Goal: Information Seeking & Learning: Find contact information

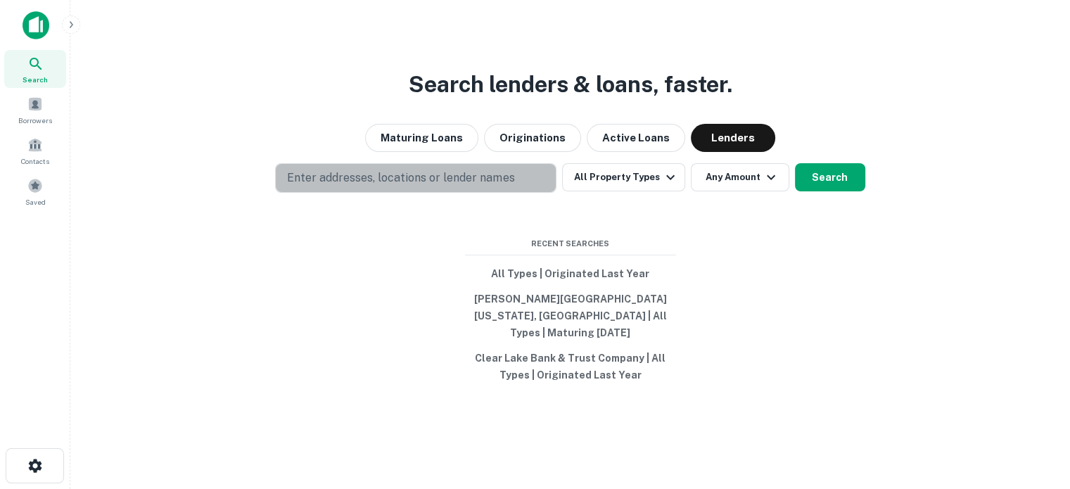
click at [458, 193] on button "Enter addresses, locations or lender names" at bounding box center [415, 178] width 281 height 30
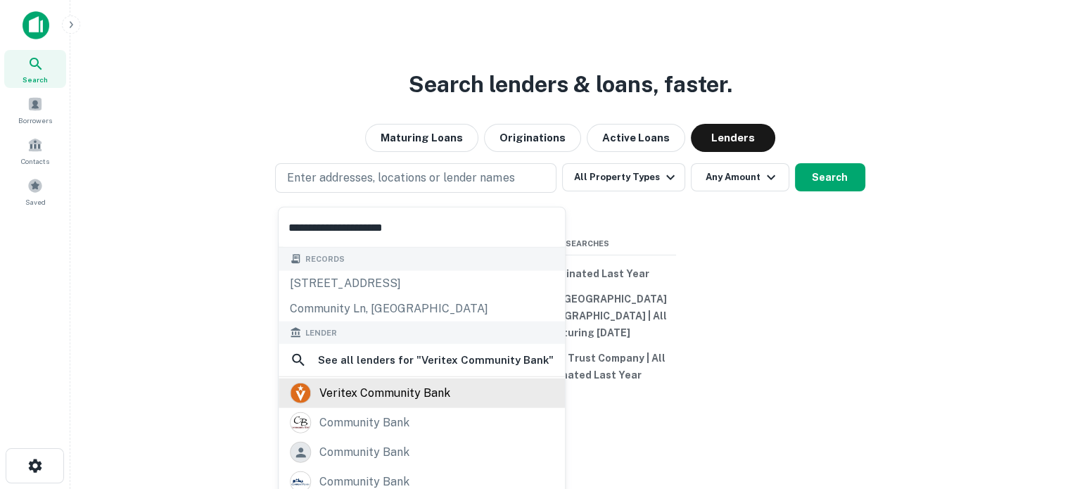
type input "**********"
click at [426, 389] on div "veritex community bank" at bounding box center [384, 393] width 131 height 21
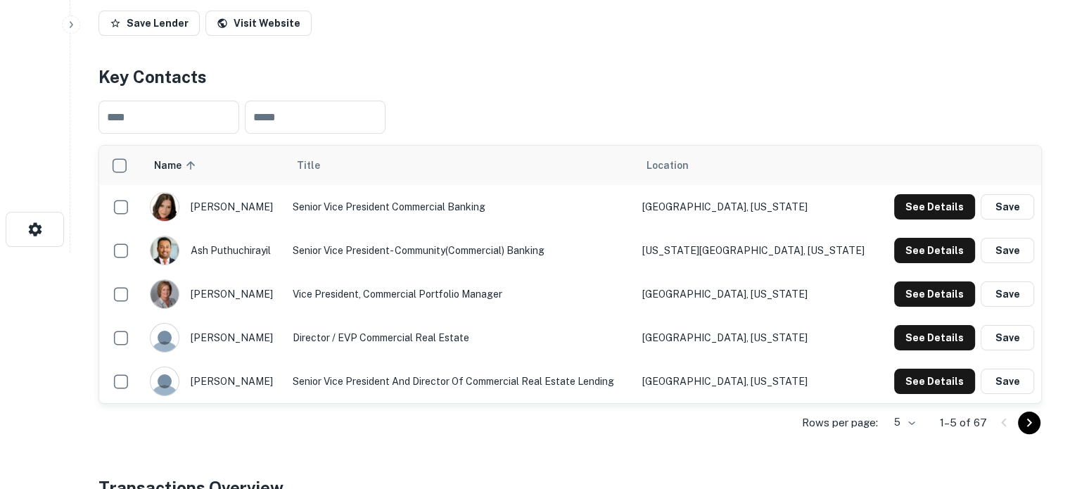
scroll to position [352, 0]
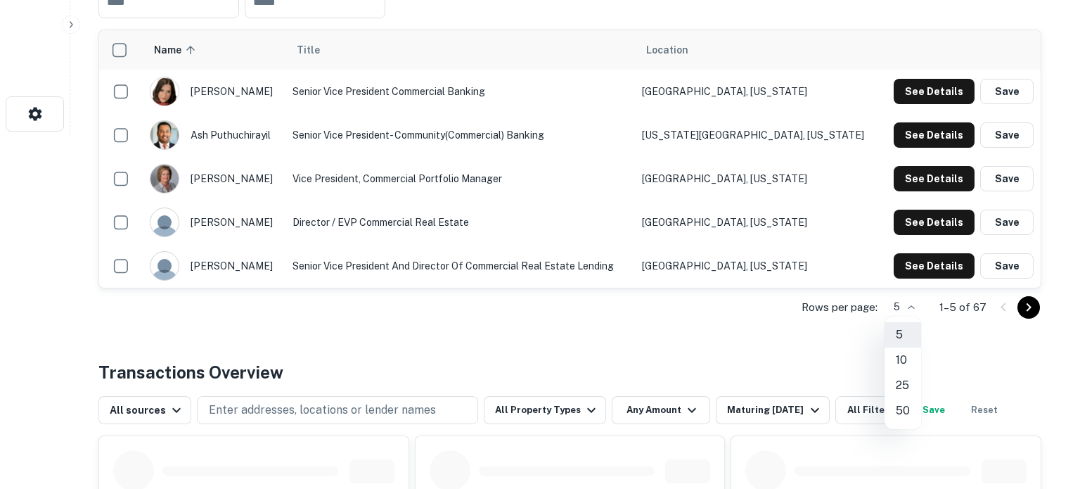
click at [543, 334] on div at bounding box center [540, 244] width 1080 height 489
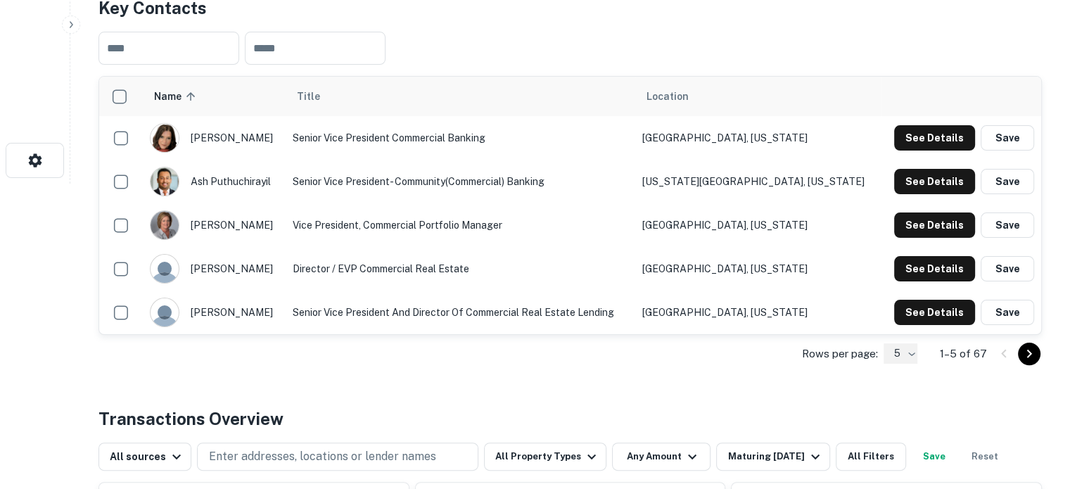
scroll to position [281, 0]
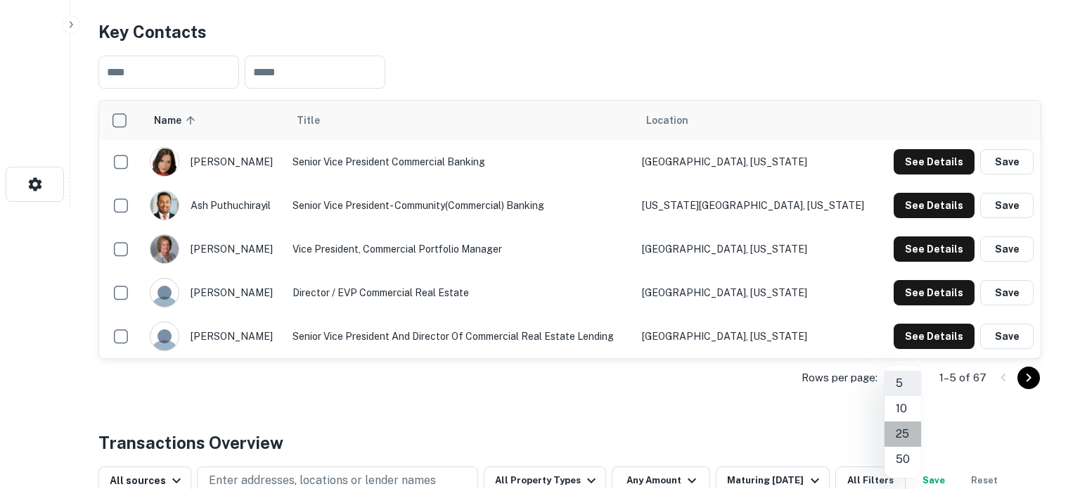
click at [906, 440] on li "25" at bounding box center [903, 433] width 37 height 25
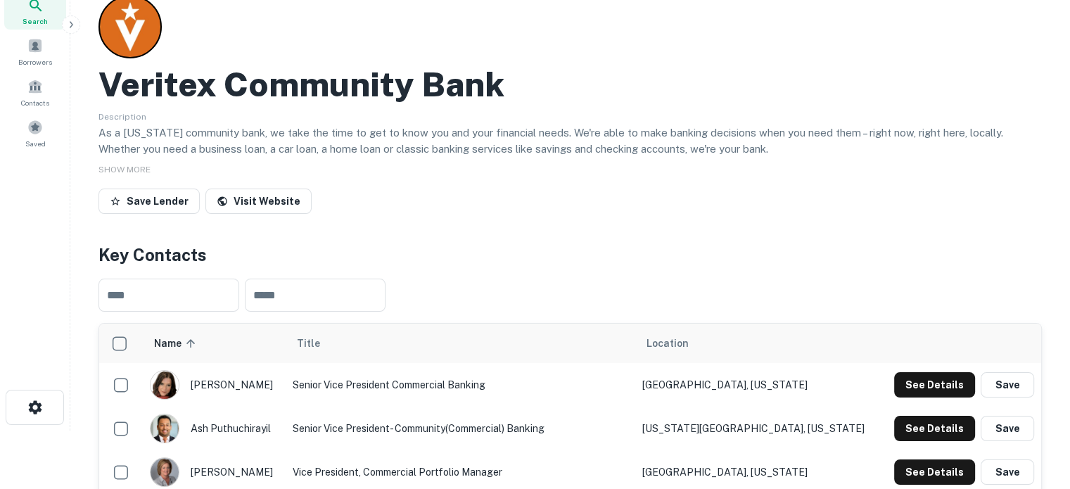
scroll to position [141, 0]
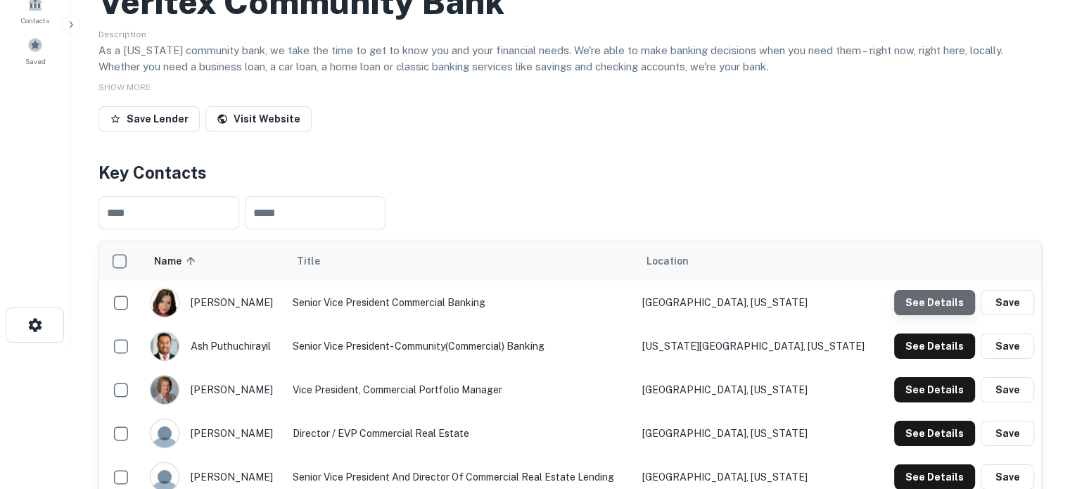
click at [919, 314] on button "See Details" at bounding box center [934, 302] width 81 height 25
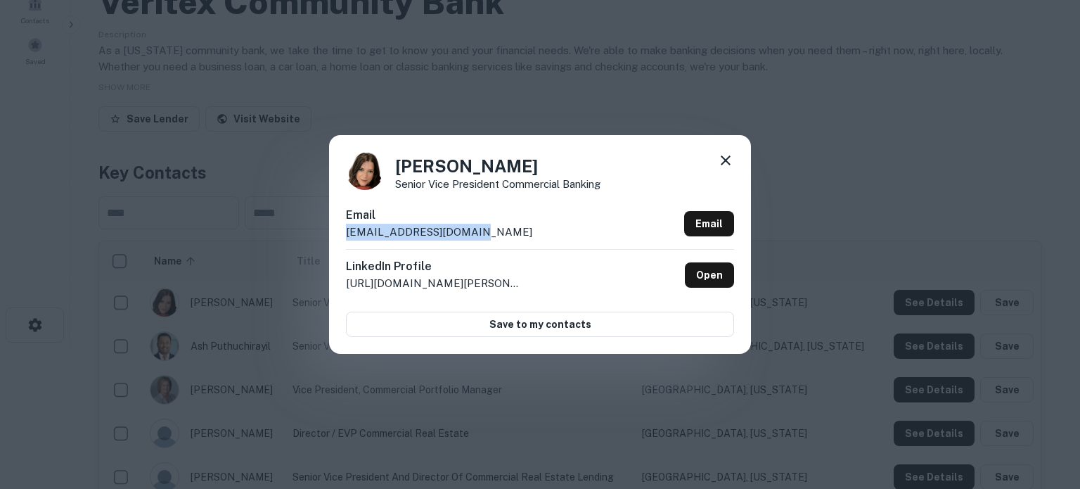
drag, startPoint x: 346, startPoint y: 236, endPoint x: 473, endPoint y: 233, distance: 127.3
click at [473, 233] on div "Email abaker@veritexbank.com Email" at bounding box center [540, 228] width 388 height 42
copy p "abaker@veritexbank.com"
click at [729, 160] on icon at bounding box center [725, 160] width 17 height 17
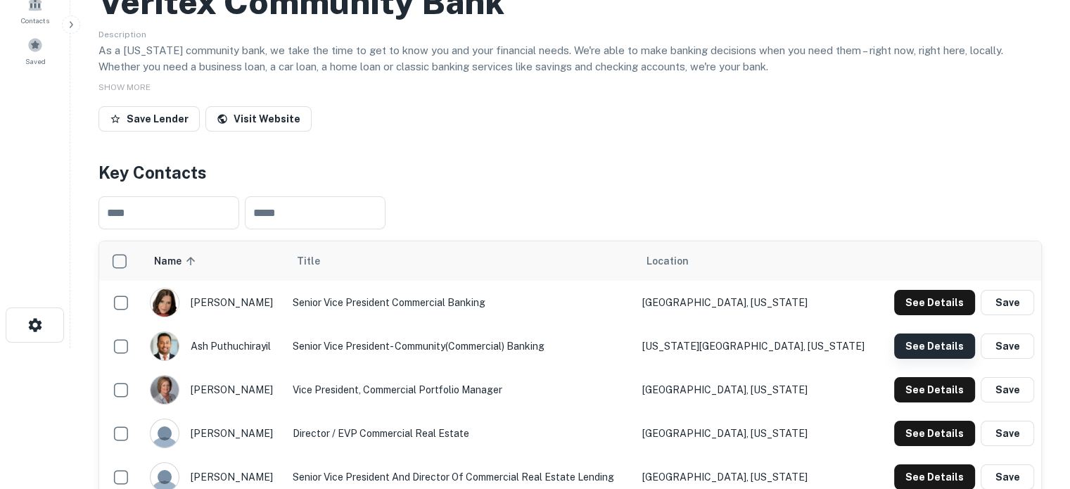
click at [914, 348] on button "See Details" at bounding box center [934, 345] width 81 height 25
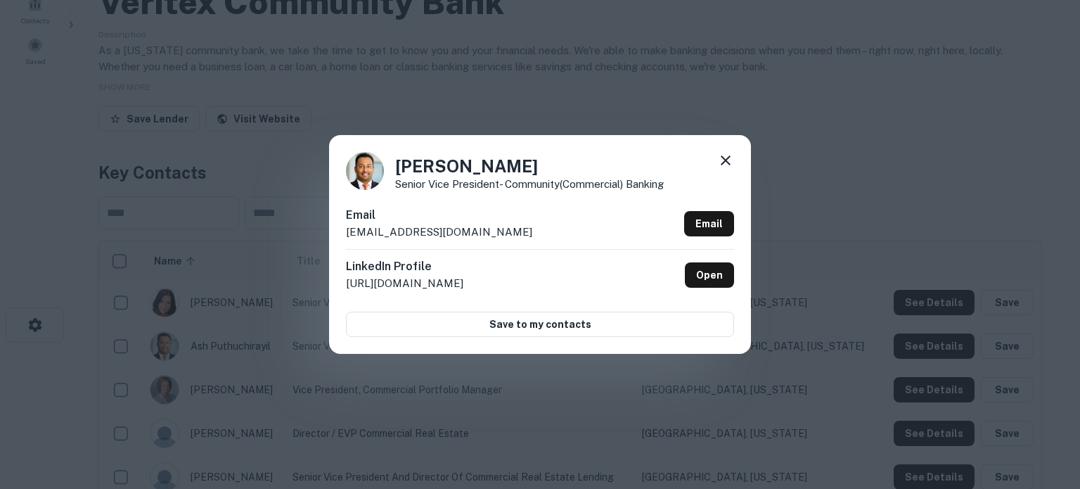
drag, startPoint x: 341, startPoint y: 236, endPoint x: 501, endPoint y: 235, distance: 160.3
click at [501, 235] on div "Ash Puthuchirayil Senior Vice President- Community(Commercial) Banking Email ap…" at bounding box center [540, 244] width 422 height 218
copy p "aputhuchirayil@veritexbank.com"
click at [733, 161] on icon at bounding box center [725, 160] width 17 height 17
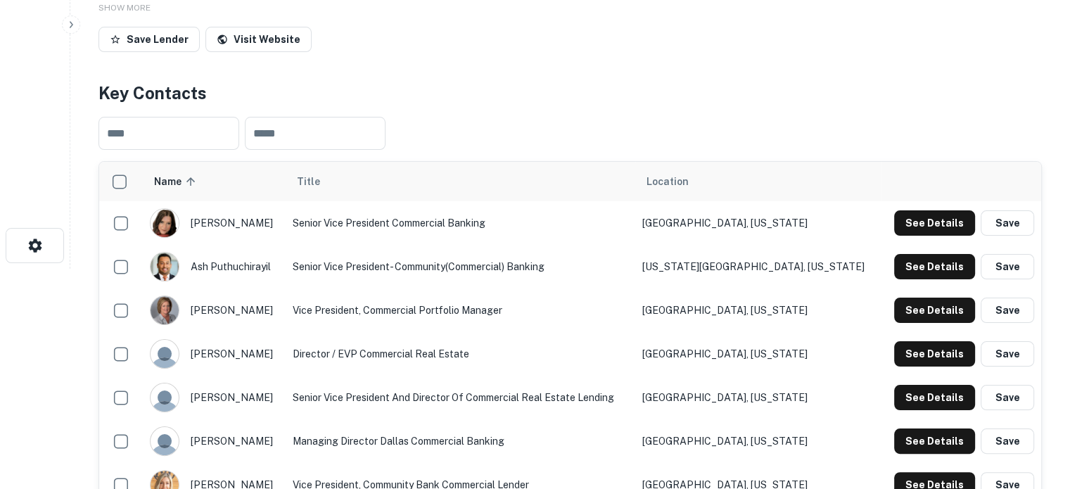
scroll to position [281, 0]
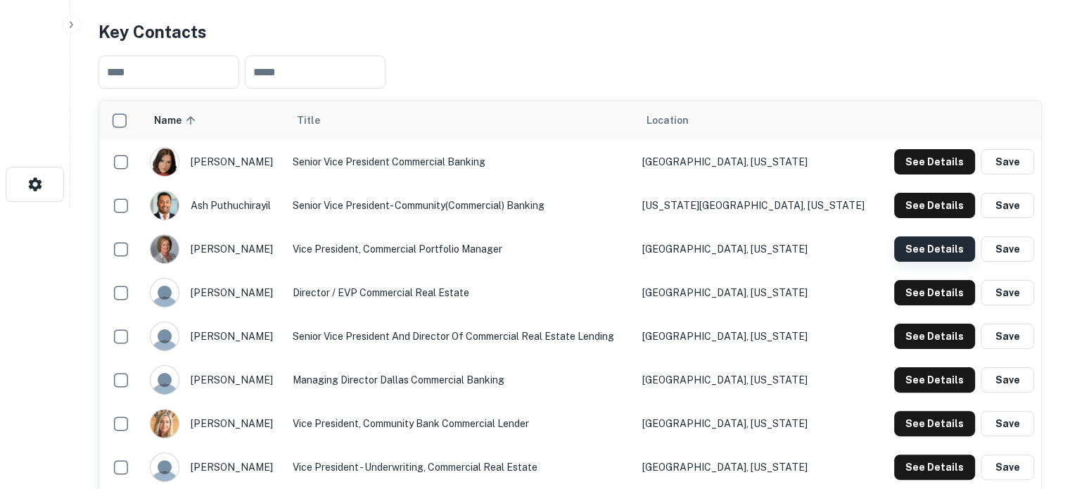
click at [910, 246] on button "See Details" at bounding box center [934, 248] width 81 height 25
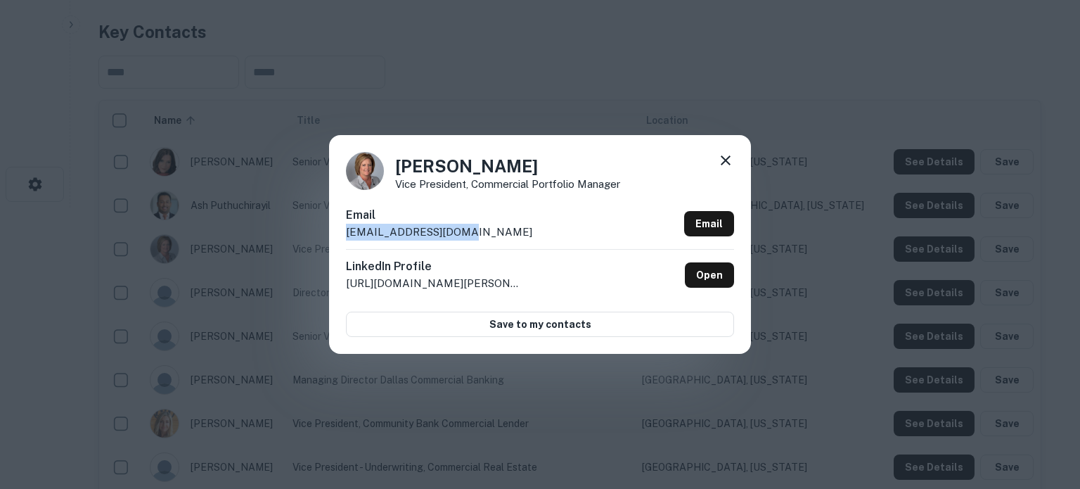
drag, startPoint x: 346, startPoint y: 233, endPoint x: 489, endPoint y: 233, distance: 143.4
click at [489, 233] on div "Email bvia@veritexbank.com Email" at bounding box center [540, 228] width 388 height 42
copy p "bvia@veritexbank.com"
click at [727, 162] on icon at bounding box center [726, 160] width 10 height 10
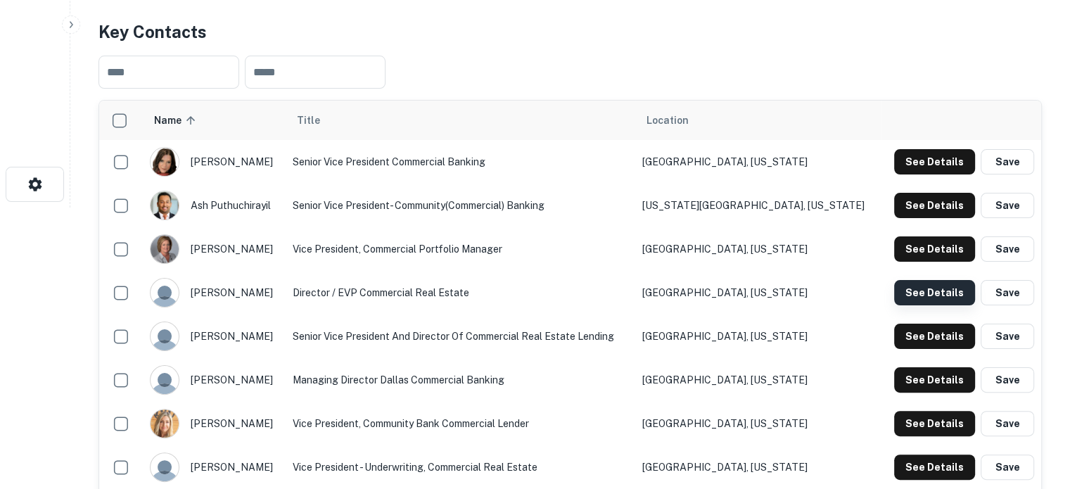
click at [904, 293] on button "See Details" at bounding box center [934, 292] width 81 height 25
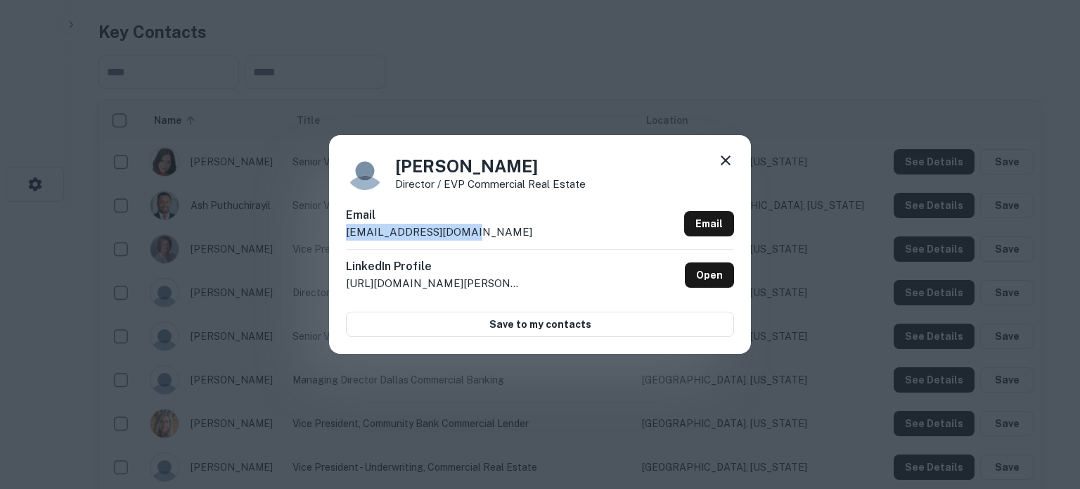
drag, startPoint x: 344, startPoint y: 237, endPoint x: 492, endPoint y: 236, distance: 147.7
click at [492, 236] on div "Brent Reed Director / EVP Commercial Real Estate Email breed@veritexbank.com Em…" at bounding box center [540, 244] width 422 height 218
copy p "breed@veritexbank.com"
click at [720, 158] on icon at bounding box center [725, 160] width 17 height 17
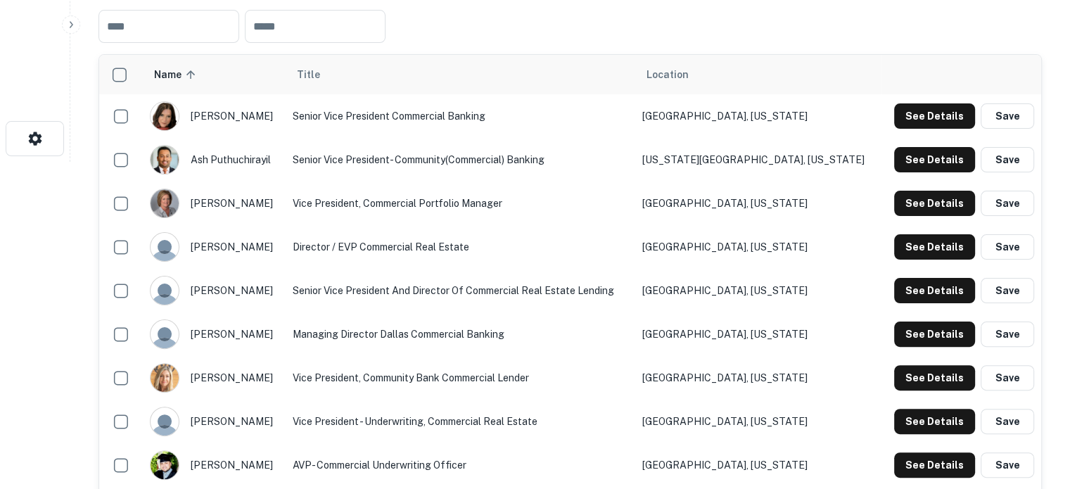
scroll to position [422, 0]
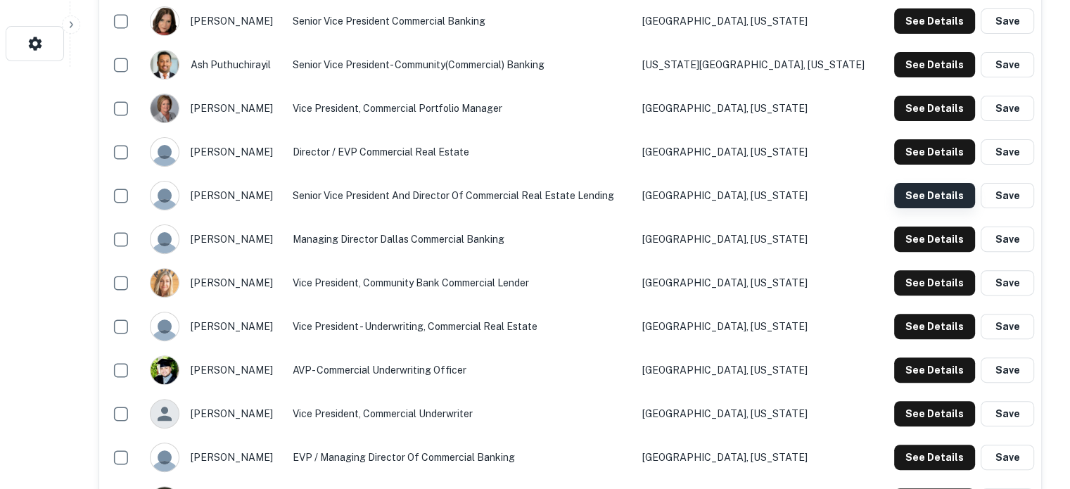
click at [916, 193] on button "See Details" at bounding box center [934, 195] width 81 height 25
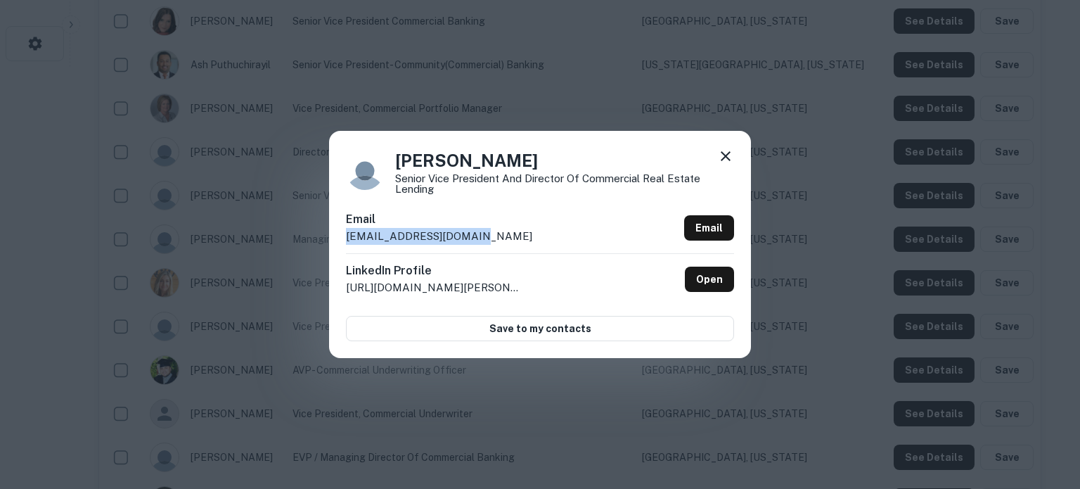
drag, startPoint x: 345, startPoint y: 238, endPoint x: 477, endPoint y: 238, distance: 132.2
click at [477, 238] on div "Craig Davis Senior Vice President and Director of Commercial Real Estate Lendin…" at bounding box center [540, 244] width 422 height 226
copy p "cdavis@veritexbank.com"
click at [729, 160] on icon at bounding box center [725, 156] width 17 height 17
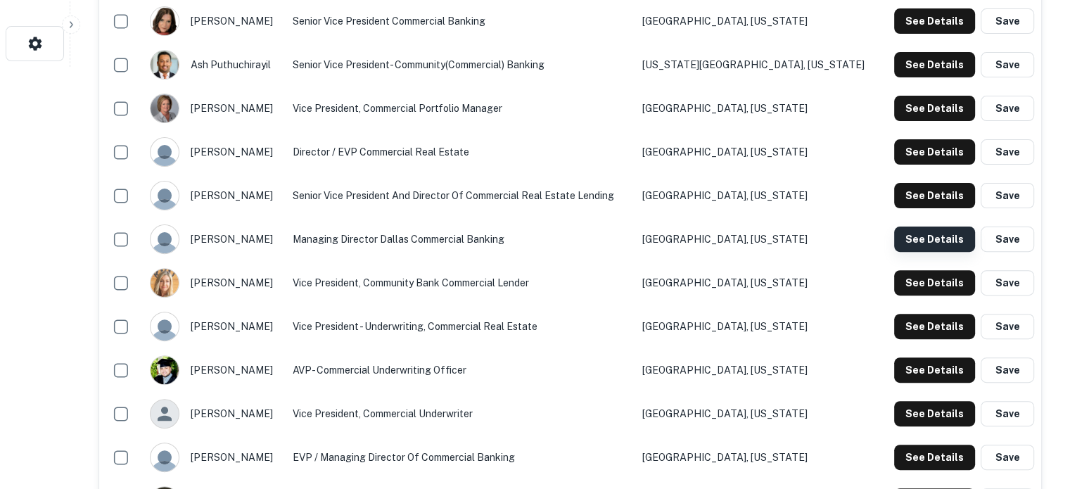
click at [921, 236] on button "See Details" at bounding box center [934, 238] width 81 height 25
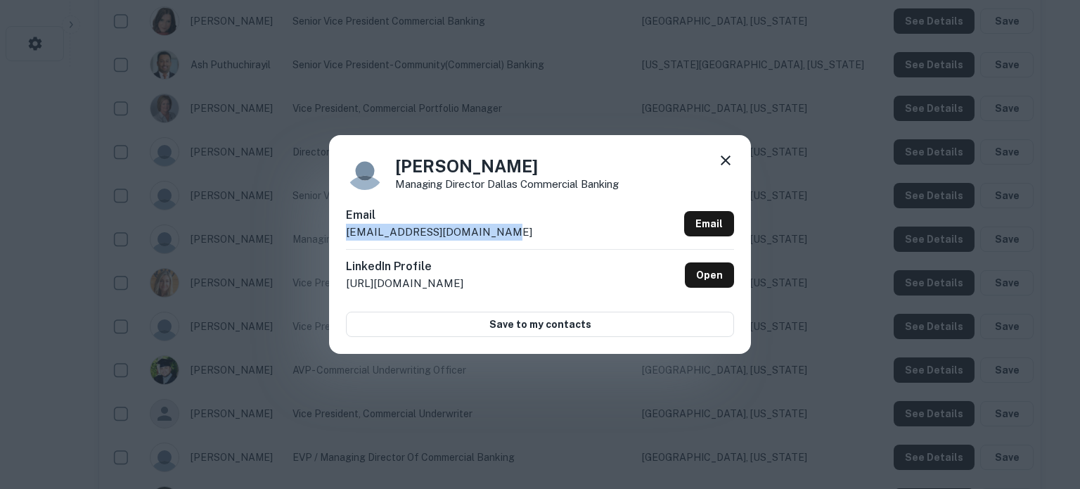
drag, startPoint x: 341, startPoint y: 239, endPoint x: 503, endPoint y: 238, distance: 161.7
click at [503, 238] on div "Lisa Armstrong Managing Director Dallas Commercial Banking Email larmstrong@ver…" at bounding box center [540, 244] width 422 height 218
copy p "larmstrong@veritexbank.com"
click at [728, 162] on icon at bounding box center [725, 160] width 17 height 17
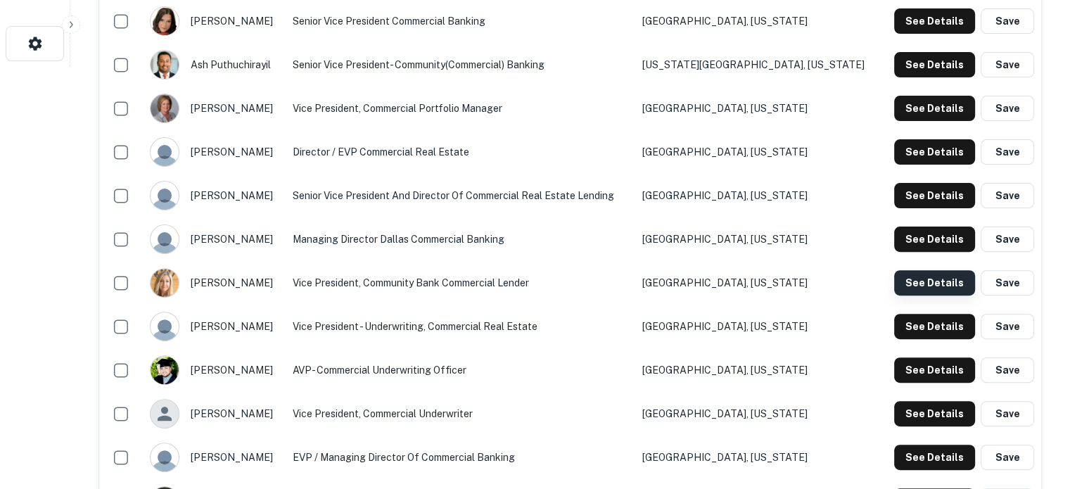
click at [943, 285] on button "See Details" at bounding box center [934, 282] width 81 height 25
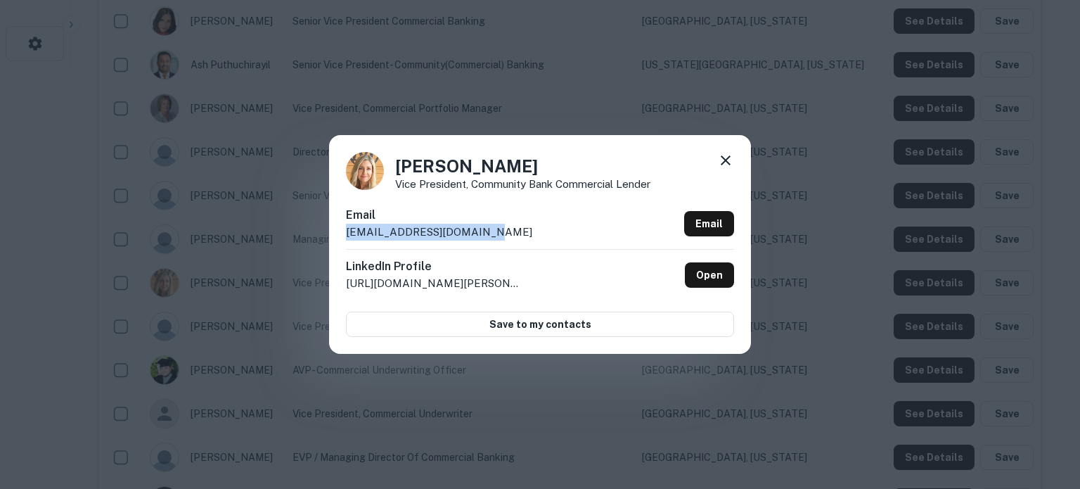
drag, startPoint x: 345, startPoint y: 232, endPoint x: 523, endPoint y: 239, distance: 178.7
click at [523, 239] on div "Lisa Handley Vice President, Community Bank Commercial Lender Email lhandley@ve…" at bounding box center [540, 244] width 422 height 218
copy p "lhandley@veritexbank.com"
click at [728, 158] on icon at bounding box center [726, 160] width 10 height 10
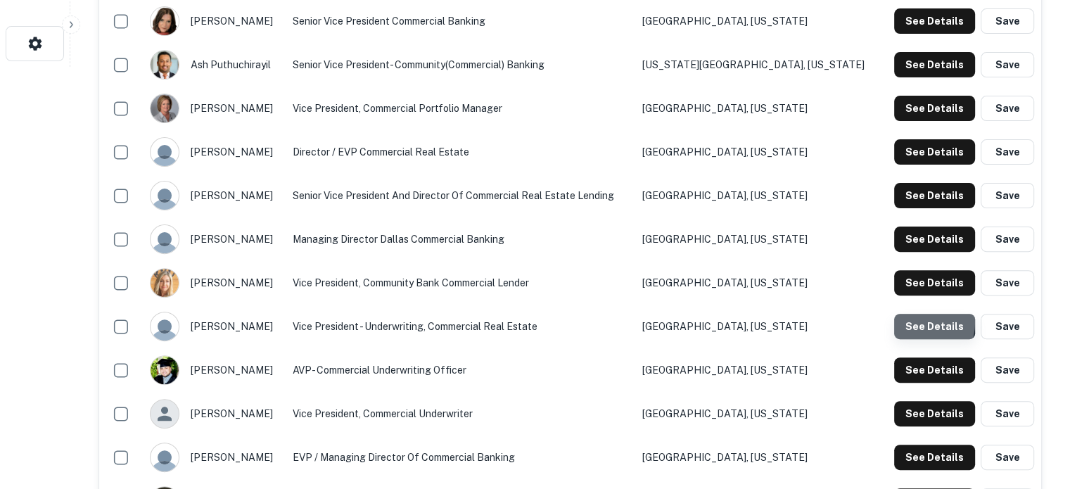
click at [913, 323] on button "See Details" at bounding box center [934, 326] width 81 height 25
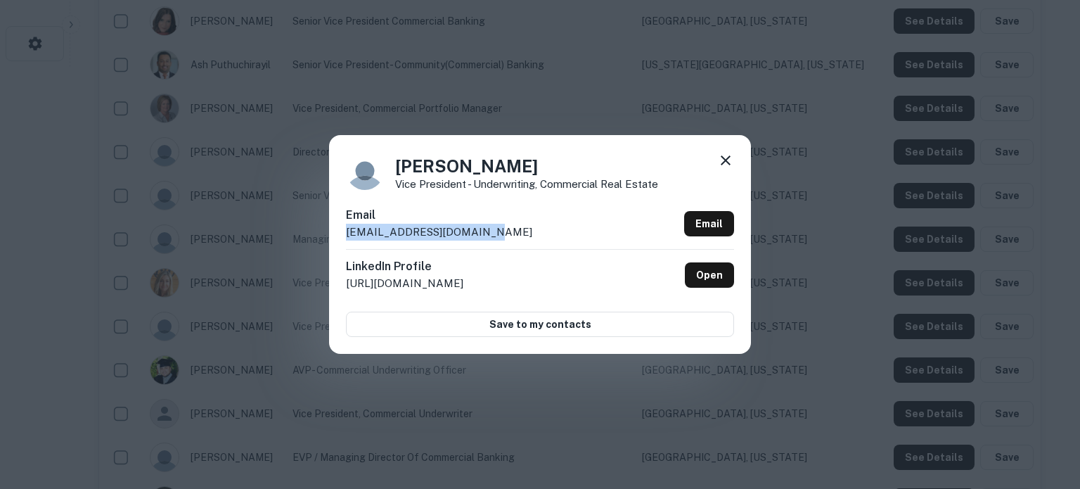
drag, startPoint x: 345, startPoint y: 240, endPoint x: 512, endPoint y: 242, distance: 166.7
click at [512, 242] on div "Michael Defiore Vice President - Underwriting, Commercial Real Estate Email mde…" at bounding box center [540, 244] width 422 height 218
copy p "mdefiore@veritexbank.com"
click at [728, 160] on icon at bounding box center [725, 160] width 17 height 17
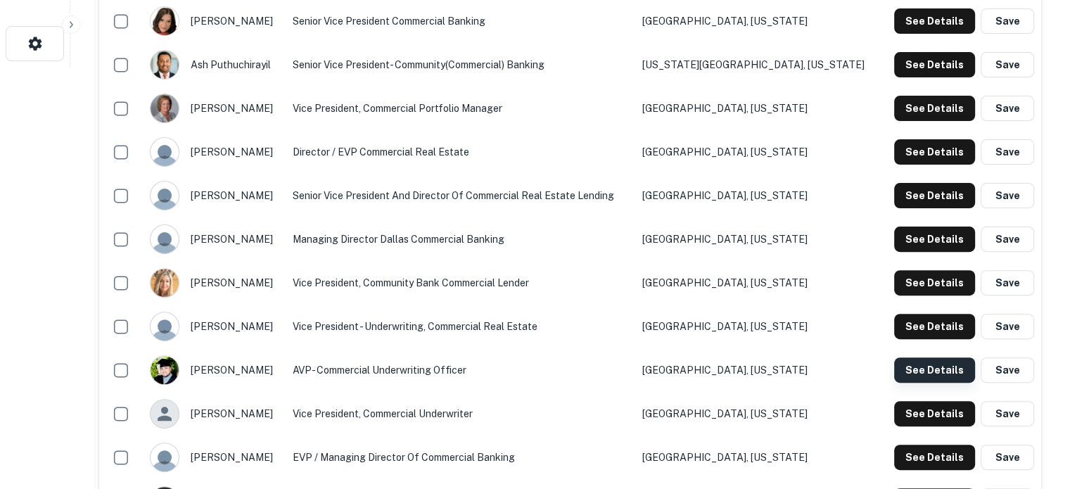
click at [925, 373] on button "See Details" at bounding box center [934, 369] width 81 height 25
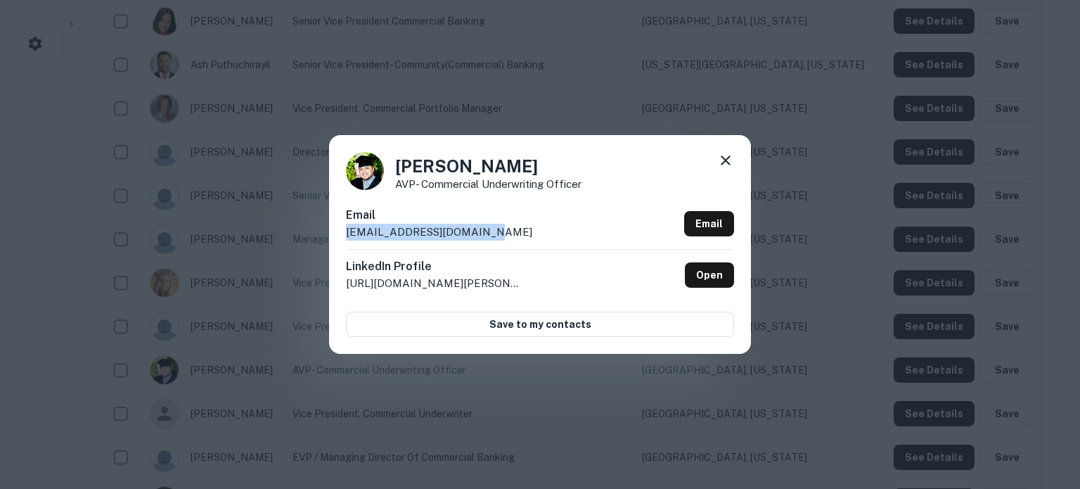
drag, startPoint x: 388, startPoint y: 233, endPoint x: 514, endPoint y: 238, distance: 126.0
click at [514, 238] on div "Oscar Compean AVP- Commercial Underwriting Officer Email ocompean@veritexbank.c…" at bounding box center [540, 244] width 422 height 218
copy p "ocompean@veritexbank.com"
click at [722, 158] on icon at bounding box center [725, 160] width 17 height 17
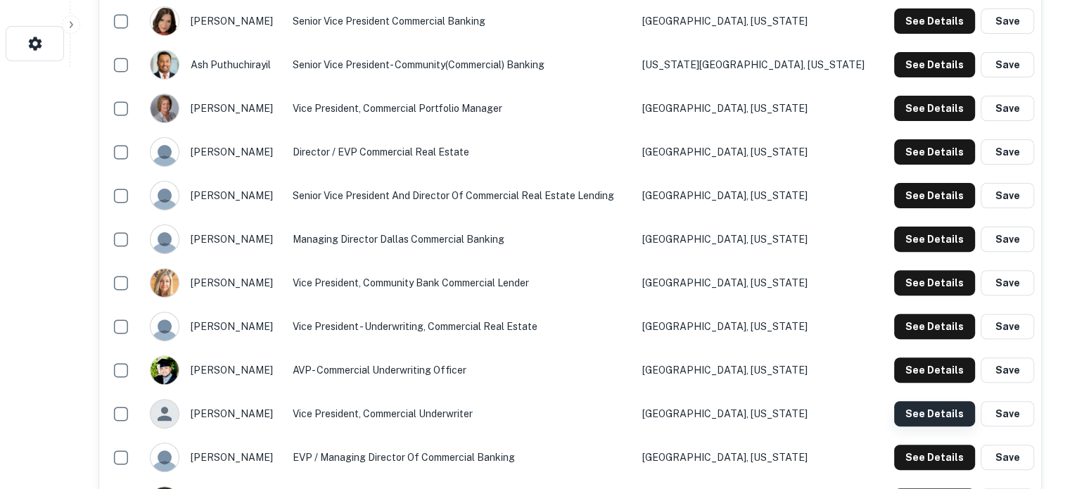
click at [920, 414] on button "See Details" at bounding box center [934, 413] width 81 height 25
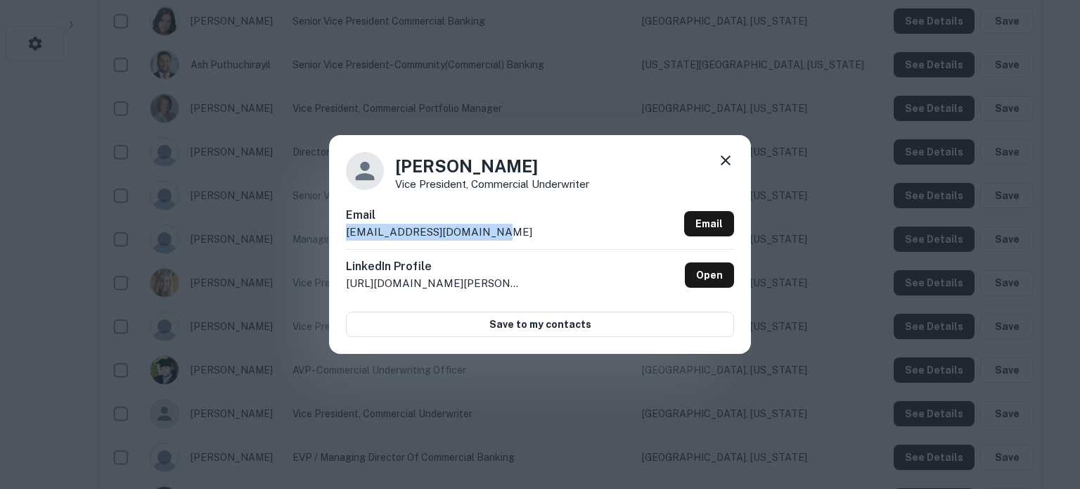
drag, startPoint x: 345, startPoint y: 233, endPoint x: 490, endPoint y: 236, distance: 145.6
click at [490, 236] on div "Paulette Hitchner Vice President, Commercial Underwriter Email phitchner@verite…" at bounding box center [540, 244] width 422 height 218
copy p "phitchner@veritexbank.com"
click at [725, 156] on icon at bounding box center [725, 160] width 17 height 17
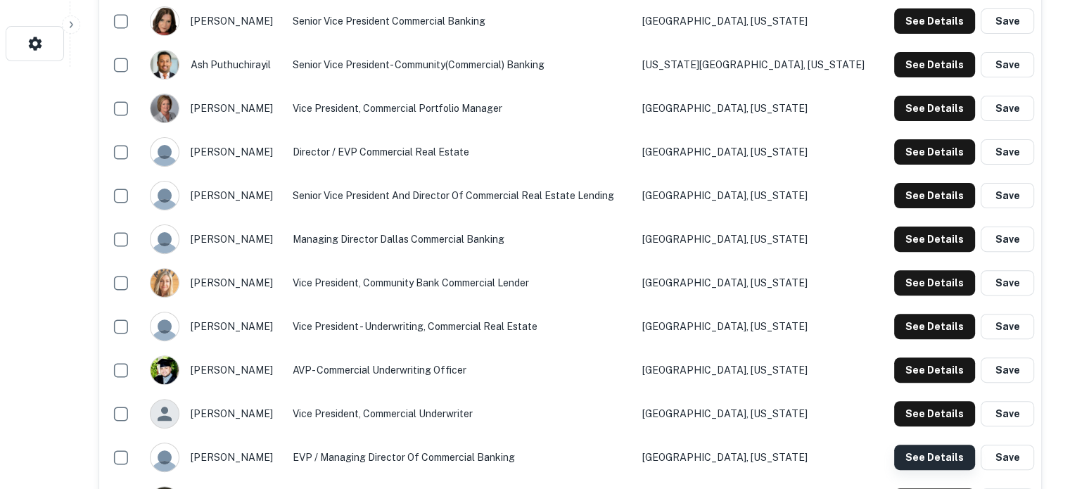
click at [911, 458] on button "See Details" at bounding box center [934, 456] width 81 height 25
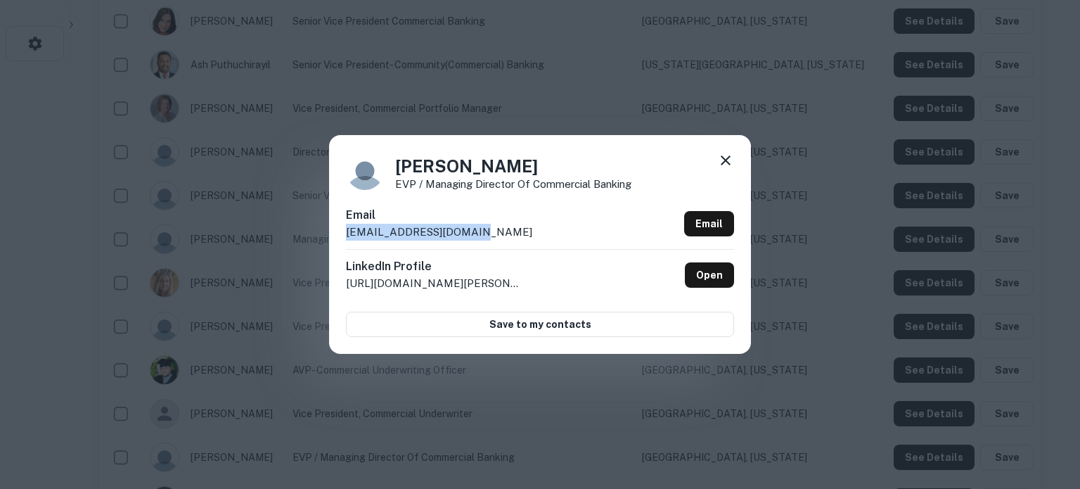
drag, startPoint x: 345, startPoint y: 236, endPoint x: 493, endPoint y: 233, distance: 148.4
click at [493, 233] on div "Paul Haney EVP / Managing Director of Commercial Banking Email phaney@veritexba…" at bounding box center [540, 244] width 422 height 218
click at [724, 161] on icon at bounding box center [725, 160] width 17 height 17
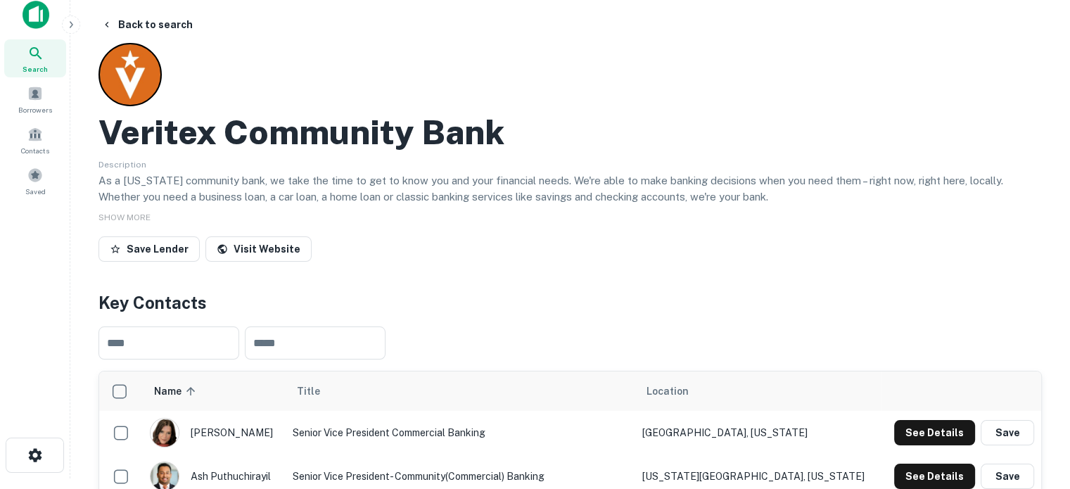
scroll to position [0, 0]
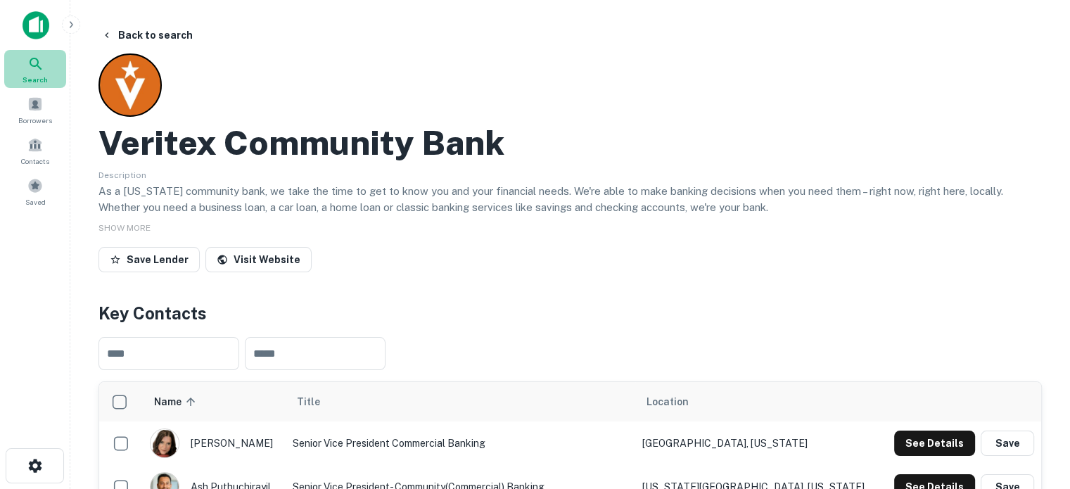
click at [42, 69] on icon at bounding box center [35, 64] width 17 height 17
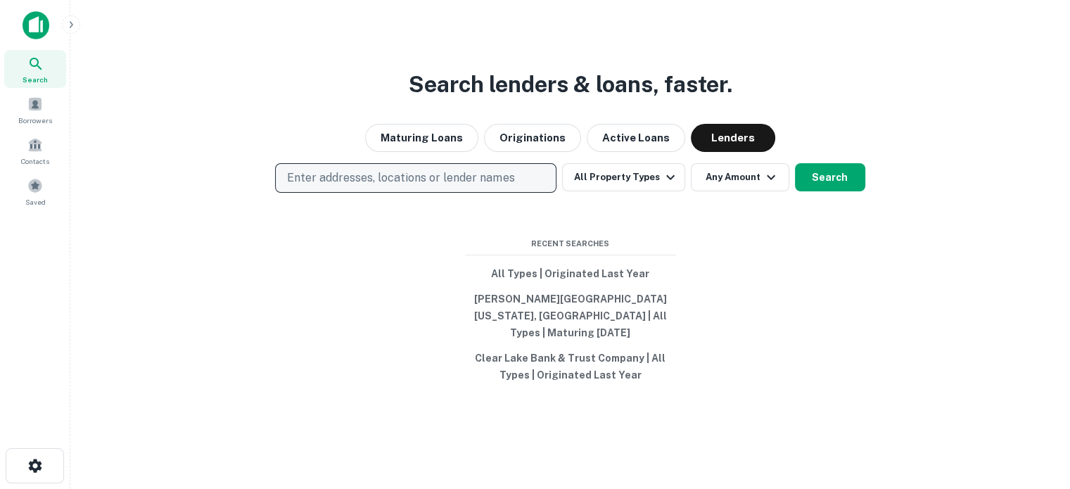
click at [375, 185] on p "Enter addresses, locations or lender names" at bounding box center [400, 177] width 227 height 17
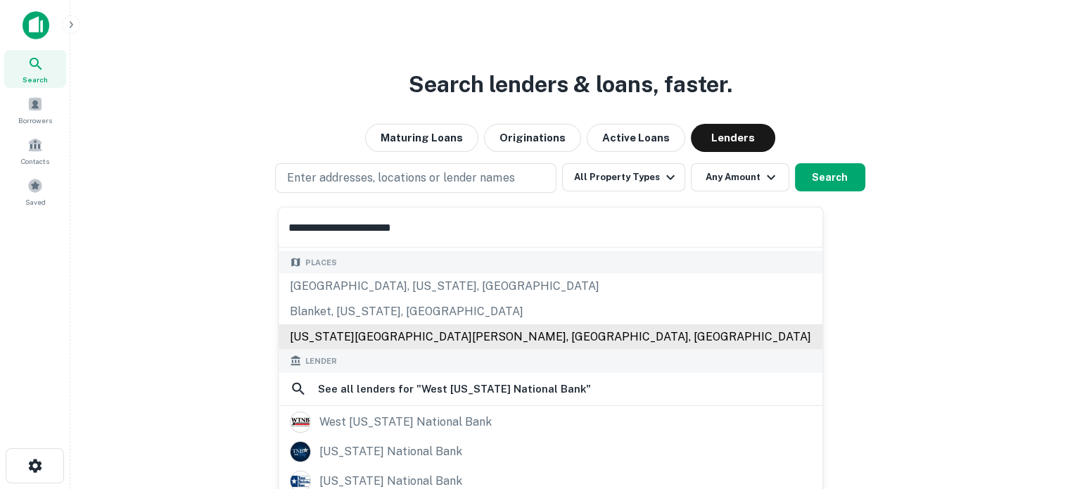
scroll to position [141, 0]
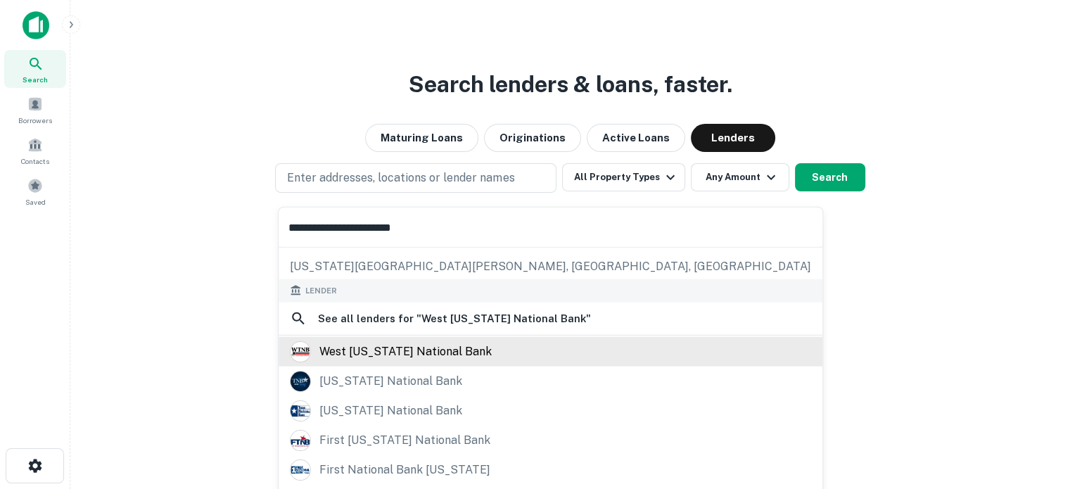
type input "**********"
click at [421, 347] on div "west texas national bank" at bounding box center [405, 350] width 172 height 21
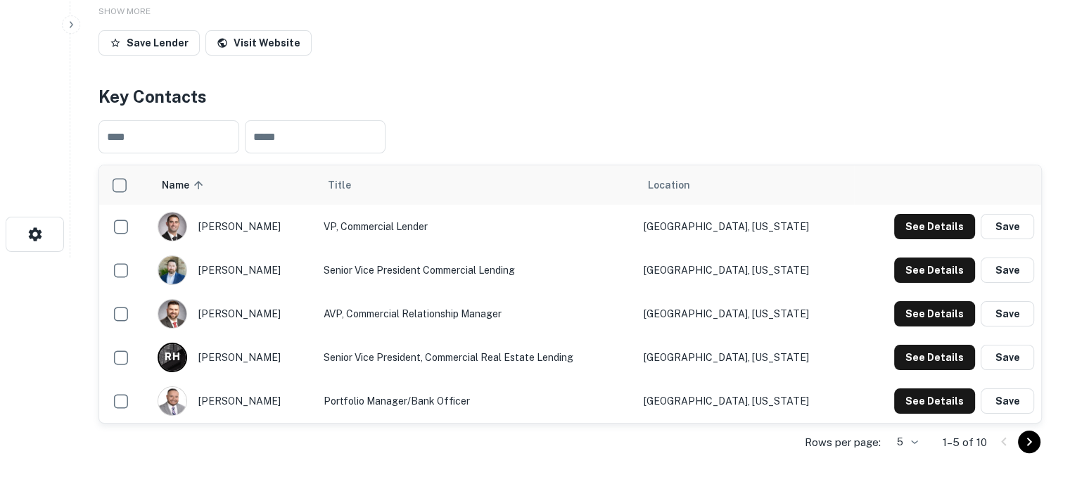
scroll to position [281, 0]
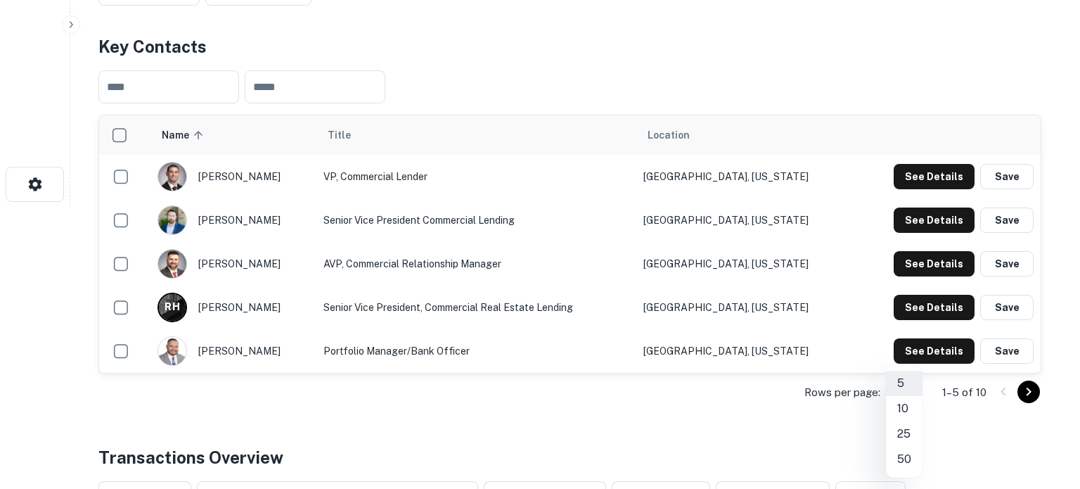
click at [906, 437] on li "25" at bounding box center [904, 433] width 37 height 25
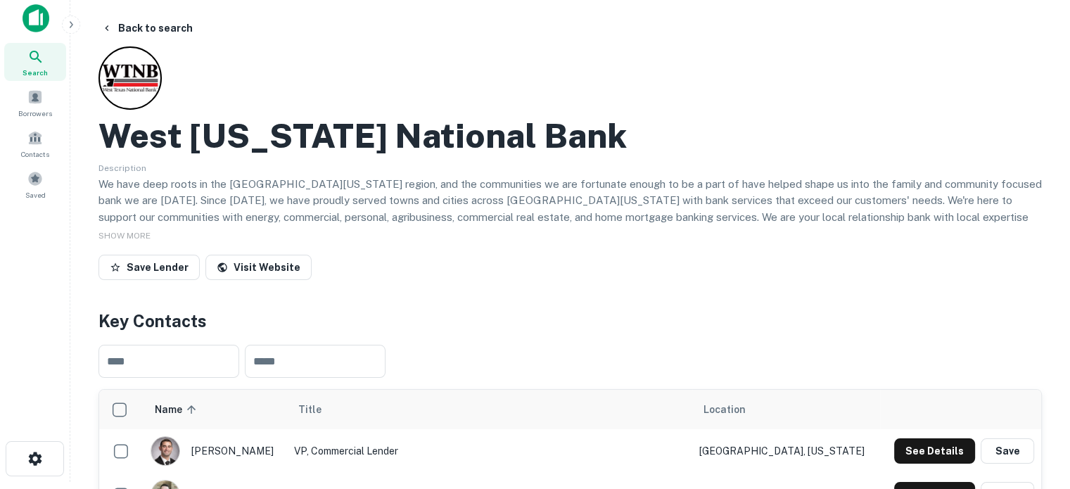
scroll to position [0, 0]
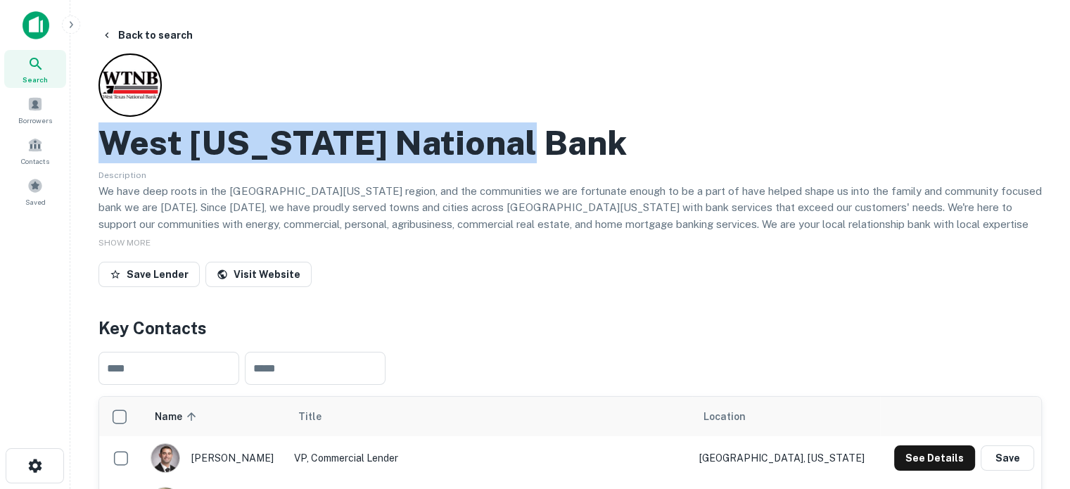
drag, startPoint x: 105, startPoint y: 148, endPoint x: 548, endPoint y: 160, distance: 442.4
click at [548, 160] on div "West Texas National Bank" at bounding box center [569, 142] width 943 height 41
copy h2 "West Texas National Bank"
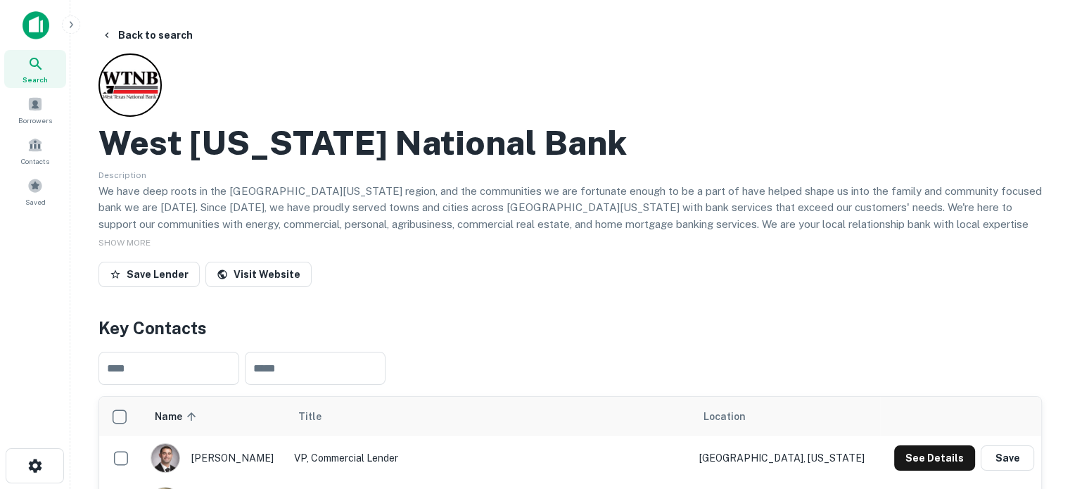
drag, startPoint x: 338, startPoint y: 297, endPoint x: 327, endPoint y: 293, distance: 11.1
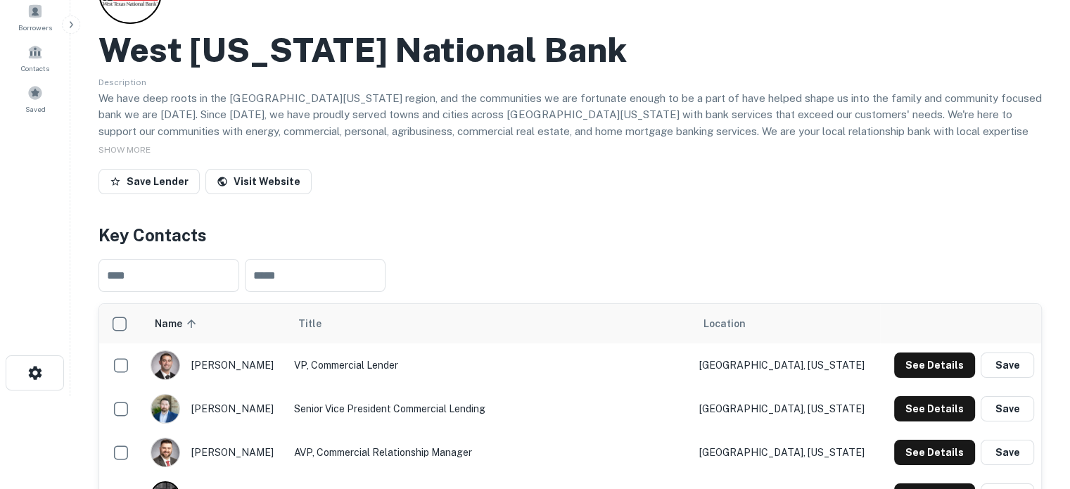
scroll to position [141, 0]
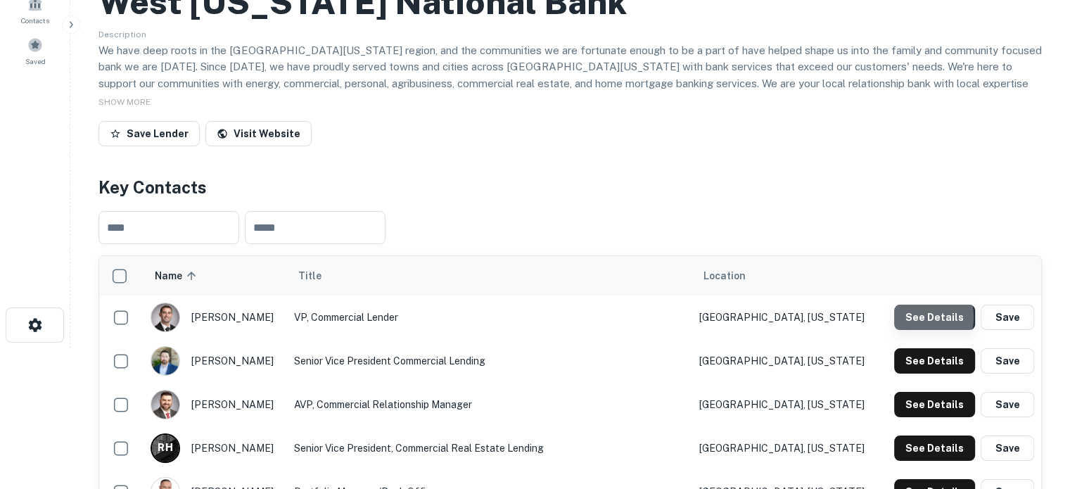
click at [905, 318] on button "See Details" at bounding box center [934, 316] width 81 height 25
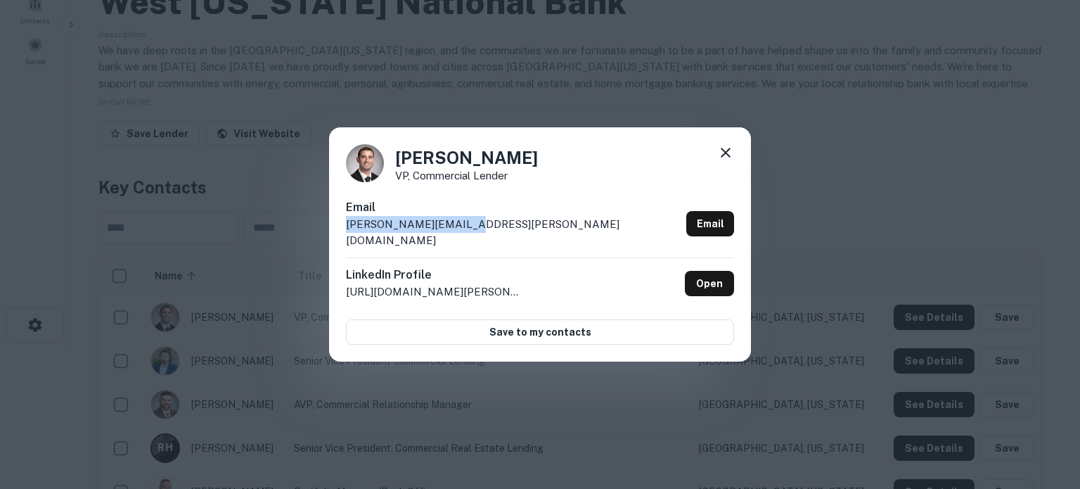
drag, startPoint x: 345, startPoint y: 234, endPoint x: 470, endPoint y: 237, distance: 125.2
click at [470, 237] on div "Chad Maxwell VP, Commercial Lender Email chad.maxwell@wtnb.net Email LinkedIn P…" at bounding box center [540, 244] width 422 height 235
copy p "chad.maxwell@wtnb.net"
click at [728, 160] on icon at bounding box center [725, 152] width 17 height 17
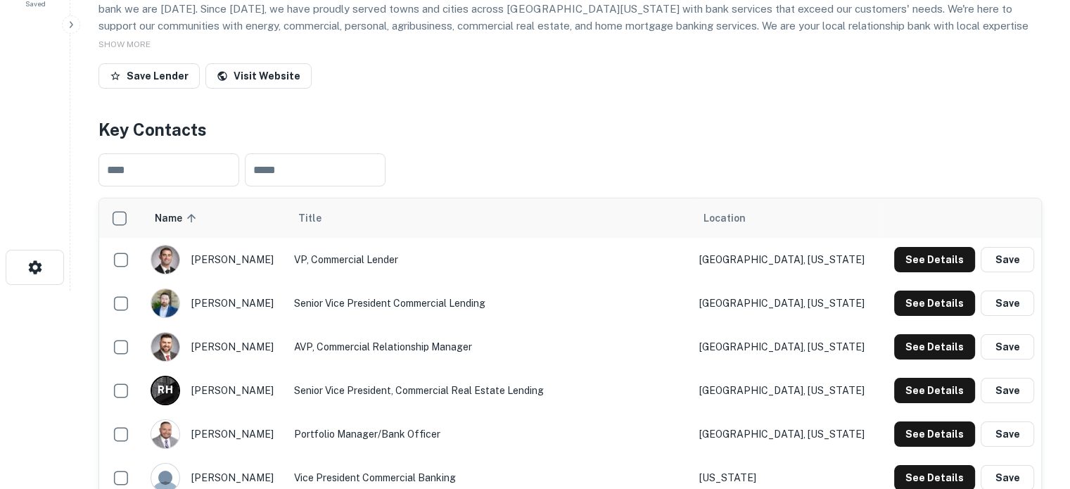
scroll to position [281, 0]
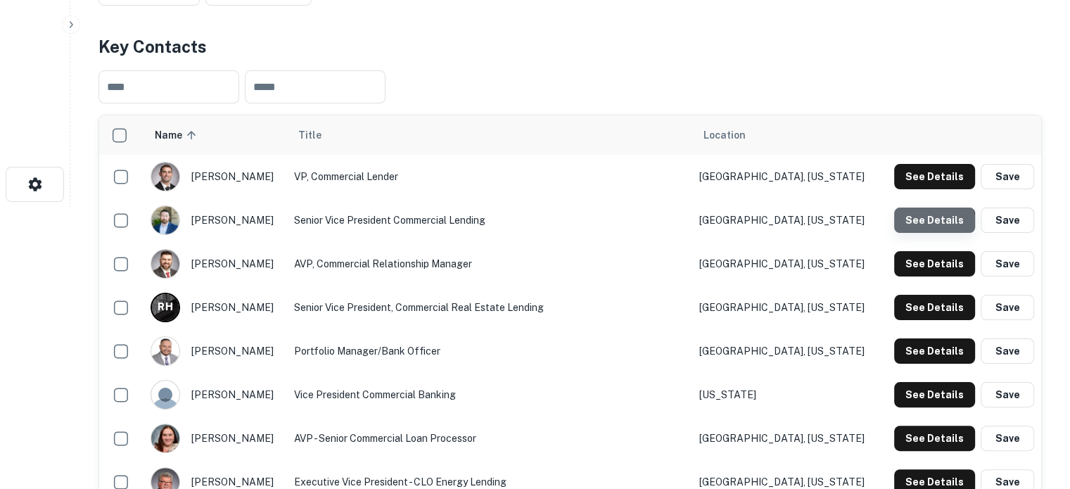
click at [911, 230] on button "See Details" at bounding box center [934, 219] width 81 height 25
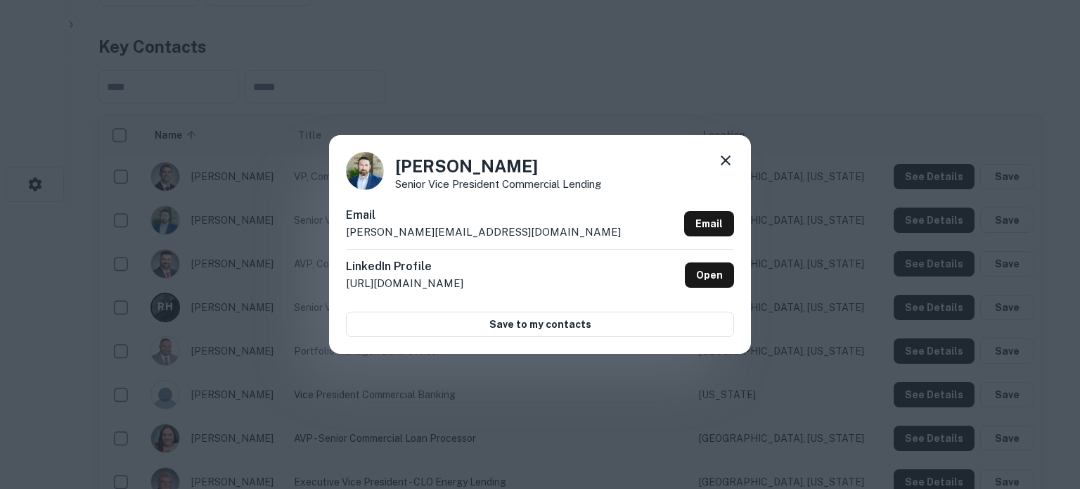
click at [841, 75] on div "Charlie Parks Senior Vice President Commercial Lending Email charles.parks@wtnb…" at bounding box center [540, 244] width 1080 height 489
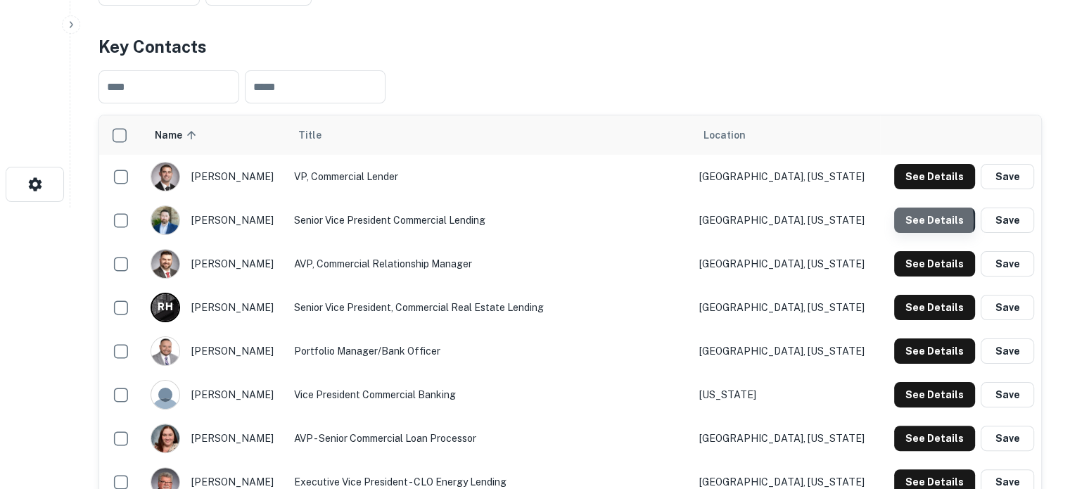
click at [904, 221] on button "See Details" at bounding box center [934, 219] width 81 height 25
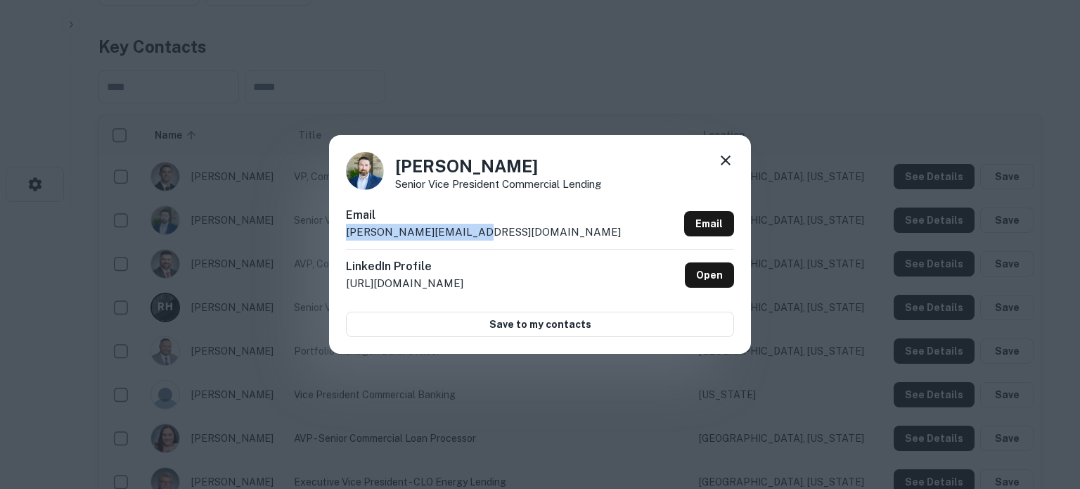
drag, startPoint x: 345, startPoint y: 236, endPoint x: 492, endPoint y: 236, distance: 147.0
click at [492, 236] on div "Charlie Parks Senior Vice President Commercial Lending Email charles.parks@wtnb…" at bounding box center [540, 244] width 422 height 218
copy p "charles.parks@wtnb.net"
click at [712, 164] on div "Charlie Parks Senior Vice President Commercial Lending" at bounding box center [540, 171] width 388 height 38
click at [720, 162] on icon at bounding box center [725, 160] width 17 height 17
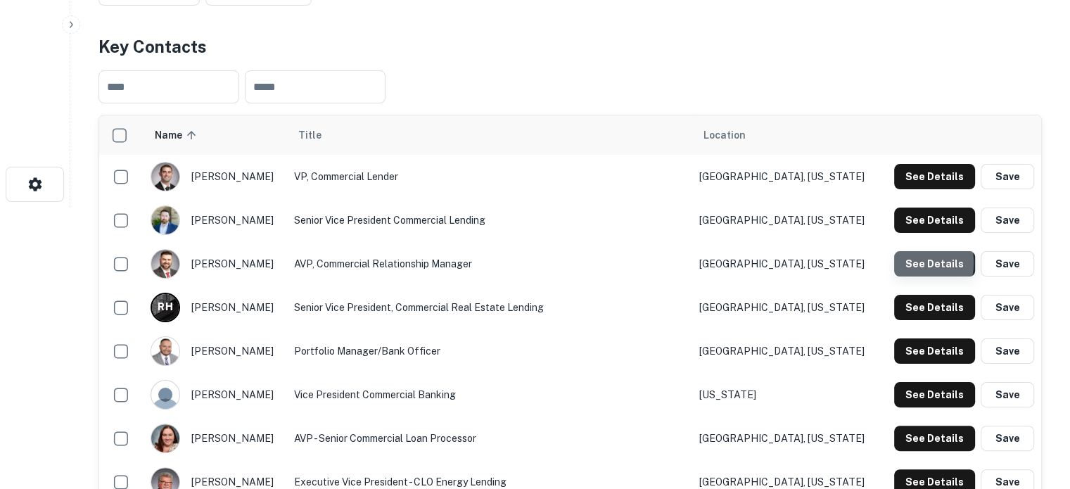
click at [911, 264] on button "See Details" at bounding box center [934, 263] width 81 height 25
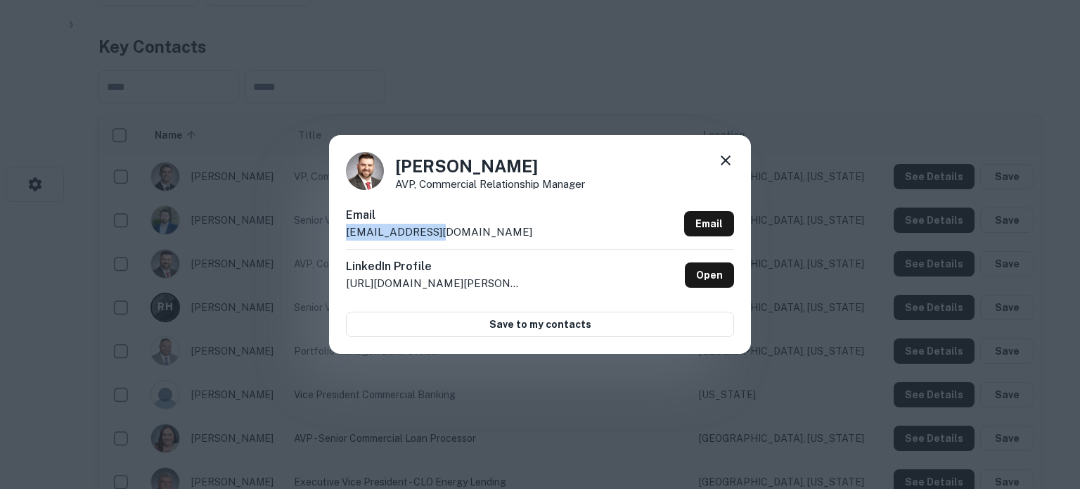
drag, startPoint x: 343, startPoint y: 238, endPoint x: 454, endPoint y: 236, distance: 111.1
click at [454, 236] on div "Tyler Corbin AVP, Commercial Relationship Manager Email tcorbin@wtnb.com Email …" at bounding box center [540, 244] width 422 height 218
copy p "tcorbin@wtnb.com"
click at [728, 158] on icon at bounding box center [726, 160] width 10 height 10
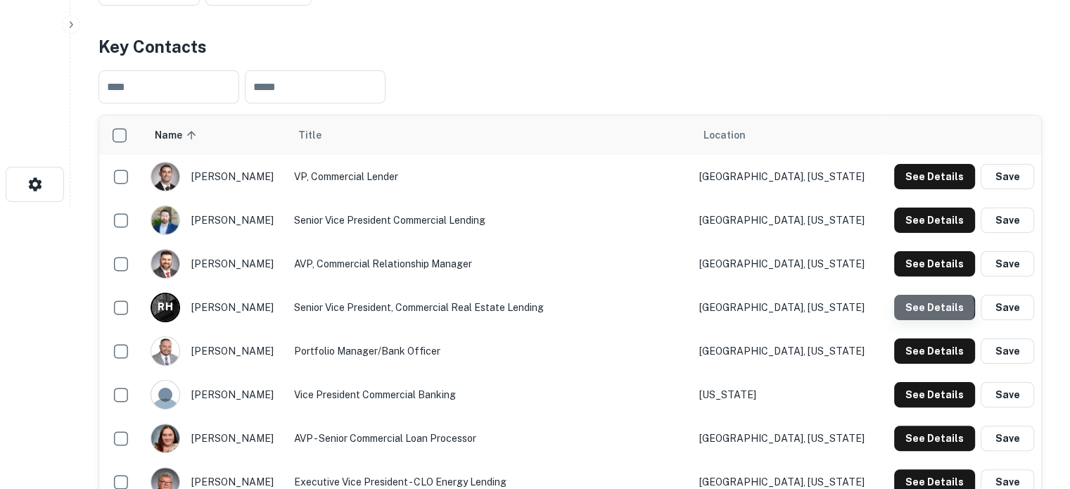
click at [931, 308] on button "See Details" at bounding box center [934, 307] width 81 height 25
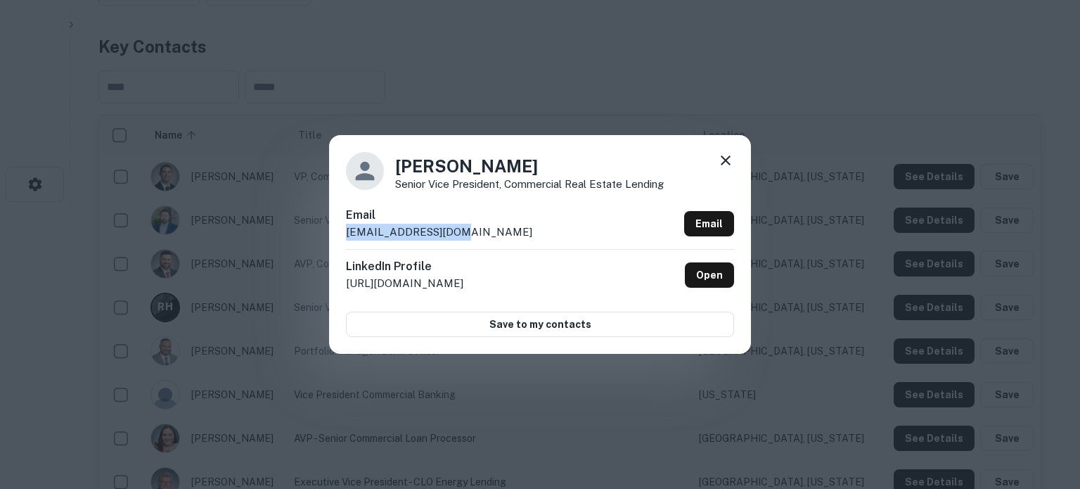
drag, startPoint x: 340, startPoint y: 234, endPoint x: 478, endPoint y: 230, distance: 137.9
click at [478, 230] on div "Richard Hollowell Senior Vice President, Commercial Real Estate Lending Email r…" at bounding box center [540, 244] width 422 height 218
copy p "rhollowell@wtnb.net"
click at [724, 171] on div at bounding box center [725, 163] width 17 height 22
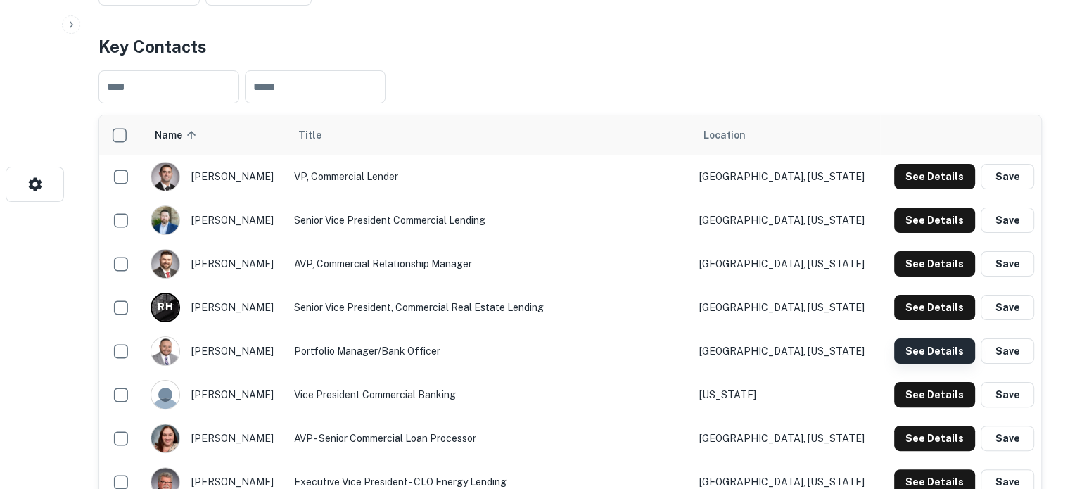
click at [925, 352] on button "See Details" at bounding box center [934, 350] width 81 height 25
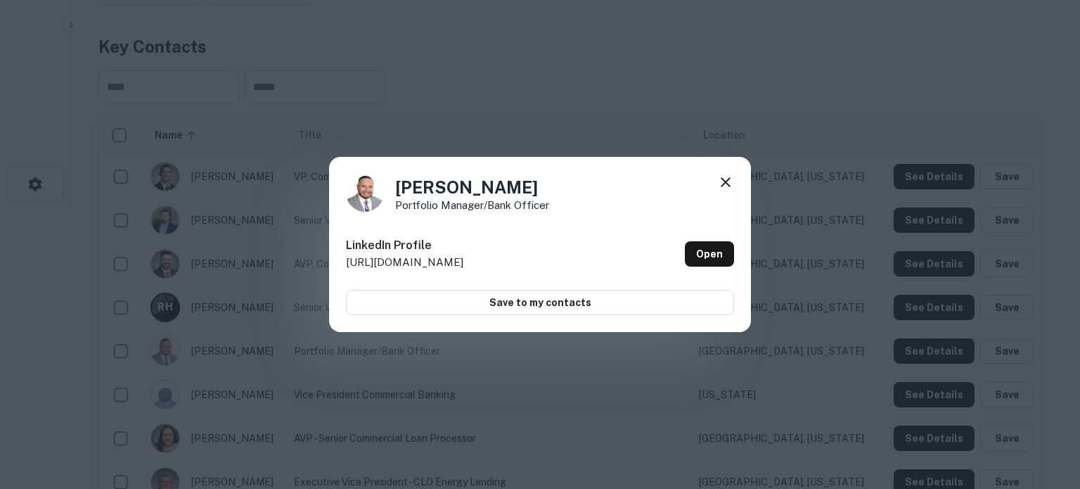
click at [733, 182] on icon at bounding box center [725, 182] width 17 height 17
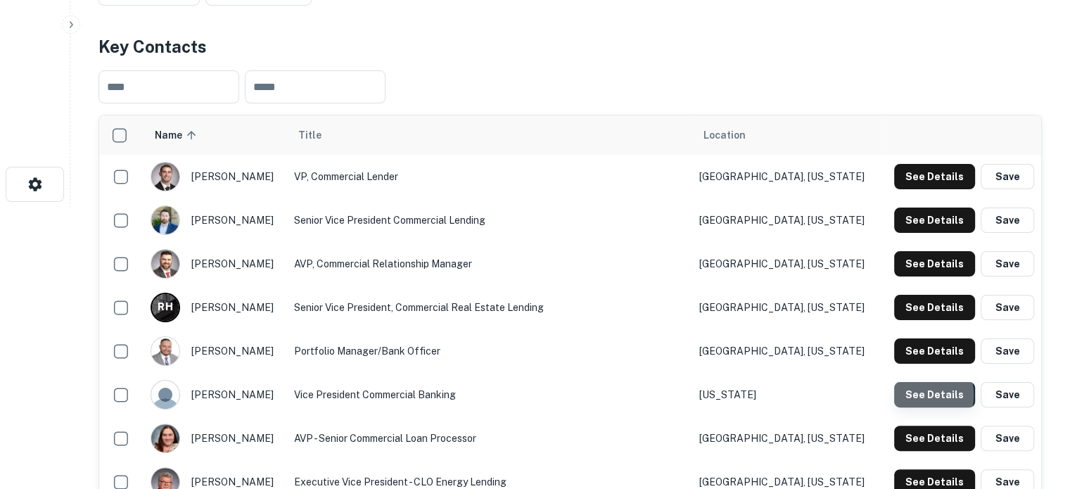
click at [913, 396] on button "See Details" at bounding box center [934, 394] width 81 height 25
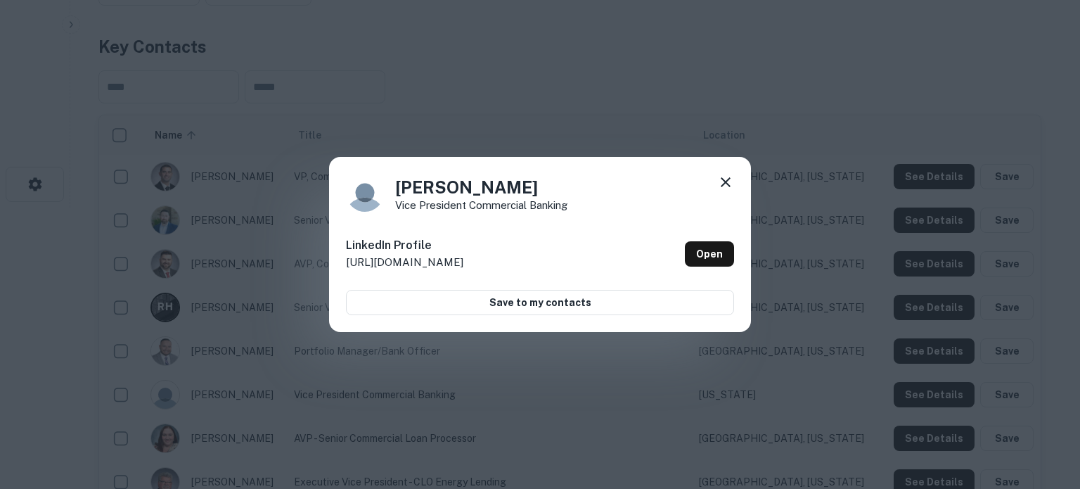
click at [719, 174] on icon at bounding box center [725, 182] width 17 height 17
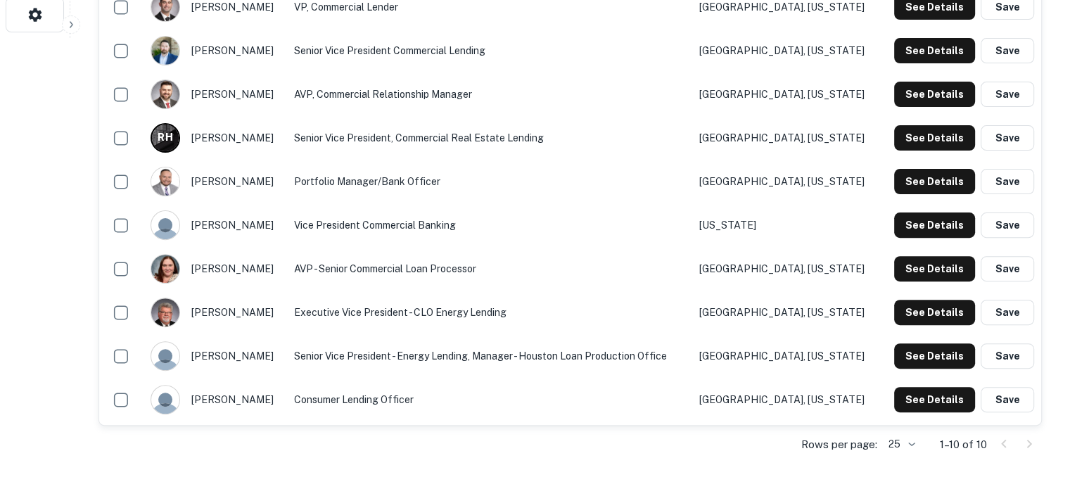
scroll to position [492, 0]
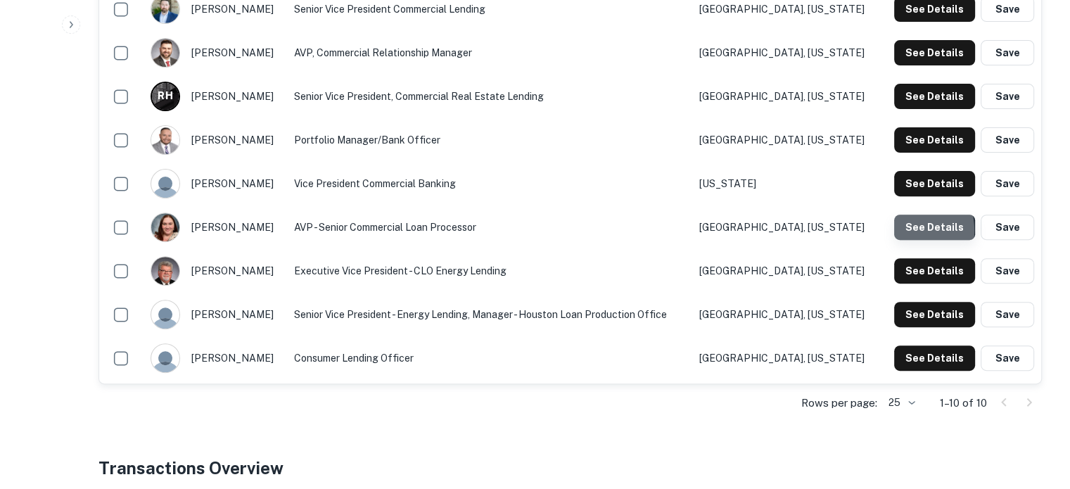
click at [901, 231] on button "See Details" at bounding box center [934, 226] width 81 height 25
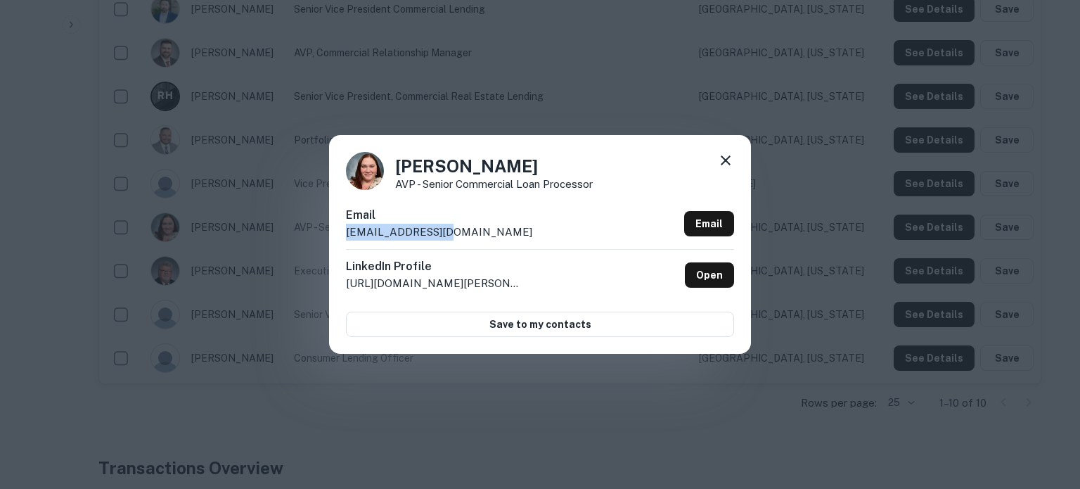
drag, startPoint x: 342, startPoint y: 234, endPoint x: 444, endPoint y: 234, distance: 102.0
click at [444, 234] on div "Erin Burnett AVP - Senior Commercial Loan Processor Email eburnett@wtnb.net Ema…" at bounding box center [540, 244] width 422 height 218
copy p "eburnett@wtnb.net"
click at [728, 158] on icon at bounding box center [726, 160] width 10 height 10
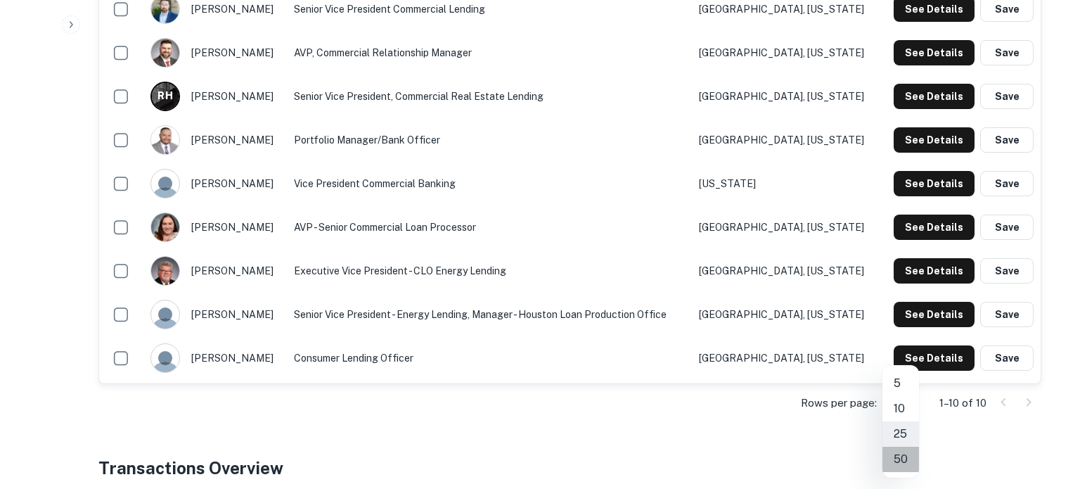
click at [903, 457] on li "50" at bounding box center [900, 459] width 37 height 25
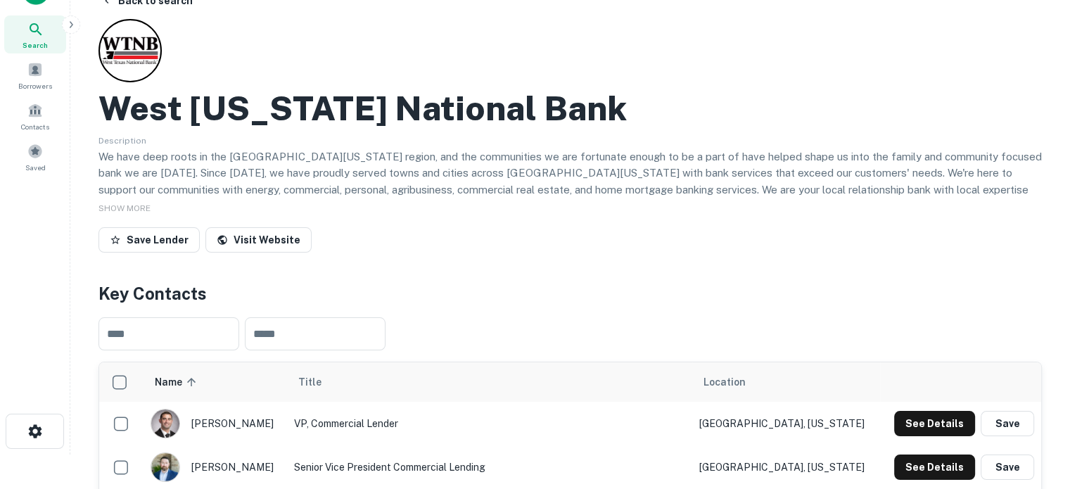
scroll to position [0, 0]
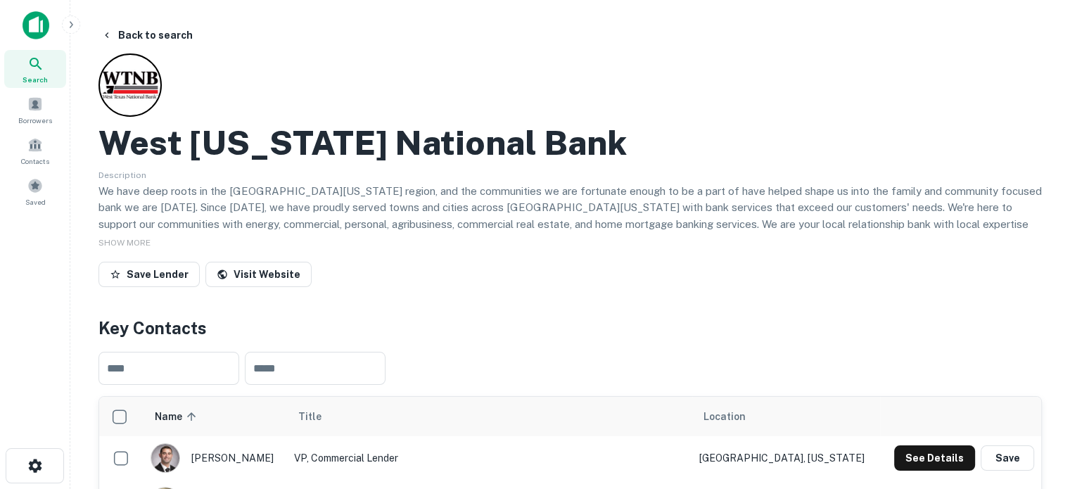
click at [655, 211] on p "We have deep roots in the West Texas region, and the communities we are fortuna…" at bounding box center [569, 216] width 943 height 66
click at [35, 72] on icon at bounding box center [35, 64] width 17 height 17
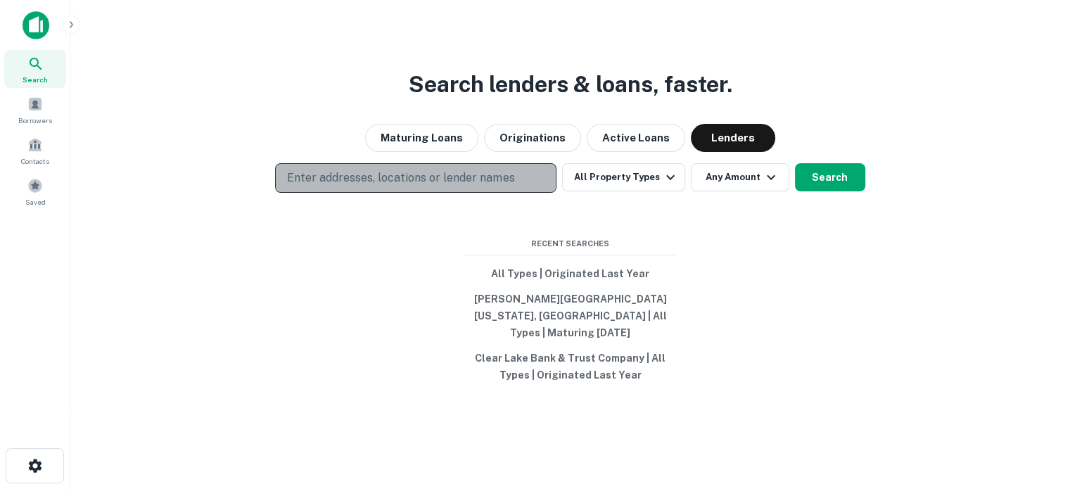
click at [477, 186] on p "Enter addresses, locations or lender names" at bounding box center [400, 177] width 227 height 17
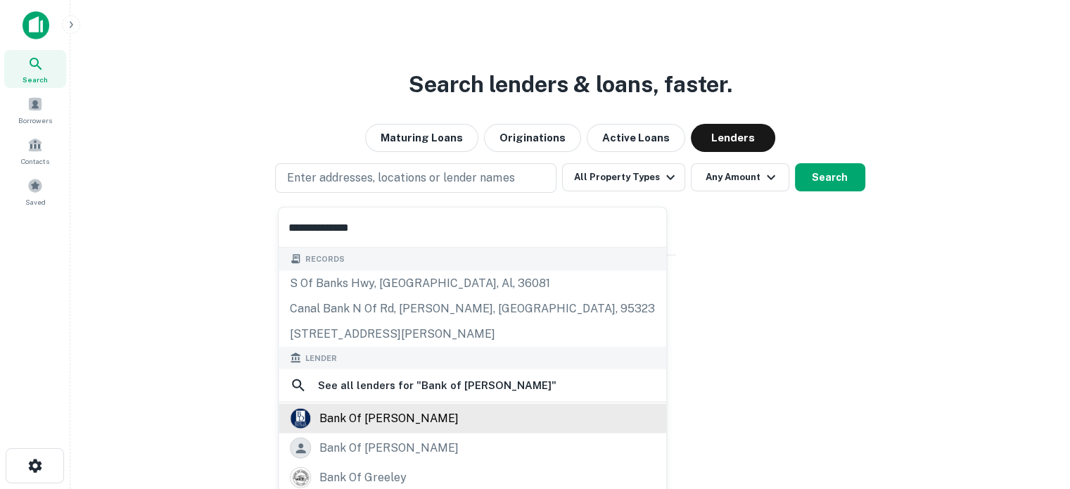
type input "**********"
click at [400, 416] on div "bank of dudley" at bounding box center [388, 418] width 139 height 21
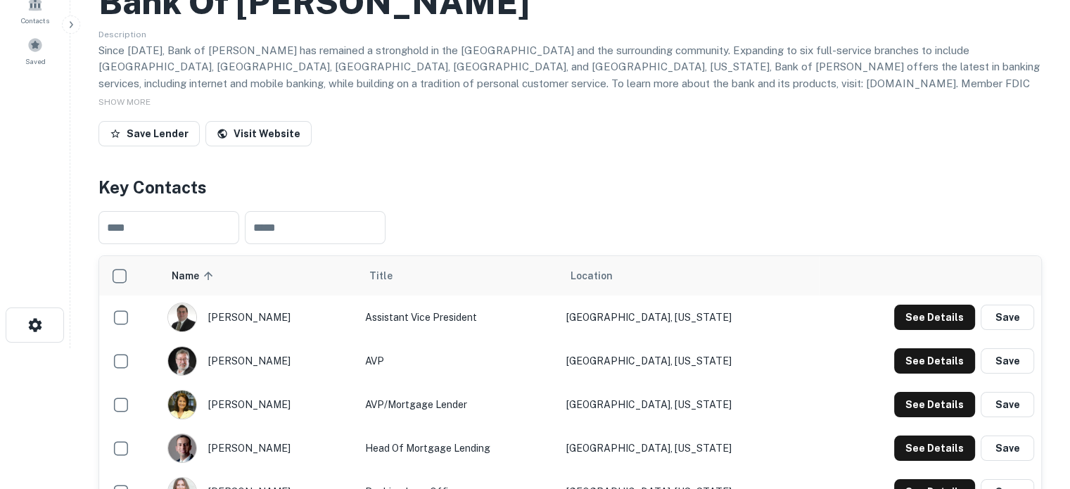
drag, startPoint x: 451, startPoint y: 107, endPoint x: 669, endPoint y: 172, distance: 227.6
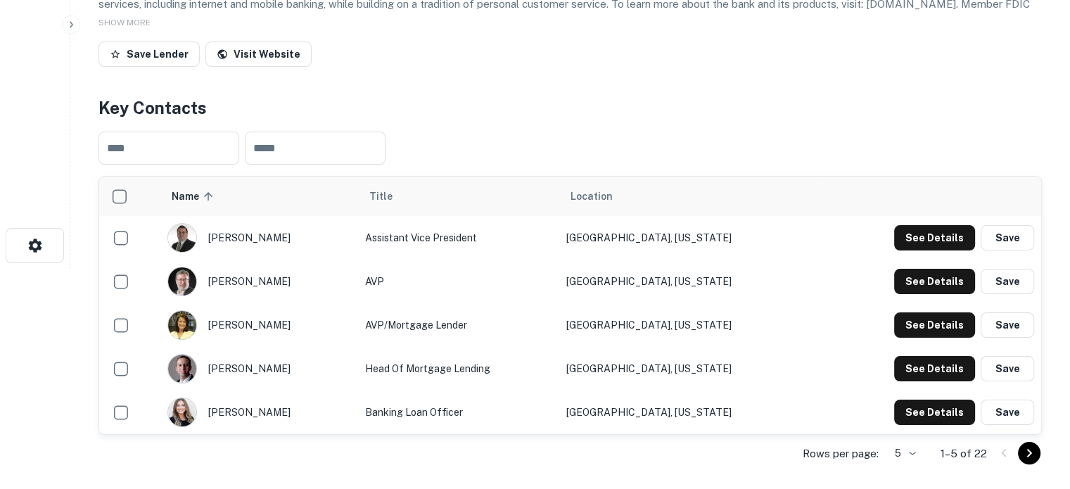
scroll to position [281, 0]
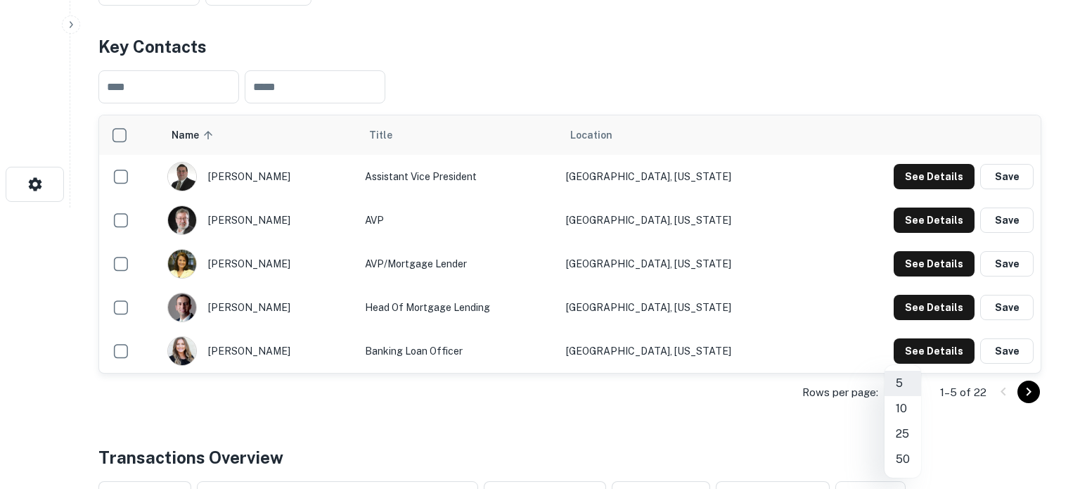
click at [904, 440] on li "25" at bounding box center [903, 433] width 37 height 25
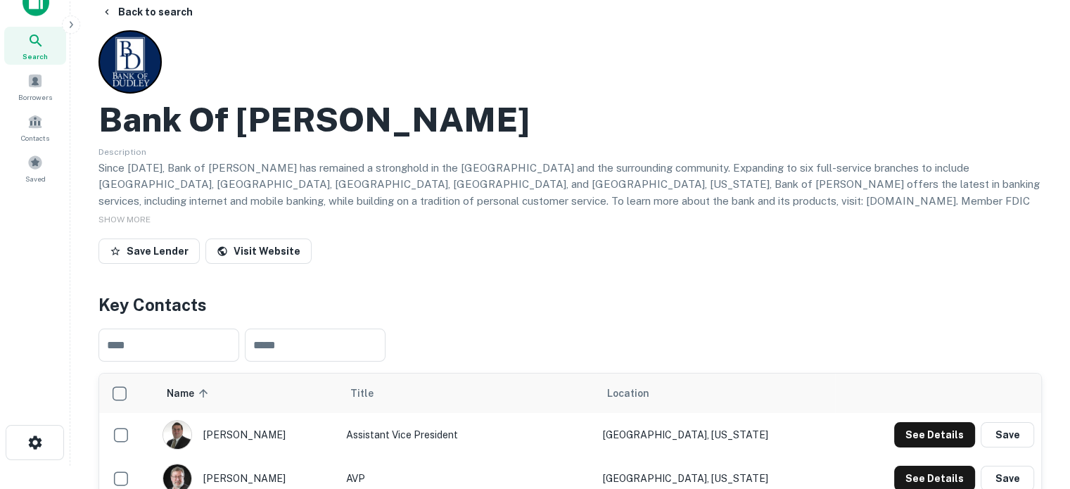
scroll to position [0, 0]
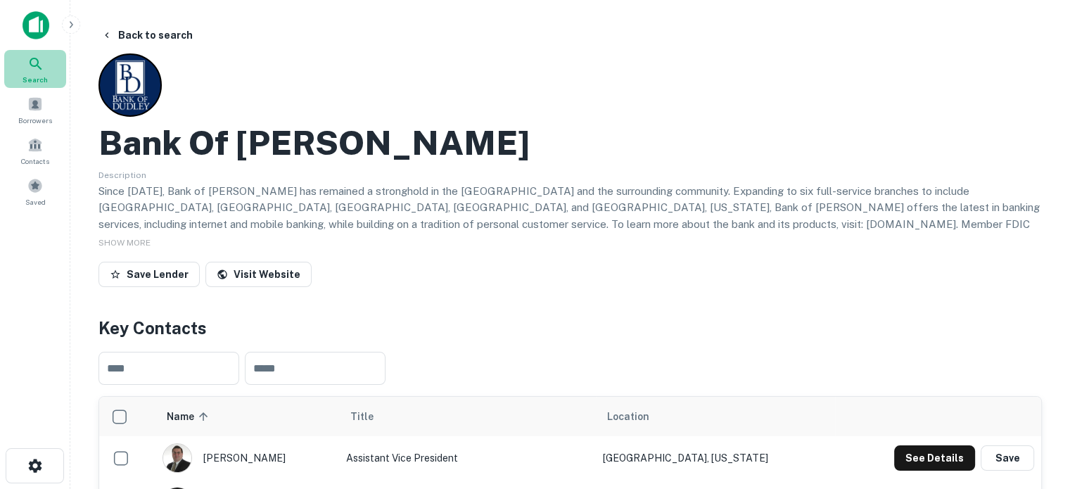
click at [42, 79] on span "Search" at bounding box center [35, 79] width 25 height 11
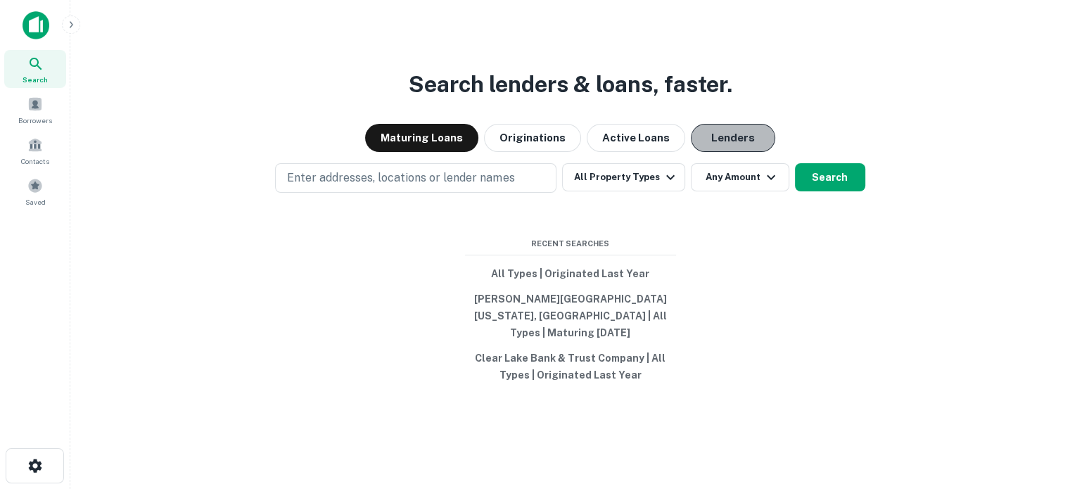
click at [742, 152] on button "Lenders" at bounding box center [733, 138] width 84 height 28
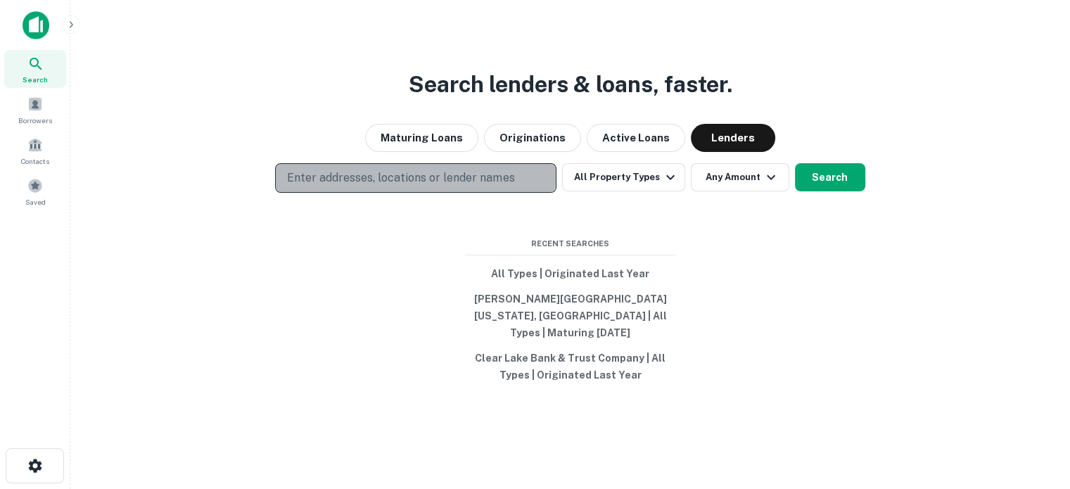
click at [492, 171] on button "Enter addresses, locations or lender names" at bounding box center [415, 178] width 281 height 30
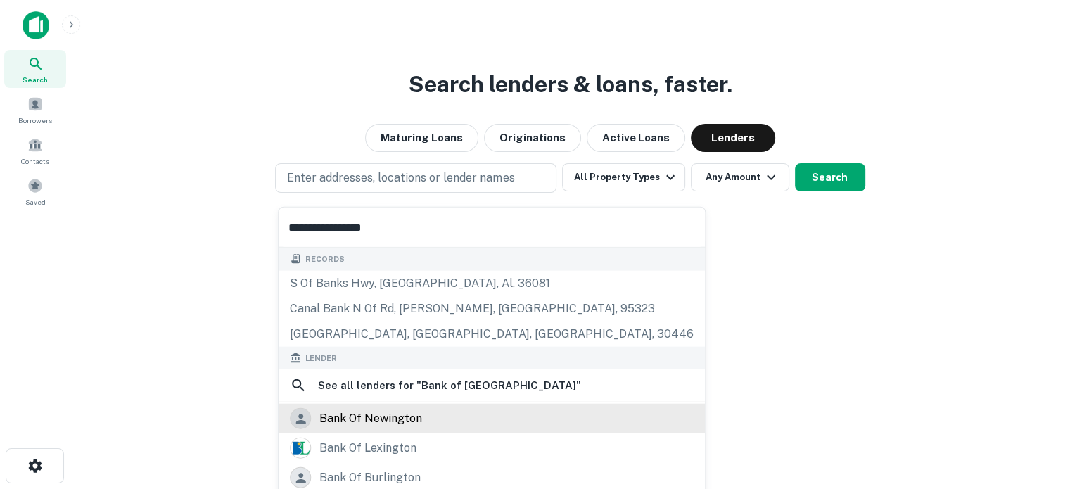
type input "**********"
click at [359, 414] on div "bank of newington" at bounding box center [370, 418] width 103 height 21
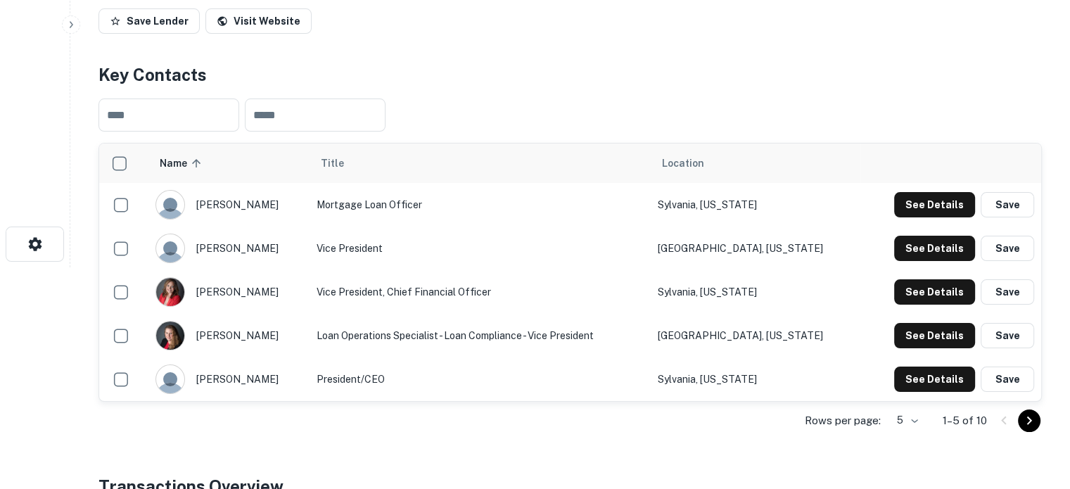
scroll to position [281, 0]
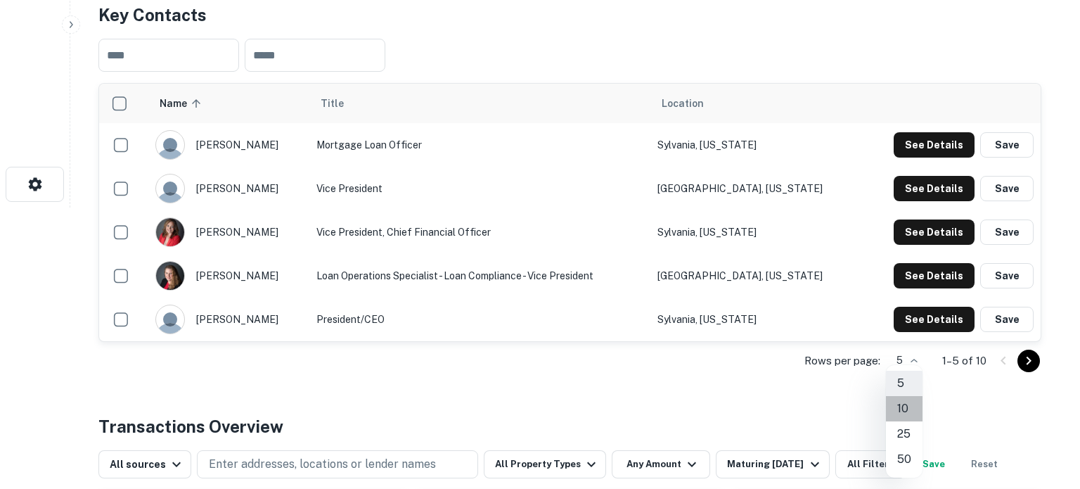
click at [906, 400] on li "10" at bounding box center [904, 408] width 37 height 25
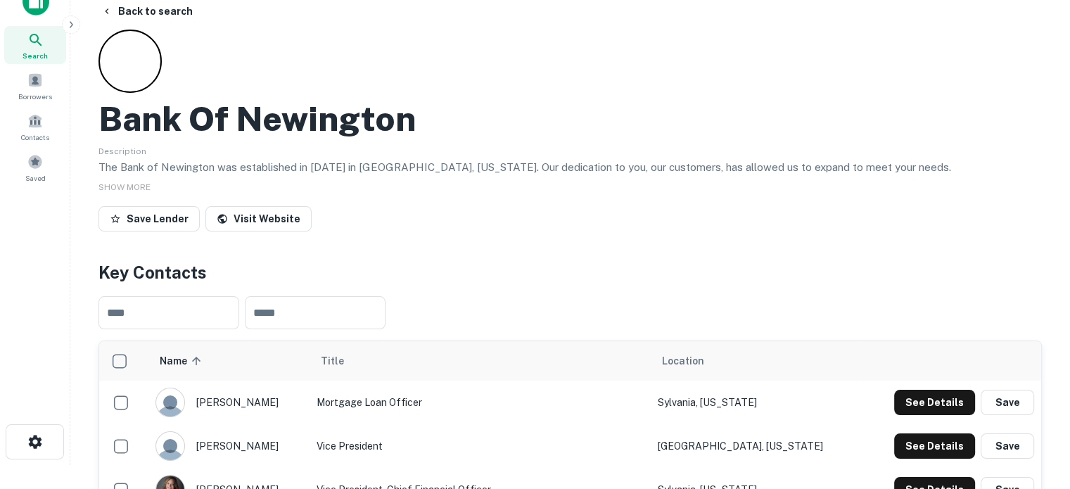
scroll to position [0, 0]
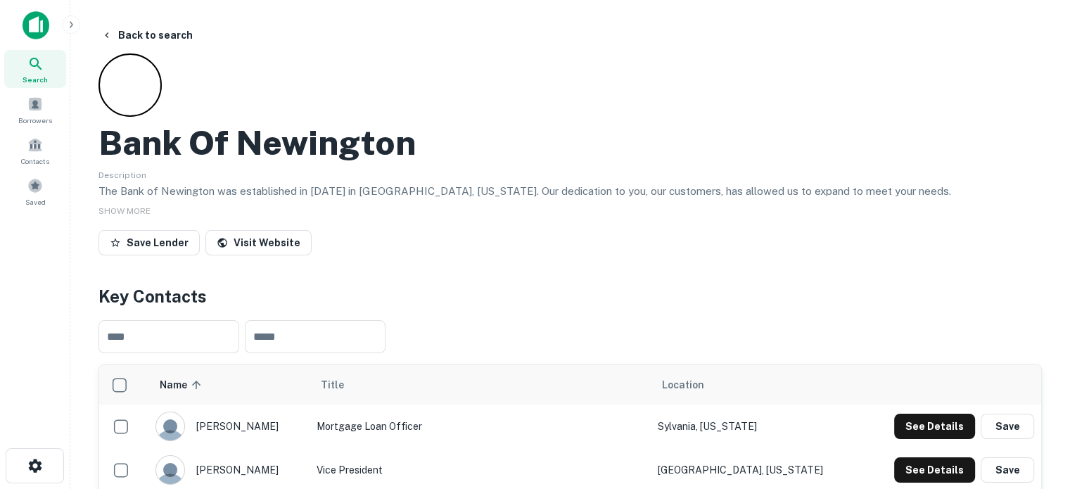
click at [45, 89] on div "Search Borrowers Contacts Saved" at bounding box center [35, 130] width 70 height 160
click at [42, 72] on icon at bounding box center [35, 64] width 17 height 17
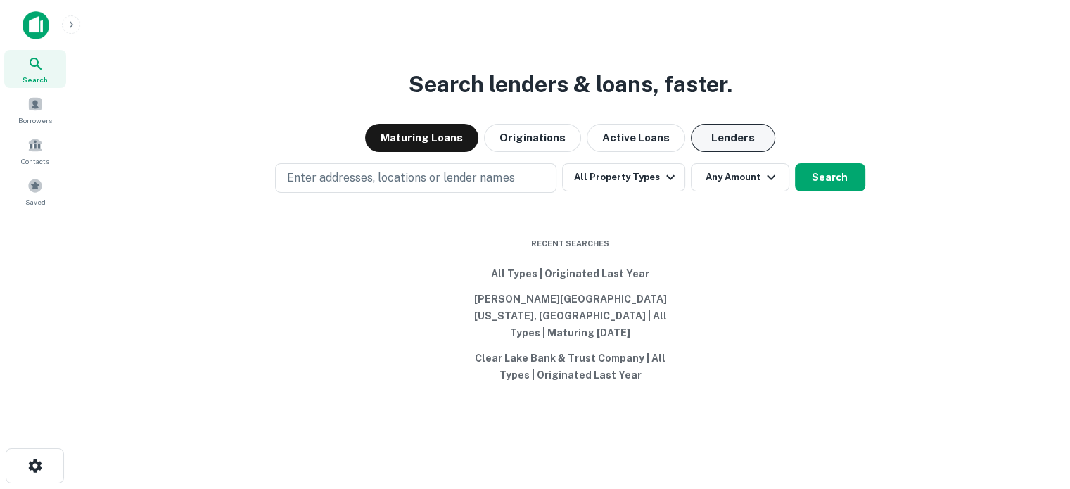
click at [722, 133] on button "Lenders" at bounding box center [733, 138] width 84 height 28
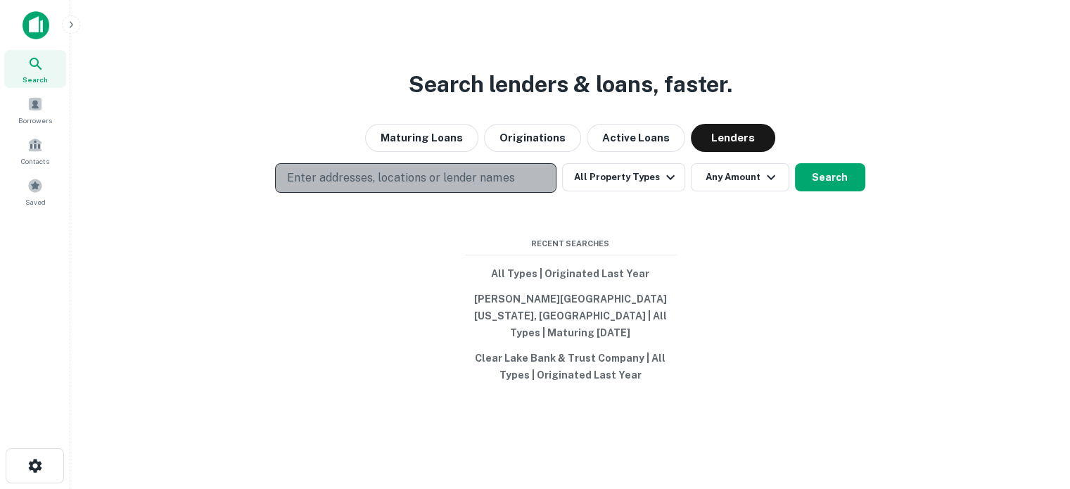
click at [434, 185] on p "Enter addresses, locations or lender names" at bounding box center [400, 177] width 227 height 17
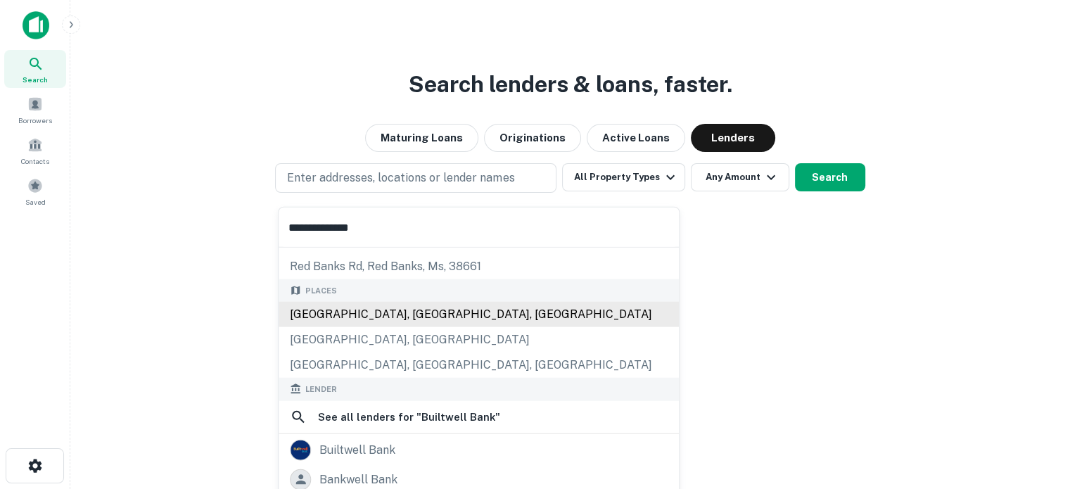
scroll to position [141, 0]
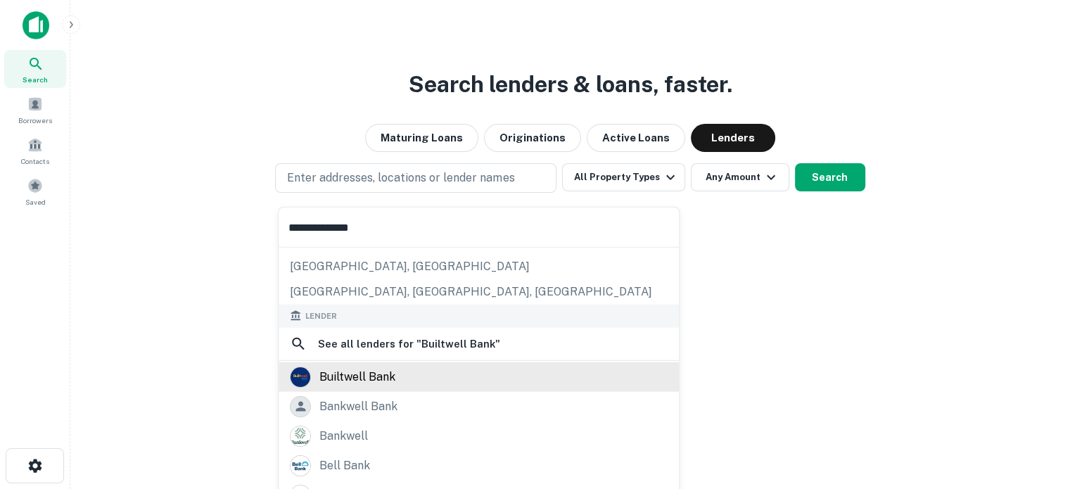
type input "**********"
click at [397, 373] on div "builtwell bank" at bounding box center [479, 376] width 378 height 21
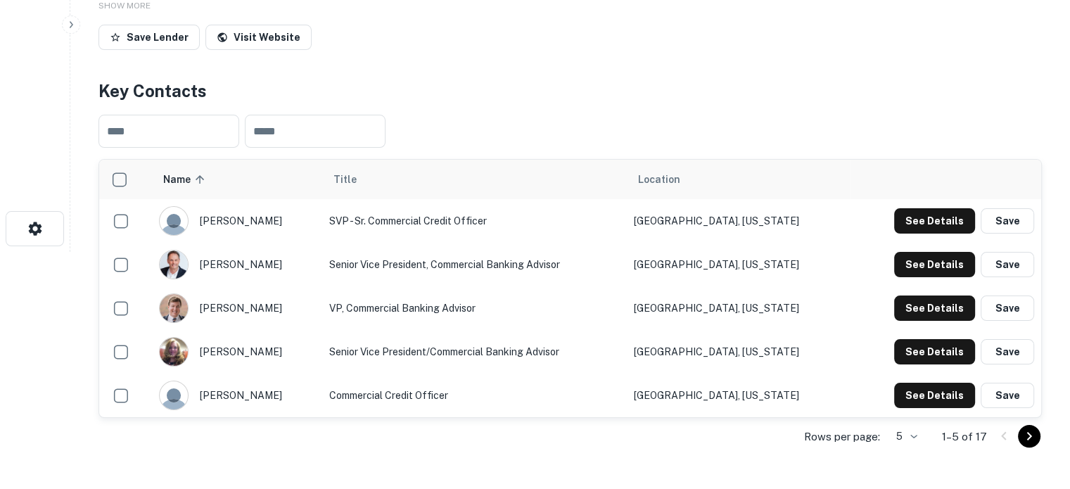
scroll to position [352, 0]
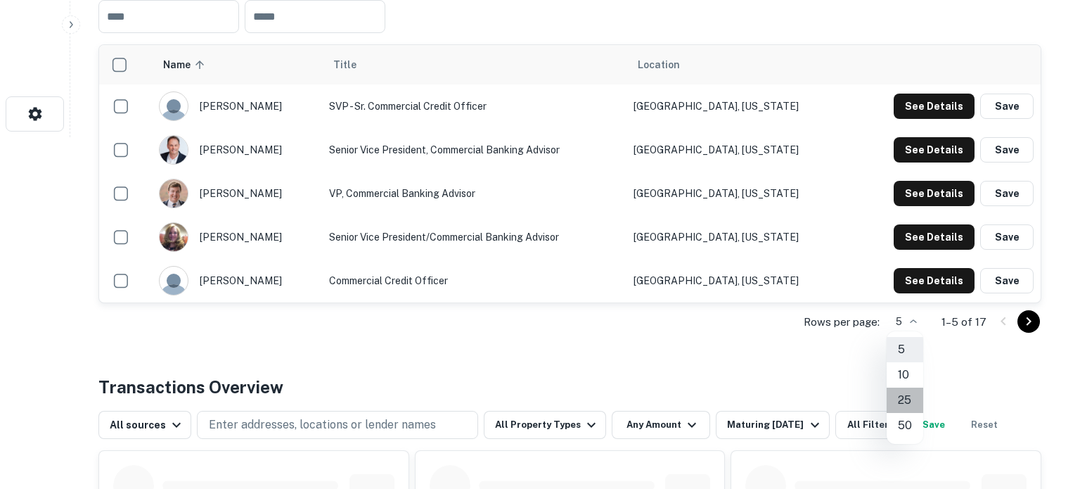
click at [906, 402] on li "25" at bounding box center [905, 399] width 37 height 25
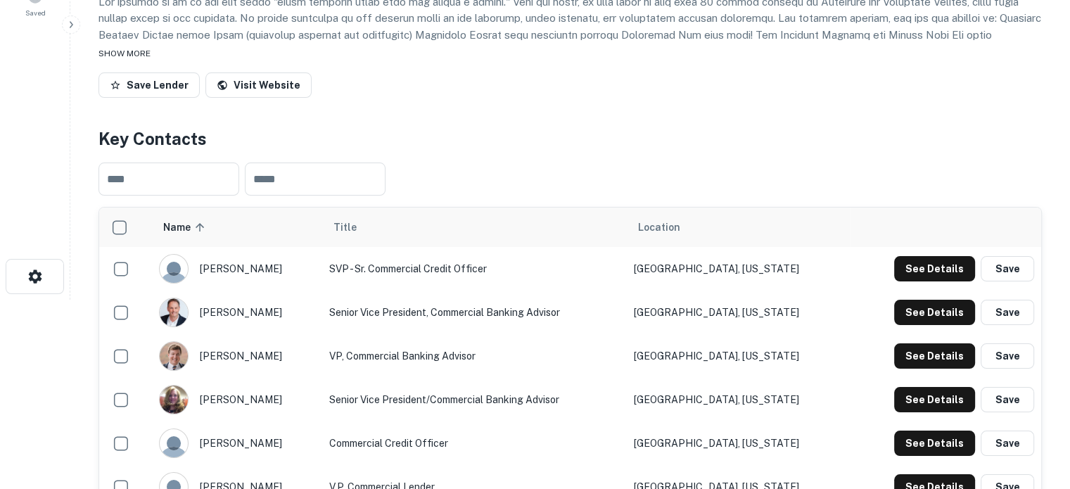
scroll to position [0, 0]
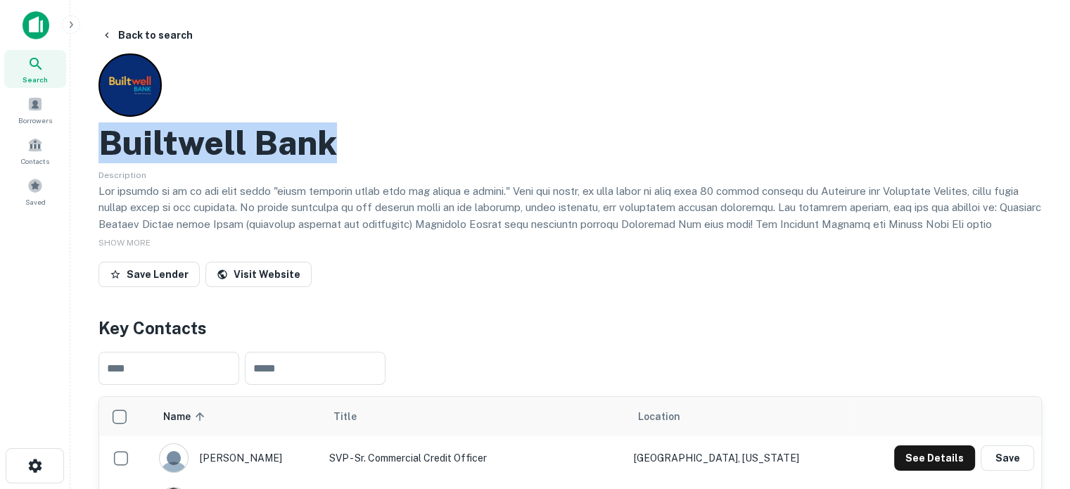
drag, startPoint x: 96, startPoint y: 147, endPoint x: 354, endPoint y: 162, distance: 258.5
copy h2 "Builtwell Bank"
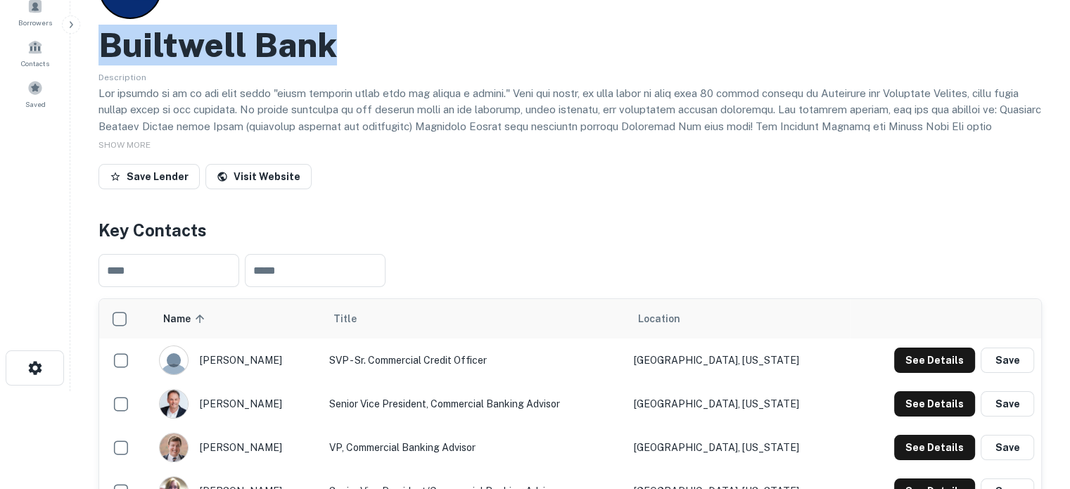
scroll to position [211, 0]
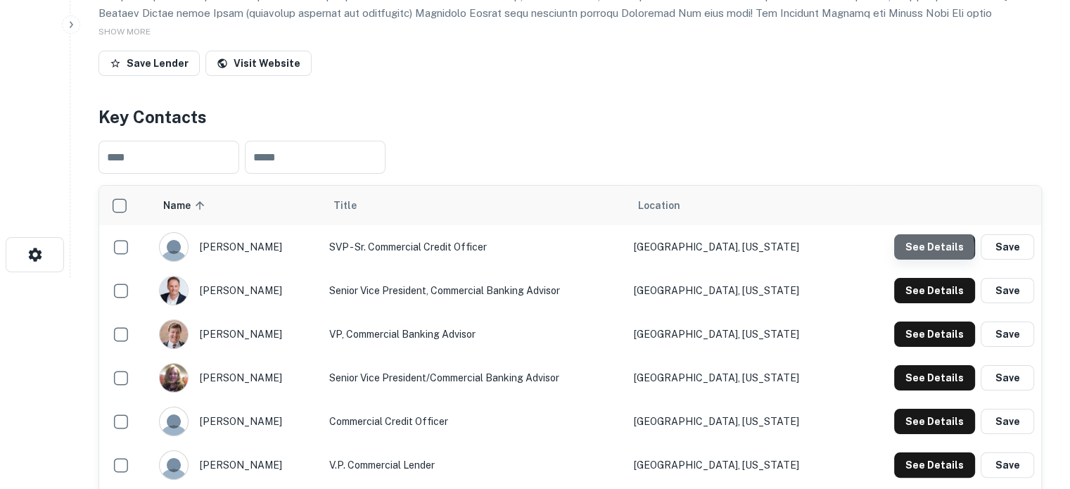
click at [923, 250] on button "See Details" at bounding box center [934, 246] width 81 height 25
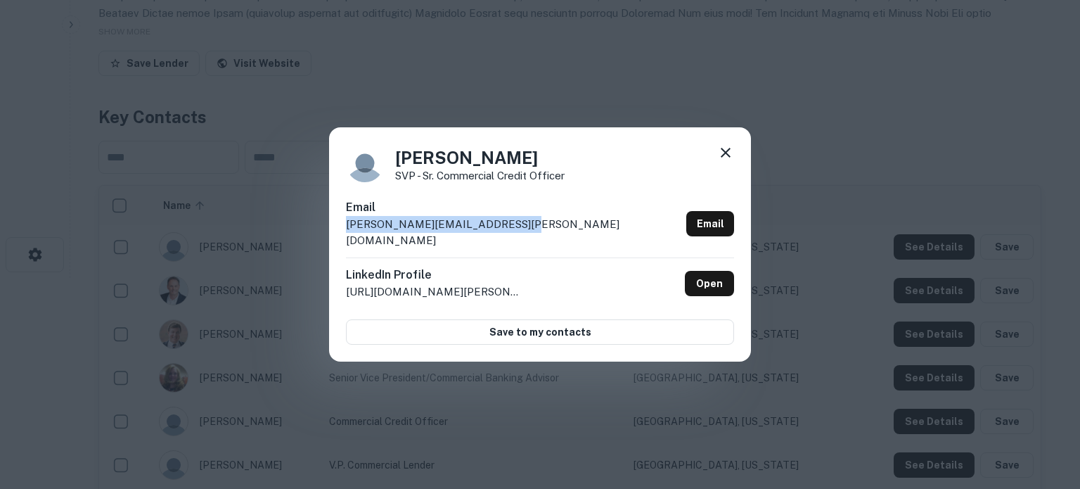
drag, startPoint x: 345, startPoint y: 235, endPoint x: 524, endPoint y: 238, distance: 178.6
click at [524, 238] on div "Dwayne Rautmann SVP - Sr. Commercial Credit Officer Email dwayne.rautmann@built…" at bounding box center [540, 244] width 422 height 235
copy p "dwayne.rautmann@builtwell.bank"
click at [728, 160] on icon at bounding box center [725, 152] width 17 height 17
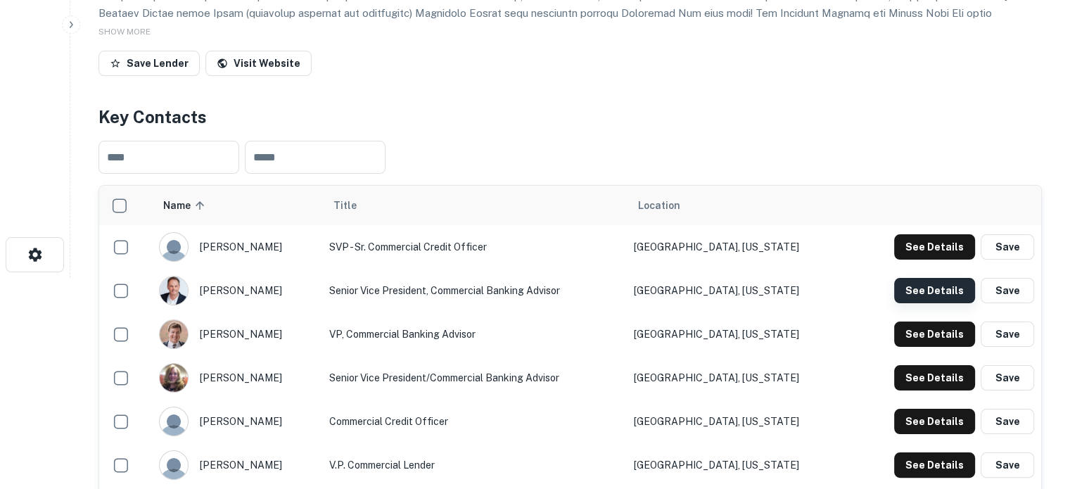
click at [931, 293] on button "See Details" at bounding box center [934, 290] width 81 height 25
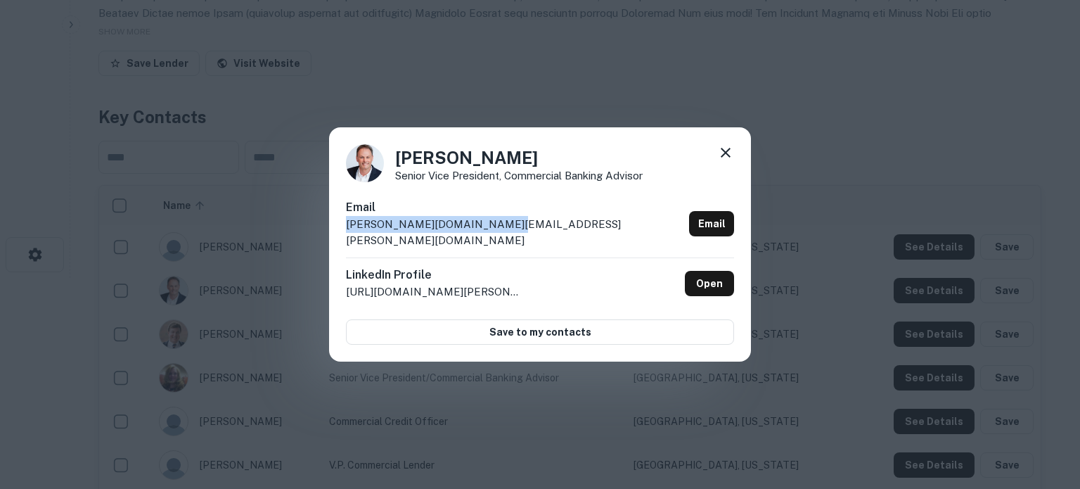
drag, startPoint x: 340, startPoint y: 236, endPoint x: 498, endPoint y: 235, distance: 157.5
click at [498, 235] on div "Kevin Hughes Senior Vice President, Commercial Banking Advisor Email kevin.hugh…" at bounding box center [540, 244] width 422 height 235
copy p "kevin.hughes@builtwell.bank"
click at [723, 160] on icon at bounding box center [725, 152] width 17 height 17
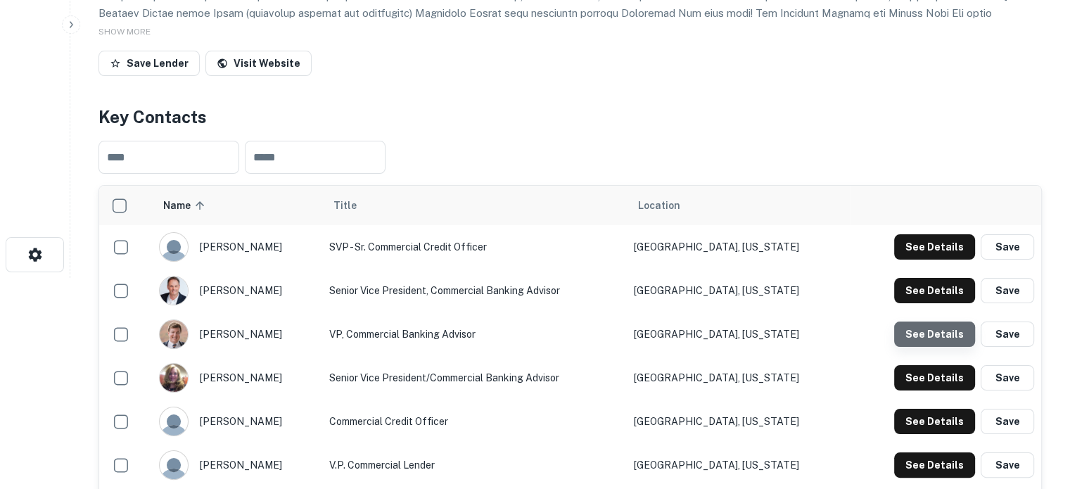
click at [955, 334] on button "See Details" at bounding box center [934, 333] width 81 height 25
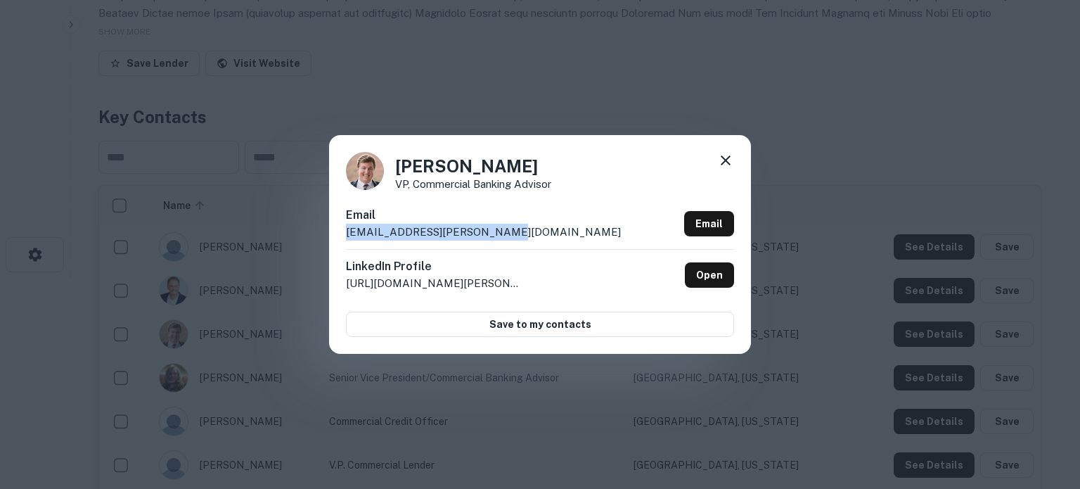
drag, startPoint x: 347, startPoint y: 233, endPoint x: 480, endPoint y: 233, distance: 132.9
click at [480, 233] on div "Email sully.turner@builtwell.bank Email" at bounding box center [540, 228] width 388 height 42
copy p "sully.turner@builtwell.bank"
click at [721, 160] on icon at bounding box center [725, 160] width 17 height 17
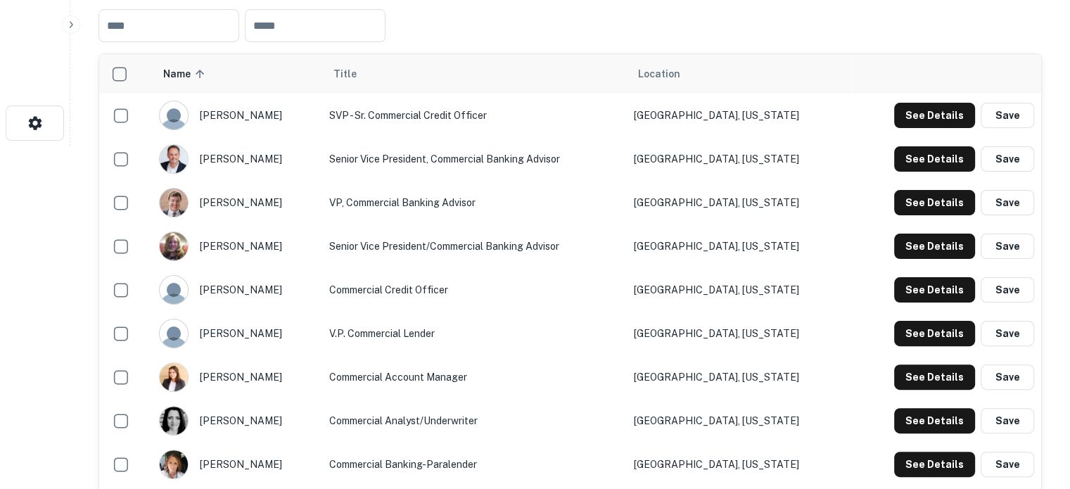
scroll to position [352, 0]
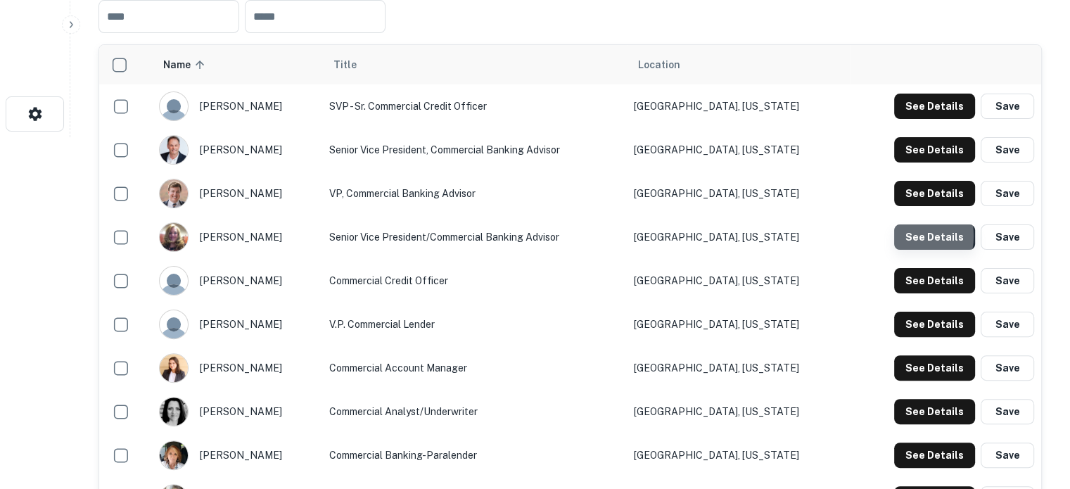
click at [910, 237] on button "See Details" at bounding box center [934, 236] width 81 height 25
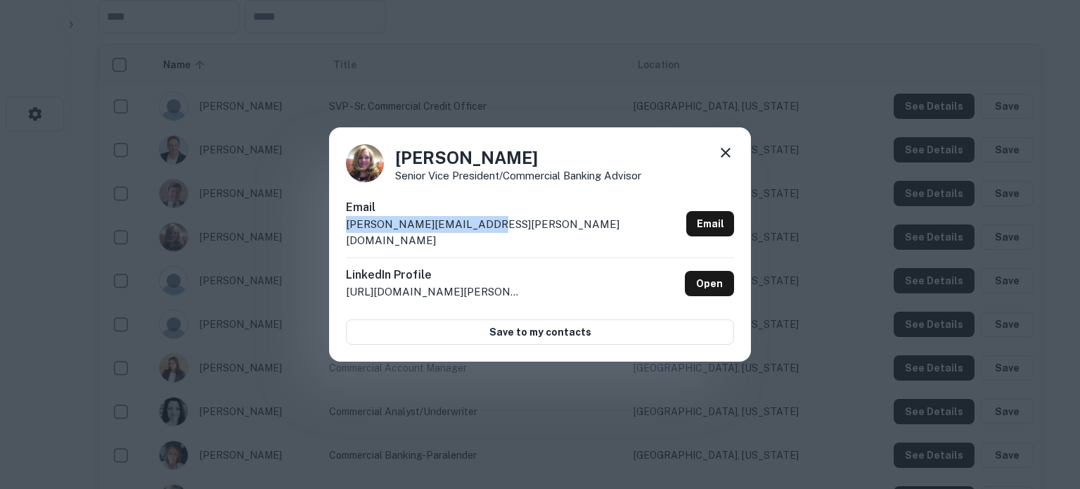
drag, startPoint x: 344, startPoint y: 236, endPoint x: 487, endPoint y: 233, distance: 143.5
click at [487, 233] on div "Tara Hall Senior Vice President/Commercial Banking Advisor Email tara.hall@buil…" at bounding box center [540, 244] width 422 height 235
copy p "tara.hall@builtwell.bank"
click at [724, 158] on icon at bounding box center [726, 153] width 10 height 10
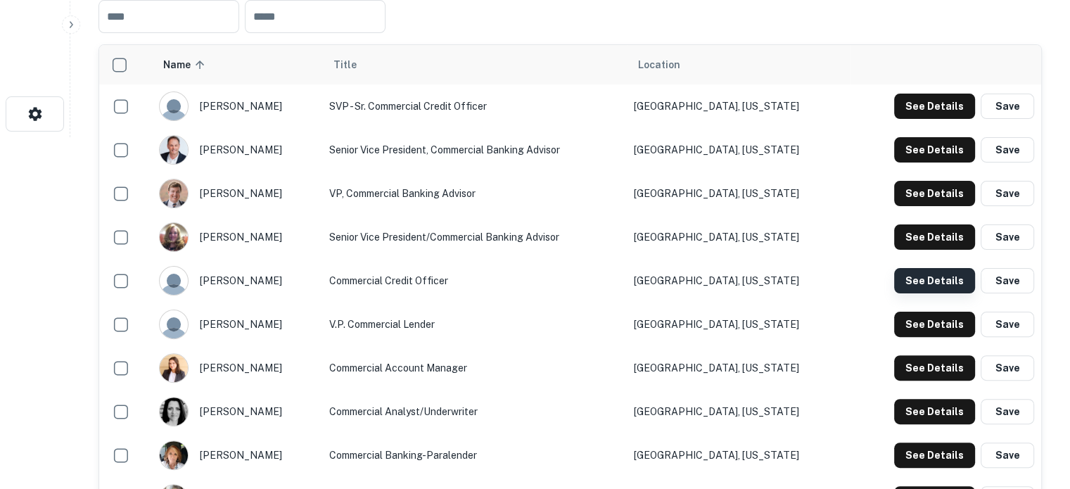
click at [948, 279] on button "See Details" at bounding box center [934, 280] width 81 height 25
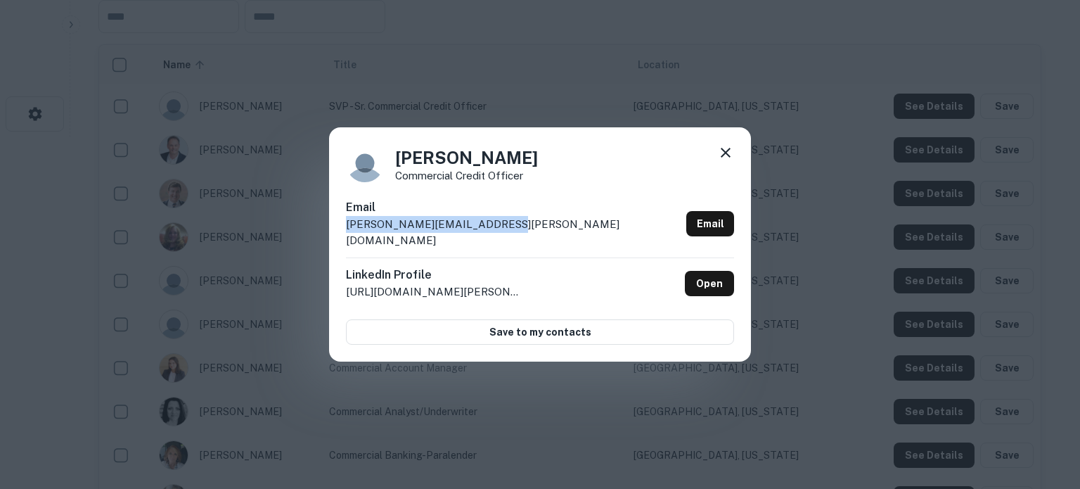
drag, startPoint x: 346, startPoint y: 233, endPoint x: 501, endPoint y: 236, distance: 155.4
click at [501, 236] on div "Email erwin.flores@builtwell.bank Email" at bounding box center [540, 228] width 388 height 58
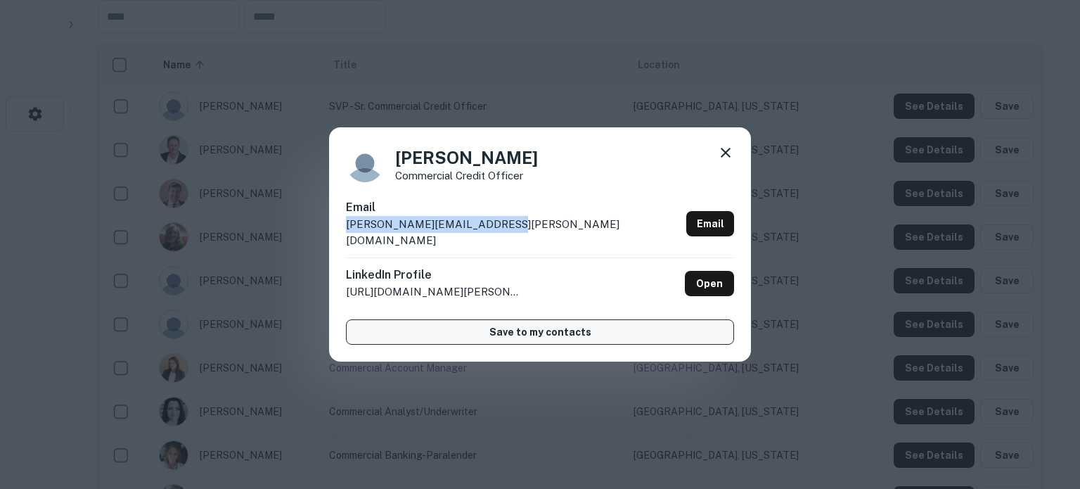
copy p "erwin.flores@builtwell.bank"
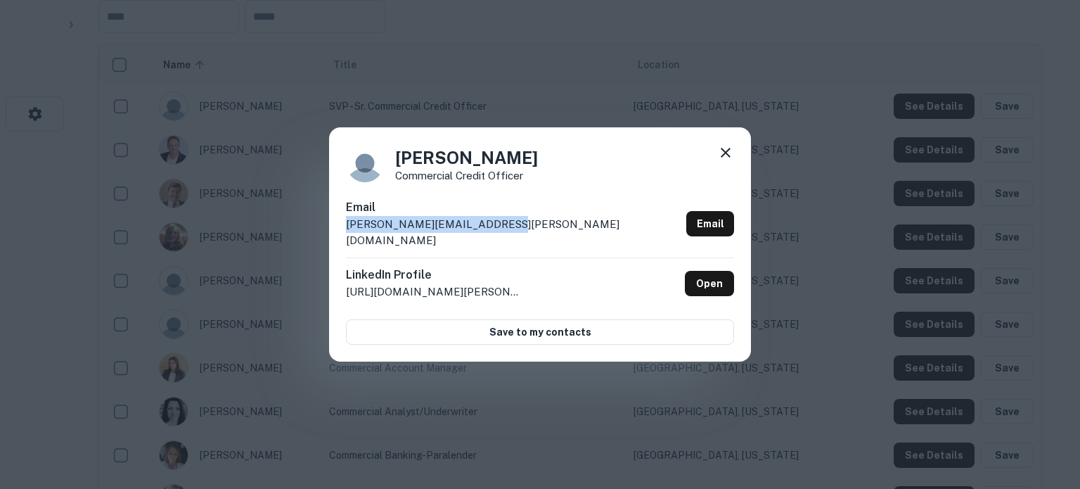
click at [724, 160] on icon at bounding box center [725, 152] width 17 height 17
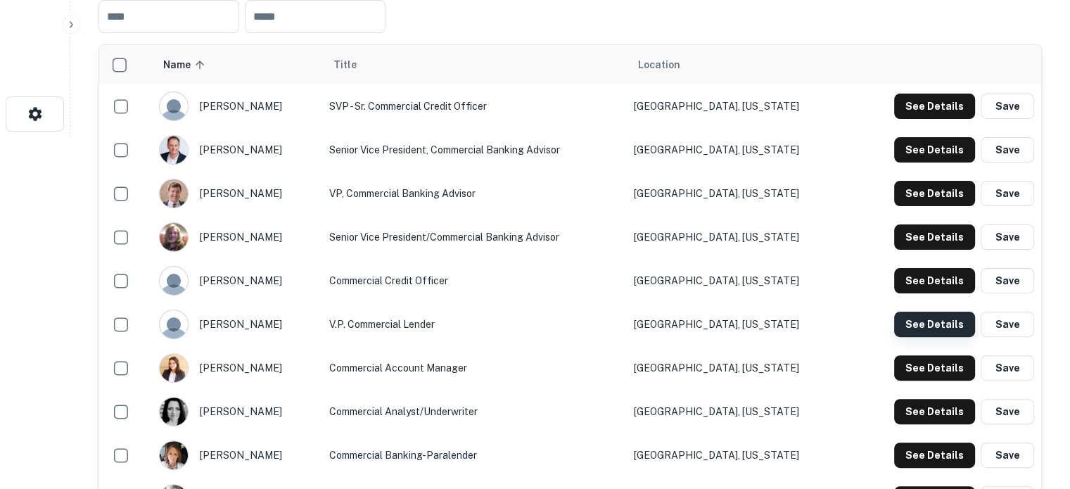
click at [951, 326] on button "See Details" at bounding box center [934, 324] width 81 height 25
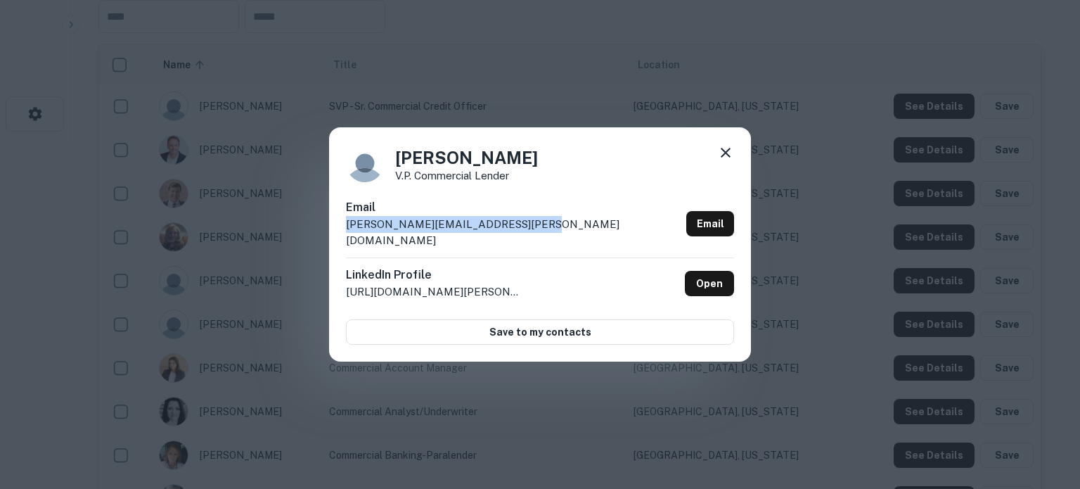
drag, startPoint x: 340, startPoint y: 235, endPoint x: 515, endPoint y: 235, distance: 174.4
click at [515, 235] on div "Linda Bellich V.P. Commercial Lender Email linda.bellich@firstvolunteer.bank Em…" at bounding box center [540, 244] width 422 height 235
copy p "linda.bellich@firstvolunteer.bank"
click at [727, 156] on icon at bounding box center [725, 152] width 17 height 17
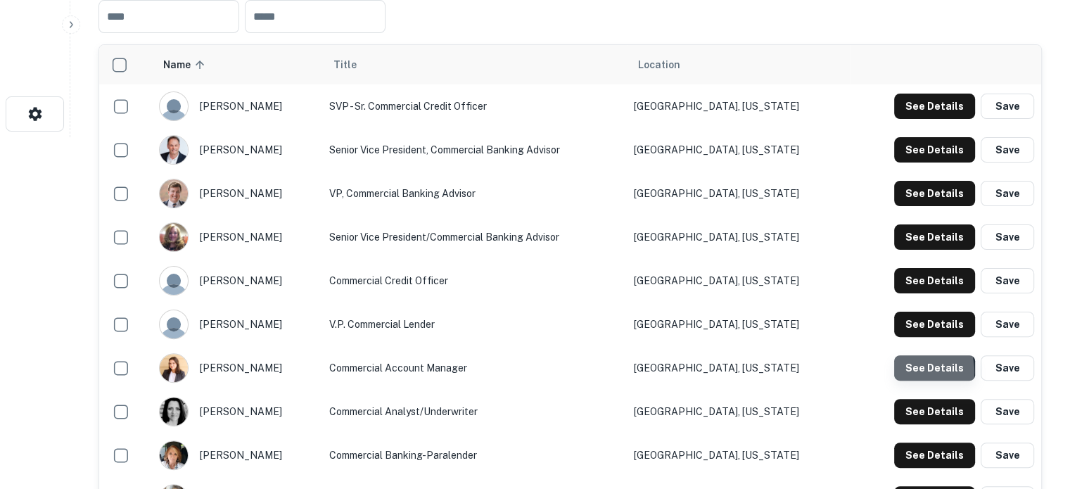
click at [901, 373] on button "See Details" at bounding box center [934, 367] width 81 height 25
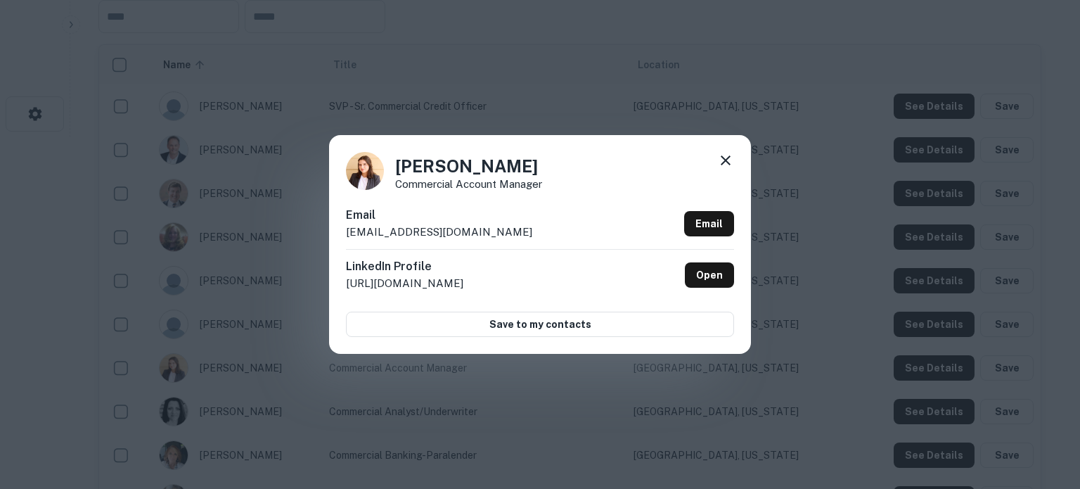
drag, startPoint x: 348, startPoint y: 235, endPoint x: 595, endPoint y: 275, distance: 250.0
click at [494, 233] on p "savannah.stejer@builtwell.bank" at bounding box center [439, 232] width 186 height 17
click at [520, 229] on div "Email savannah.stejer@builtwell.bank Email" at bounding box center [540, 228] width 388 height 42
drag, startPoint x: 346, startPoint y: 234, endPoint x: 508, endPoint y: 237, distance: 161.8
click at [508, 237] on div "Email savannah.stejer@builtwell.bank Email" at bounding box center [540, 228] width 388 height 42
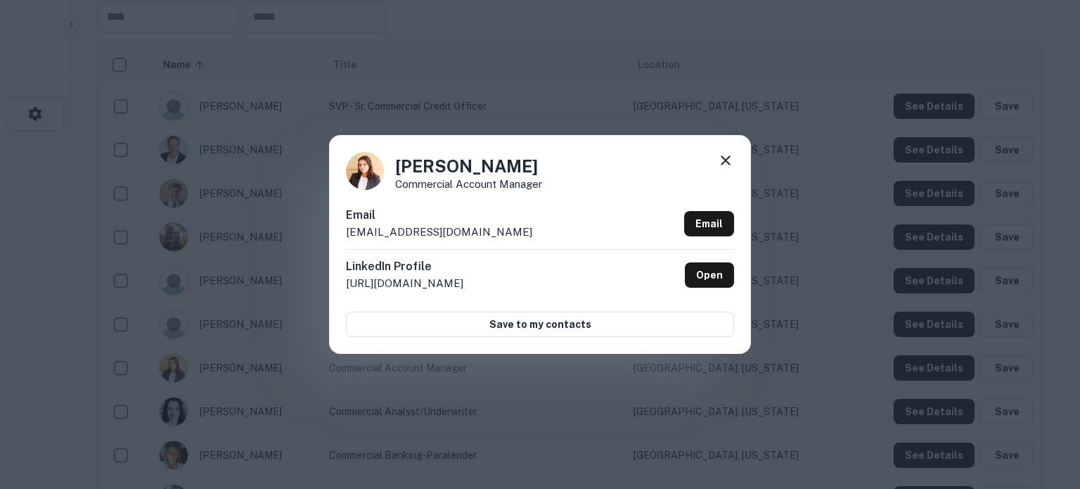
copy p "savannah.stejer@builtwell.bank"
click at [728, 160] on icon at bounding box center [725, 160] width 17 height 17
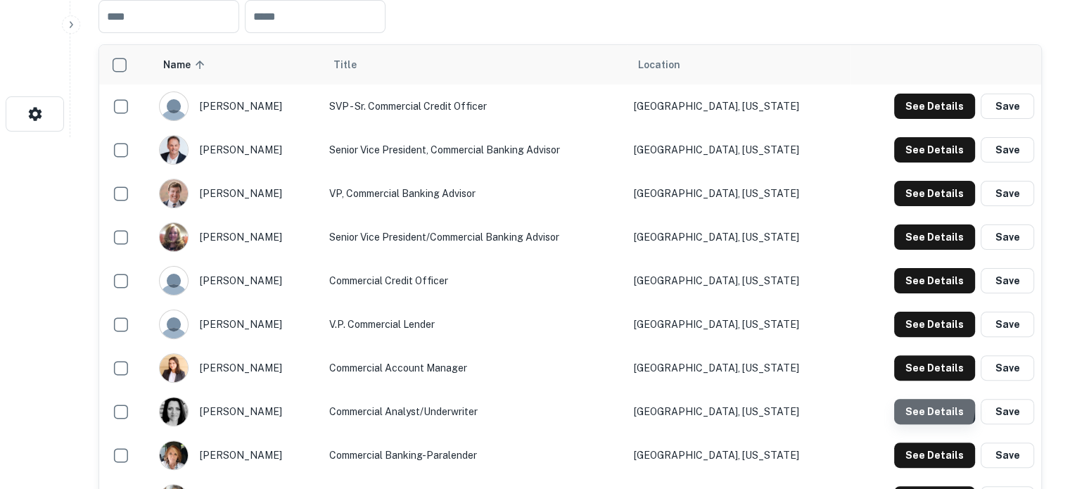
click at [920, 407] on button "See Details" at bounding box center [934, 411] width 81 height 25
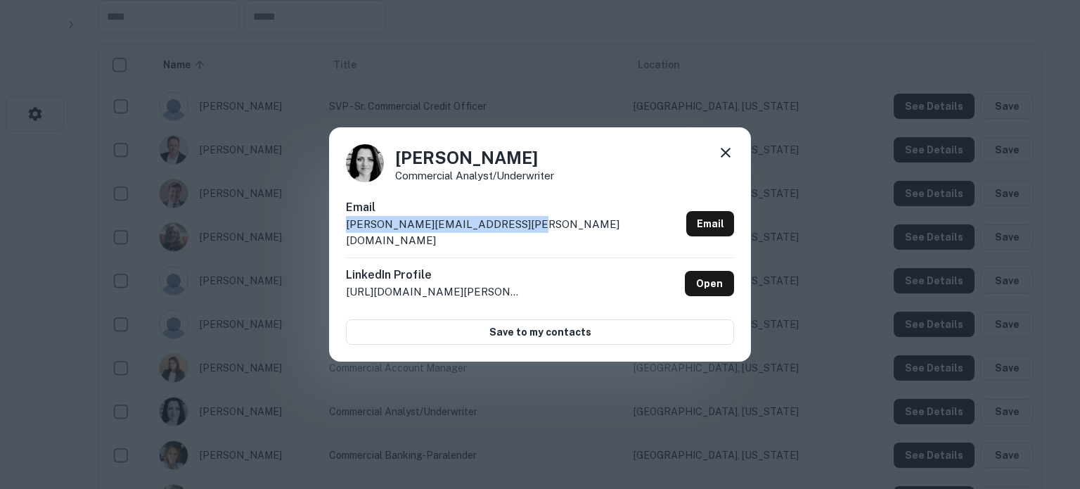
drag, startPoint x: 347, startPoint y: 233, endPoint x: 534, endPoint y: 240, distance: 186.5
click at [534, 240] on div "Email stephanie.tobler@builtwell.bank Email" at bounding box center [540, 228] width 388 height 58
copy p "stephanie.tobler@builtwell.bank"
click at [725, 161] on icon at bounding box center [725, 152] width 17 height 17
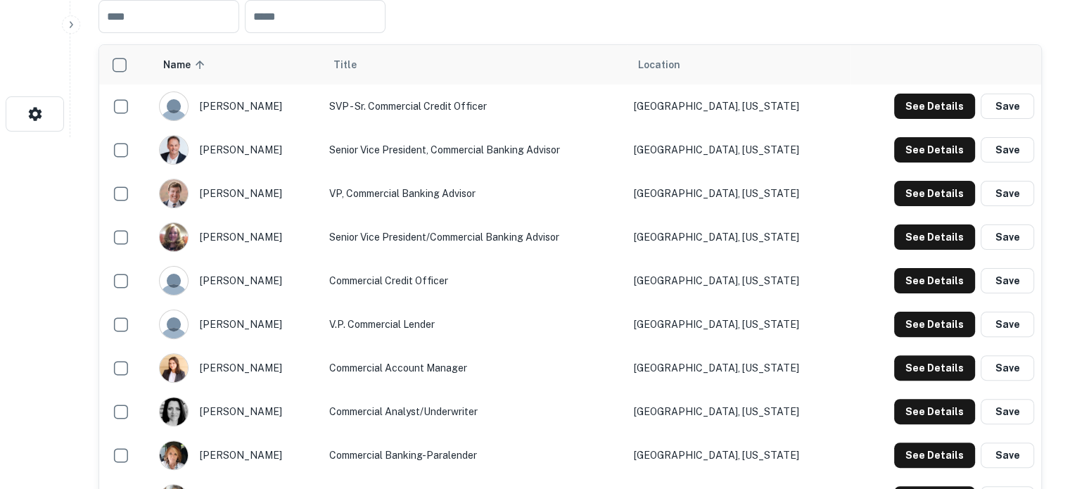
scroll to position [492, 0]
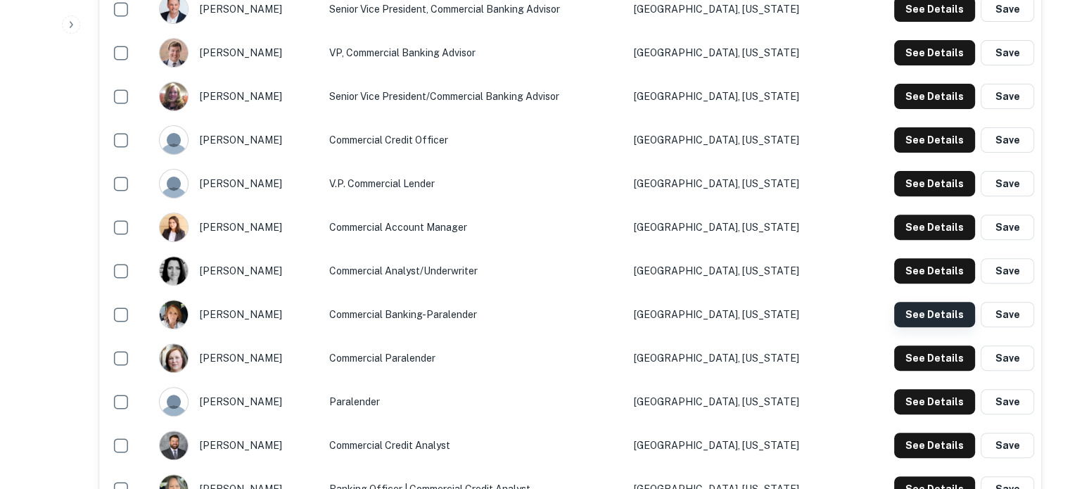
click at [908, 318] on button "See Details" at bounding box center [934, 314] width 81 height 25
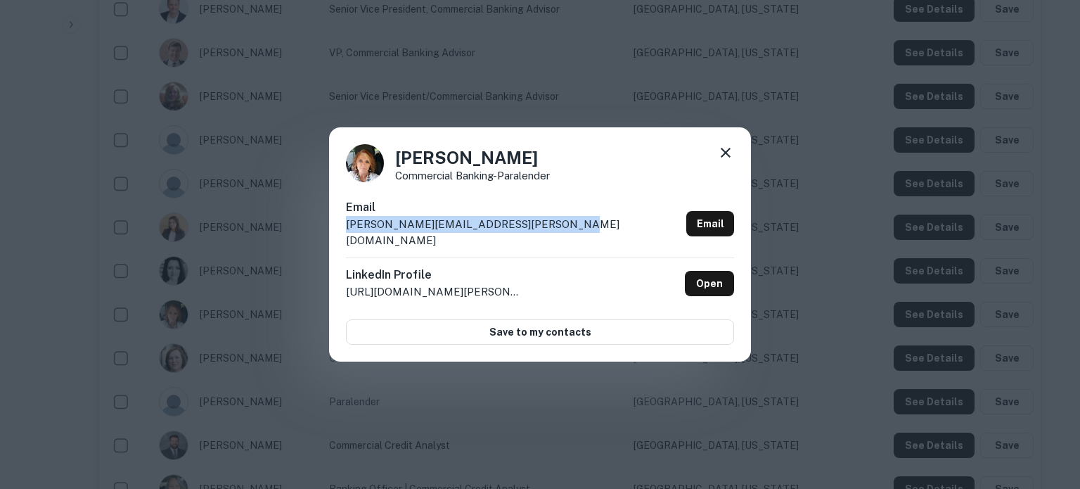
drag, startPoint x: 343, startPoint y: 237, endPoint x: 544, endPoint y: 237, distance: 201.1
click at [544, 237] on div "Billie Garrett-Conatser Commercial Banking-Paralender Email billie.garrett-cona…" at bounding box center [540, 244] width 422 height 235
copy p "billie.garrett-conatser@builtwell.bank"
click at [724, 158] on icon at bounding box center [725, 152] width 17 height 17
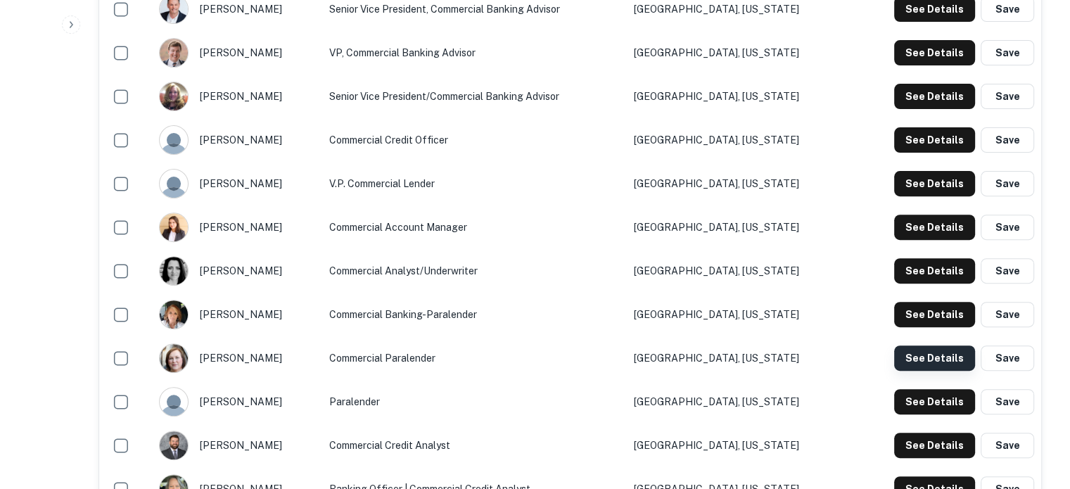
click at [927, 357] on button "See Details" at bounding box center [934, 357] width 81 height 25
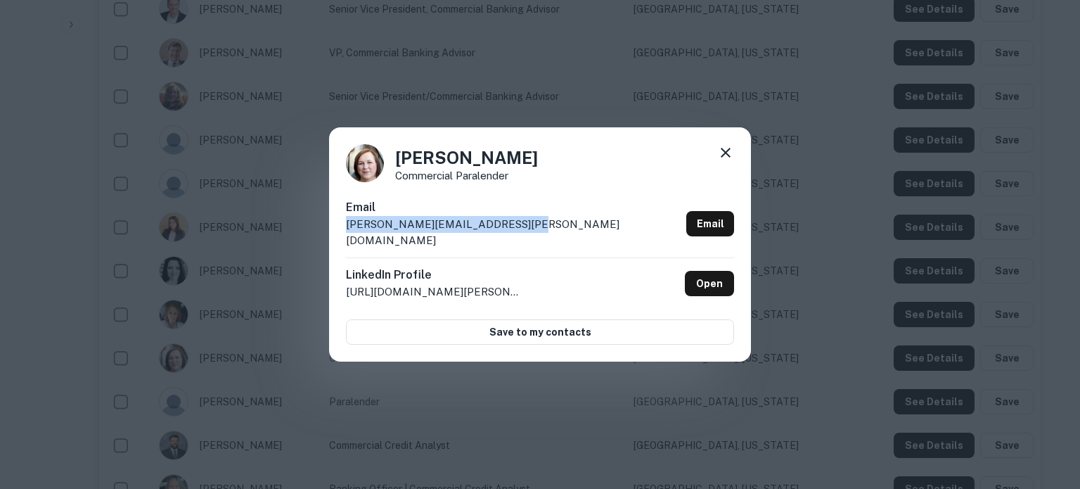
drag, startPoint x: 346, startPoint y: 238, endPoint x: 515, endPoint y: 243, distance: 168.8
click at [515, 243] on div "Email candice.landress@builtwell.bank Email" at bounding box center [540, 228] width 388 height 58
click at [729, 161] on icon at bounding box center [725, 152] width 17 height 17
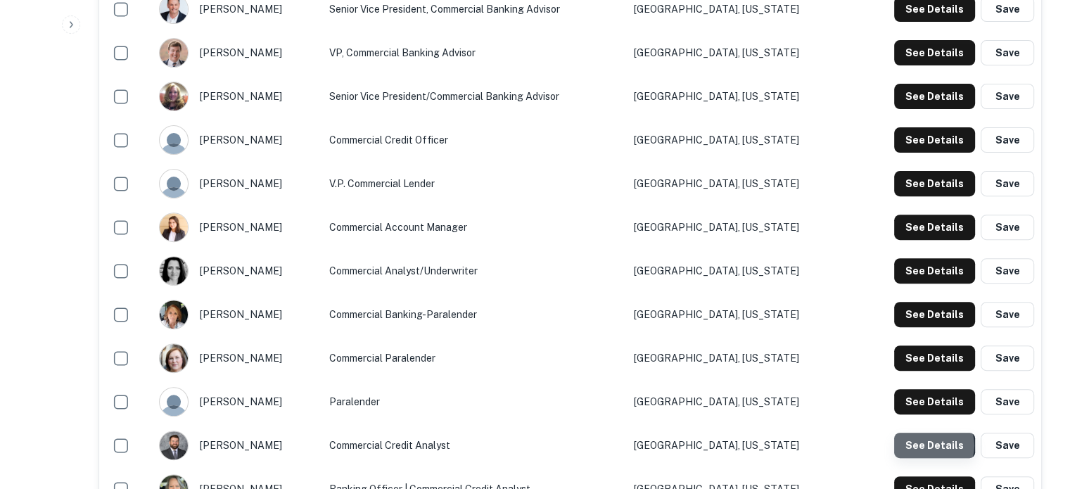
click at [933, 446] on button "See Details" at bounding box center [934, 444] width 81 height 25
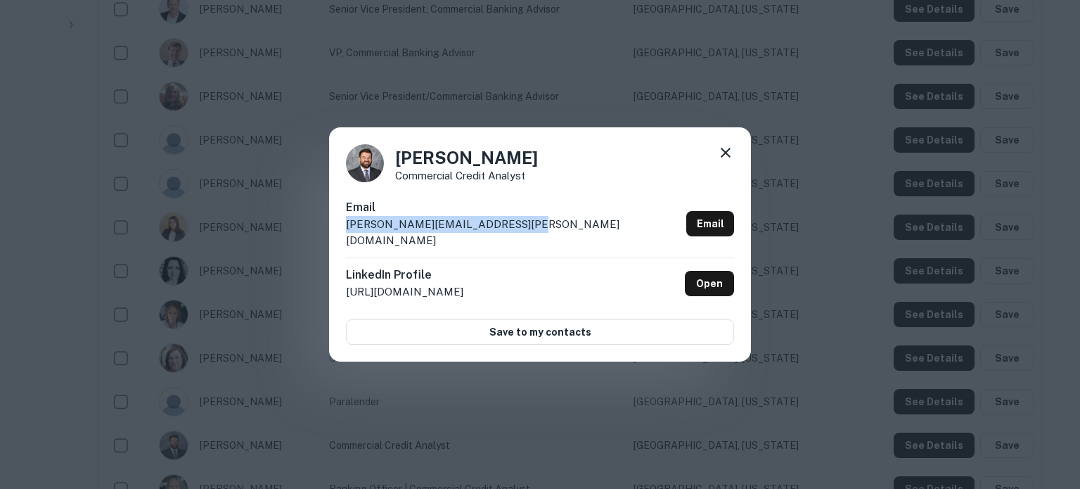
drag, startPoint x: 347, startPoint y: 235, endPoint x: 522, endPoint y: 227, distance: 175.3
click at [522, 227] on div "Email clayton.hardwick@builtwell.bank Email" at bounding box center [540, 228] width 388 height 58
click at [718, 160] on icon at bounding box center [725, 152] width 17 height 17
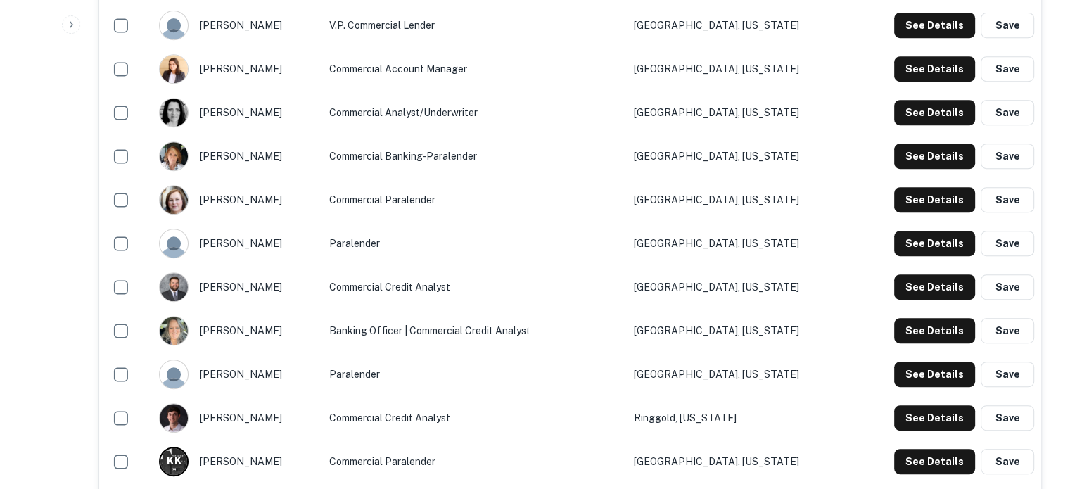
scroll to position [773, 0]
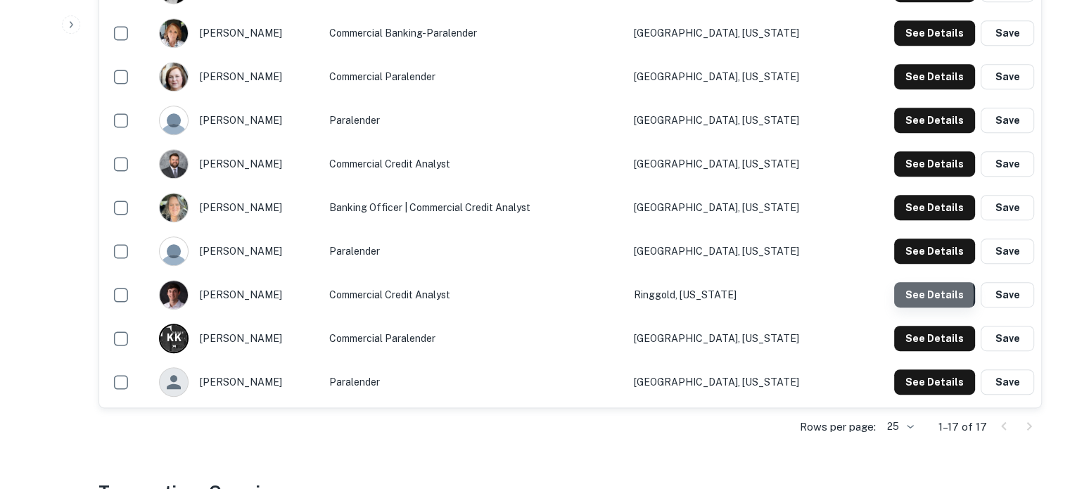
click at [900, 295] on button "See Details" at bounding box center [934, 294] width 81 height 25
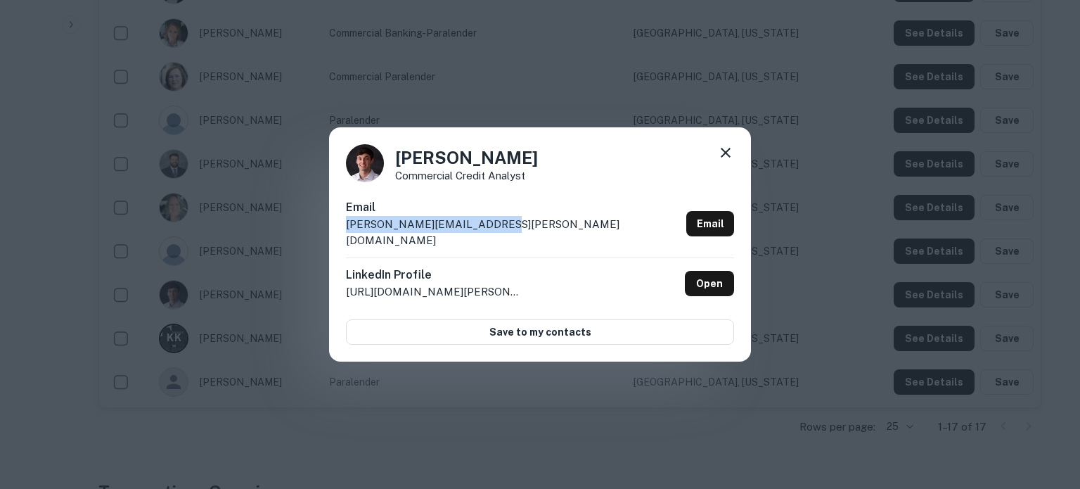
drag, startPoint x: 342, startPoint y: 234, endPoint x: 507, endPoint y: 229, distance: 165.3
click at [507, 229] on div "Sam Landers Commercial Credit Analyst Email sam.landers@builtwell.bank Email Li…" at bounding box center [540, 244] width 422 height 235
click at [726, 161] on icon at bounding box center [725, 152] width 17 height 17
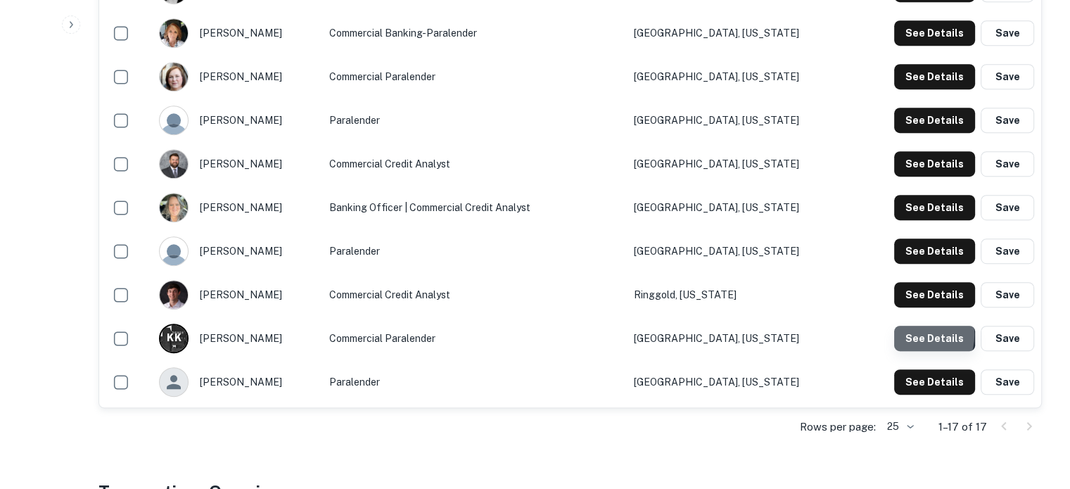
click at [911, 335] on button "See Details" at bounding box center [934, 338] width 81 height 25
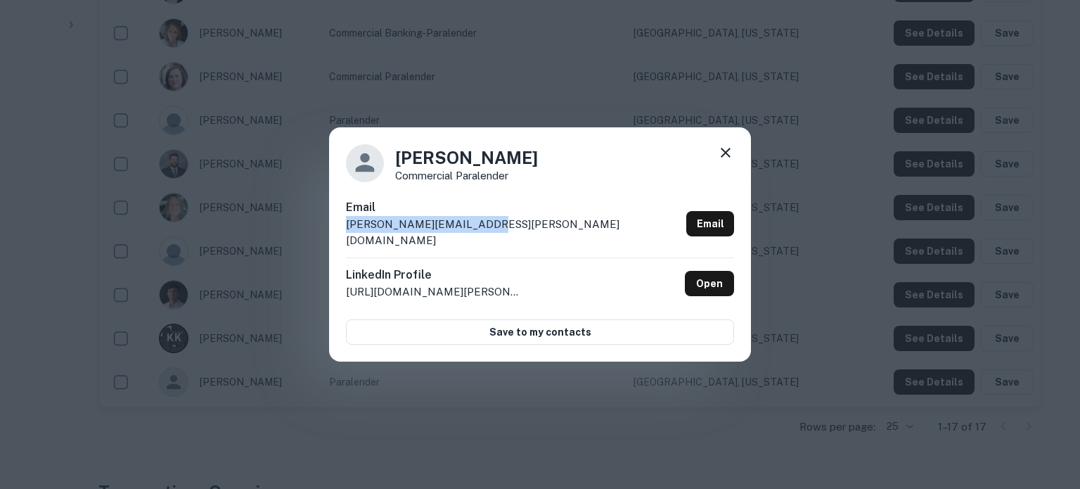
drag, startPoint x: 342, startPoint y: 233, endPoint x: 503, endPoint y: 230, distance: 161.1
click at [503, 230] on div "Kim Krick Commercial Paralender Email kim.krick@builtwell.bank Email LinkedIn P…" at bounding box center [540, 244] width 422 height 235
click at [727, 155] on icon at bounding box center [725, 152] width 17 height 17
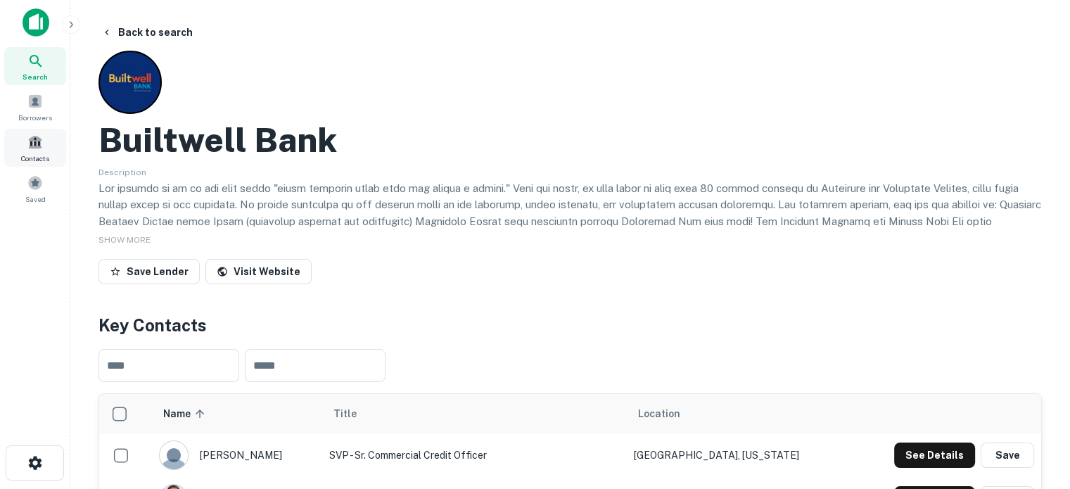
scroll to position [0, 0]
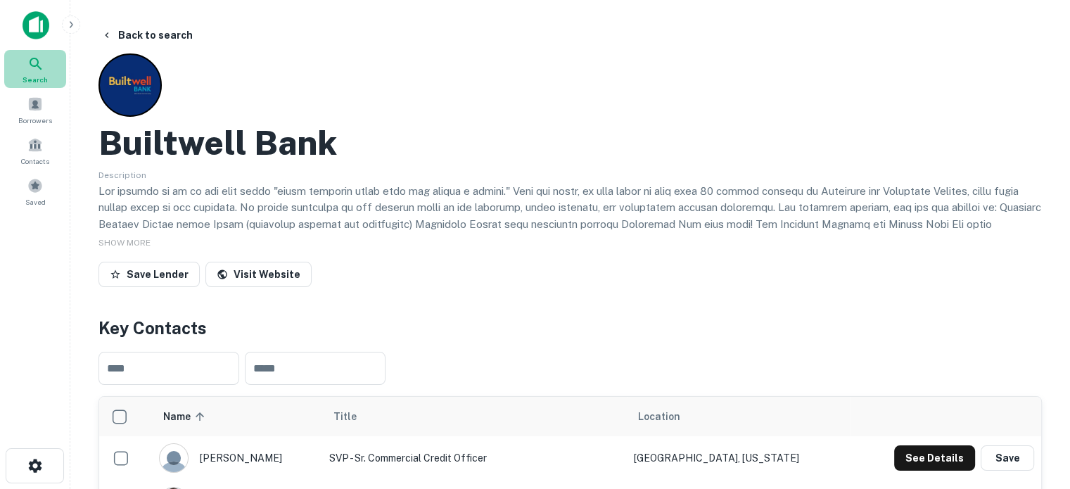
click at [45, 78] on span "Search" at bounding box center [35, 79] width 25 height 11
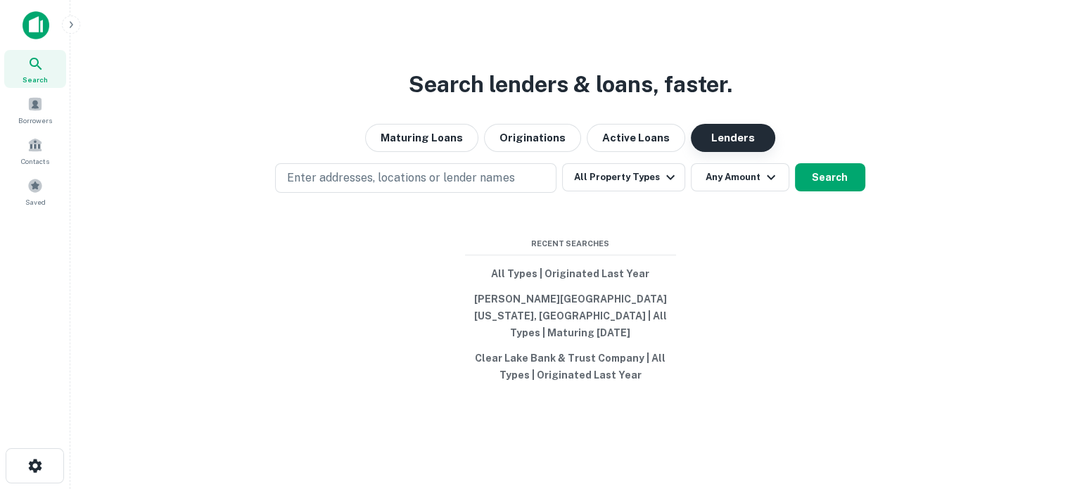
click at [734, 149] on button "Lenders" at bounding box center [733, 138] width 84 height 28
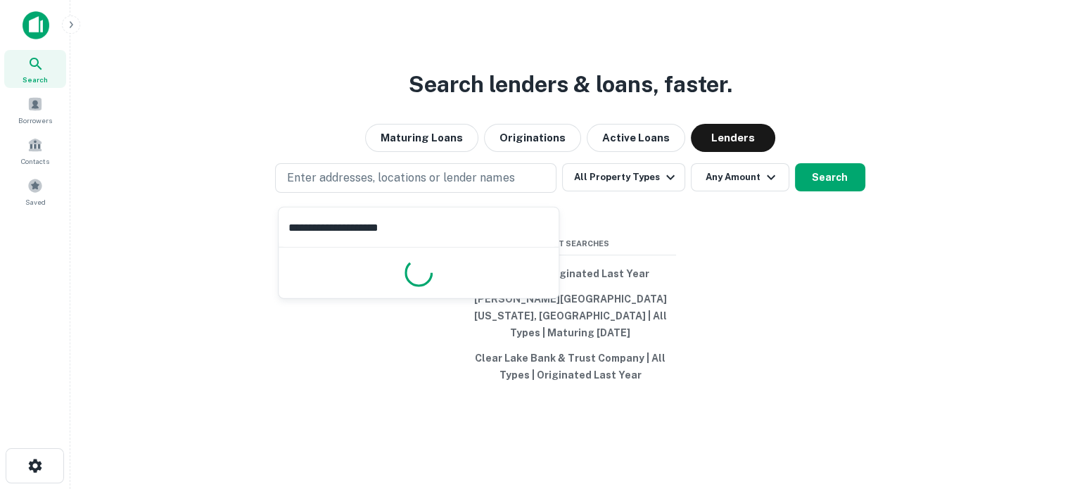
click at [443, 234] on input "**********" at bounding box center [418, 226] width 280 height 39
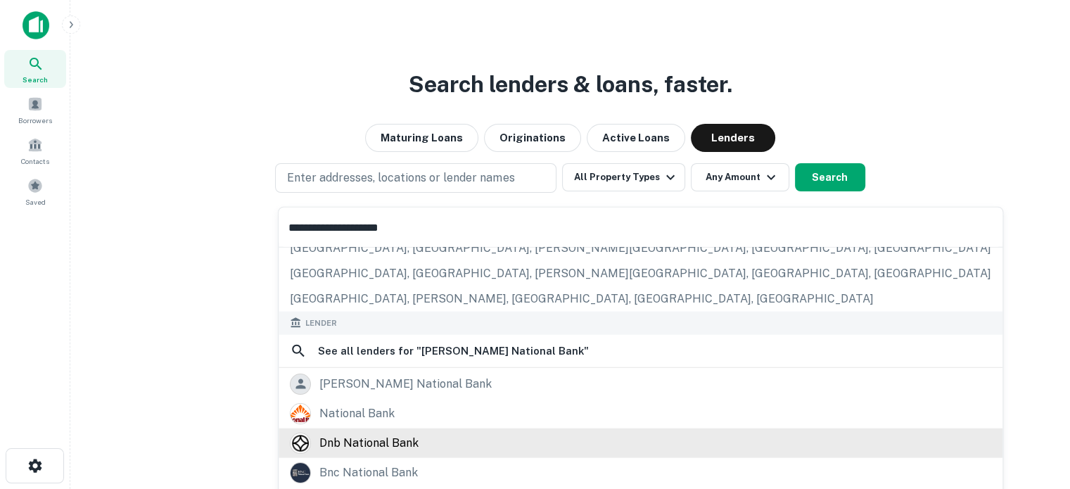
scroll to position [141, 0]
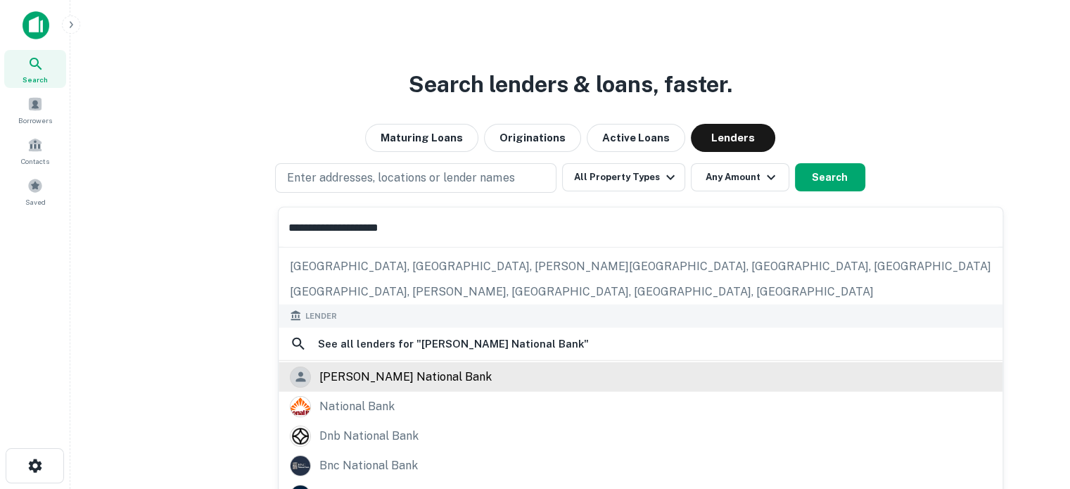
type input "**********"
click at [423, 378] on div "[PERSON_NAME] national bank" at bounding box center [405, 376] width 172 height 21
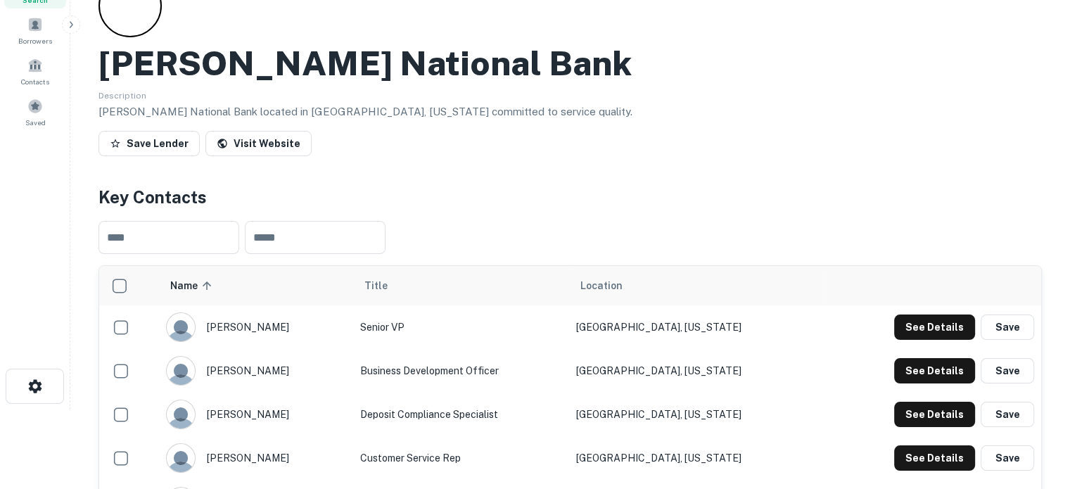
scroll to position [211, 0]
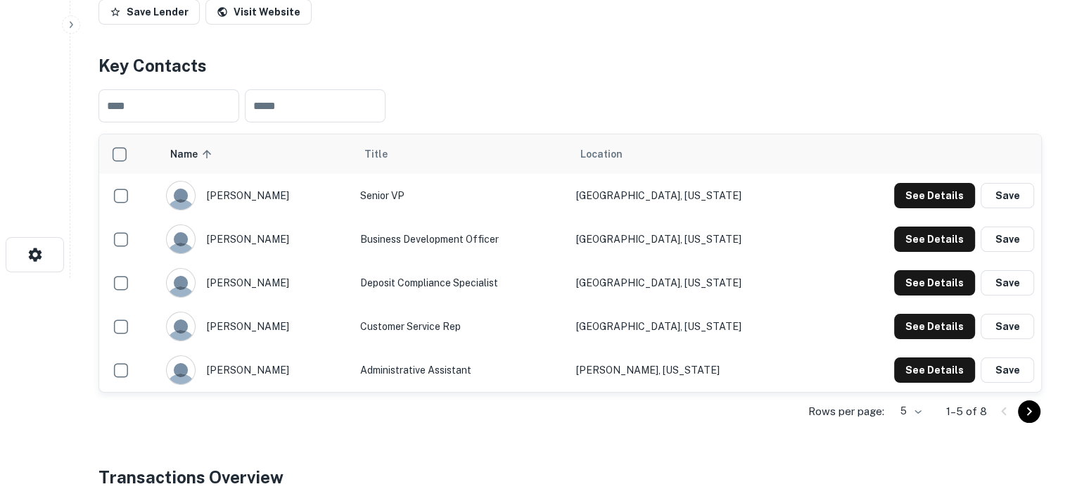
click at [931, 405] on div "Rows per page: 5 * 1–5 of 8" at bounding box center [569, 411] width 943 height 38
click at [923, 278] on body "Search Borrowers Contacts Saved Back to search [PERSON_NAME] National Bank Desc…" at bounding box center [535, 33] width 1070 height 489
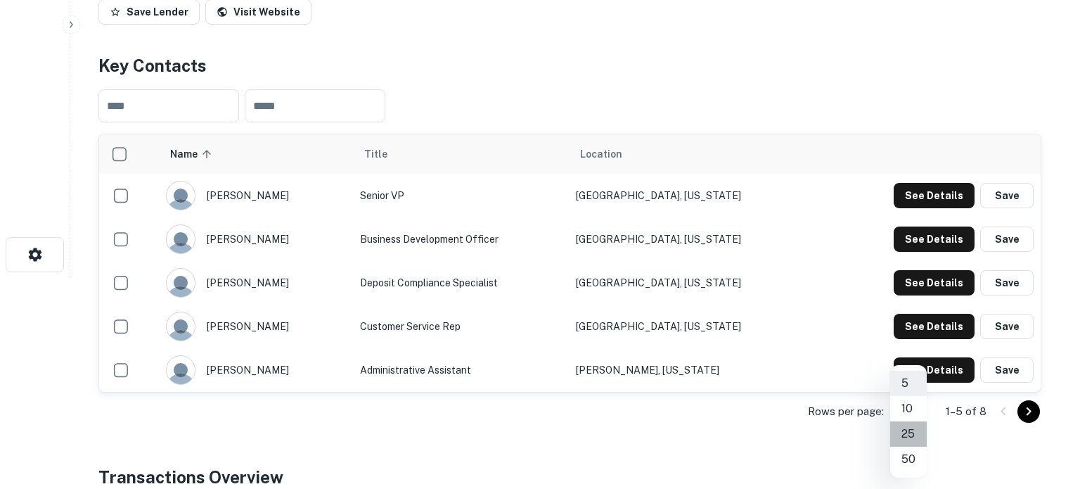
click at [911, 430] on li "25" at bounding box center [908, 433] width 37 height 25
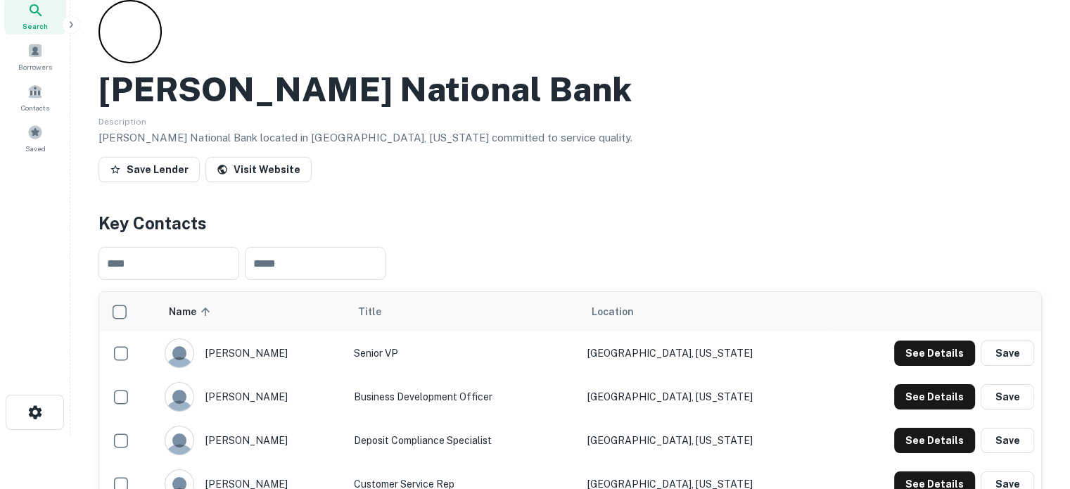
scroll to position [0, 0]
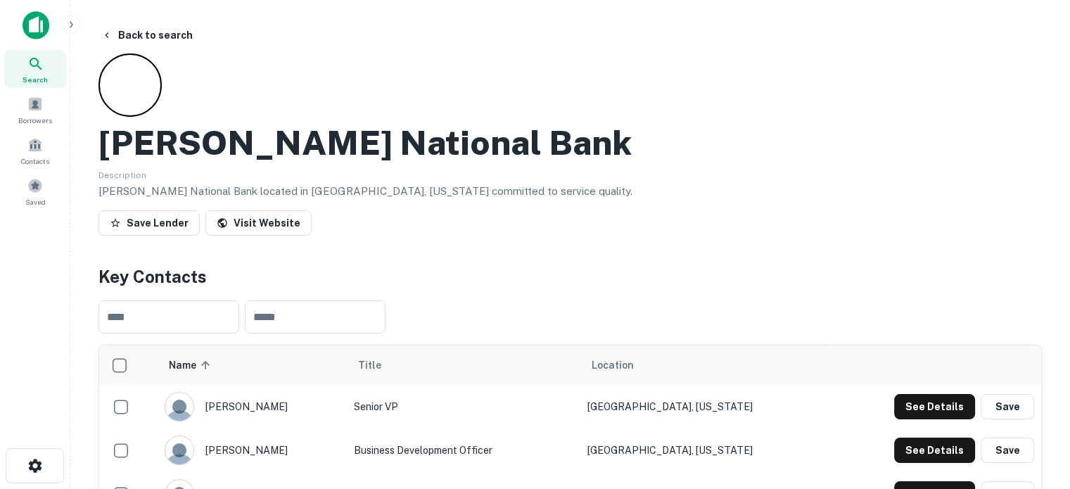
click at [25, 68] on div "Search" at bounding box center [35, 69] width 62 height 38
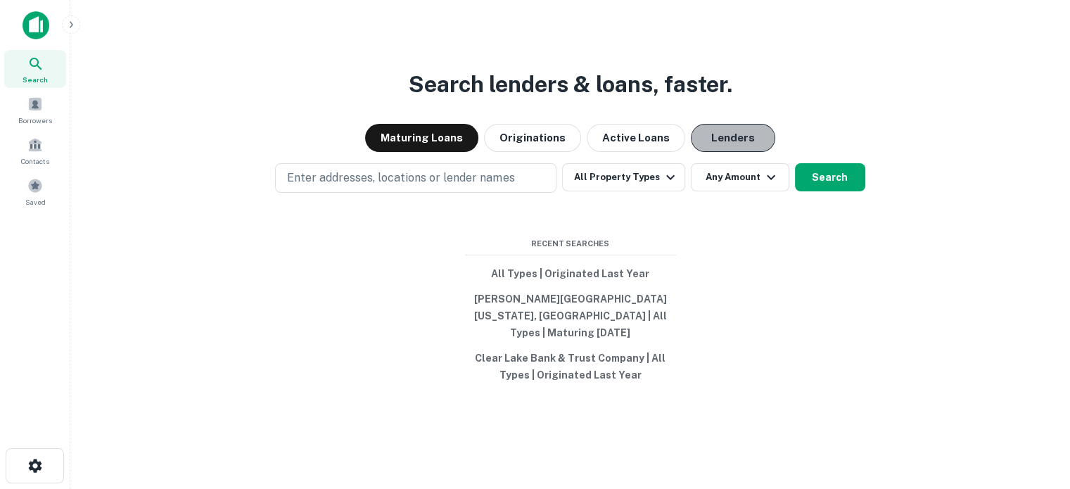
click at [732, 149] on button "Lenders" at bounding box center [733, 138] width 84 height 28
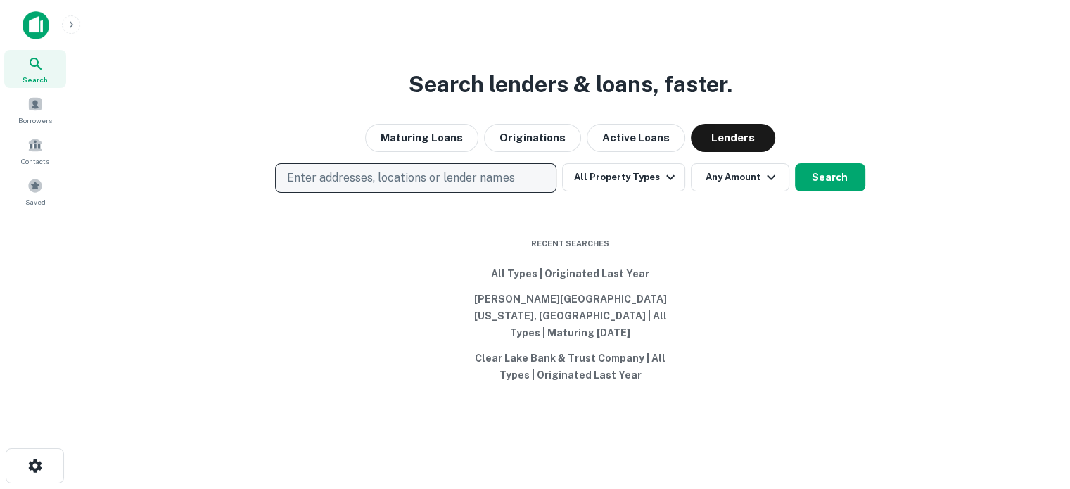
click at [462, 175] on button "Enter addresses, locations or lender names" at bounding box center [415, 178] width 281 height 30
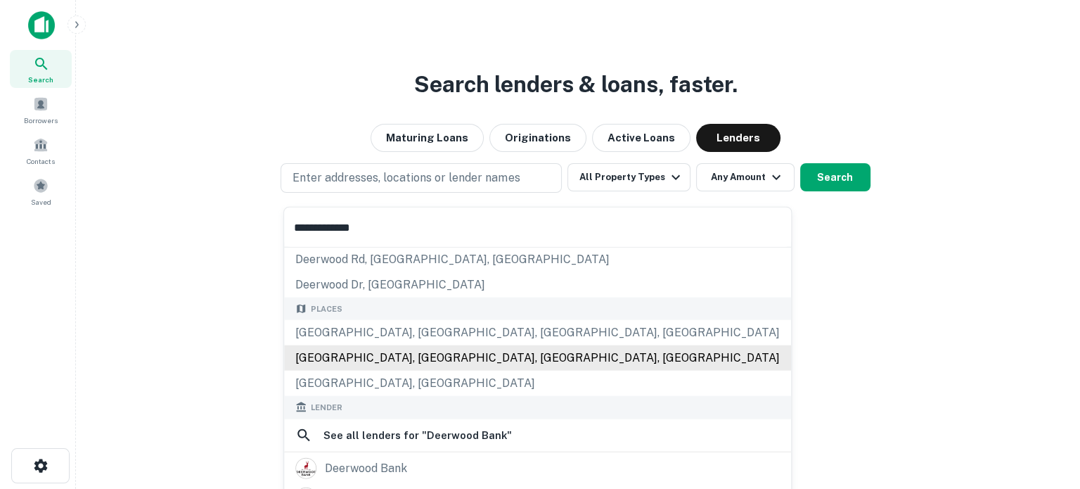
scroll to position [70, 0]
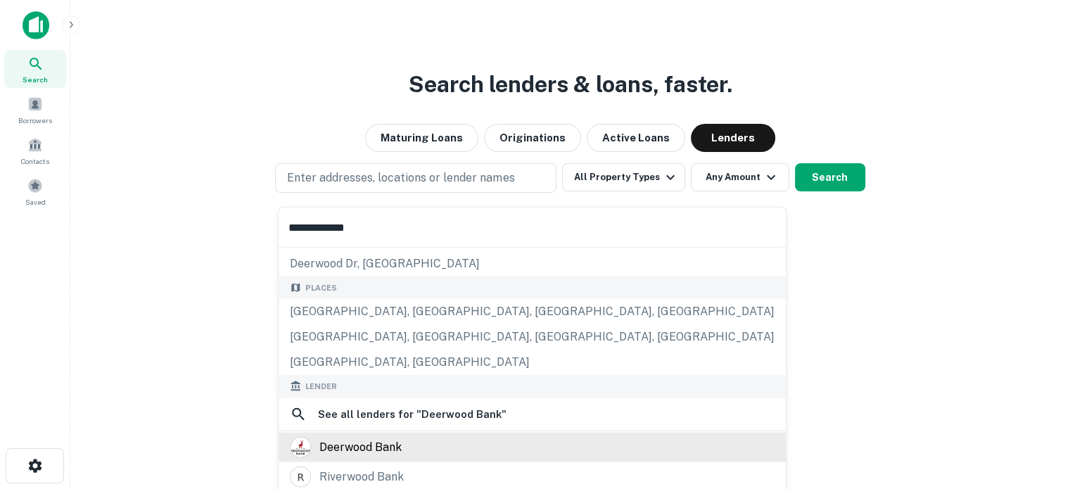
type input "**********"
click at [377, 441] on div "deerwood bank" at bounding box center [360, 446] width 82 height 21
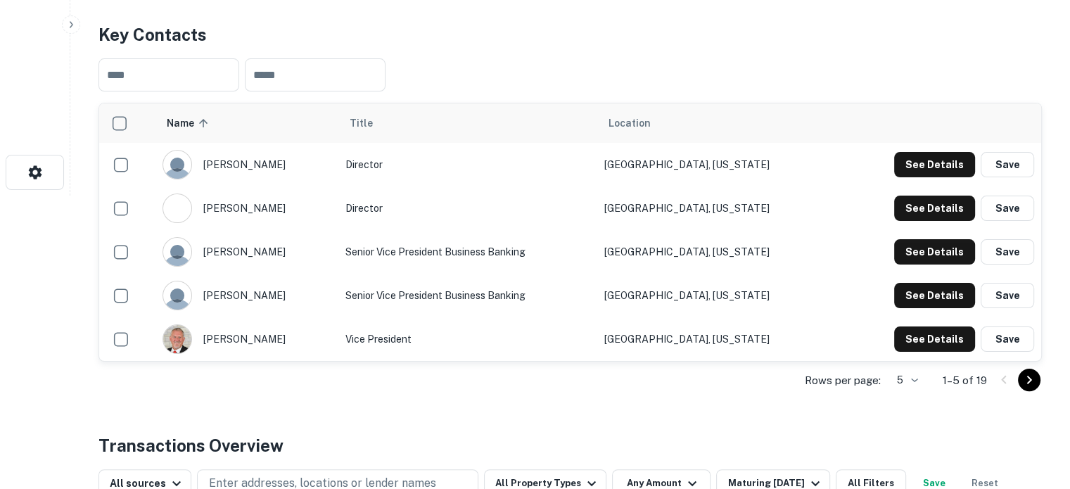
scroll to position [352, 0]
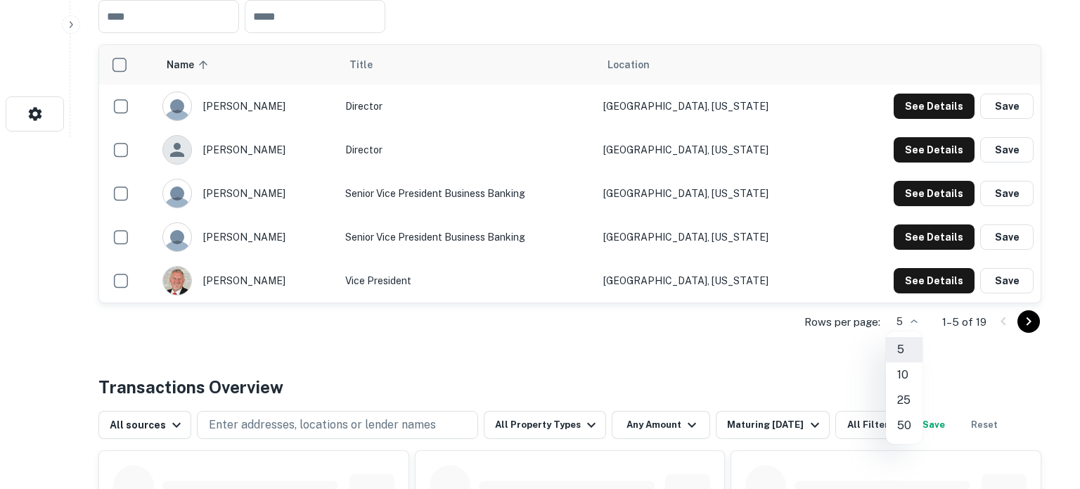
click at [910, 396] on li "25" at bounding box center [904, 399] width 37 height 25
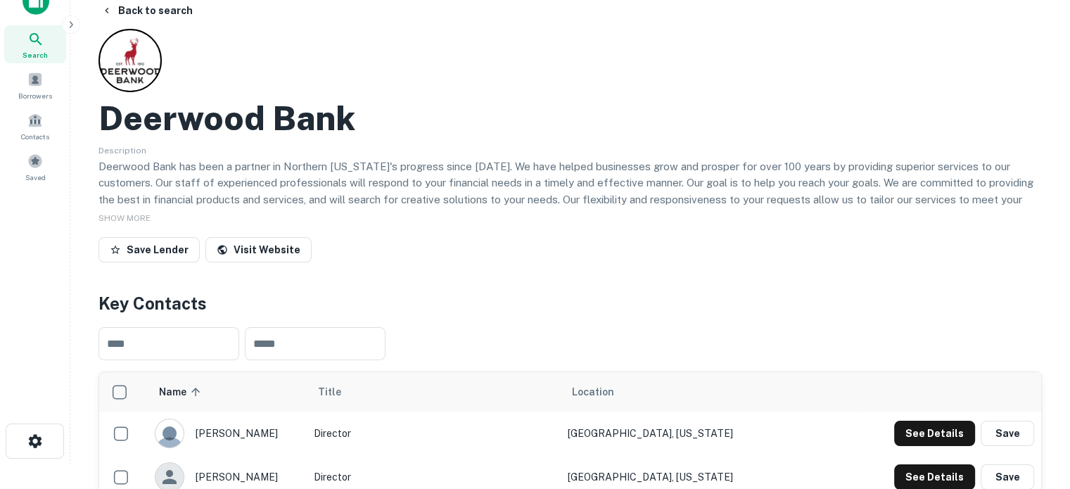
scroll to position [0, 0]
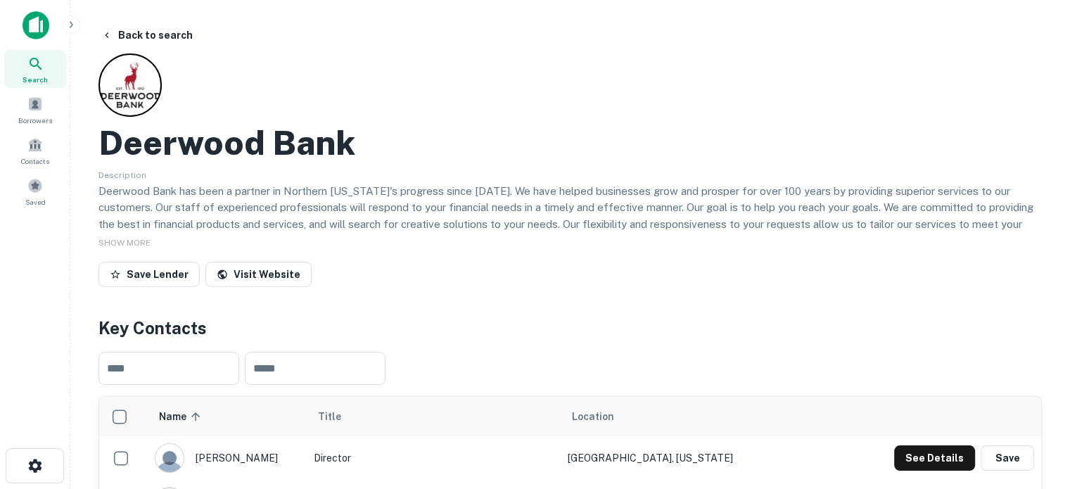
click at [31, 66] on icon at bounding box center [35, 64] width 17 height 17
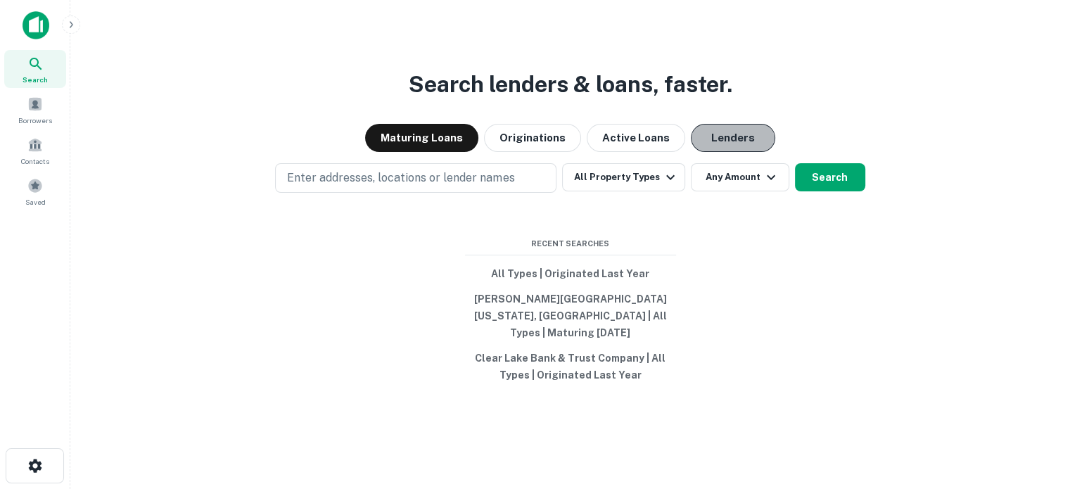
click at [730, 152] on button "Lenders" at bounding box center [733, 138] width 84 height 28
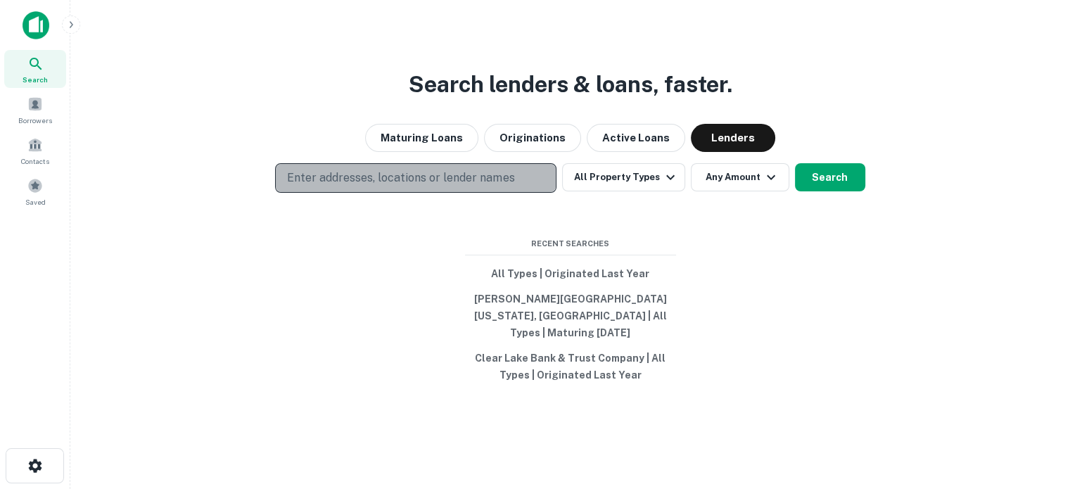
click at [416, 186] on p "Enter addresses, locations or lender names" at bounding box center [400, 177] width 227 height 17
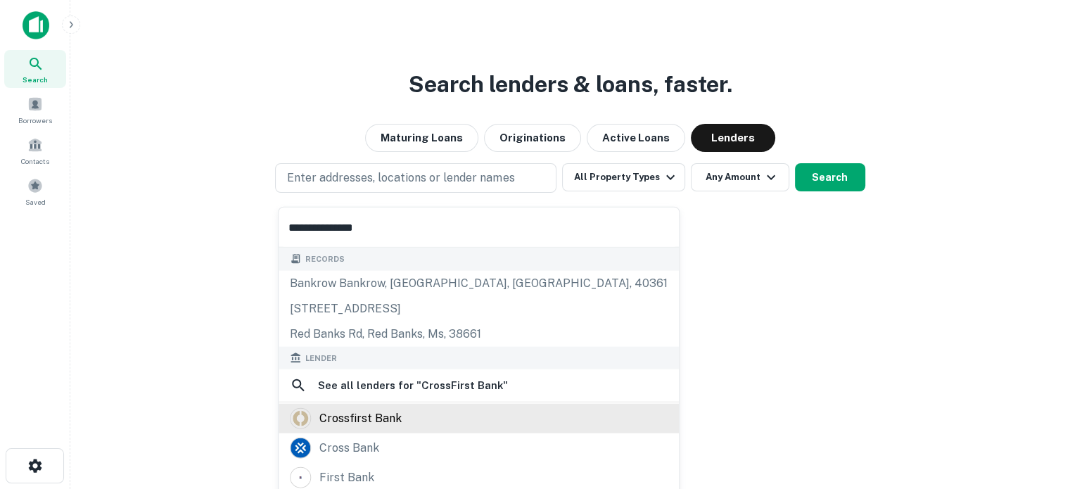
type input "**********"
click at [366, 413] on div "crossfirst bank" at bounding box center [360, 418] width 82 height 21
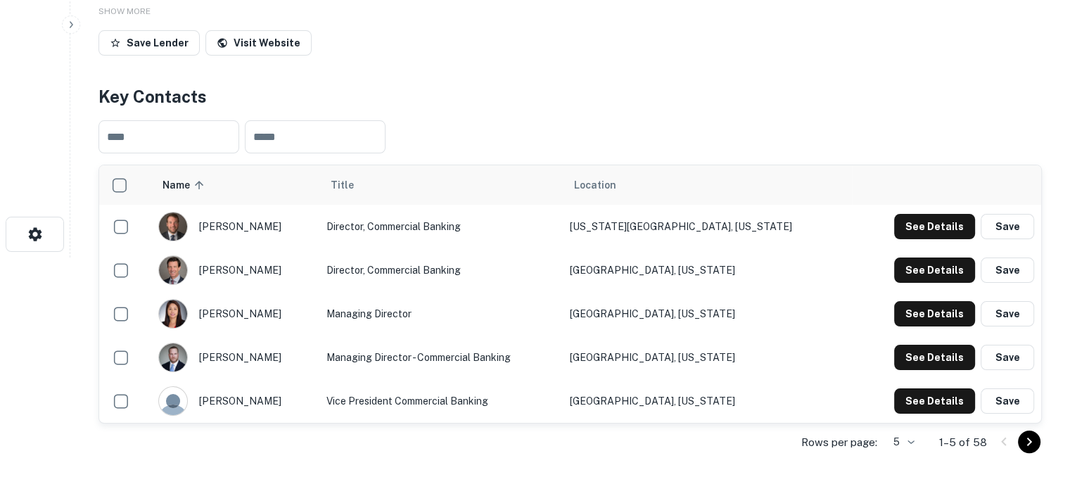
scroll to position [352, 0]
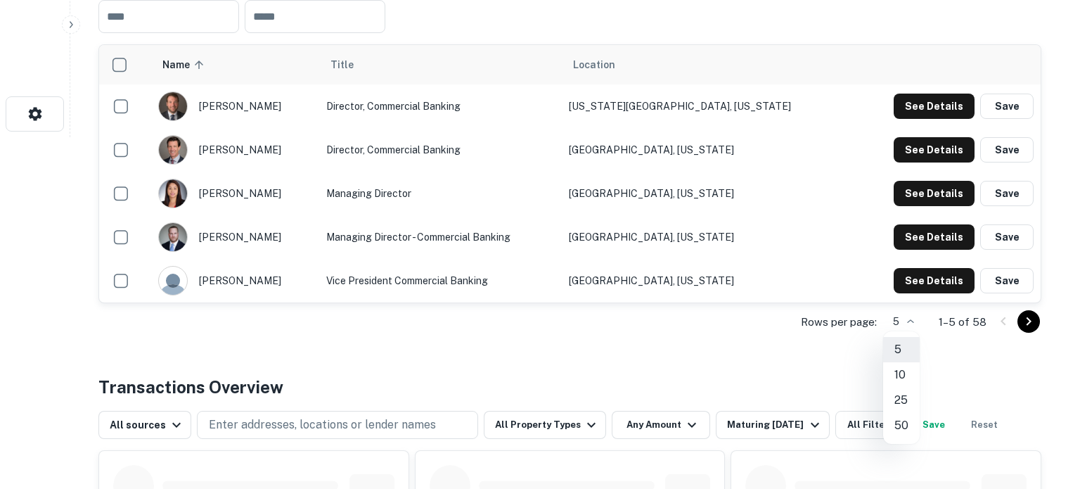
click at [901, 423] on li "50" at bounding box center [901, 425] width 37 height 25
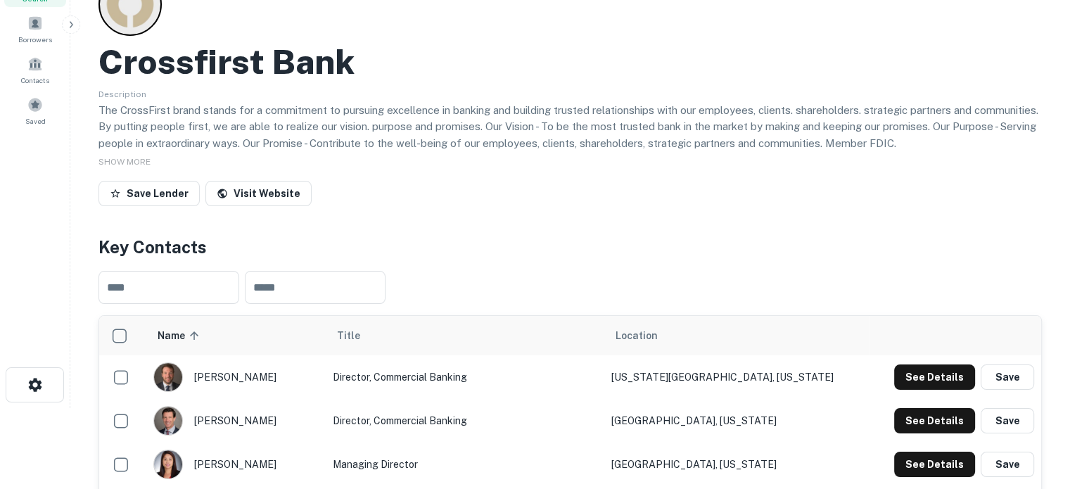
scroll to position [0, 0]
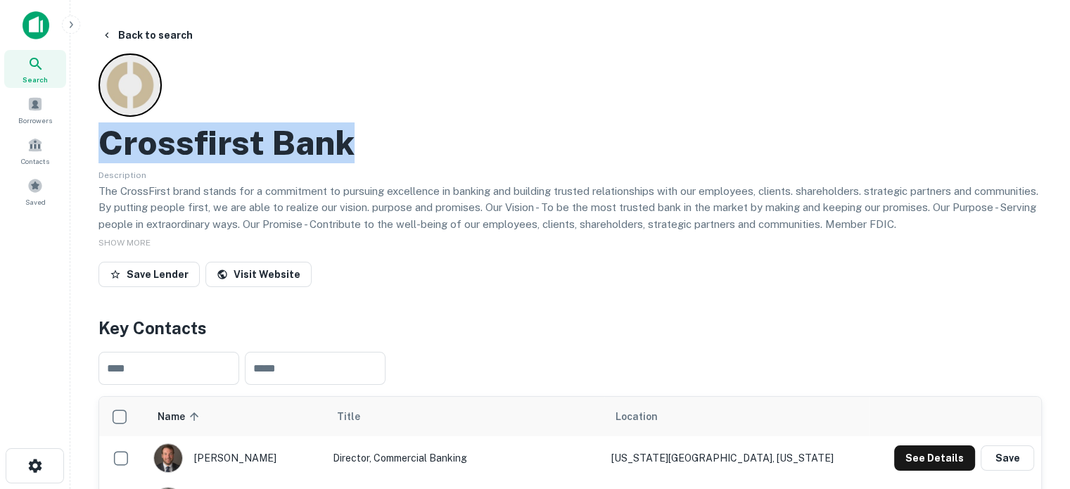
drag, startPoint x: 104, startPoint y: 153, endPoint x: 404, endPoint y: 154, distance: 300.3
click at [404, 154] on div "Crossfirst Bank" at bounding box center [569, 142] width 943 height 41
copy h2 "Crossfirst Bank"
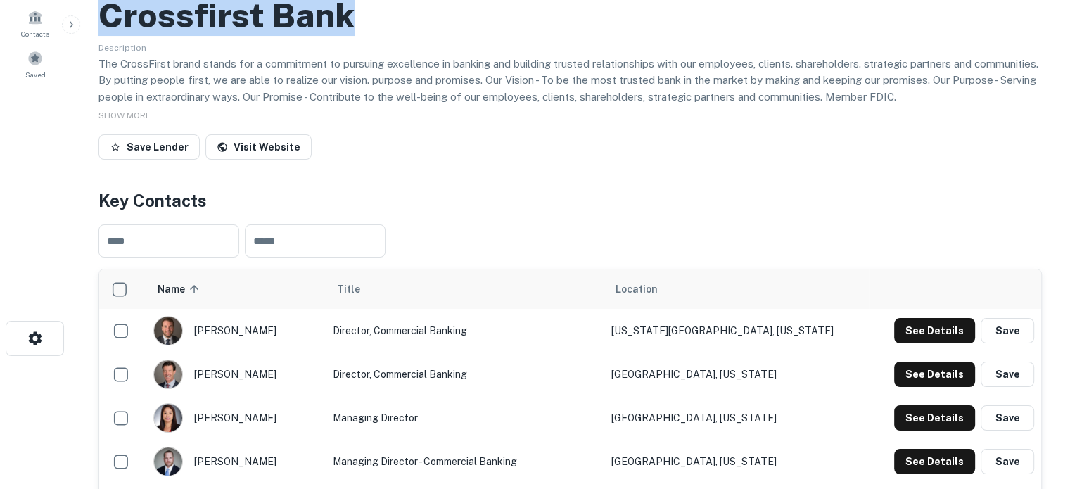
scroll to position [211, 0]
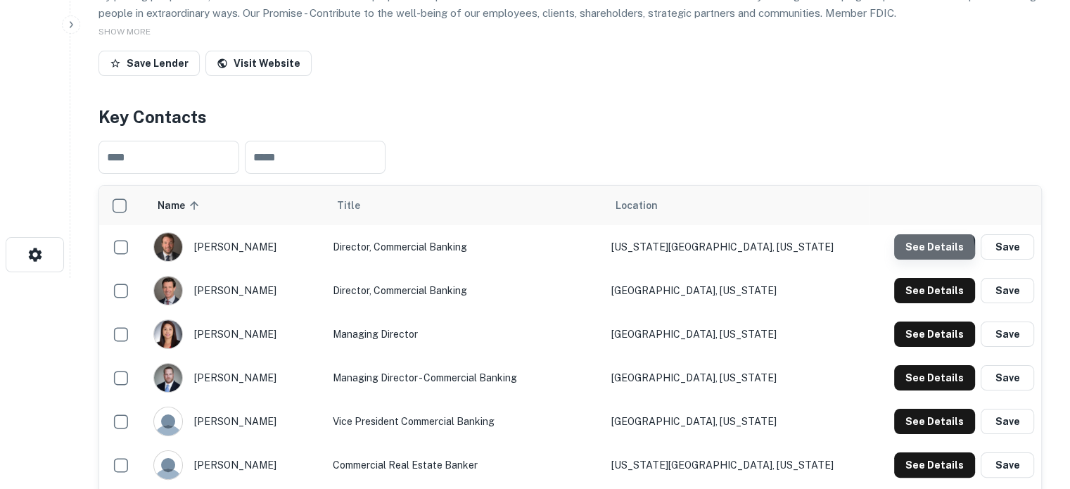
click at [909, 253] on button "See Details" at bounding box center [934, 246] width 81 height 25
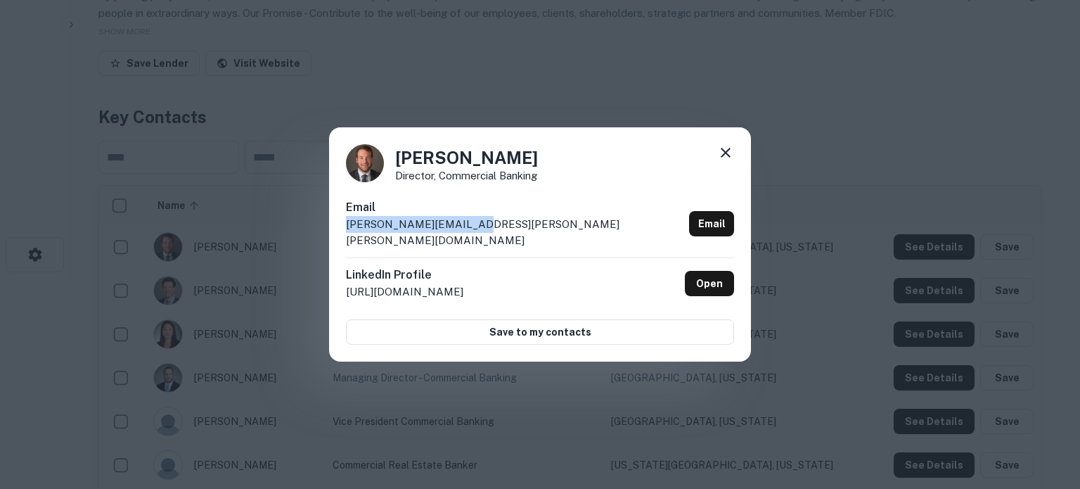
drag, startPoint x: 343, startPoint y: 234, endPoint x: 472, endPoint y: 233, distance: 128.7
click at [472, 233] on div "Fred Fellers Director, Commercial Banking Email fred.fellers@busey.com Email Li…" at bounding box center [540, 244] width 422 height 235
copy p "fred.fellers@busey.com"
click at [725, 161] on icon at bounding box center [725, 152] width 17 height 17
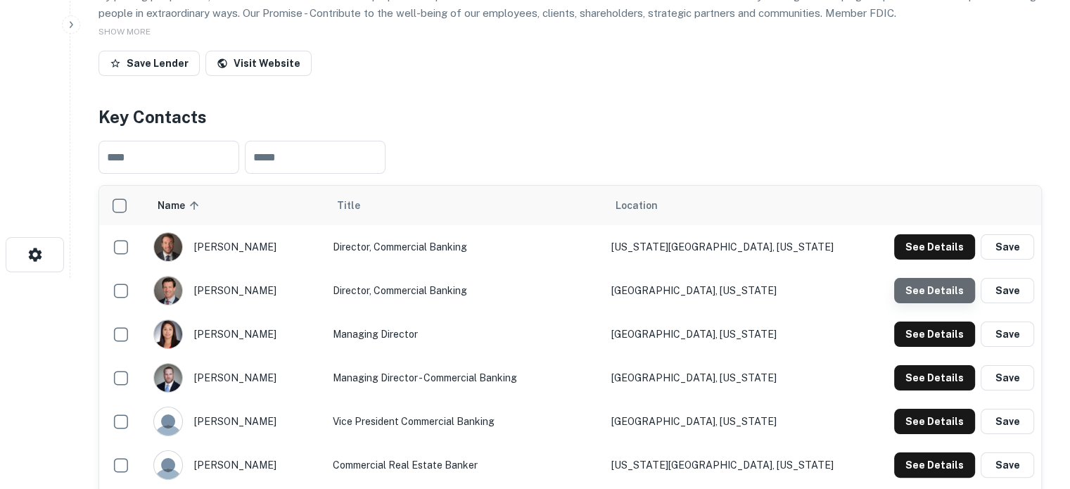
click at [934, 300] on button "See Details" at bounding box center [934, 290] width 81 height 25
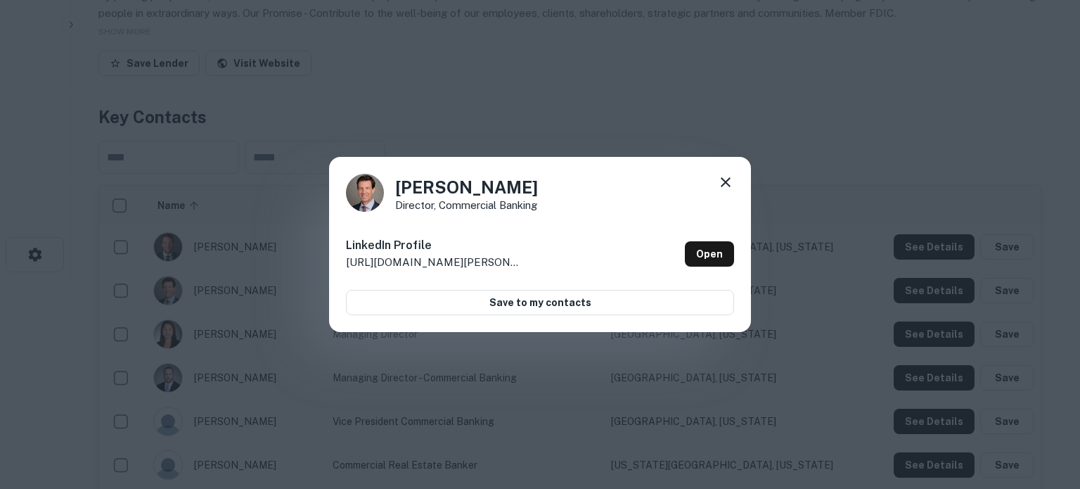
click at [723, 176] on icon at bounding box center [725, 182] width 17 height 17
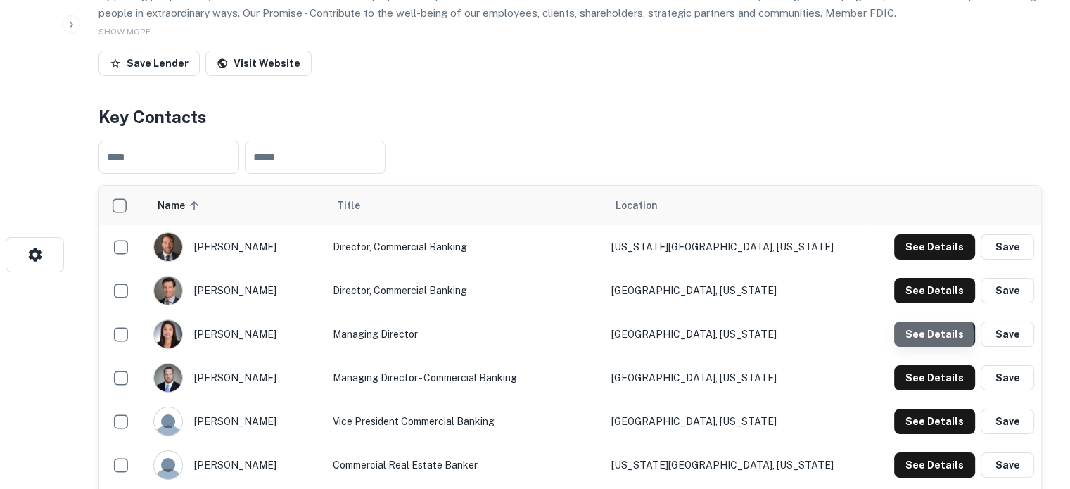
click at [903, 337] on button "See Details" at bounding box center [934, 333] width 81 height 25
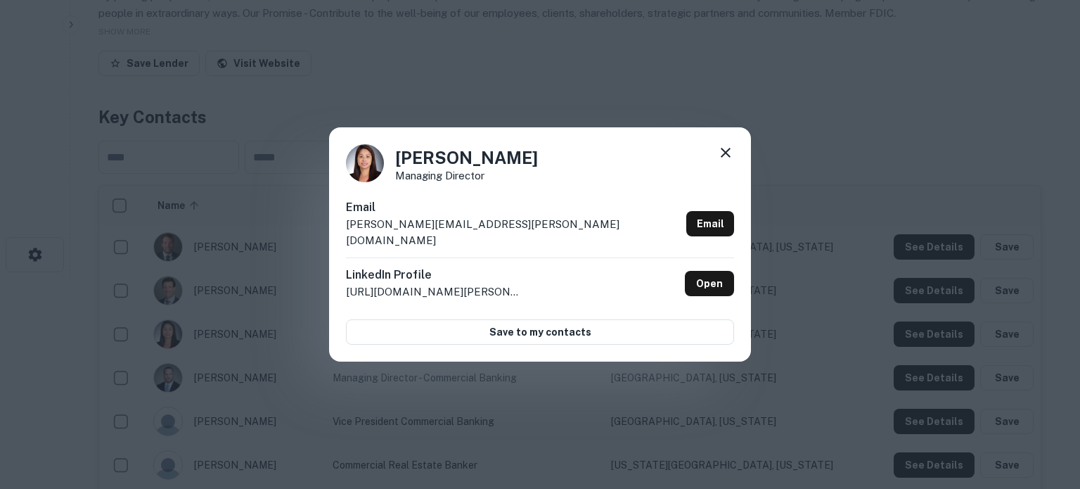
click at [765, 201] on div "Kim Huynh Managing Director Email kim.huynh@crossfirstbank.com Email LinkedIn P…" at bounding box center [540, 244] width 1080 height 489
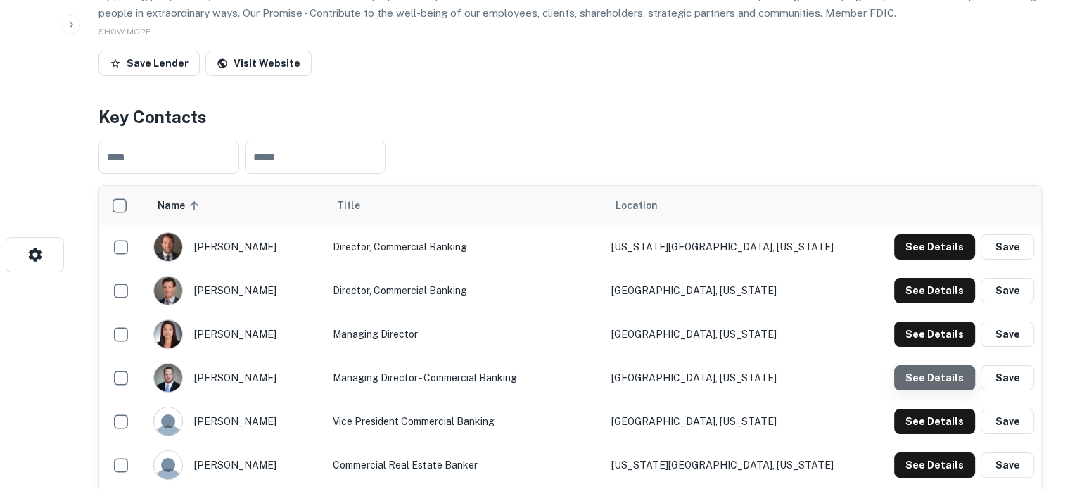
click at [920, 389] on button "See Details" at bounding box center [934, 377] width 81 height 25
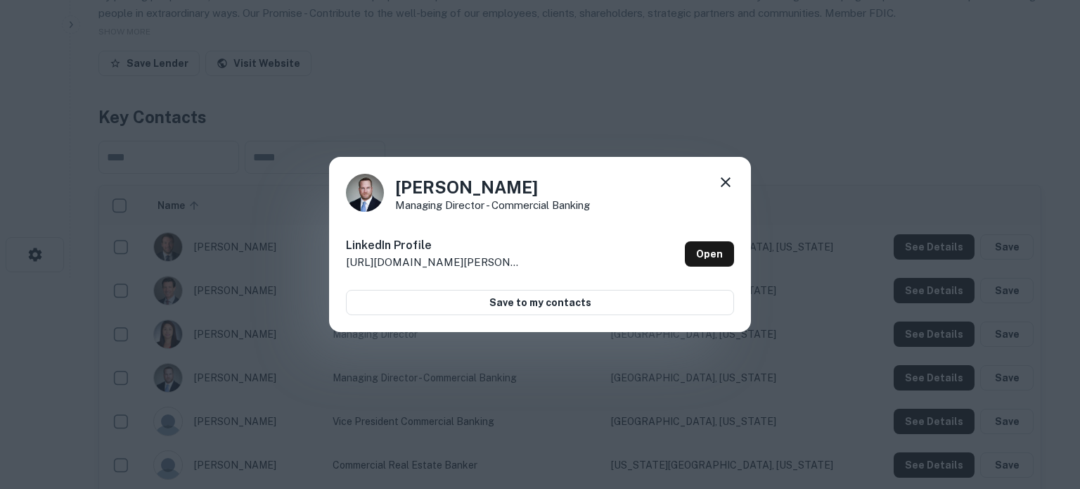
click at [726, 181] on icon at bounding box center [726, 182] width 10 height 10
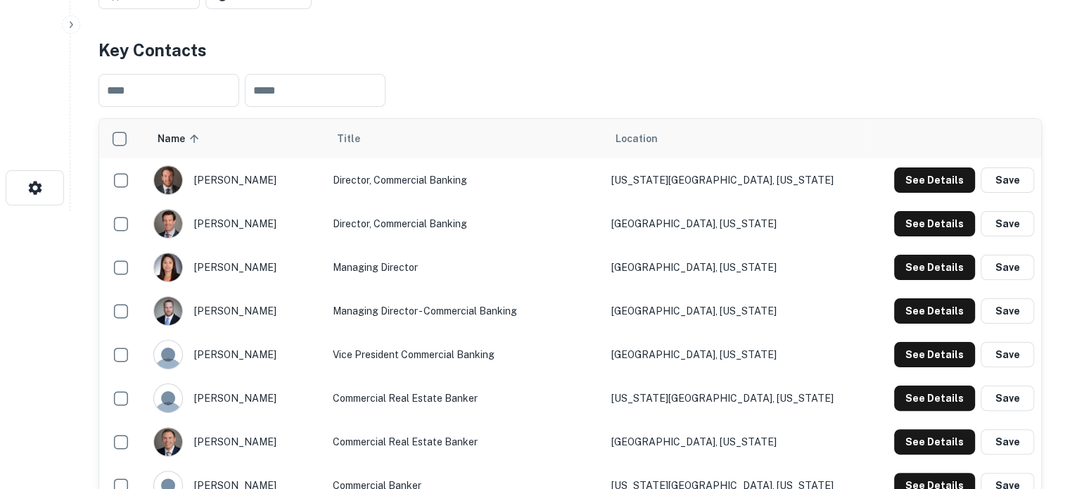
scroll to position [352, 0]
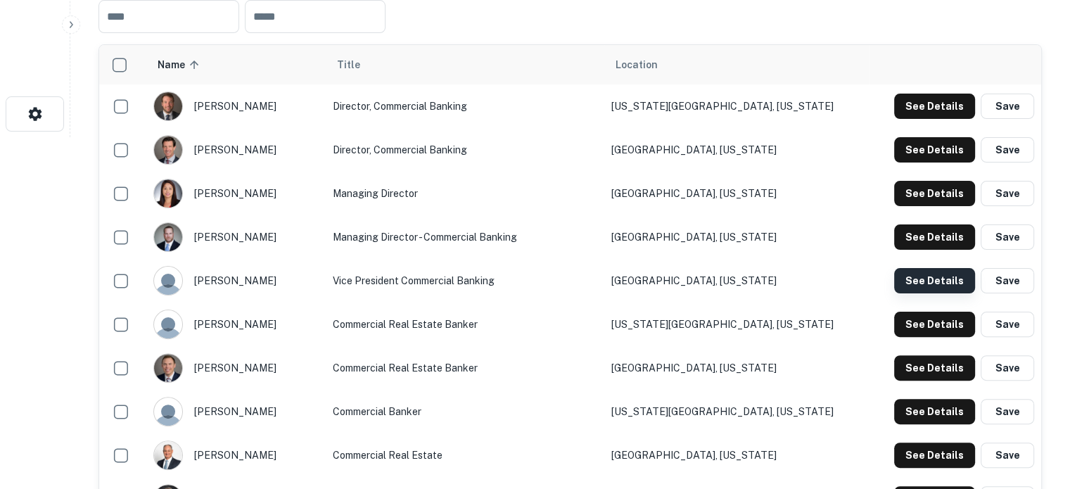
click at [911, 276] on button "See Details" at bounding box center [934, 280] width 81 height 25
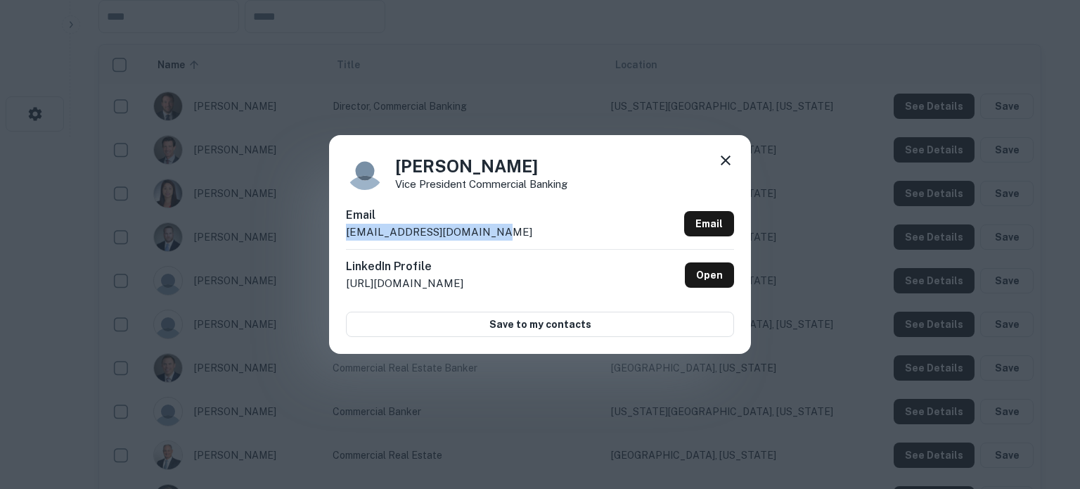
drag, startPoint x: 342, startPoint y: 235, endPoint x: 475, endPoint y: 229, distance: 133.0
click at [475, 229] on div "Terrance Sauls Vice President Commercial Banking Email tsauls@crossfirstbank.co…" at bounding box center [540, 244] width 422 height 218
copy p "tsauls@crossfirstbank.com"
click at [728, 159] on icon at bounding box center [725, 160] width 17 height 17
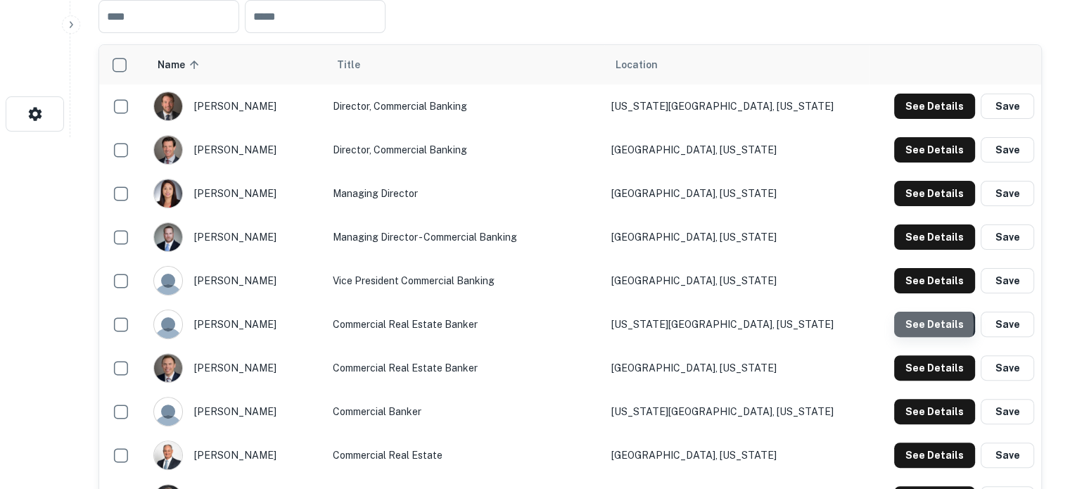
click at [912, 326] on button "See Details" at bounding box center [934, 324] width 81 height 25
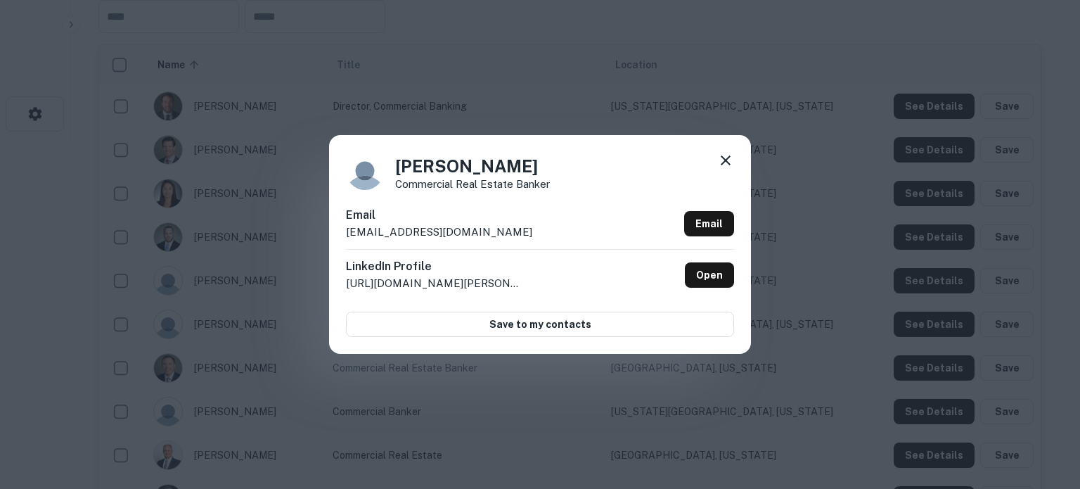
drag, startPoint x: 345, startPoint y: 236, endPoint x: 512, endPoint y: 236, distance: 167.4
click at [512, 236] on div "Andrew Gillenwater Commercial Real Estate Banker Email agillenwater@crossfirstb…" at bounding box center [540, 244] width 422 height 218
copy p "agillenwater@crossfirstbank.com"
click at [731, 161] on icon at bounding box center [725, 160] width 17 height 17
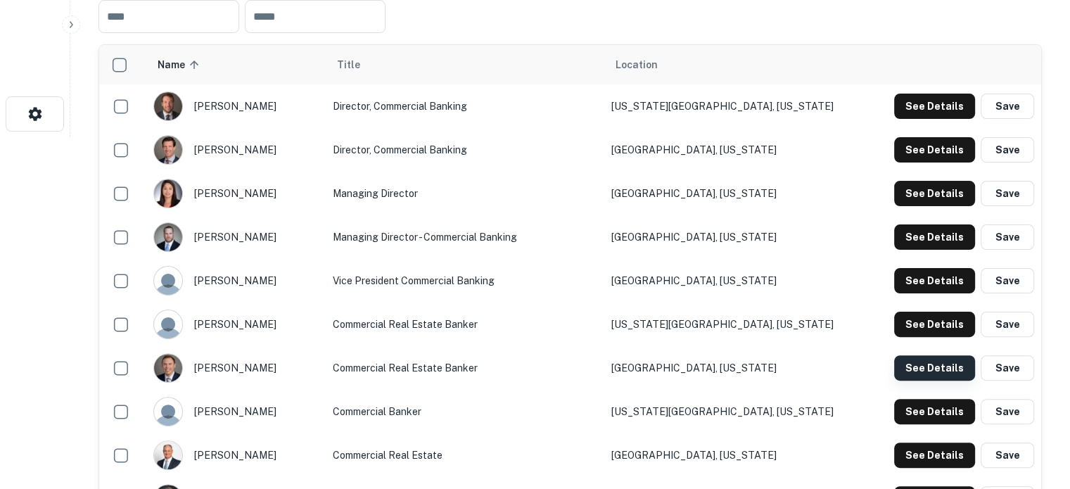
click at [900, 370] on button "See Details" at bounding box center [934, 367] width 81 height 25
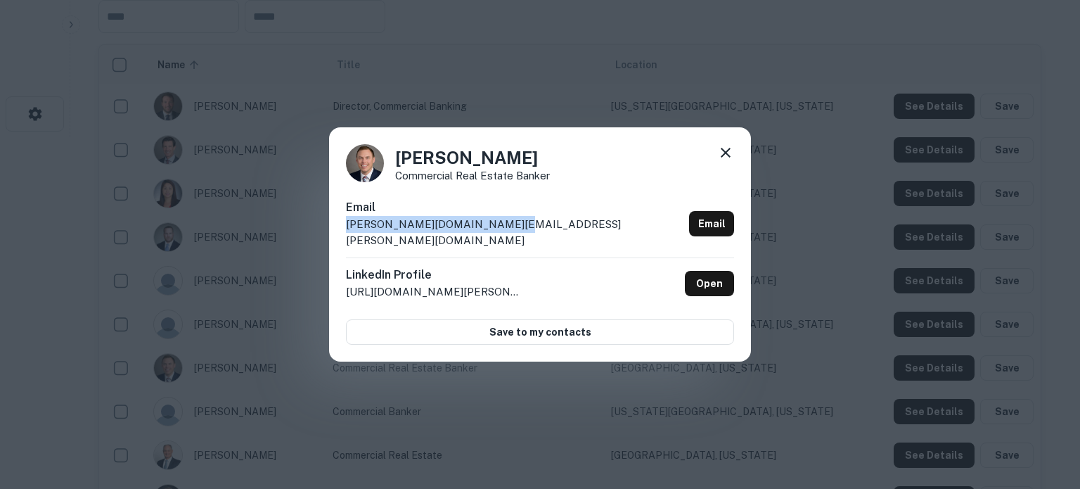
drag, startPoint x: 342, startPoint y: 234, endPoint x: 520, endPoint y: 234, distance: 177.9
click at [520, 234] on div "Brian Moe Commercial Real Estate Banker Email brian.moe@crossfirstbank.com Emai…" at bounding box center [540, 244] width 422 height 235
copy p "brian.moe@crossfirstbank.com"
click at [728, 158] on icon at bounding box center [726, 153] width 10 height 10
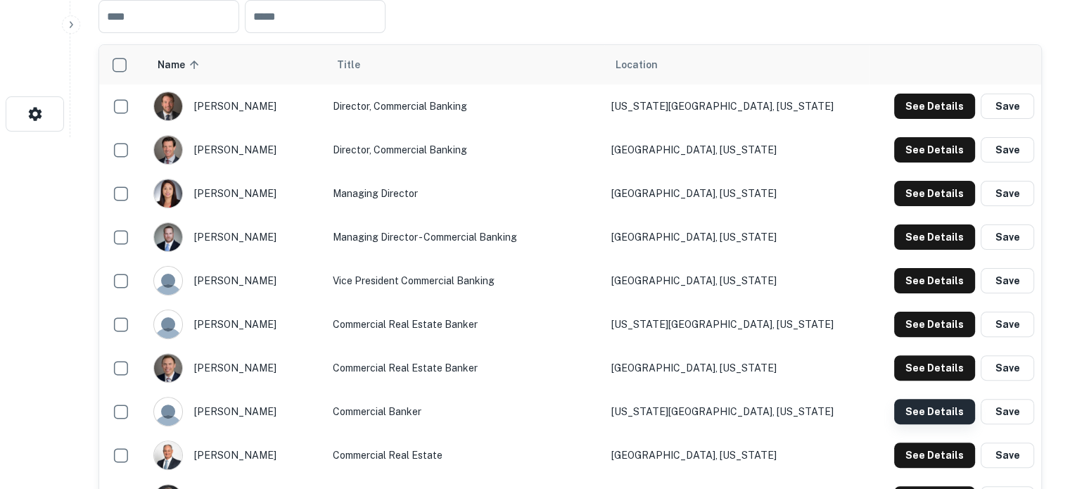
click at [904, 410] on button "See Details" at bounding box center [934, 411] width 81 height 25
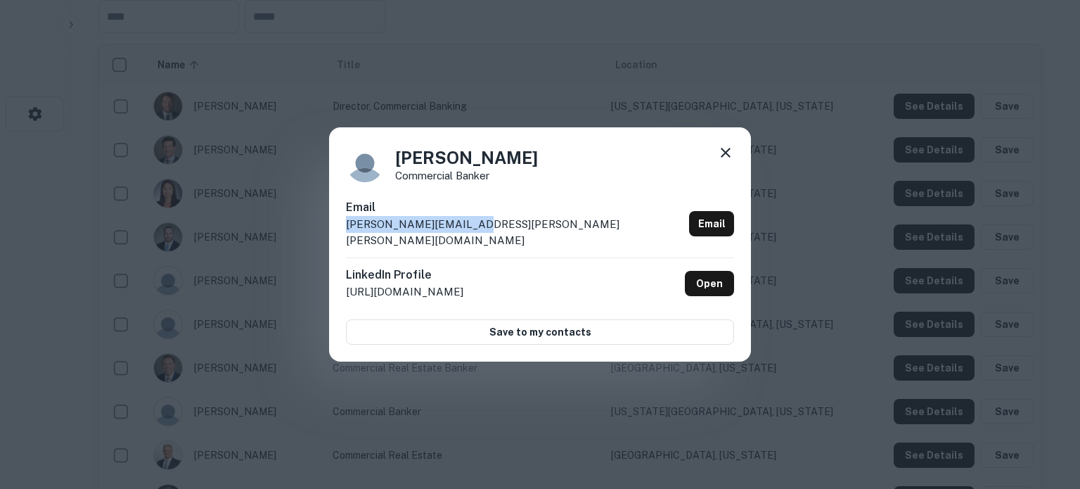
drag, startPoint x: 342, startPoint y: 230, endPoint x: 495, endPoint y: 231, distance: 153.3
click at [495, 231] on div "Cameron Nave Commercial Banker Email cameron.nave@busey.com Email LinkedIn Prof…" at bounding box center [540, 244] width 422 height 235
copy p "cameron.nave@busey.com"
click at [731, 161] on icon at bounding box center [725, 152] width 17 height 17
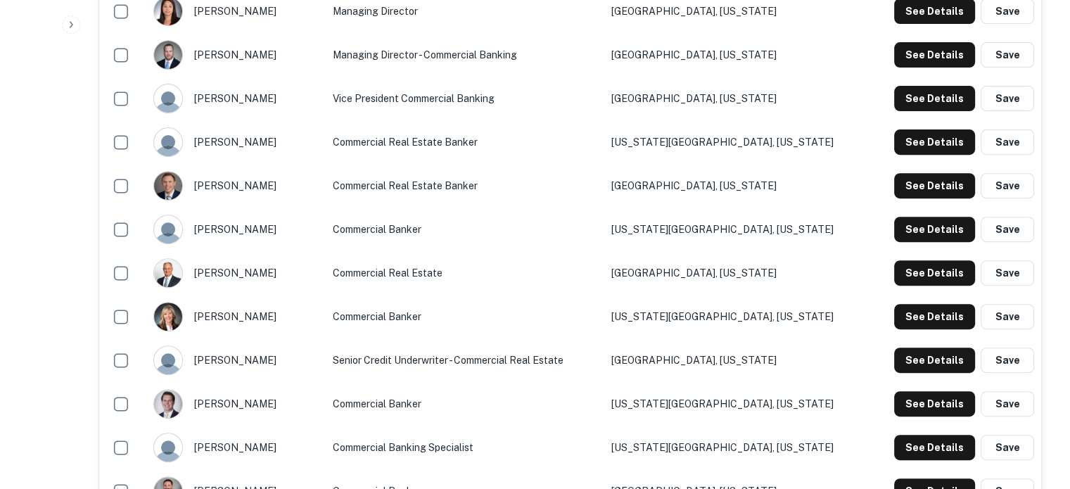
scroll to position [563, 0]
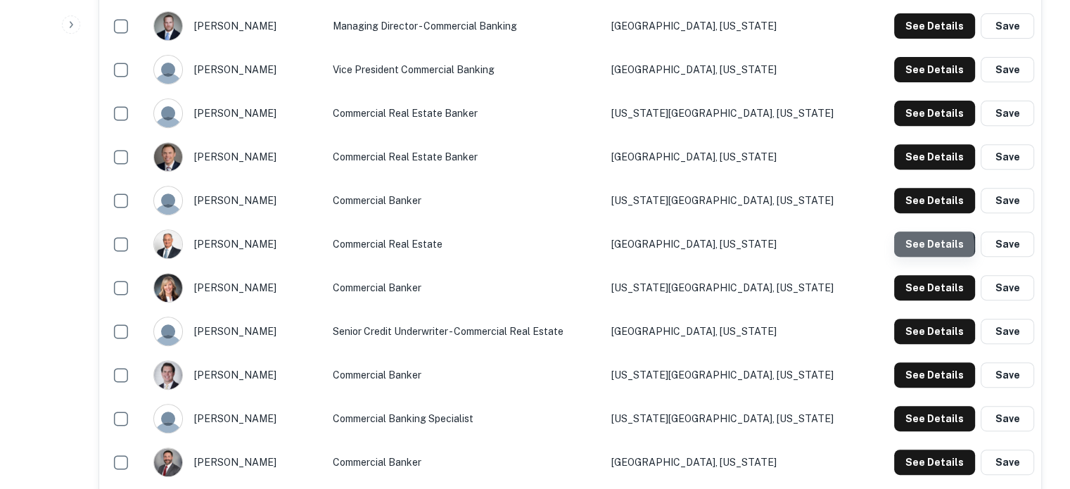
click at [923, 247] on button "See Details" at bounding box center [934, 243] width 81 height 25
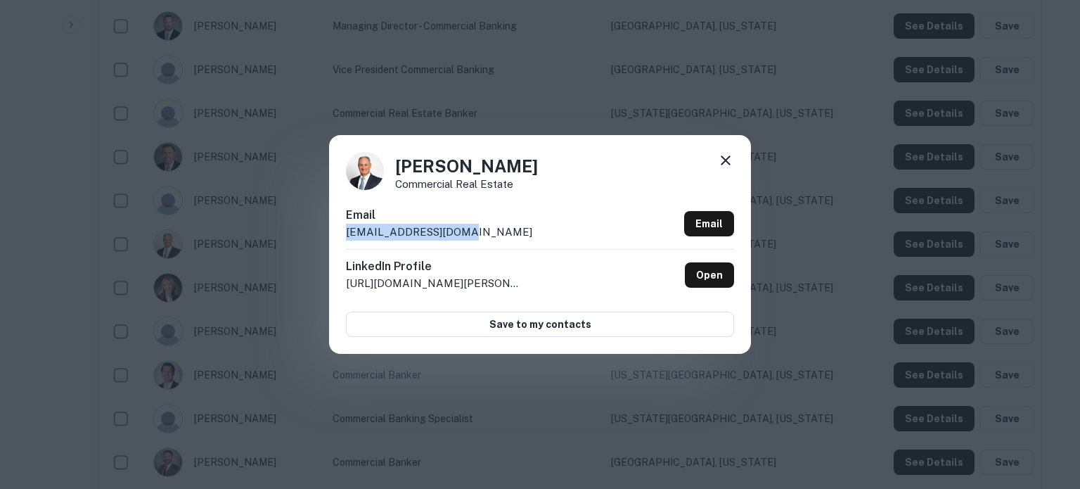
drag, startPoint x: 340, startPoint y: 234, endPoint x: 486, endPoint y: 237, distance: 145.6
click at [486, 237] on div "Eric Muniz Commercial Real Estate Email emuniz@cobizbank.com Email LinkedIn Pro…" at bounding box center [540, 244] width 422 height 218
copy p "emuniz@cobizbank.com"
click at [726, 160] on icon at bounding box center [726, 160] width 10 height 10
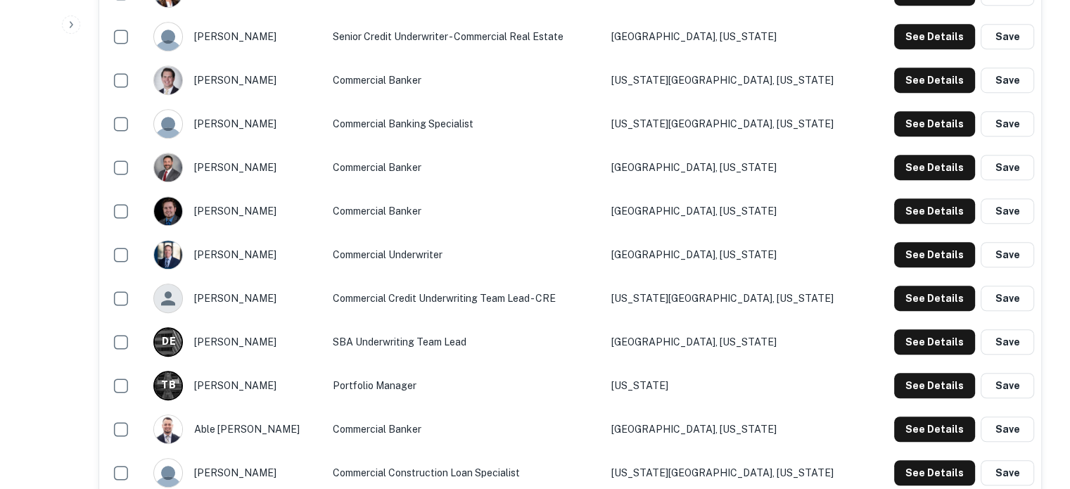
scroll to position [773, 0]
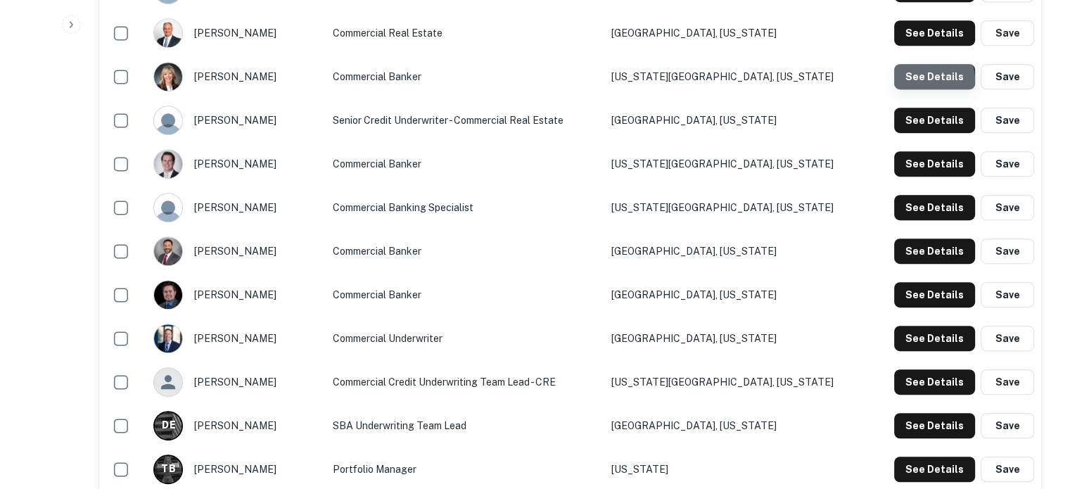
click at [930, 81] on button "See Details" at bounding box center [934, 76] width 81 height 25
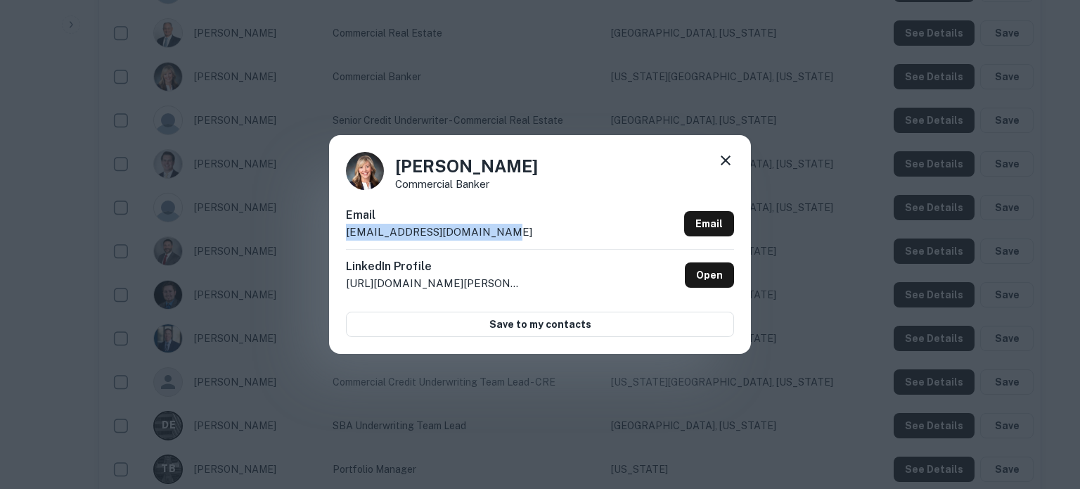
drag, startPoint x: 508, startPoint y: 231, endPoint x: 340, endPoint y: 238, distance: 167.5
click at [340, 238] on div "Jamie Marlen Commercial Banker Email jmarlen@crossfirstbank.com Email LinkedIn …" at bounding box center [540, 244] width 422 height 218
copy p "jmarlen@crossfirstbank.com"
click at [726, 158] on icon at bounding box center [725, 160] width 17 height 17
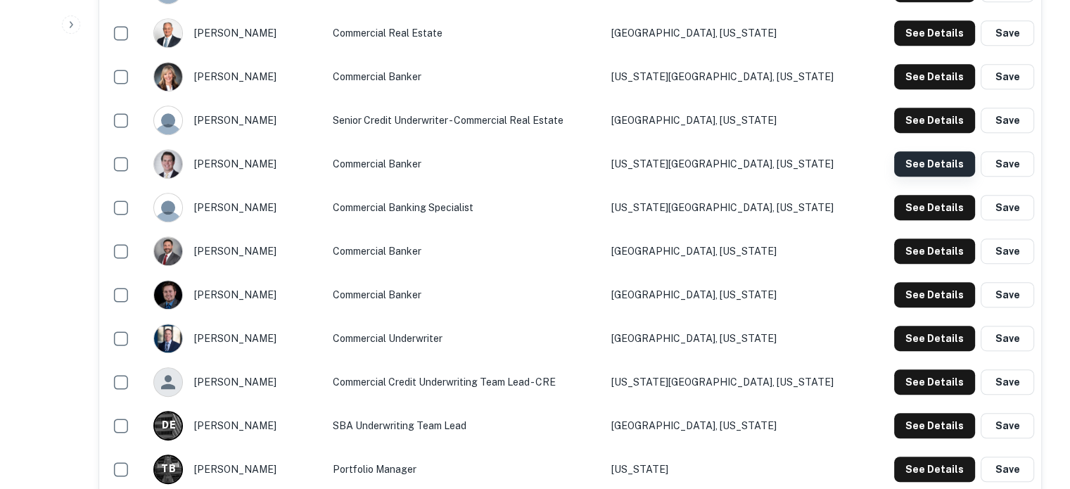
click at [956, 165] on button "See Details" at bounding box center [934, 163] width 81 height 25
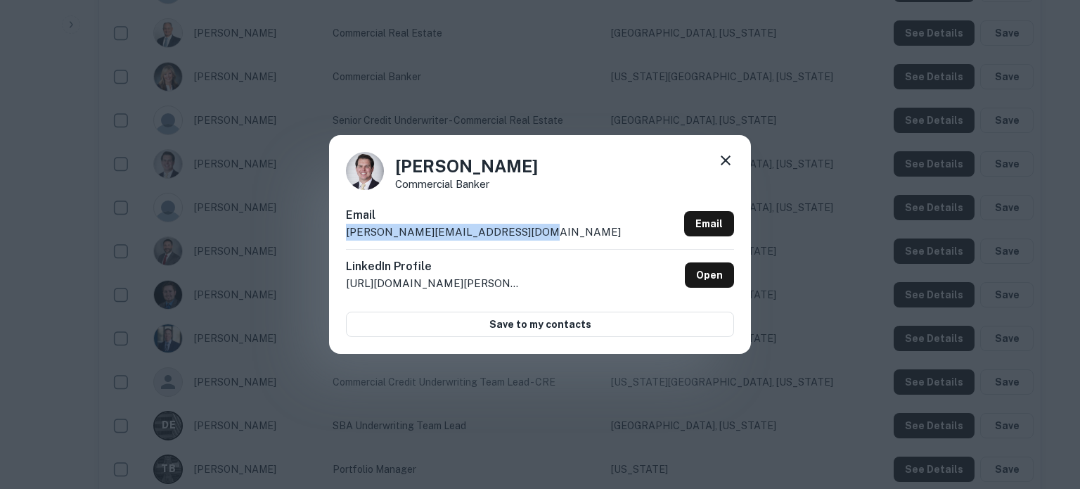
drag, startPoint x: 548, startPoint y: 230, endPoint x: 342, endPoint y: 239, distance: 206.2
click at [342, 239] on div "Kyle Spackler Commercial Banker Email kyle.spackler@crossfirstbank.com Email Li…" at bounding box center [540, 244] width 422 height 218
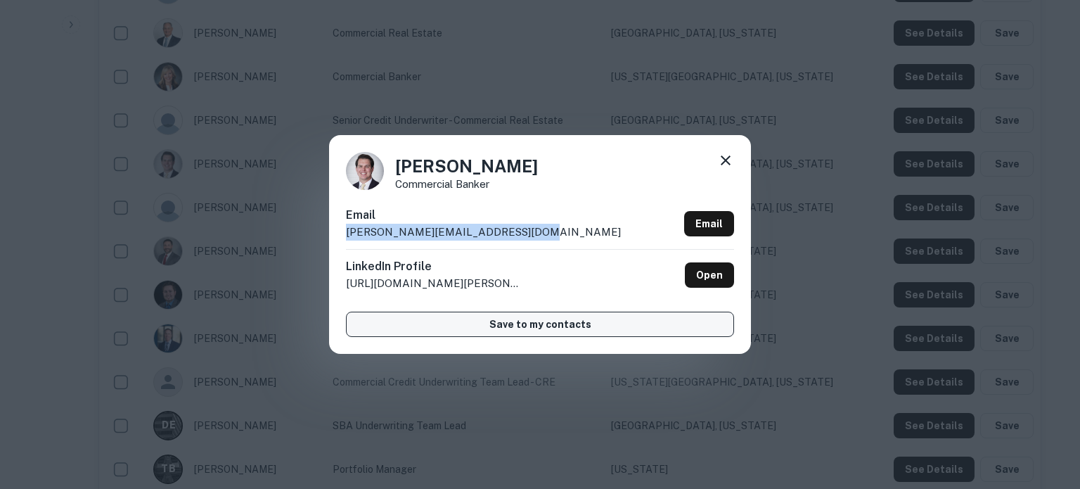
copy p "kyle.spackler@crossfirstbank.com"
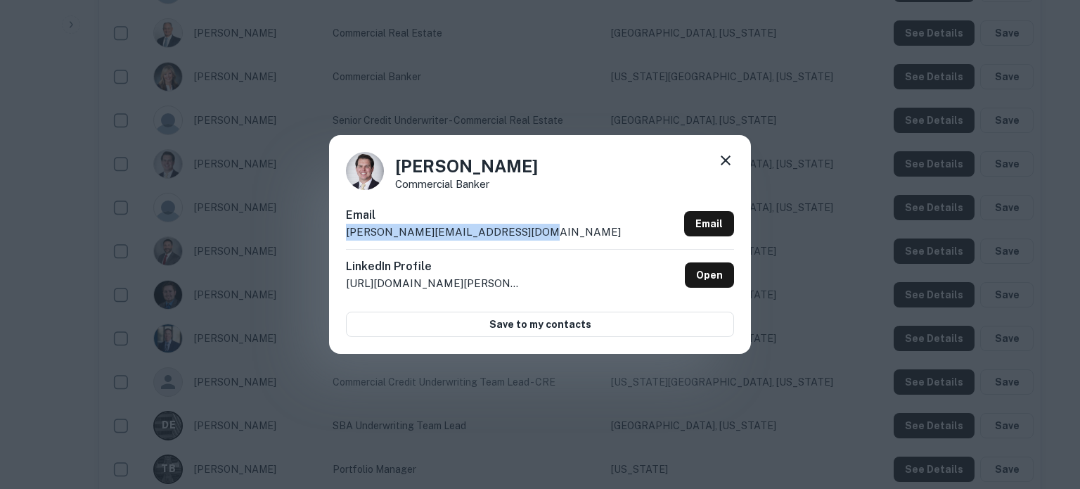
click at [717, 160] on icon at bounding box center [725, 160] width 17 height 17
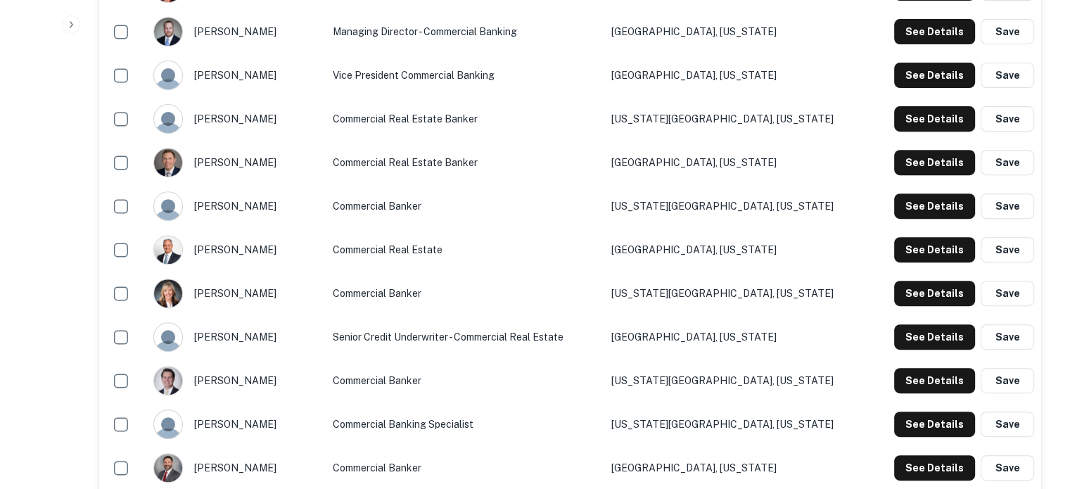
scroll to position [352, 0]
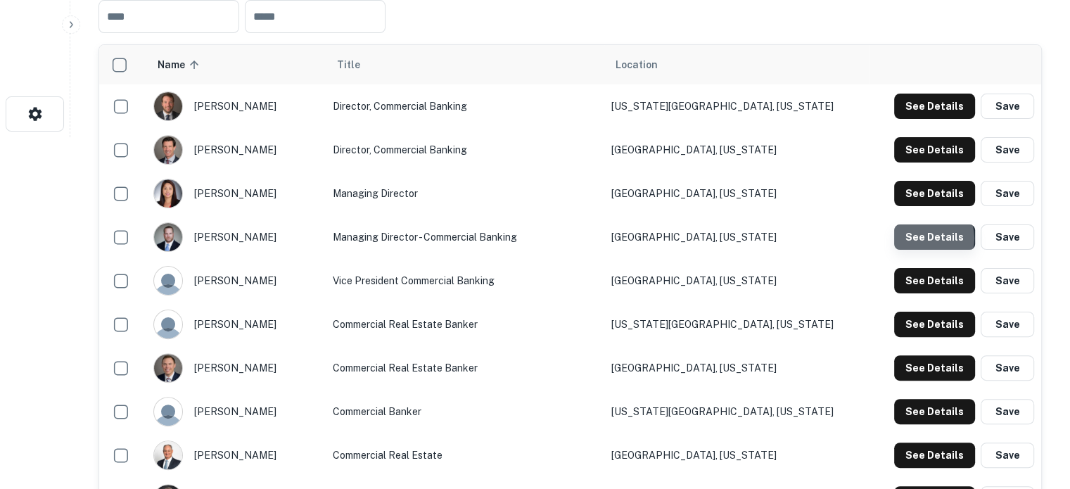
click at [930, 239] on button "See Details" at bounding box center [934, 236] width 81 height 25
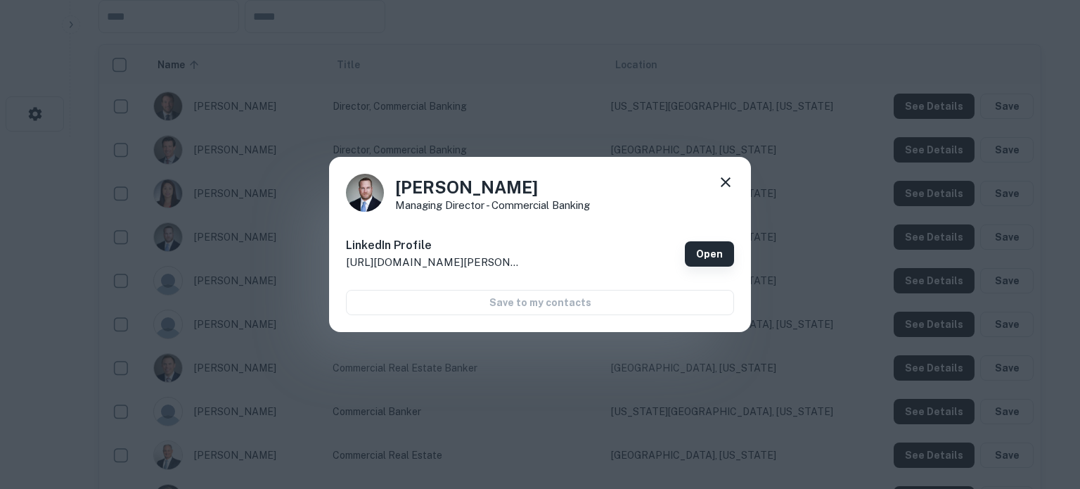
click at [723, 260] on link "Open" at bounding box center [709, 253] width 49 height 25
click at [722, 179] on icon at bounding box center [725, 182] width 17 height 17
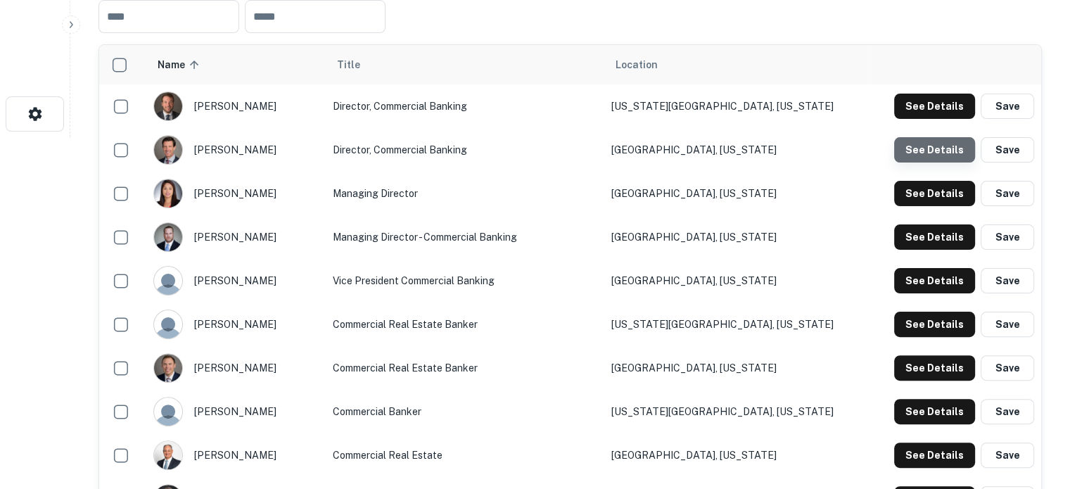
click at [954, 152] on button "See Details" at bounding box center [934, 149] width 81 height 25
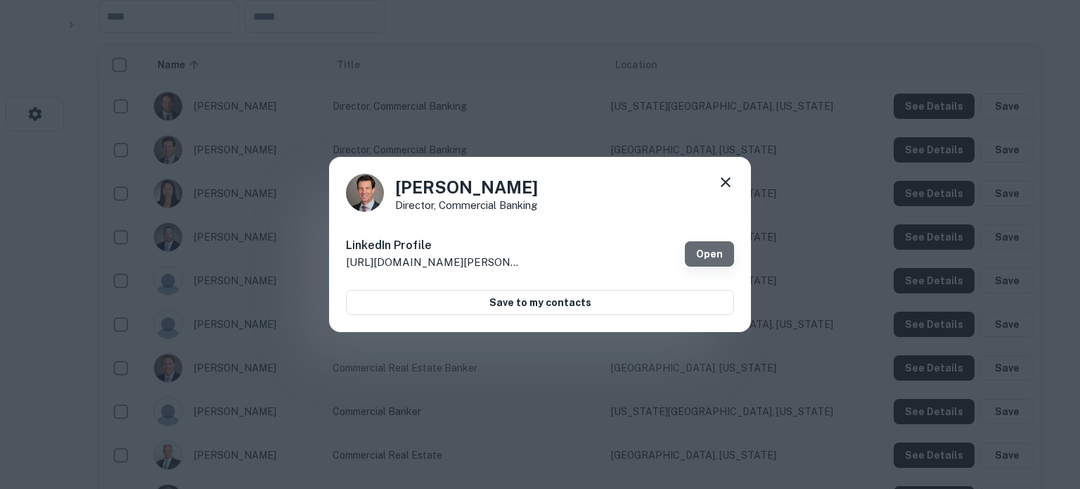
click at [699, 252] on link "Open" at bounding box center [709, 253] width 49 height 25
click at [723, 179] on icon at bounding box center [726, 182] width 10 height 10
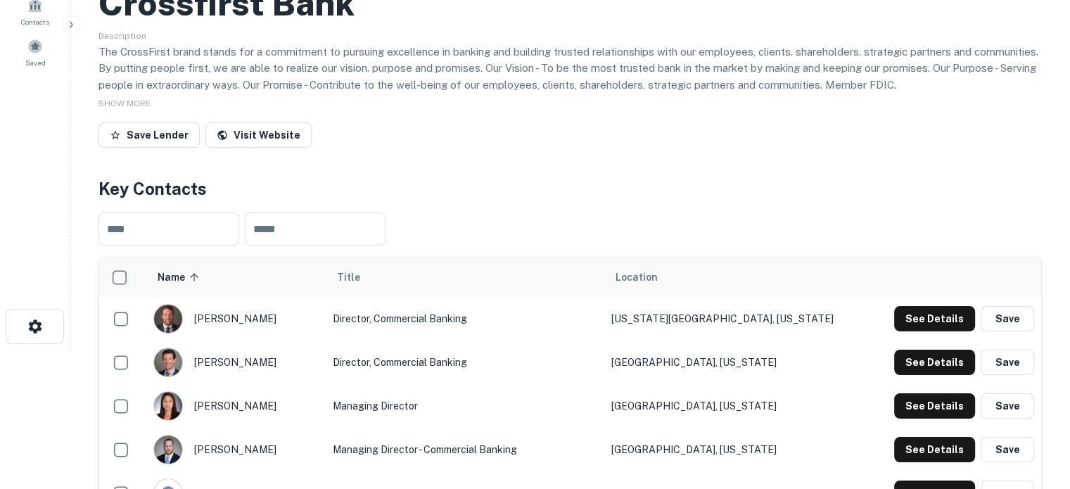
scroll to position [0, 0]
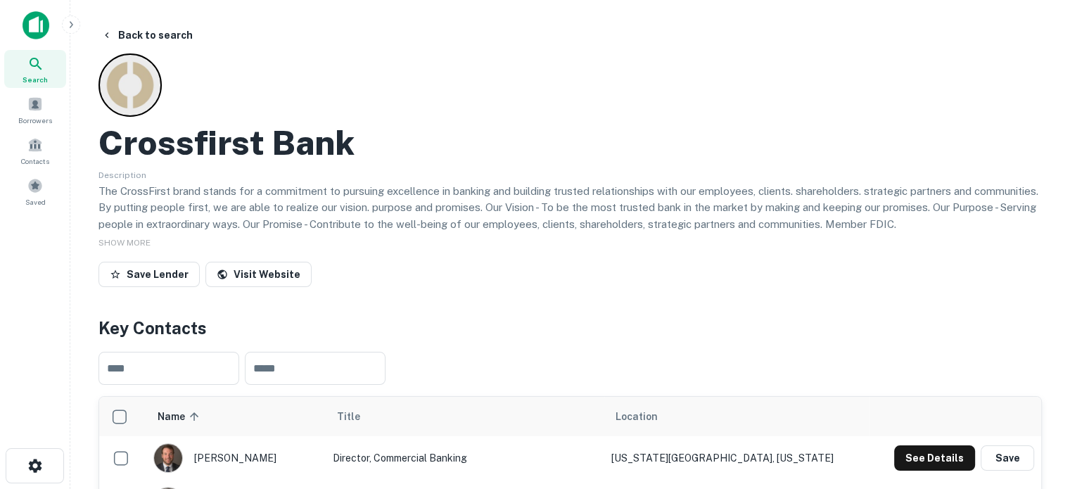
click at [20, 75] on div "Search" at bounding box center [35, 69] width 62 height 38
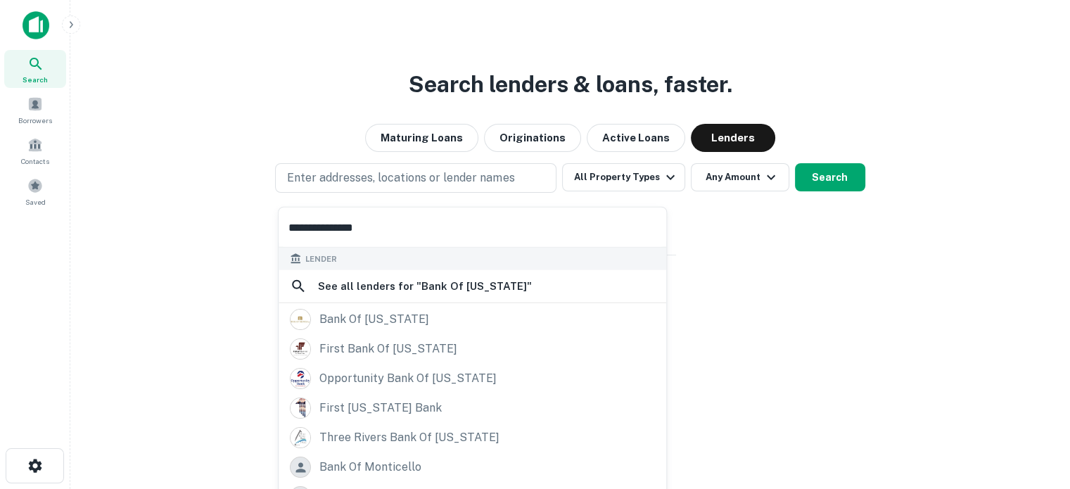
scroll to position [100, 0]
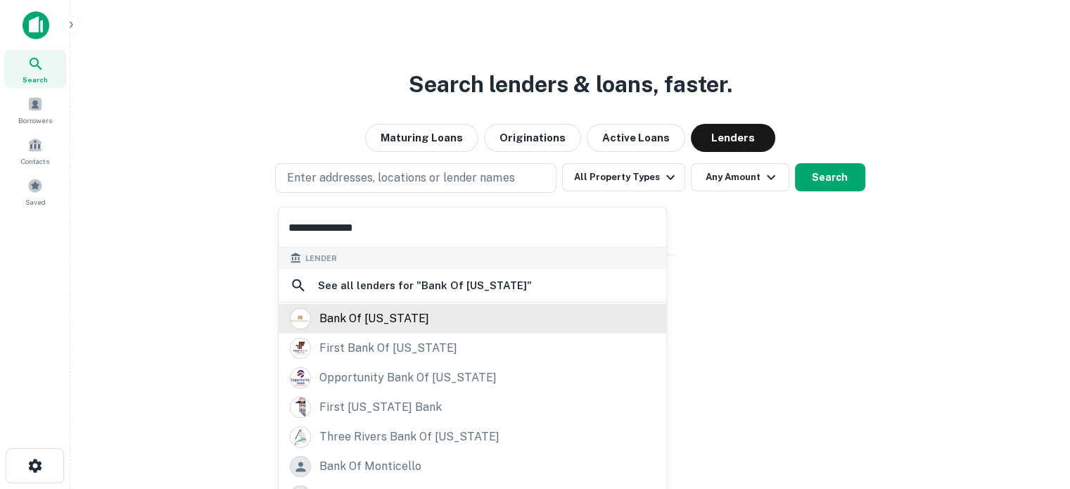
type input "**********"
click at [405, 317] on div "bank of [US_STATE]" at bounding box center [374, 318] width 110 height 21
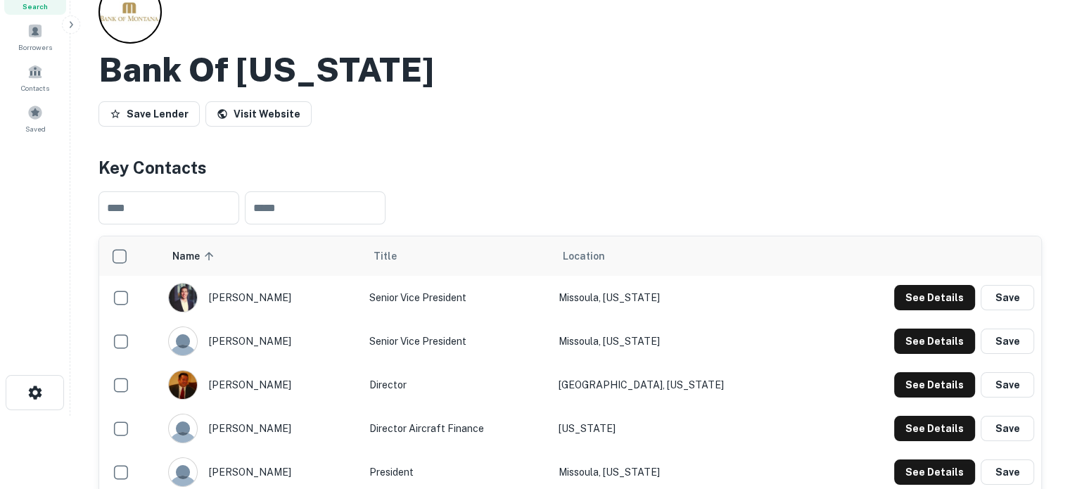
scroll to position [141, 0]
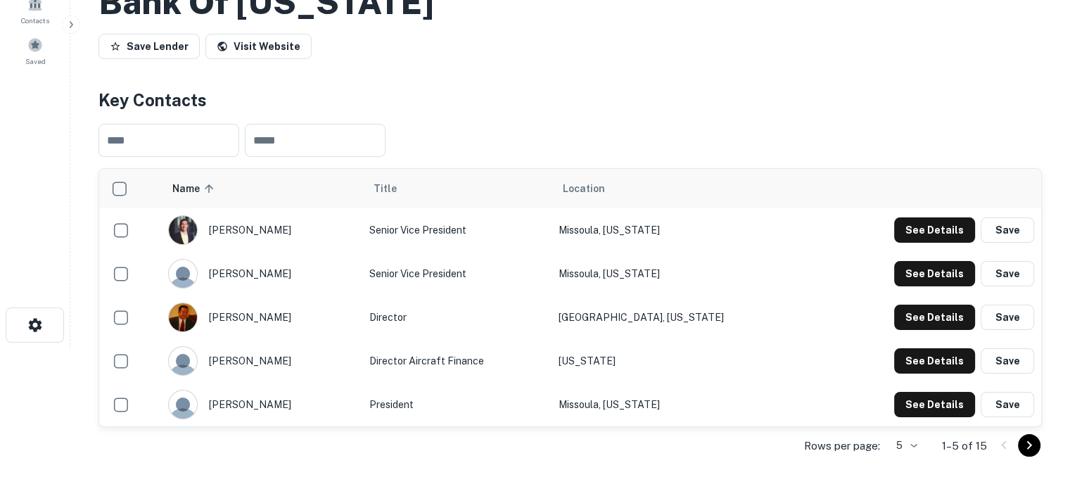
click at [910, 348] on body "Search Borrowers Contacts Saved Back to search Bank Of [US_STATE] Save Lender V…" at bounding box center [535, 103] width 1070 height 489
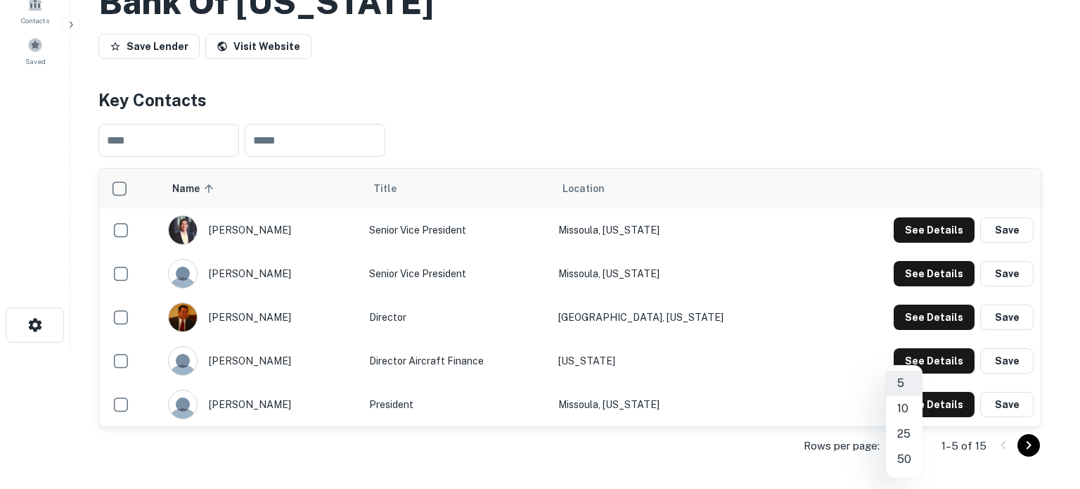
click at [905, 429] on li "25" at bounding box center [904, 433] width 37 height 25
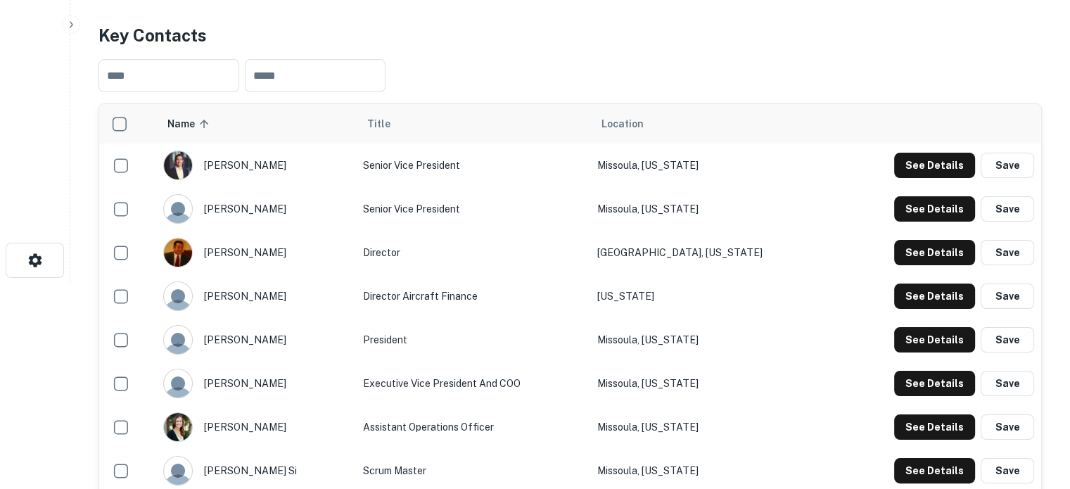
scroll to position [0, 0]
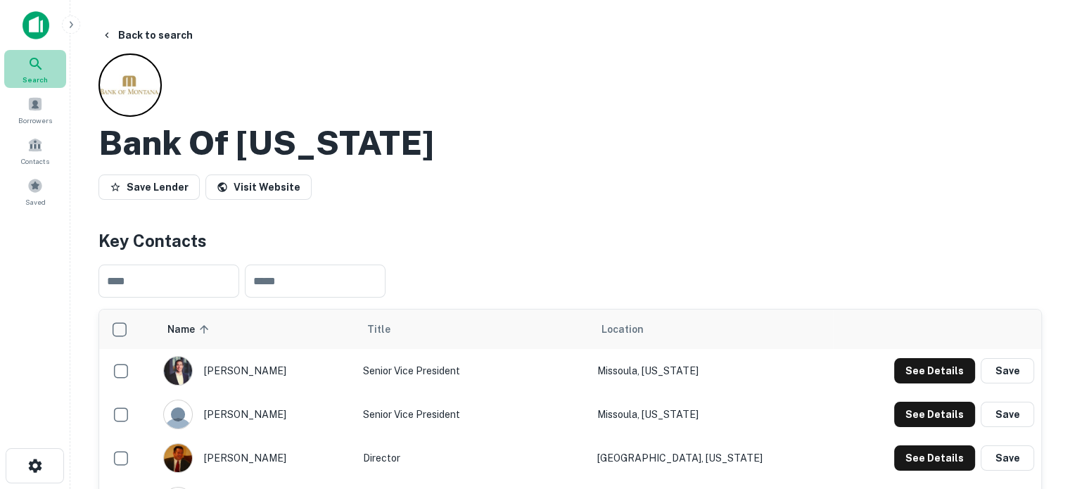
click at [39, 70] on icon at bounding box center [35, 64] width 17 height 17
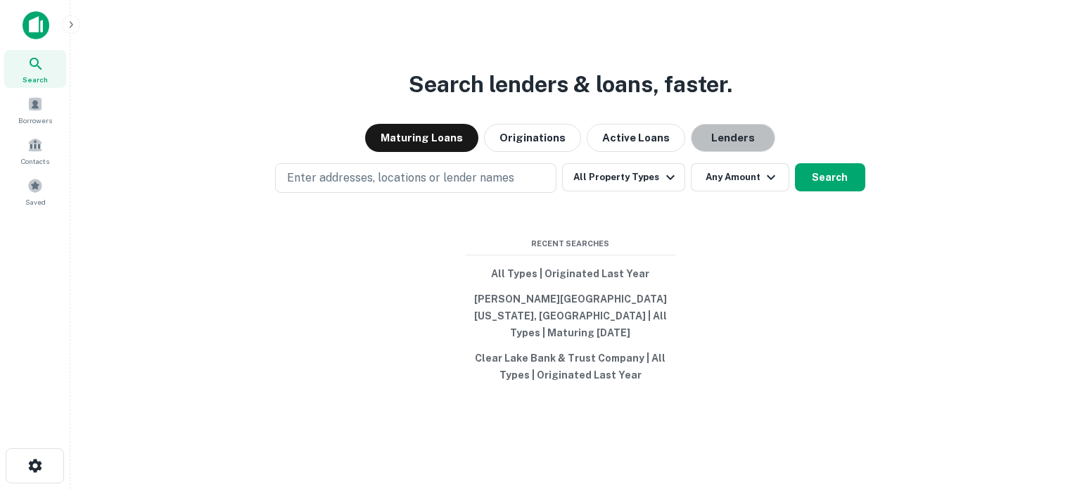
click at [726, 138] on button "Lenders" at bounding box center [733, 138] width 84 height 28
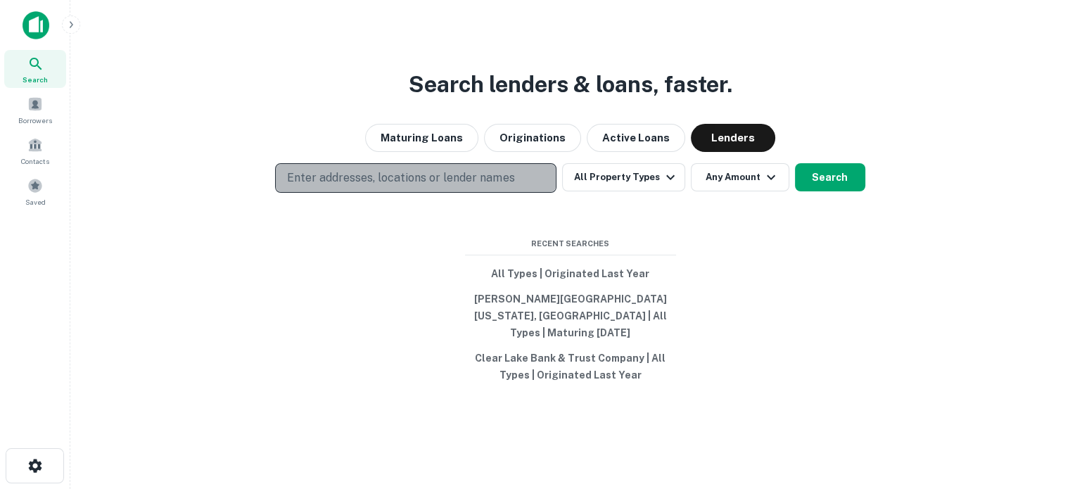
click at [481, 180] on p "Enter addresses, locations or lender names" at bounding box center [400, 177] width 227 height 17
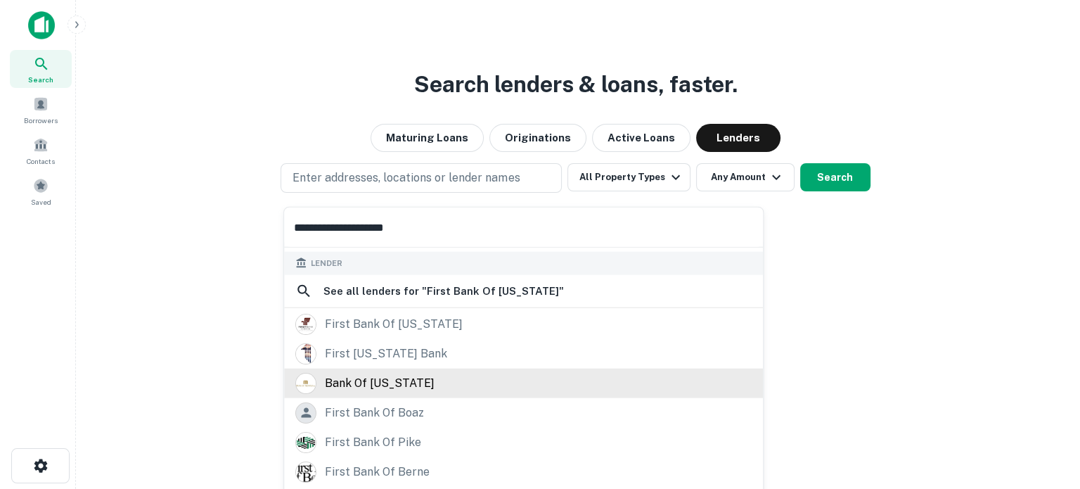
scroll to position [173, 0]
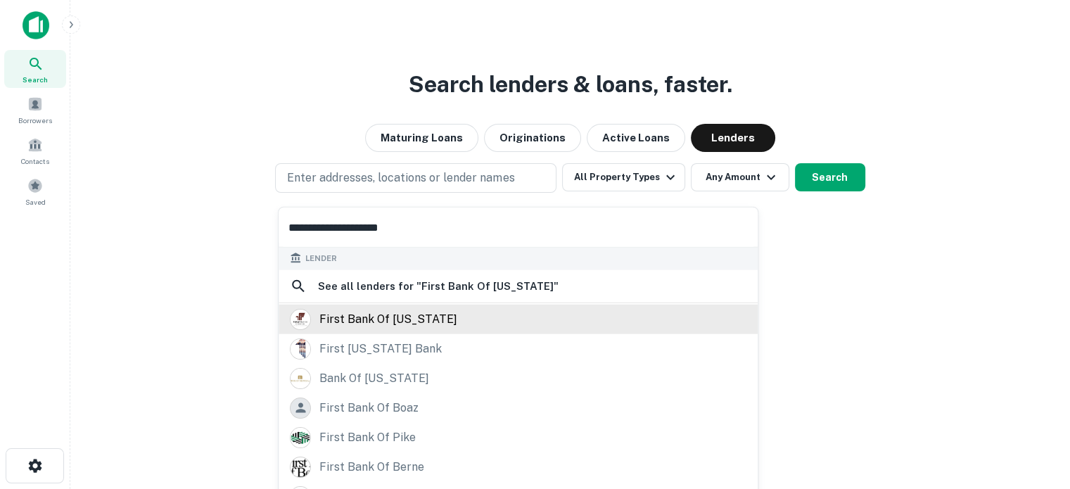
type input "**********"
click at [419, 321] on div "first bank of montana" at bounding box center [388, 318] width 138 height 21
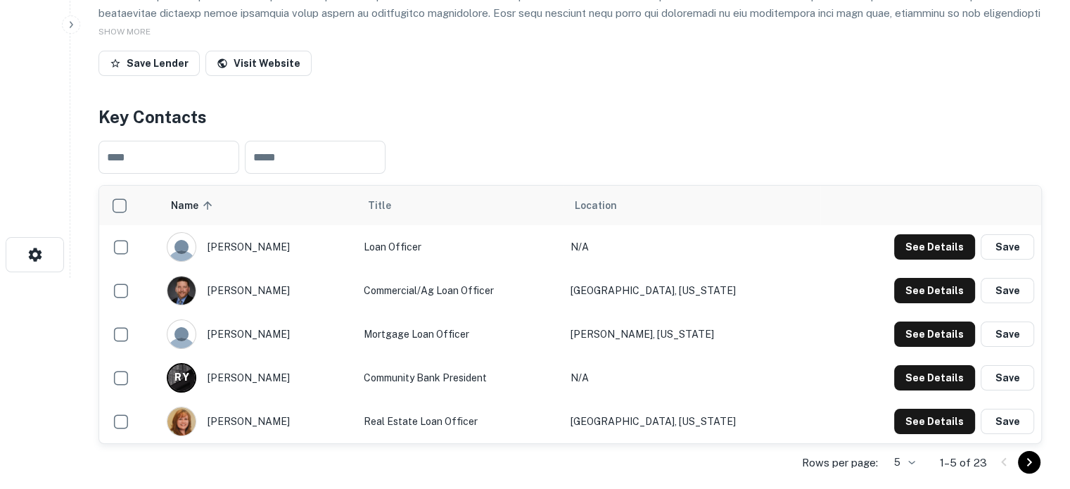
scroll to position [352, 0]
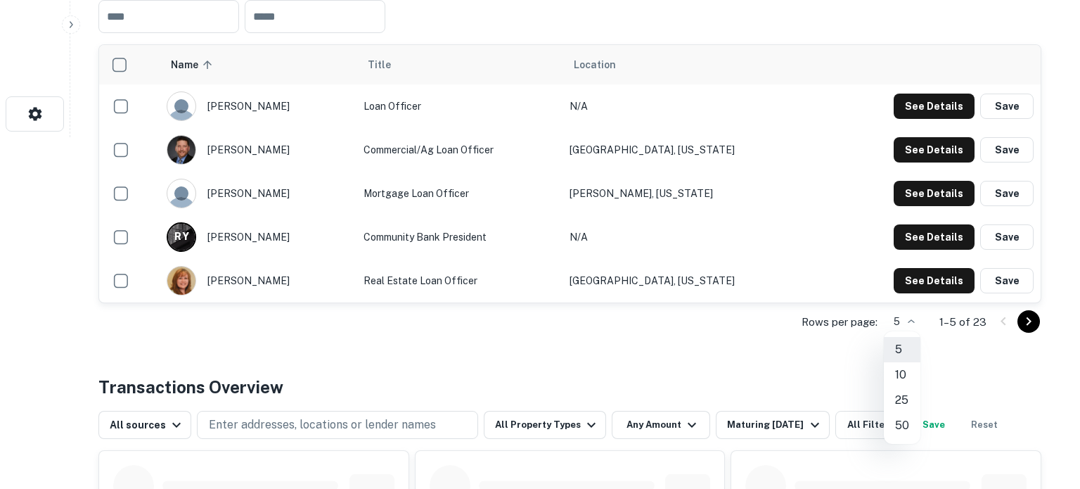
click at [903, 396] on li "25" at bounding box center [902, 399] width 37 height 25
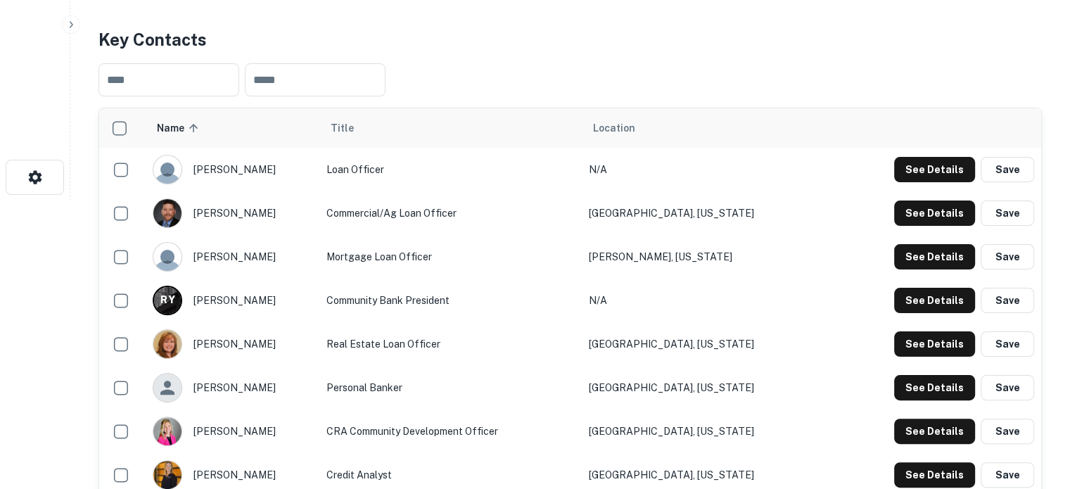
scroll to position [281, 0]
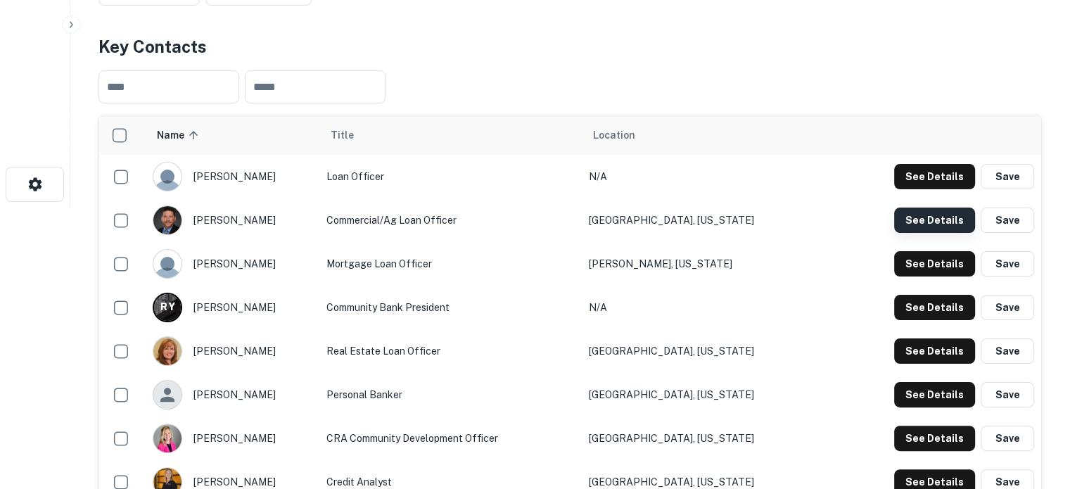
click at [913, 215] on button "See Details" at bounding box center [934, 219] width 81 height 25
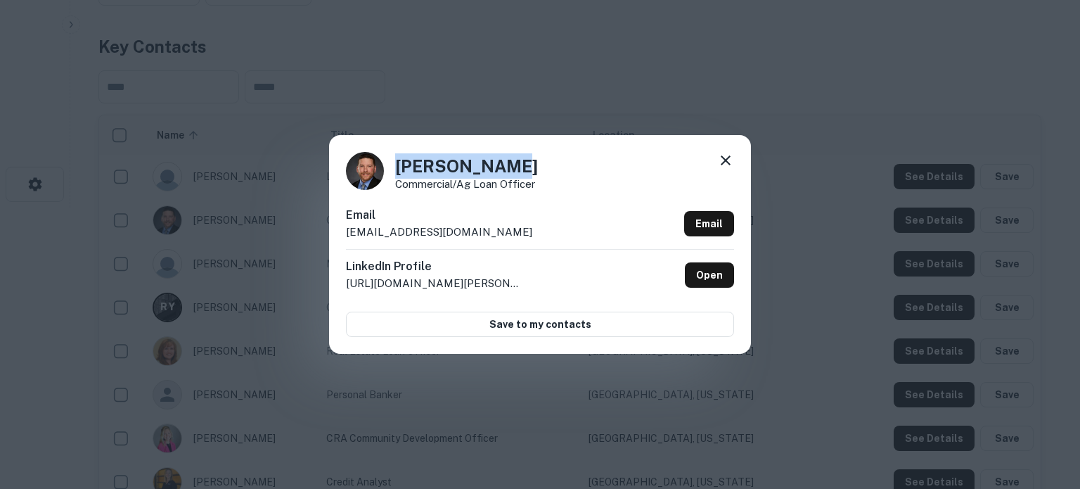
drag, startPoint x: 398, startPoint y: 163, endPoint x: 559, endPoint y: 161, distance: 161.0
click at [559, 161] on div "Tom Donnelly Commercial/Ag Loan Officer" at bounding box center [540, 171] width 388 height 38
copy h4 "Tom Donnelly"
drag, startPoint x: 394, startPoint y: 186, endPoint x: 541, endPoint y: 186, distance: 147.7
click at [541, 186] on div "Tom Donnelly Commercial/Ag Loan Officer" at bounding box center [540, 171] width 388 height 38
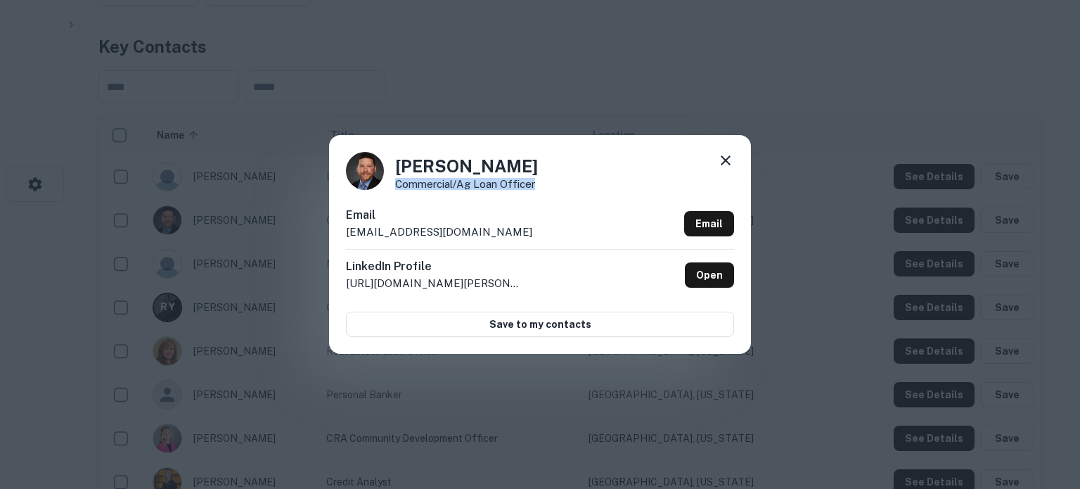
copy p "Commercial/Ag Loan Officer"
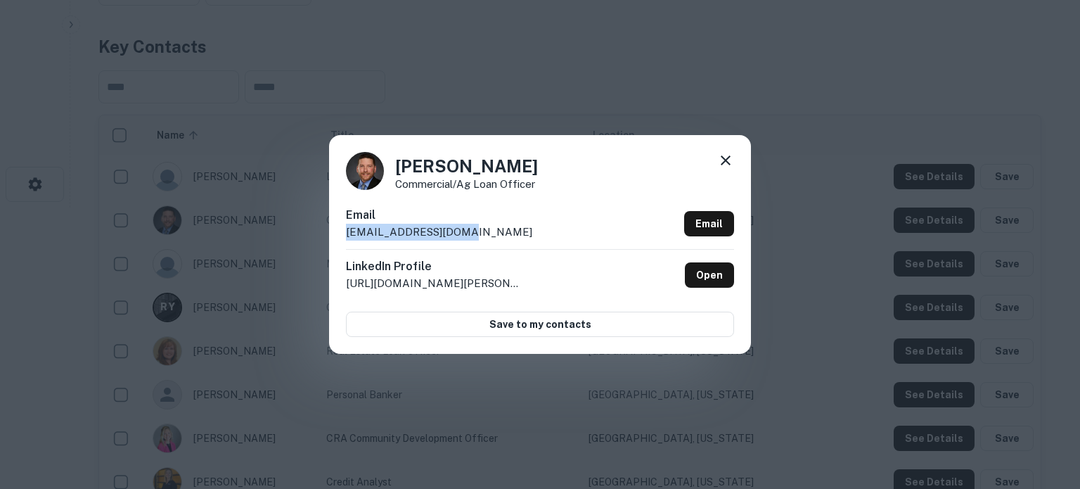
drag, startPoint x: 345, startPoint y: 236, endPoint x: 487, endPoint y: 232, distance: 142.8
click at [487, 232] on div "Tom Donnelly Commercial/Ag Loan Officer Email tdonnelly@1stbmt.com Email Linked…" at bounding box center [540, 244] width 422 height 218
copy p "tdonnelly@1stbmt.com"
click at [723, 160] on icon at bounding box center [725, 160] width 17 height 17
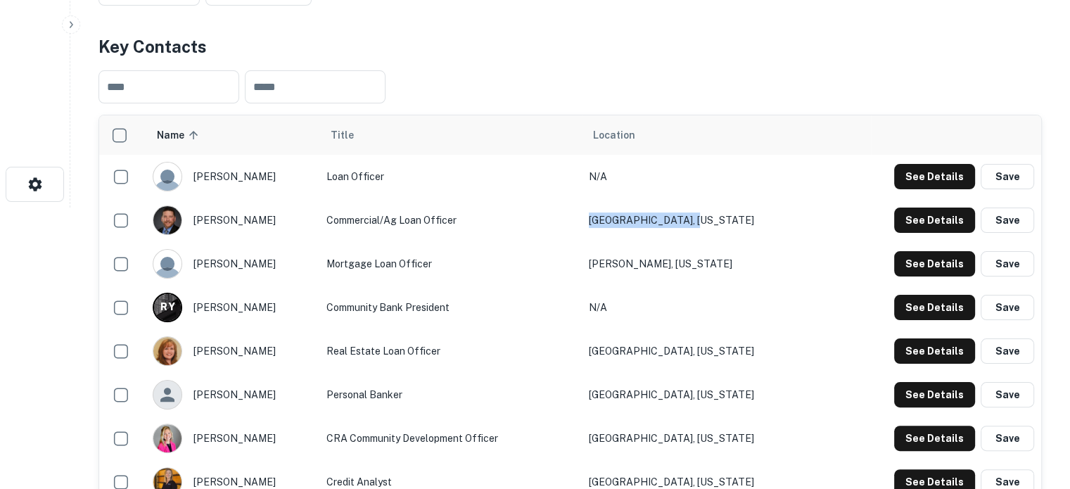
drag, startPoint x: 807, startPoint y: 221, endPoint x: 674, endPoint y: 221, distance: 132.9
click at [674, 221] on tr "tom donnelly Commercial/Ag Loan Officer Great Falls, Montana See Details Save" at bounding box center [570, 220] width 942 height 44
copy tr "[GEOGRAPHIC_DATA], [US_STATE]"
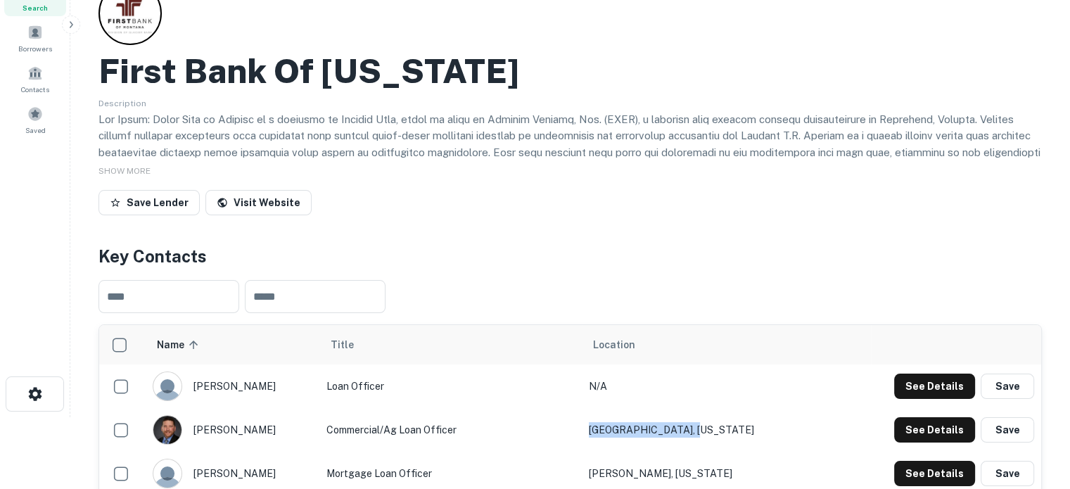
scroll to position [70, 0]
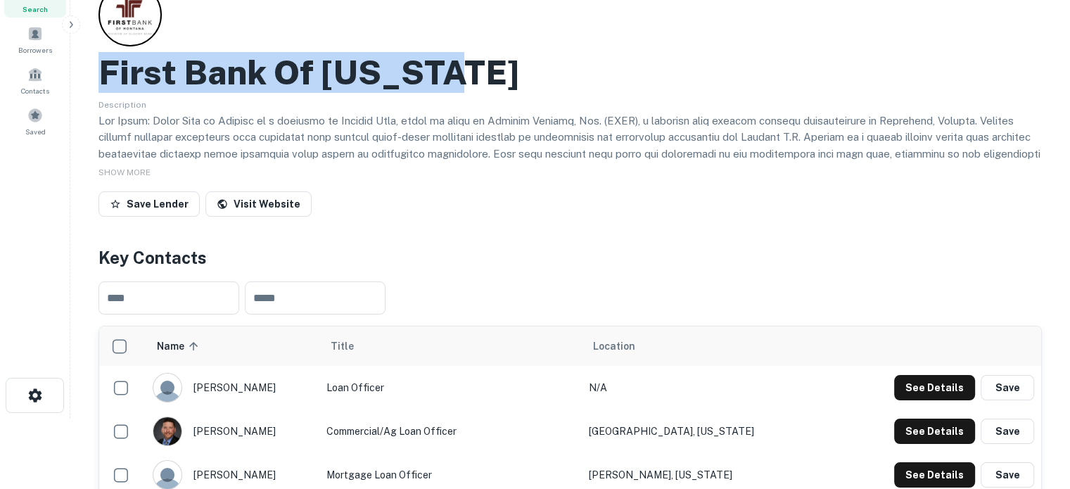
drag, startPoint x: 68, startPoint y: 72, endPoint x: 556, endPoint y: 63, distance: 487.4
click at [556, 63] on div "Search Borrowers Contacts Saved Back to search First Bank Of Montana Descriptio…" at bounding box center [535, 174] width 1070 height 489
copy div "Back to search First Bank Of Montana"
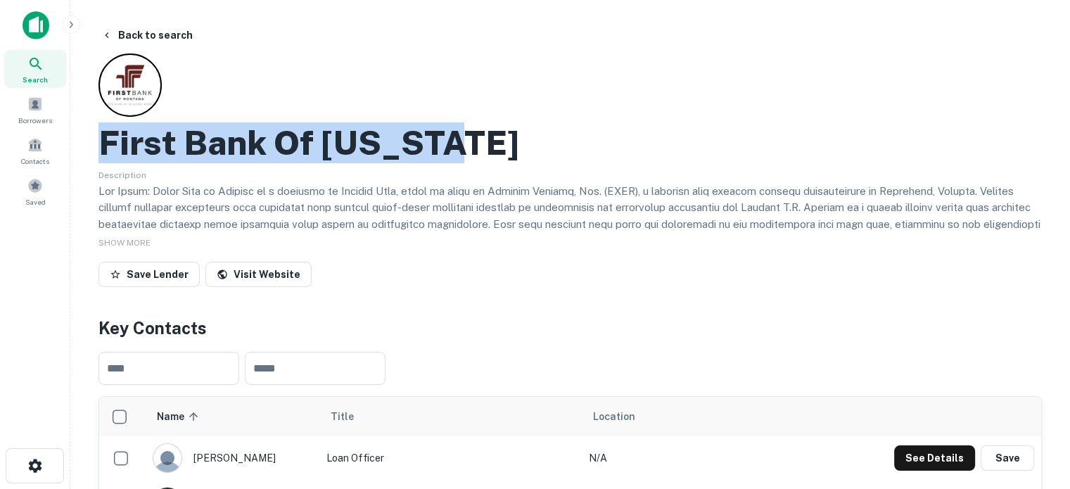
scroll to position [0, 0]
click at [51, 78] on div "Search" at bounding box center [35, 69] width 62 height 38
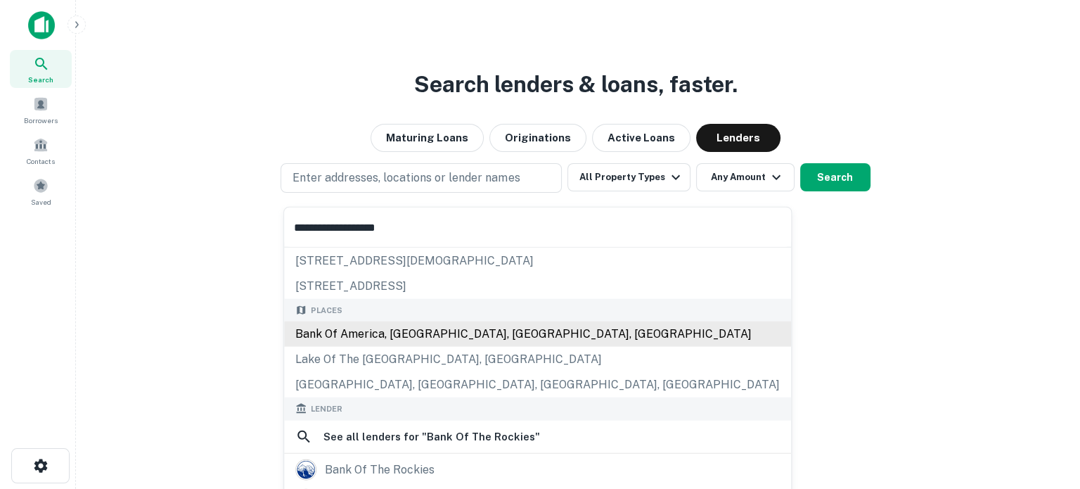
scroll to position [70, 0]
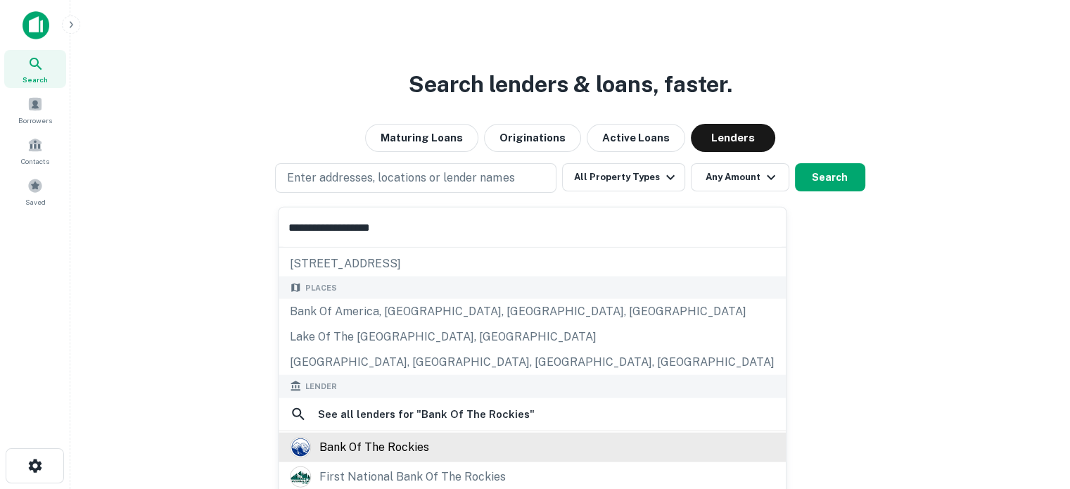
type input "**********"
click at [397, 443] on div "bank of the rockies" at bounding box center [374, 446] width 110 height 21
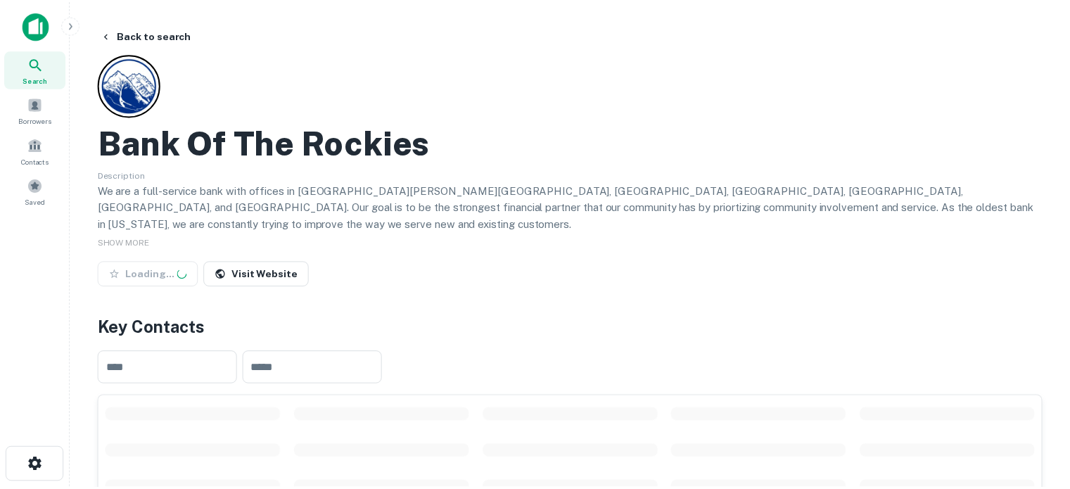
scroll to position [211, 0]
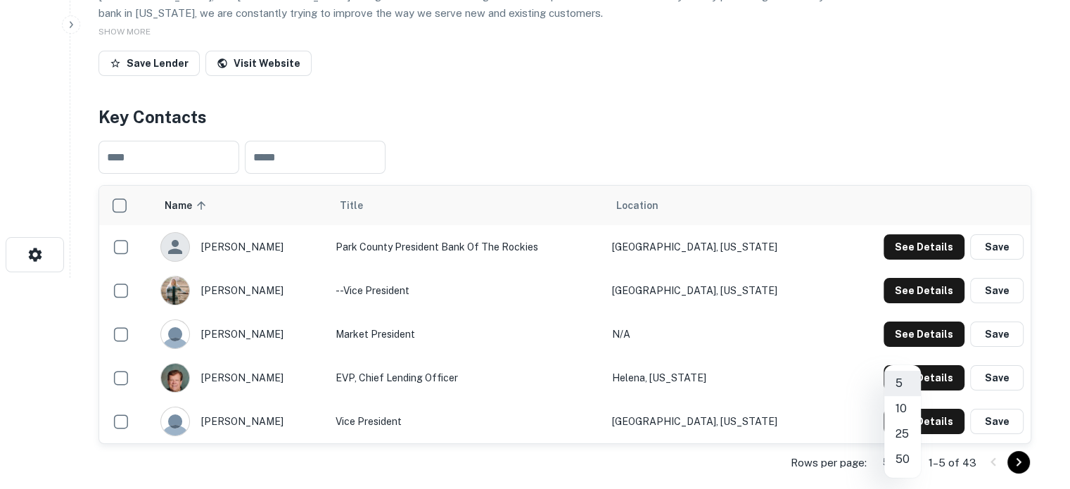
click at [906, 278] on body "Search Borrowers Contacts Saved Back to search Bank Of The Rockies Description …" at bounding box center [535, 33] width 1070 height 489
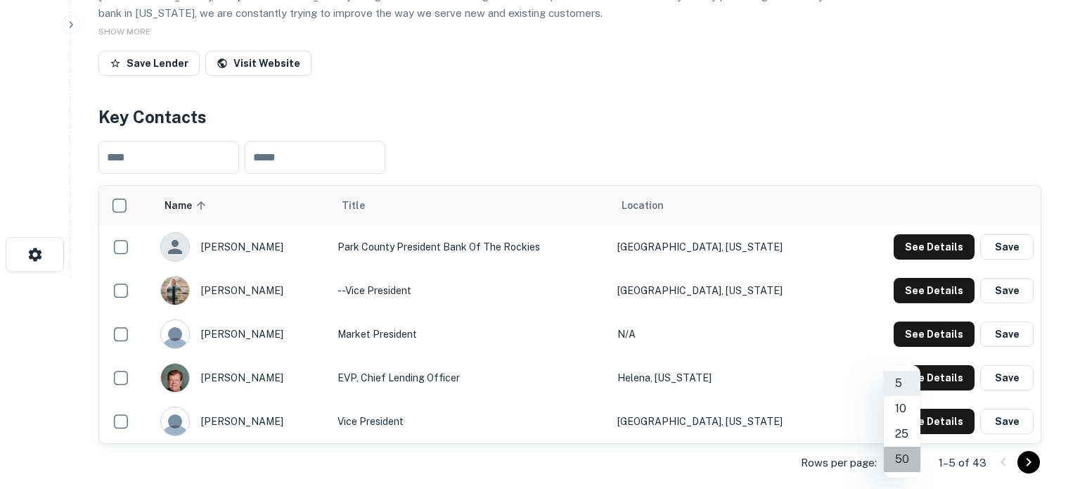
click at [906, 463] on li "50" at bounding box center [902, 459] width 37 height 25
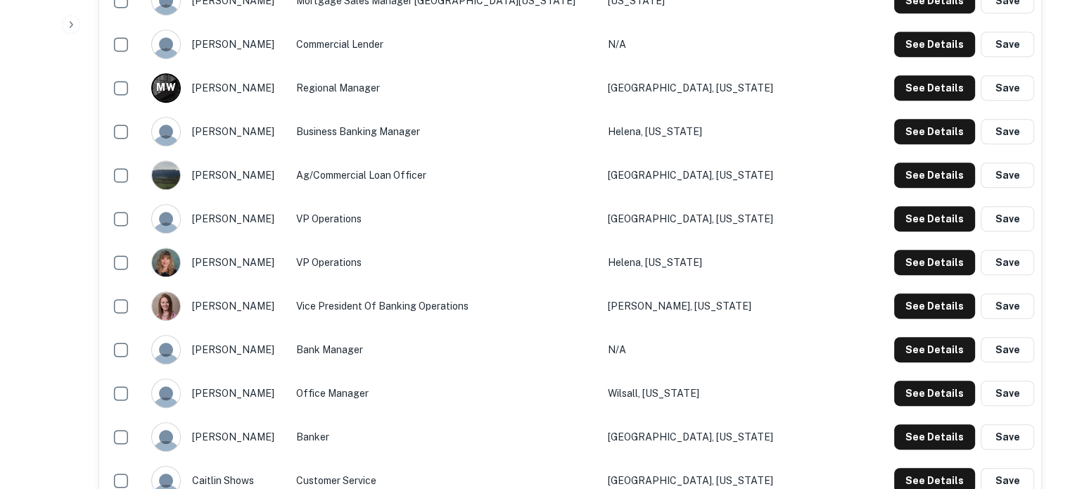
scroll to position [633, 0]
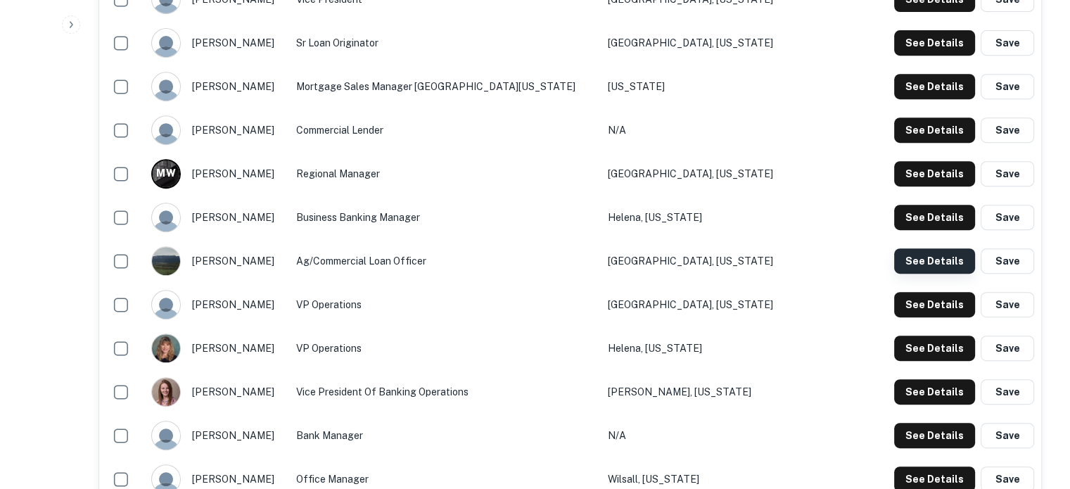
click at [900, 248] on button "See Details" at bounding box center [934, 260] width 81 height 25
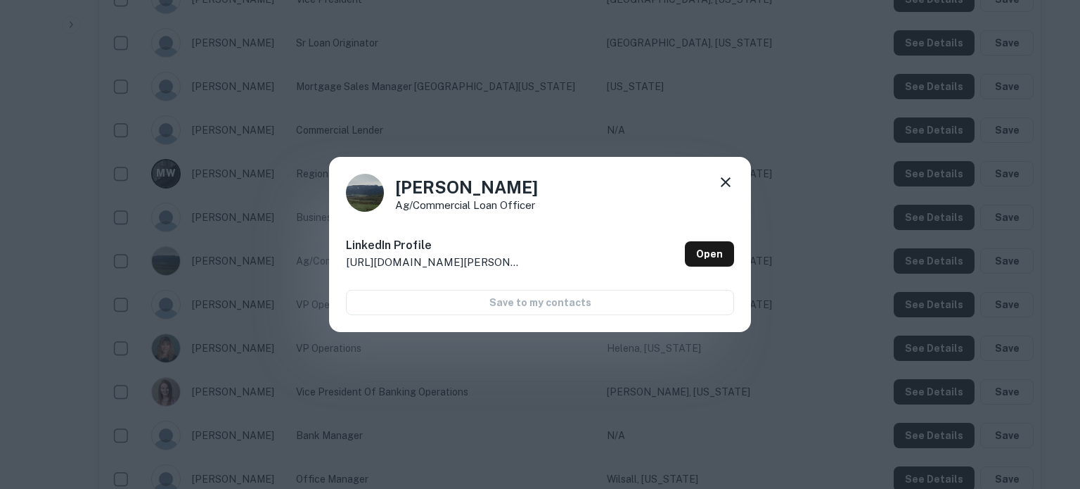
click at [726, 179] on icon at bounding box center [725, 182] width 17 height 17
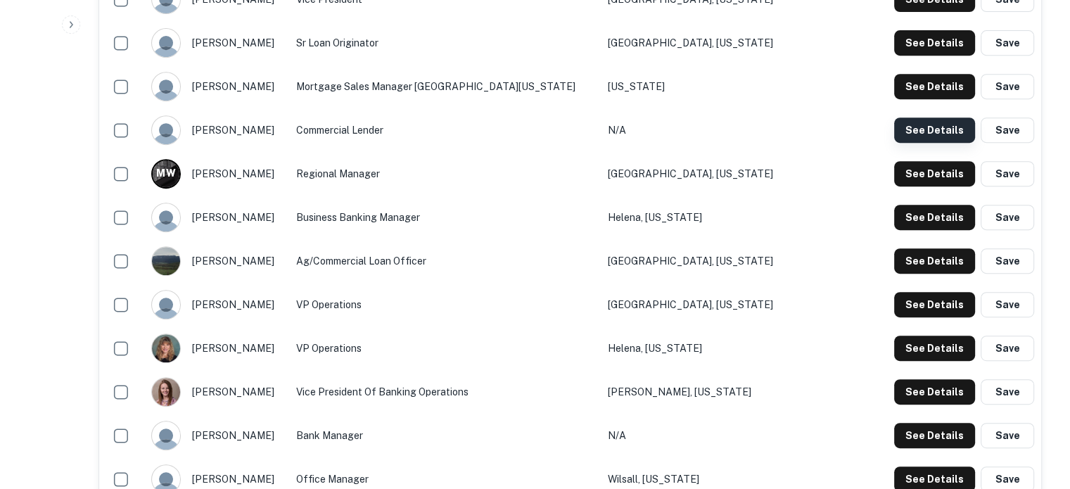
click at [906, 117] on button "See Details" at bounding box center [934, 129] width 81 height 25
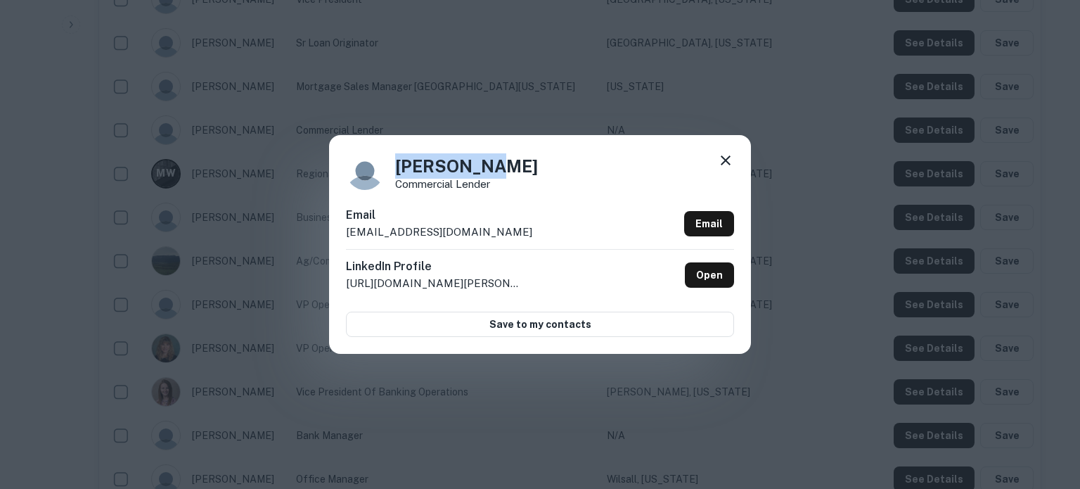
drag, startPoint x: 394, startPoint y: 171, endPoint x: 534, endPoint y: 171, distance: 140.6
click at [534, 171] on div "[PERSON_NAME] Commercial Lender" at bounding box center [540, 171] width 388 height 38
copy h4 "[PERSON_NAME]"
drag, startPoint x: 398, startPoint y: 188, endPoint x: 506, endPoint y: 188, distance: 108.3
click at [506, 188] on div "[PERSON_NAME] Commercial Lender" at bounding box center [540, 171] width 388 height 38
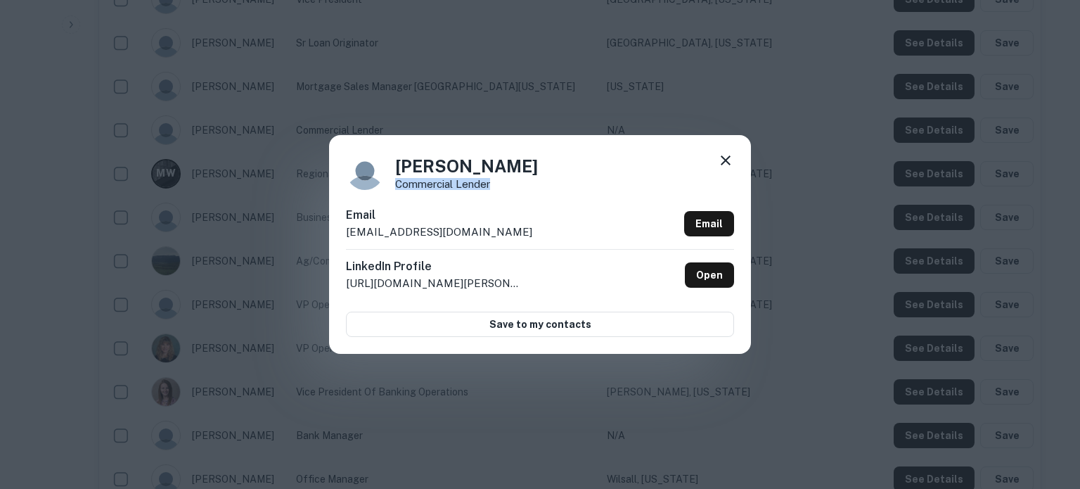
copy p "Commercial Lender"
drag, startPoint x: 333, startPoint y: 237, endPoint x: 448, endPoint y: 233, distance: 114.7
click at [448, 233] on div "John Carey Commercial Lender Email jcarey@botr.bank Email LinkedIn Profile http…" at bounding box center [540, 244] width 422 height 218
copy p "jcarey@botr.bank"
click at [726, 165] on icon at bounding box center [725, 160] width 17 height 17
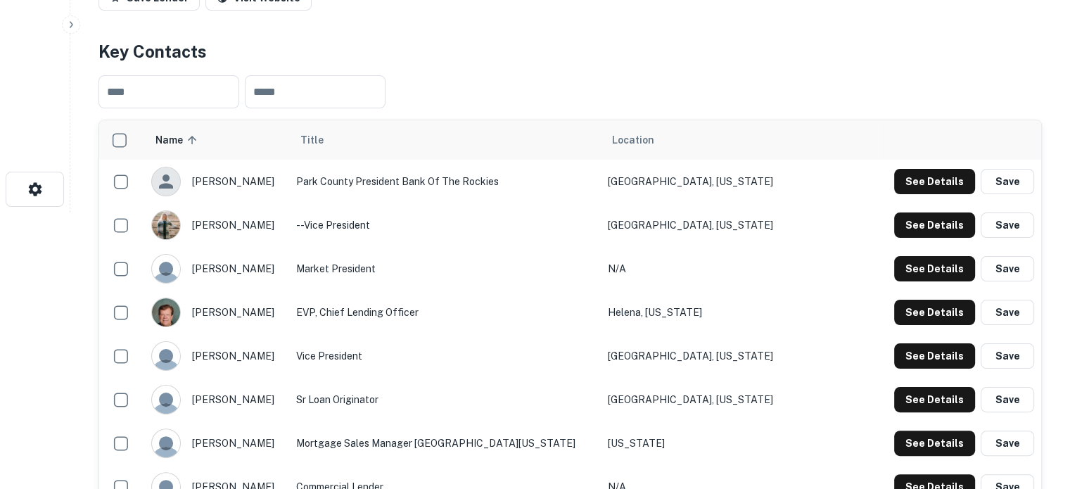
scroll to position [70, 0]
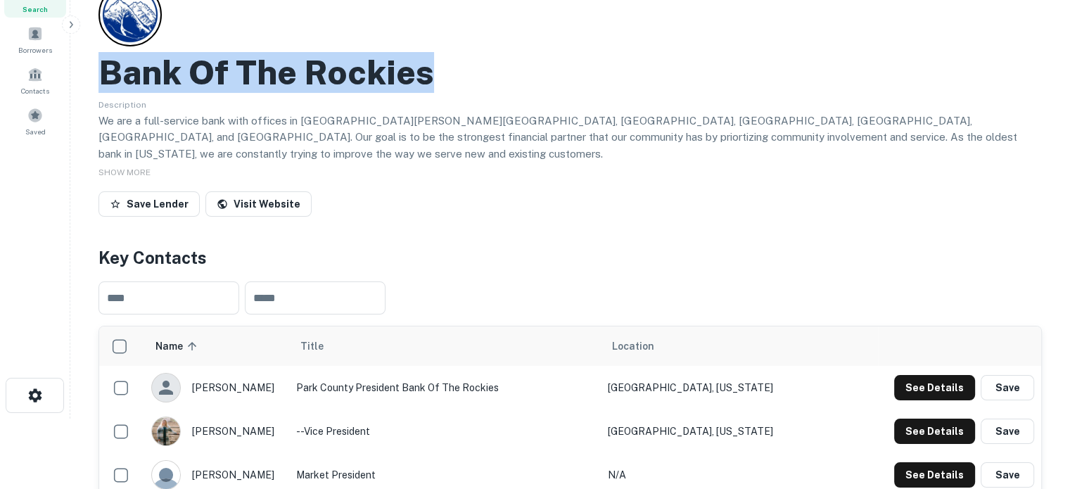
drag, startPoint x: 89, startPoint y: 66, endPoint x: 455, endPoint y: 73, distance: 366.4
copy h2 "Bank Of The Rockies"
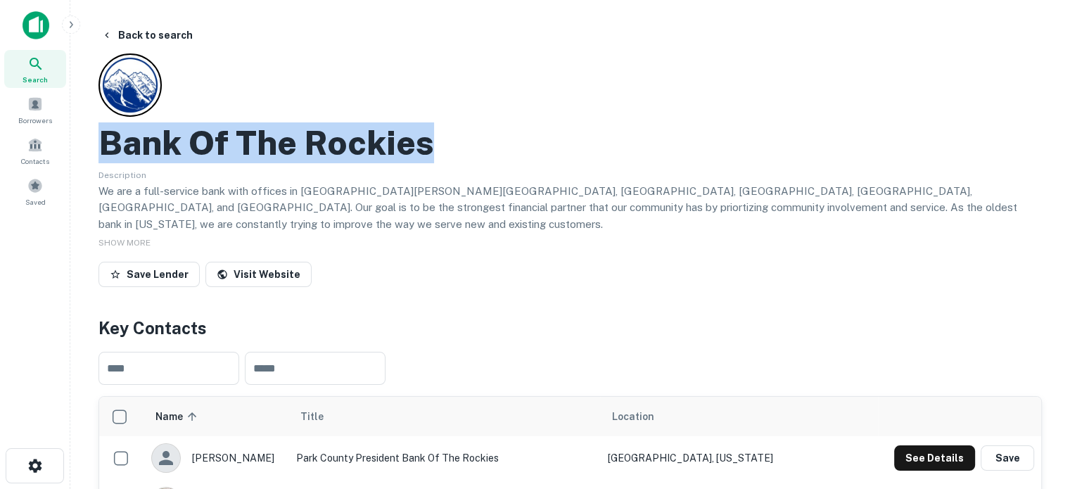
click at [34, 77] on span "Search" at bounding box center [35, 79] width 25 height 11
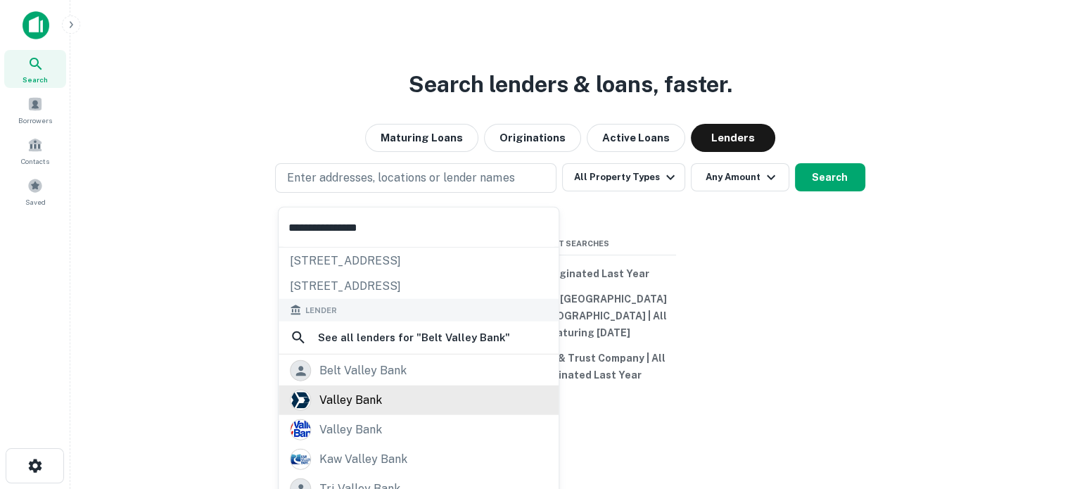
scroll to position [70, 0]
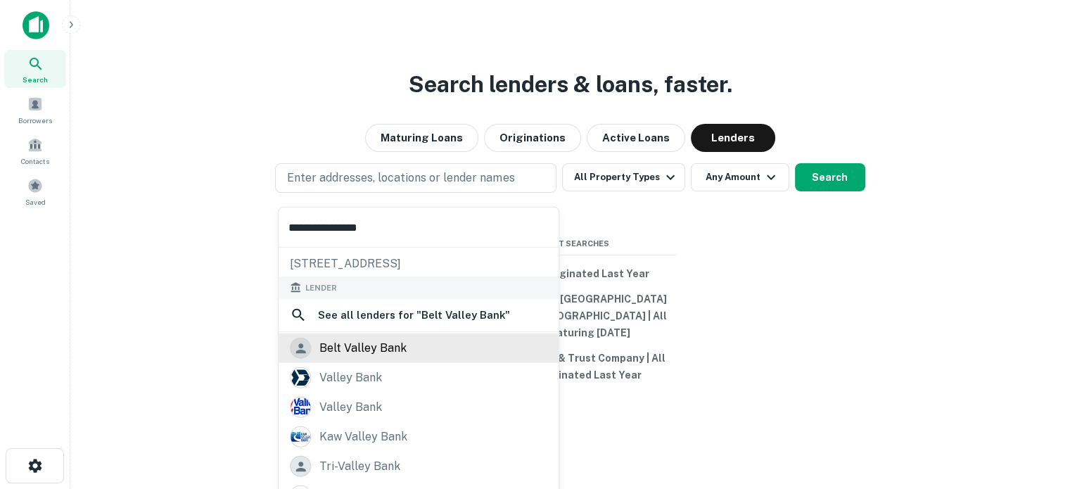
type input "**********"
click at [404, 354] on div "belt valley bank" at bounding box center [362, 348] width 87 height 21
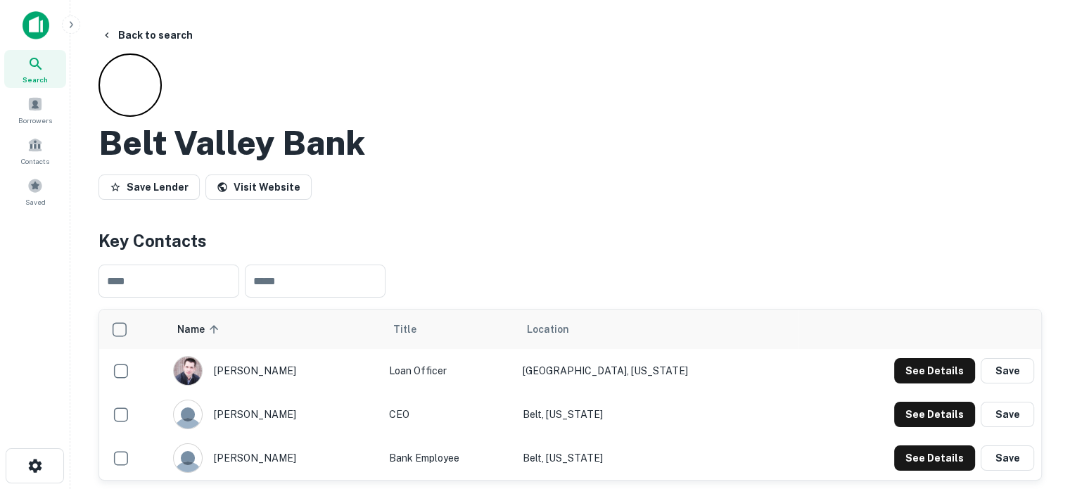
click at [44, 63] on div "Search" at bounding box center [35, 69] width 62 height 38
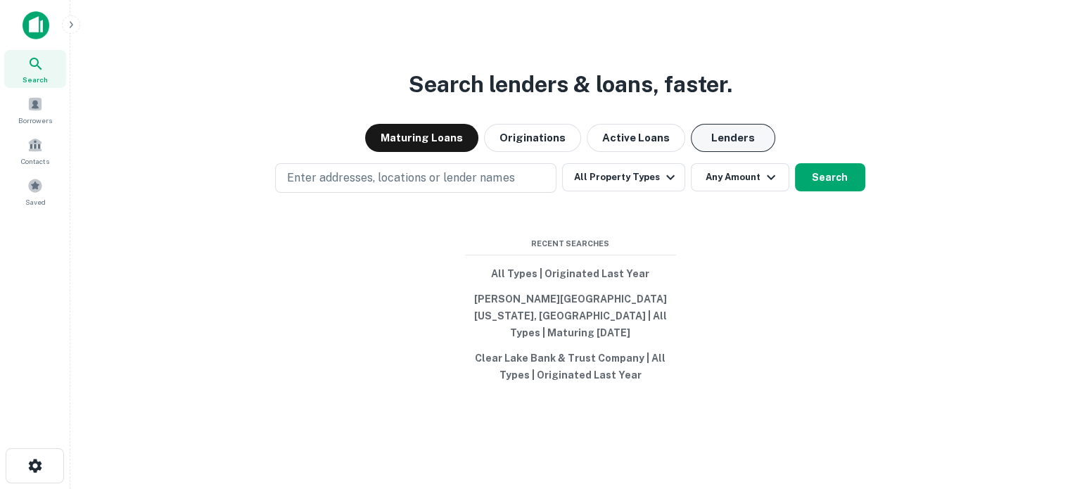
click at [740, 146] on button "Lenders" at bounding box center [733, 138] width 84 height 28
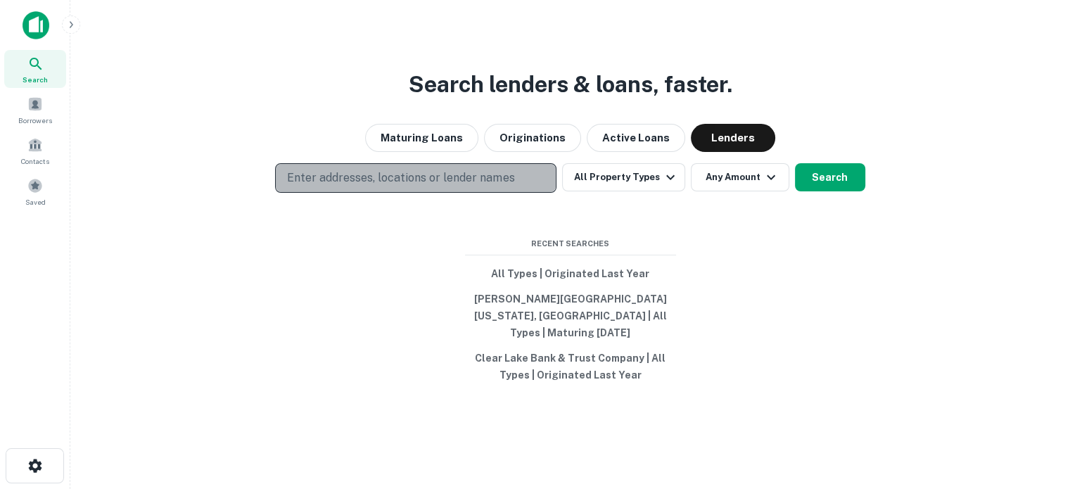
click at [439, 179] on p "Enter addresses, locations or lender names" at bounding box center [400, 177] width 227 height 17
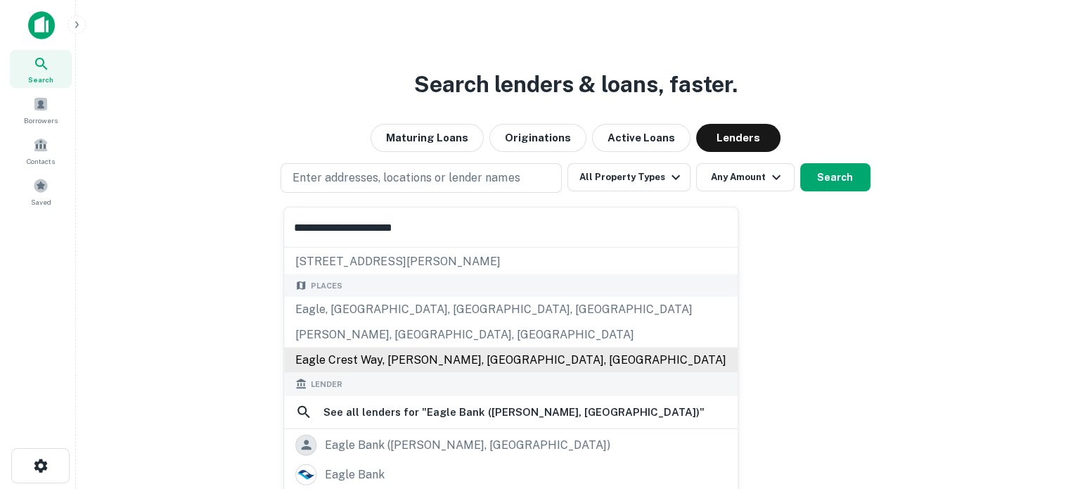
scroll to position [70, 0]
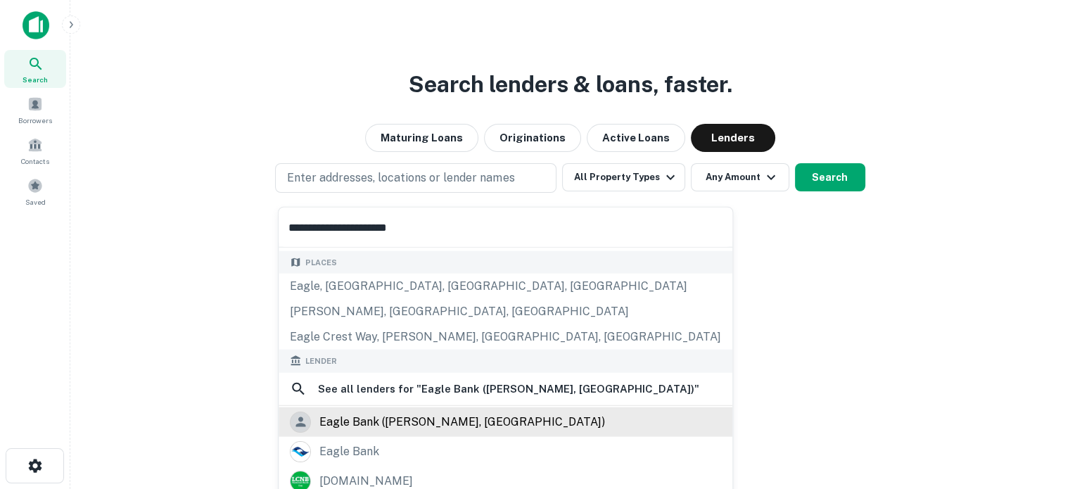
type input "**********"
click at [443, 418] on div "eagle bank ([PERSON_NAME], [GEOGRAPHIC_DATA])" at bounding box center [505, 421] width 431 height 21
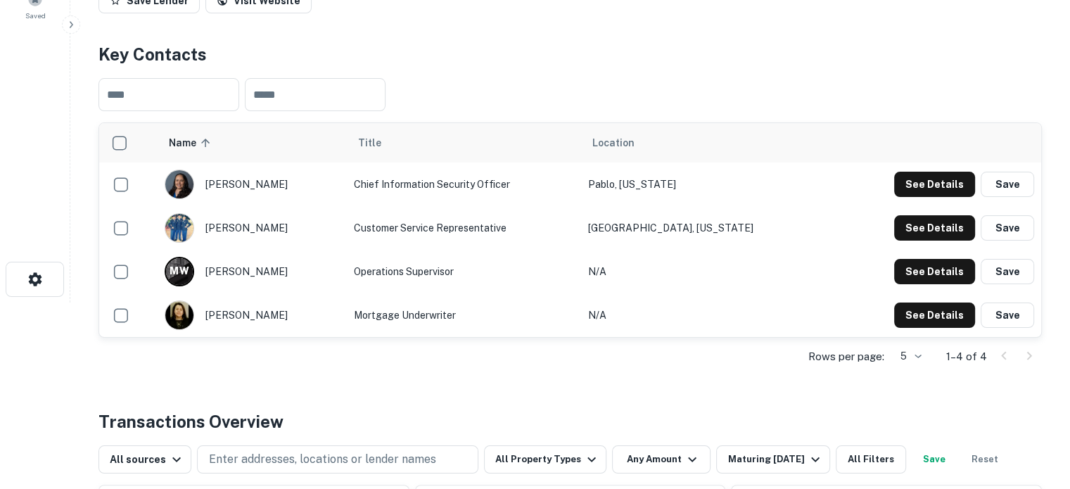
scroll to position [211, 0]
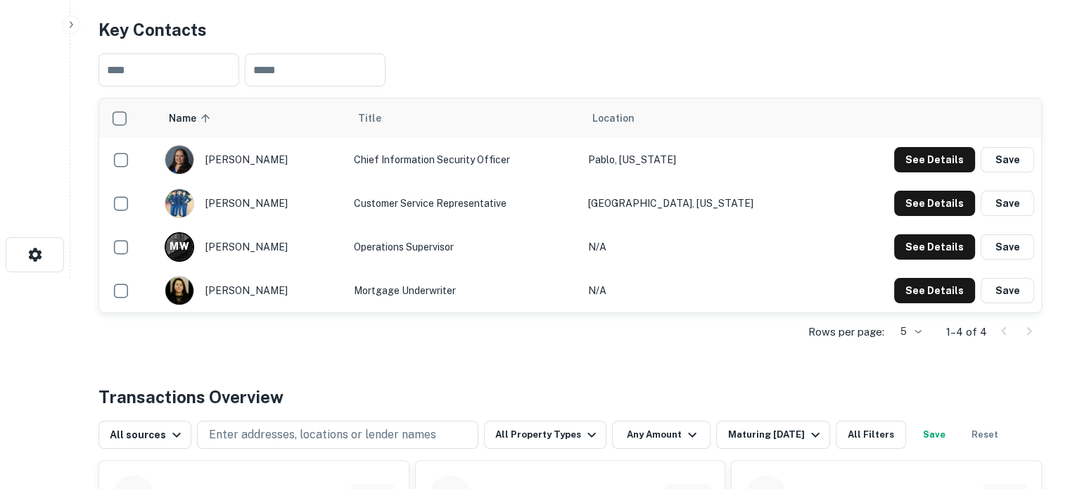
click at [907, 278] on body "Search Borrowers Contacts Saved Back to search Eagle Bank ([PERSON_NAME], [GEOG…" at bounding box center [535, 33] width 1070 height 489
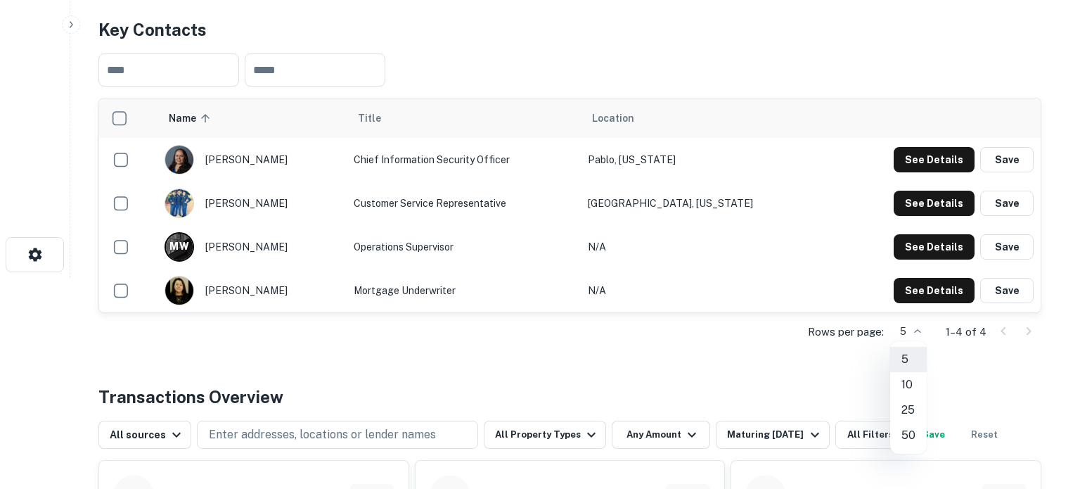
click at [593, 366] on div at bounding box center [540, 244] width 1080 height 489
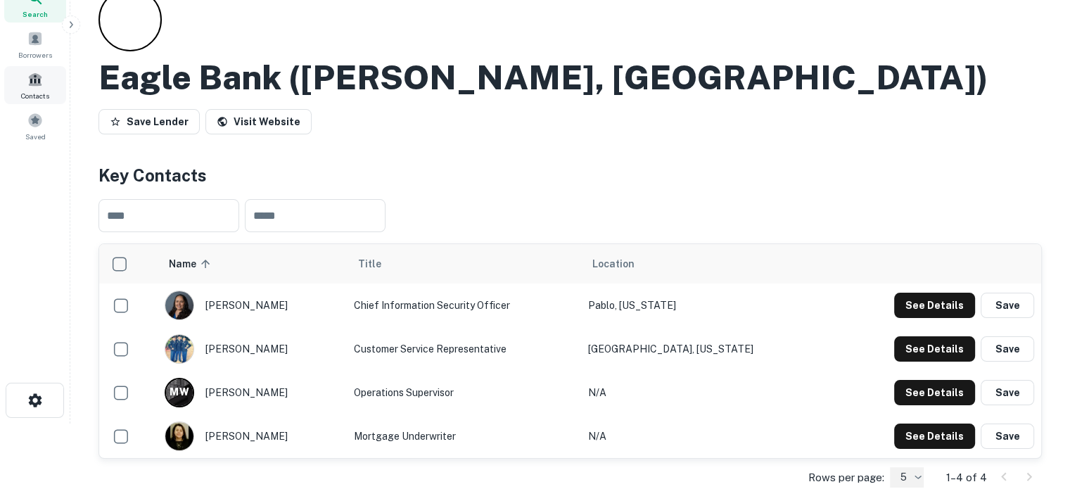
scroll to position [0, 0]
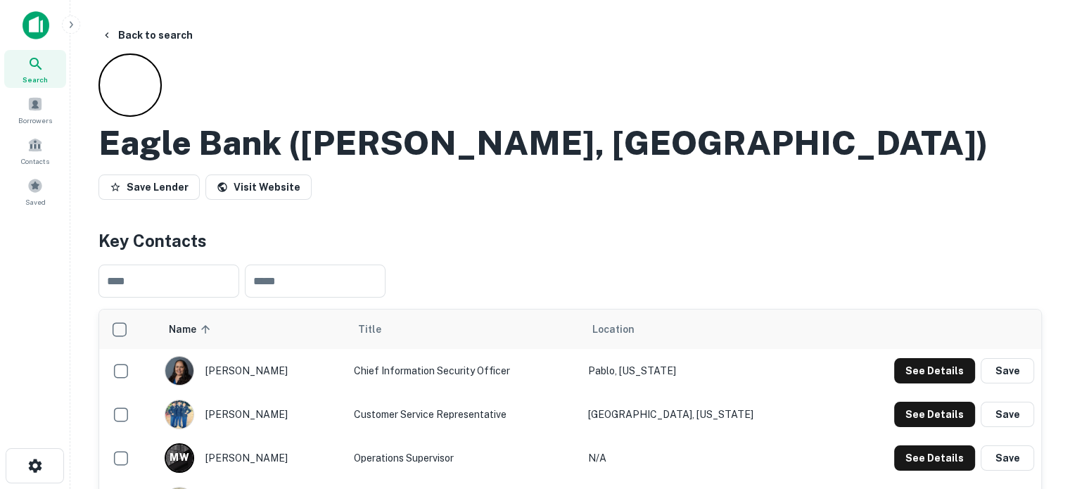
click at [48, 67] on div "Search" at bounding box center [35, 69] width 62 height 38
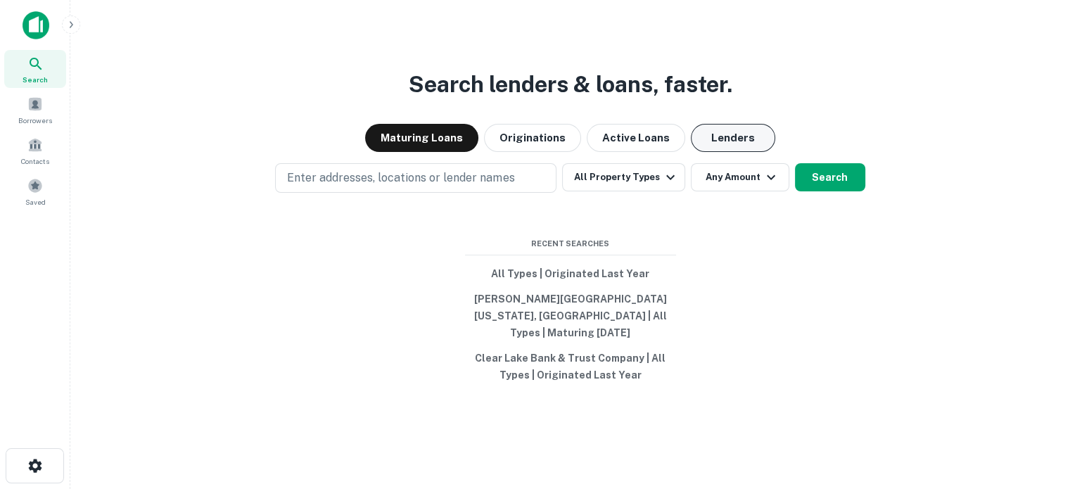
click at [743, 148] on button "Lenders" at bounding box center [733, 138] width 84 height 28
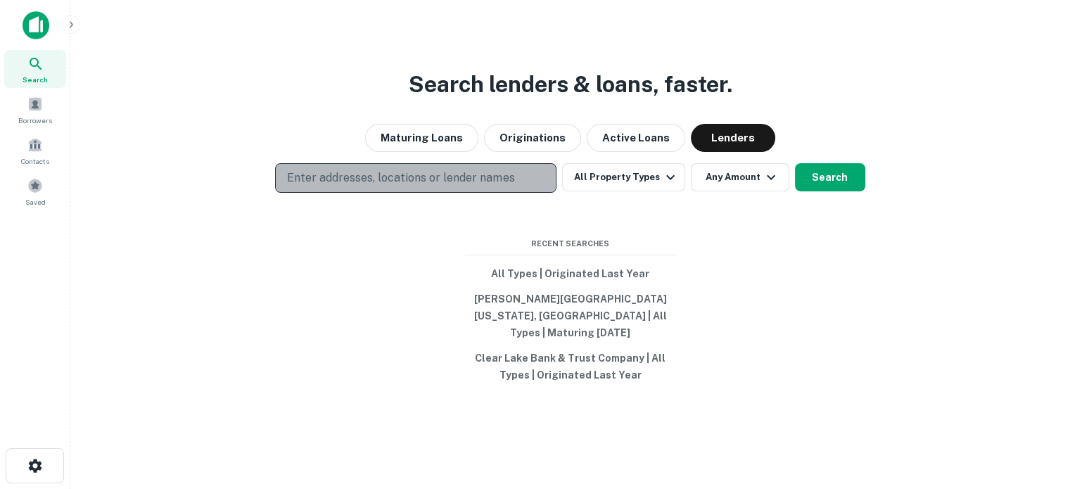
click at [430, 186] on p "Enter addresses, locations or lender names" at bounding box center [400, 177] width 227 height 17
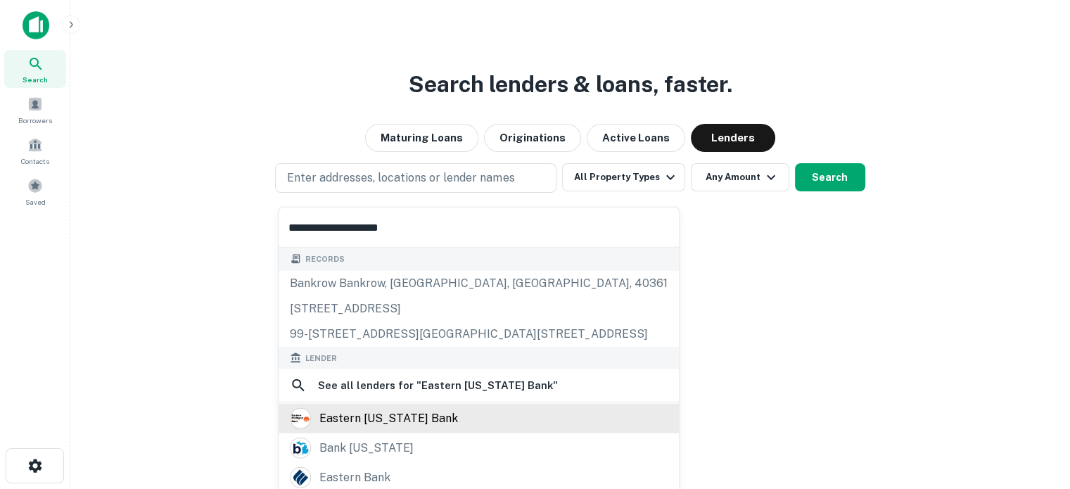
type input "**********"
click at [447, 413] on div "eastern michigan bank" at bounding box center [479, 418] width 378 height 21
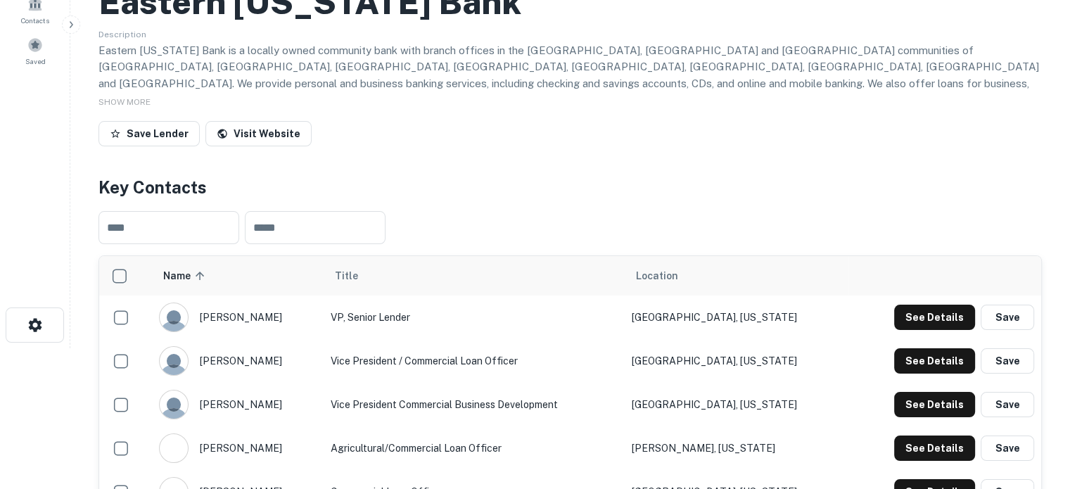
scroll to position [281, 0]
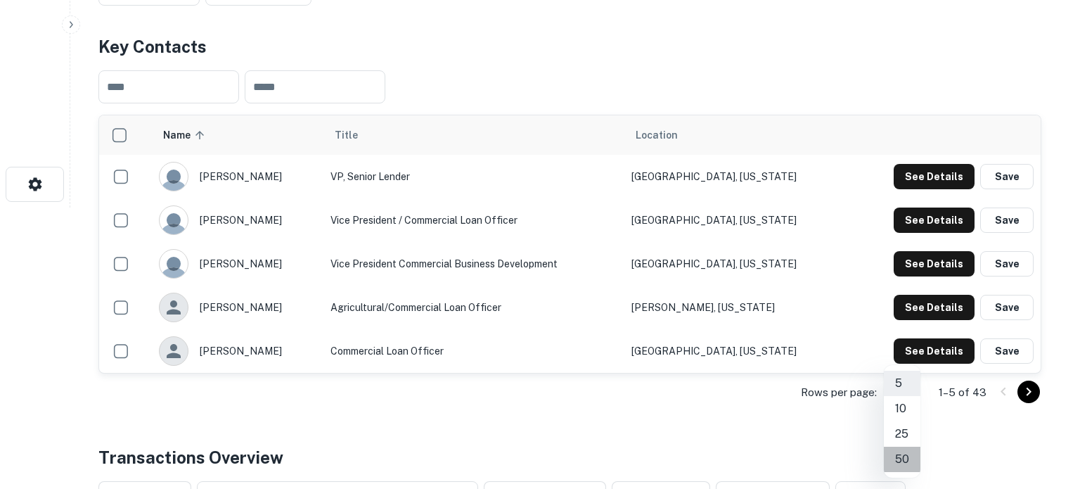
click at [904, 453] on li "50" at bounding box center [902, 459] width 37 height 25
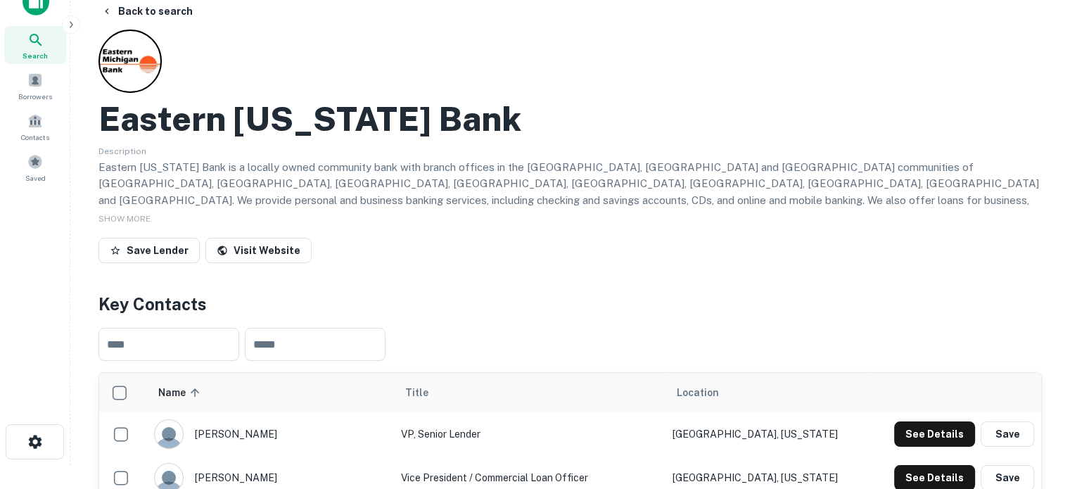
scroll to position [0, 0]
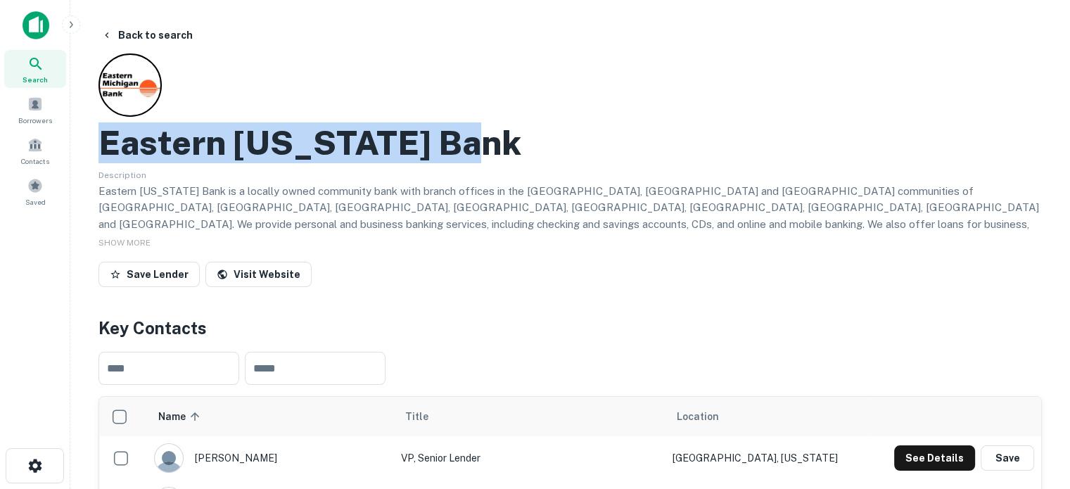
drag, startPoint x: 105, startPoint y: 144, endPoint x: 579, endPoint y: 138, distance: 474.0
click at [579, 138] on div "Eastern Michigan Bank" at bounding box center [569, 142] width 943 height 41
copy h2 "Eastern Michigan Bank"
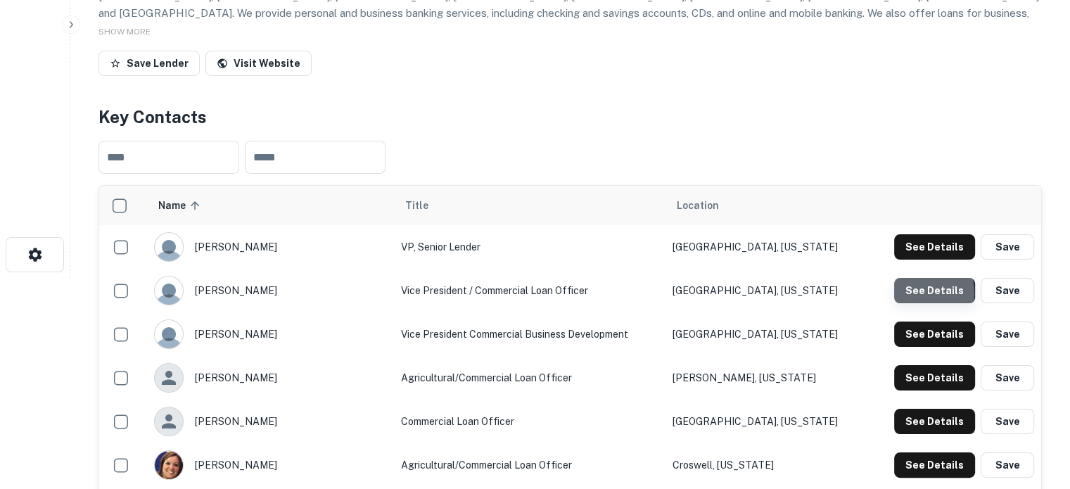
click at [916, 295] on button "See Details" at bounding box center [934, 290] width 81 height 25
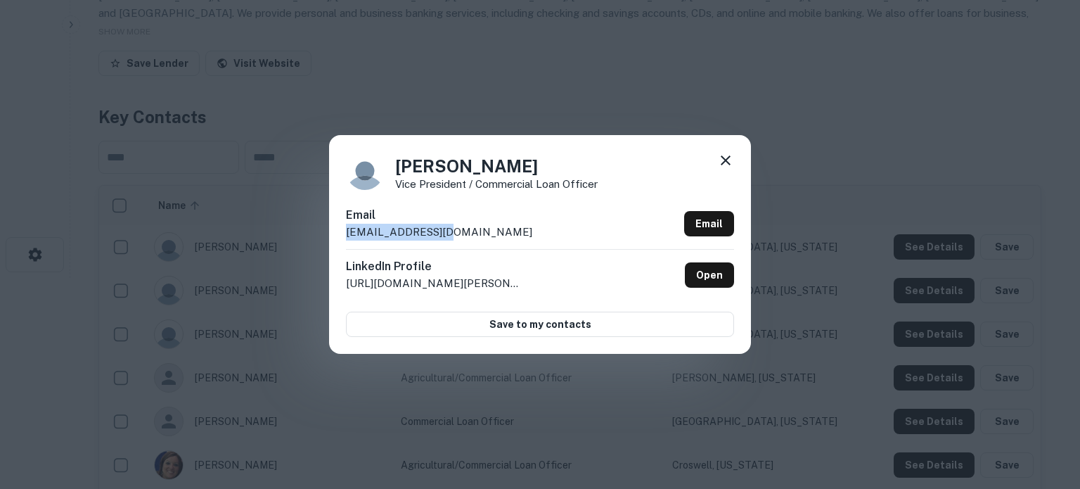
drag, startPoint x: 371, startPoint y: 236, endPoint x: 450, endPoint y: 230, distance: 79.7
click at [450, 230] on div "Jay Wofford Vice President / Commercial Loan Officer Email jwofford@emb.bank Em…" at bounding box center [540, 244] width 422 height 218
copy p "jwofford@emb.bank"
click at [720, 167] on icon at bounding box center [725, 160] width 17 height 17
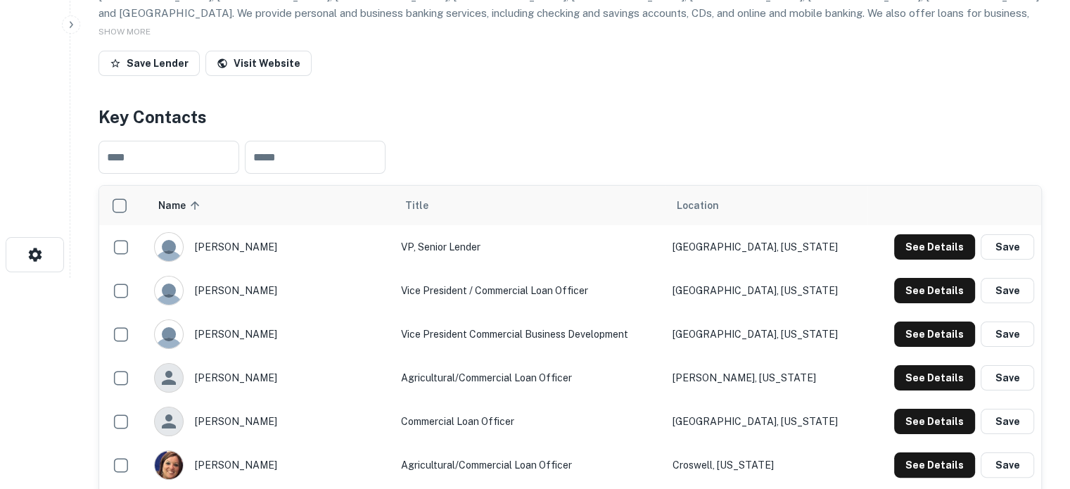
click at [695, 186] on th "Location" at bounding box center [766, 205] width 202 height 39
click at [914, 297] on button "See Details" at bounding box center [934, 290] width 81 height 25
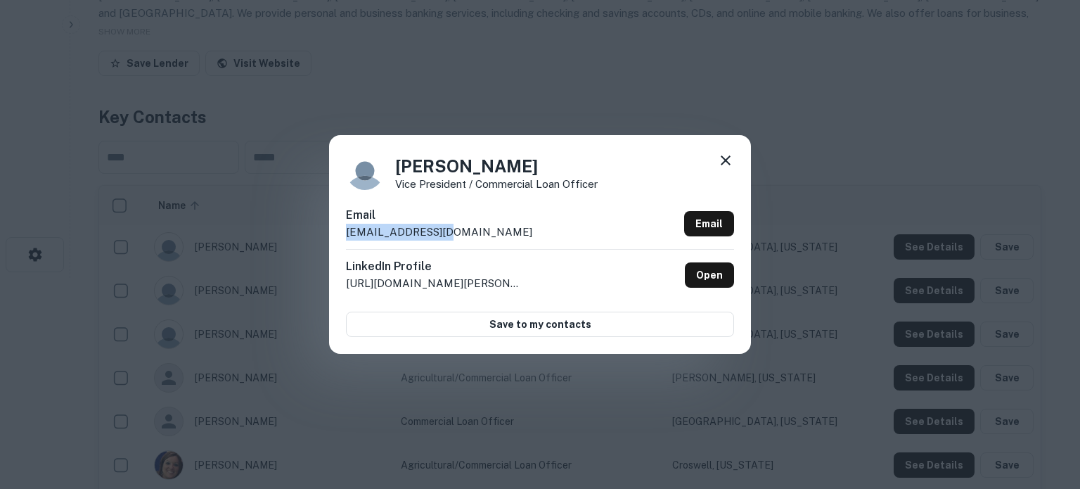
drag, startPoint x: 343, startPoint y: 233, endPoint x: 469, endPoint y: 234, distance: 125.9
click at [469, 234] on div "Jay Wofford Vice President / Commercial Loan Officer Email jwofford@emb.bank Em…" at bounding box center [540, 244] width 422 height 218
copy p "jwofford@emb.bank"
click at [727, 161] on icon at bounding box center [725, 160] width 17 height 17
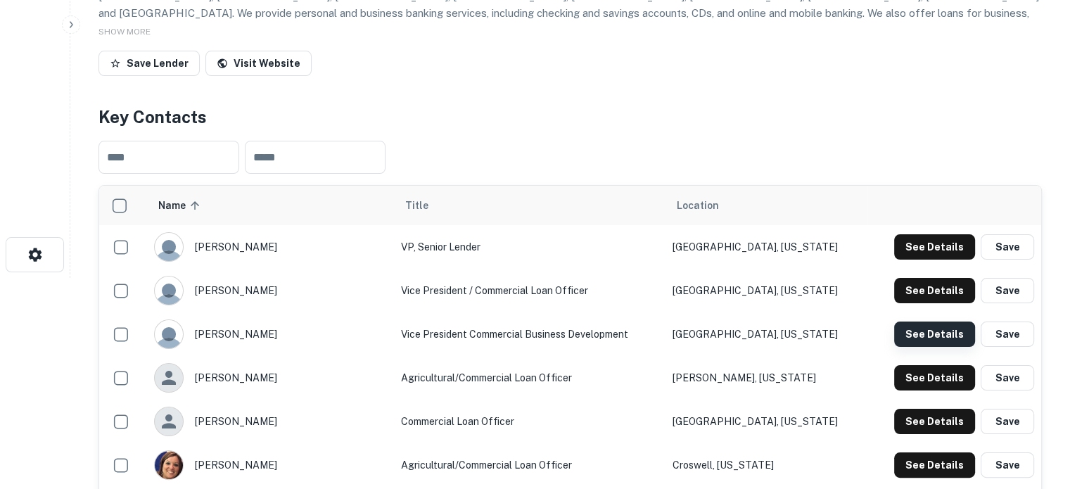
click at [926, 331] on button "See Details" at bounding box center [934, 333] width 81 height 25
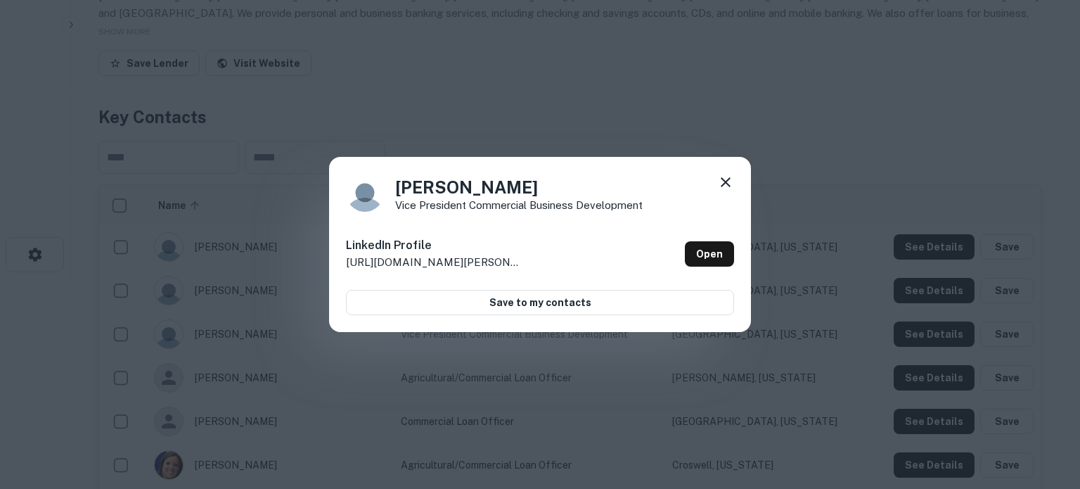
click at [728, 182] on icon at bounding box center [725, 182] width 17 height 17
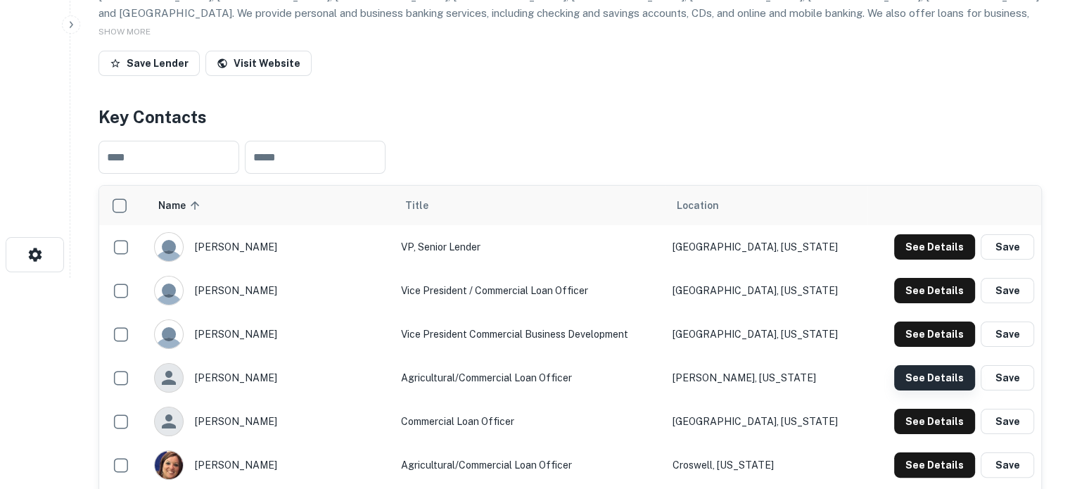
click at [923, 381] on button "See Details" at bounding box center [934, 377] width 81 height 25
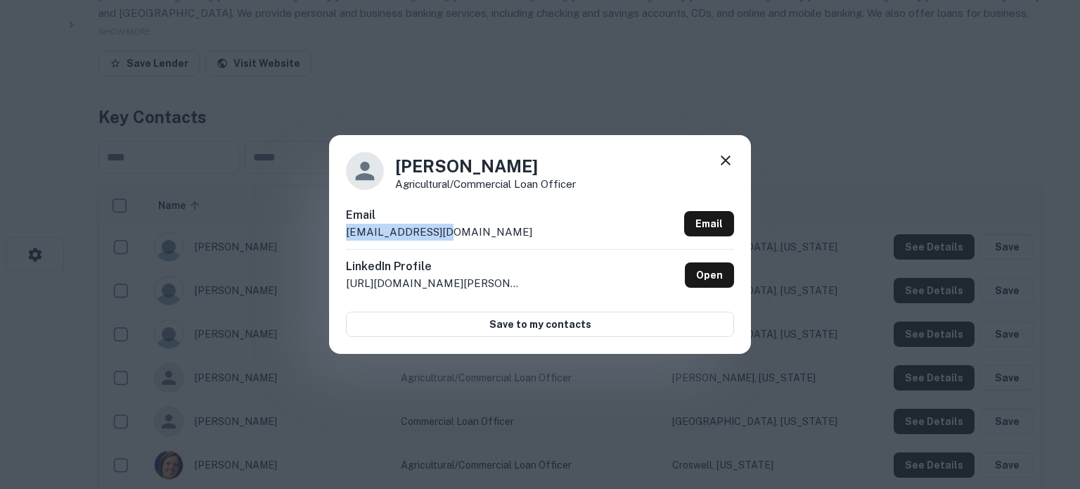
drag, startPoint x: 345, startPoint y: 236, endPoint x: 470, endPoint y: 236, distance: 125.2
click at [470, 236] on div "Alexander Messing Agricultural/Commercial Loan Officer Email amessing@emb.bank …" at bounding box center [540, 244] width 422 height 218
copy p "amessing@emb.bank"
click at [725, 158] on icon at bounding box center [725, 160] width 17 height 17
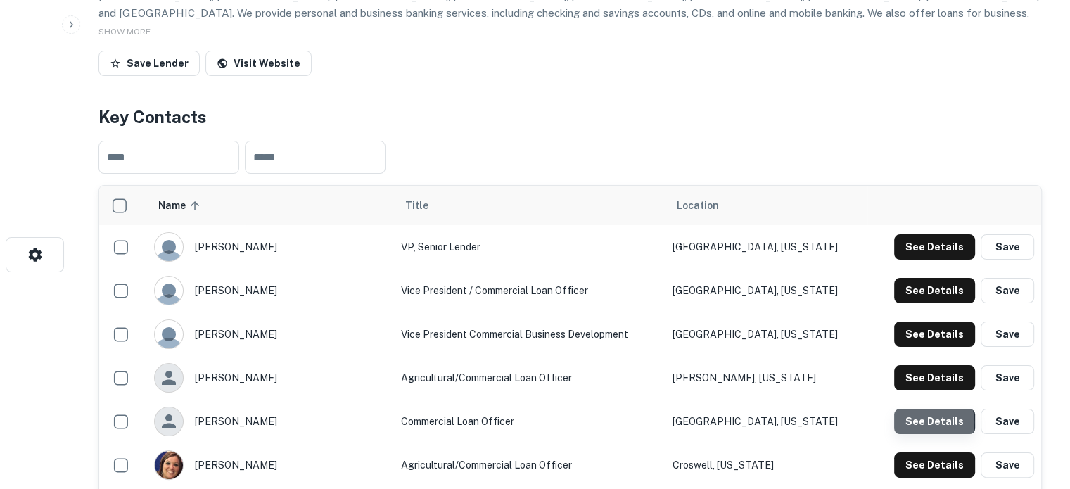
click at [929, 423] on button "See Details" at bounding box center [934, 421] width 81 height 25
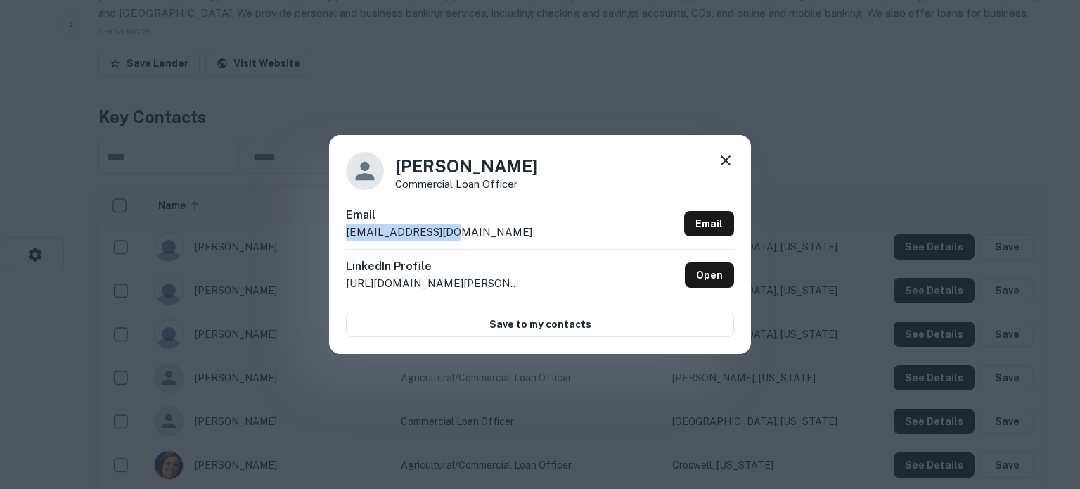
drag, startPoint x: 341, startPoint y: 236, endPoint x: 484, endPoint y: 234, distance: 142.8
click at [484, 234] on div "Jasmine Williams Commercial Loan Officer Email jwilliams@emb.bank Email LinkedI…" at bounding box center [540, 244] width 422 height 218
copy p "jwilliams@emb.bank"
click at [724, 162] on icon at bounding box center [726, 160] width 10 height 10
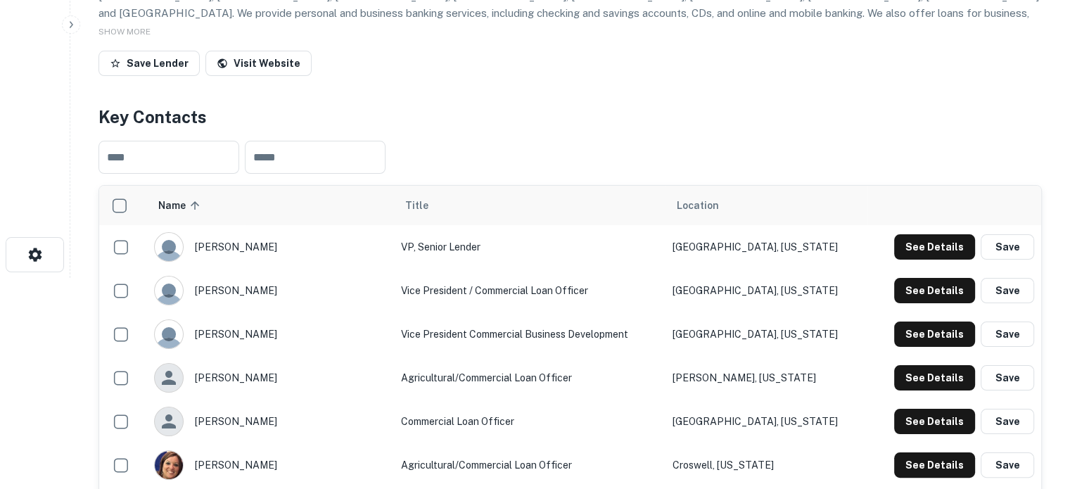
scroll to position [352, 0]
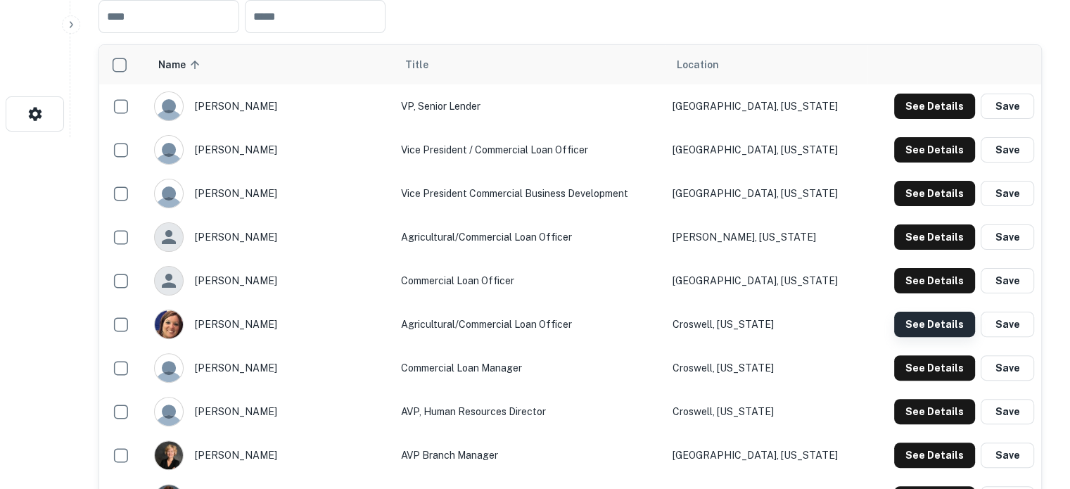
click at [920, 328] on button "See Details" at bounding box center [934, 324] width 81 height 25
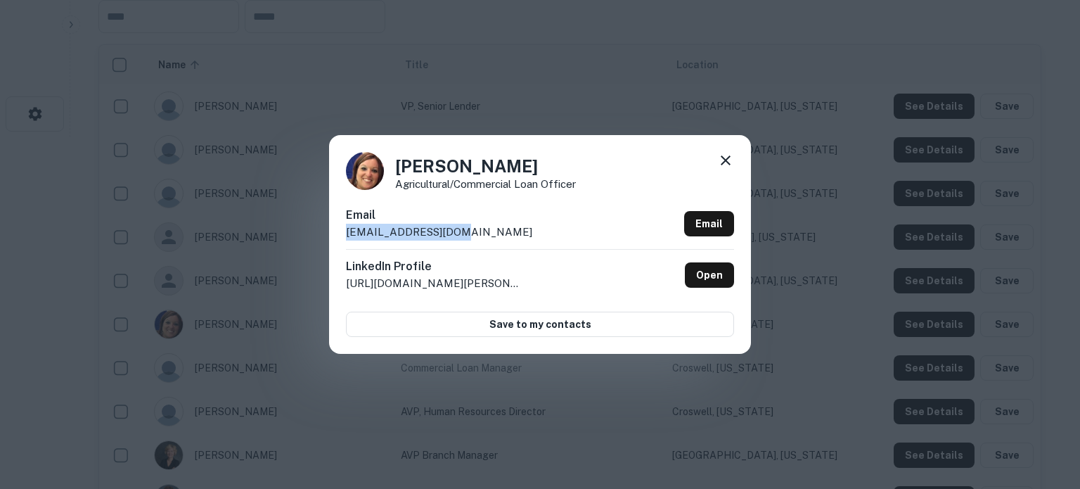
drag, startPoint x: 340, startPoint y: 231, endPoint x: 481, endPoint y: 234, distance: 141.4
click at [481, 234] on div "Rachel Galbraith Agricultural/Commercial Loan Officer Email rgalbraith@emb.bank…" at bounding box center [540, 244] width 422 height 218
copy p "rgalbraith@emb.bank"
click at [729, 163] on icon at bounding box center [725, 160] width 17 height 17
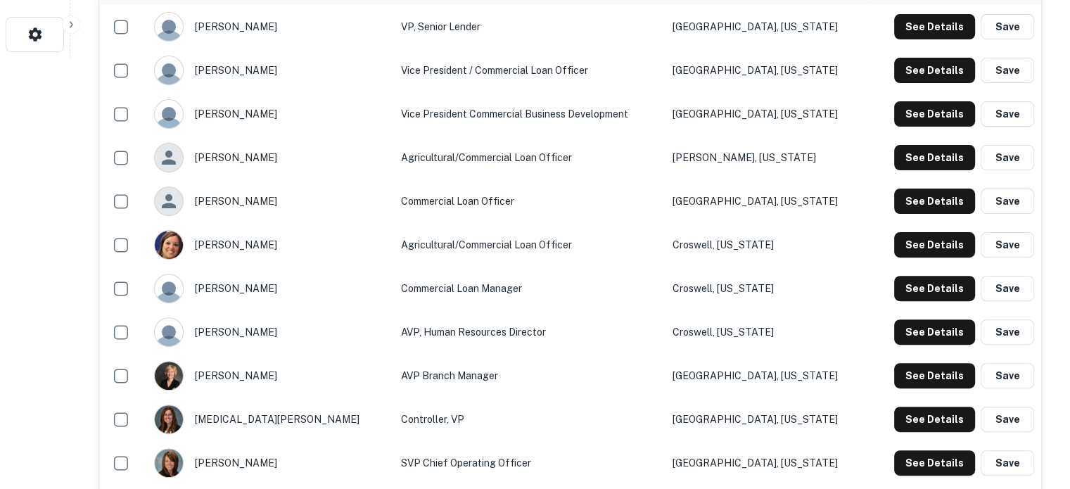
scroll to position [492, 0]
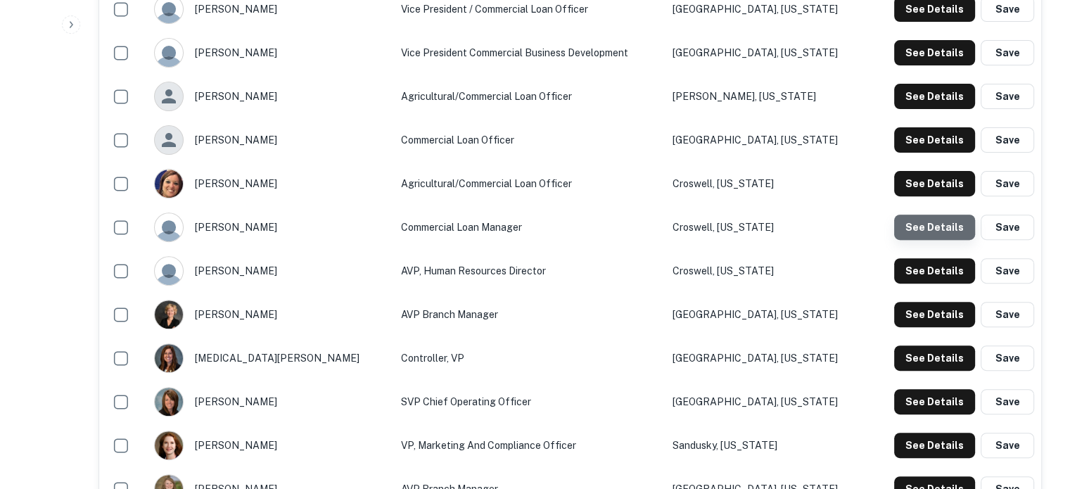
click at [936, 230] on button "See Details" at bounding box center [934, 226] width 81 height 25
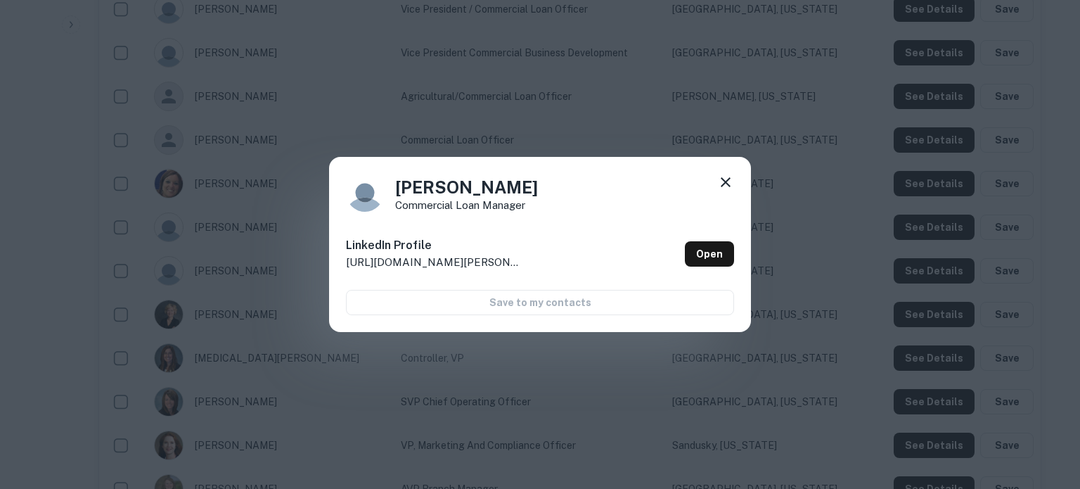
click at [705, 267] on div "LinkedIn Profile http://www.linkedin.com/in/mary-heiden-07028969 Open" at bounding box center [540, 254] width 388 height 51
click at [706, 257] on link "Open" at bounding box center [709, 253] width 49 height 25
click at [722, 181] on icon at bounding box center [725, 182] width 17 height 17
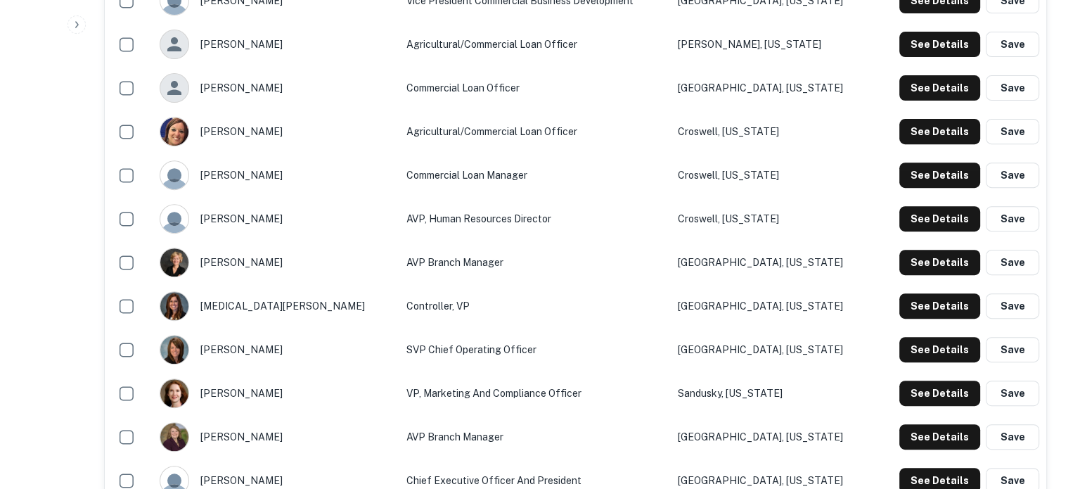
scroll to position [633, 0]
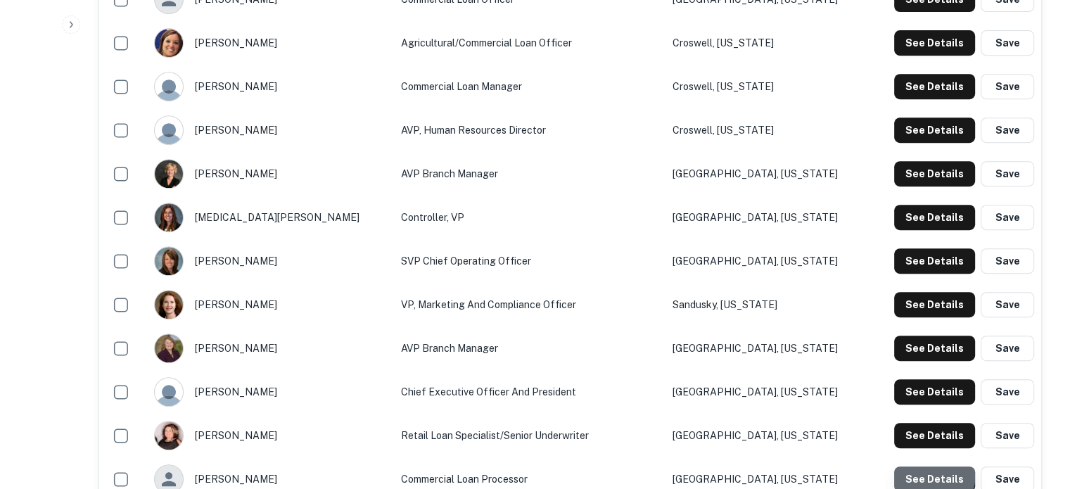
click at [919, 473] on button "See Details" at bounding box center [934, 478] width 81 height 25
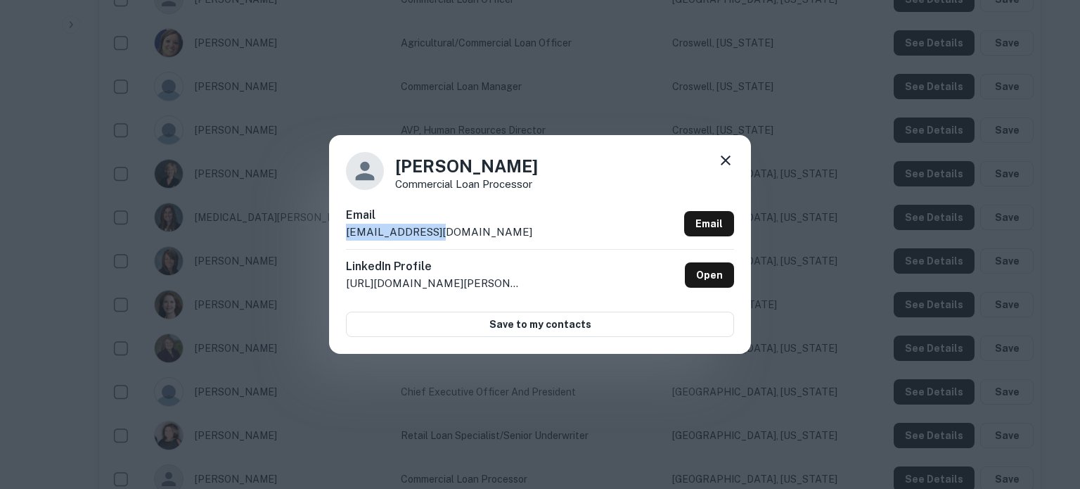
drag, startPoint x: 343, startPoint y: 237, endPoint x: 445, endPoint y: 236, distance: 102.0
click at [445, 236] on div "Ashley Foster Commercial Loan Processor Email afoster@emb.bank Email LinkedIn P…" at bounding box center [540, 244] width 422 height 218
copy p "afoster@emb.bank"
click at [728, 159] on icon at bounding box center [725, 160] width 17 height 17
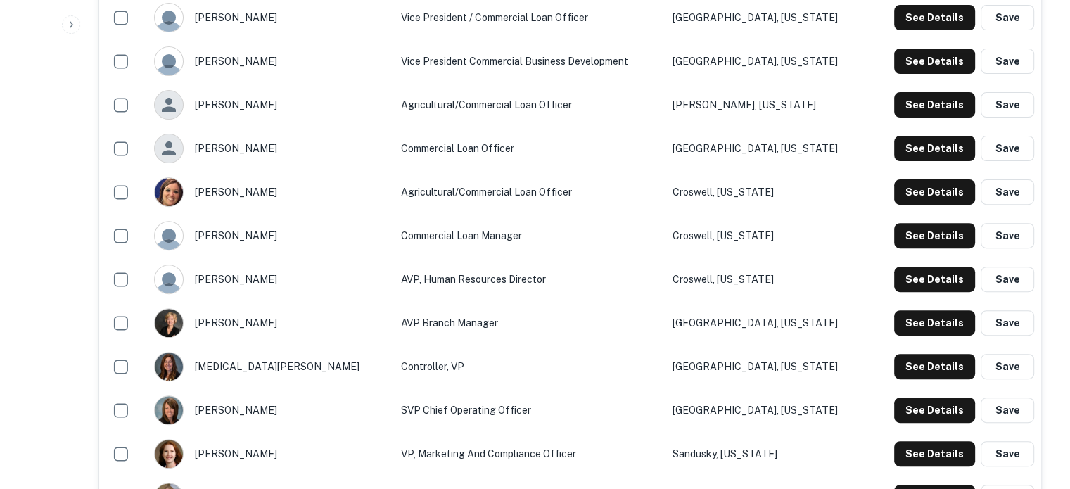
scroll to position [355, 0]
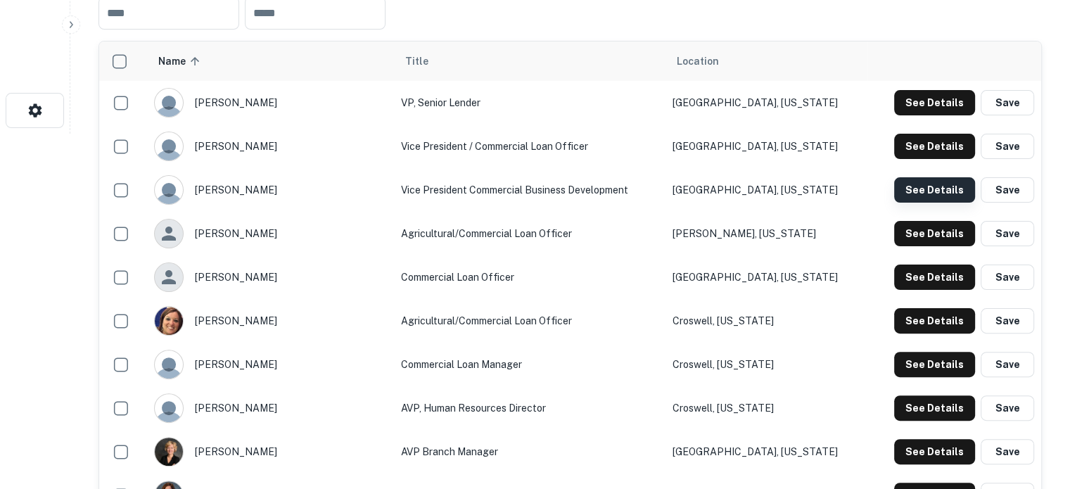
click at [929, 194] on button "See Details" at bounding box center [934, 189] width 81 height 25
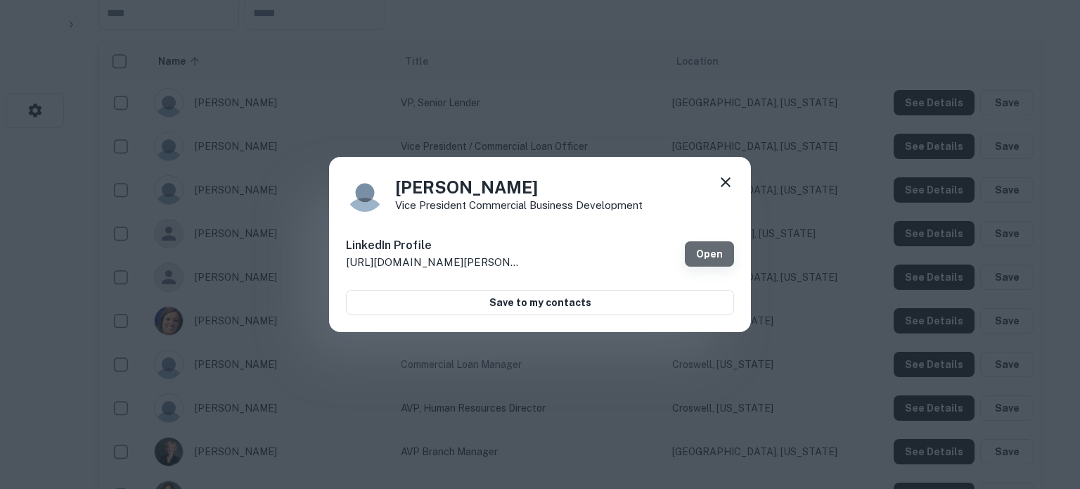
click at [709, 265] on link "Open" at bounding box center [709, 253] width 49 height 25
click at [722, 180] on icon at bounding box center [725, 182] width 17 height 17
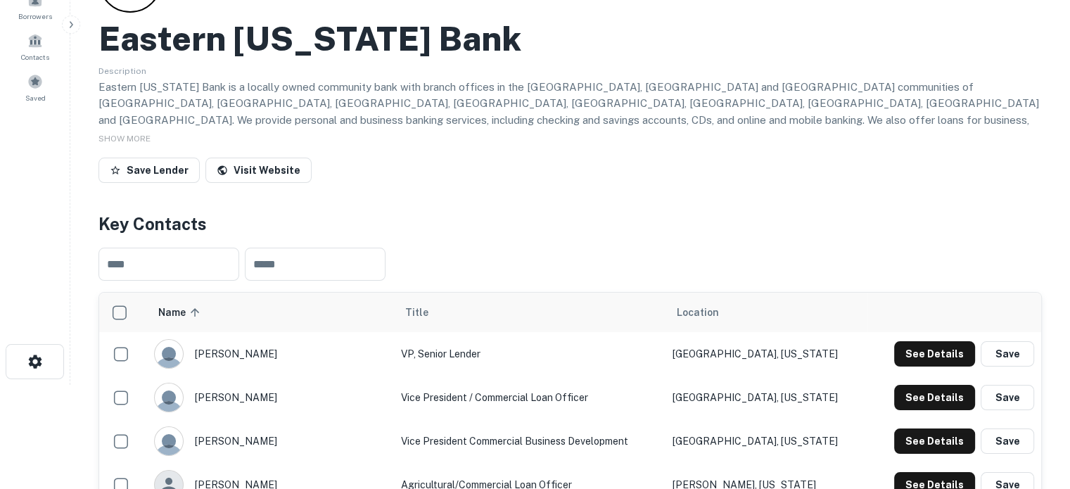
scroll to position [141, 0]
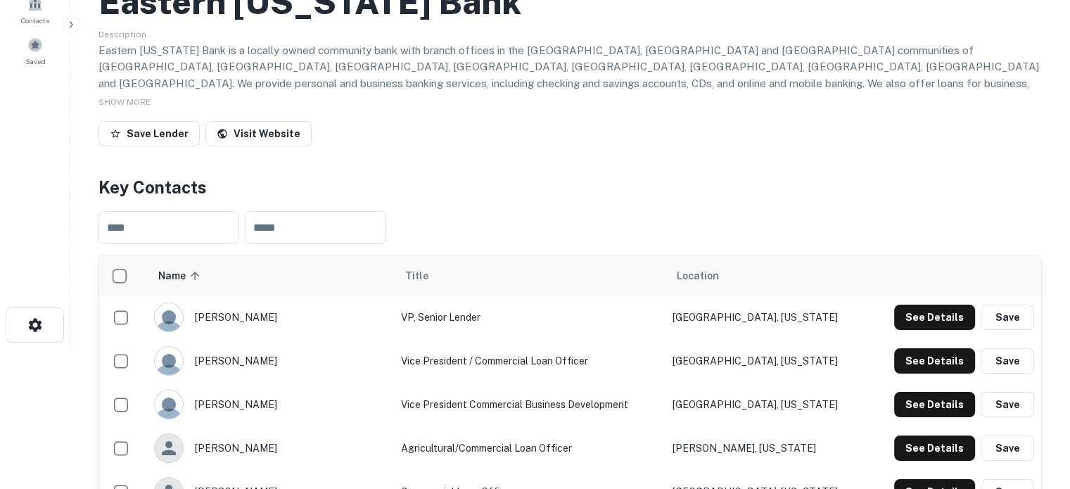
drag, startPoint x: 905, startPoint y: 401, endPoint x: 544, endPoint y: 172, distance: 427.6
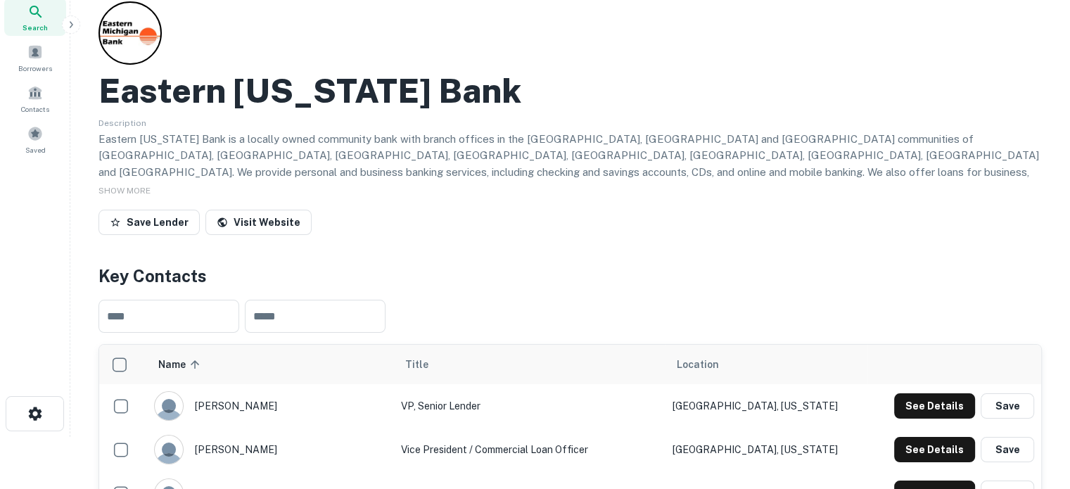
scroll to position [0, 0]
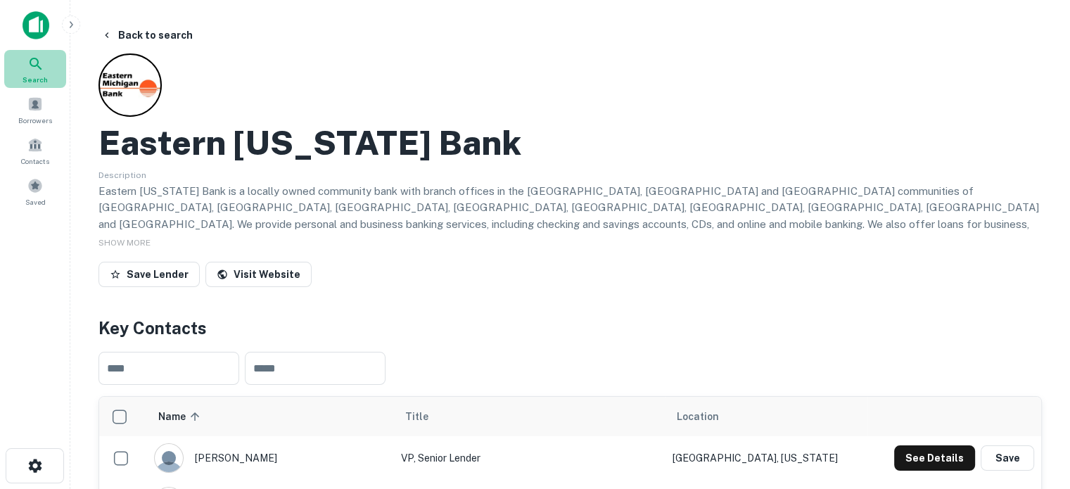
click at [39, 60] on icon at bounding box center [35, 64] width 17 height 17
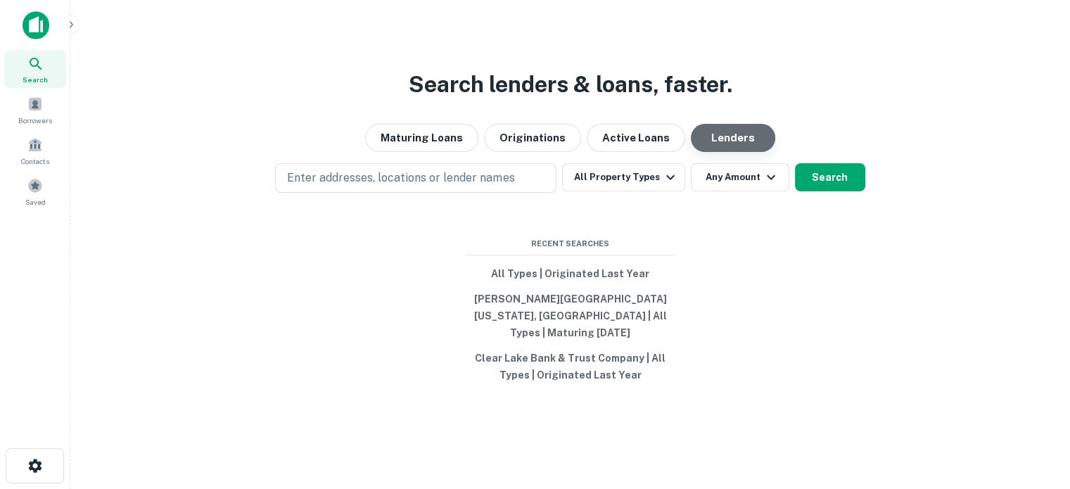
click at [713, 149] on button "Lenders" at bounding box center [733, 138] width 84 height 28
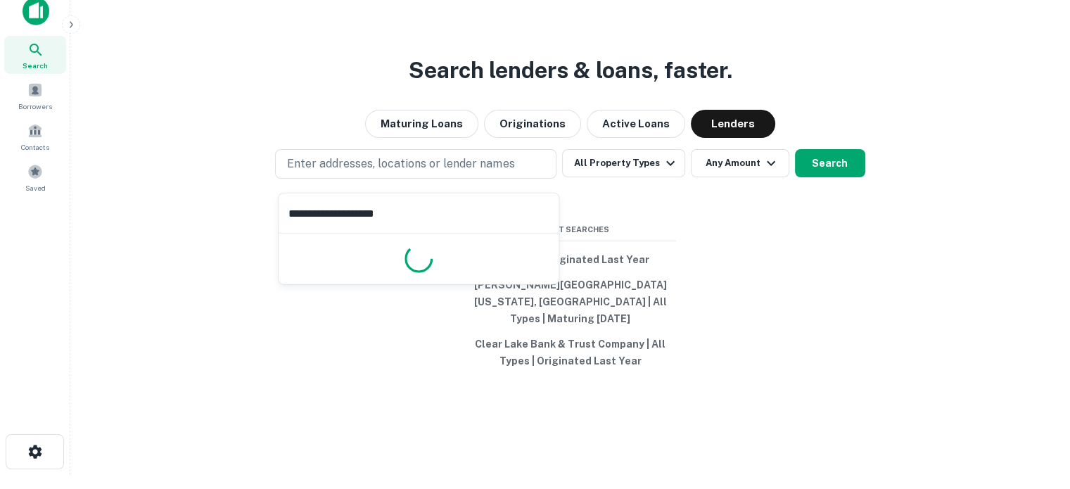
scroll to position [23, 0]
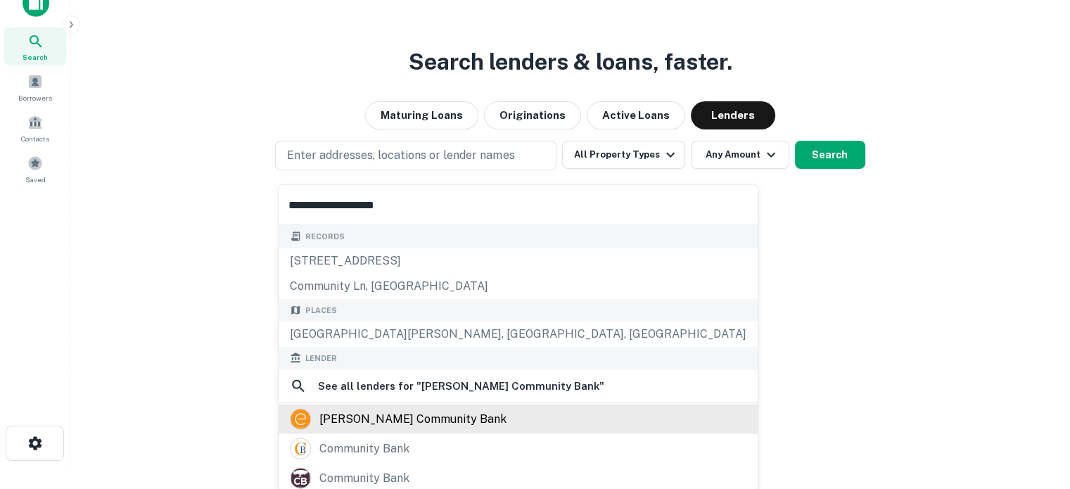
type input "**********"
click at [402, 417] on div "[PERSON_NAME] community bank" at bounding box center [412, 418] width 187 height 21
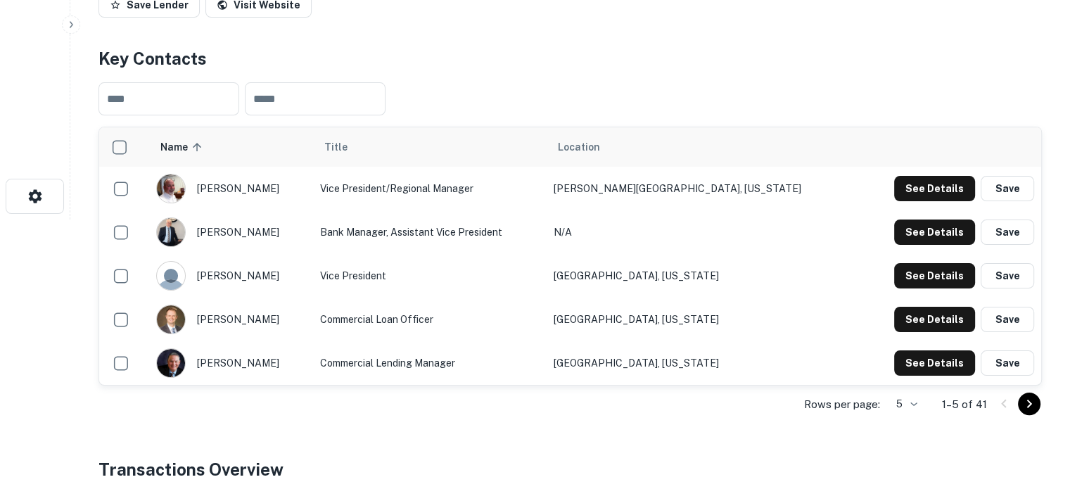
scroll to position [352, 0]
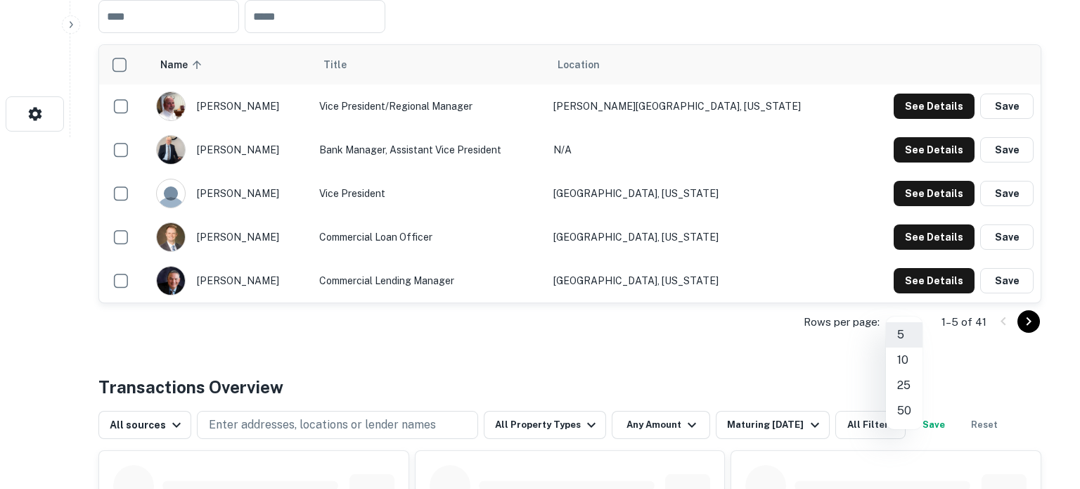
click at [900, 407] on li "50" at bounding box center [904, 410] width 37 height 25
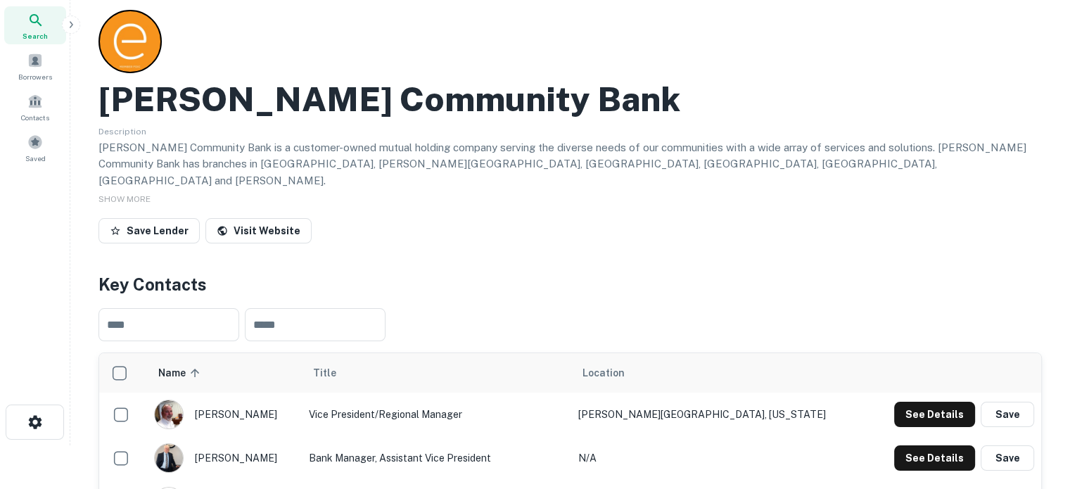
scroll to position [0, 0]
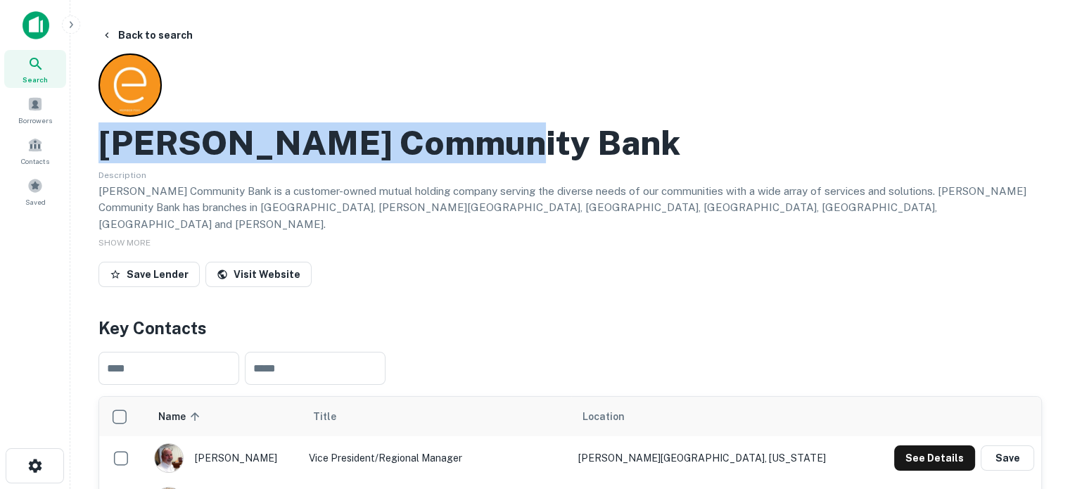
drag, startPoint x: 98, startPoint y: 153, endPoint x: 562, endPoint y: 143, distance: 464.2
copy h2 "Eaton Community Bank"
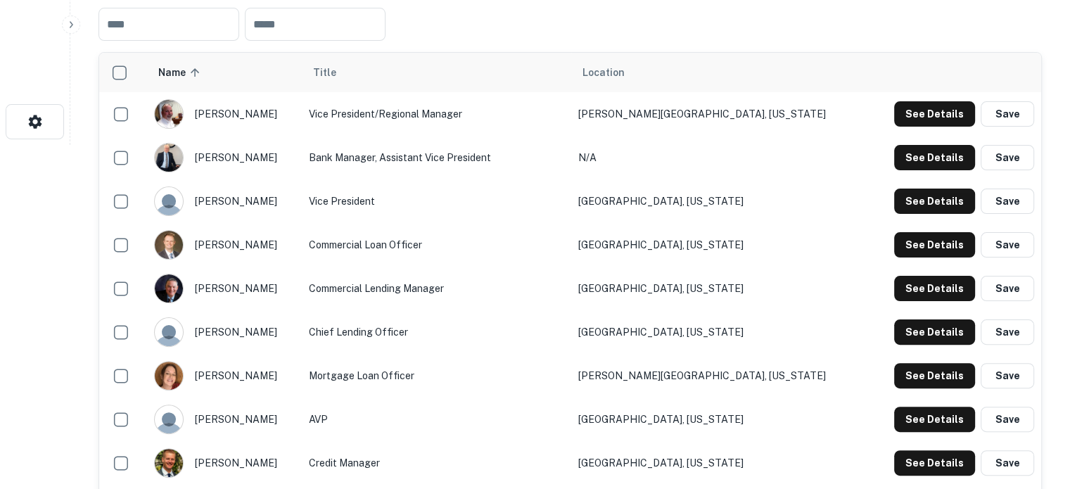
scroll to position [352, 0]
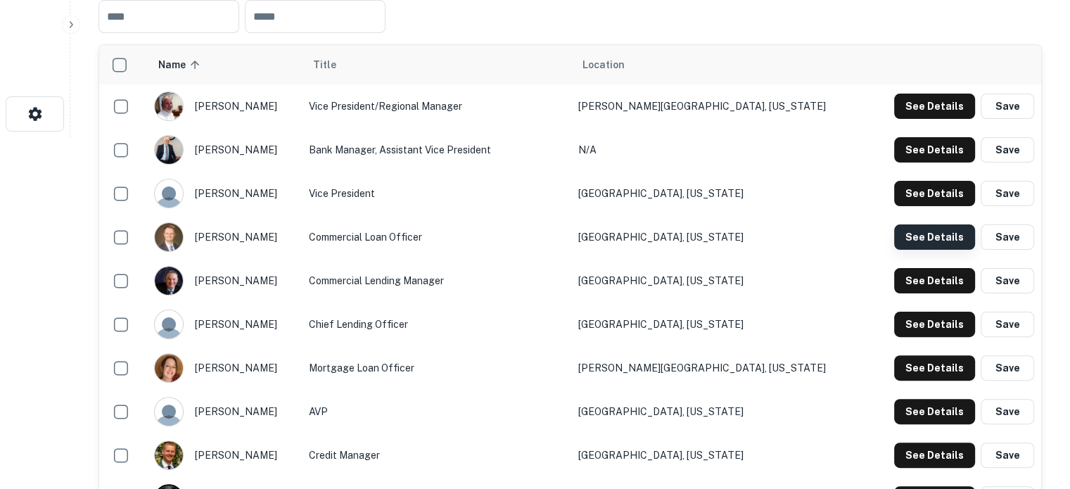
click at [935, 227] on button "See Details" at bounding box center [934, 236] width 81 height 25
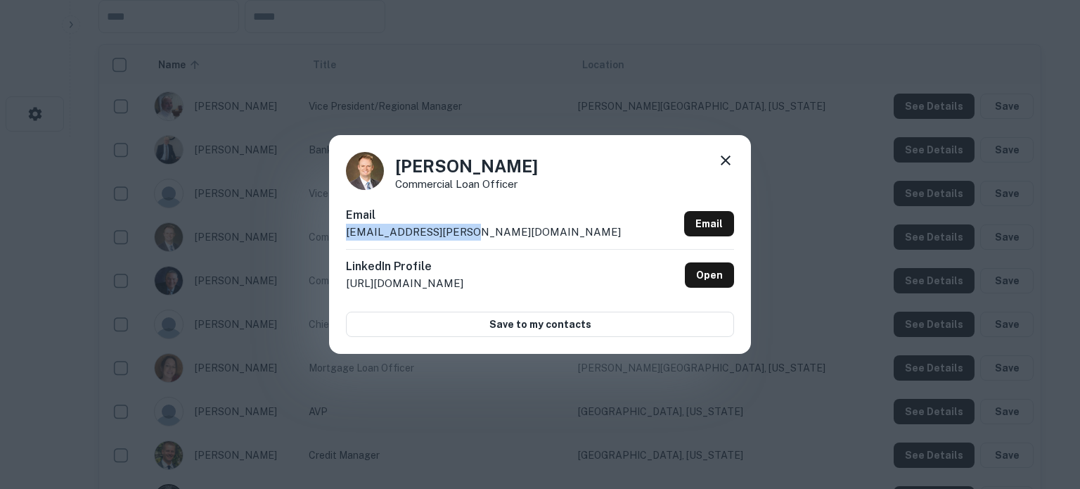
drag, startPoint x: 343, startPoint y: 236, endPoint x: 475, endPoint y: 236, distance: 132.2
click at [475, 236] on div "Dan Wilkinson Commercial Loan Officer Email dwilkinson@eaton.bank Email LinkedI…" at bounding box center [540, 244] width 422 height 218
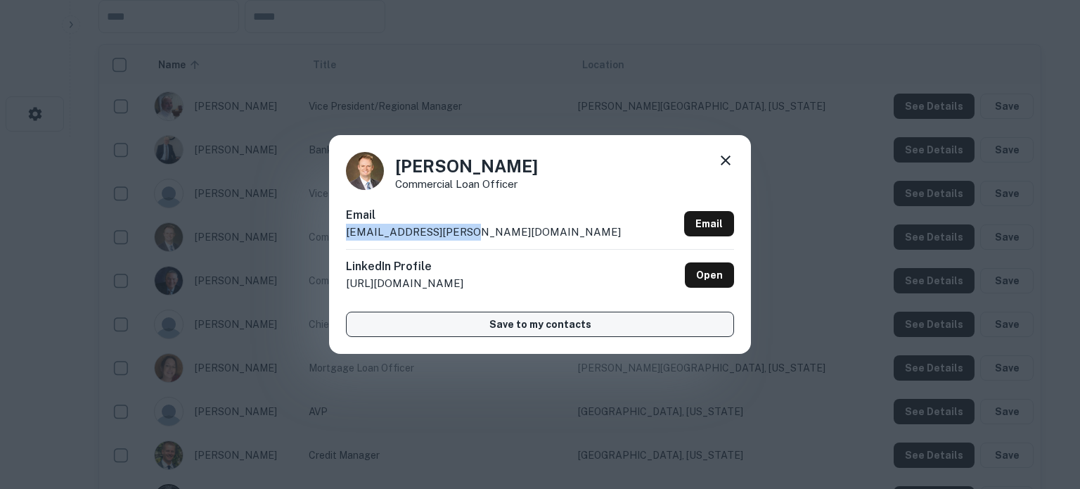
copy p "dwilkinson@eaton.bank"
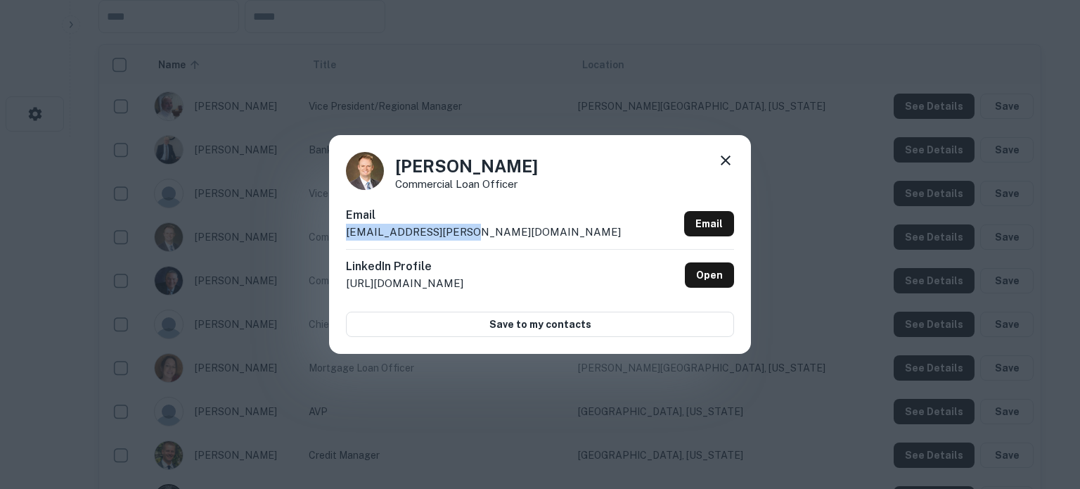
click at [728, 162] on icon at bounding box center [725, 160] width 17 height 17
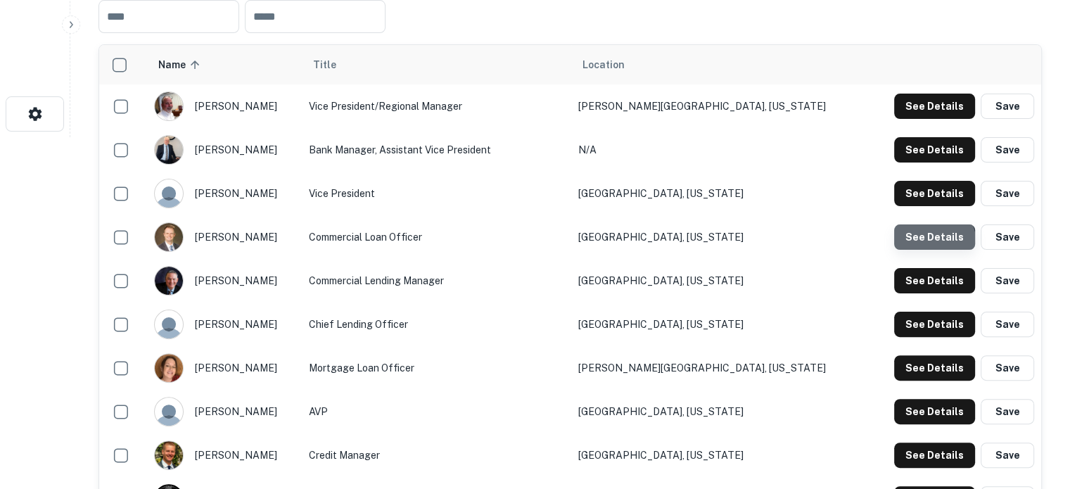
click at [923, 231] on button "See Details" at bounding box center [934, 236] width 81 height 25
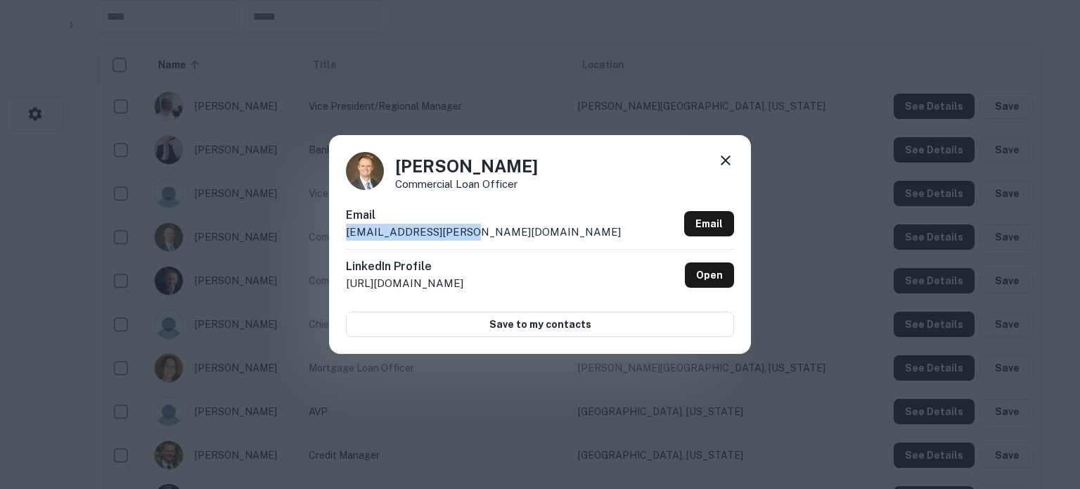
drag, startPoint x: 342, startPoint y: 233, endPoint x: 488, endPoint y: 225, distance: 146.5
click at [488, 225] on div "Dan Wilkinson Commercial Loan Officer Email dwilkinson@eaton.bank Email LinkedI…" at bounding box center [540, 244] width 422 height 218
copy p "dwilkinson@eaton.bank"
click at [726, 160] on icon at bounding box center [726, 160] width 10 height 10
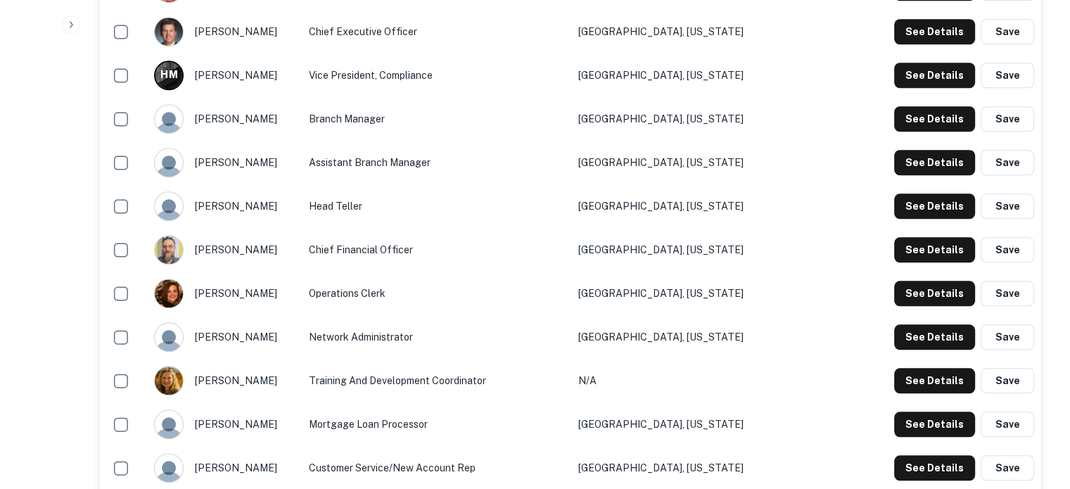
scroll to position [1336, 0]
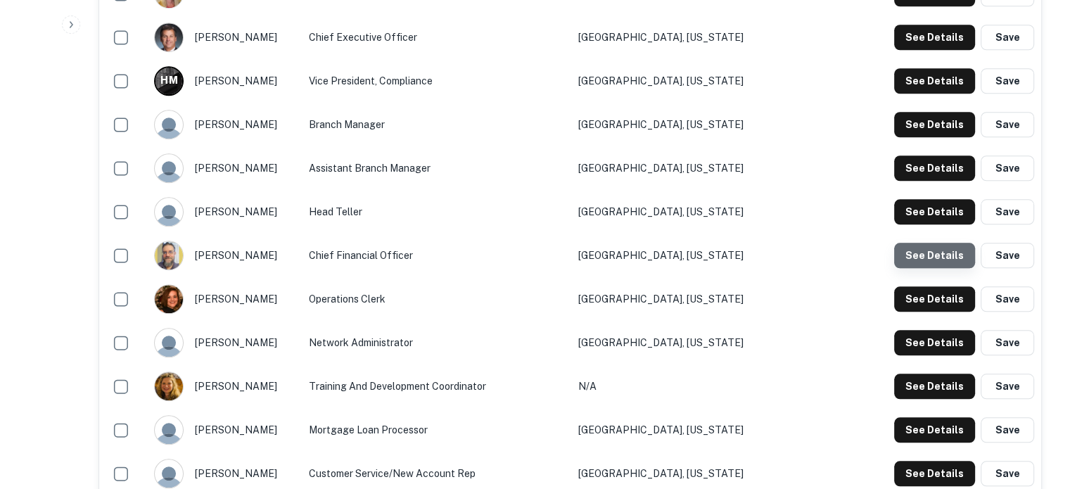
click at [942, 243] on button "See Details" at bounding box center [934, 255] width 81 height 25
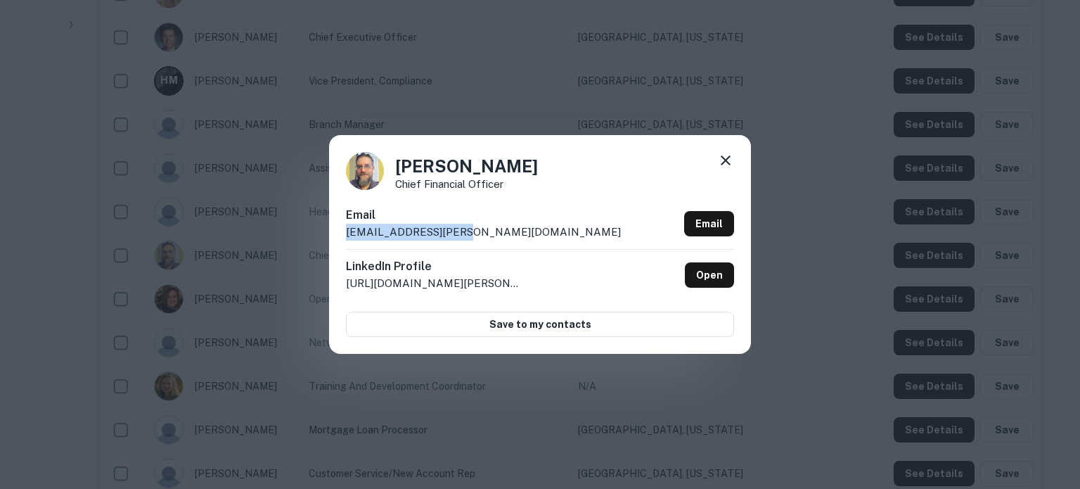
drag, startPoint x: 345, startPoint y: 233, endPoint x: 476, endPoint y: 232, distance: 131.5
click at [476, 232] on div "Dan Garrison Chief Financial Officer Email dgarrison@eaton.bank Email LinkedIn …" at bounding box center [540, 244] width 422 height 218
copy p "dgarrison@eaton.bank"
drag, startPoint x: 726, startPoint y: 162, endPoint x: 719, endPoint y: 165, distance: 7.2
click at [726, 162] on icon at bounding box center [726, 160] width 10 height 10
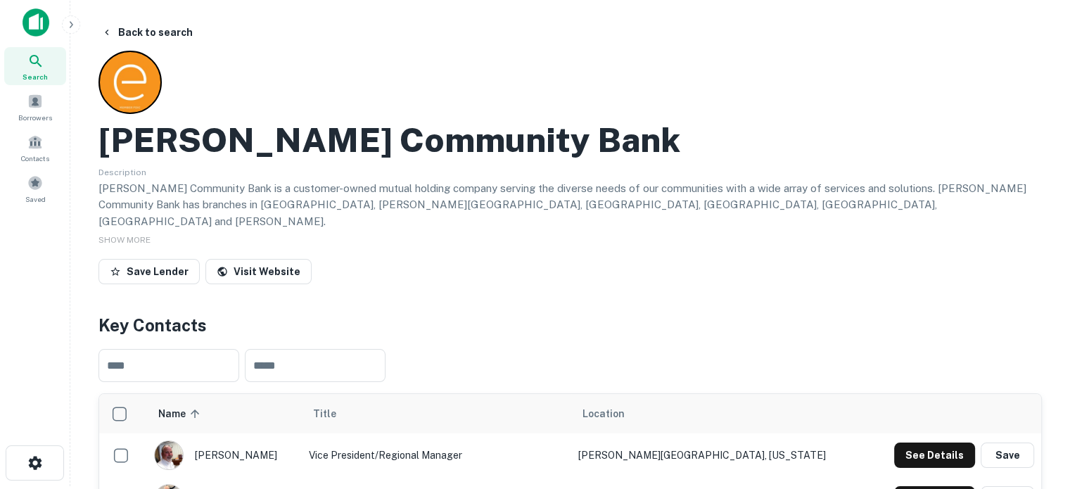
scroll to position [0, 0]
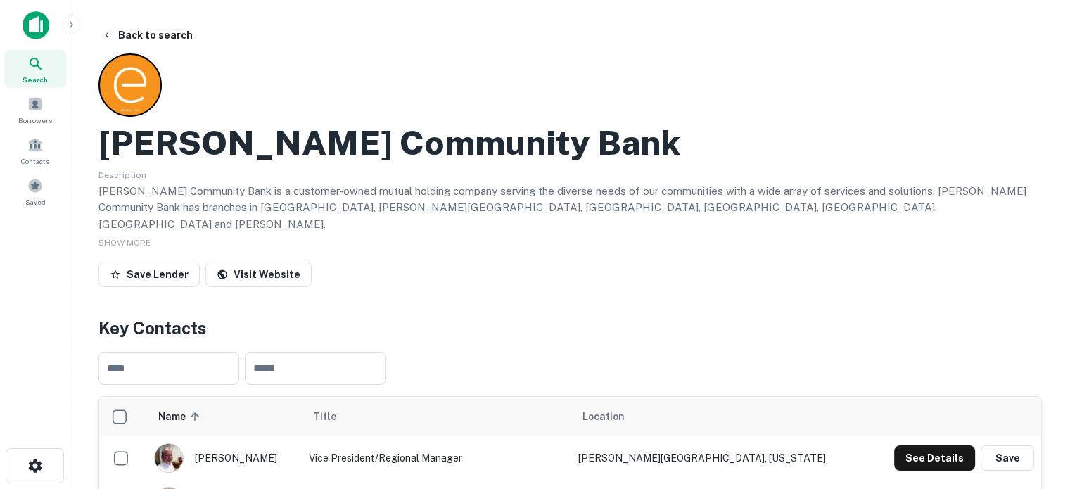
click at [35, 74] on span "Search" at bounding box center [35, 79] width 25 height 11
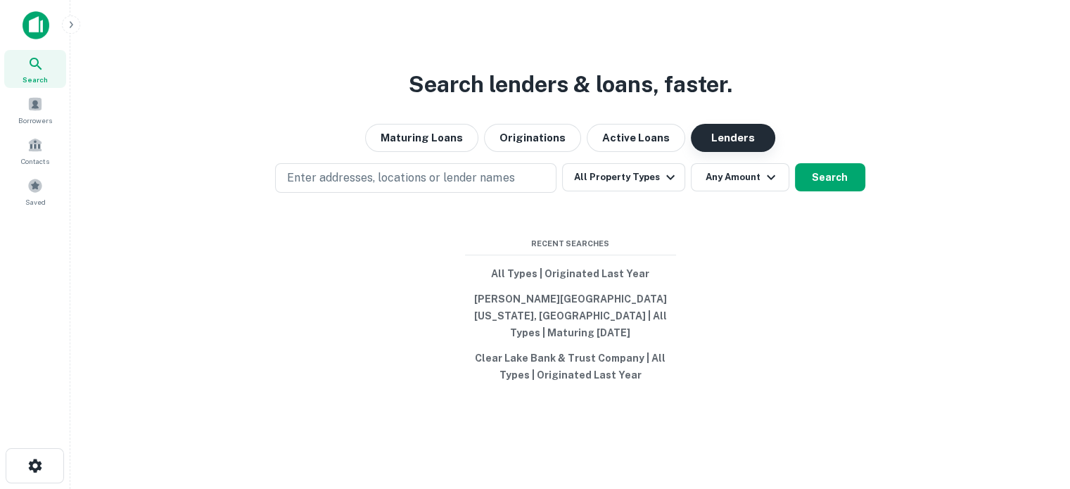
click at [744, 151] on button "Lenders" at bounding box center [733, 138] width 84 height 28
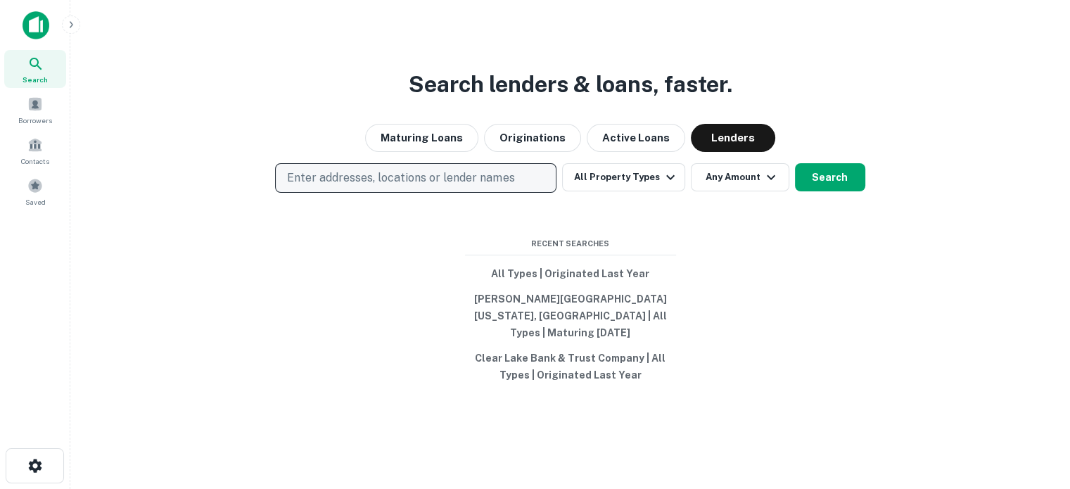
click at [419, 181] on p "Enter addresses, locations or lender names" at bounding box center [400, 177] width 227 height 17
type input "**********"
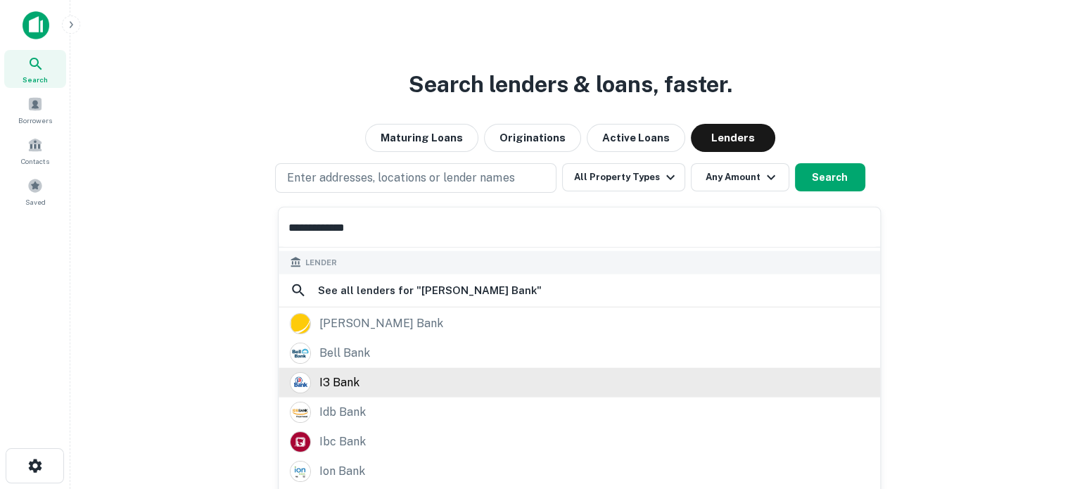
scroll to position [198, 0]
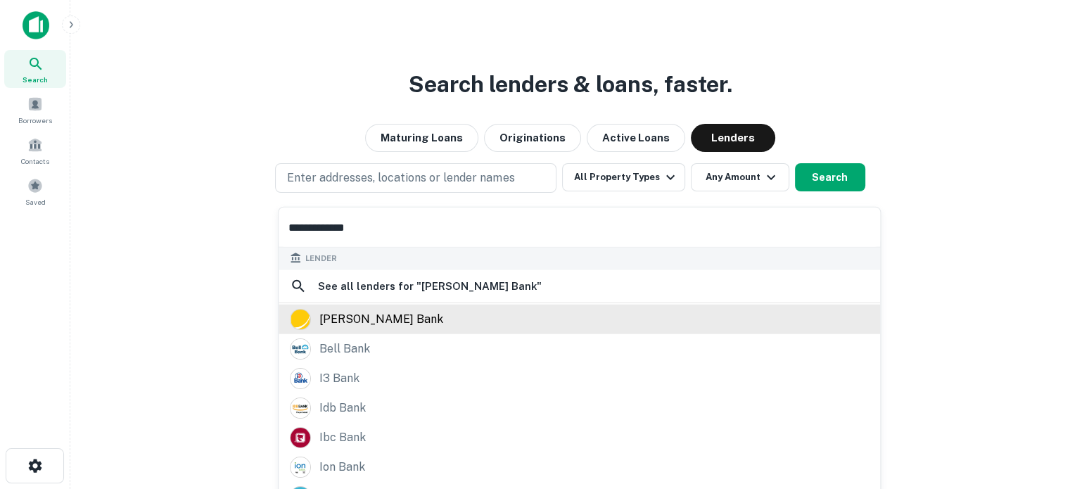
type input "**********"
click at [430, 328] on div "[PERSON_NAME] bank" at bounding box center [579, 318] width 579 height 21
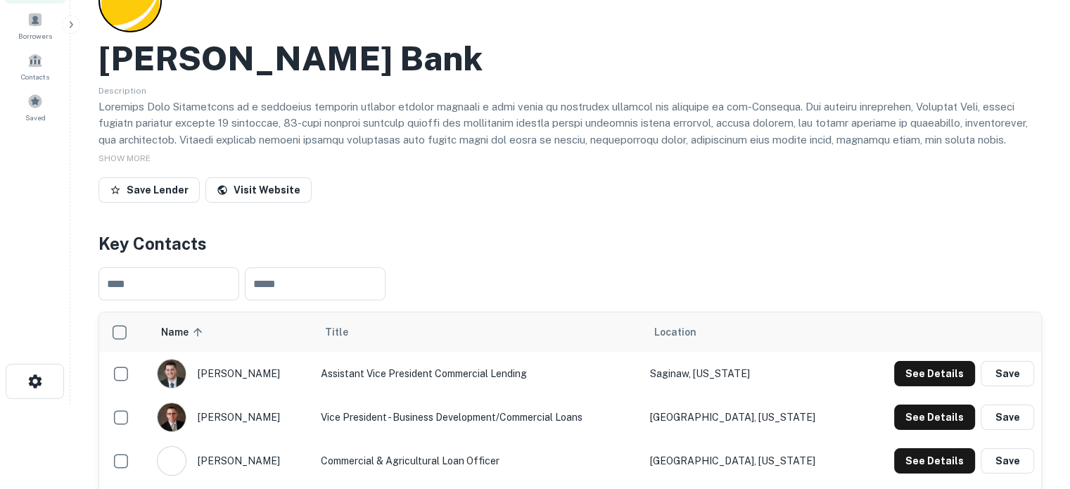
scroll to position [211, 0]
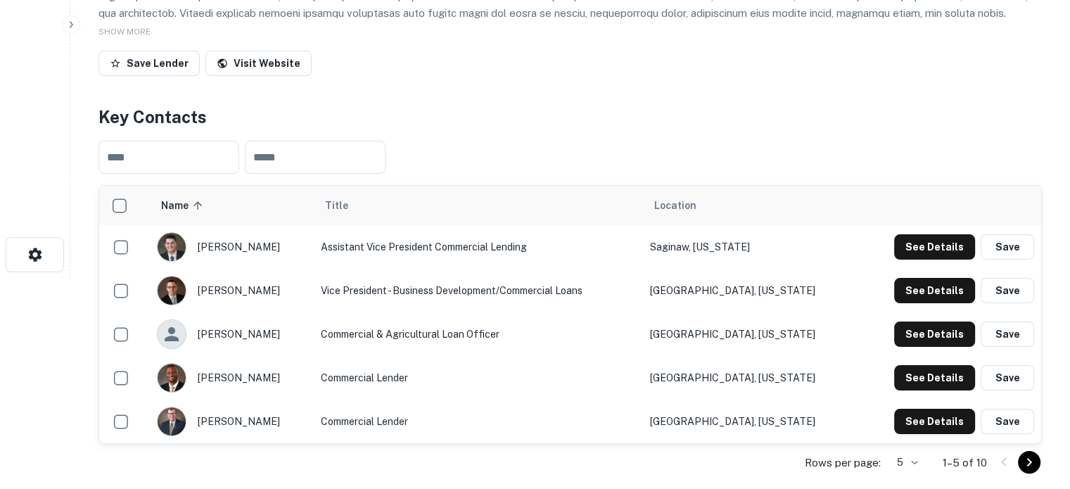
click at [923, 463] on div "Rows per page: 5 * 1–5 of 10" at bounding box center [569, 463] width 943 height 38
click at [919, 278] on body "Search Borrowers Contacts Saved Back to search [PERSON_NAME] Bank Description S…" at bounding box center [535, 33] width 1070 height 489
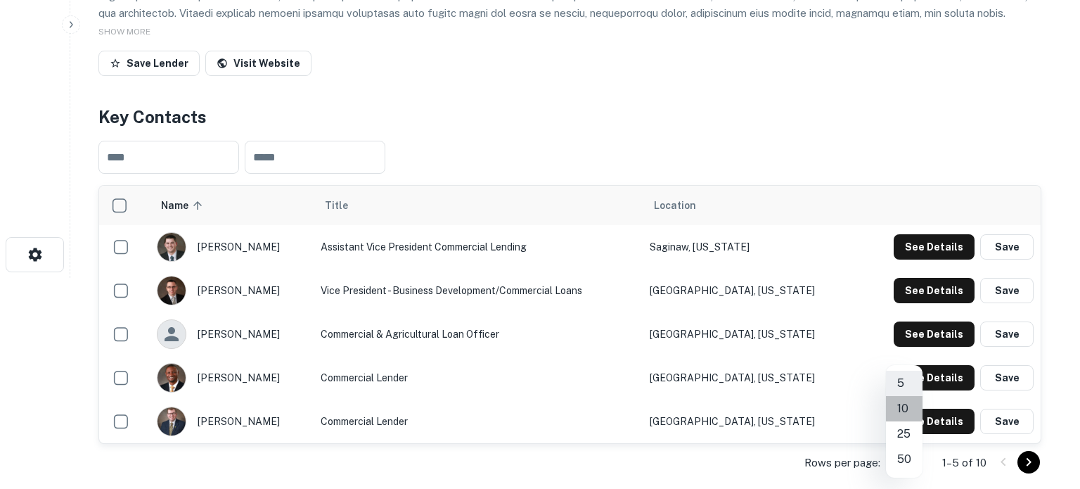
click at [905, 410] on li "10" at bounding box center [904, 408] width 37 height 25
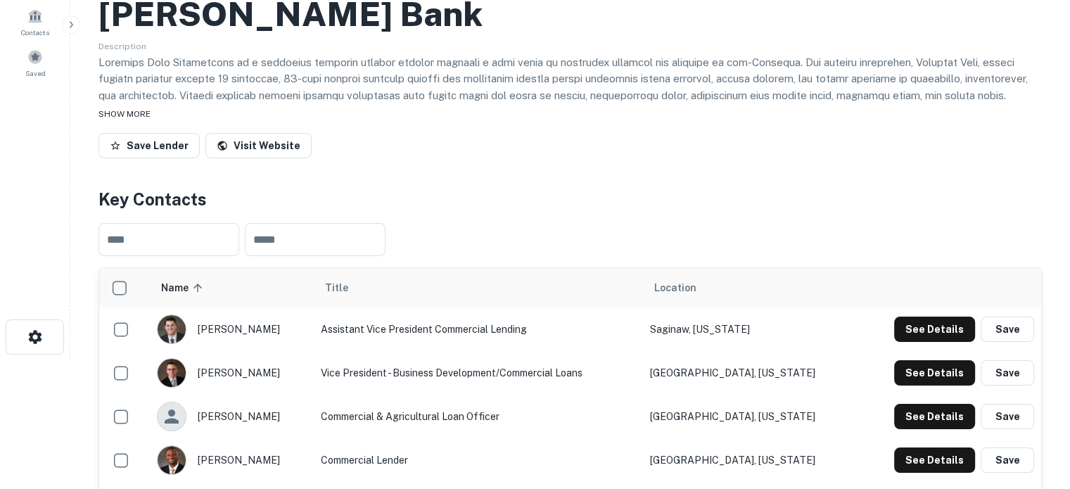
scroll to position [70, 0]
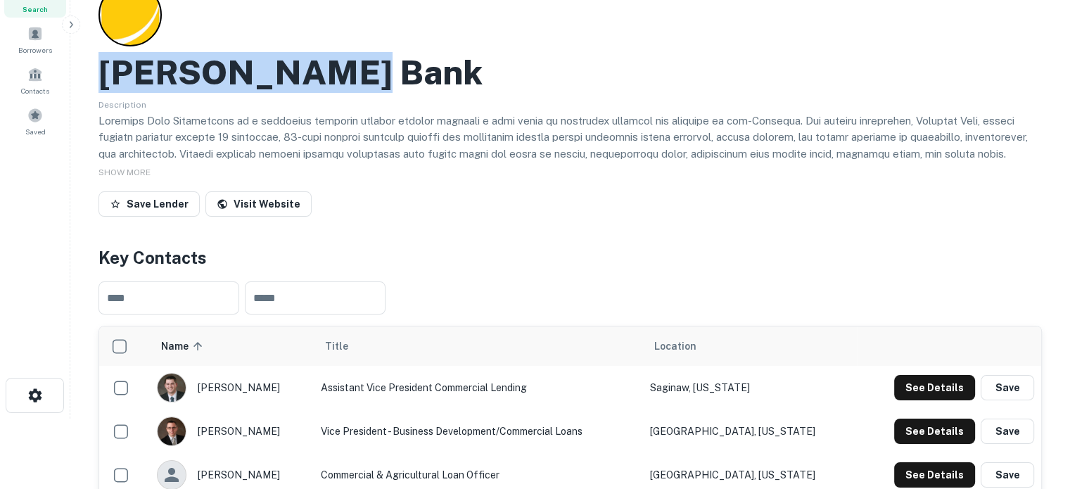
drag, startPoint x: 96, startPoint y: 72, endPoint x: 383, endPoint y: 78, distance: 286.2
copy h2 "[PERSON_NAME] Bank"
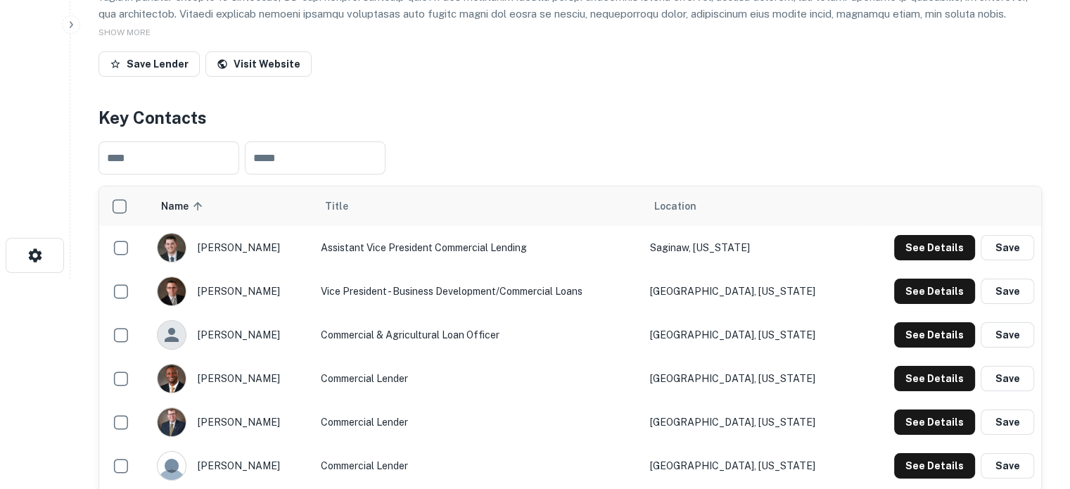
scroll to position [211, 0]
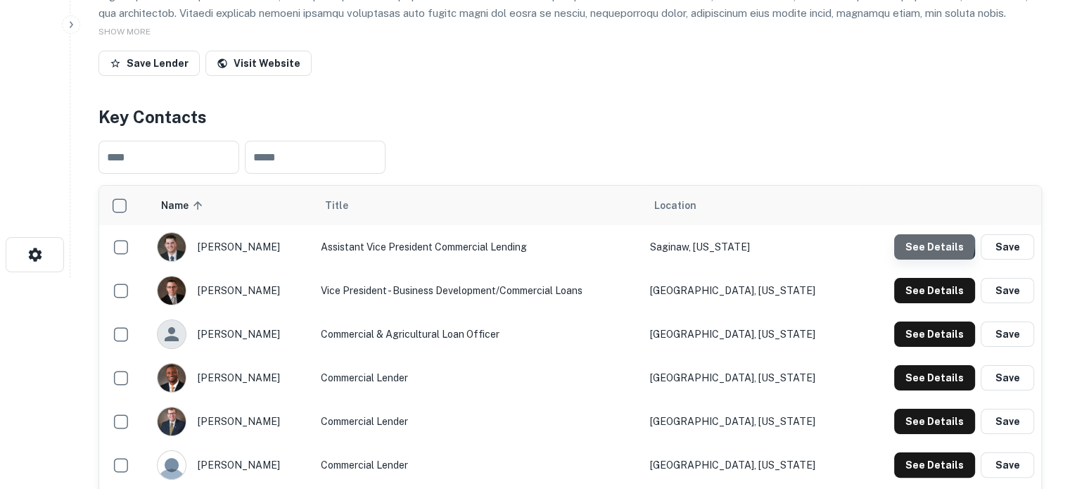
click at [917, 243] on button "See Details" at bounding box center [934, 246] width 81 height 25
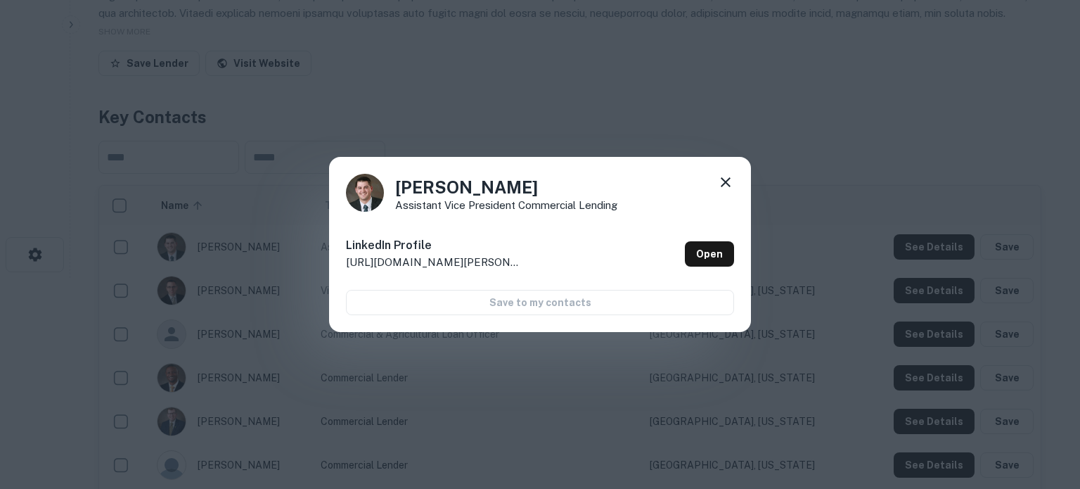
click at [728, 177] on icon at bounding box center [725, 182] width 17 height 17
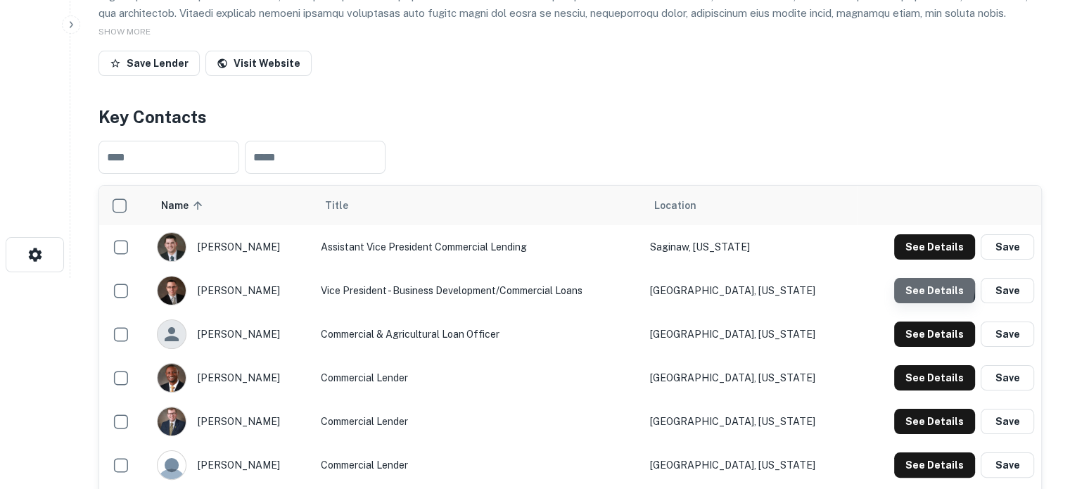
click at [916, 287] on button "See Details" at bounding box center [934, 290] width 81 height 25
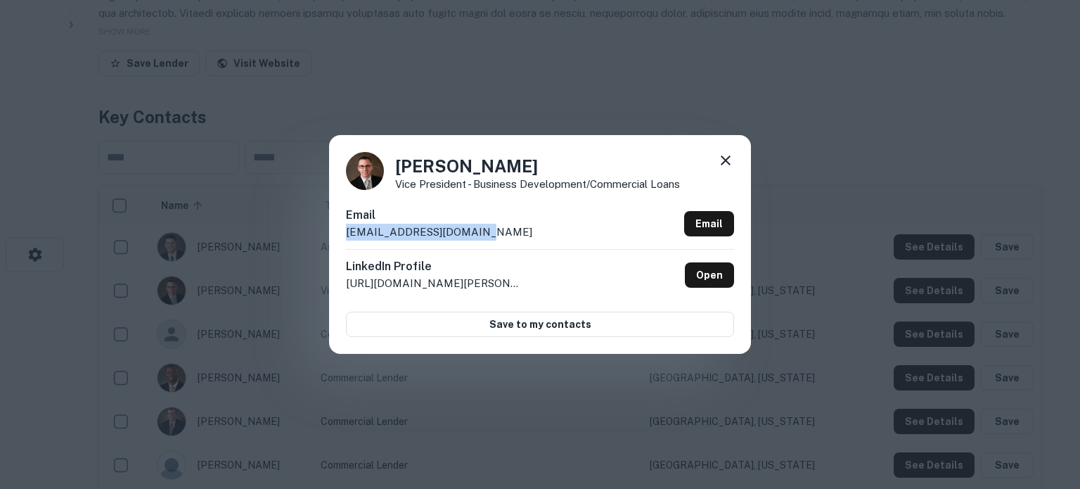
drag, startPoint x: 343, startPoint y: 234, endPoint x: 515, endPoint y: 227, distance: 171.7
click at [515, 227] on div "[PERSON_NAME] Vice President - Business Development/Commercial Loans Email [EMA…" at bounding box center [540, 244] width 422 height 218
copy p "[EMAIL_ADDRESS][DOMAIN_NAME]"
click at [724, 161] on icon at bounding box center [726, 160] width 10 height 10
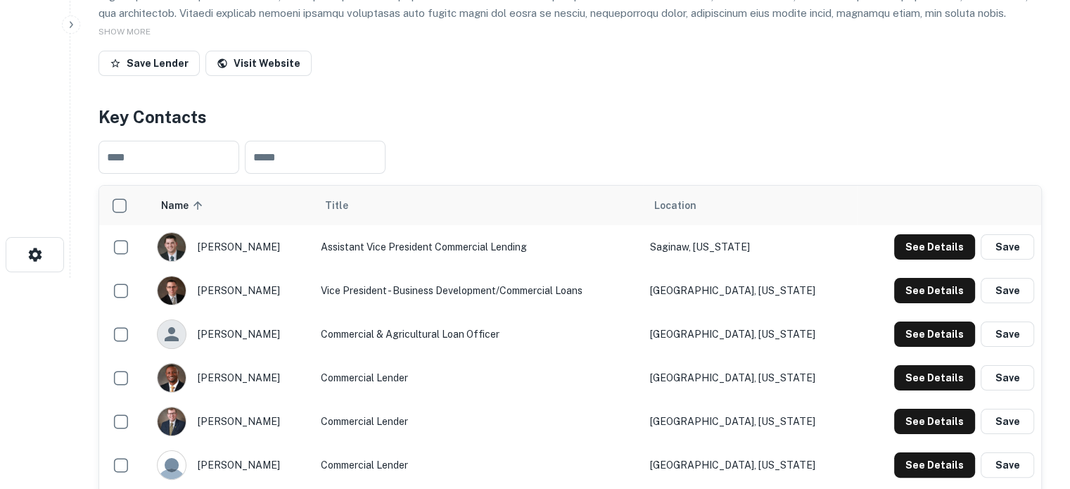
click at [627, 338] on td "Commercial & Agricultural Loan Officer" at bounding box center [478, 334] width 329 height 44
click at [914, 326] on button "See Details" at bounding box center [934, 333] width 81 height 25
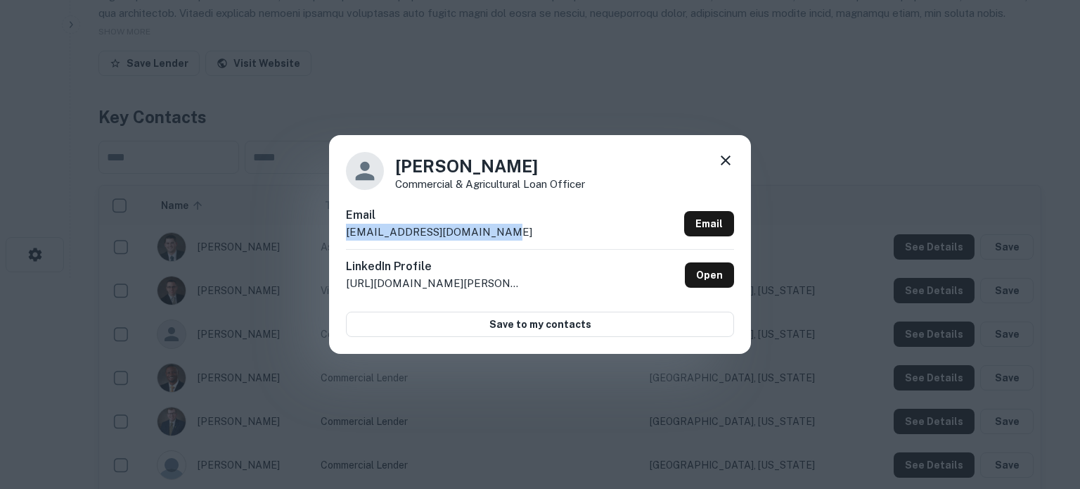
drag, startPoint x: 344, startPoint y: 238, endPoint x: 503, endPoint y: 231, distance: 159.1
click at [503, 231] on div "[PERSON_NAME] Commercial & Agricultural Loan Officer Email [EMAIL_ADDRESS][DOMA…" at bounding box center [540, 244] width 422 height 218
copy p "[EMAIL_ADDRESS][DOMAIN_NAME]"
click at [726, 164] on icon at bounding box center [725, 160] width 17 height 17
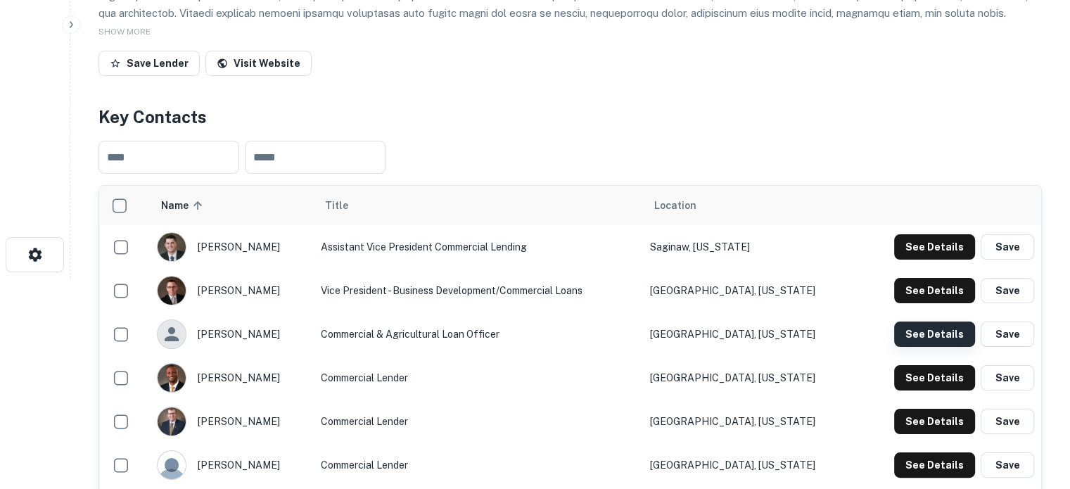
click at [946, 335] on button "See Details" at bounding box center [934, 333] width 81 height 25
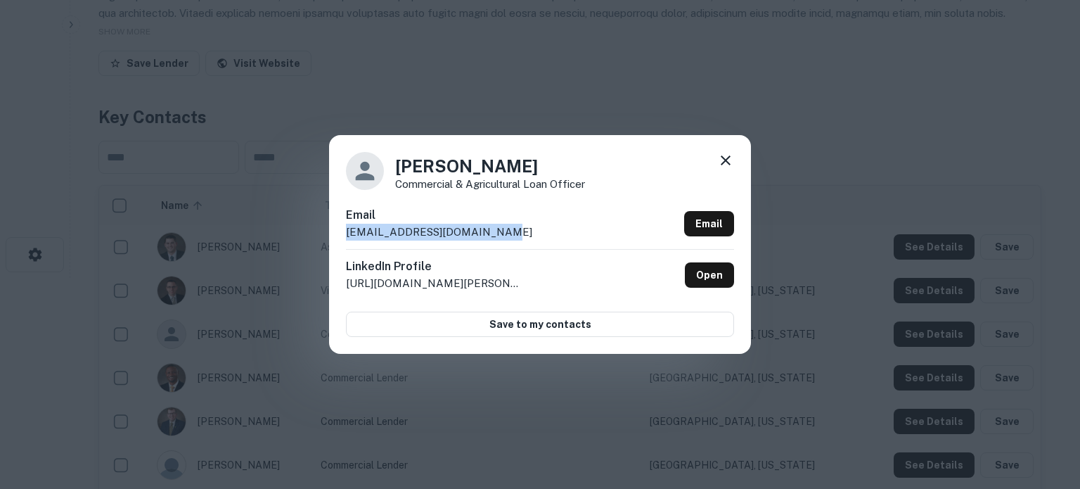
drag, startPoint x: 347, startPoint y: 237, endPoint x: 511, endPoint y: 233, distance: 163.9
click at [511, 233] on div "Email [EMAIL_ADDRESS][DOMAIN_NAME] Email" at bounding box center [540, 228] width 388 height 42
copy p "[EMAIL_ADDRESS][DOMAIN_NAME]"
click at [730, 161] on icon at bounding box center [725, 160] width 17 height 17
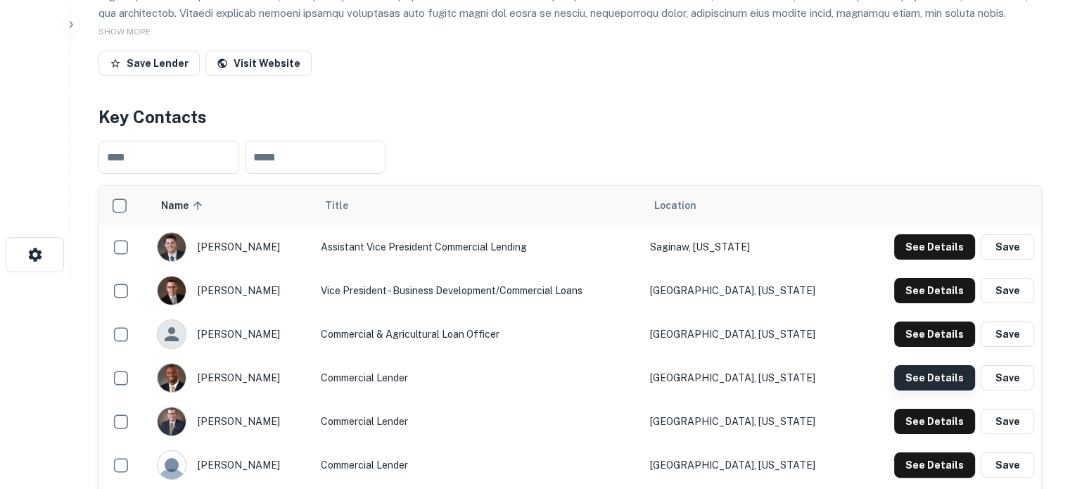
click at [932, 378] on button "See Details" at bounding box center [934, 377] width 81 height 25
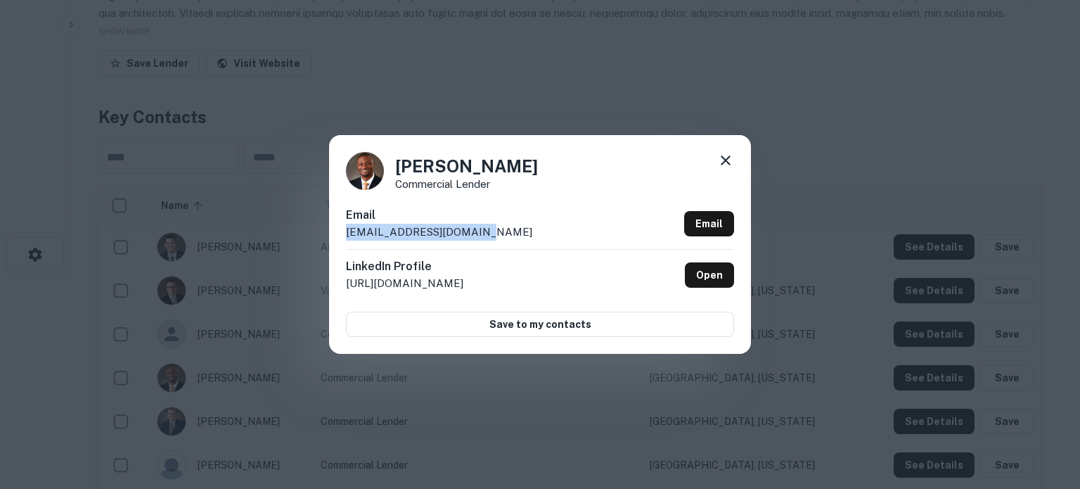
drag, startPoint x: 343, startPoint y: 236, endPoint x: 501, endPoint y: 236, distance: 157.5
click at [501, 236] on div "[PERSON_NAME] Commercial Lender Email [EMAIL_ADDRESS][DOMAIN_NAME] Email Linked…" at bounding box center [540, 244] width 422 height 218
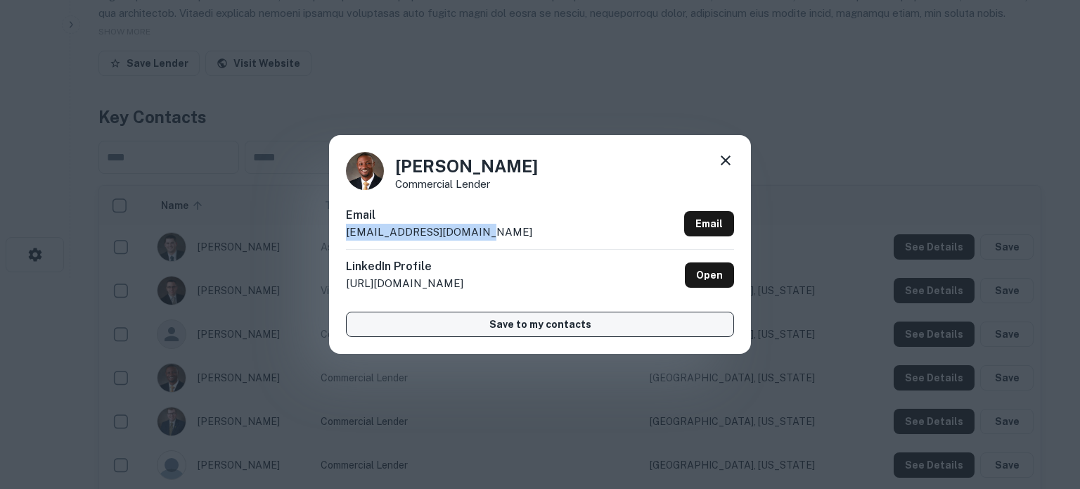
copy p "[EMAIL_ADDRESS][DOMAIN_NAME]"
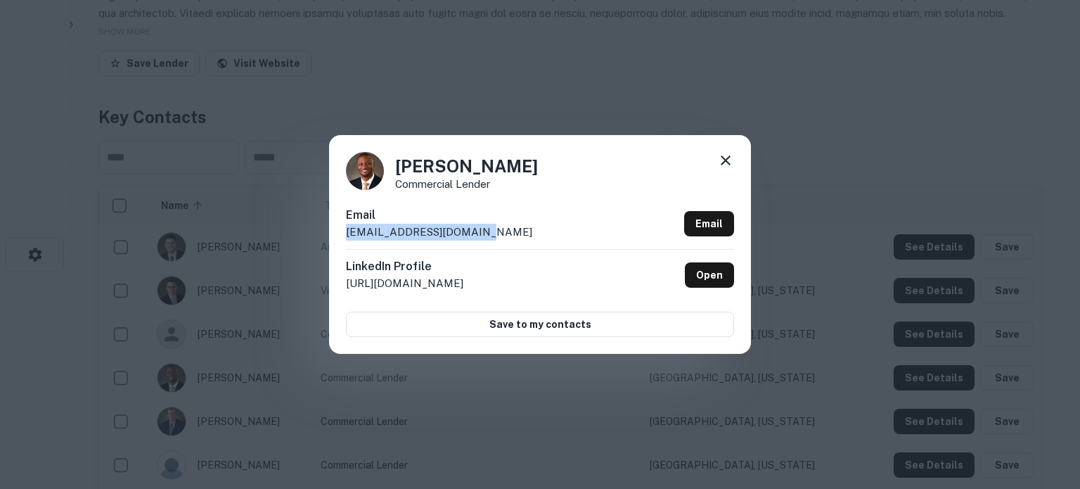
click at [725, 163] on icon at bounding box center [725, 160] width 17 height 17
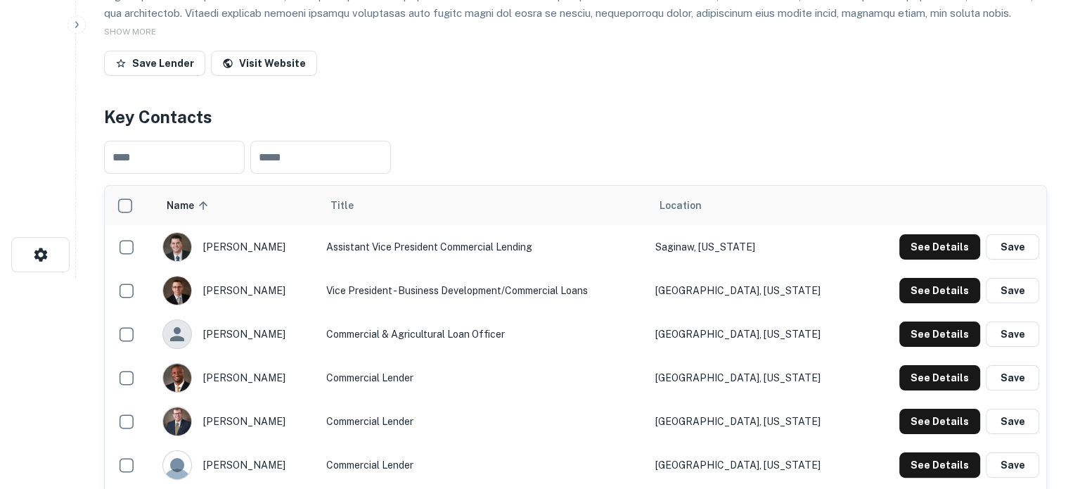
scroll to position [422, 0]
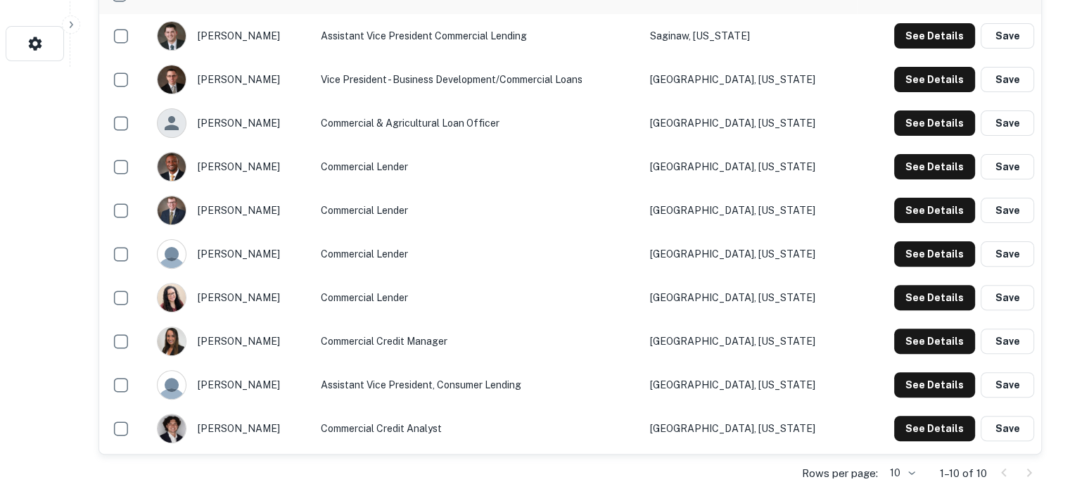
click at [906, 226] on td "See Details Save" at bounding box center [948, 210] width 184 height 44
click at [918, 213] on button "See Details" at bounding box center [934, 210] width 81 height 25
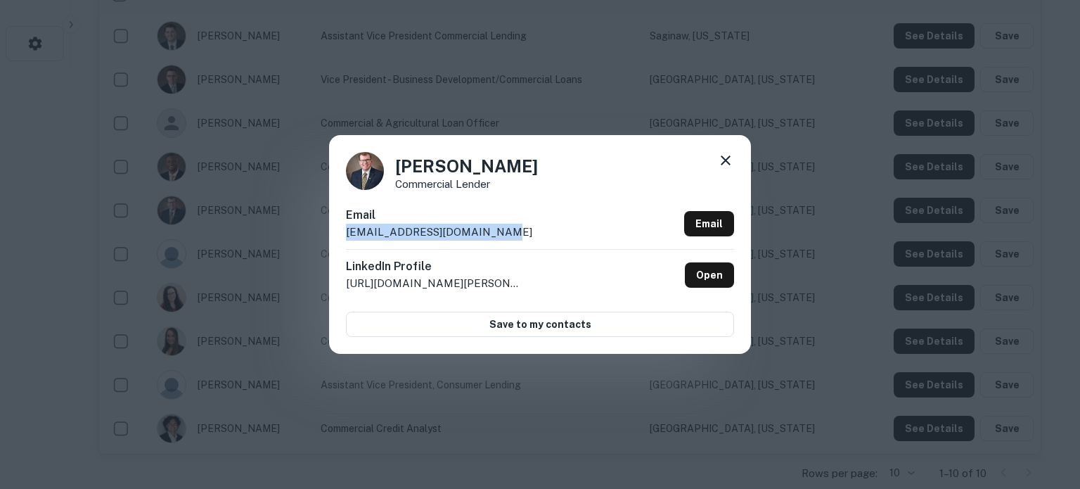
drag, startPoint x: 340, startPoint y: 234, endPoint x: 546, endPoint y: 233, distance: 205.3
click at [546, 233] on div "Jesse Kendall Commercial Lender Email jmkendall@isabellabank.com Email LinkedIn…" at bounding box center [540, 244] width 422 height 218
copy p "jmkendall@isabellabank.com"
click at [725, 162] on icon at bounding box center [725, 160] width 17 height 17
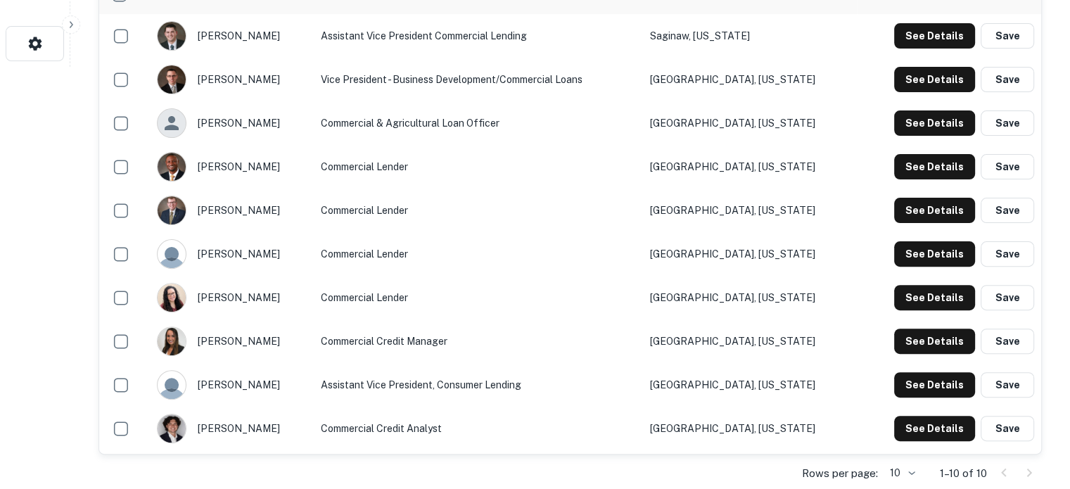
click at [885, 258] on div "See Details Save" at bounding box center [948, 253] width 170 height 25
click at [915, 255] on button "See Details" at bounding box center [934, 253] width 81 height 25
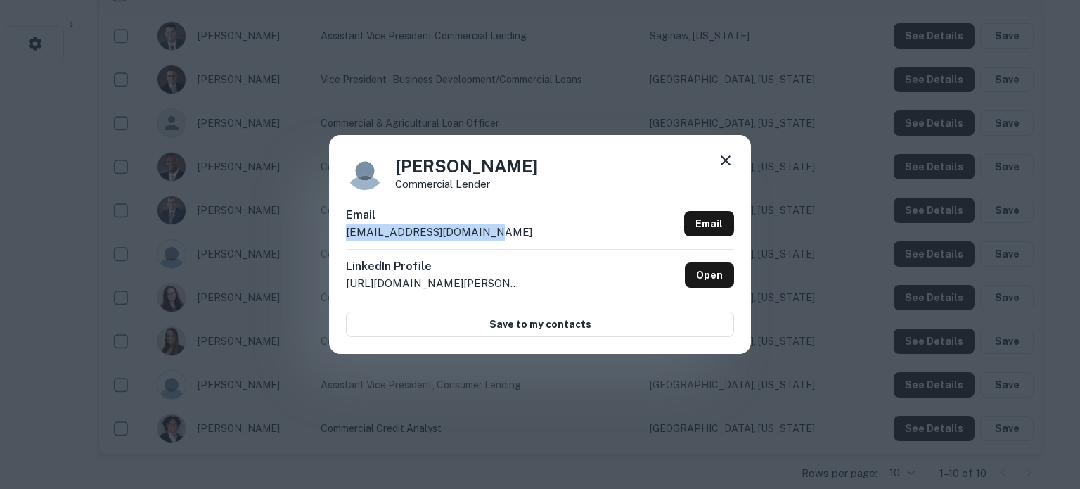
drag, startPoint x: 340, startPoint y: 237, endPoint x: 520, endPoint y: 232, distance: 179.4
click at [520, 232] on div "Mike McNeil Commercial Lender Email mmcneil@isabellabank.com Email LinkedIn Pro…" at bounding box center [540, 244] width 422 height 218
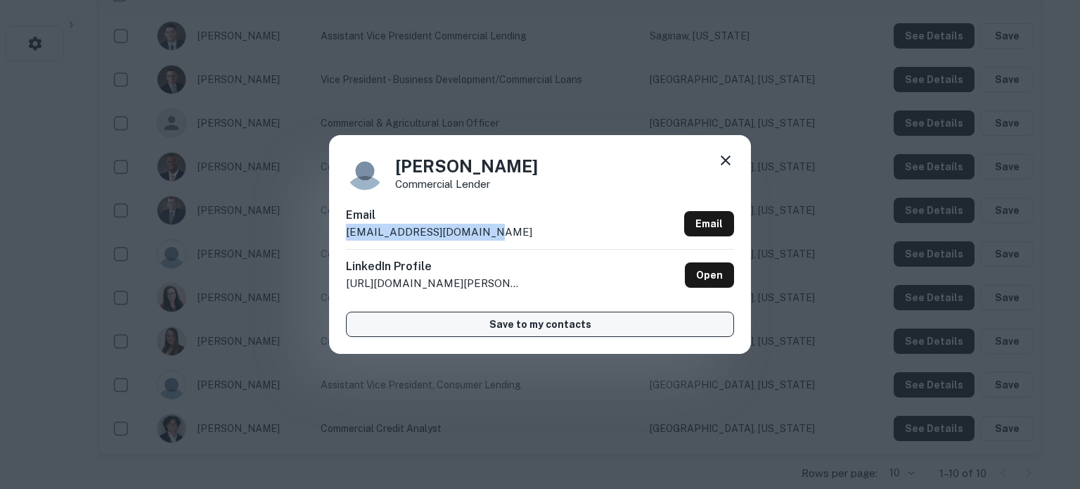
copy p "mmcneil@isabellabank.com"
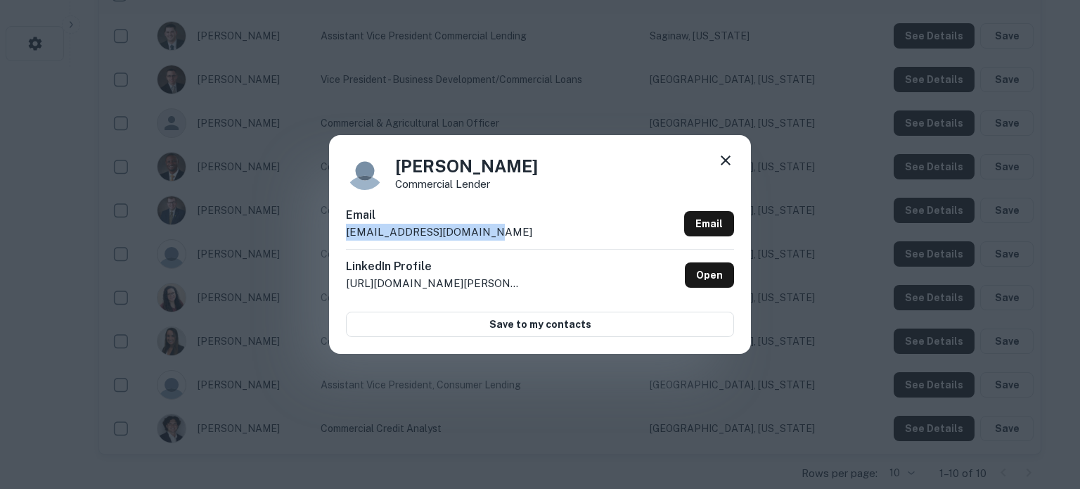
click at [723, 164] on icon at bounding box center [726, 160] width 10 height 10
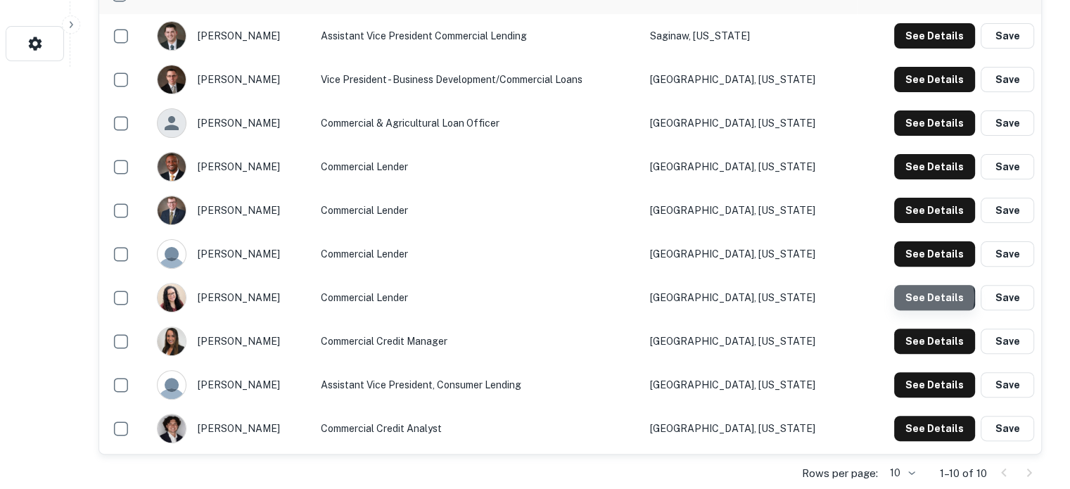
click at [927, 298] on button "See Details" at bounding box center [934, 297] width 81 height 25
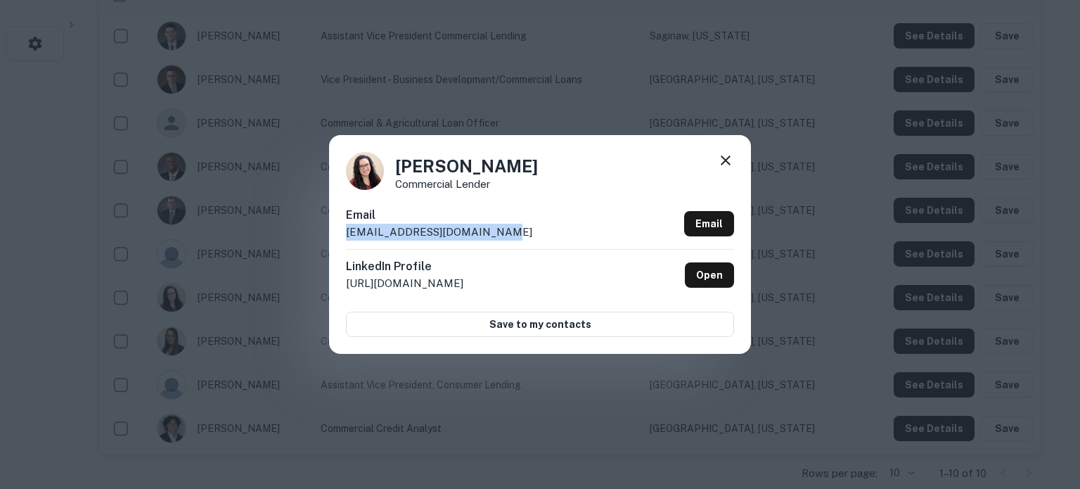
drag, startPoint x: 340, startPoint y: 233, endPoint x: 493, endPoint y: 230, distance: 152.6
click at [493, 230] on div "Tori Crawford Commercial Lender Email tcrawford@isabellabank.com Email LinkedIn…" at bounding box center [540, 244] width 422 height 218
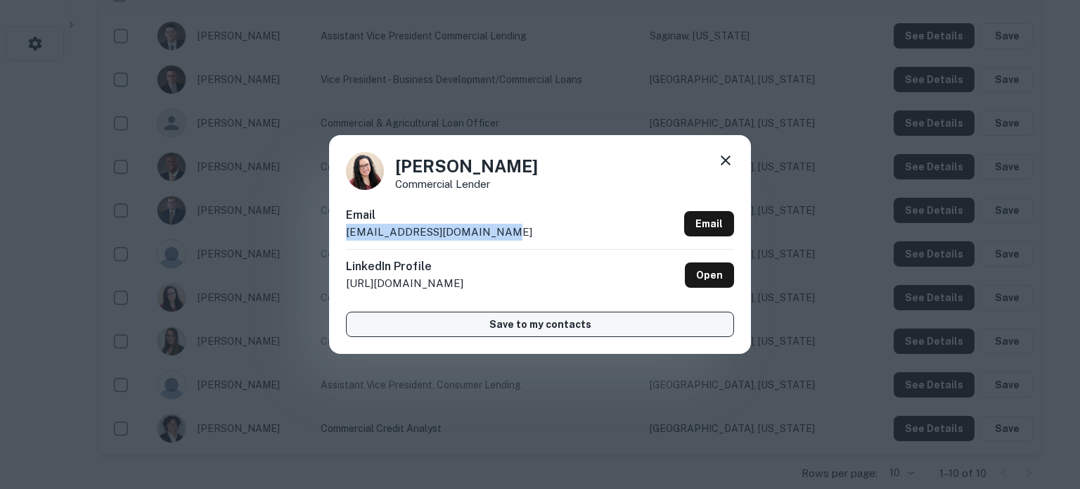
copy p "tcrawford@isabellabank.com"
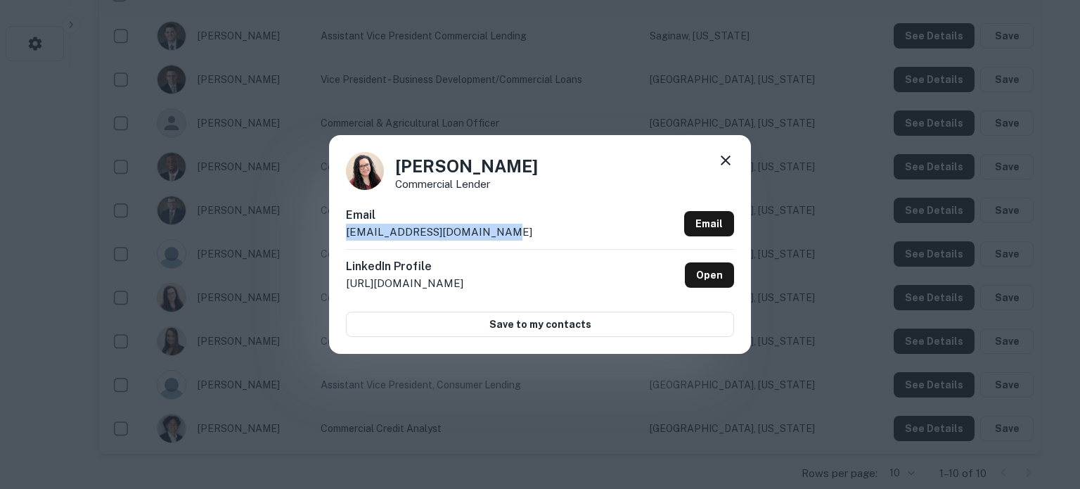
click at [728, 168] on icon at bounding box center [725, 160] width 17 height 17
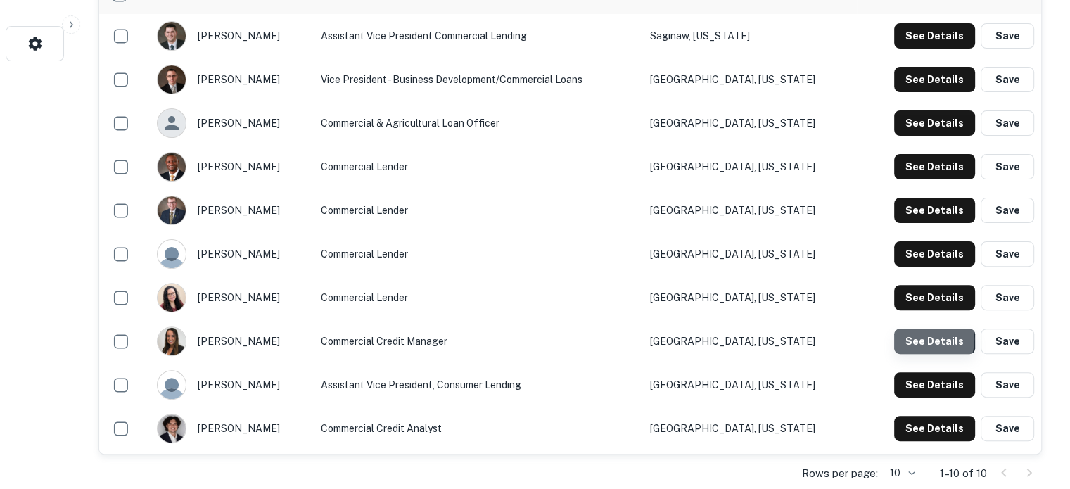
click at [926, 340] on button "See Details" at bounding box center [934, 340] width 81 height 25
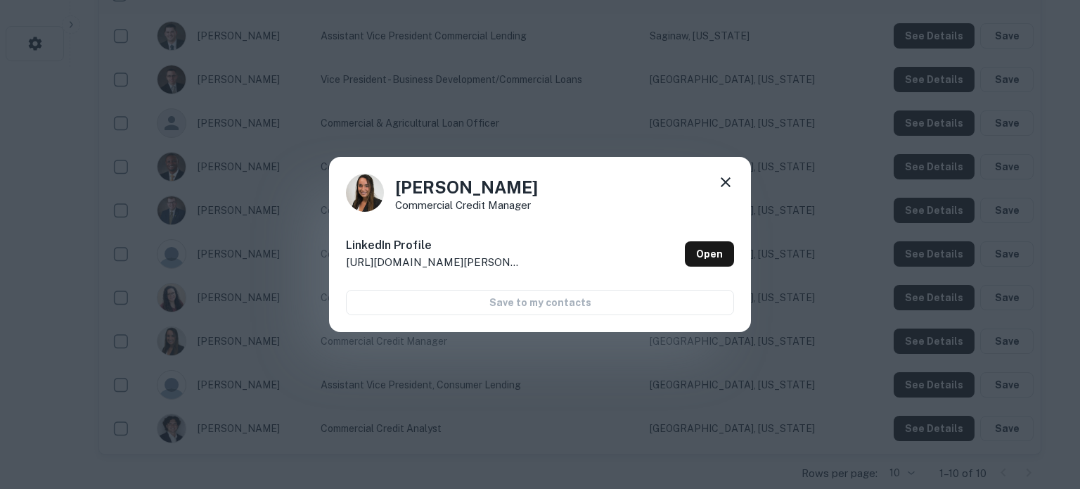
click at [730, 184] on icon at bounding box center [725, 182] width 17 height 17
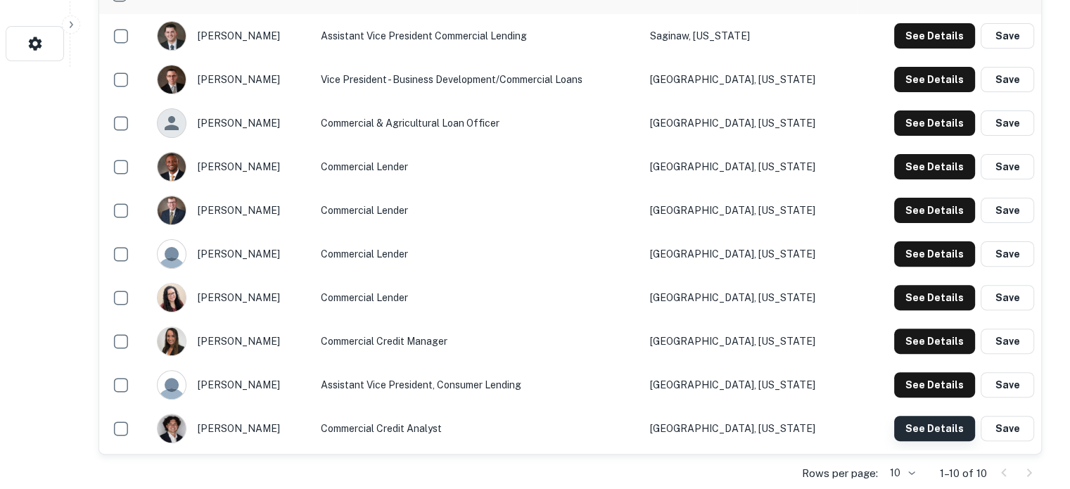
click at [916, 436] on button "See Details" at bounding box center [934, 428] width 81 height 25
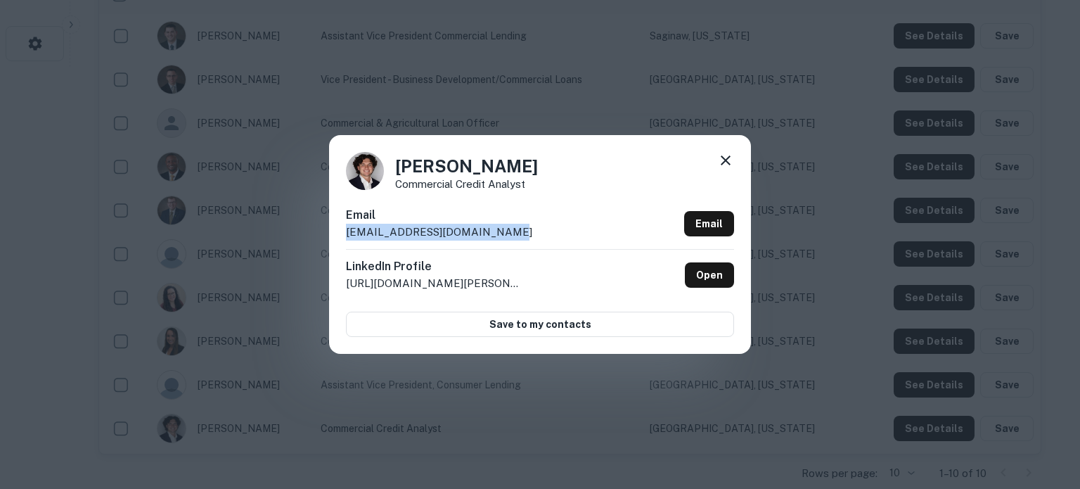
drag, startPoint x: 338, startPoint y: 233, endPoint x: 499, endPoint y: 228, distance: 161.1
click at [499, 228] on div "Joby Ostrofsky Commercial Credit Analyst Email jostrofsky@isabellabank.com Emai…" at bounding box center [540, 244] width 422 height 218
copy p "jostrofsky@isabellabank.com"
click at [723, 157] on icon at bounding box center [725, 160] width 17 height 17
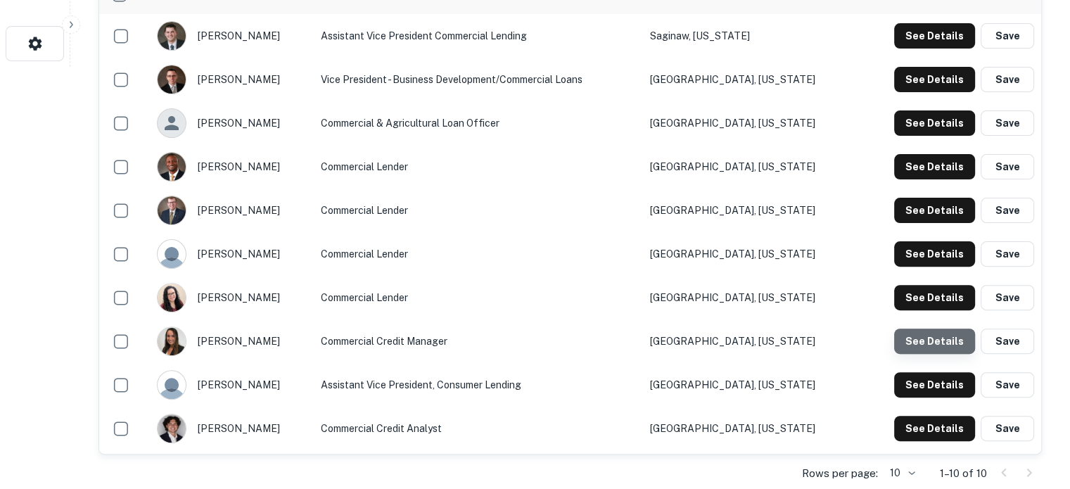
click at [927, 330] on button "See Details" at bounding box center [934, 340] width 81 height 25
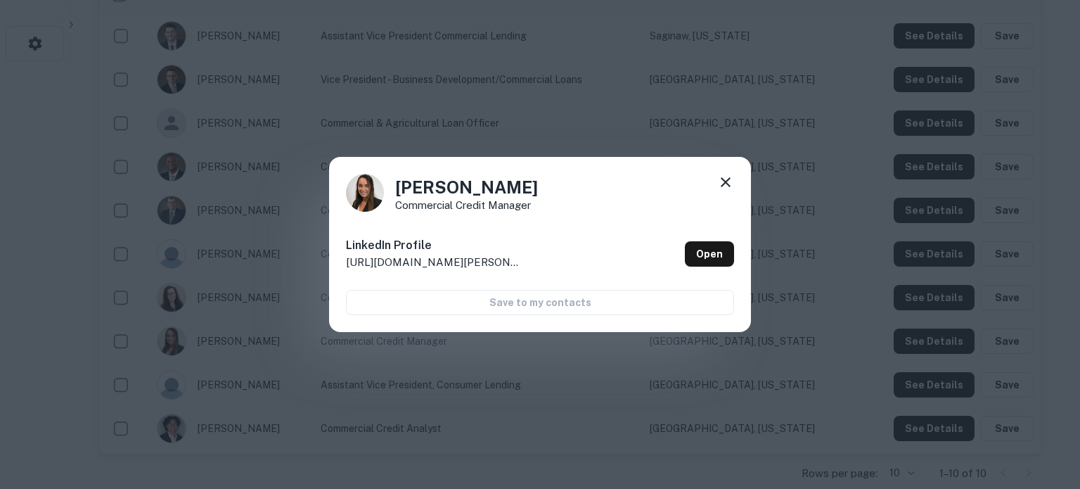
click at [682, 250] on div "LinkedIn Profile http://www.linkedin.com/in/annie-noch-892106195 Open" at bounding box center [540, 254] width 388 height 51
click at [713, 250] on link "Open" at bounding box center [709, 253] width 49 height 25
click at [722, 186] on icon at bounding box center [726, 182] width 10 height 10
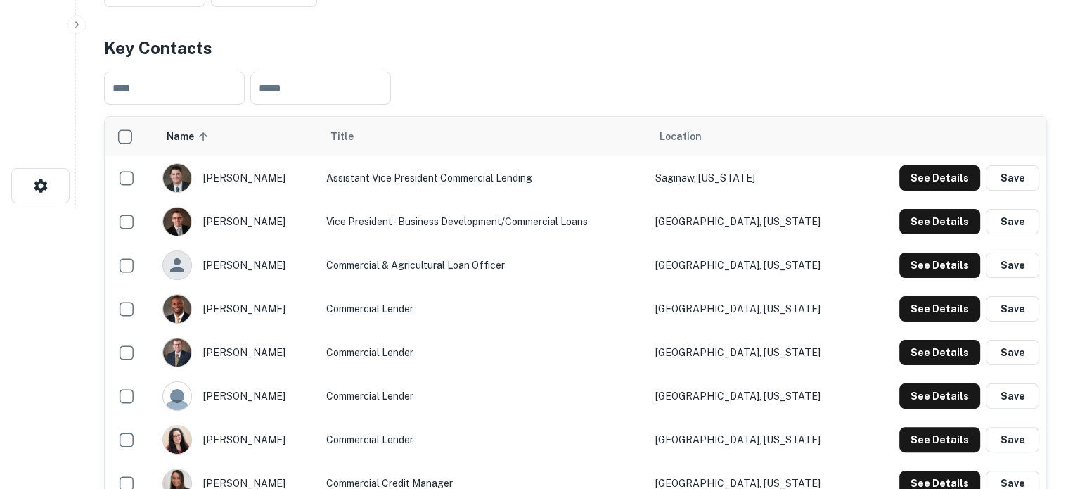
scroll to position [211, 0]
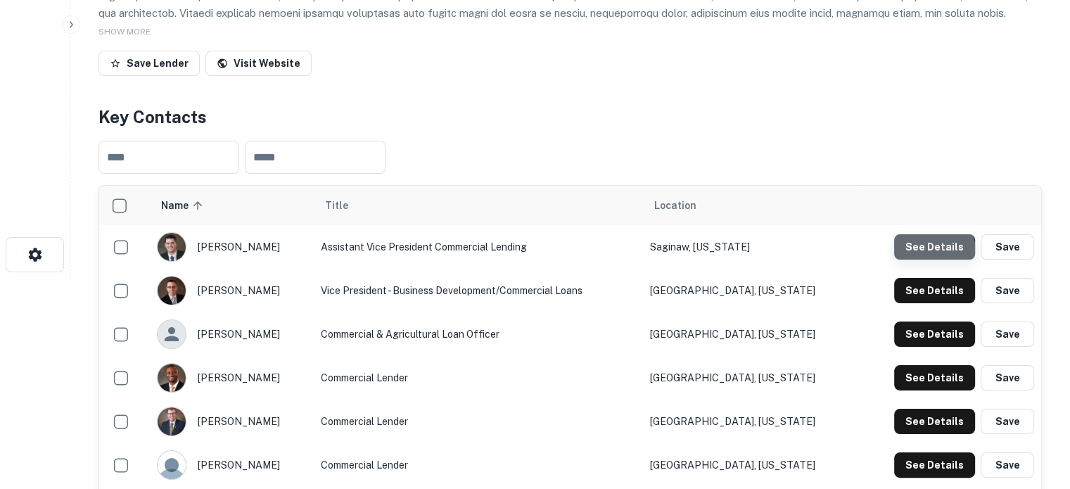
click at [927, 253] on button "See Details" at bounding box center [934, 246] width 81 height 25
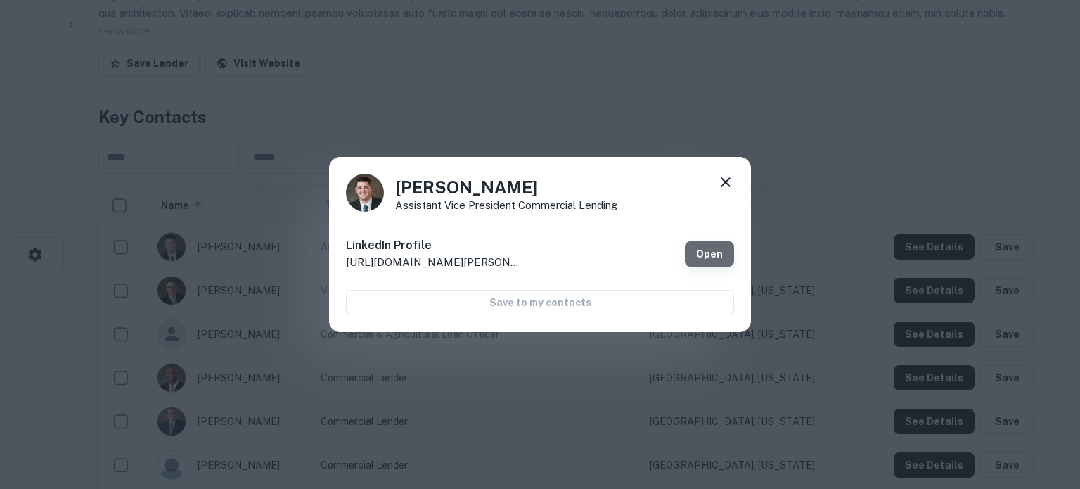
click at [728, 255] on link "Open" at bounding box center [709, 253] width 49 height 25
click at [723, 178] on icon at bounding box center [725, 182] width 17 height 17
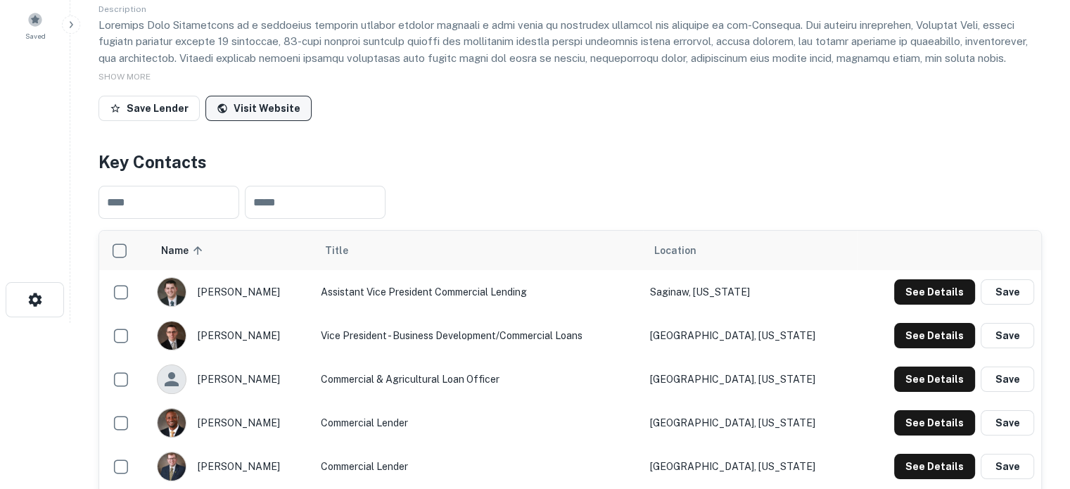
scroll to position [0, 0]
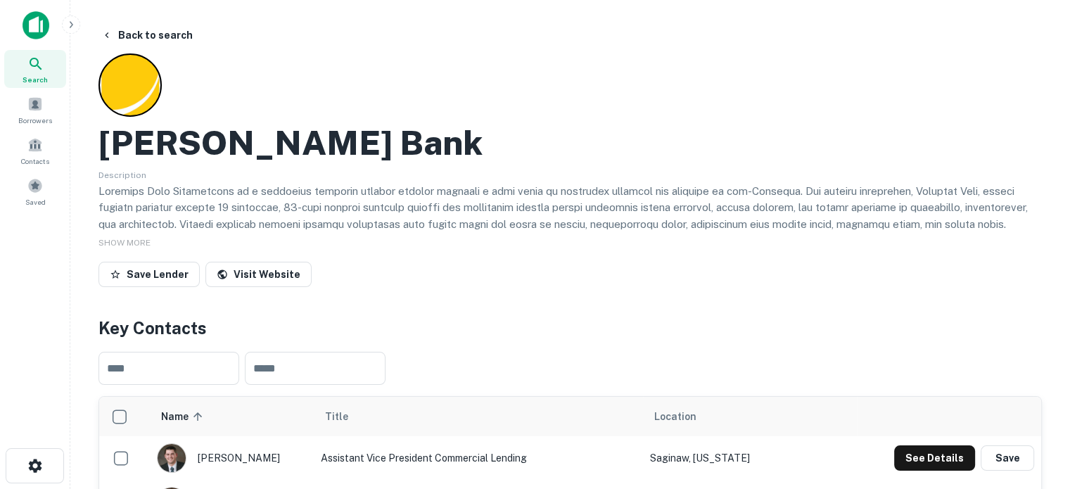
click at [35, 80] on span "Search" at bounding box center [35, 79] width 25 height 11
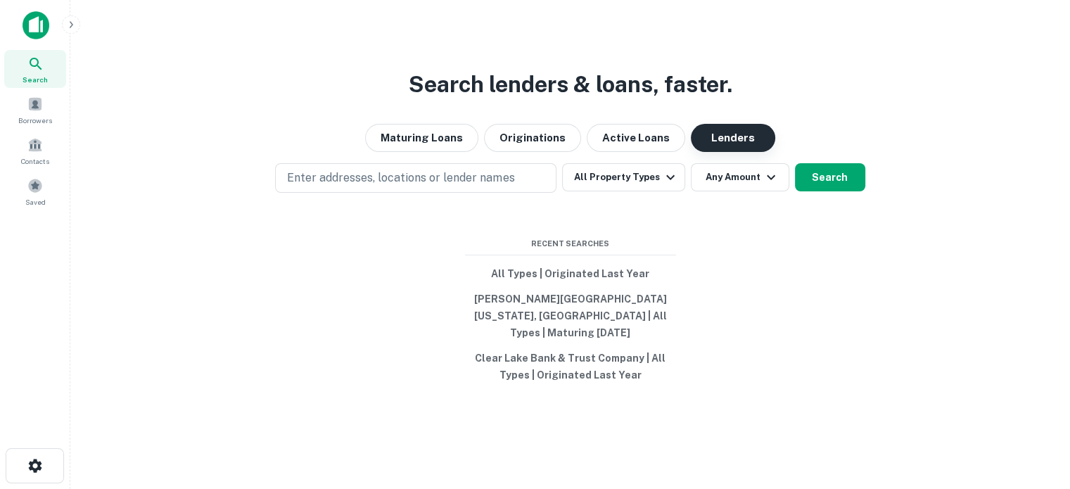
click at [743, 146] on button "Lenders" at bounding box center [733, 138] width 84 height 28
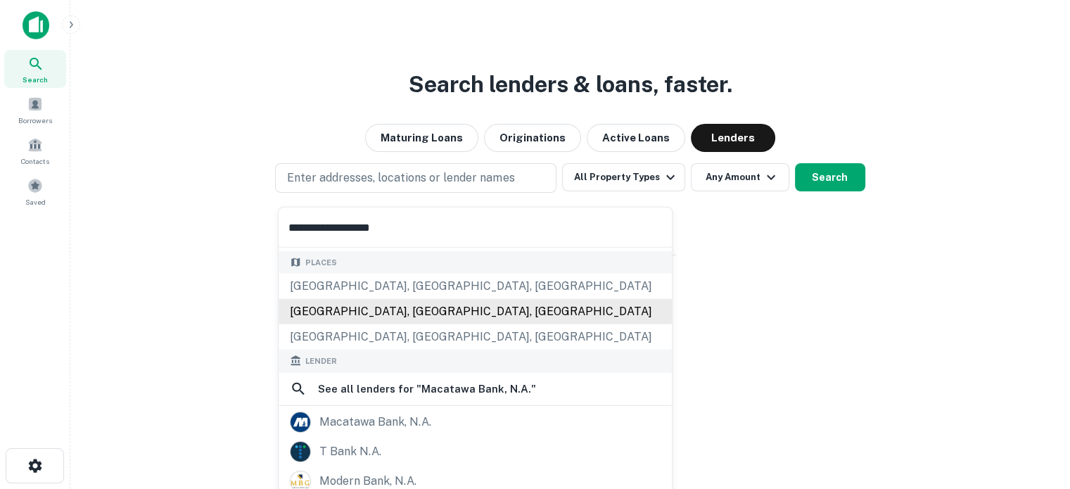
scroll to position [141, 0]
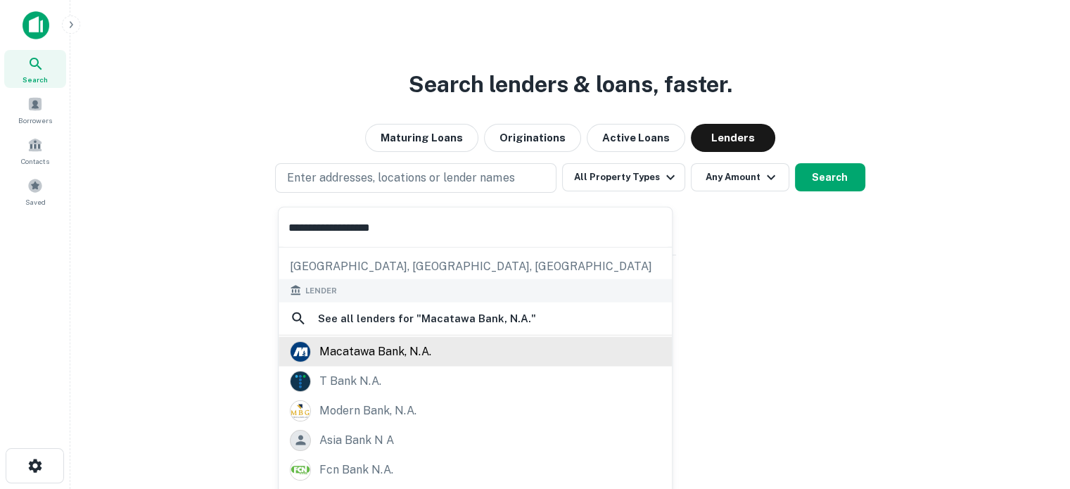
type input "**********"
click at [386, 354] on div "macatawa bank, n.a." at bounding box center [375, 350] width 112 height 21
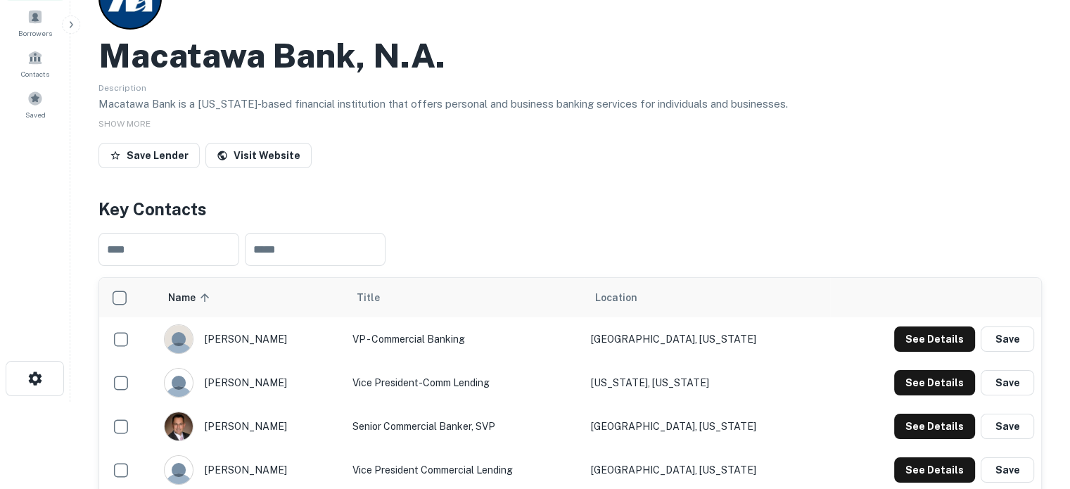
scroll to position [211, 0]
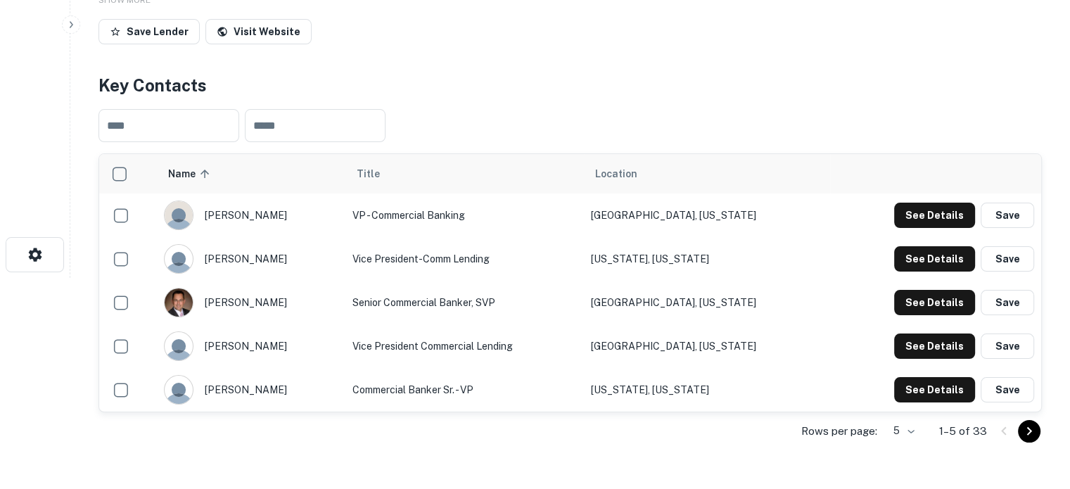
click at [658, 302] on td "[GEOGRAPHIC_DATA], [US_STATE]" at bounding box center [706, 303] width 245 height 44
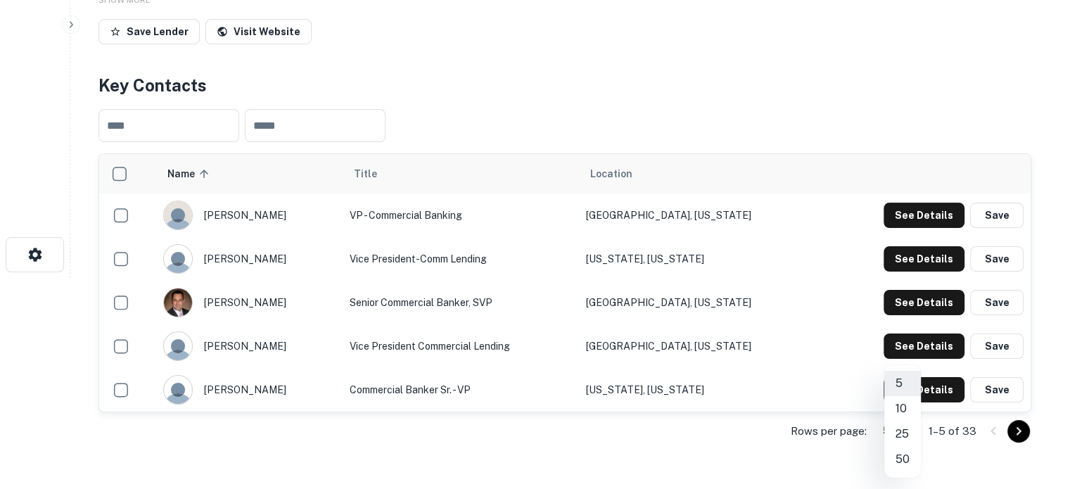
click at [894, 278] on body "Search Borrowers Contacts Saved Back to search Macatawa Bank, N.a. Description …" at bounding box center [535, 33] width 1070 height 489
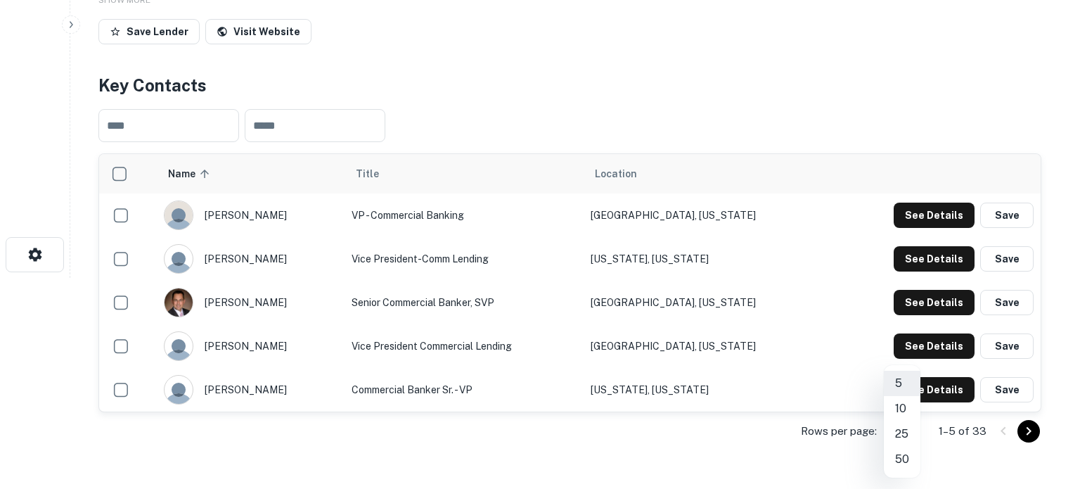
click at [904, 435] on li "25" at bounding box center [902, 433] width 37 height 25
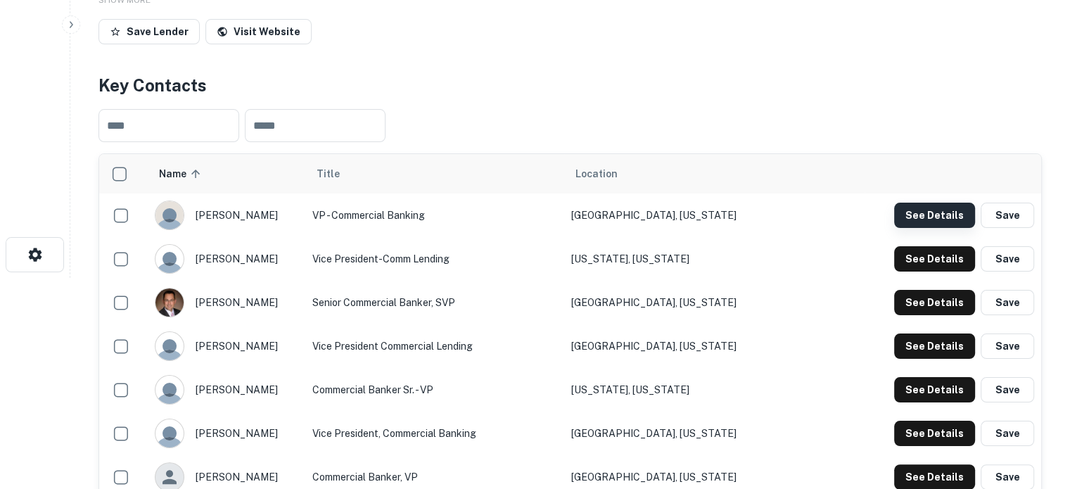
click at [941, 223] on button "See Details" at bounding box center [934, 215] width 81 height 25
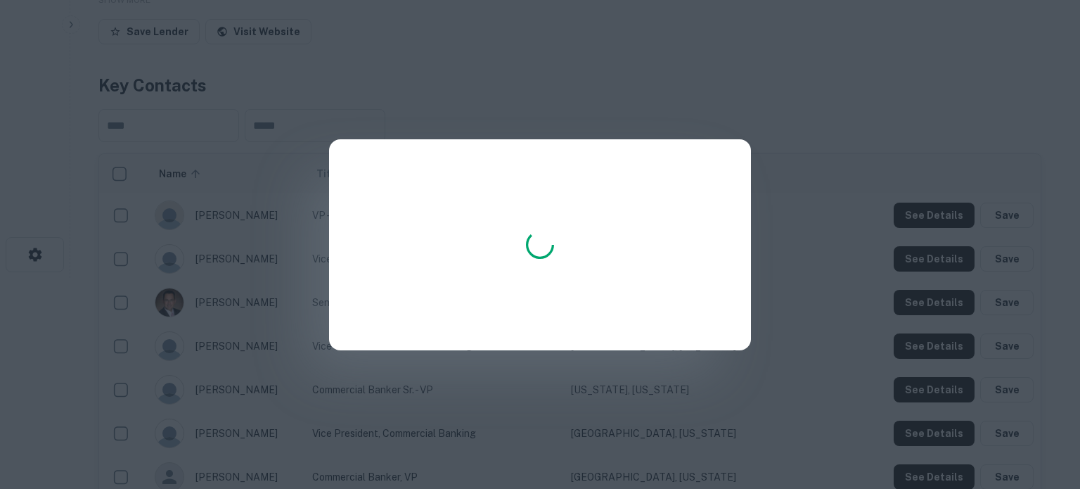
drag, startPoint x: 425, startPoint y: 207, endPoint x: 420, endPoint y: 217, distance: 10.4
click at [420, 216] on div at bounding box center [540, 244] width 422 height 211
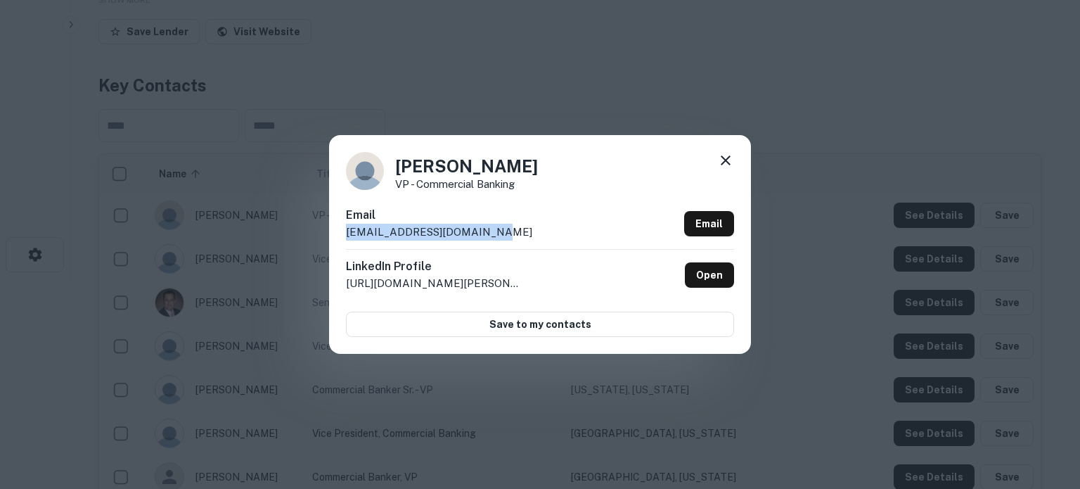
drag, startPoint x: 340, startPoint y: 236, endPoint x: 509, endPoint y: 230, distance: 169.6
click at [509, 230] on div "Andrew Schmidt VP - Commercial Banking Email aschmidt@macatawabank.com Email Li…" at bounding box center [540, 244] width 422 height 218
copy p "aschmidt@macatawabank.com"
click at [726, 162] on icon at bounding box center [726, 160] width 10 height 10
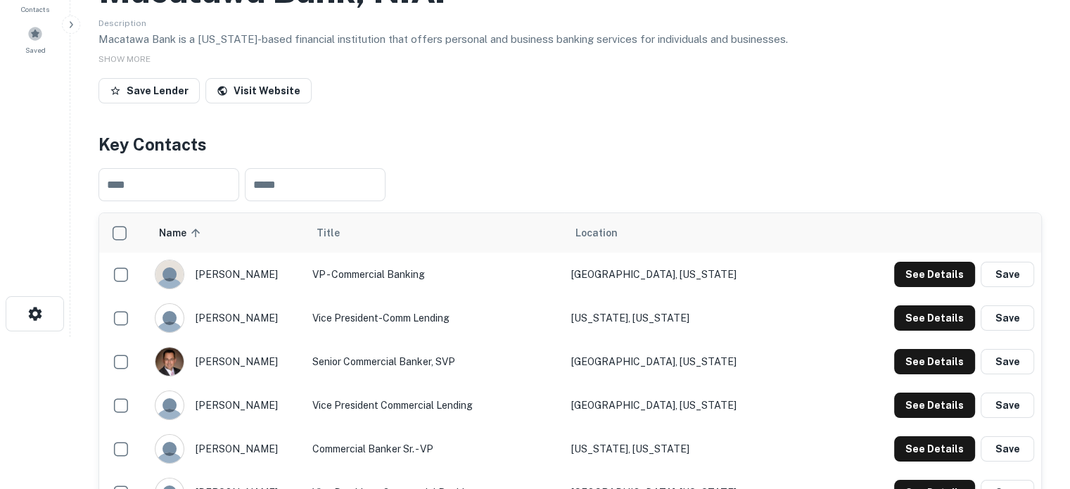
scroll to position [70, 0]
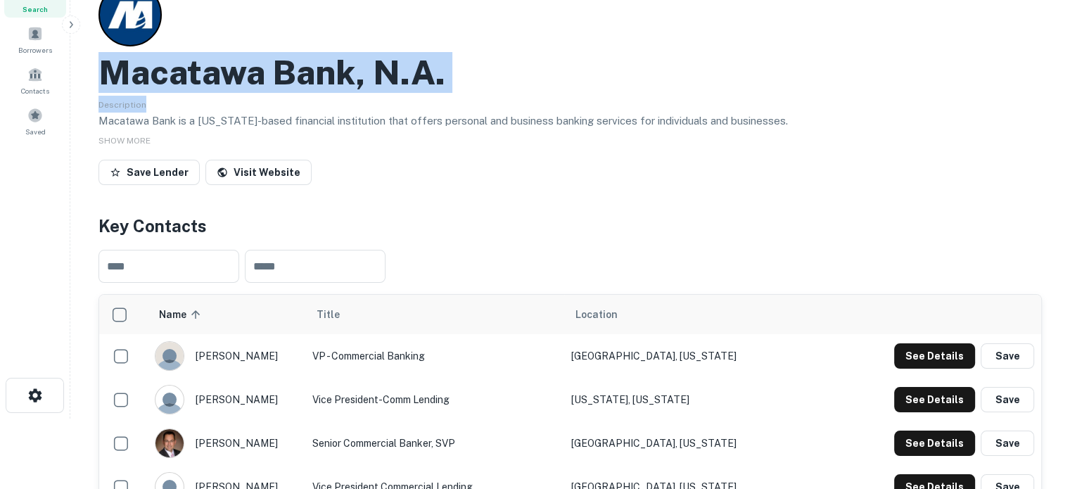
drag, startPoint x: 105, startPoint y: 78, endPoint x: 506, endPoint y: 95, distance: 400.5
click at [506, 95] on div "Macatawa Bank, N.a. Description Macatawa Bank is a Michigan-based financial ins…" at bounding box center [569, 86] width 943 height 207
copy div "Macatawa Bank, N.a. Description"
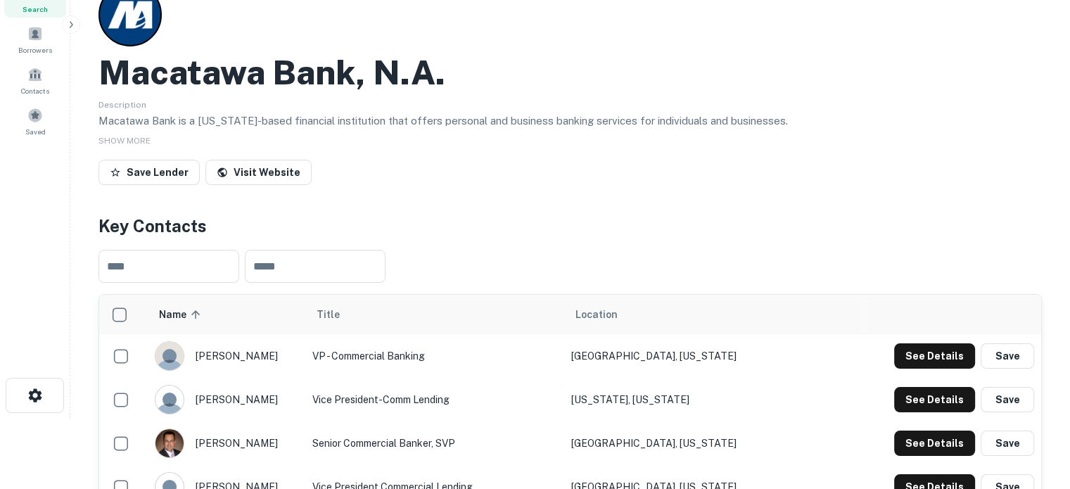
drag, startPoint x: 700, startPoint y: 310, endPoint x: 504, endPoint y: 124, distance: 270.1
click at [513, 98] on div "Description Macatawa Bank is a Michigan-based financial institution that offers…" at bounding box center [569, 113] width 943 height 34
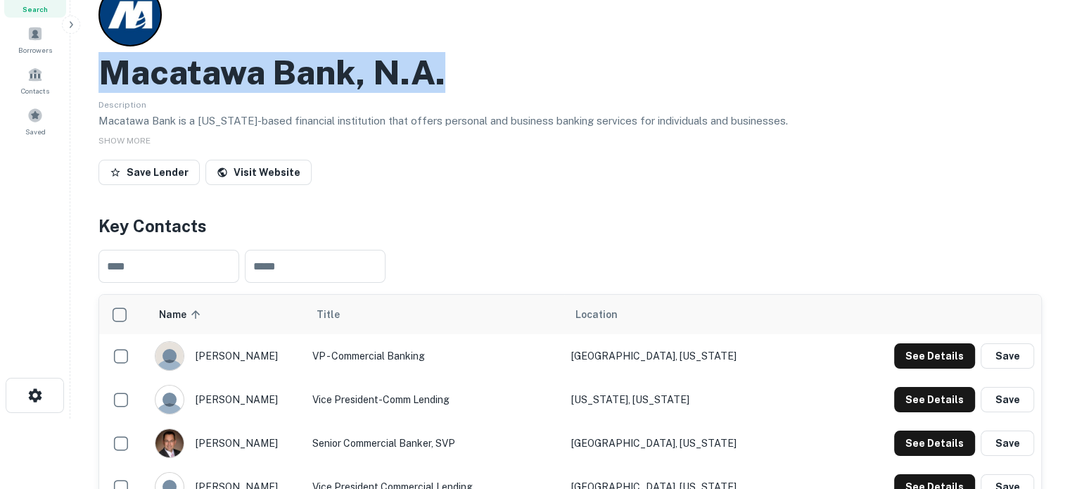
drag, startPoint x: 95, startPoint y: 75, endPoint x: 471, endPoint y: 86, distance: 376.4
copy h2 "Macatawa Bank, N.a."
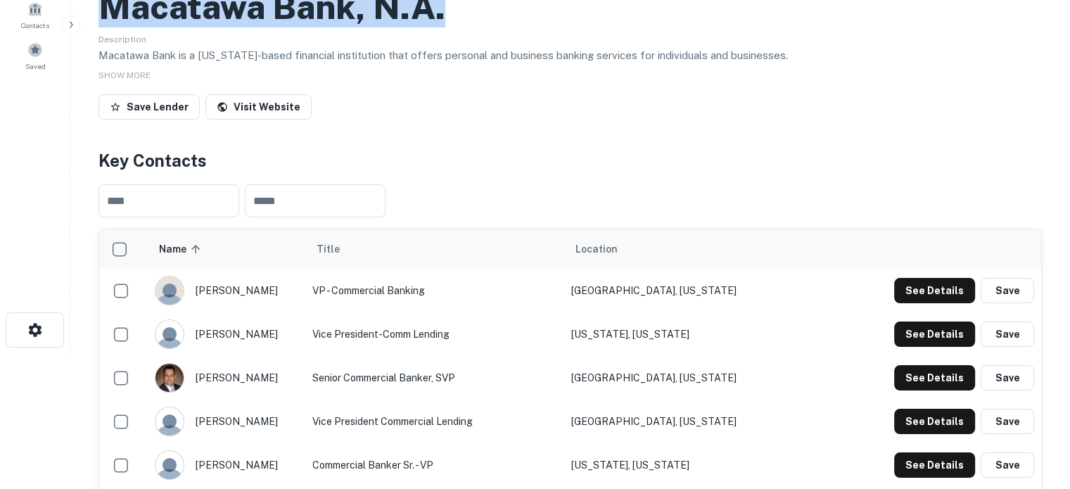
scroll to position [211, 0]
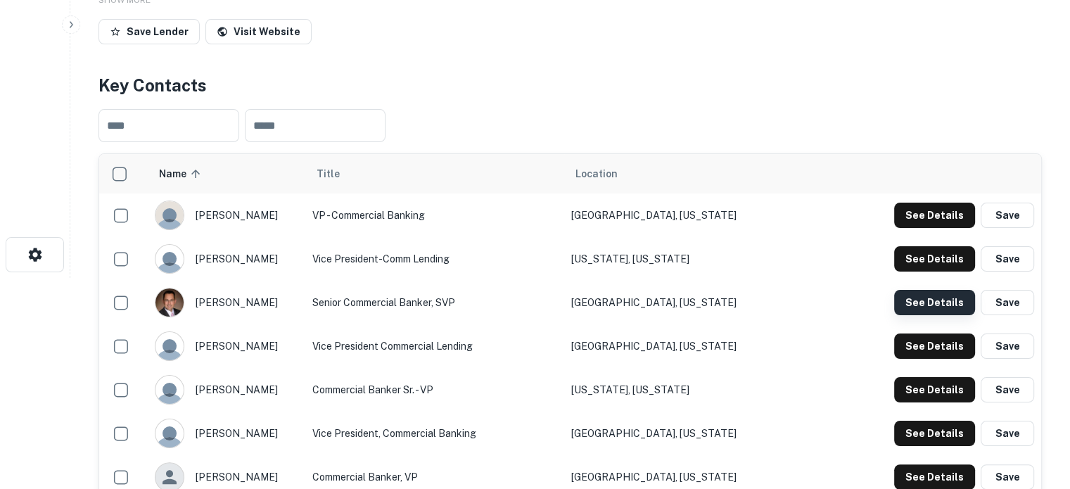
click at [925, 301] on button "See Details" at bounding box center [934, 302] width 81 height 25
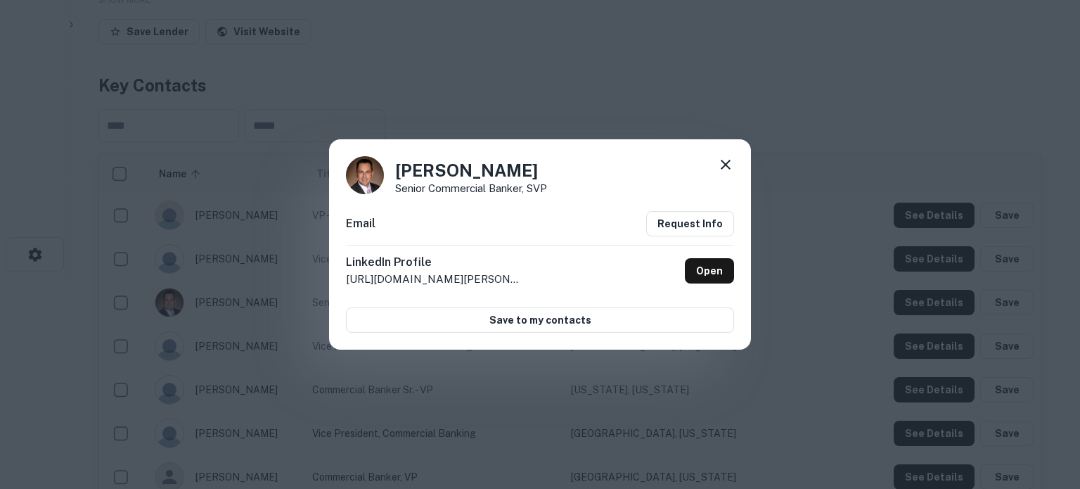
click at [731, 164] on icon at bounding box center [725, 164] width 17 height 17
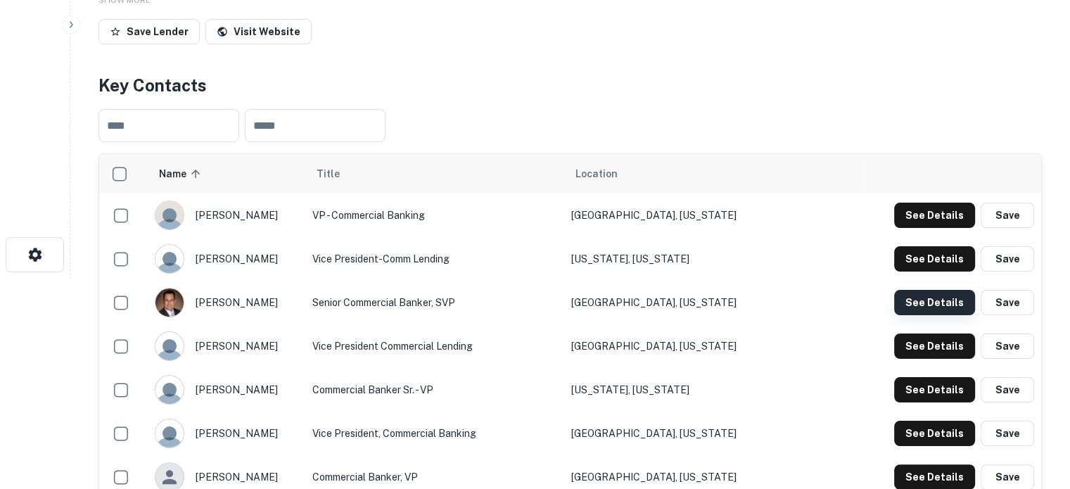
click at [918, 306] on button "See Details" at bounding box center [934, 302] width 81 height 25
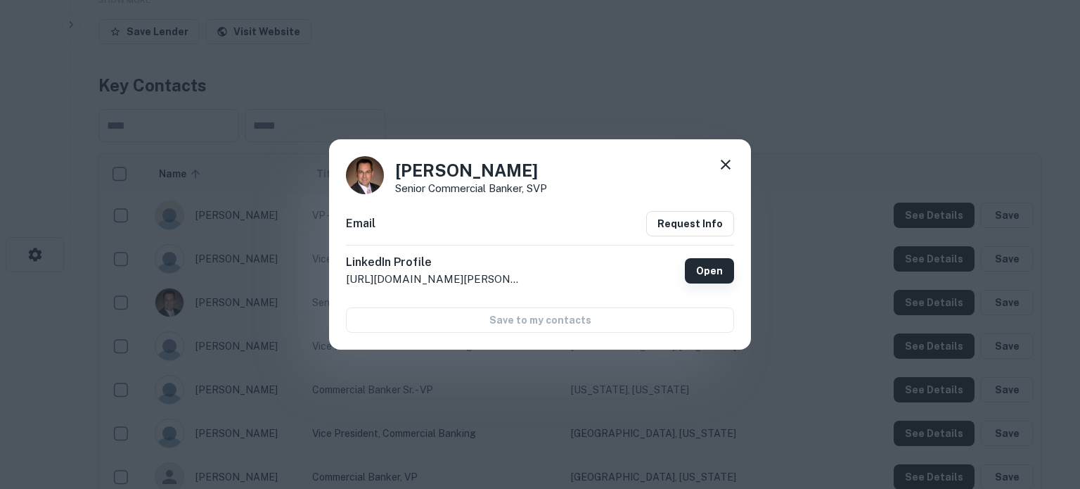
click at [716, 274] on link "Open" at bounding box center [709, 270] width 49 height 25
click at [721, 165] on icon at bounding box center [725, 164] width 17 height 17
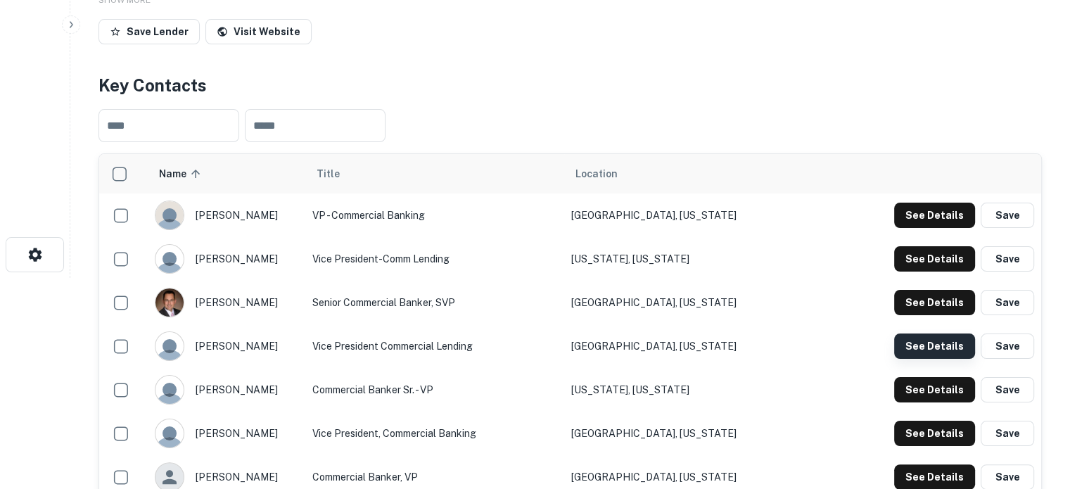
click at [913, 351] on button "See Details" at bounding box center [934, 345] width 81 height 25
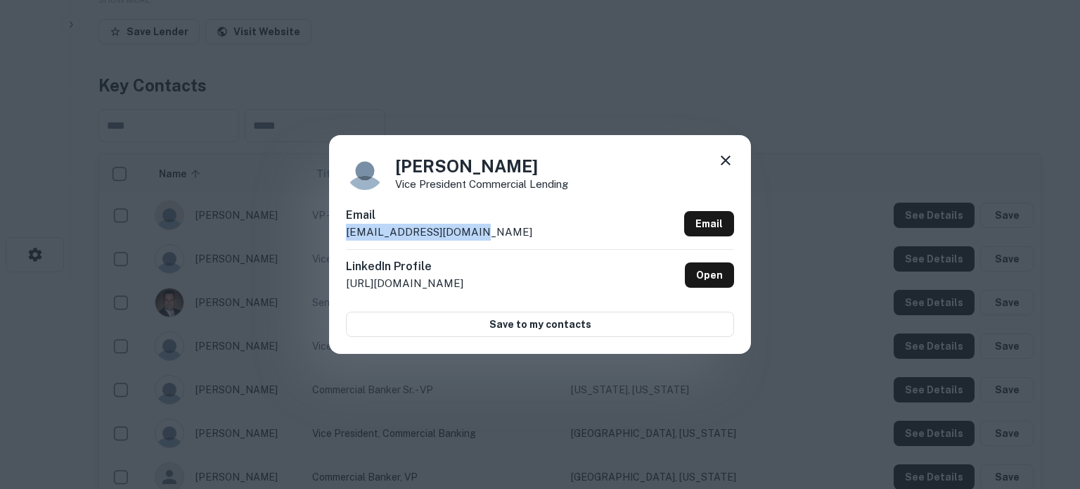
drag, startPoint x: 345, startPoint y: 236, endPoint x: 487, endPoint y: 236, distance: 142.0
click at [487, 236] on div "Frederick Lake Vice President Commercial Lending Email flake@macatawabank.com E…" at bounding box center [540, 244] width 422 height 218
copy p "flake@macatawabank.com"
click at [727, 162] on icon at bounding box center [726, 160] width 10 height 10
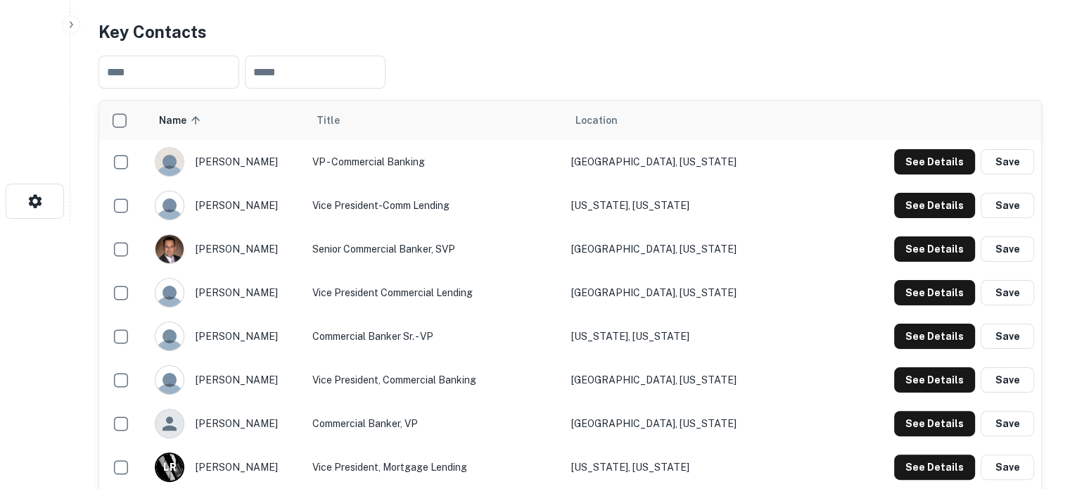
scroll to position [281, 0]
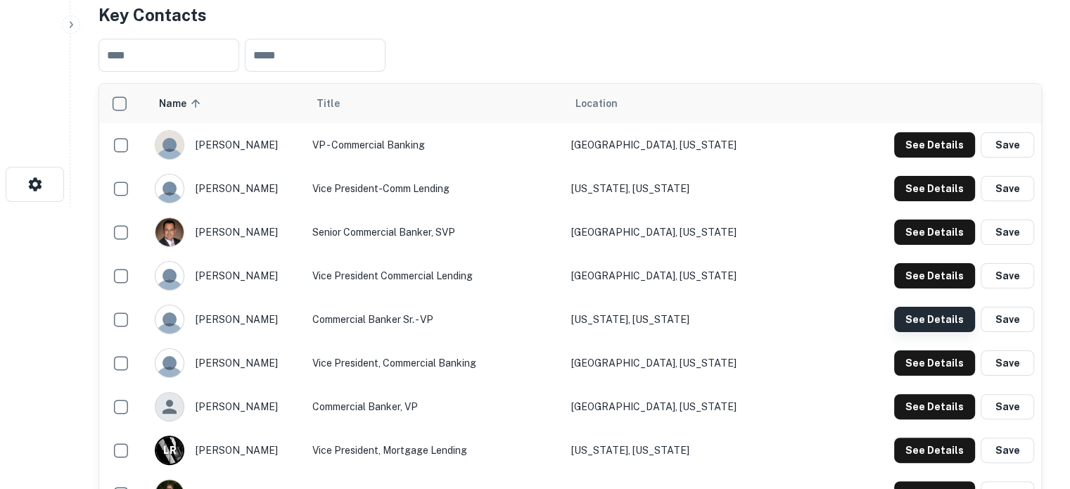
click at [908, 319] on button "See Details" at bounding box center [934, 319] width 81 height 25
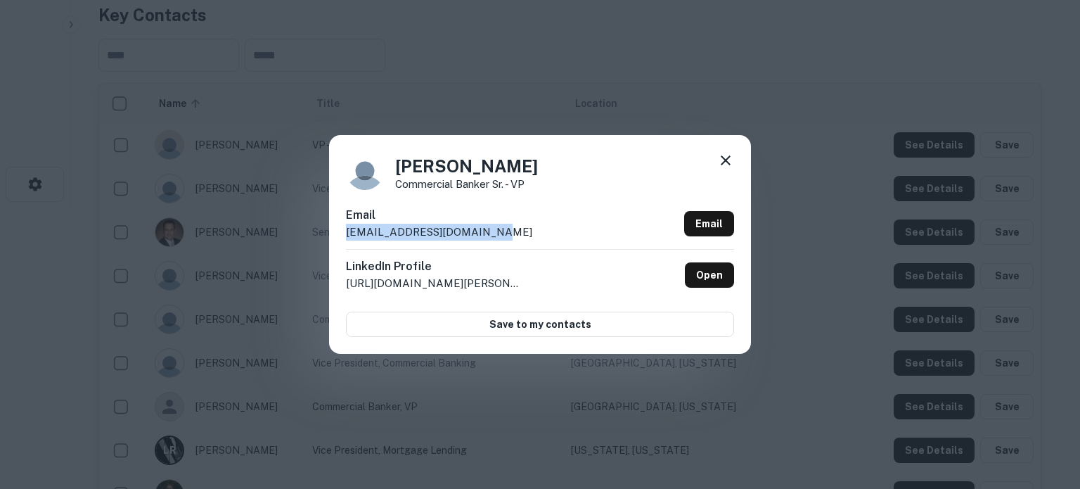
drag, startPoint x: 342, startPoint y: 233, endPoint x: 539, endPoint y: 233, distance: 197.6
click at [539, 233] on div "Jason Dozeman Commercial Banker Sr. - VP Email jdozeman@macatawabank.com Email …" at bounding box center [540, 244] width 422 height 218
copy p "jdozeman@macatawabank.com"
click at [728, 157] on icon at bounding box center [725, 160] width 17 height 17
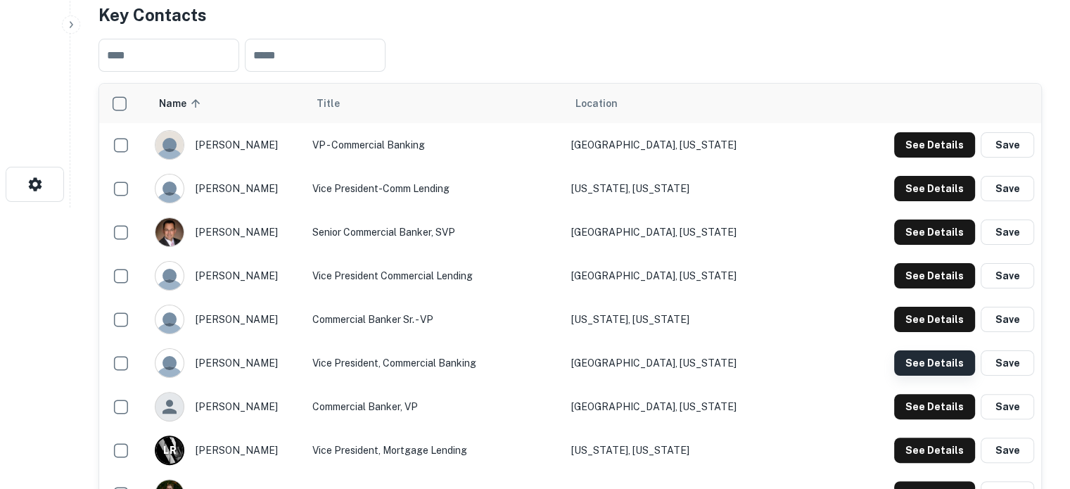
click at [911, 370] on button "See Details" at bounding box center [934, 362] width 81 height 25
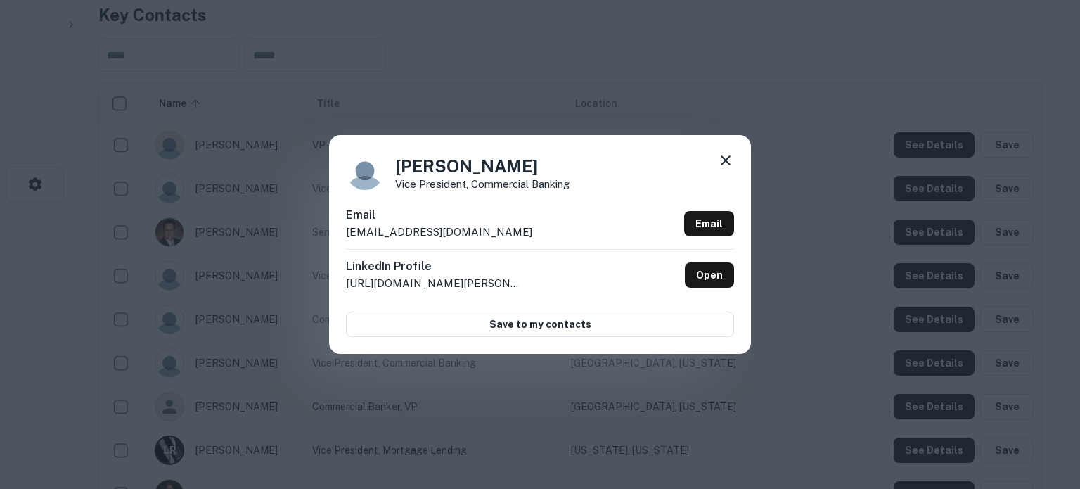
drag, startPoint x: 340, startPoint y: 231, endPoint x: 532, endPoint y: 224, distance: 191.4
click at [532, 224] on div "Jeff Schrotenboer Vice President, Commercial Banking Email jschrotenboer@macata…" at bounding box center [540, 244] width 422 height 218
copy p "jschrotenboer@macatawabank.com"
click at [725, 162] on icon at bounding box center [726, 160] width 10 height 10
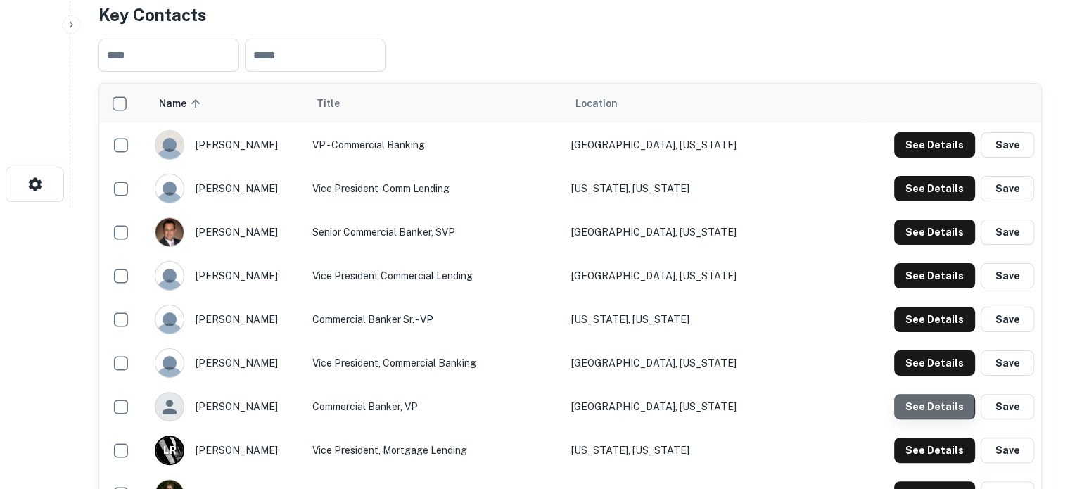
click at [930, 406] on button "See Details" at bounding box center [934, 406] width 81 height 25
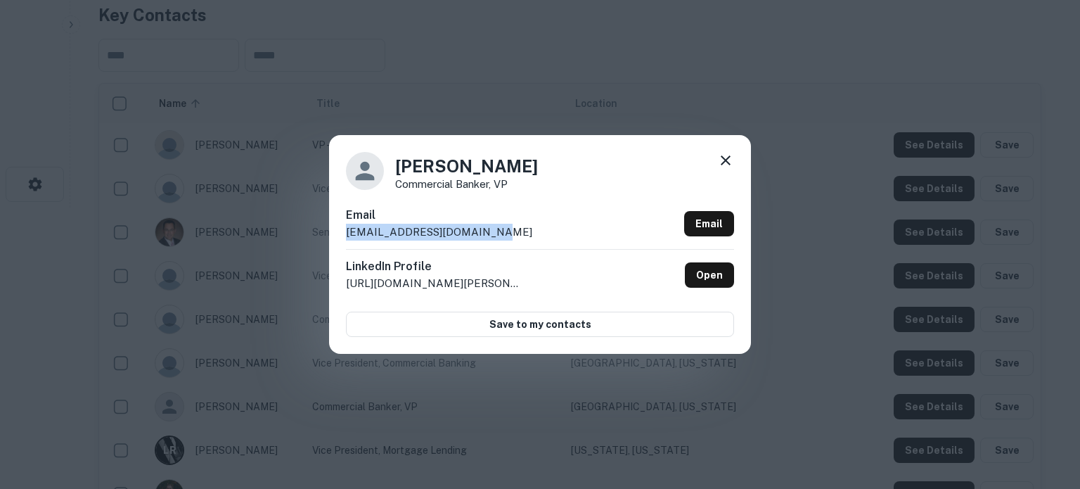
drag, startPoint x: 344, startPoint y: 237, endPoint x: 500, endPoint y: 232, distance: 156.2
click at [500, 232] on div "Lindy Ruggles Commercial Banker, VP Email lruggles@macatawabank.com Email Linke…" at bounding box center [540, 244] width 422 height 218
copy p "lruggles@macatawabank.com"
click at [728, 157] on icon at bounding box center [725, 160] width 17 height 17
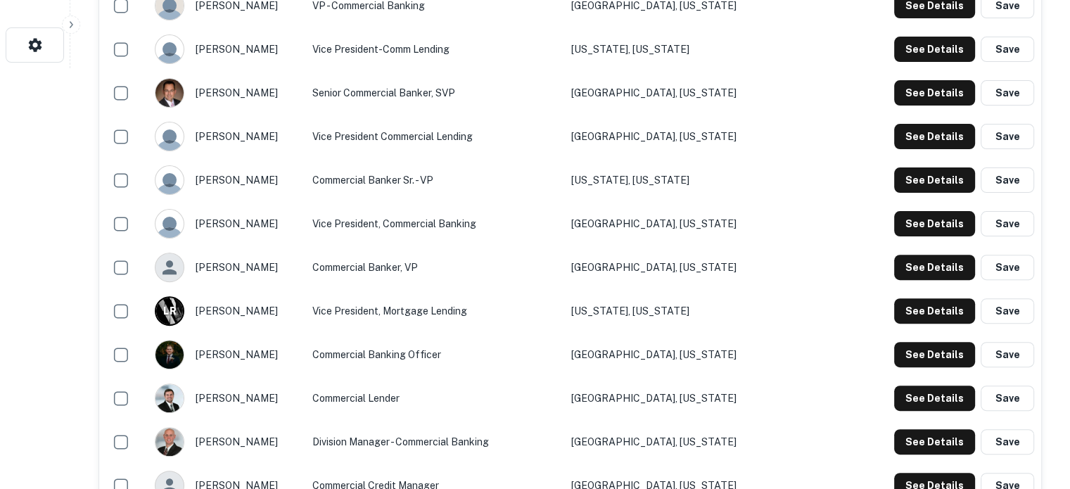
scroll to position [422, 0]
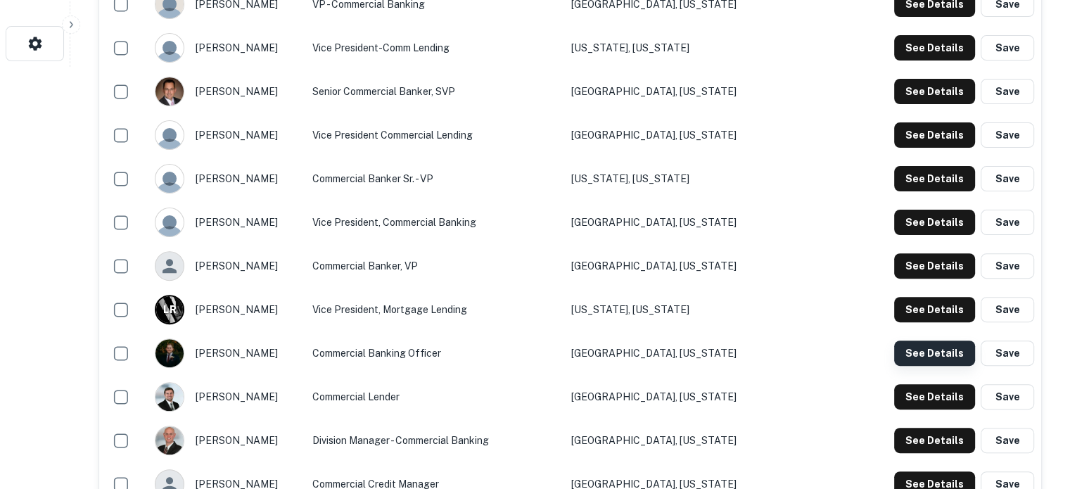
click at [916, 356] on button "See Details" at bounding box center [934, 352] width 81 height 25
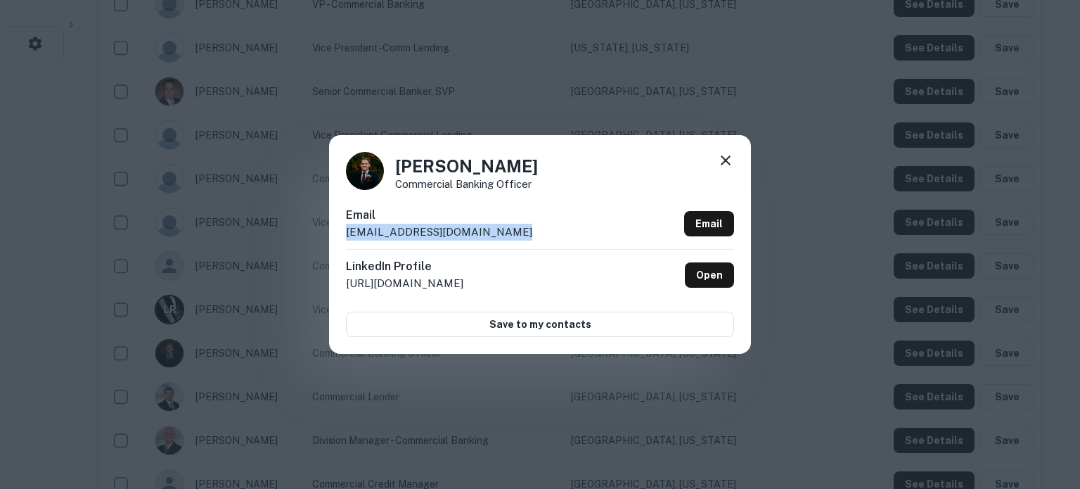
drag, startPoint x: 340, startPoint y: 236, endPoint x: 544, endPoint y: 243, distance: 204.8
click at [544, 243] on div "Andrew Solkema Commercial Banking Officer Email avansolkema@macatawabank.com Em…" at bounding box center [540, 244] width 422 height 218
copy p "avansolkema@macatawabank.com"
click at [725, 162] on icon at bounding box center [726, 160] width 10 height 10
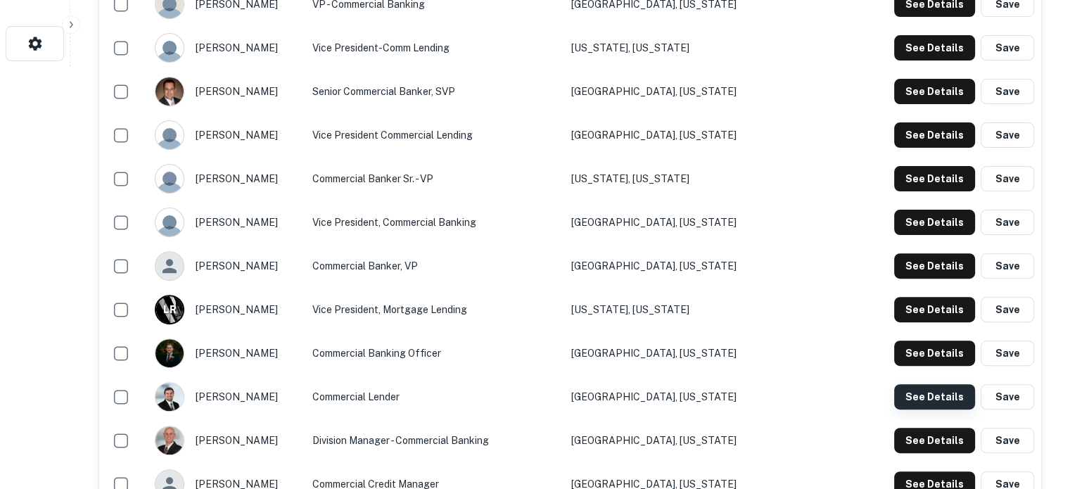
click at [923, 392] on button "See Details" at bounding box center [934, 396] width 81 height 25
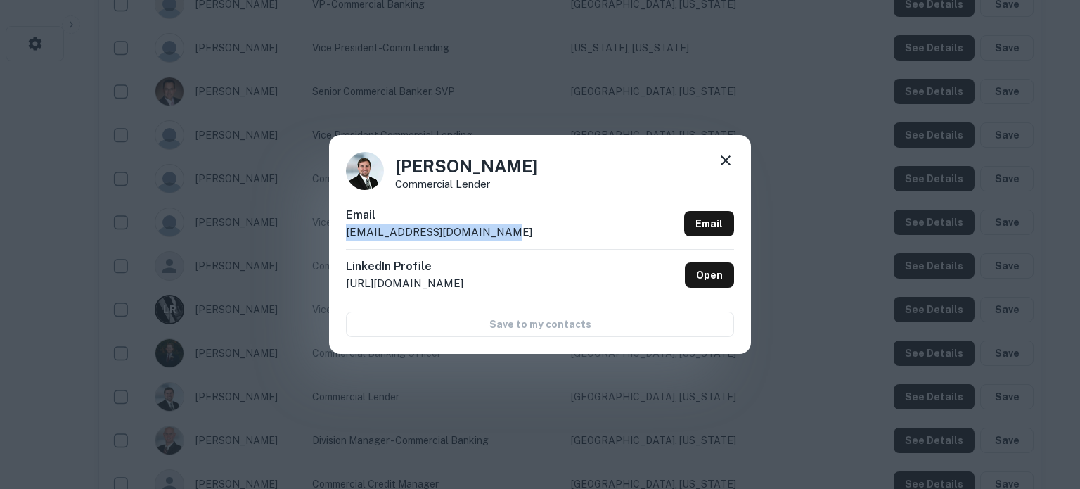
drag, startPoint x: 343, startPoint y: 234, endPoint x: 514, endPoint y: 238, distance: 170.9
click at [514, 238] on div "Brandon Nicholas Commercial Lender Email bnicholas@macatawabank.com Email Linke…" at bounding box center [540, 244] width 422 height 218
copy p "bnicholas@macatawabank.com"
click at [724, 161] on icon at bounding box center [726, 160] width 10 height 10
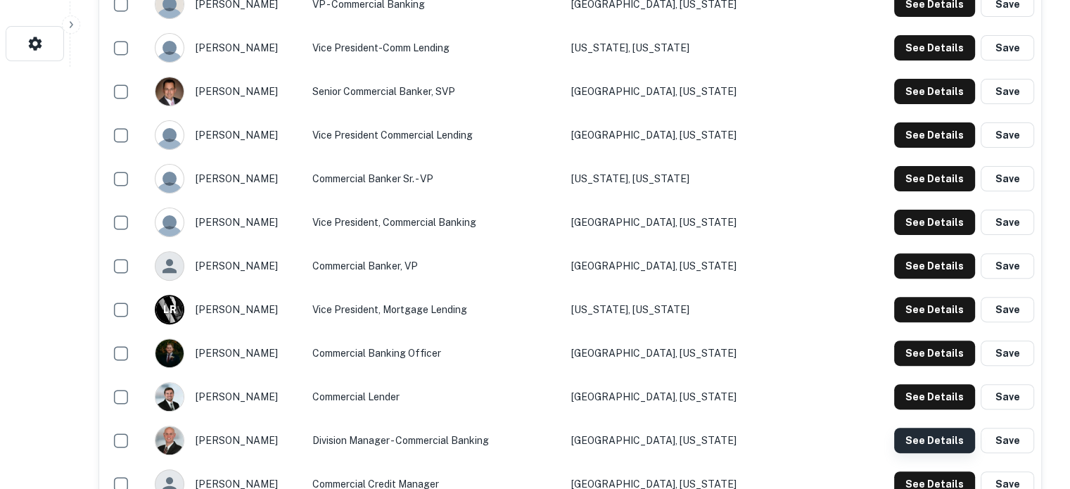
click at [930, 447] on button "See Details" at bounding box center [934, 440] width 81 height 25
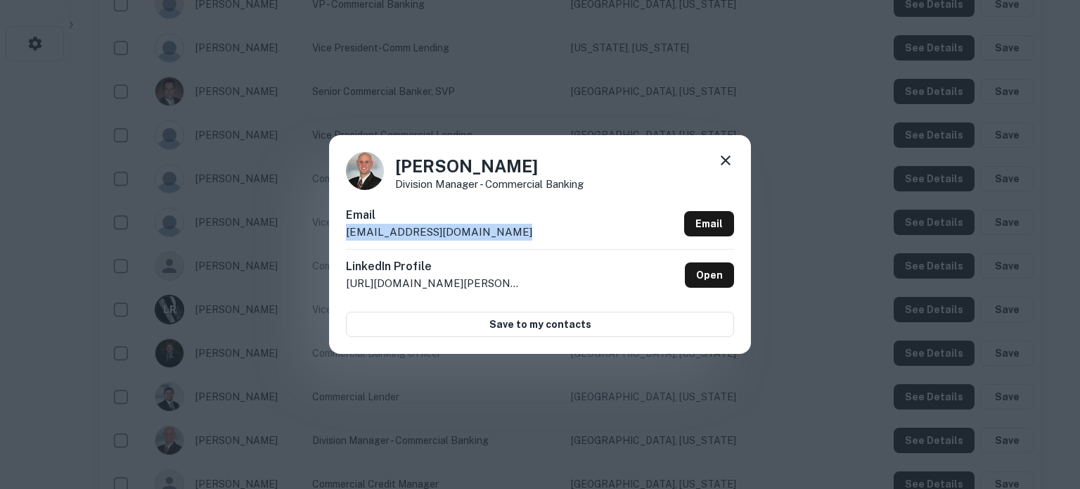
drag, startPoint x: 340, startPoint y: 236, endPoint x: 508, endPoint y: 230, distance: 167.5
click at [508, 230] on div "Jason Birchmeier Division Manager - Commercial Banking Email jbirchmeier@macata…" at bounding box center [540, 244] width 422 height 218
copy p "jbirchmeier@macatawabank.com"
click at [726, 164] on icon at bounding box center [725, 160] width 17 height 17
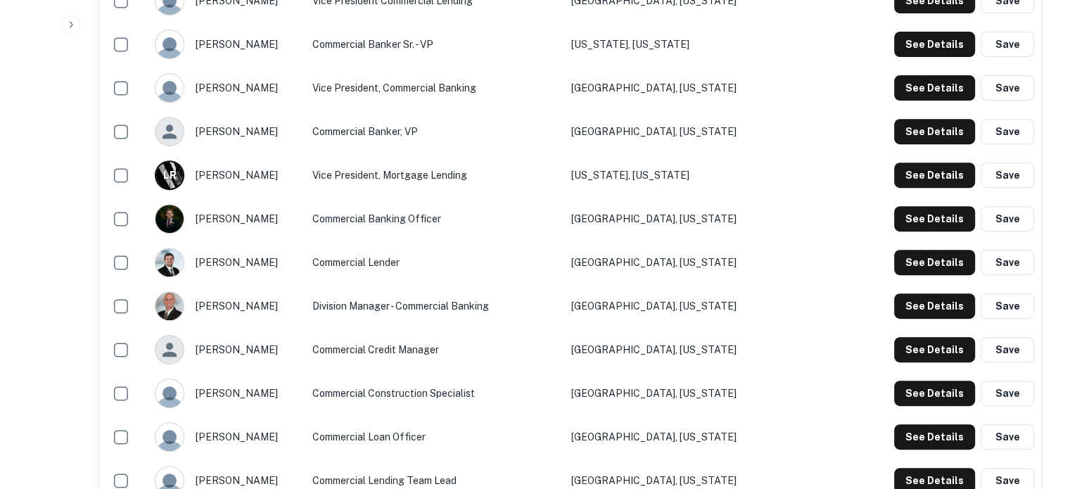
scroll to position [563, 0]
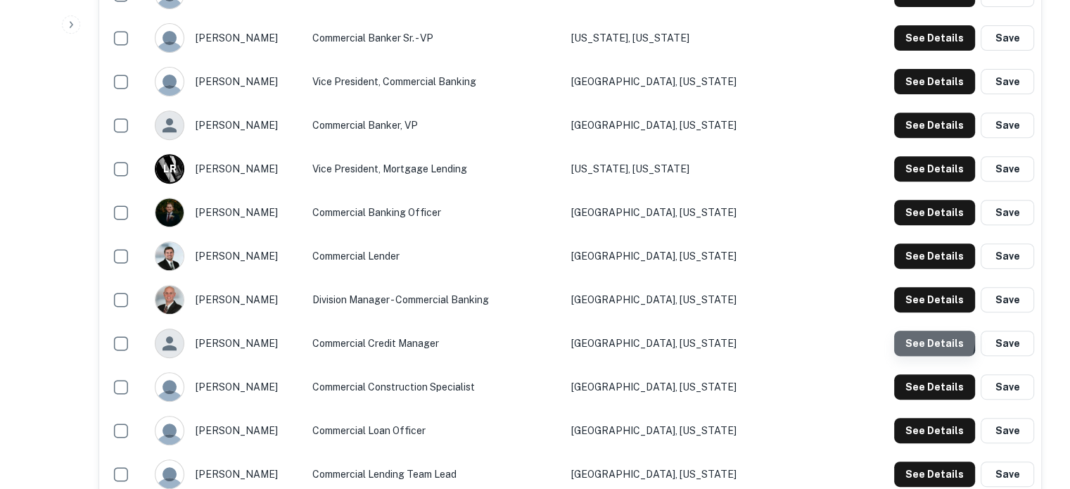
click at [906, 338] on button "See Details" at bounding box center [934, 342] width 81 height 25
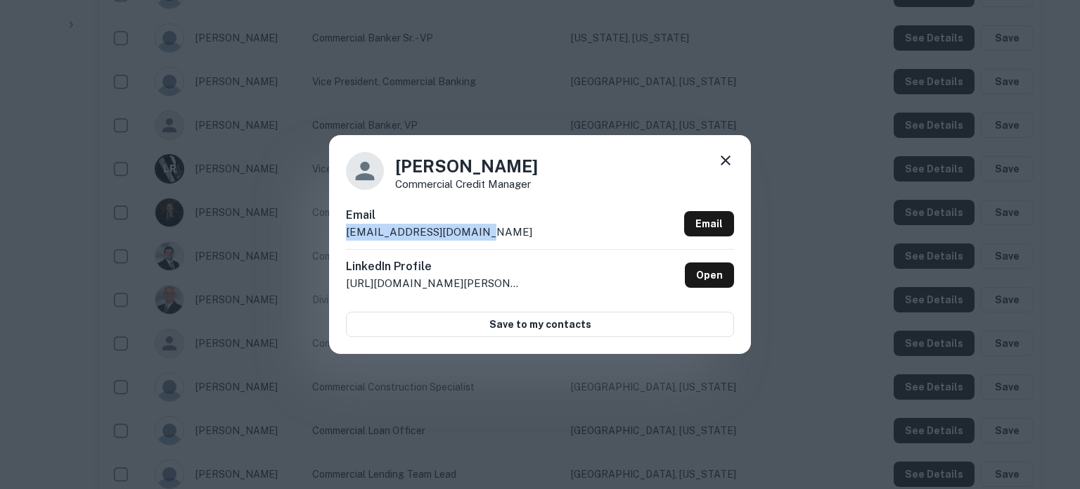
drag, startPoint x: 345, startPoint y: 234, endPoint x: 523, endPoint y: 234, distance: 177.9
click at [523, 234] on div "Kurt Hanko Commercial Credit Manager Email khanko@macatawabank.com Email Linked…" at bounding box center [540, 244] width 422 height 218
click at [737, 160] on div "Kurt Hanko Commercial Credit Manager Email khanko@macatawabank.com Email Linked…" at bounding box center [540, 244] width 422 height 218
click at [720, 160] on icon at bounding box center [725, 160] width 17 height 17
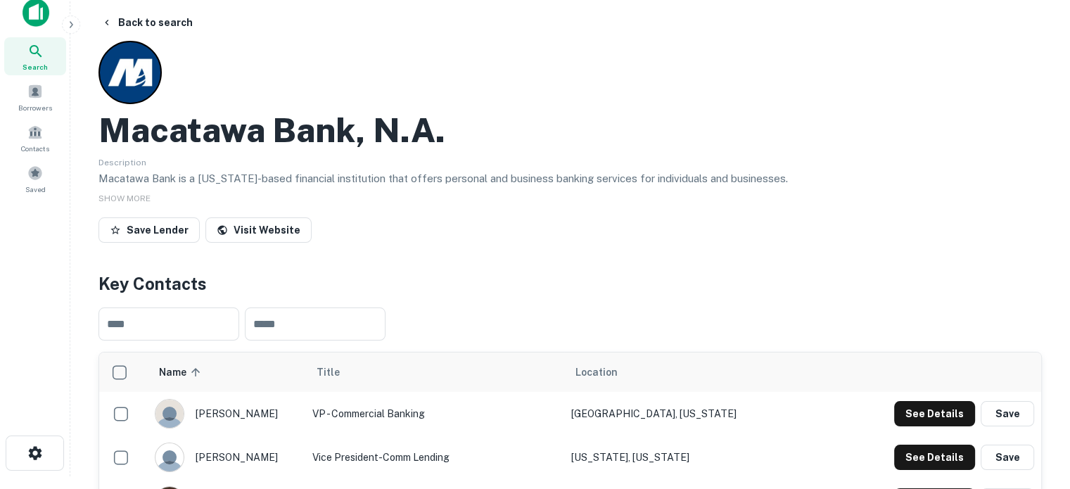
scroll to position [0, 0]
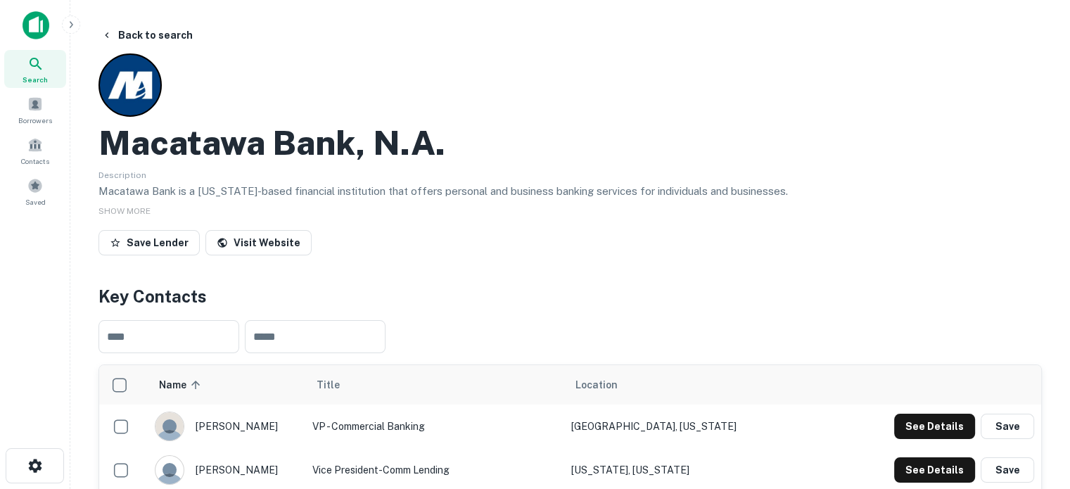
click at [48, 73] on div "Search" at bounding box center [35, 69] width 62 height 38
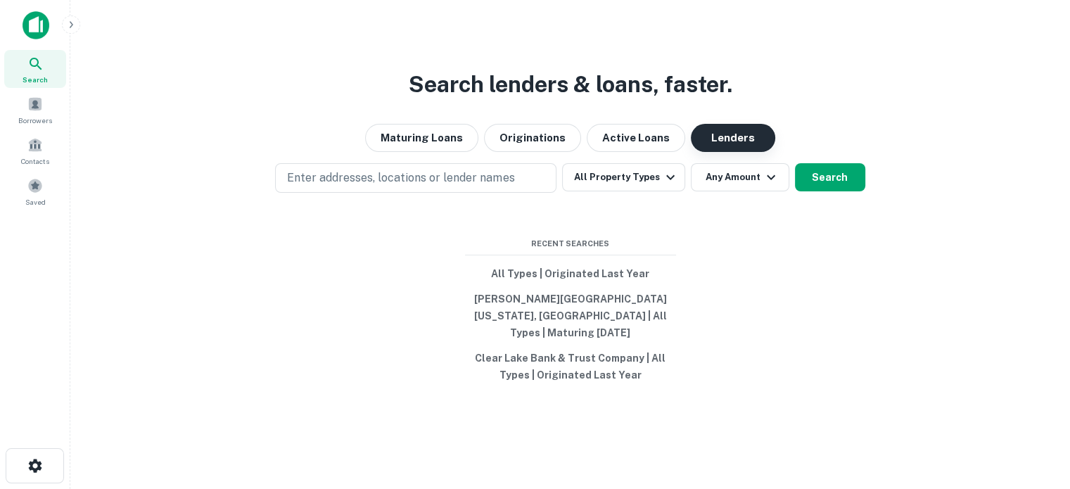
click at [719, 150] on button "Lenders" at bounding box center [733, 138] width 84 height 28
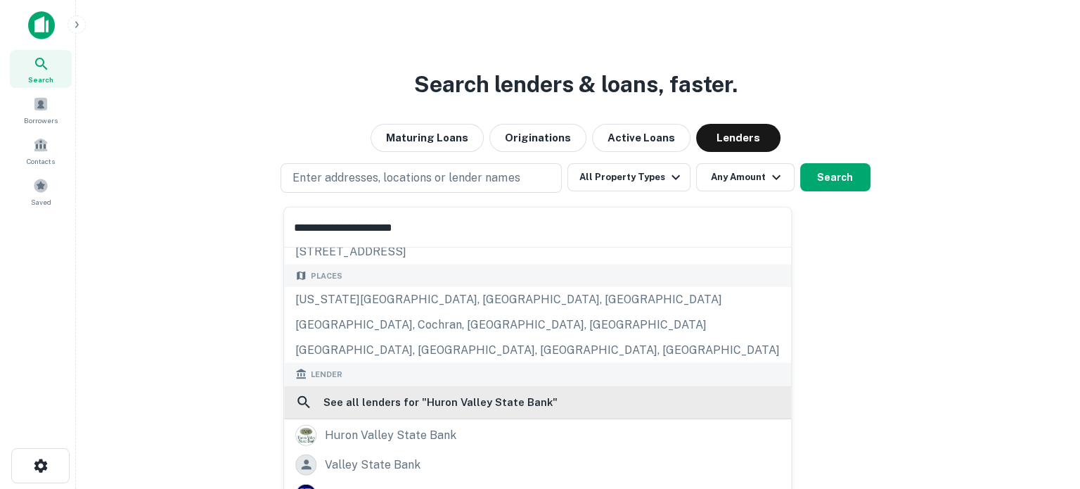
scroll to position [141, 0]
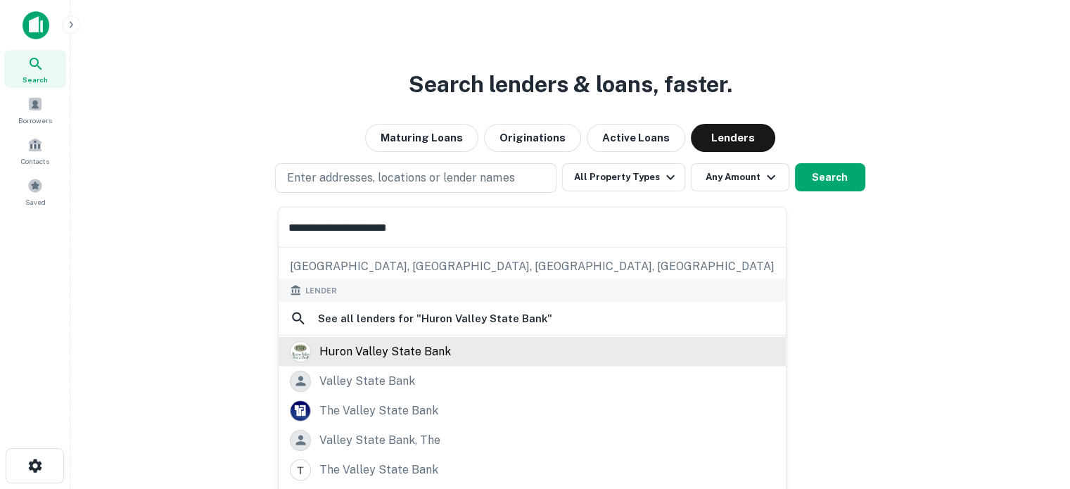
type input "**********"
click at [413, 349] on div "huron valley state bank" at bounding box center [384, 350] width 131 height 21
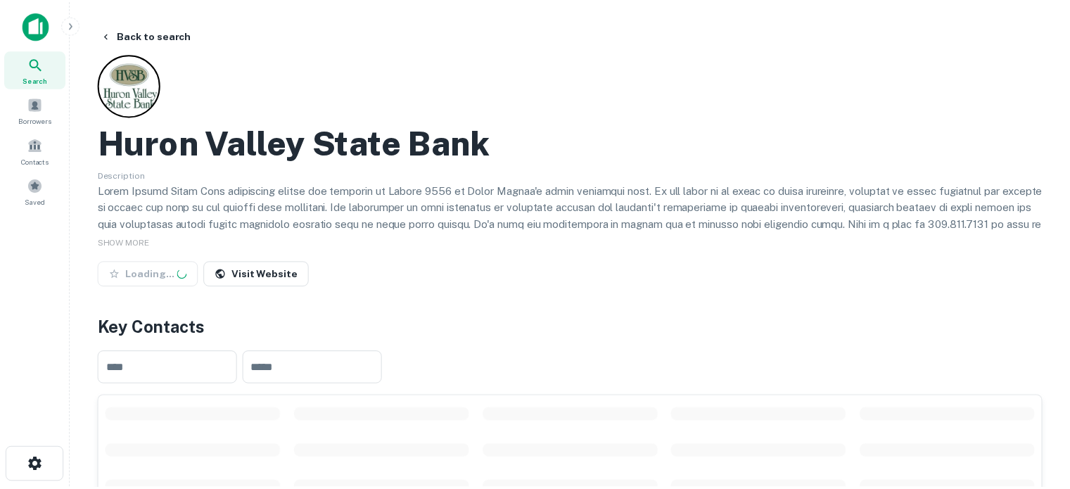
scroll to position [352, 0]
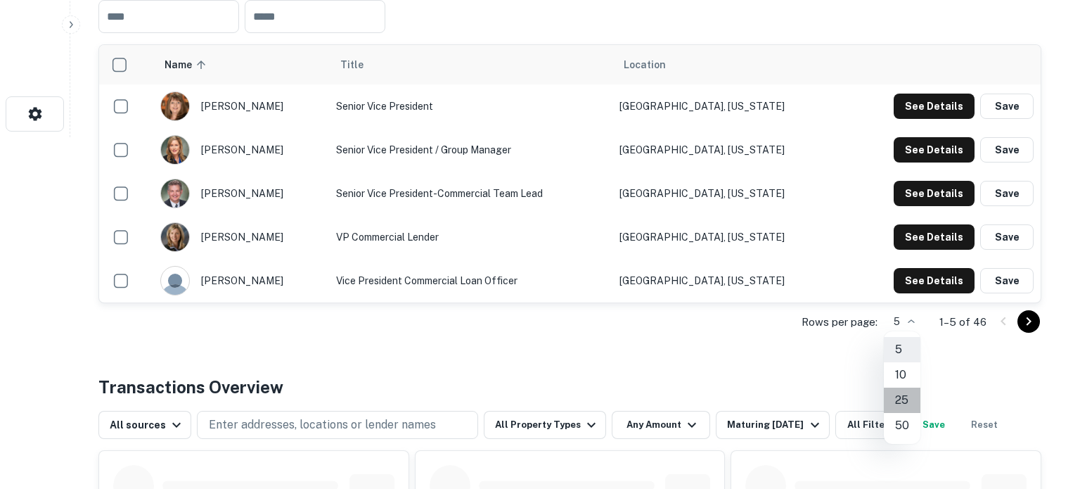
click at [901, 399] on li "25" at bounding box center [902, 399] width 37 height 25
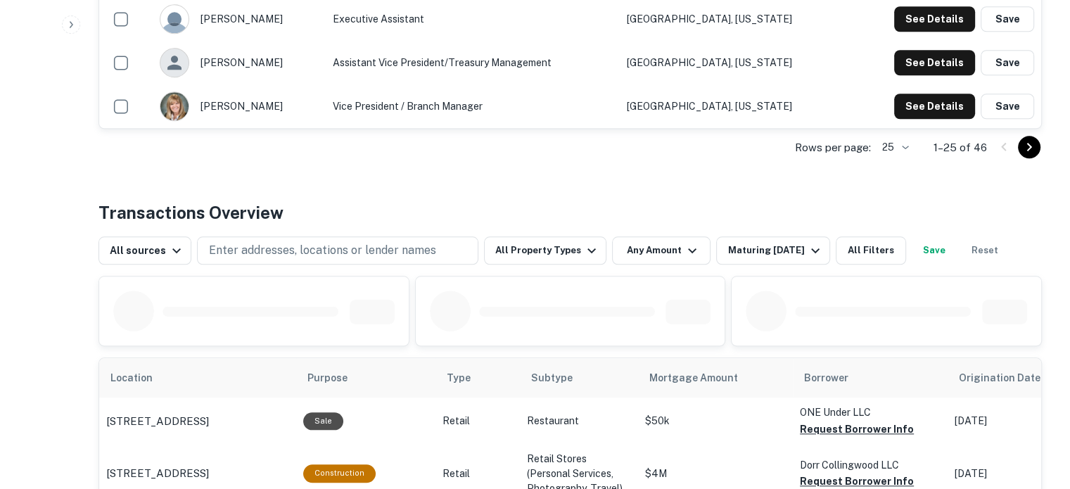
scroll to position [1406, 0]
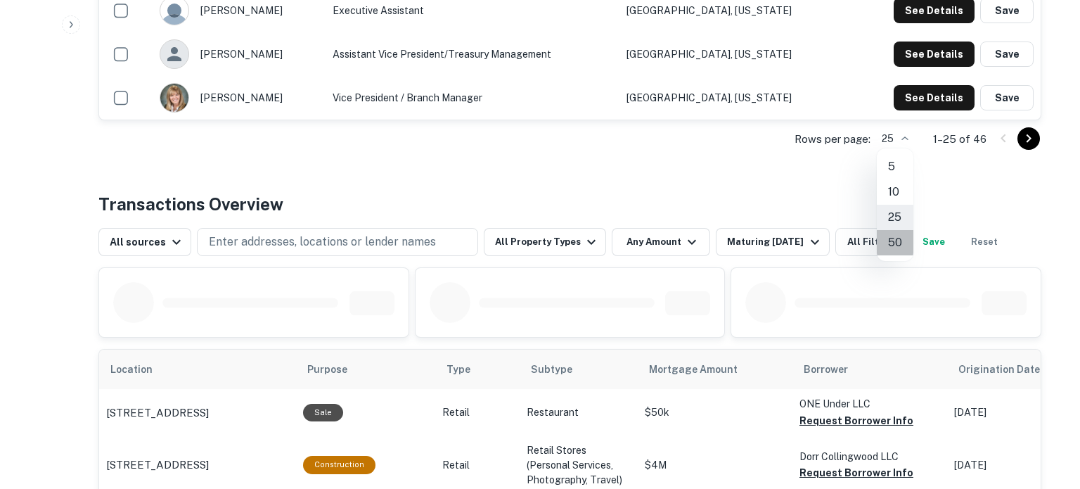
click at [894, 239] on li "50" at bounding box center [895, 242] width 37 height 25
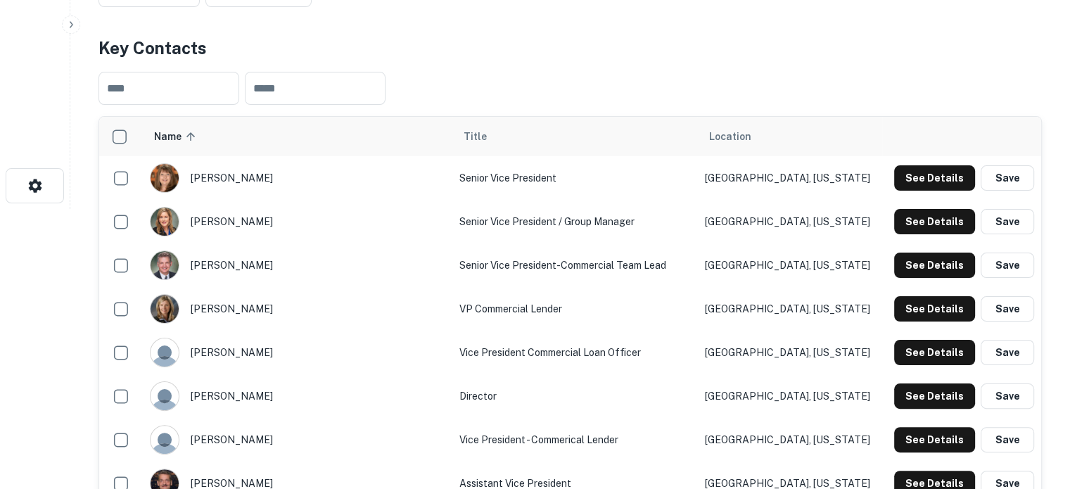
scroll to position [0, 0]
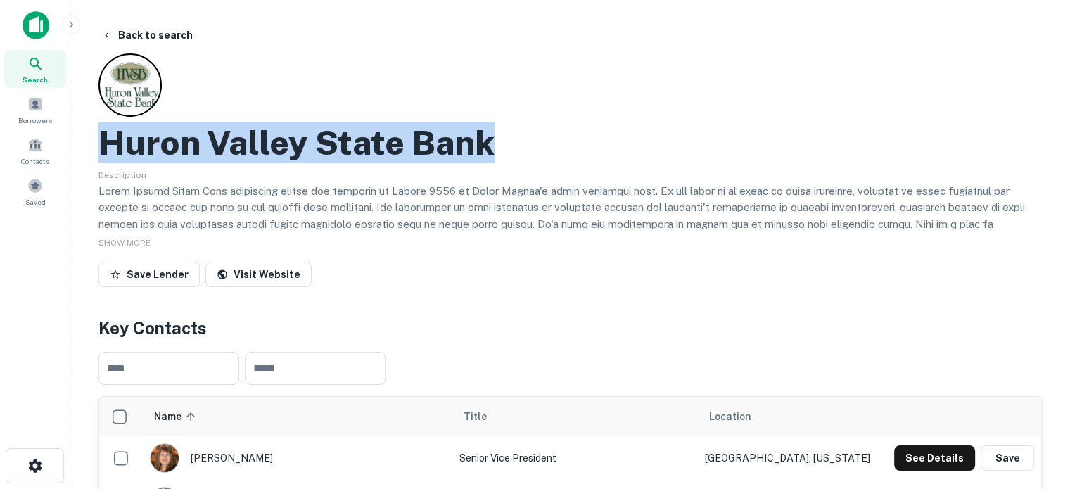
drag, startPoint x: 105, startPoint y: 150, endPoint x: 510, endPoint y: 155, distance: 405.0
click at [510, 155] on div "Huron Valley State Bank" at bounding box center [569, 142] width 943 height 41
copy h2 "Huron Valley State Bank"
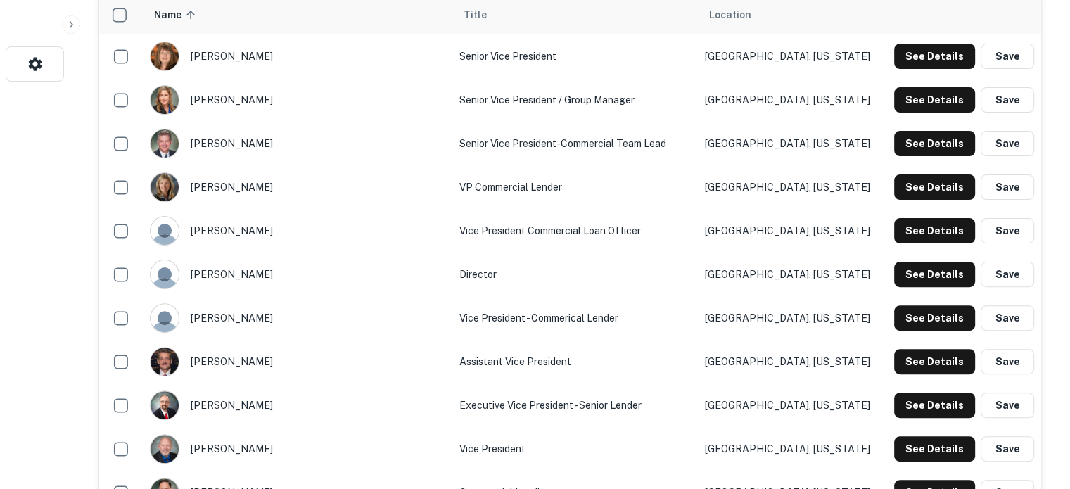
scroll to position [492, 0]
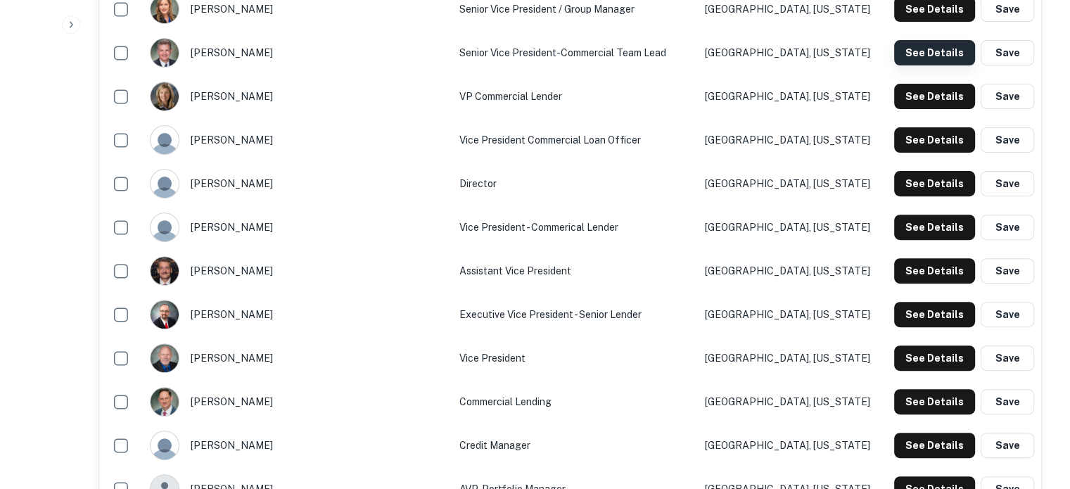
click at [943, 51] on button "See Details" at bounding box center [934, 52] width 81 height 25
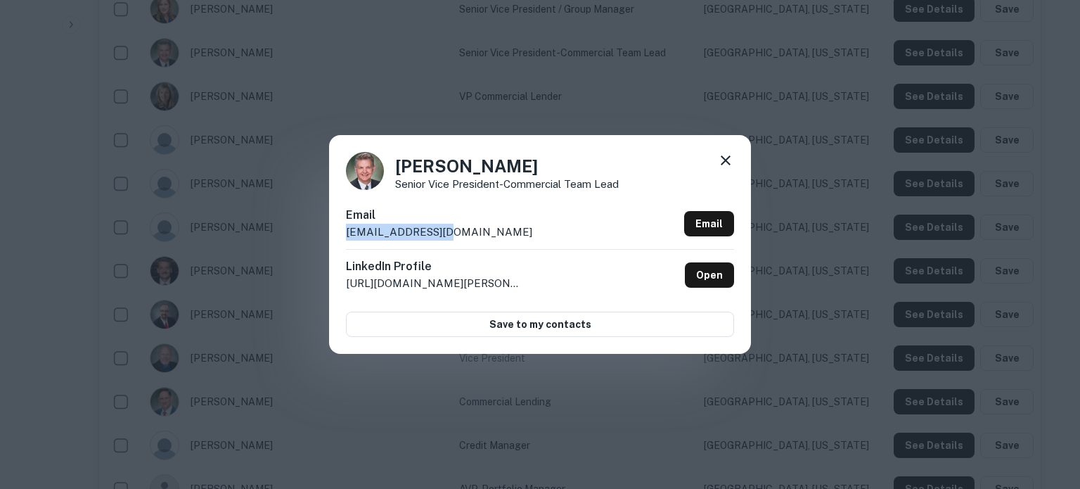
drag, startPoint x: 346, startPoint y: 236, endPoint x: 450, endPoint y: 236, distance: 104.1
click at [450, 236] on div "Email [EMAIL_ADDRESS][DOMAIN_NAME] Email" at bounding box center [540, 228] width 388 height 42
copy p "[EMAIL_ADDRESS][DOMAIN_NAME]"
click at [731, 163] on icon at bounding box center [725, 160] width 17 height 17
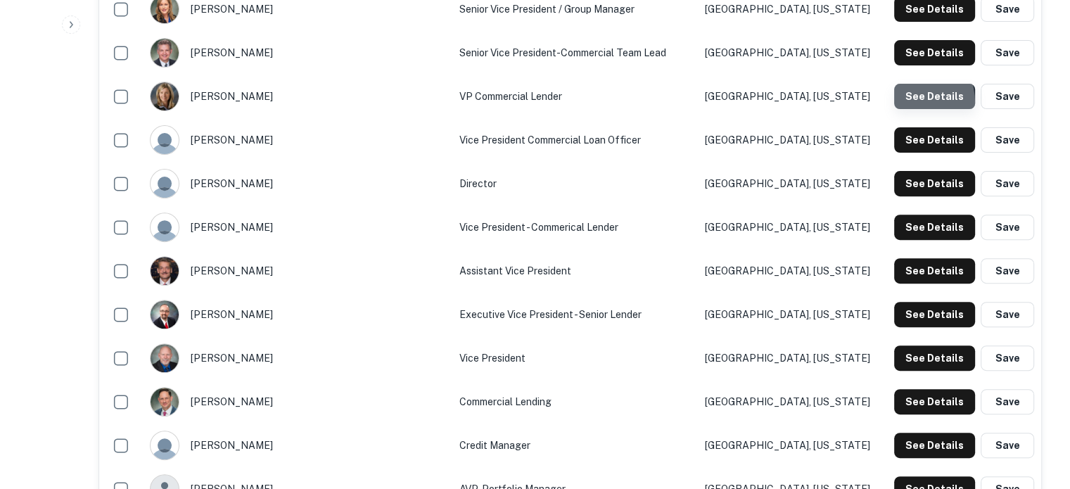
click at [900, 104] on button "See Details" at bounding box center [934, 96] width 81 height 25
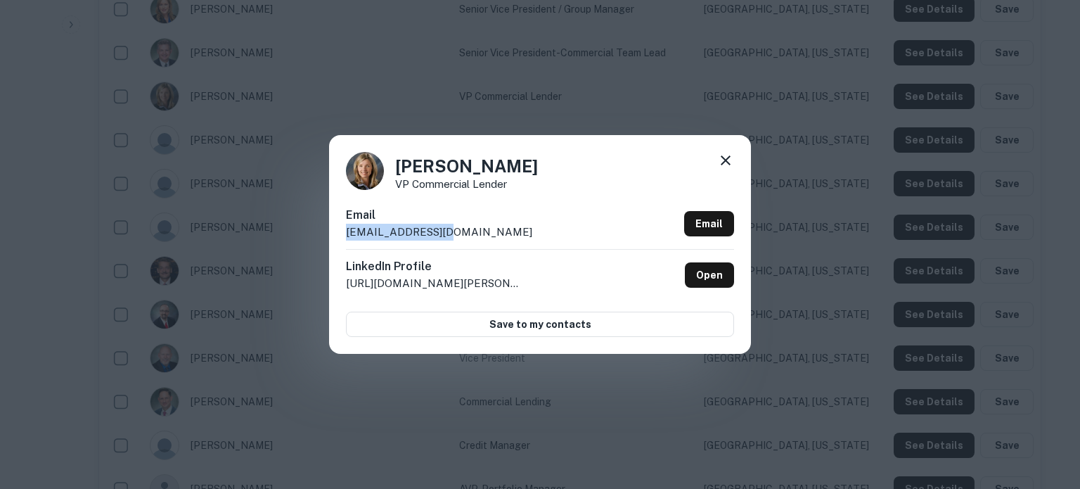
drag, startPoint x: 343, startPoint y: 234, endPoint x: 458, endPoint y: 238, distance: 115.4
click at [458, 238] on div "[PERSON_NAME] VP Commercial Lender Email [EMAIL_ADDRESS][DOMAIN_NAME] Email Lin…" at bounding box center [540, 244] width 422 height 218
copy p "[EMAIL_ADDRESS][DOMAIN_NAME]"
click at [728, 159] on icon at bounding box center [725, 160] width 17 height 17
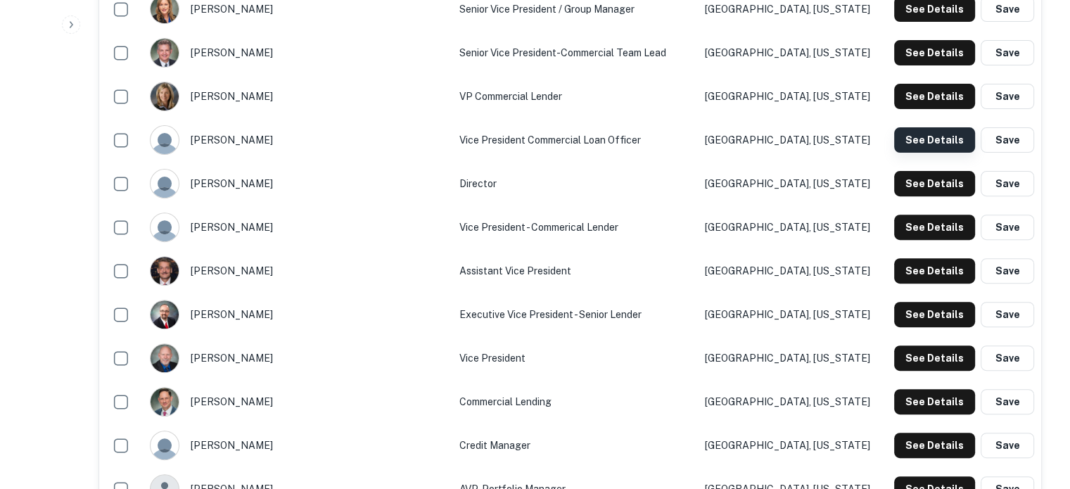
click at [929, 143] on button "See Details" at bounding box center [934, 139] width 81 height 25
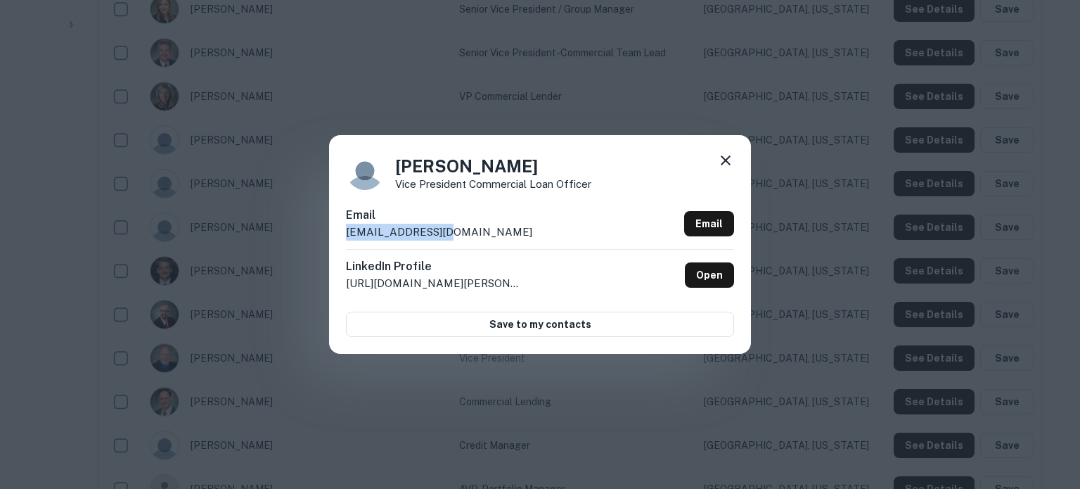
drag, startPoint x: 342, startPoint y: 236, endPoint x: 475, endPoint y: 236, distance: 132.2
click at [475, 236] on div "[PERSON_NAME] Vice President Commercial Loan Officer Email [EMAIL_ADDRESS][DOMA…" at bounding box center [540, 244] width 422 height 218
copy p "[EMAIL_ADDRESS][DOMAIN_NAME]"
click at [719, 161] on icon at bounding box center [725, 160] width 17 height 17
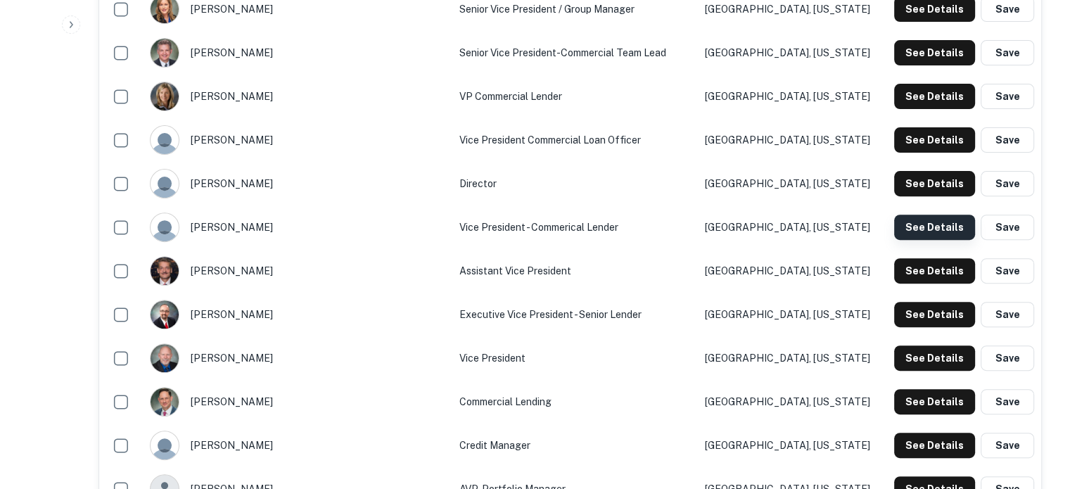
click at [931, 229] on button "See Details" at bounding box center [934, 226] width 81 height 25
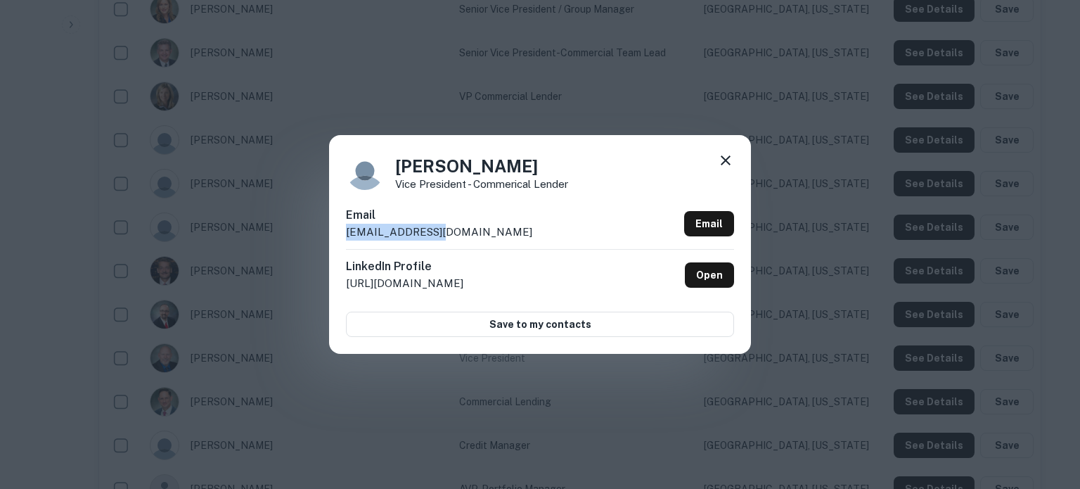
drag, startPoint x: 330, startPoint y: 238, endPoint x: 489, endPoint y: 236, distance: 158.9
click at [489, 236] on div "Marie Warner Vice President - Commerical Lender Email mwarner@hvsb.com Email Li…" at bounding box center [540, 244] width 422 height 218
copy p "mwarner@hvsb.com"
click at [726, 164] on icon at bounding box center [725, 160] width 17 height 17
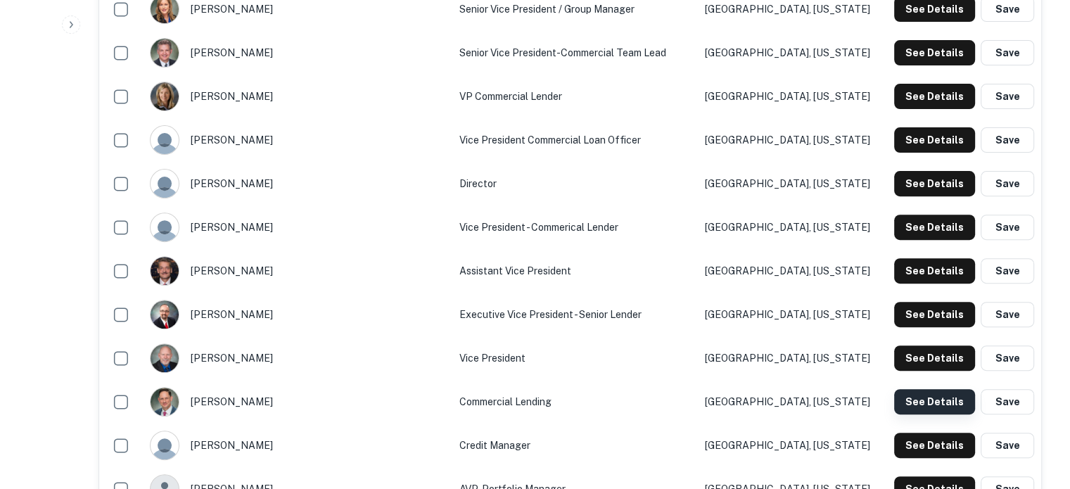
click at [903, 401] on button "See Details" at bounding box center [934, 401] width 81 height 25
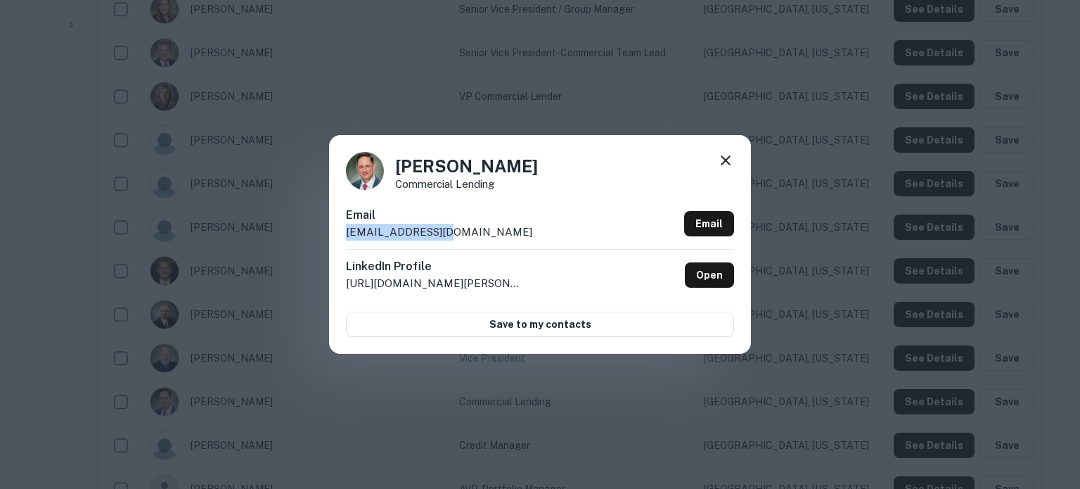
drag, startPoint x: 339, startPoint y: 236, endPoint x: 472, endPoint y: 233, distance: 132.9
click at [472, 233] on div "Paul Dowling Commercial Lending Email pdowling@hvsb.com Email LinkedIn Profile …" at bounding box center [540, 244] width 422 height 218
copy p "pdowling@hvsb.com"
click at [728, 160] on icon at bounding box center [725, 160] width 17 height 17
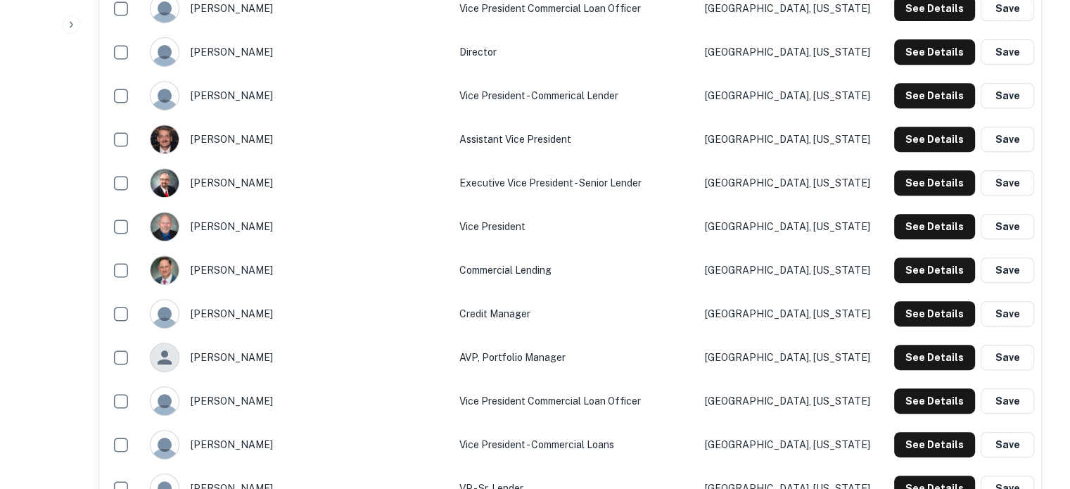
scroll to position [633, 0]
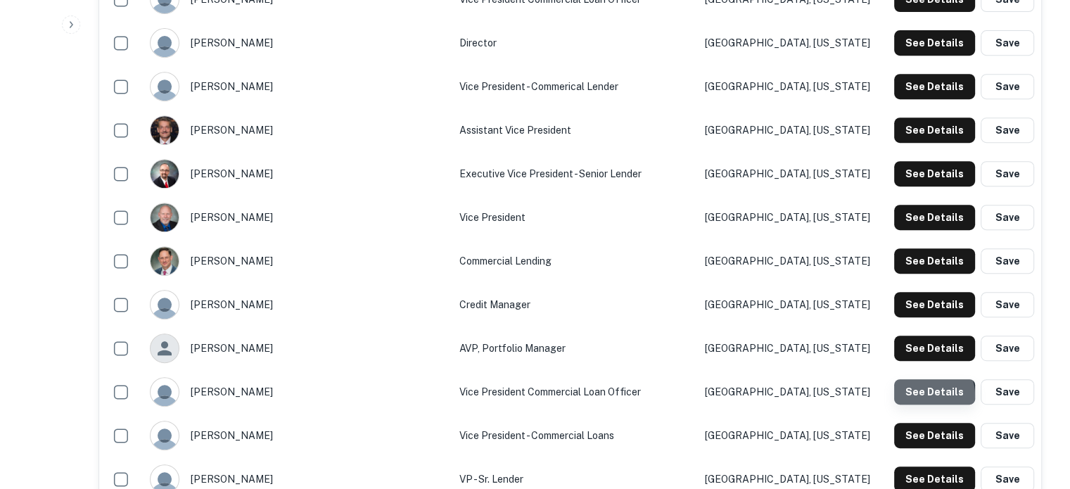
click at [928, 396] on button "See Details" at bounding box center [934, 391] width 81 height 25
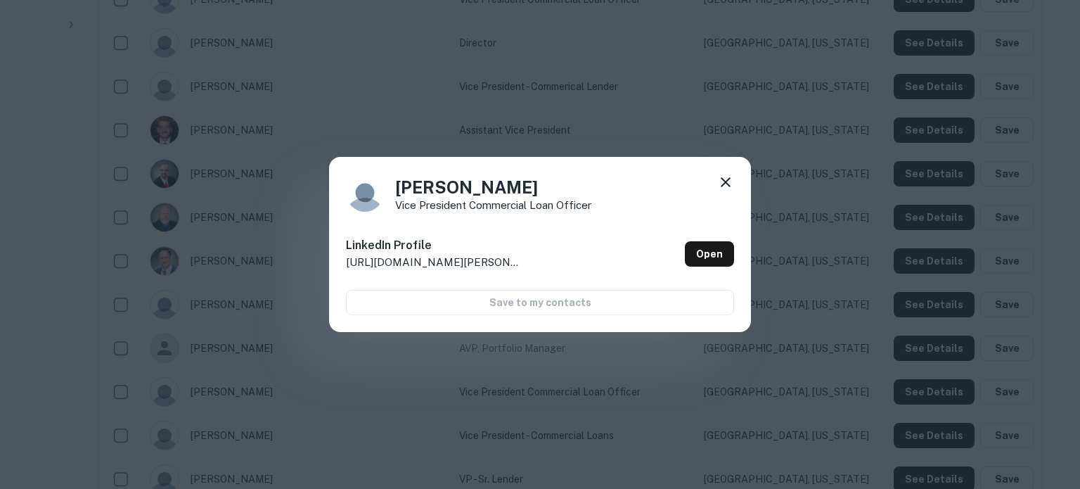
click at [726, 182] on icon at bounding box center [726, 182] width 10 height 10
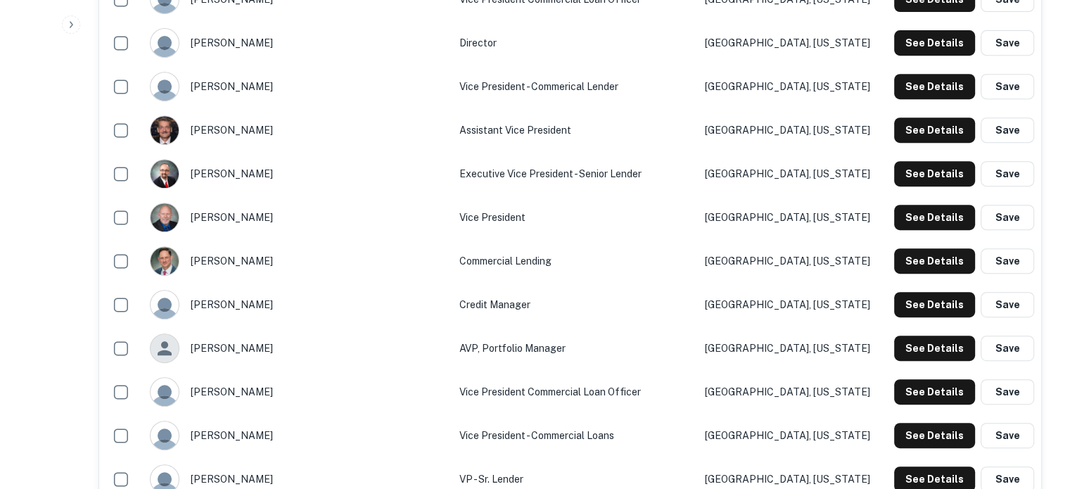
click at [893, 434] on div "See Details Save" at bounding box center [961, 435] width 145 height 25
click at [921, 435] on button "See Details" at bounding box center [934, 435] width 81 height 25
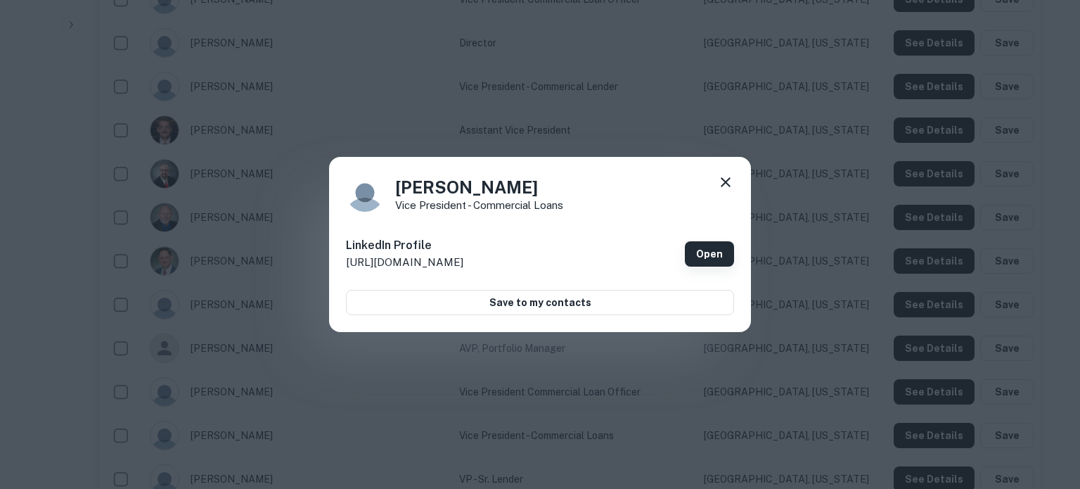
click at [709, 255] on link "Open" at bounding box center [709, 253] width 49 height 25
click at [726, 182] on icon at bounding box center [726, 182] width 10 height 10
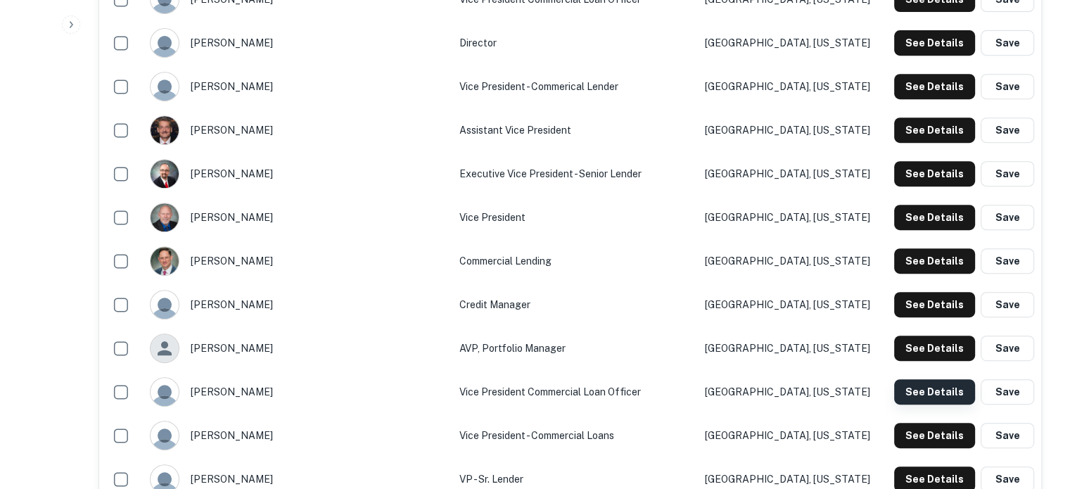
click at [911, 392] on button "See Details" at bounding box center [934, 391] width 81 height 25
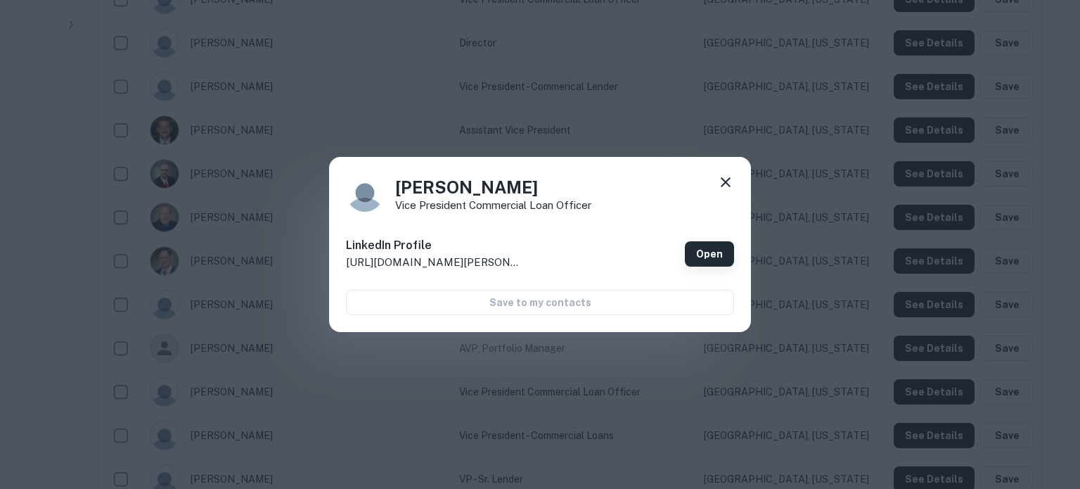
click at [717, 257] on link "Open" at bounding box center [709, 253] width 49 height 25
click at [734, 180] on div "Kevin McLsaac Vice President Commercial Loan Officer LinkedIn Profile http://ww…" at bounding box center [540, 245] width 422 height 176
click at [728, 182] on icon at bounding box center [725, 182] width 17 height 17
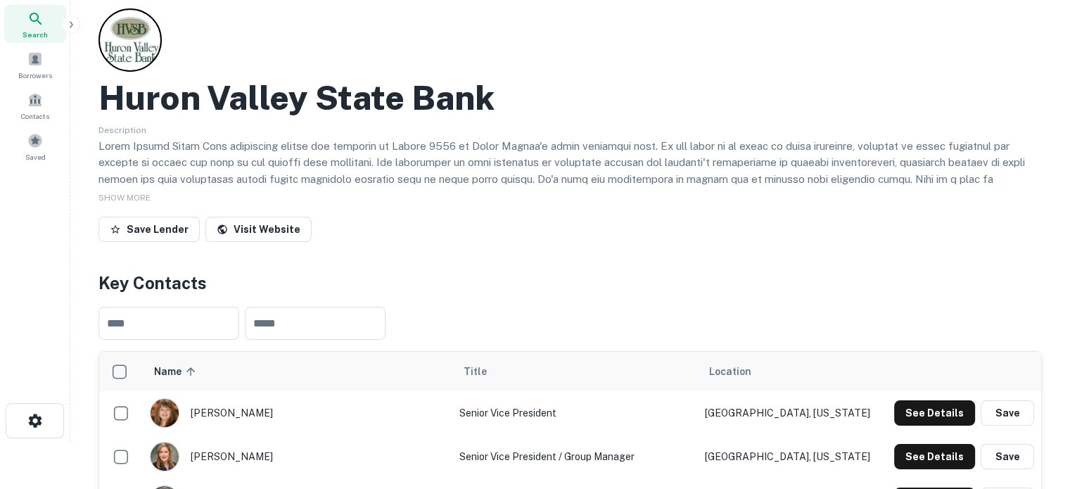
scroll to position [0, 0]
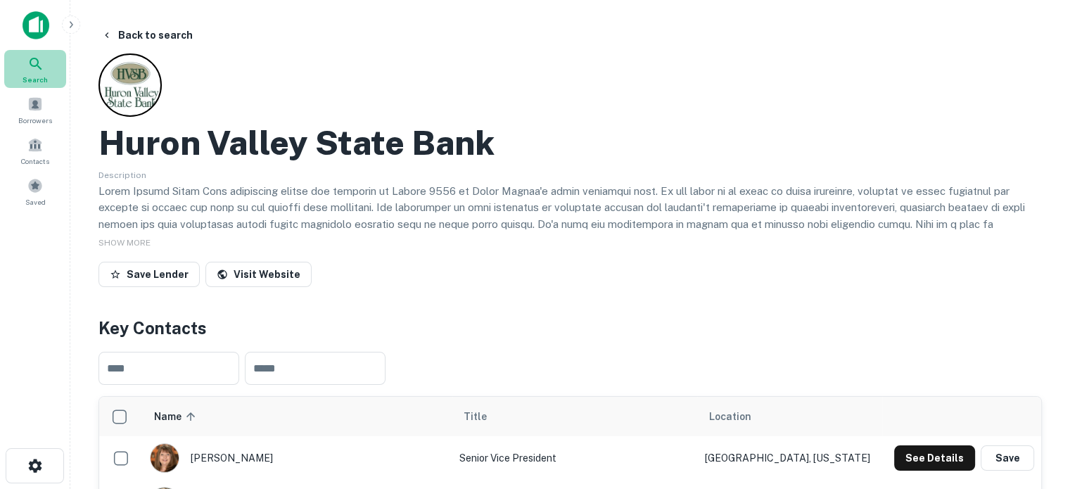
click at [23, 70] on div "Search" at bounding box center [35, 69] width 62 height 38
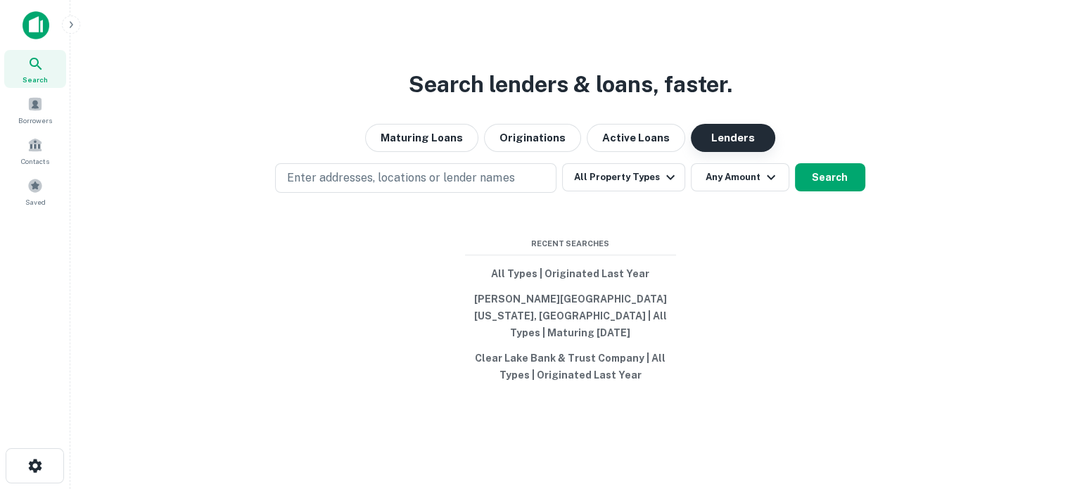
click at [736, 152] on button "Lenders" at bounding box center [733, 138] width 84 height 28
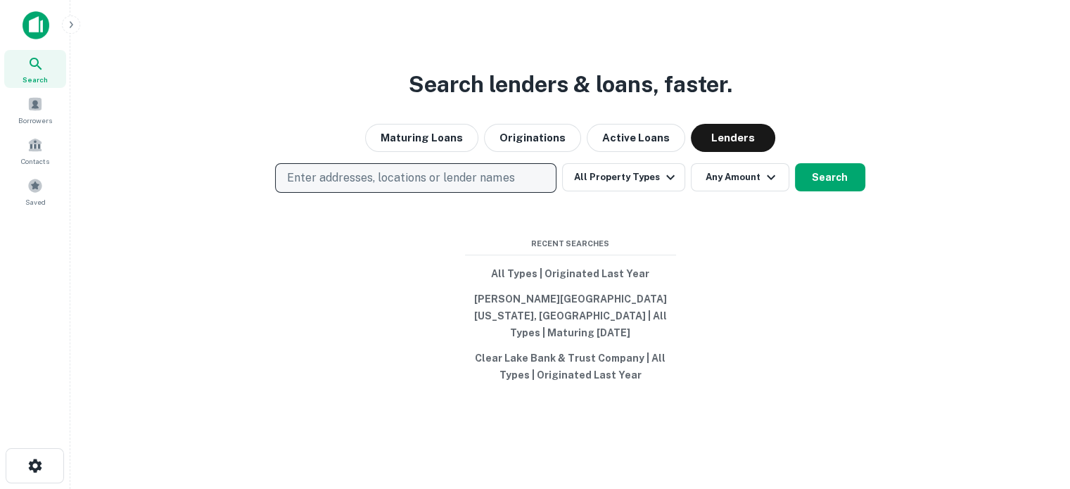
click at [434, 186] on p "Enter addresses, locations or lender names" at bounding box center [400, 177] width 227 height 17
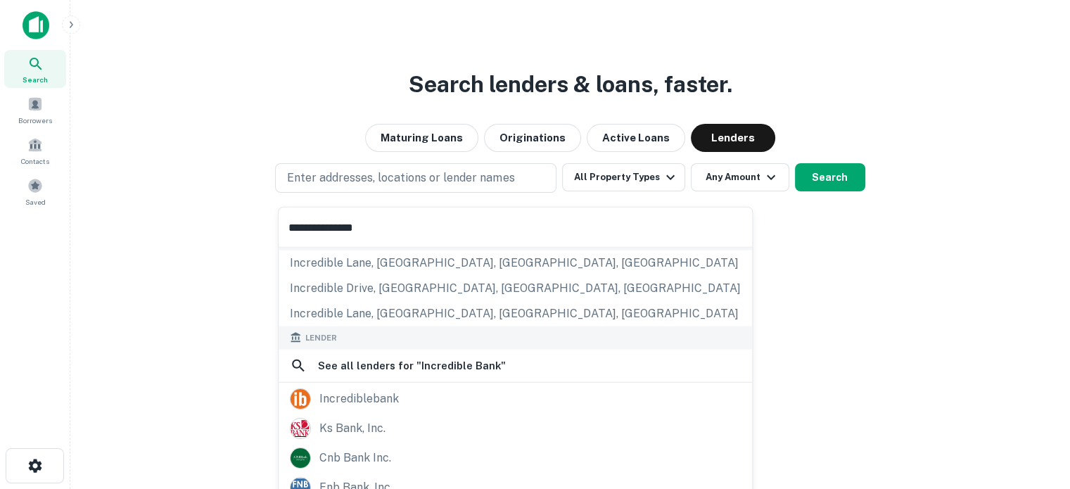
scroll to position [198, 0]
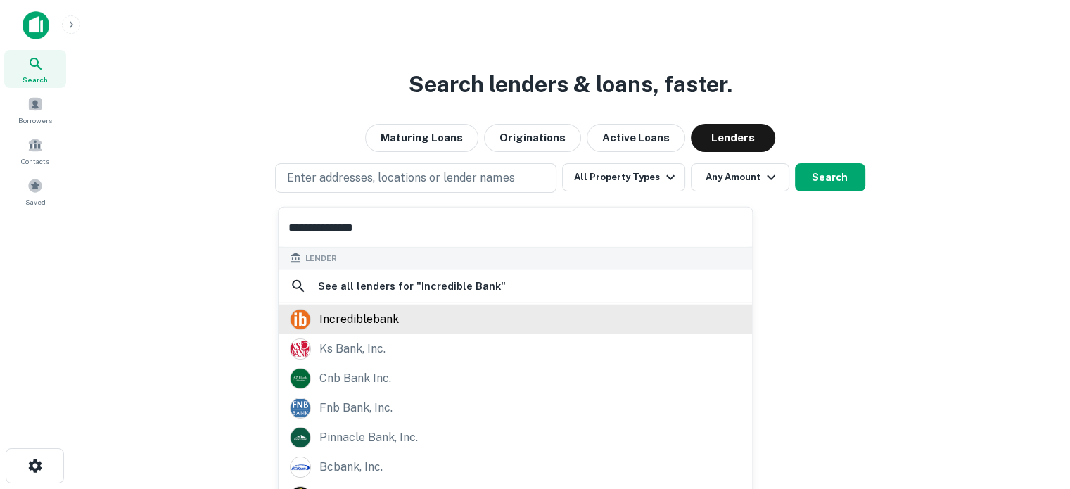
type input "**********"
click at [399, 325] on div "incrediblebank" at bounding box center [515, 318] width 451 height 21
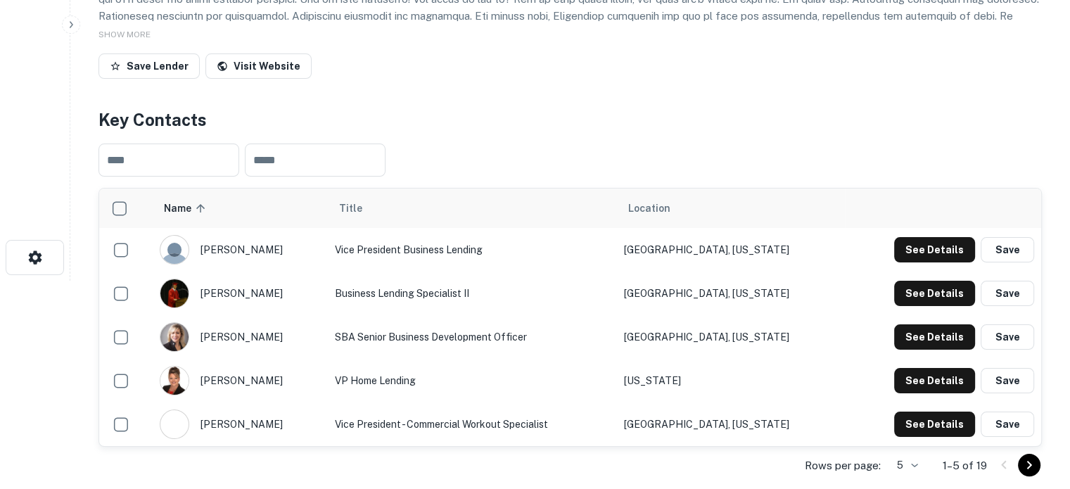
scroll to position [211, 0]
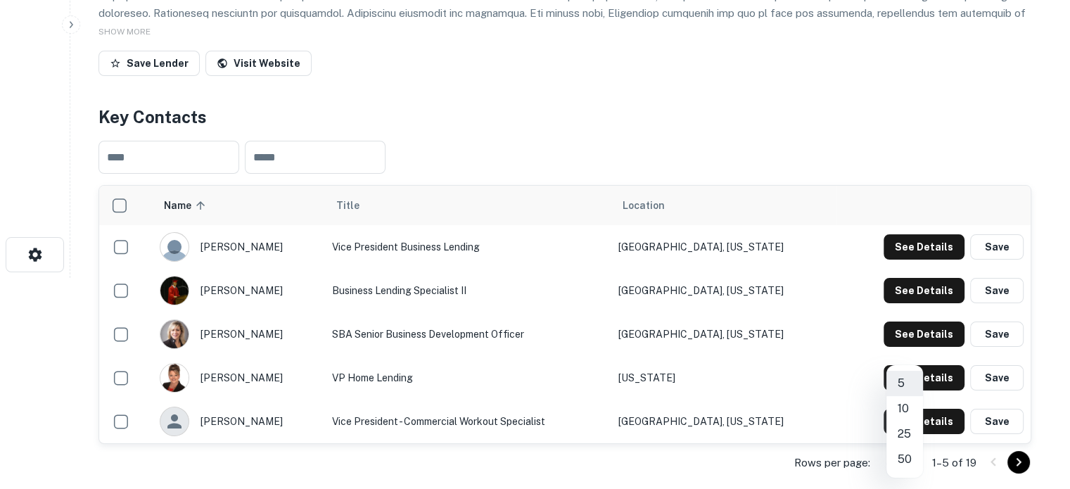
click at [910, 278] on body "Search Borrowers Contacts Saved Back to search Incrediblebank Description SHOW …" at bounding box center [535, 33] width 1070 height 489
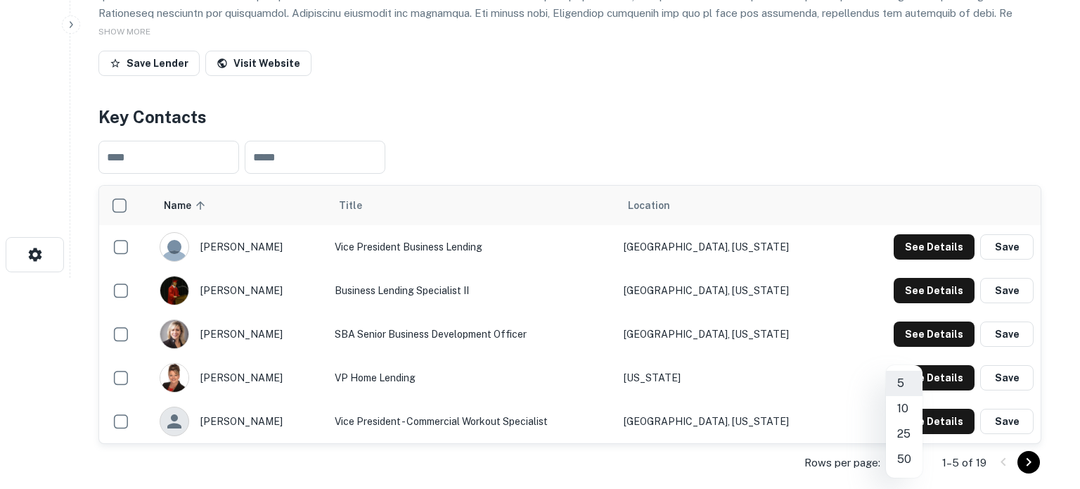
click at [904, 437] on li "25" at bounding box center [904, 433] width 37 height 25
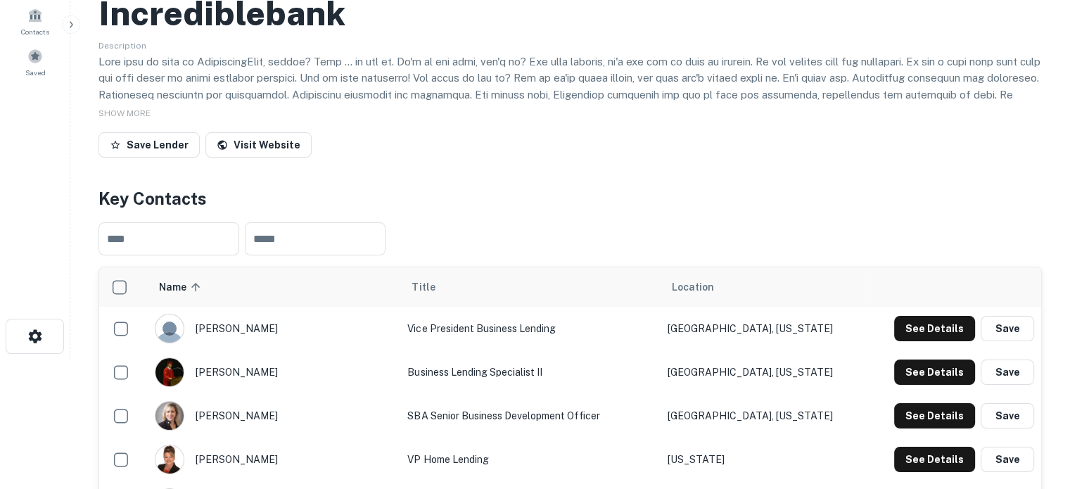
scroll to position [0, 0]
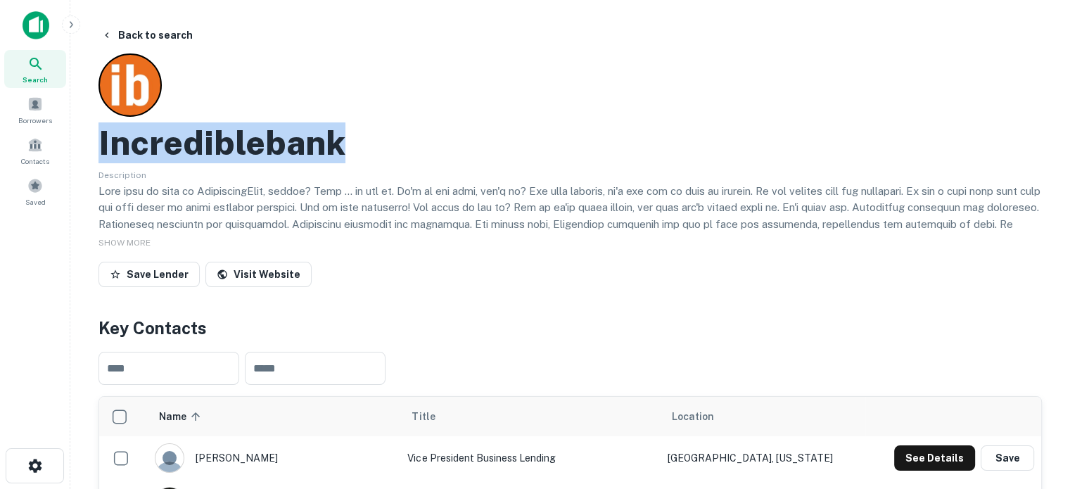
drag, startPoint x: 94, startPoint y: 153, endPoint x: 371, endPoint y: 152, distance: 277.8
copy h2 "Incrediblebank"
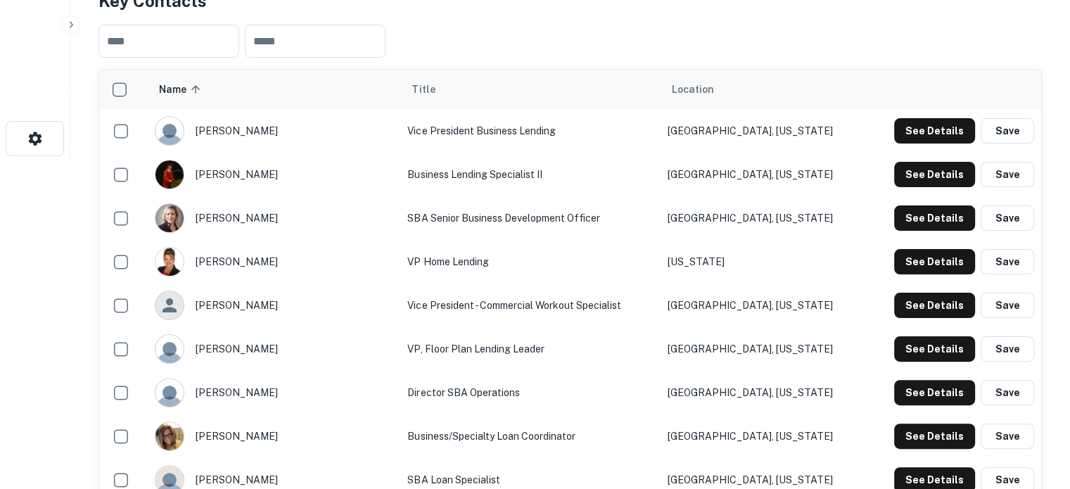
scroll to position [352, 0]
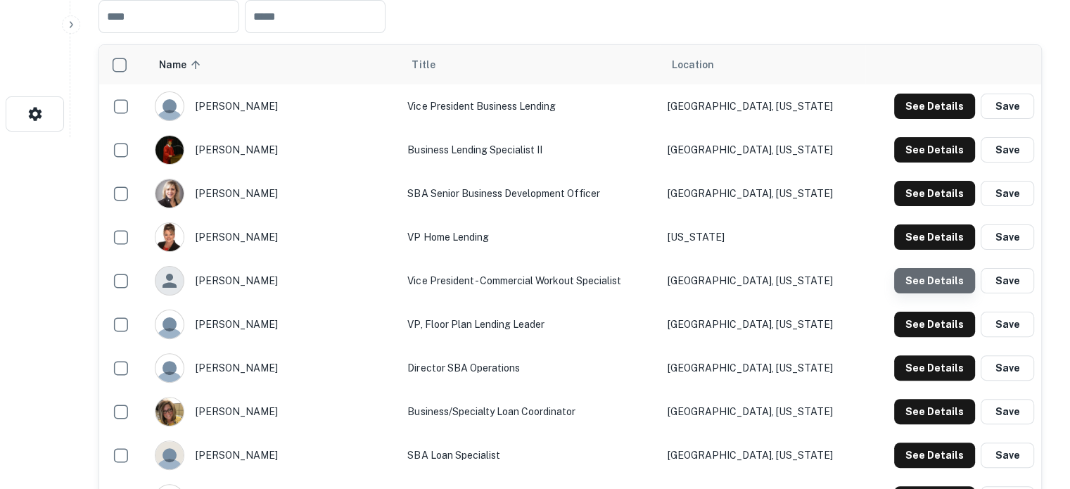
click at [942, 289] on button "See Details" at bounding box center [934, 280] width 81 height 25
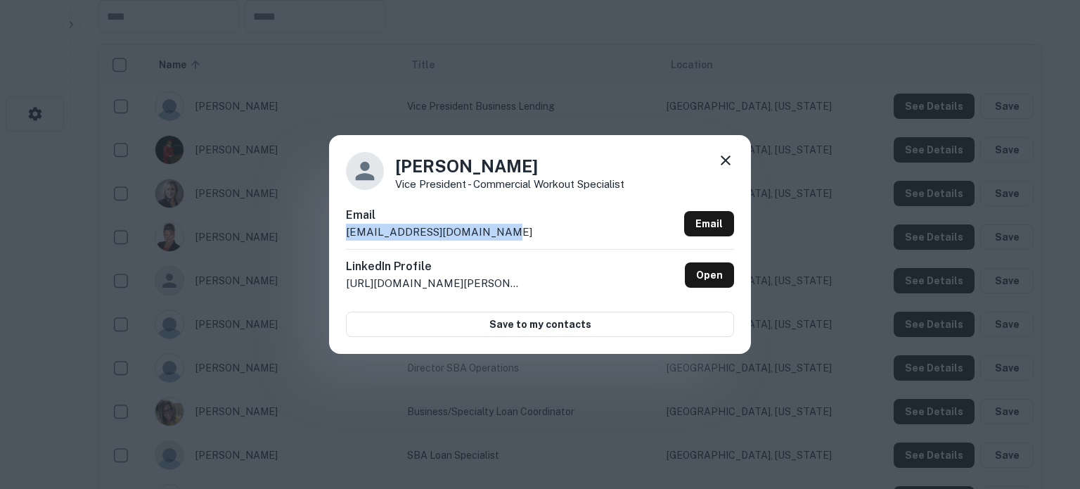
drag, startPoint x: 340, startPoint y: 231, endPoint x: 509, endPoint y: 228, distance: 169.5
click at [509, 228] on div "Brent Madson Vice President - Commercial Workout Specialist Email bmadson@incre…" at bounding box center [540, 244] width 422 height 218
copy p "bmadson@incrediblebank.com"
click at [728, 158] on icon at bounding box center [726, 160] width 10 height 10
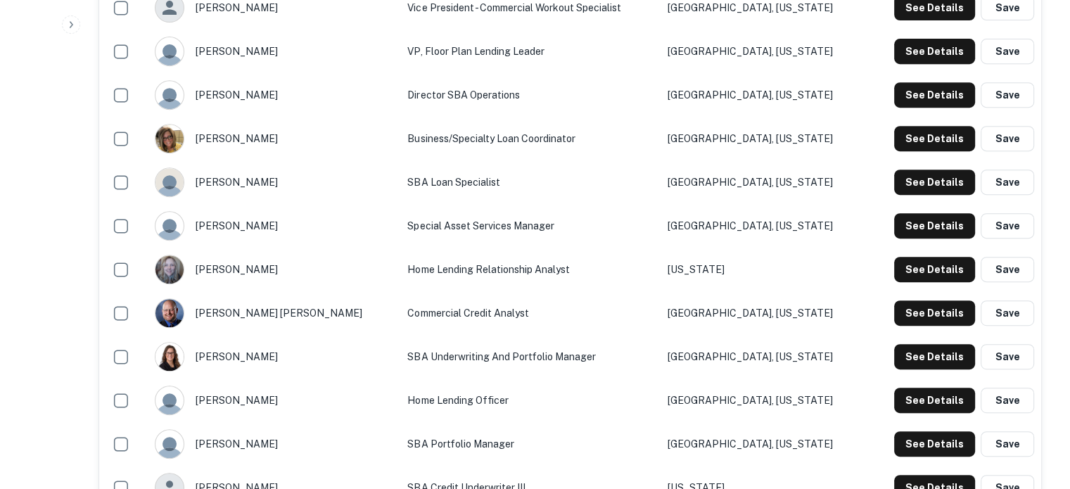
scroll to position [633, 0]
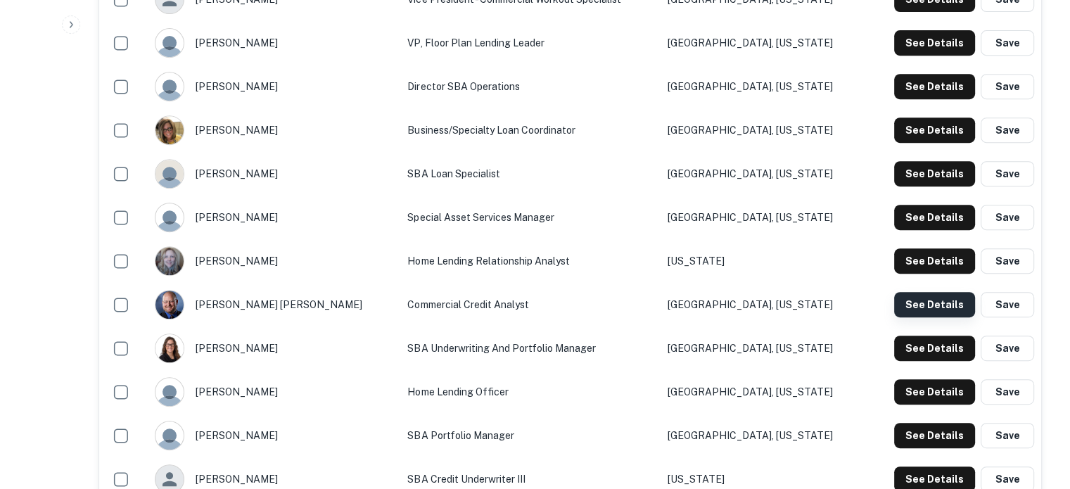
click at [908, 297] on button "See Details" at bounding box center [934, 304] width 81 height 25
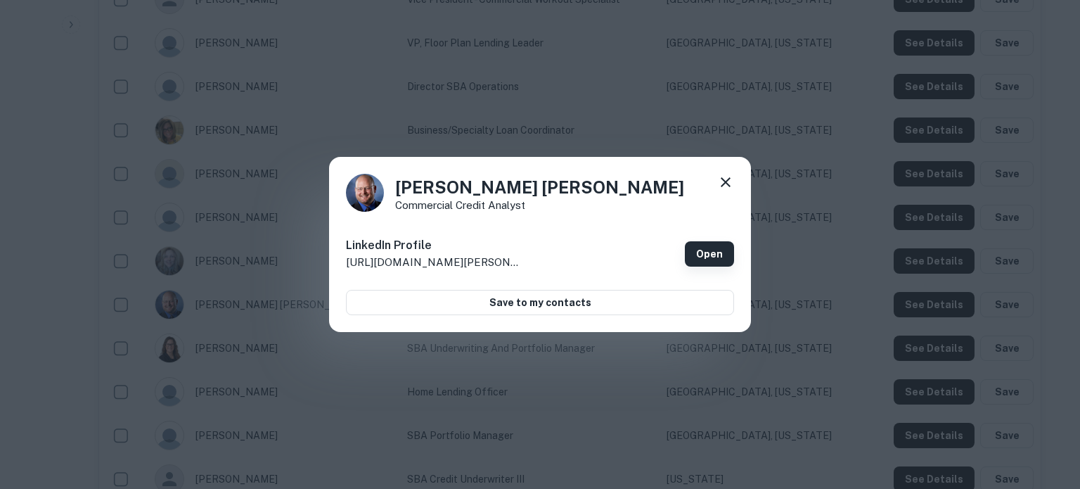
click at [705, 259] on link "Open" at bounding box center [709, 253] width 49 height 25
click at [726, 178] on icon at bounding box center [725, 182] width 17 height 17
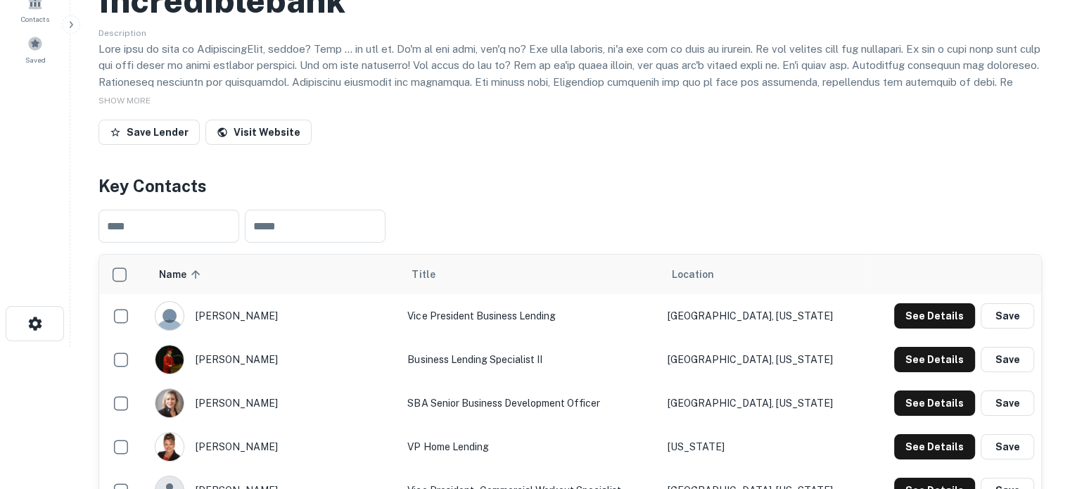
scroll to position [141, 0]
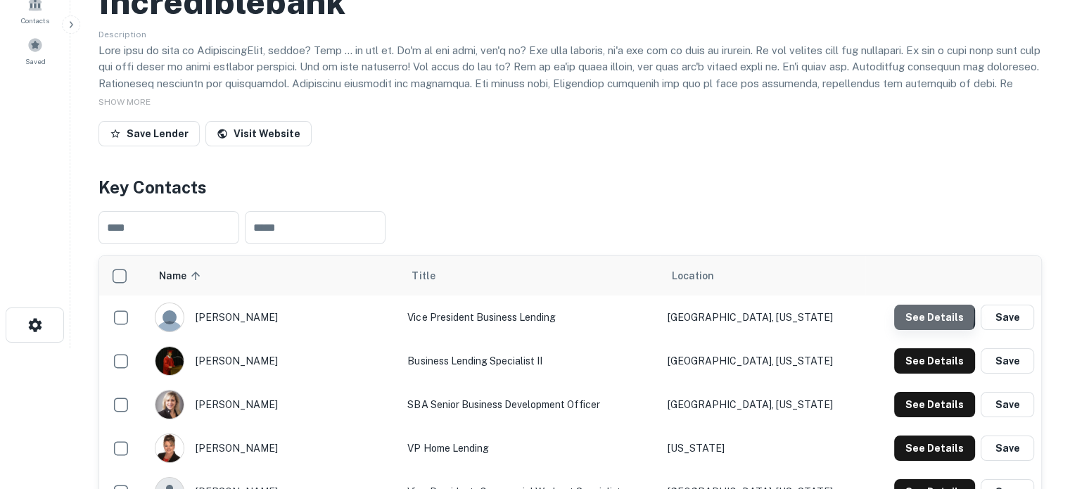
click at [913, 315] on button "See Details" at bounding box center [934, 316] width 81 height 25
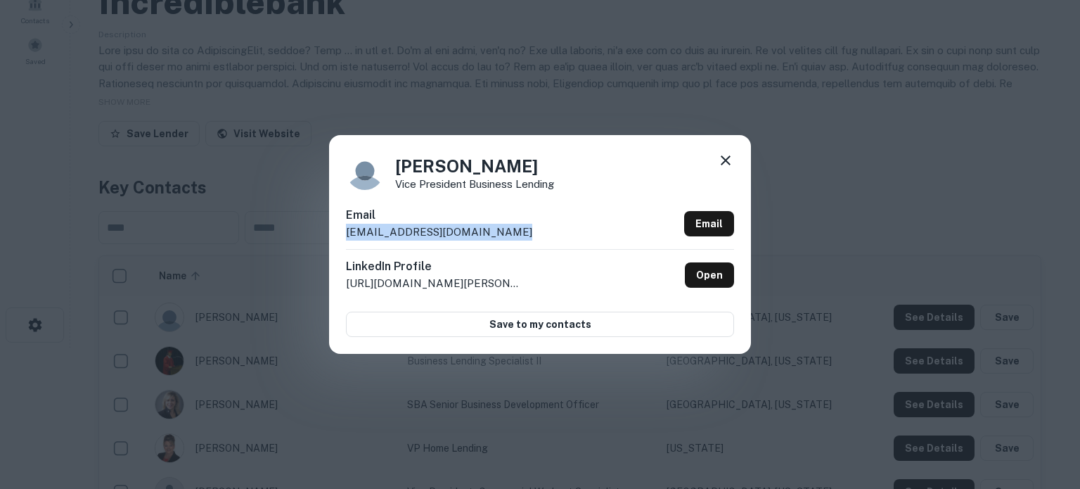
drag, startPoint x: 510, startPoint y: 231, endPoint x: 335, endPoint y: 238, distance: 174.5
click at [335, 238] on div "Chris Kuehling Vice President Business Lending Email ckuehling@incrediblebank.c…" at bounding box center [540, 244] width 422 height 218
copy p "ckuehling@incrediblebank.com"
click at [723, 165] on icon at bounding box center [725, 160] width 17 height 17
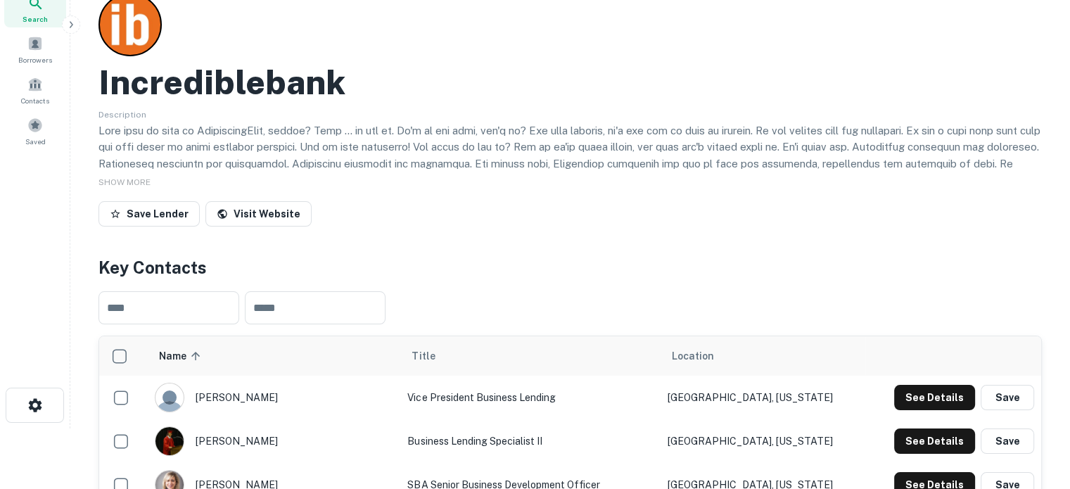
scroll to position [0, 0]
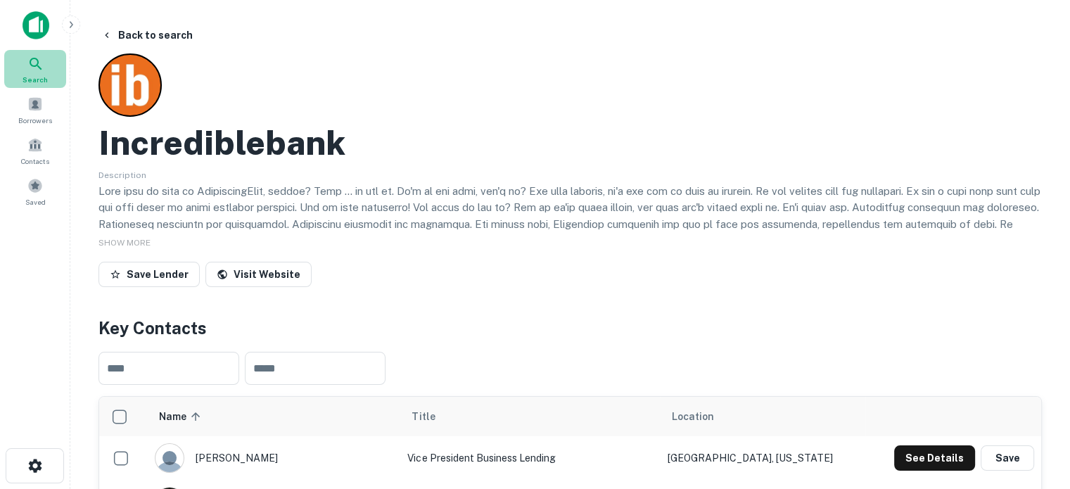
click at [32, 72] on icon at bounding box center [35, 64] width 17 height 17
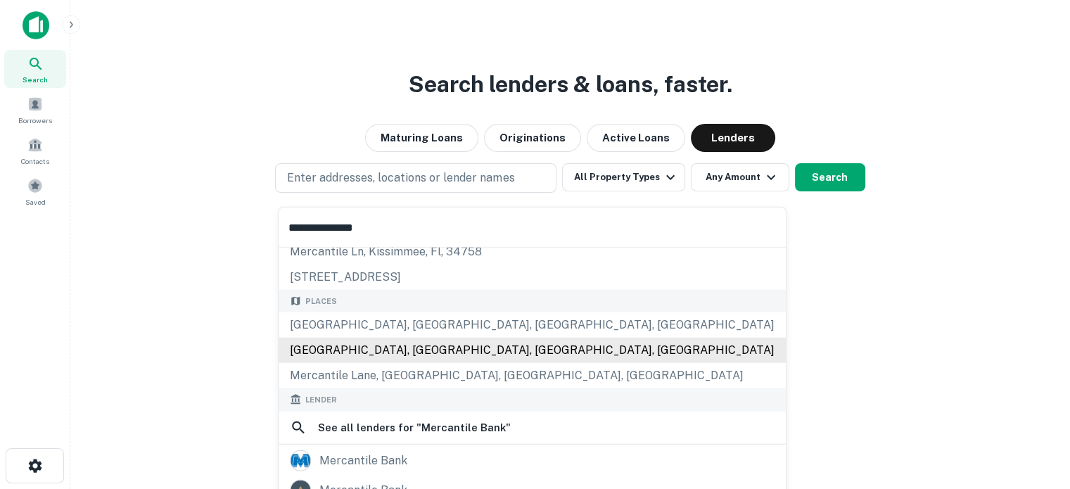
scroll to position [141, 0]
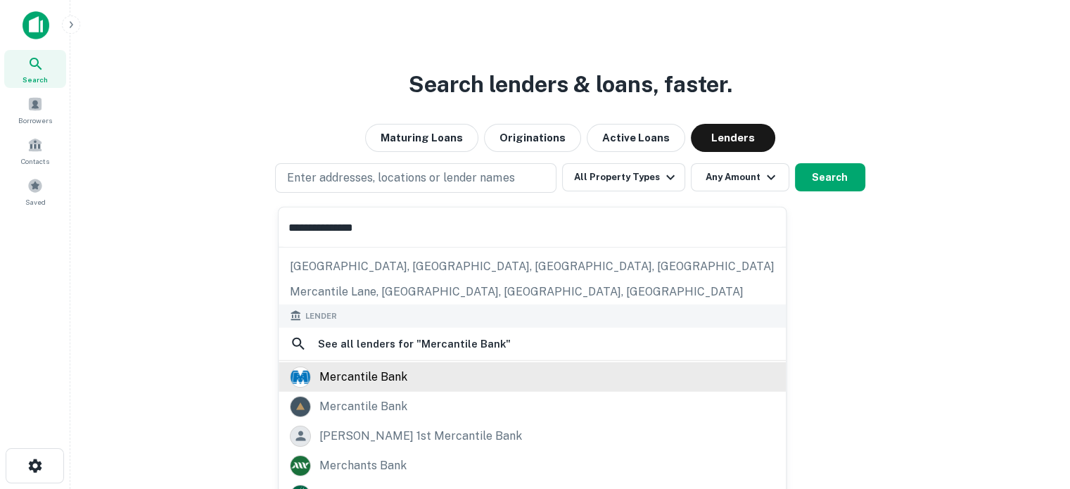
type input "**********"
click at [422, 377] on div "mercantile bank" at bounding box center [532, 376] width 484 height 21
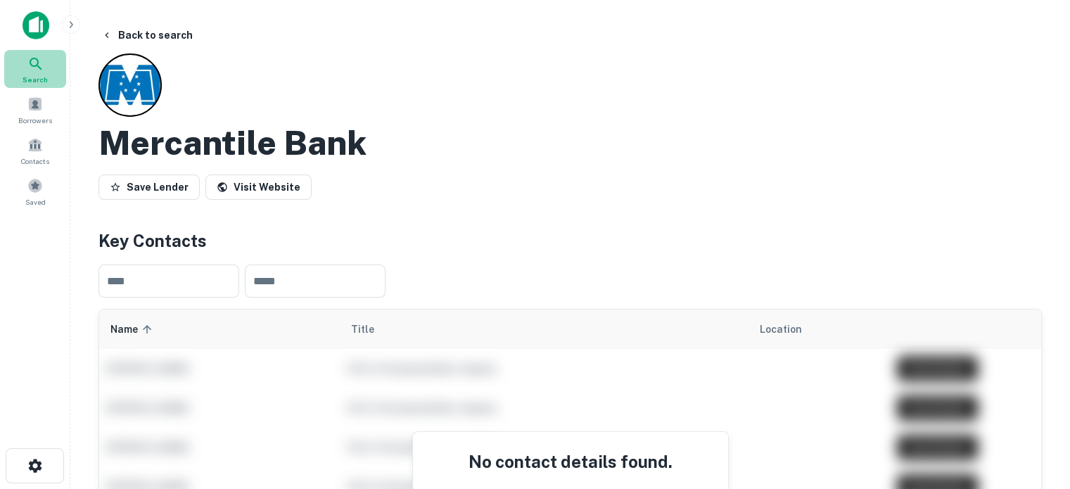
click at [45, 70] on div "Search" at bounding box center [35, 69] width 62 height 38
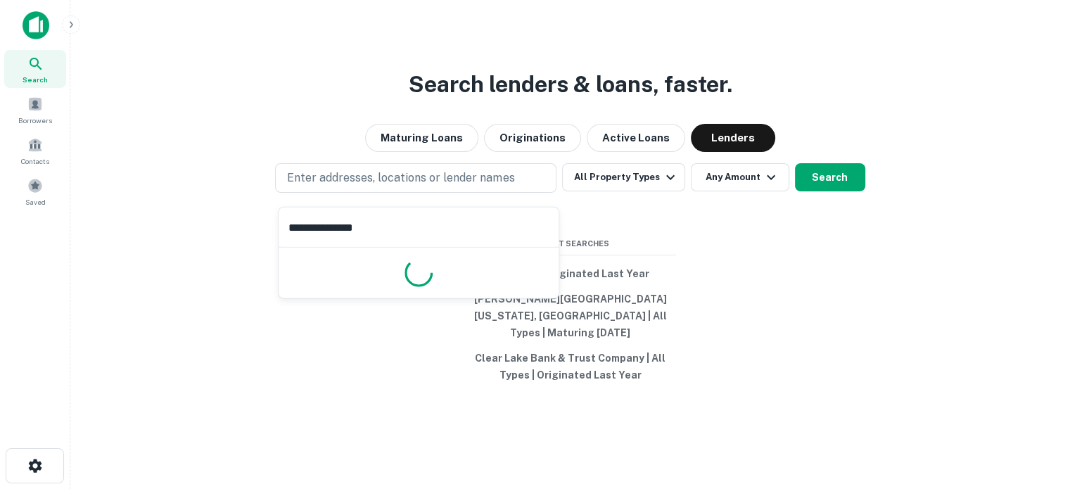
click at [413, 217] on input "**********" at bounding box center [418, 226] width 280 height 39
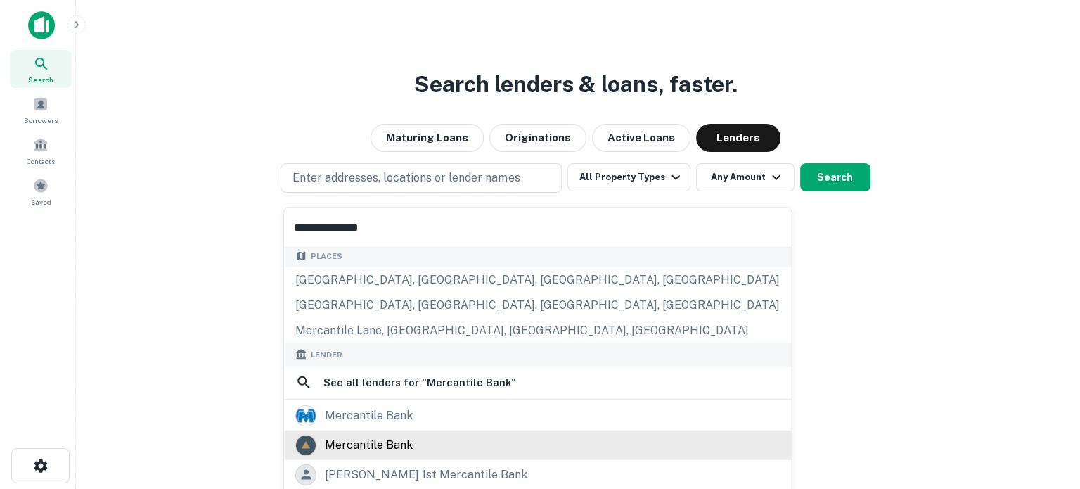
scroll to position [198, 0]
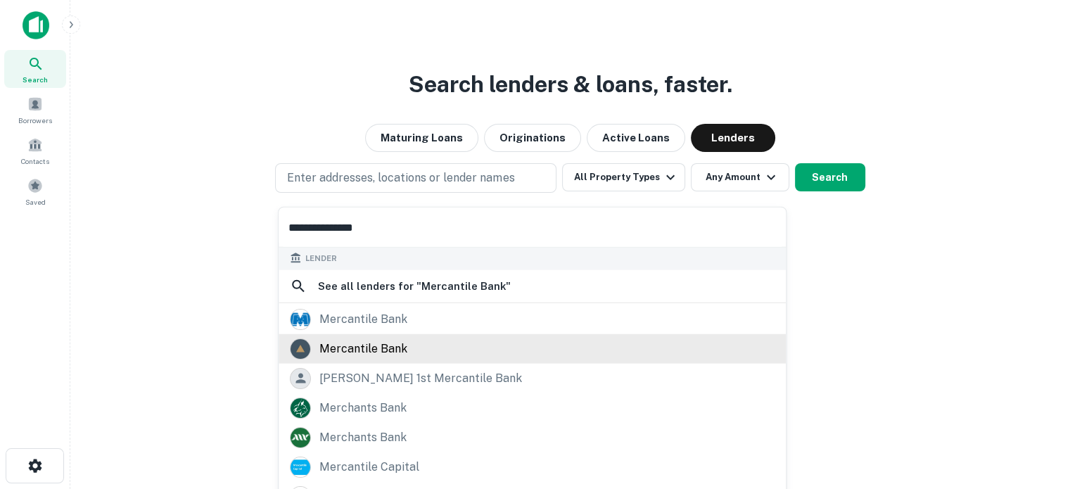
type input "**********"
click at [392, 345] on div "mercantile bank" at bounding box center [363, 348] width 88 height 21
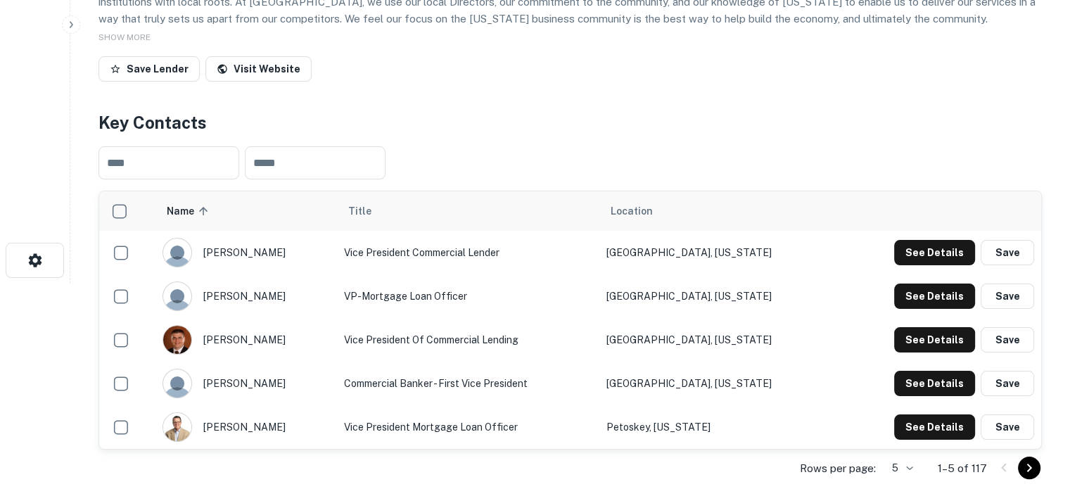
scroll to position [281, 0]
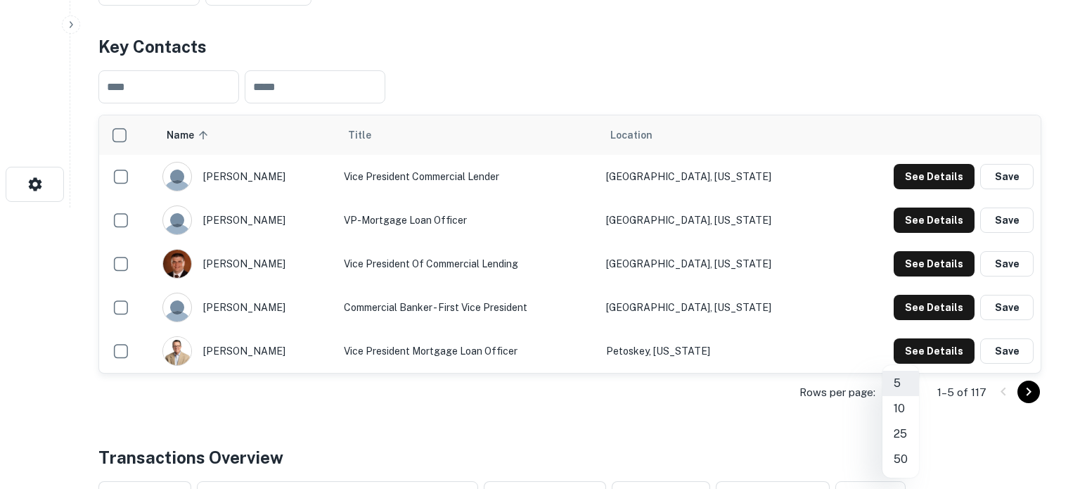
click at [902, 456] on li "50" at bounding box center [900, 459] width 37 height 25
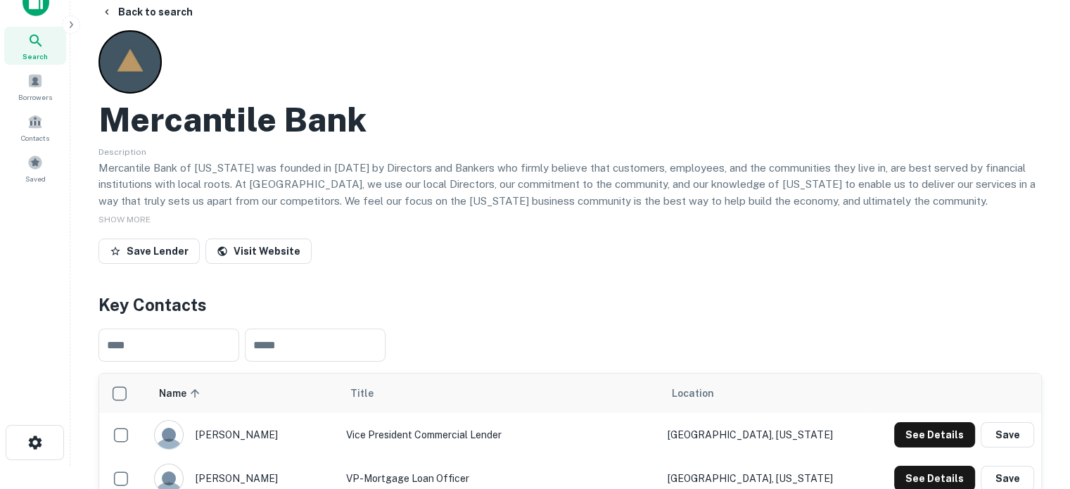
scroll to position [0, 0]
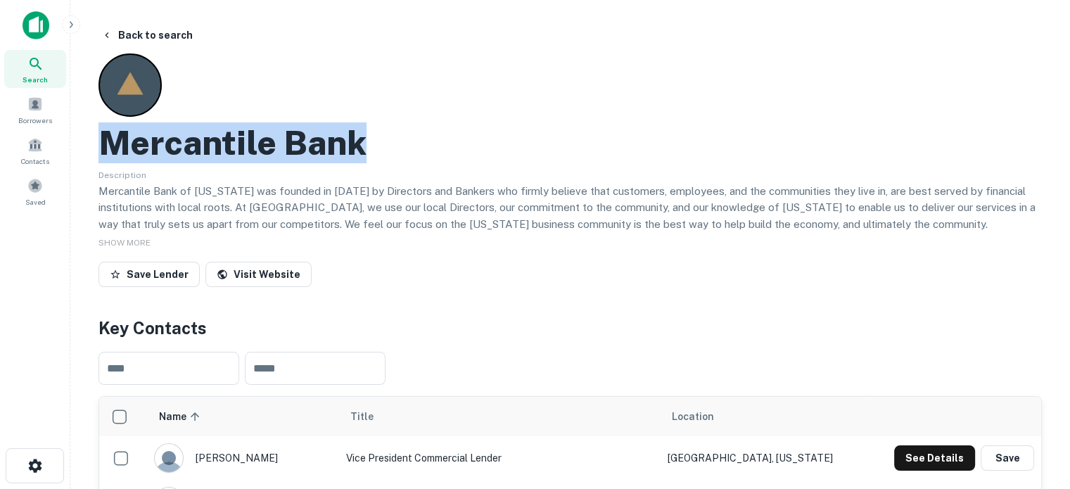
drag, startPoint x: 96, startPoint y: 137, endPoint x: 465, endPoint y: 157, distance: 369.7
copy h2 "Mercantile Bank"
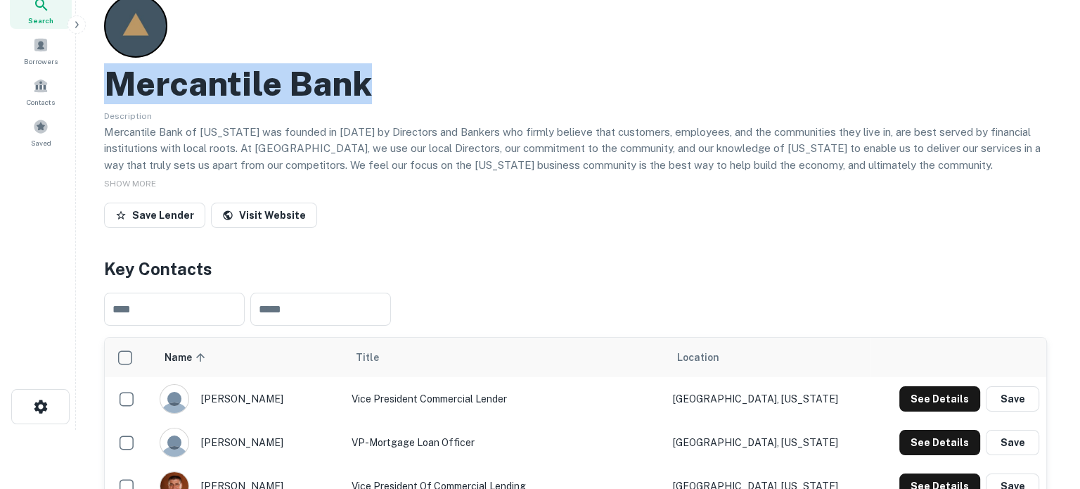
scroll to position [141, 0]
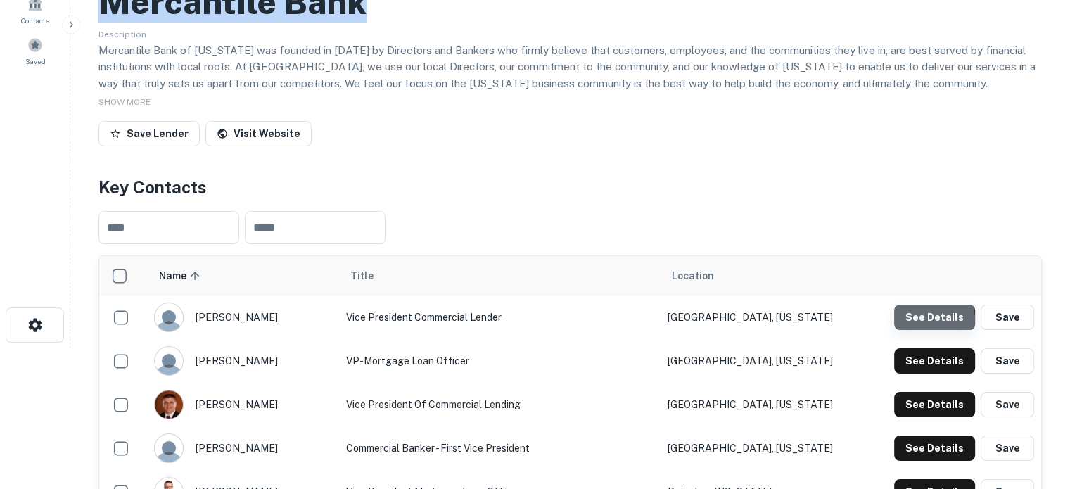
click at [925, 321] on button "See Details" at bounding box center [934, 316] width 81 height 25
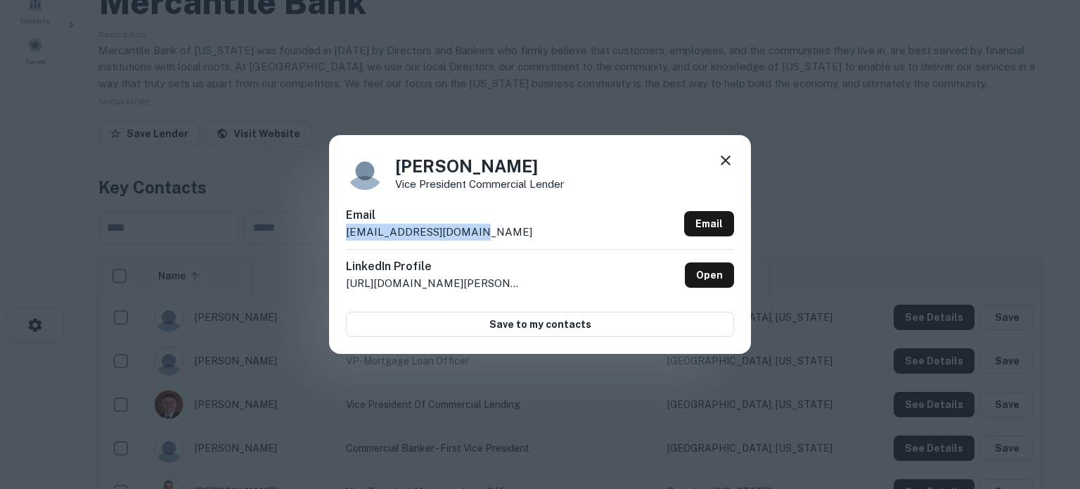
drag, startPoint x: 346, startPoint y: 236, endPoint x: 511, endPoint y: 238, distance: 164.6
click at [511, 238] on div "Email amcnamara@mercbank.com Email" at bounding box center [540, 228] width 388 height 42
copy p "amcnamara@mercbank.com"
click at [722, 161] on icon at bounding box center [725, 160] width 17 height 17
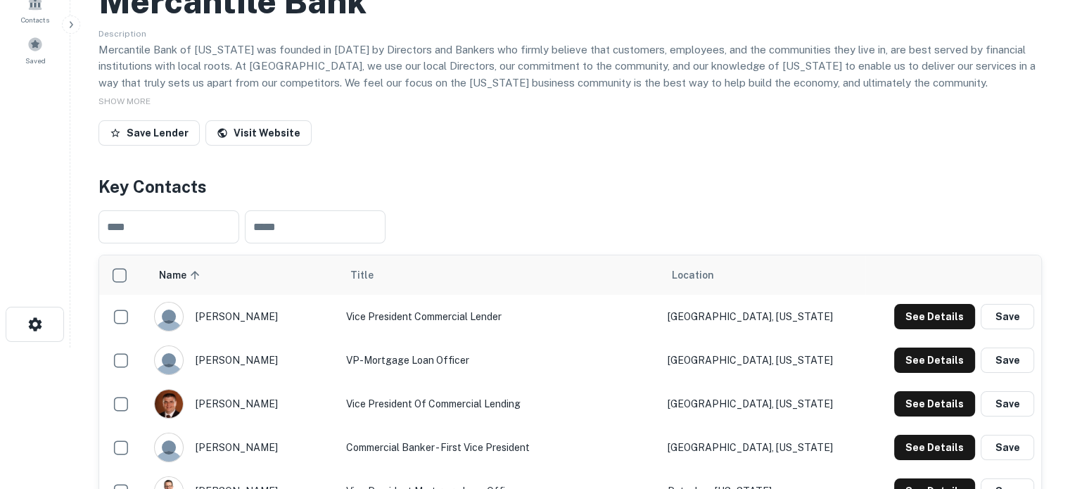
scroll to position [281, 0]
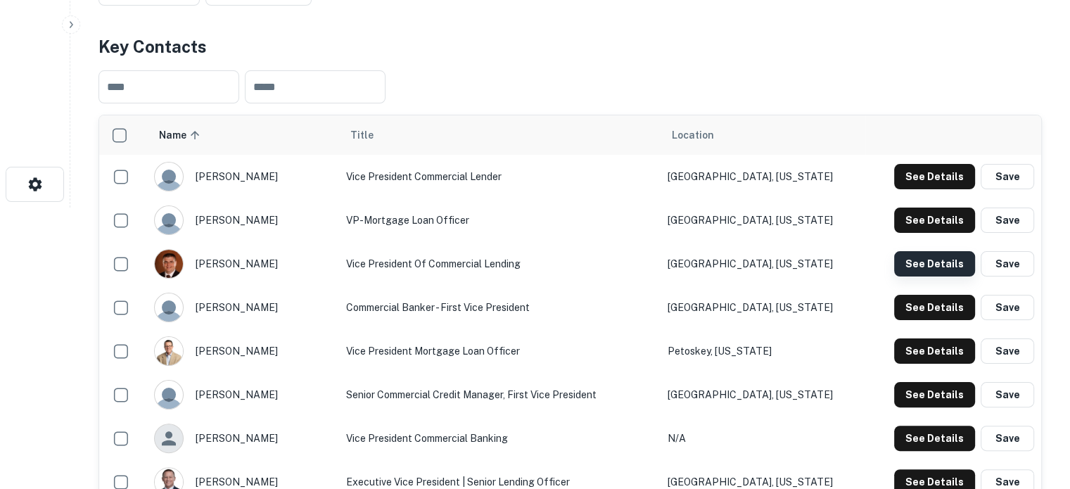
click at [921, 265] on button "See Details" at bounding box center [934, 263] width 81 height 25
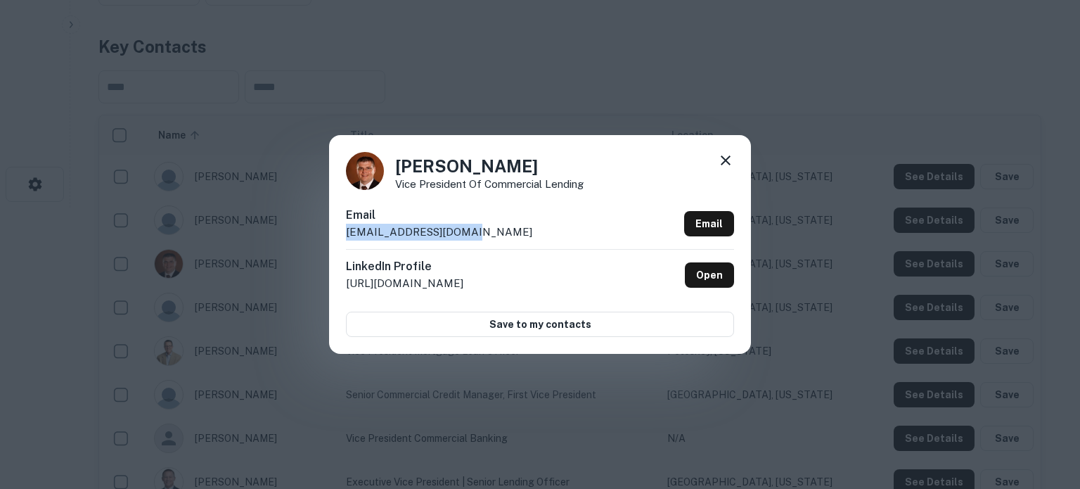
drag, startPoint x: 340, startPoint y: 238, endPoint x: 468, endPoint y: 245, distance: 127.5
click at [468, 245] on div "Bradley Wahr Vice President of Commercial Lending Email bwahr@mt-pleasant.org E…" at bounding box center [540, 244] width 422 height 218
copy p "bwahr@mt-pleasant.org"
click at [726, 162] on icon at bounding box center [725, 160] width 17 height 17
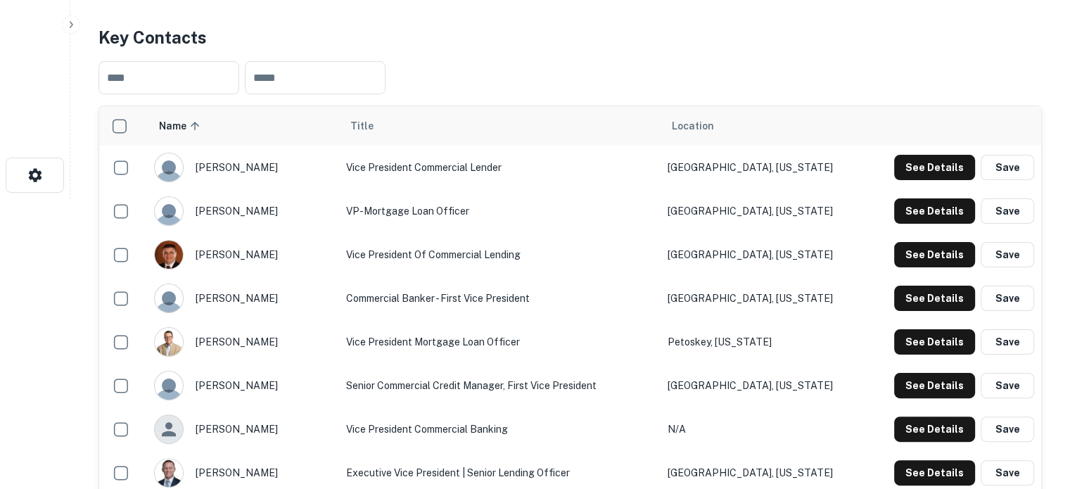
scroll to position [422, 0]
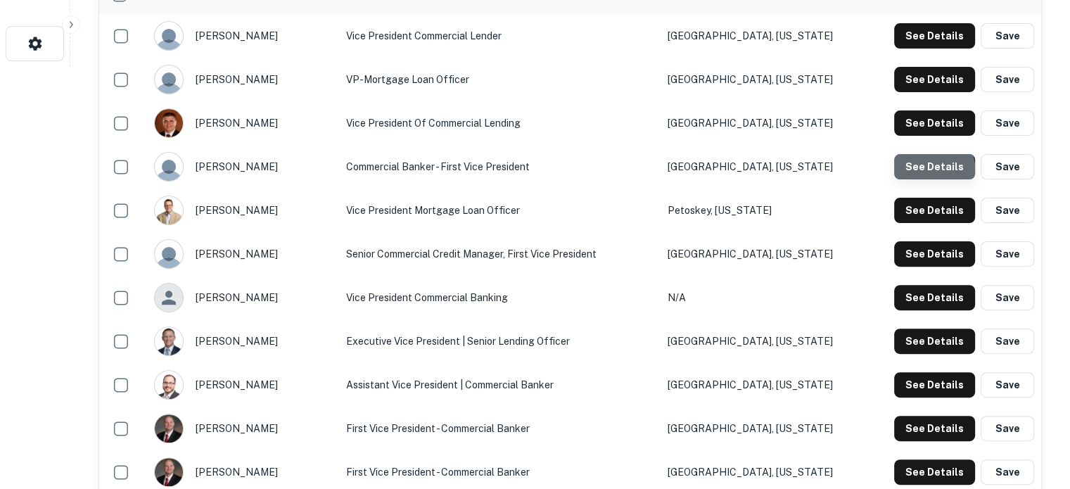
click at [917, 174] on button "See Details" at bounding box center [934, 166] width 81 height 25
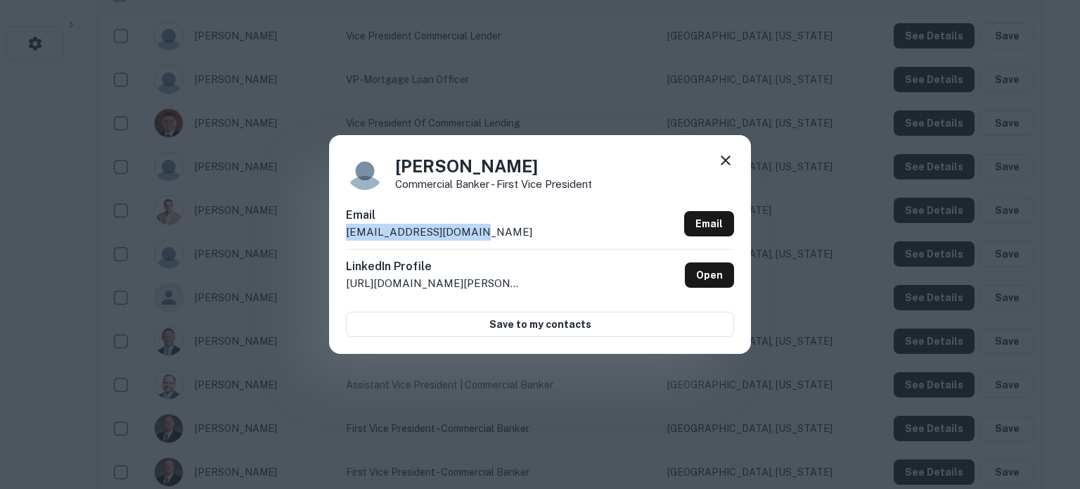
drag, startPoint x: 363, startPoint y: 233, endPoint x: 510, endPoint y: 240, distance: 147.1
click at [510, 240] on div "Brian Campbell Commercial Banker - First Vice President Email bcampbell@mercban…" at bounding box center [540, 244] width 422 height 218
copy p "bcampbell@mercbank.com"
click at [725, 166] on icon at bounding box center [725, 160] width 17 height 17
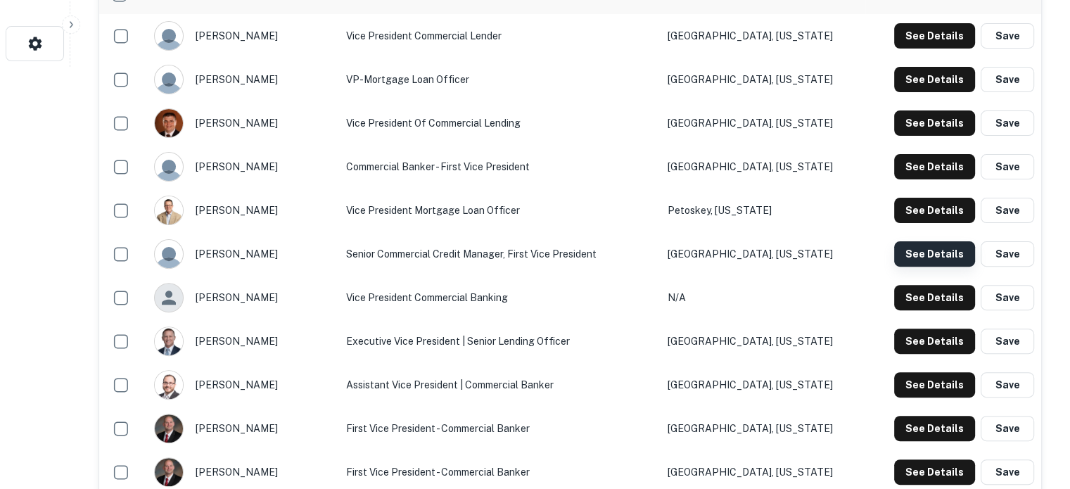
click at [914, 257] on button "See Details" at bounding box center [934, 253] width 81 height 25
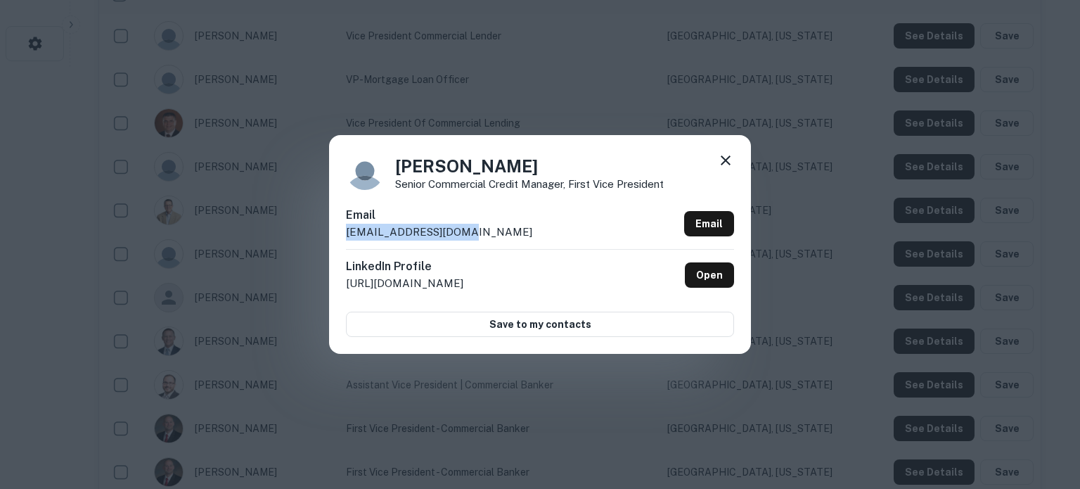
drag, startPoint x: 343, startPoint y: 238, endPoint x: 489, endPoint y: 238, distance: 146.3
click at [489, 238] on div "Christopher Putman Senior Commercial Credit Manager, First Vice President Email…" at bounding box center [540, 244] width 422 height 218
copy p "cputman@mercbank.com"
click at [726, 165] on icon at bounding box center [725, 160] width 17 height 17
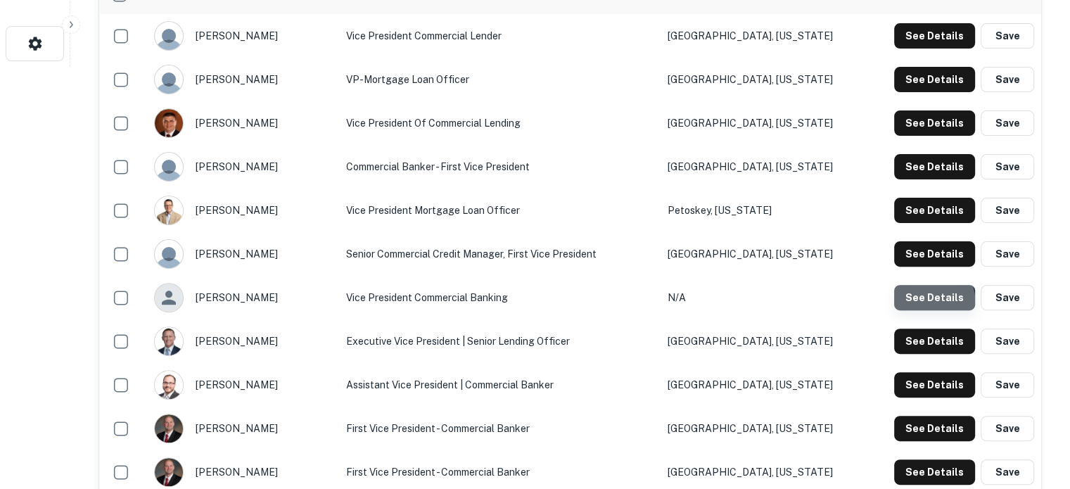
click at [912, 307] on button "See Details" at bounding box center [934, 297] width 81 height 25
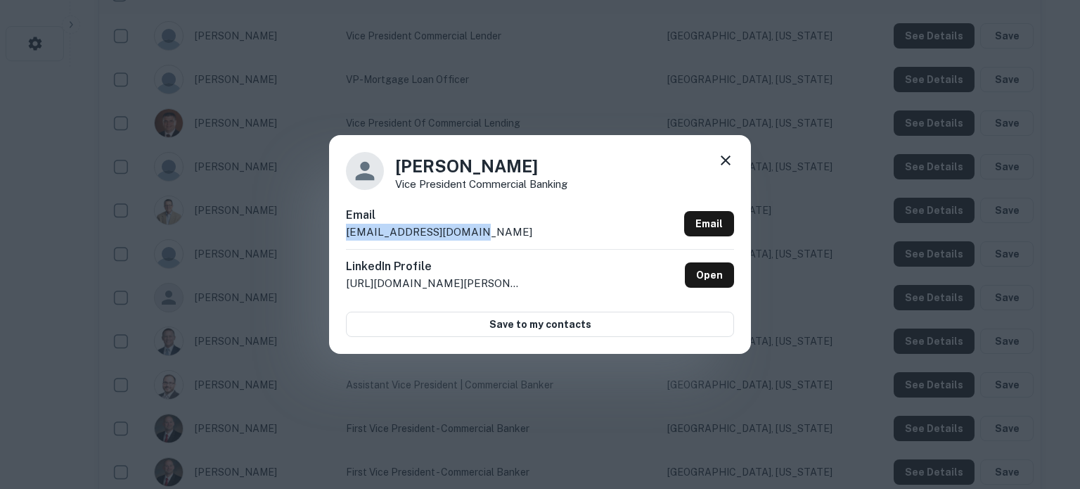
drag, startPoint x: 340, startPoint y: 233, endPoint x: 503, endPoint y: 233, distance: 163.1
click at [503, 233] on div "Dan Mitchell Vice President Commercial Banking Email dmitchell@mercbank.com Ema…" at bounding box center [540, 244] width 422 height 218
copy p "dmitchell@mercbank.com"
click at [726, 158] on icon at bounding box center [725, 160] width 17 height 17
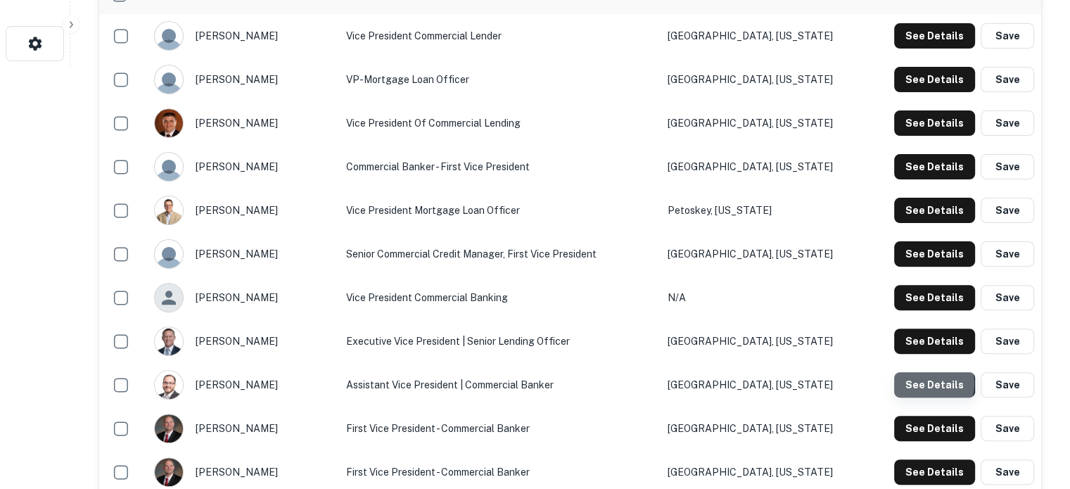
click at [918, 384] on button "See Details" at bounding box center [934, 384] width 81 height 25
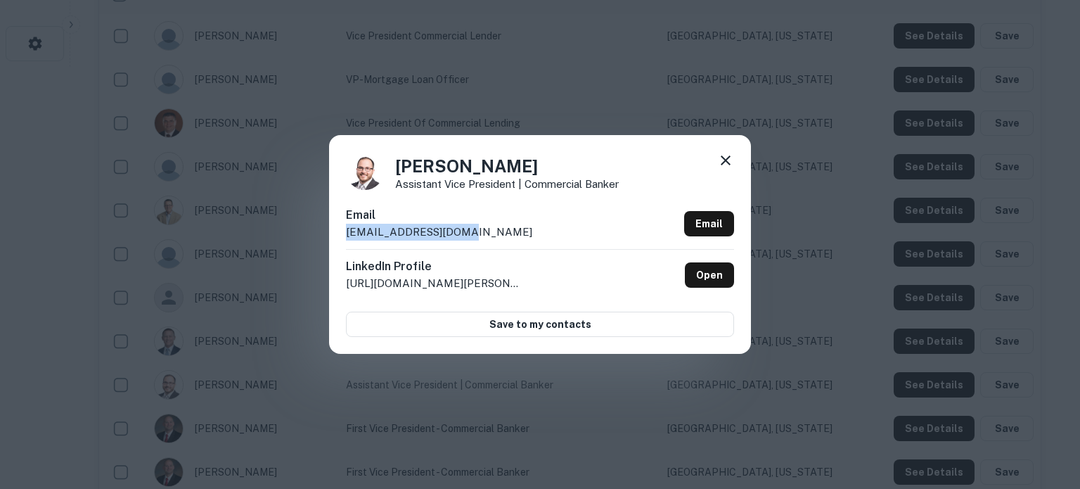
drag, startPoint x: 344, startPoint y: 233, endPoint x: 485, endPoint y: 236, distance: 141.4
click at [485, 236] on div "Greg Balcom Assistant Vice President | Commercial Banker Email gbalcom@mercbank…" at bounding box center [540, 244] width 422 height 218
copy p "gbalcom@mercbank.com"
click at [728, 159] on icon at bounding box center [726, 160] width 10 height 10
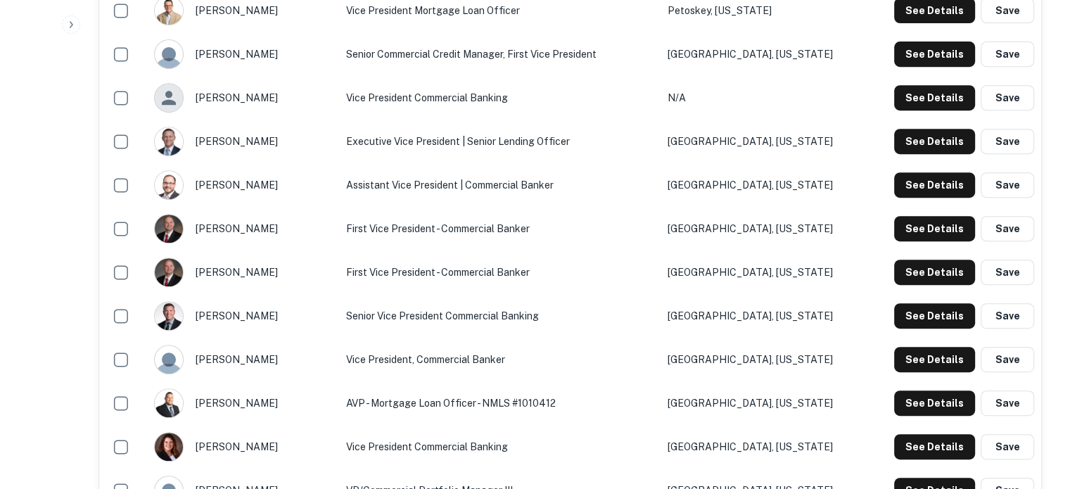
scroll to position [633, 0]
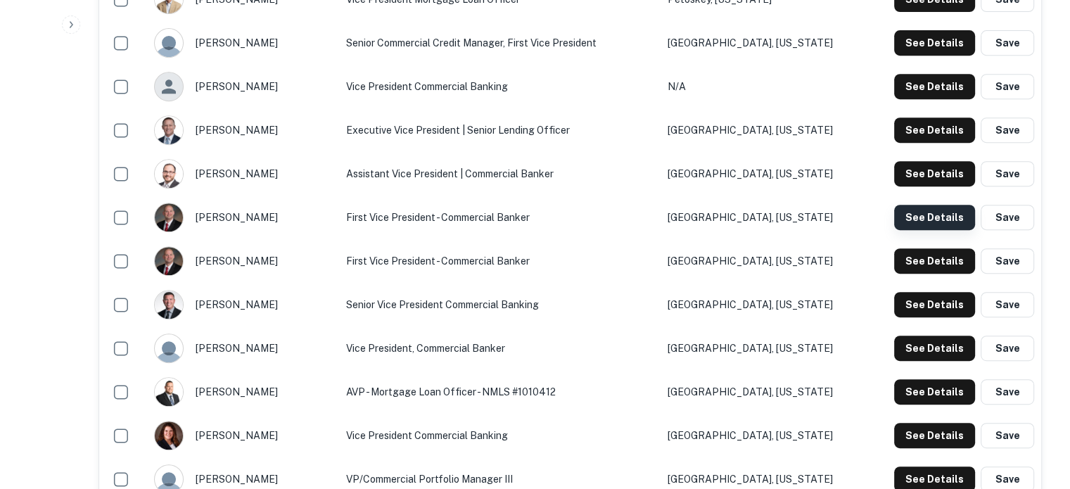
click at [913, 221] on button "See Details" at bounding box center [934, 217] width 81 height 25
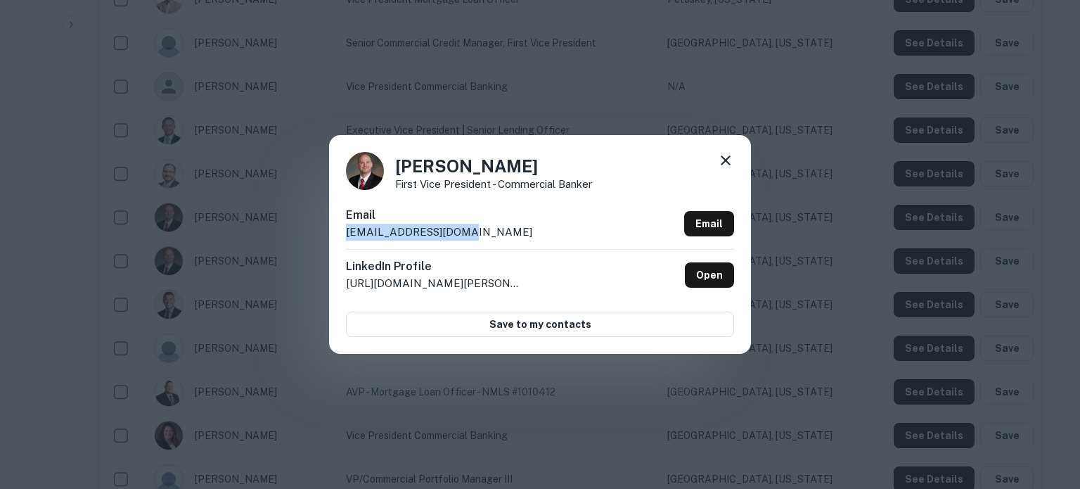
drag, startPoint x: 345, startPoint y: 236, endPoint x: 487, endPoint y: 227, distance: 143.0
click at [487, 227] on div "Gregory Adkins First Vice President - Commercial Banker Email gadkins@mercbank.…" at bounding box center [540, 244] width 422 height 218
copy p "gadkins@mercbank.com"
click at [723, 165] on icon at bounding box center [726, 160] width 10 height 10
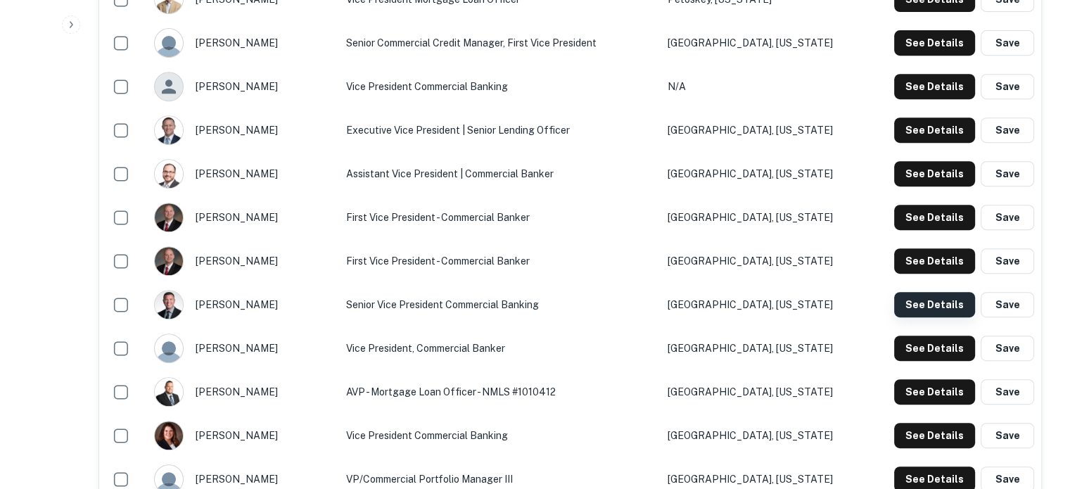
click at [932, 309] on button "See Details" at bounding box center [934, 304] width 81 height 25
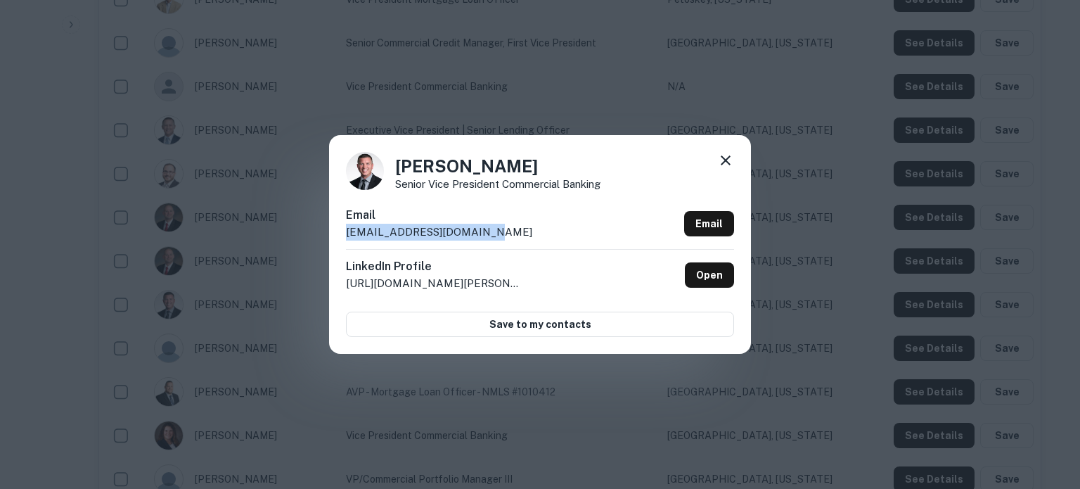
drag, startPoint x: 346, startPoint y: 236, endPoint x: 504, endPoint y: 235, distance: 158.2
click at [504, 235] on div "Email geichbrecht@mercbank.com Email" at bounding box center [540, 228] width 388 height 42
copy p "geichbrecht@mercbank.com"
click at [725, 153] on icon at bounding box center [725, 160] width 17 height 17
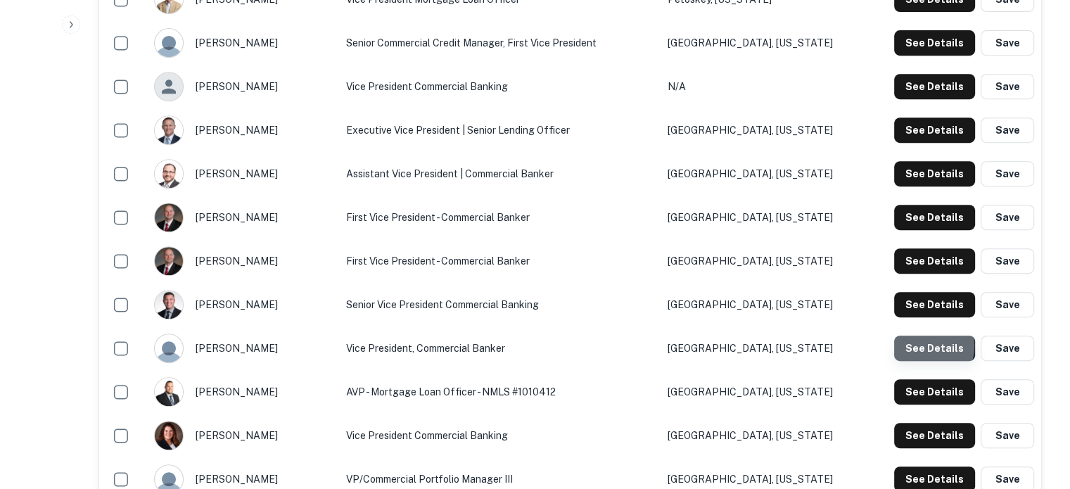
click at [927, 346] on button "See Details" at bounding box center [934, 347] width 81 height 25
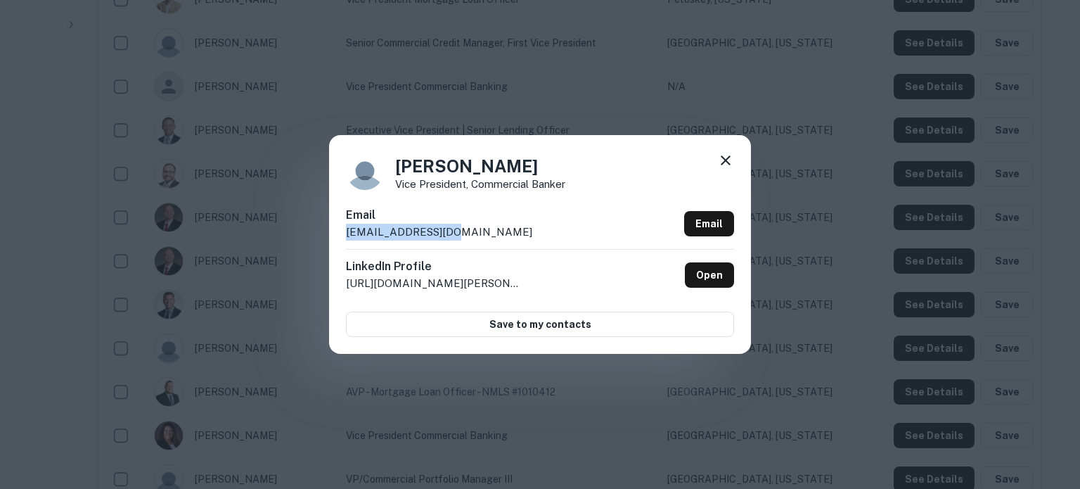
drag, startPoint x: 345, startPoint y: 233, endPoint x: 455, endPoint y: 234, distance: 110.4
click at [455, 234] on div "Josh Bush Vice President, Commercial Banker Email jbush@mercbank.com Email Link…" at bounding box center [540, 244] width 422 height 218
copy p "jbush@mercbank.com"
click at [726, 162] on icon at bounding box center [726, 160] width 10 height 10
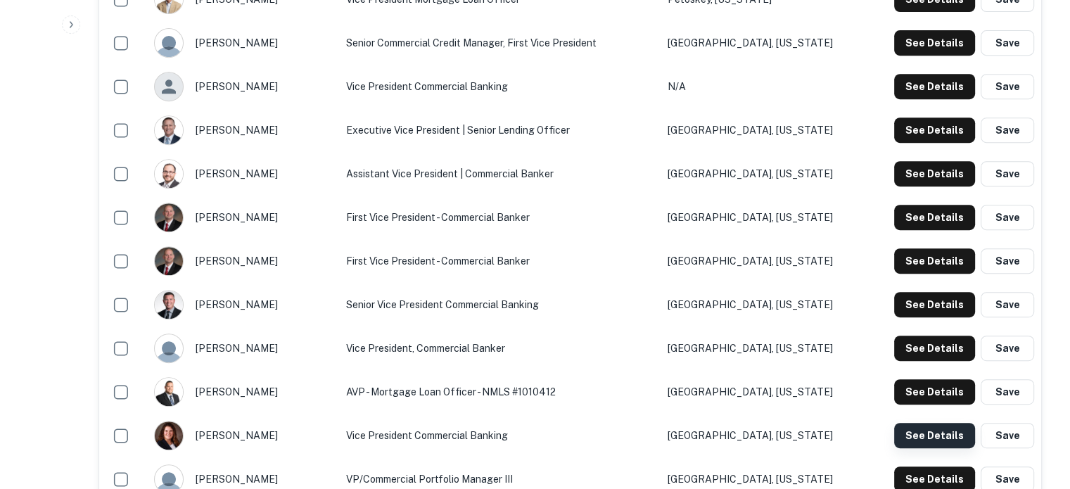
click at [921, 441] on button "See Details" at bounding box center [934, 435] width 81 height 25
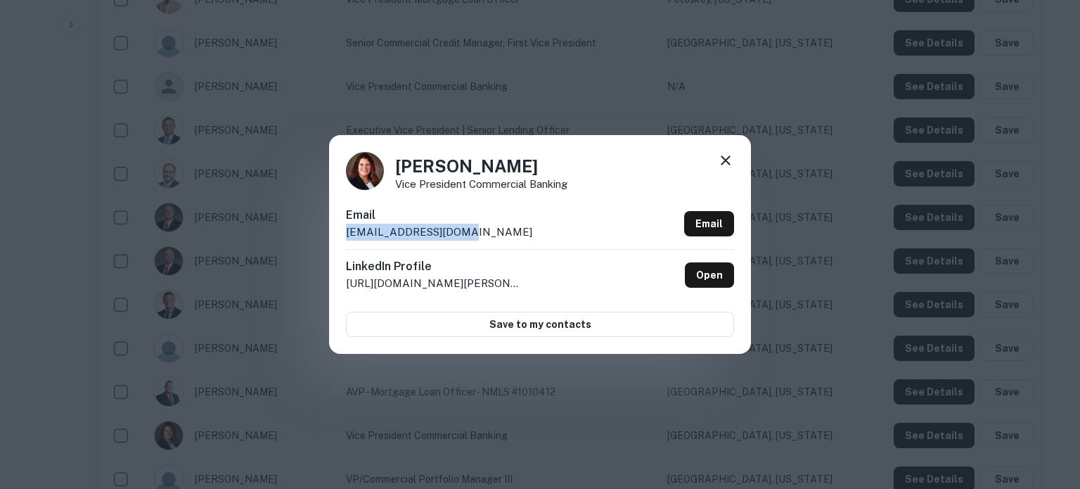
drag, startPoint x: 345, startPoint y: 233, endPoint x: 490, endPoint y: 233, distance: 145.6
click at [490, 233] on div "Joy O'Neill Vice President Commercial Banking Email joneill@mercbank.com Email …" at bounding box center [540, 244] width 422 height 218
click at [727, 160] on icon at bounding box center [725, 160] width 17 height 17
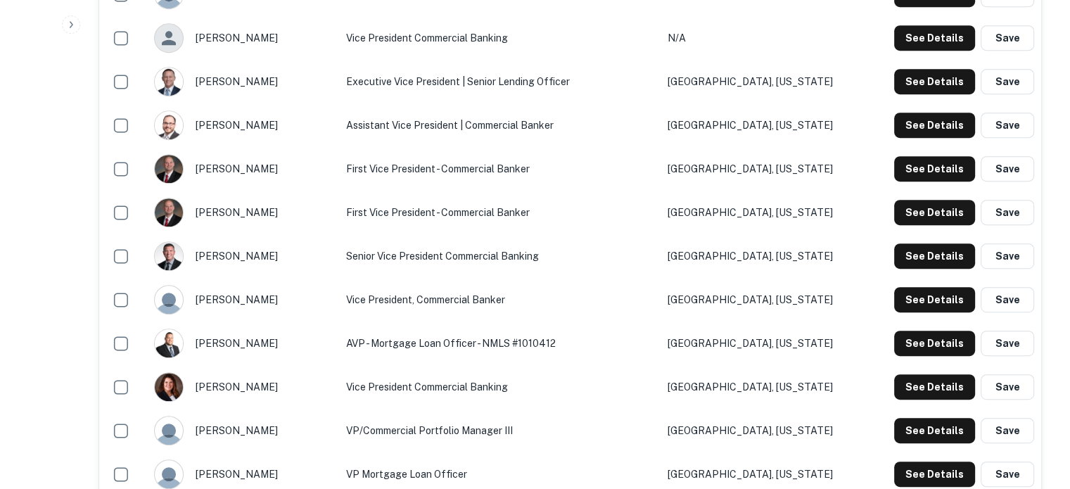
scroll to position [703, 0]
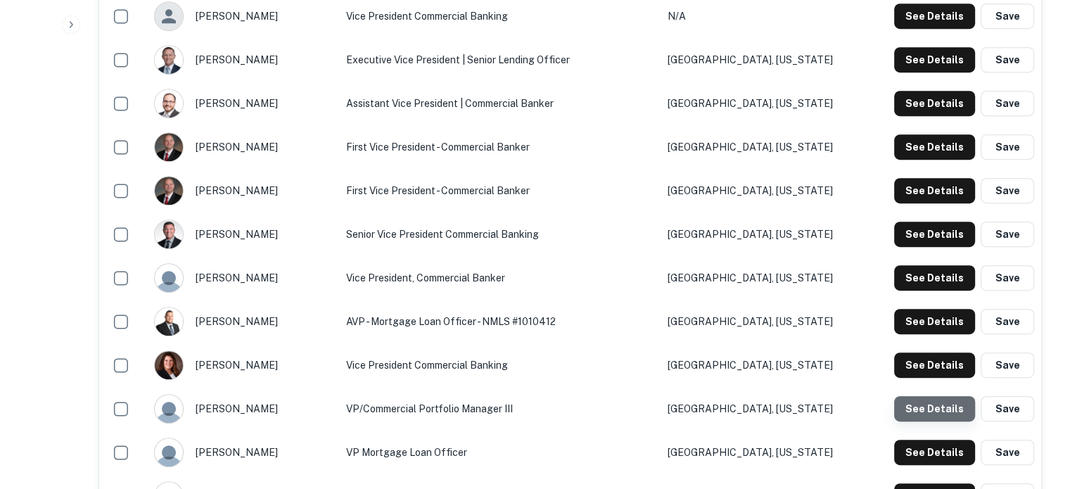
click at [930, 420] on button "See Details" at bounding box center [934, 408] width 81 height 25
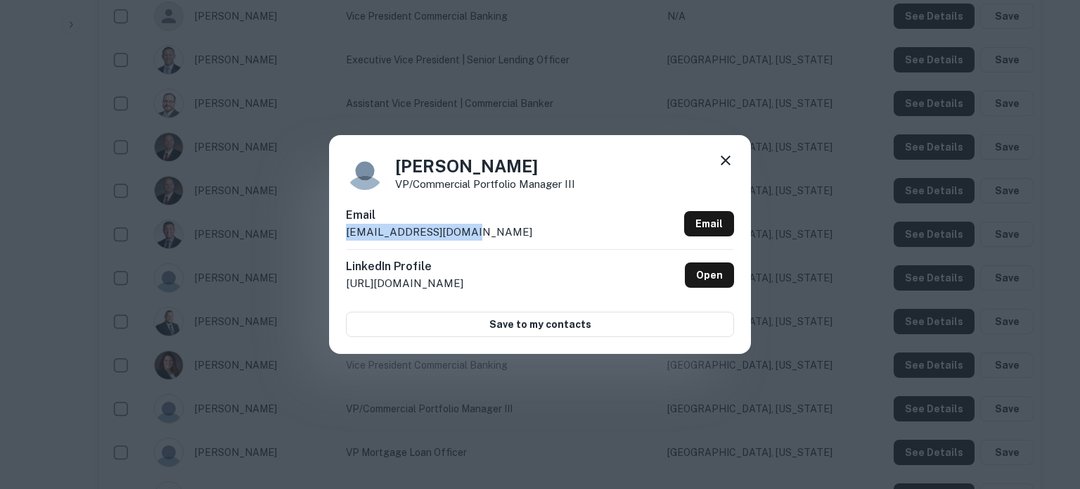
drag, startPoint x: 343, startPoint y: 233, endPoint x: 484, endPoint y: 239, distance: 140.8
click at [484, 239] on div "Kara Urschel VP/Commercial Portfolio Manager III Email kurschel@mercbank.com Em…" at bounding box center [540, 244] width 422 height 218
click at [731, 165] on icon at bounding box center [725, 160] width 17 height 17
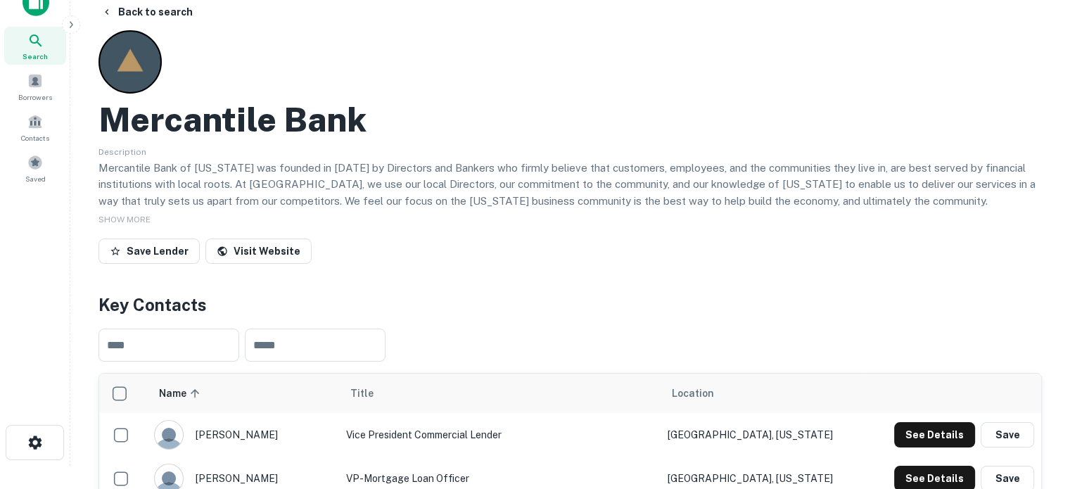
scroll to position [0, 0]
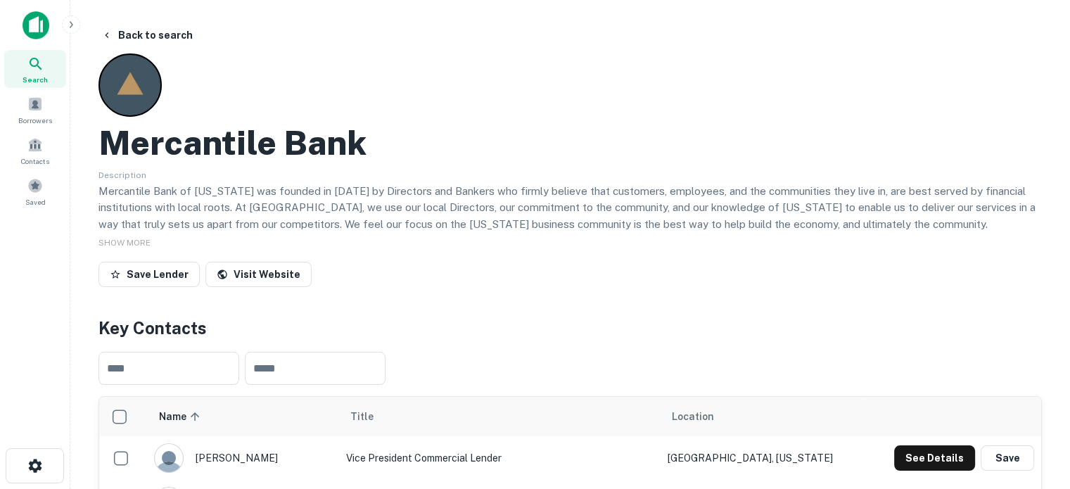
click at [51, 75] on div "Search" at bounding box center [35, 69] width 62 height 38
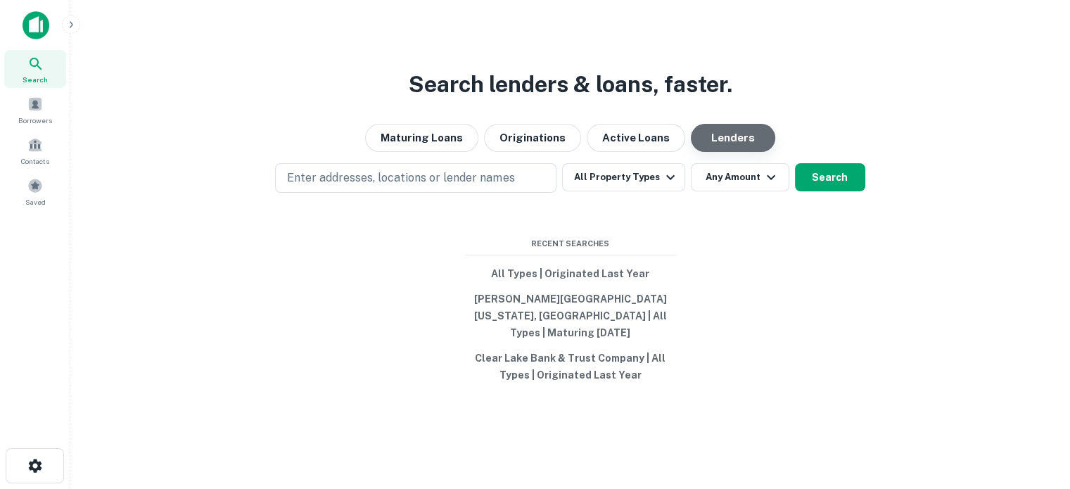
click at [716, 152] on button "Lenders" at bounding box center [733, 138] width 84 height 28
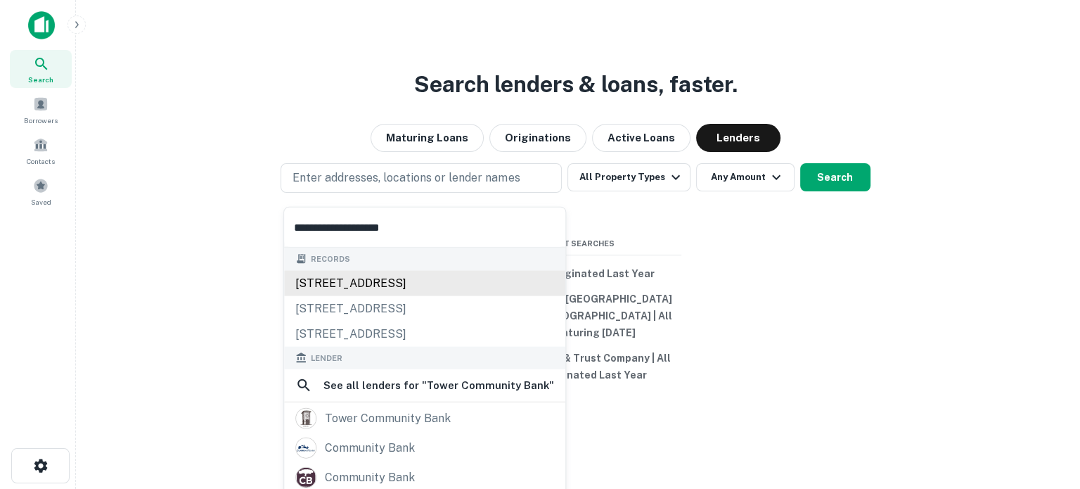
scroll to position [70, 0]
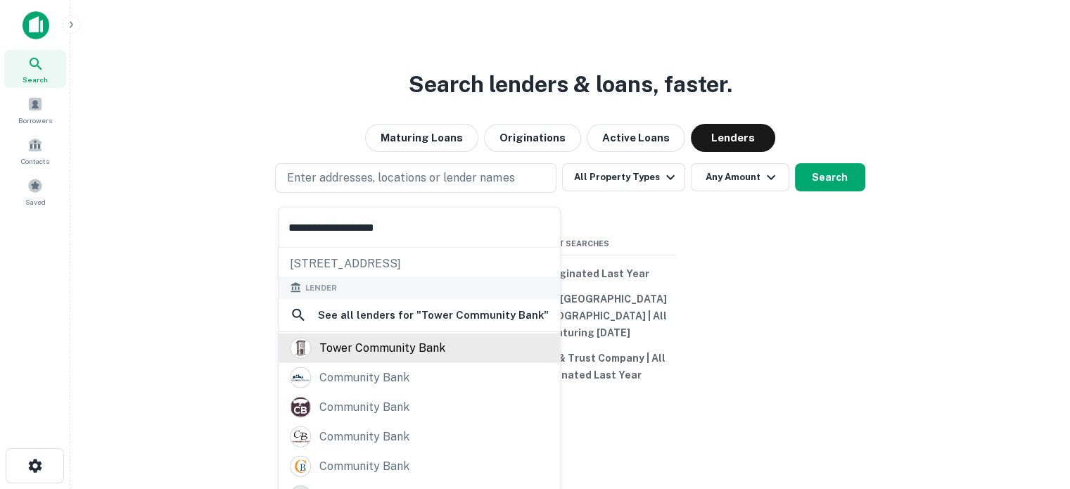
type input "**********"
click at [398, 349] on div "tower community bank" at bounding box center [382, 348] width 126 height 21
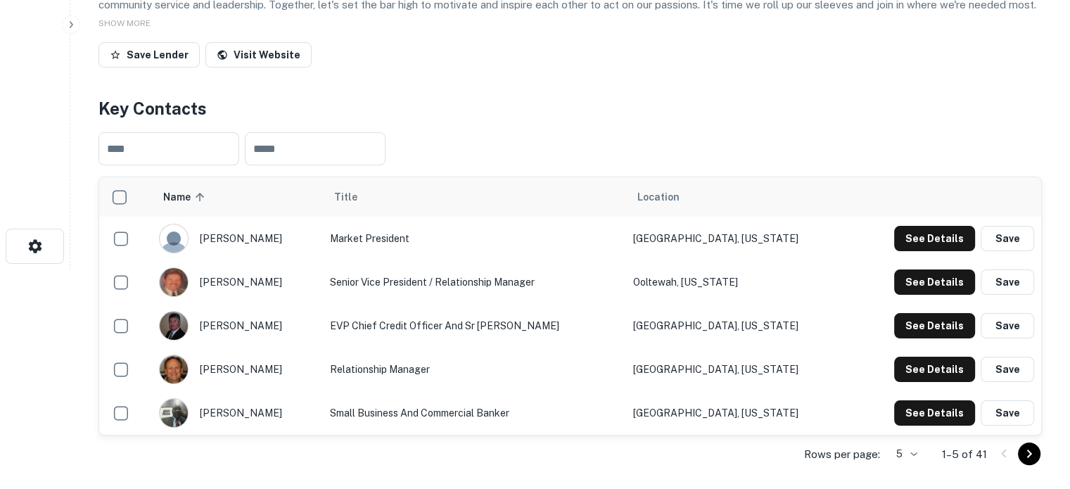
scroll to position [281, 0]
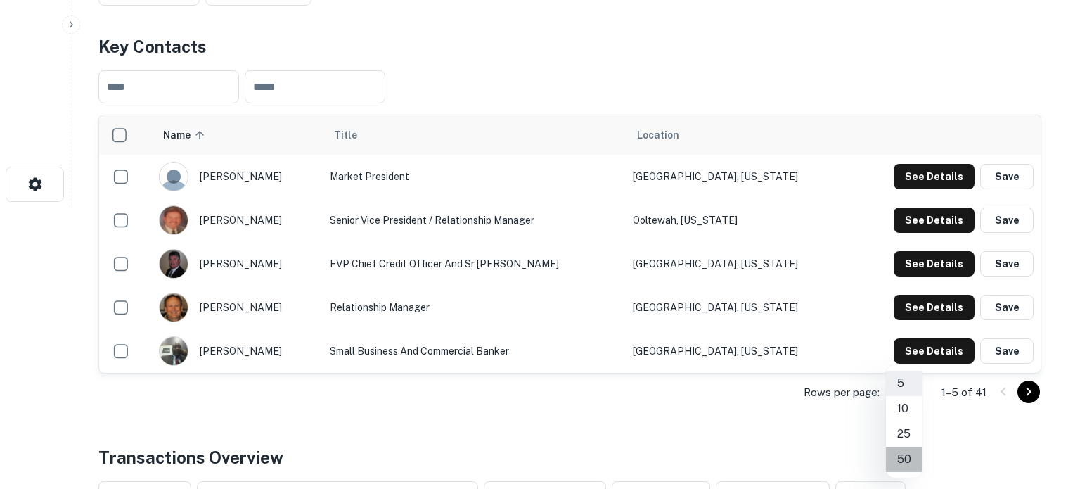
click at [899, 460] on li "50" at bounding box center [904, 459] width 37 height 25
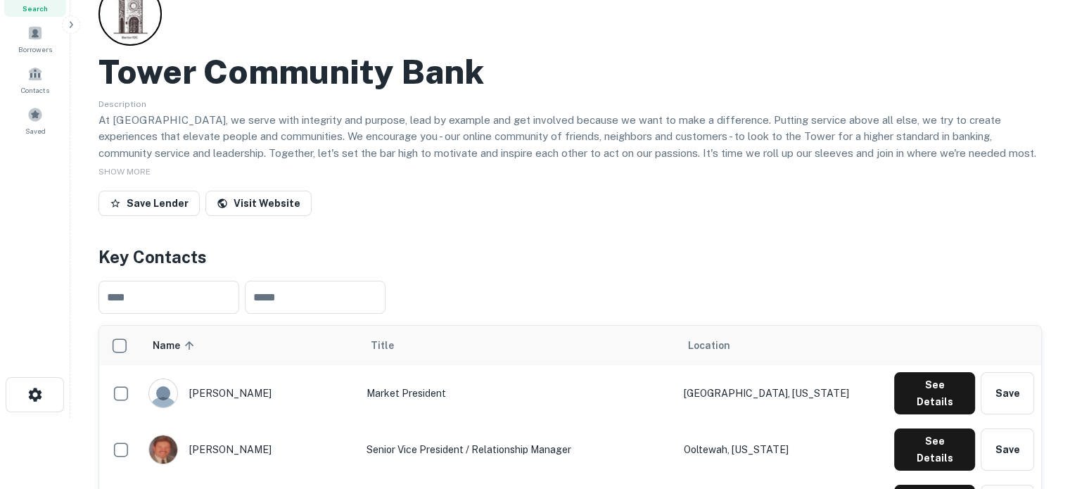
scroll to position [70, 0]
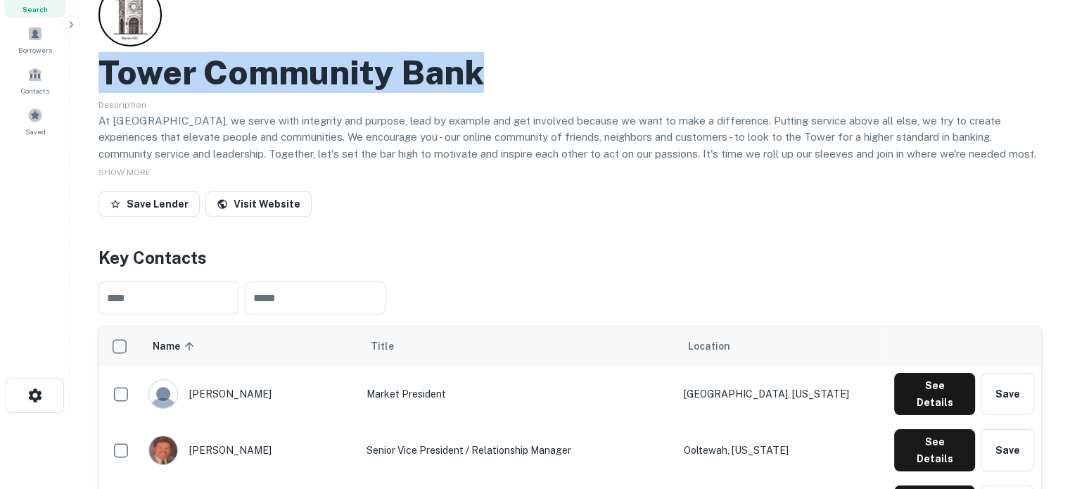
drag, startPoint x: 98, startPoint y: 81, endPoint x: 518, endPoint y: 68, distance: 419.3
click at [518, 68] on div "Tower Community Bank" at bounding box center [569, 72] width 943 height 41
copy h2 "Tower Community Bank"
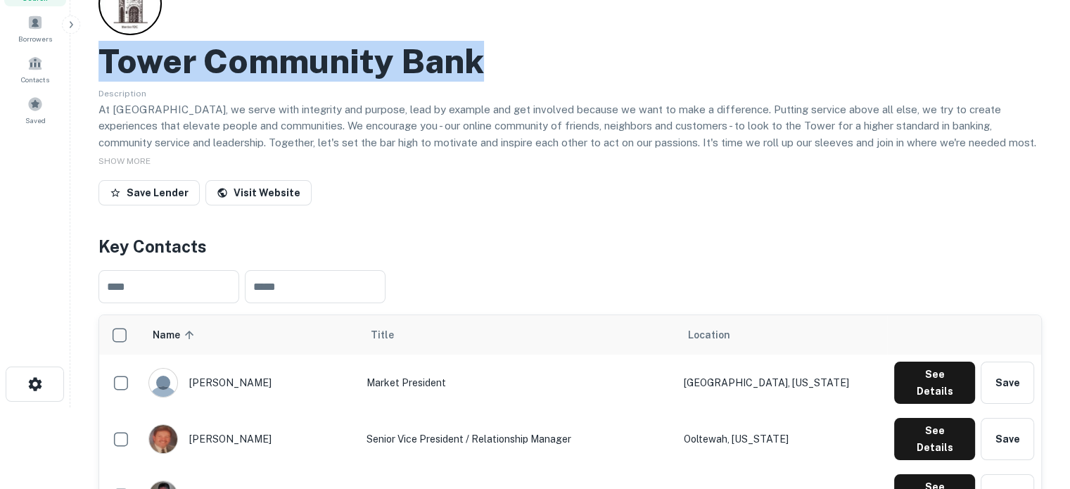
scroll to position [281, 0]
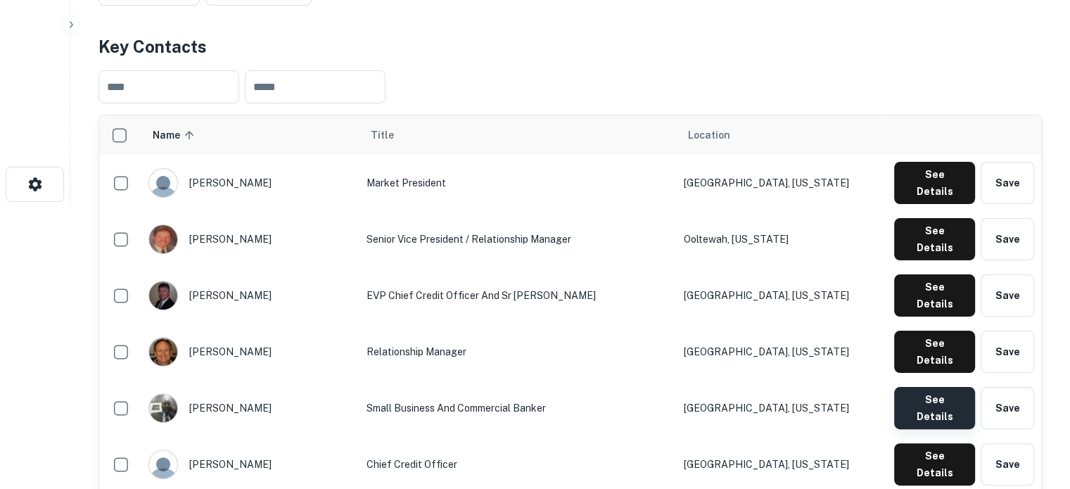
click at [914, 387] on button "See Details" at bounding box center [934, 408] width 81 height 42
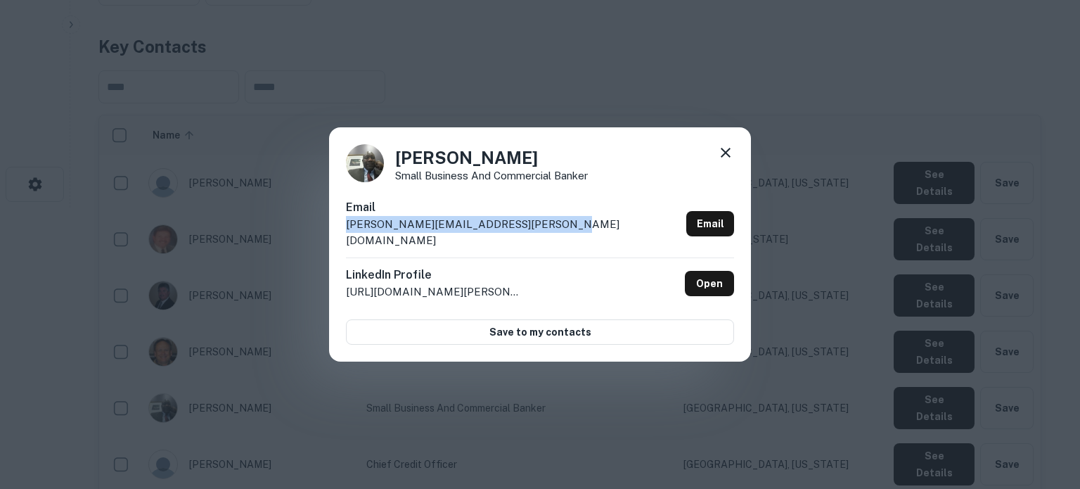
drag, startPoint x: 340, startPoint y: 233, endPoint x: 582, endPoint y: 234, distance: 242.6
click at [582, 234] on div "Claude Whatley Small Business and Commercial Banker Email claude.whatley@towerc…" at bounding box center [540, 244] width 422 height 235
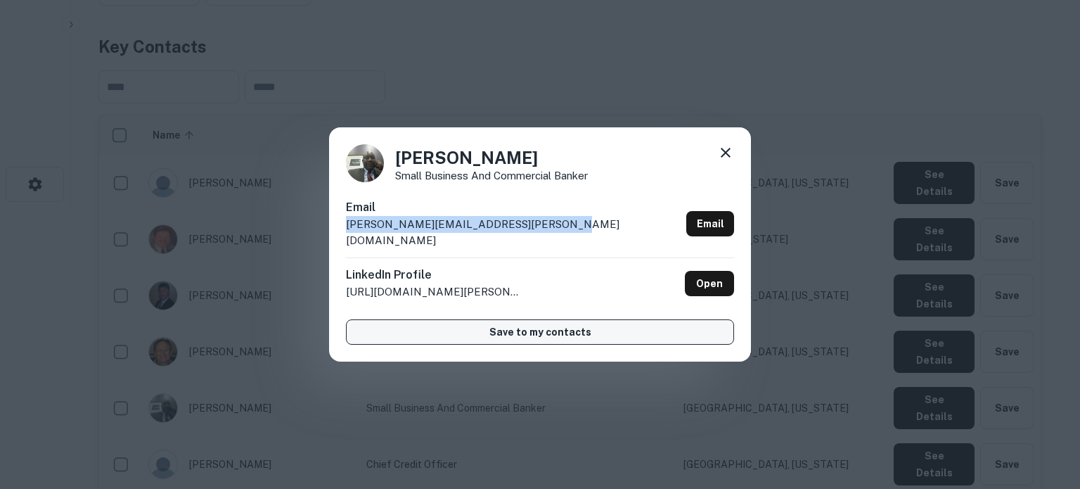
copy p "claude.whatley@towercommunitybank.com"
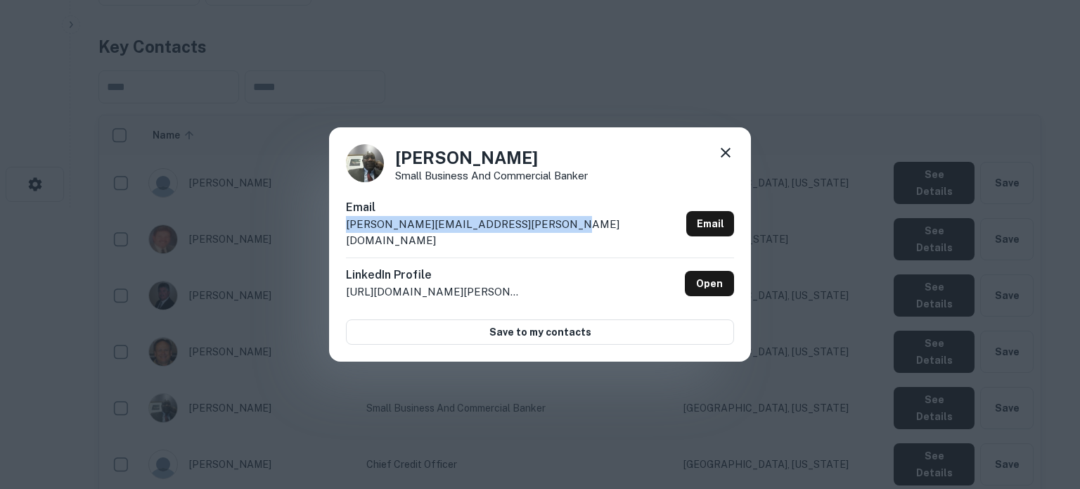
click at [722, 160] on icon at bounding box center [725, 152] width 17 height 17
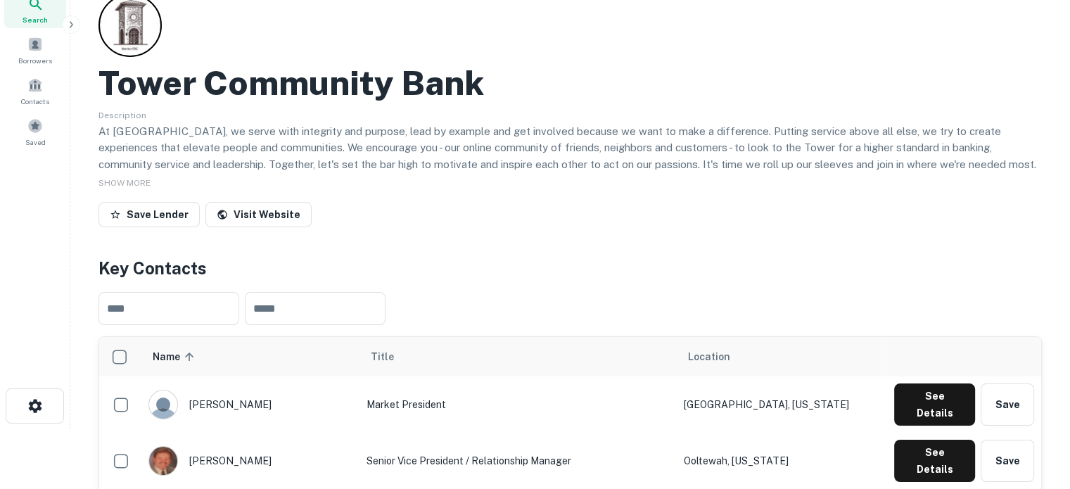
scroll to position [0, 0]
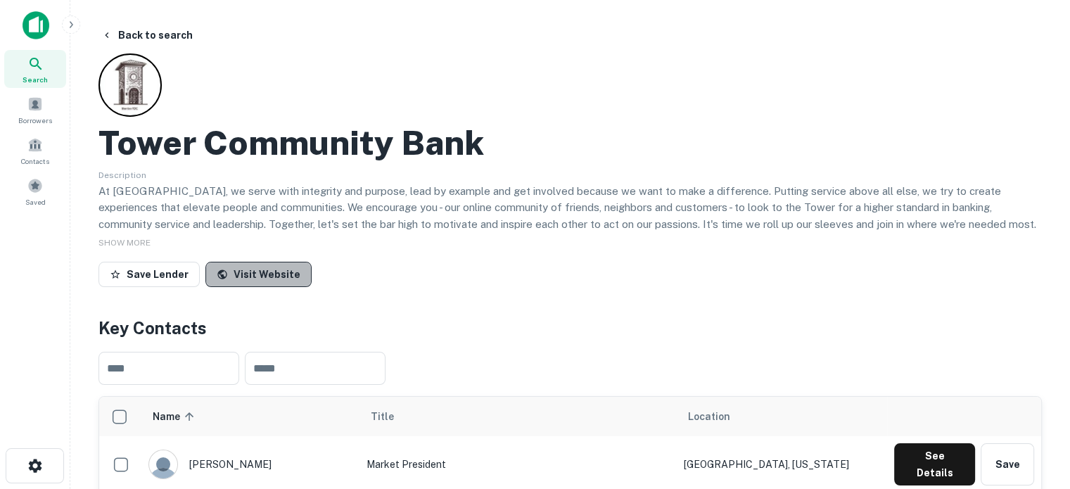
click at [256, 269] on link "Visit Website" at bounding box center [258, 274] width 106 height 25
click at [45, 71] on div "Search" at bounding box center [35, 69] width 62 height 38
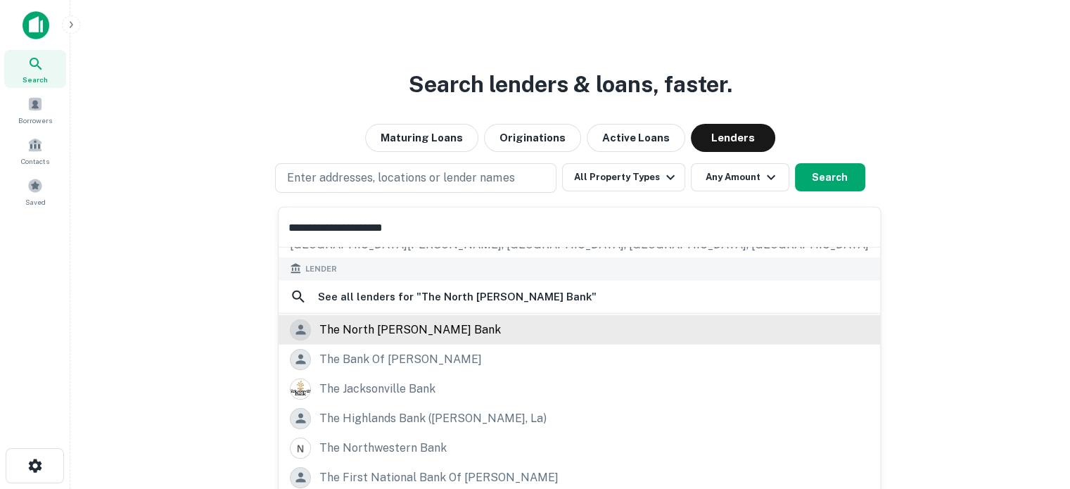
scroll to position [173, 0]
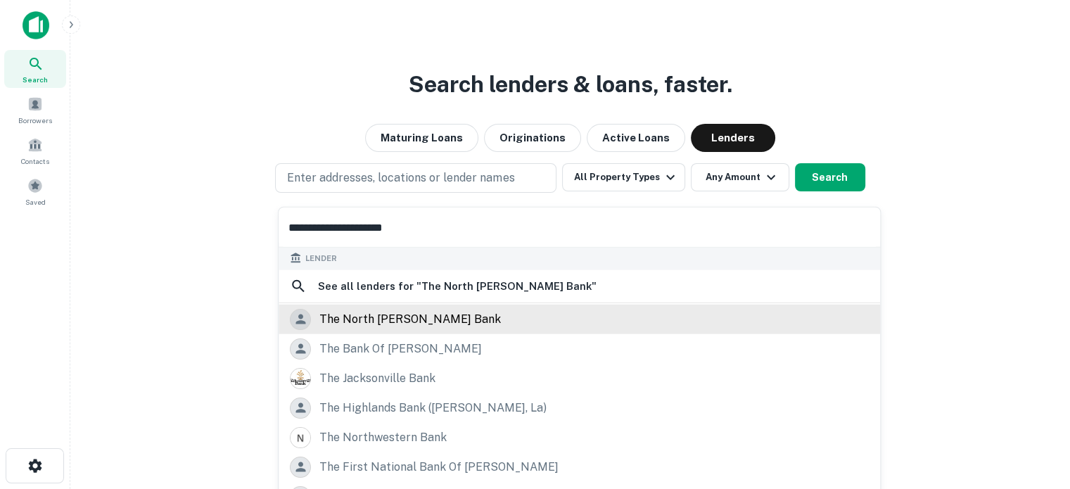
type input "**********"
click at [406, 320] on div "the north [PERSON_NAME] bank" at bounding box center [409, 318] width 181 height 21
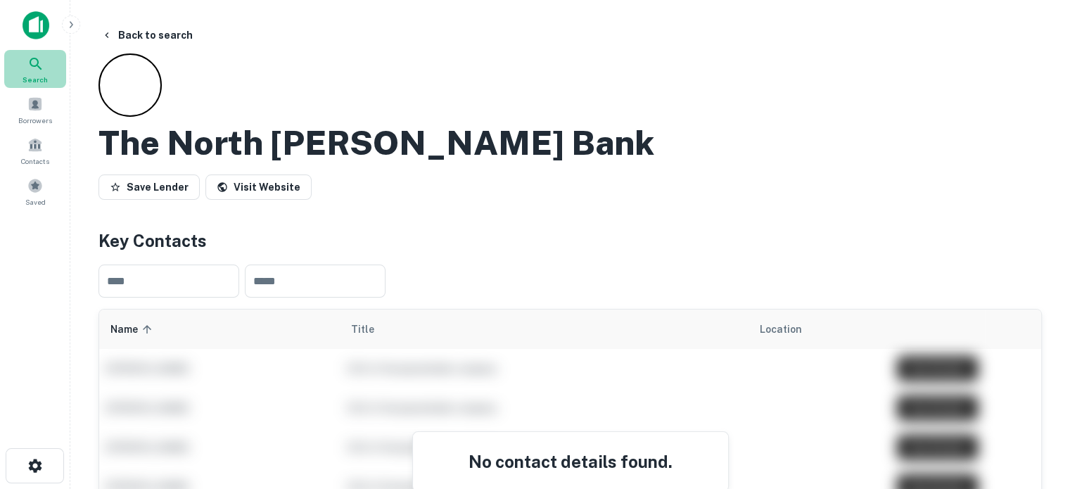
click at [51, 73] on div "Search" at bounding box center [35, 69] width 62 height 38
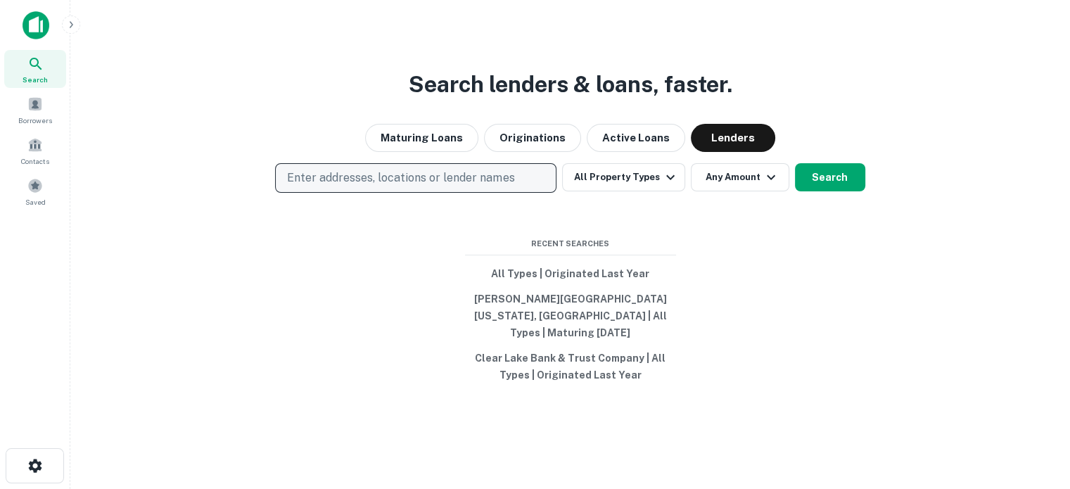
click at [411, 182] on p "Enter addresses, locations or lender names" at bounding box center [400, 177] width 227 height 17
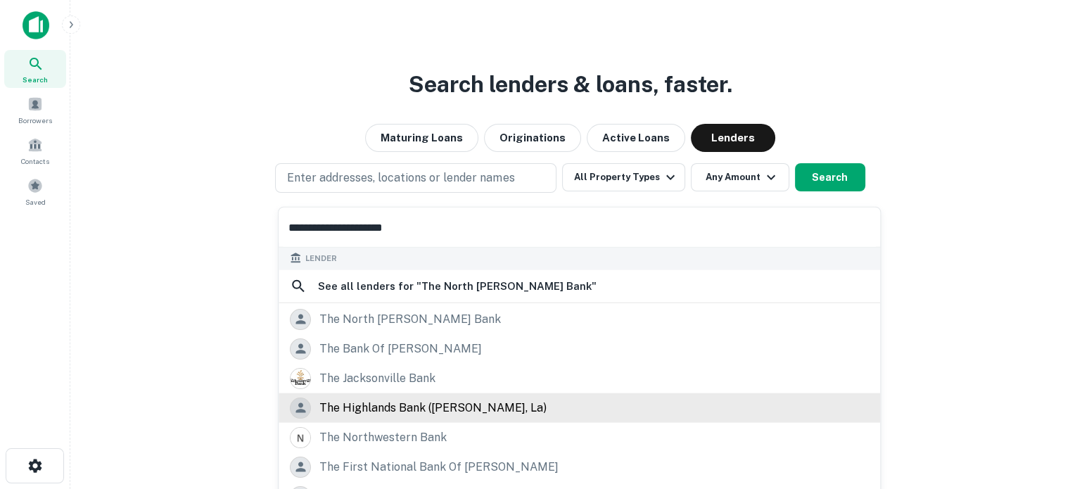
scroll to position [70, 0]
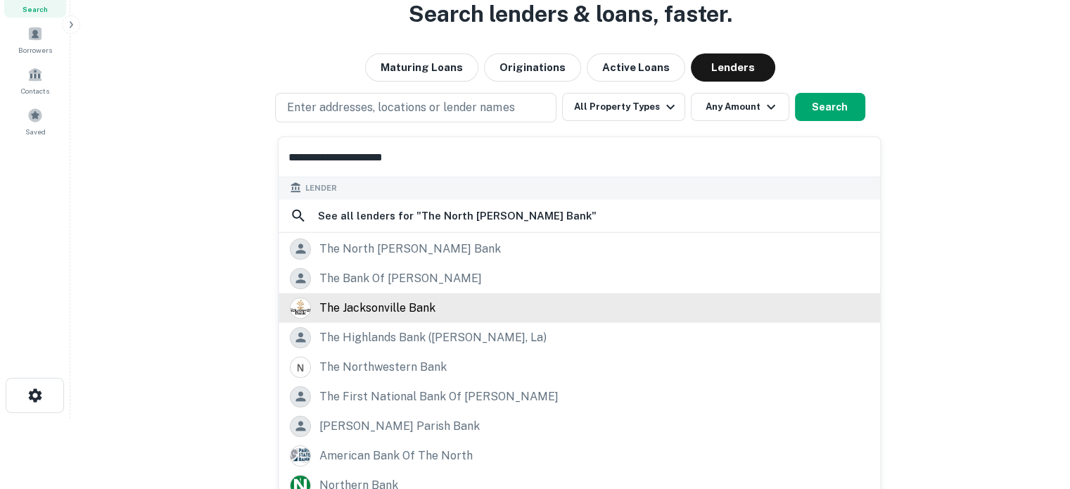
type input "**********"
click at [399, 309] on div "the jacksonville bank" at bounding box center [377, 307] width 116 height 21
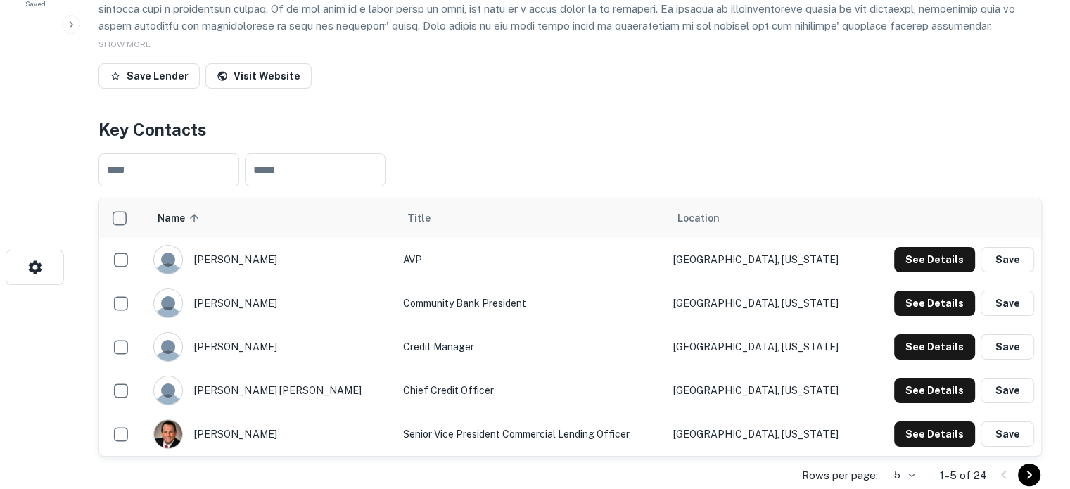
scroll to position [281, 0]
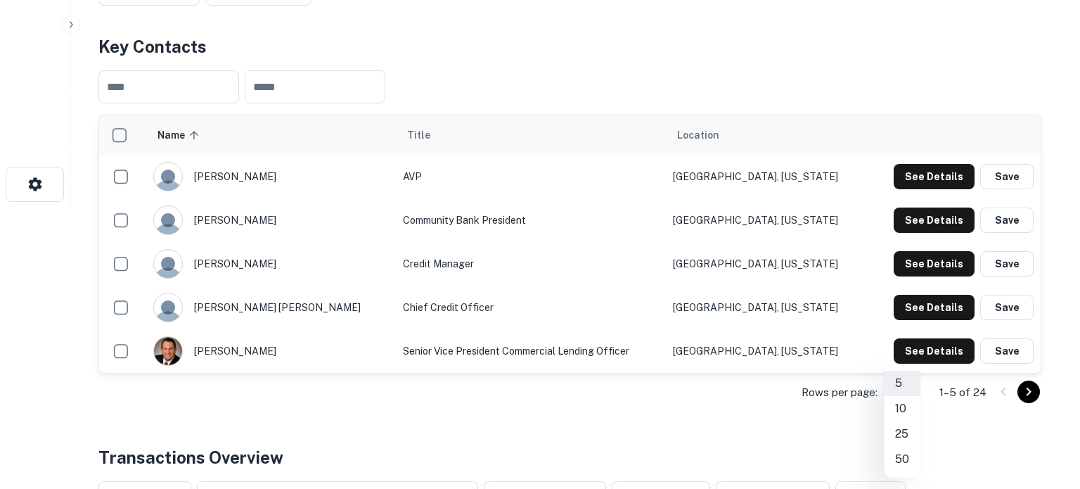
click at [906, 435] on li "25" at bounding box center [902, 433] width 37 height 25
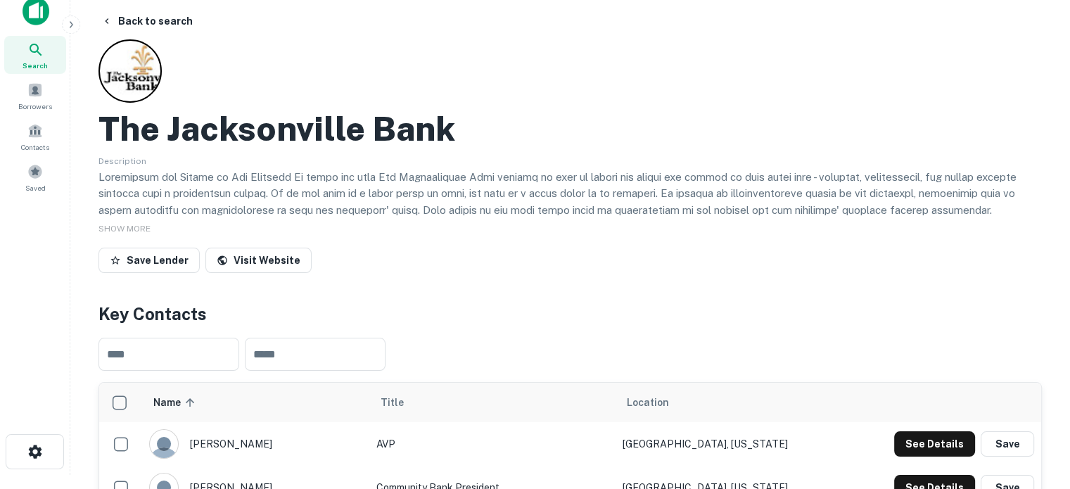
scroll to position [0, 0]
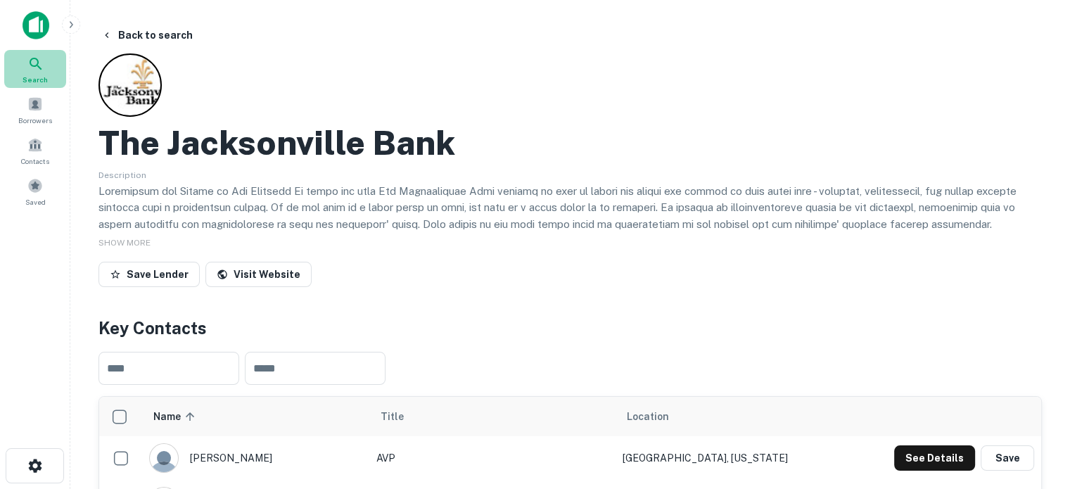
click at [37, 60] on icon at bounding box center [35, 64] width 17 height 17
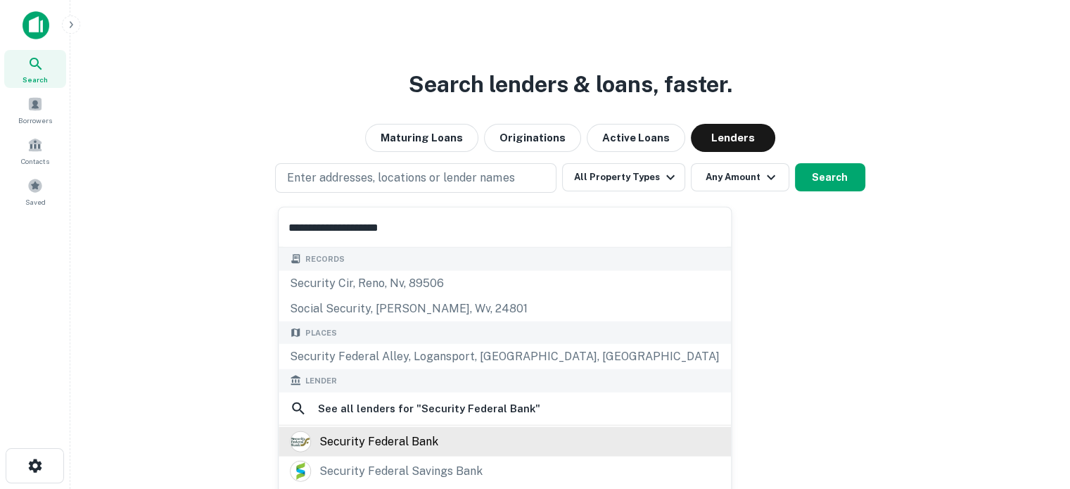
type input "**********"
click at [399, 436] on div "security federal bank" at bounding box center [378, 440] width 119 height 21
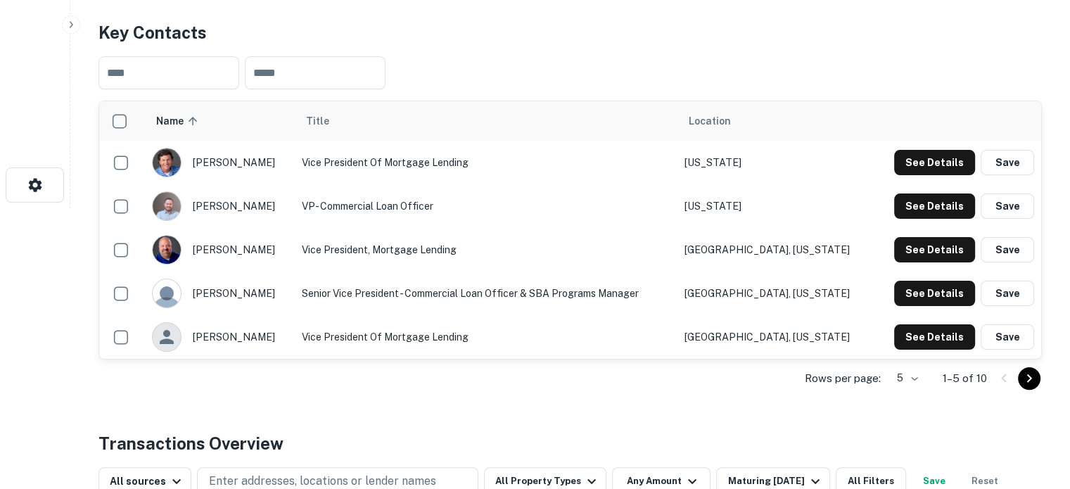
scroll to position [281, 0]
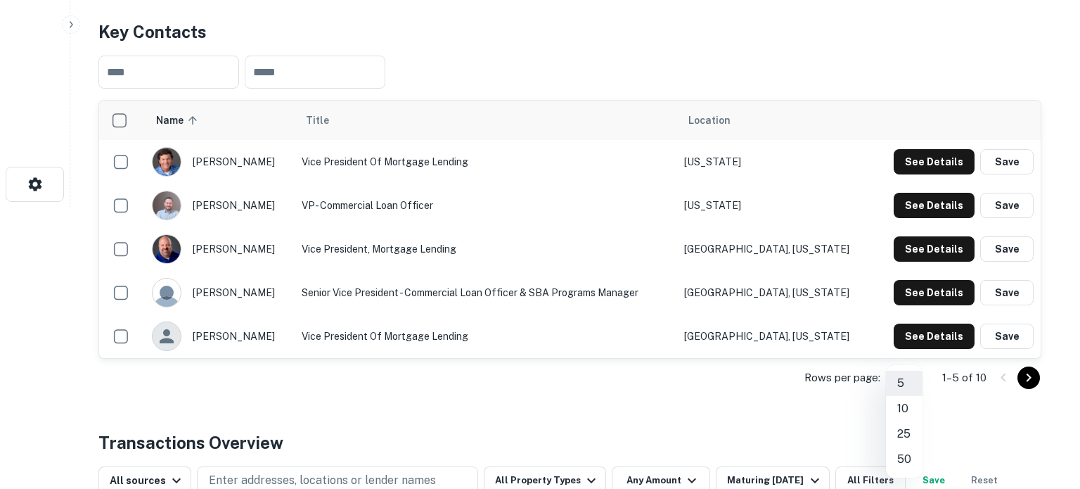
click at [905, 409] on li "10" at bounding box center [904, 408] width 37 height 25
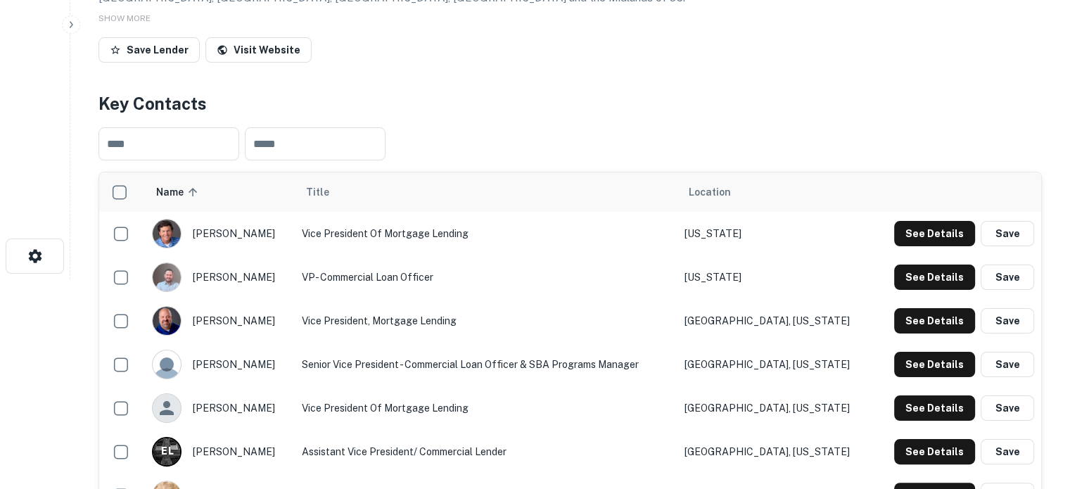
scroll to position [0, 0]
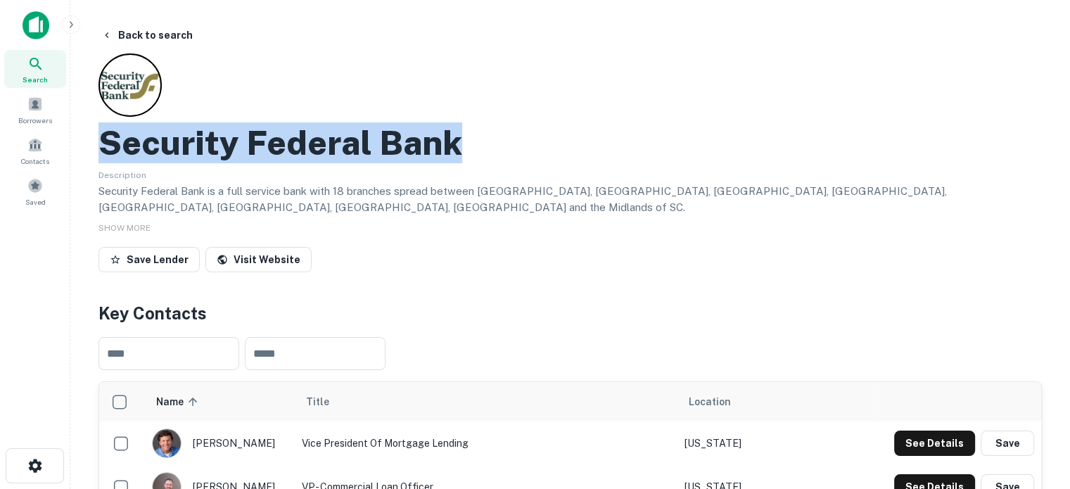
drag, startPoint x: 104, startPoint y: 148, endPoint x: 502, endPoint y: 144, distance: 398.0
click at [250, 156] on h2 "Security Federal Bank" at bounding box center [280, 142] width 364 height 41
drag, startPoint x: 92, startPoint y: 139, endPoint x: 564, endPoint y: 143, distance: 471.8
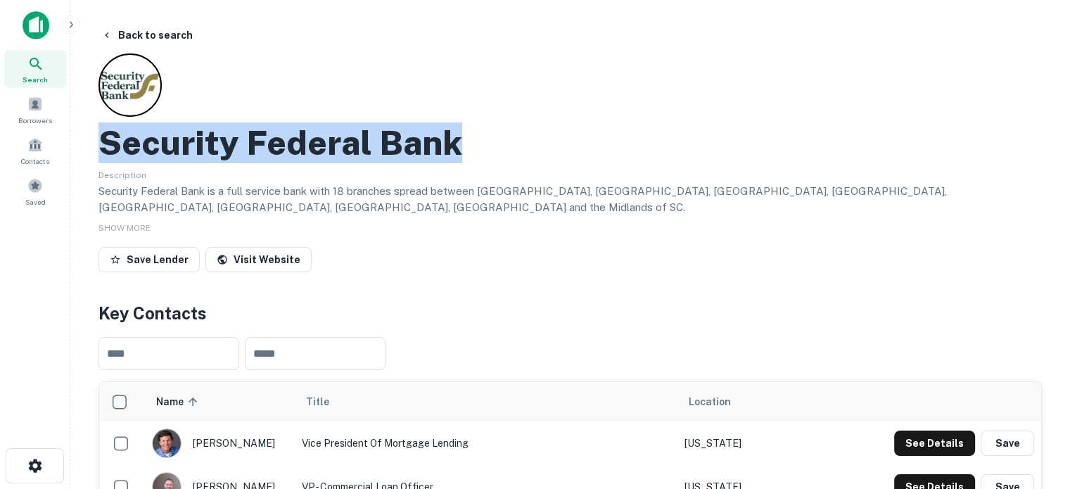
copy h2 "Security Federal Bank"
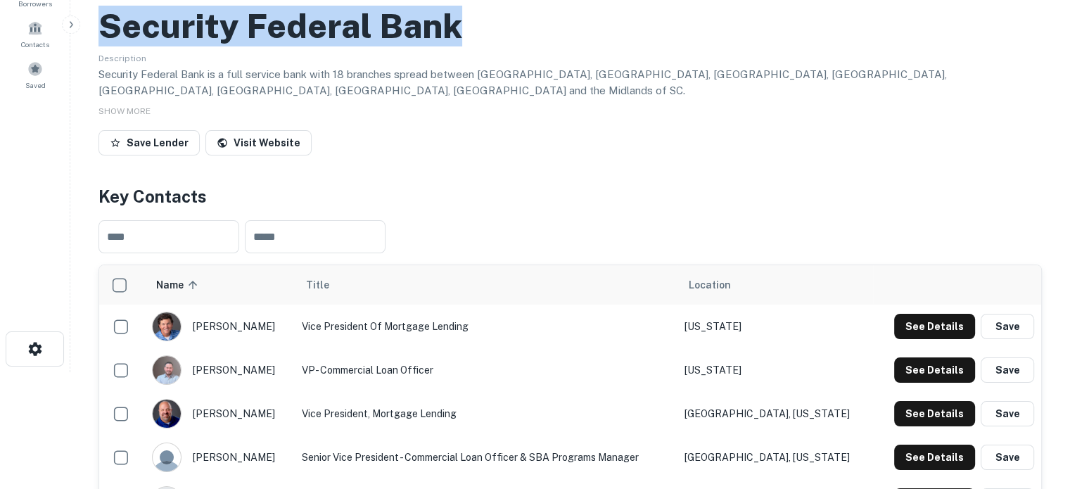
scroll to position [211, 0]
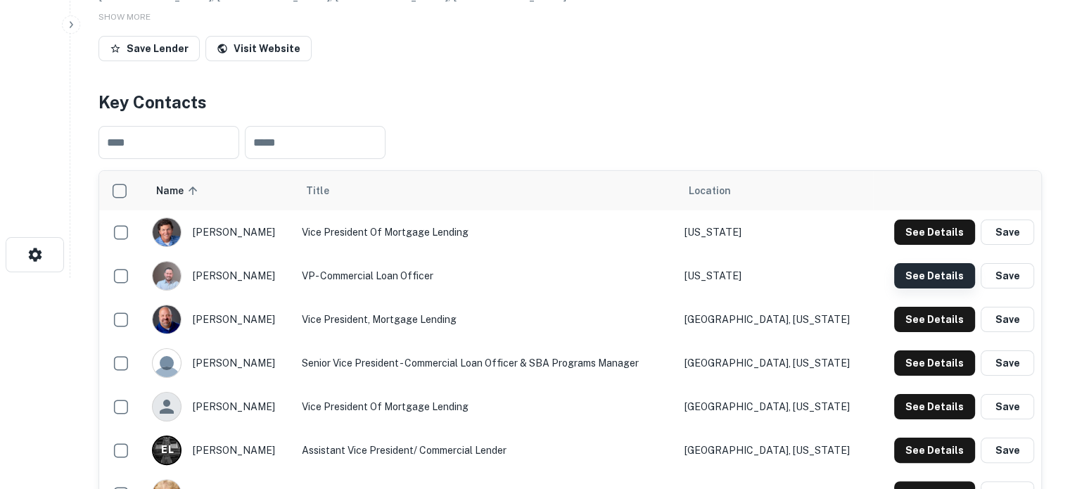
click at [938, 269] on button "See Details" at bounding box center [934, 275] width 81 height 25
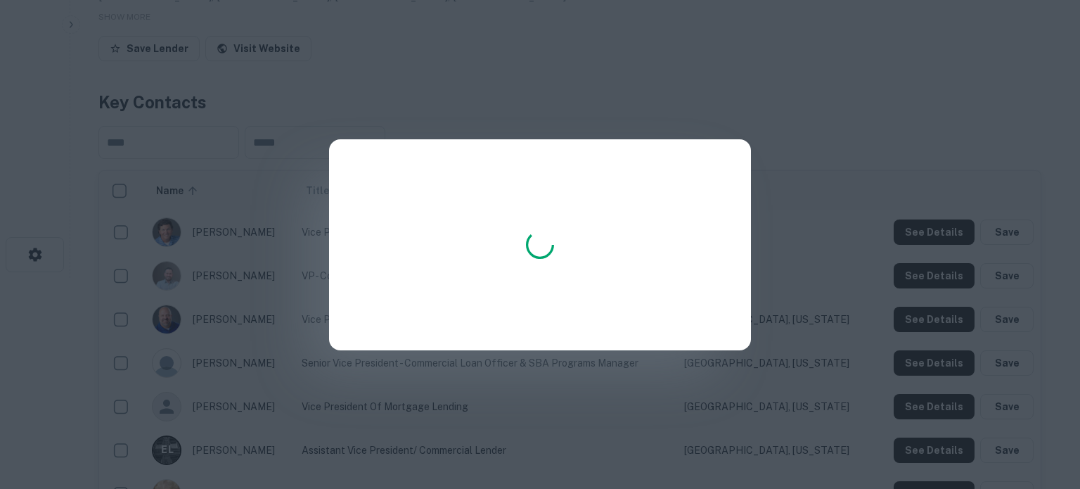
click at [406, 221] on div at bounding box center [540, 244] width 422 height 211
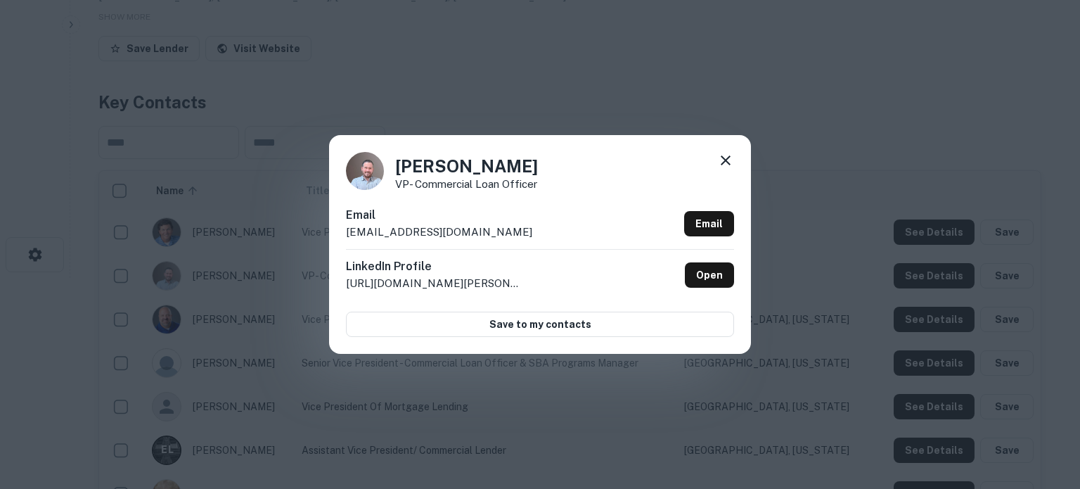
drag, startPoint x: 340, startPoint y: 233, endPoint x: 510, endPoint y: 236, distance: 170.2
click at [510, 236] on div "[PERSON_NAME] VP- Commercial Loan Officer Email [EMAIL_ADDRESS][DOMAIN_NAME] Em…" at bounding box center [540, 244] width 422 height 218
copy p "[EMAIL_ADDRESS][DOMAIN_NAME]"
click at [722, 160] on icon at bounding box center [725, 160] width 17 height 17
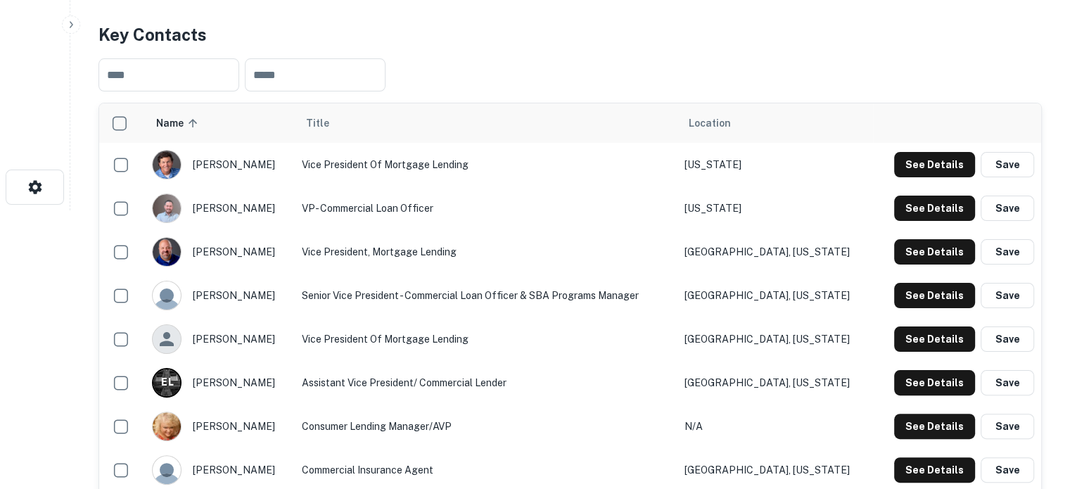
scroll to position [281, 0]
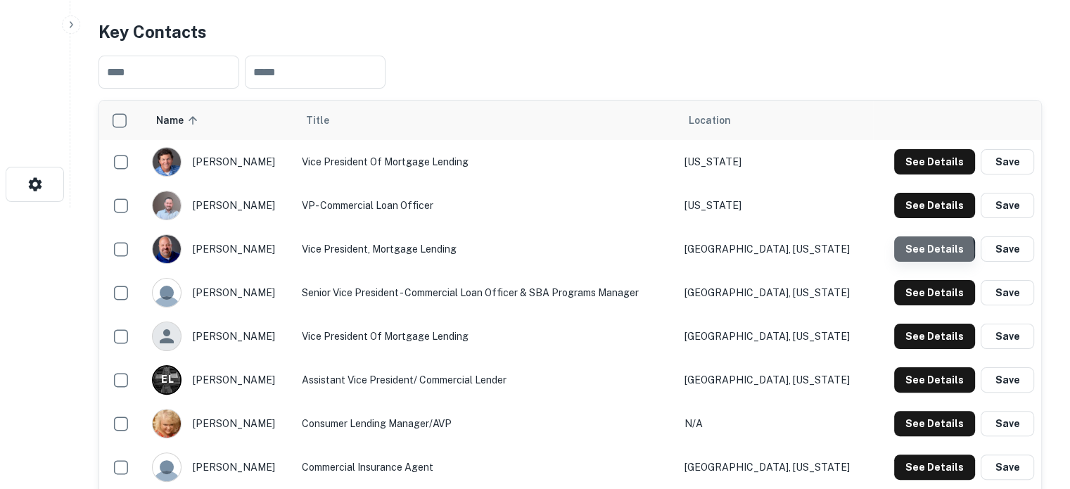
click at [918, 236] on button "See Details" at bounding box center [934, 248] width 81 height 25
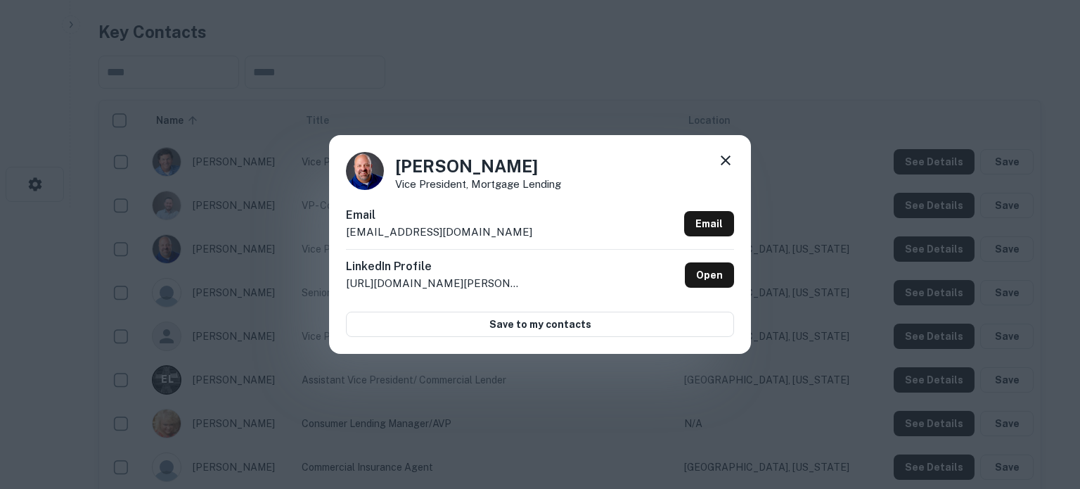
drag, startPoint x: 342, startPoint y: 235, endPoint x: 512, endPoint y: 233, distance: 169.5
click at [512, 233] on div "[PERSON_NAME] Vice President, Mortgage Lending Email [EMAIL_ADDRESS][DOMAIN_NAM…" at bounding box center [540, 244] width 422 height 218
copy p "[EMAIL_ADDRESS][DOMAIN_NAME]"
click at [727, 158] on icon at bounding box center [726, 160] width 10 height 10
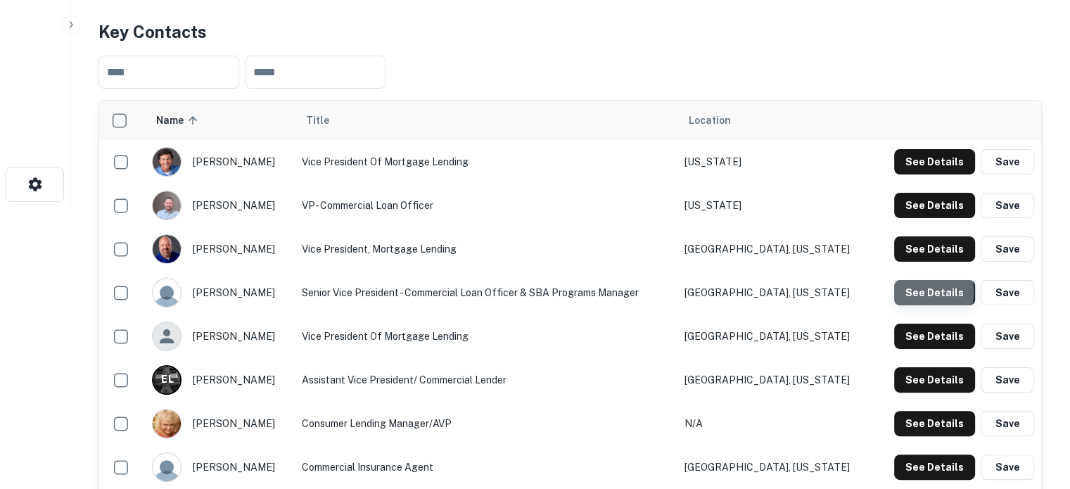
click at [911, 280] on button "See Details" at bounding box center [934, 292] width 81 height 25
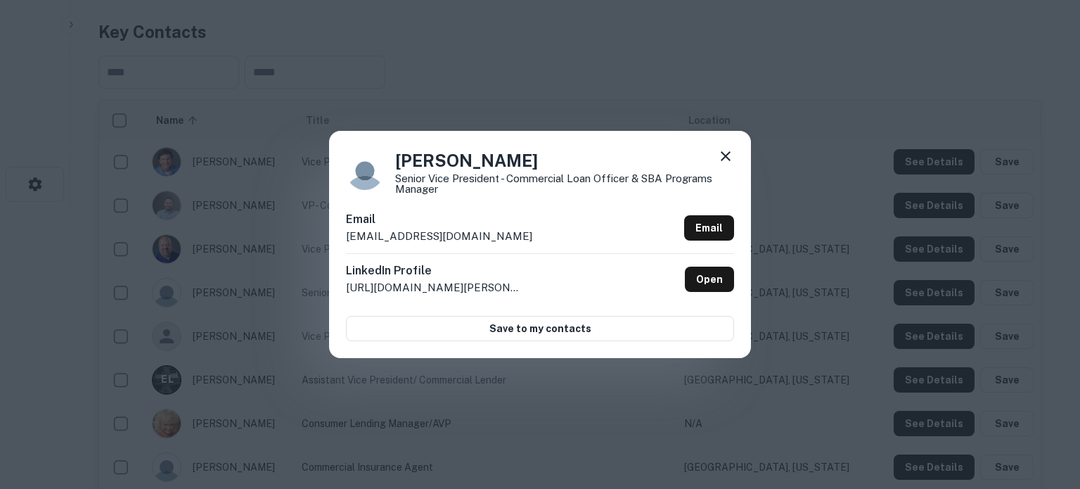
drag, startPoint x: 336, startPoint y: 238, endPoint x: 520, endPoint y: 233, distance: 184.3
click at [520, 233] on div "[PERSON_NAME] Senior Vice President - Commercial Loan Officer & SBA Programs Ma…" at bounding box center [540, 244] width 422 height 226
copy p "[EMAIL_ADDRESS][DOMAIN_NAME]"
click at [728, 162] on icon at bounding box center [725, 156] width 17 height 17
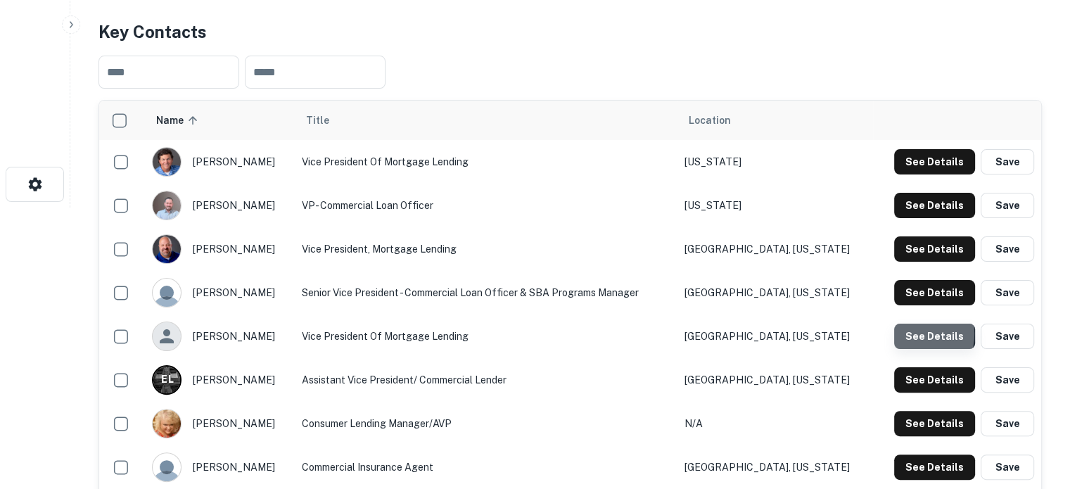
click at [908, 323] on button "See Details" at bounding box center [934, 335] width 81 height 25
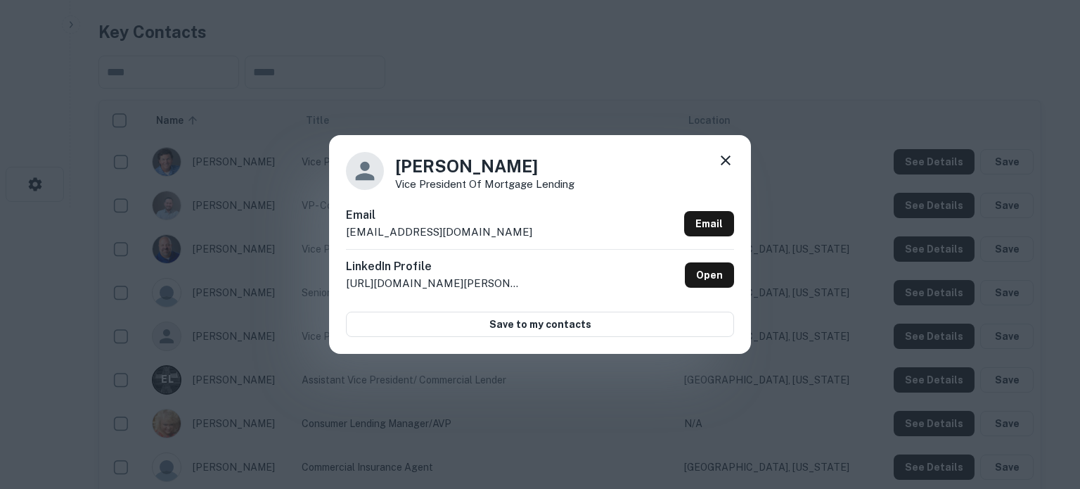
click at [731, 160] on icon at bounding box center [725, 160] width 17 height 17
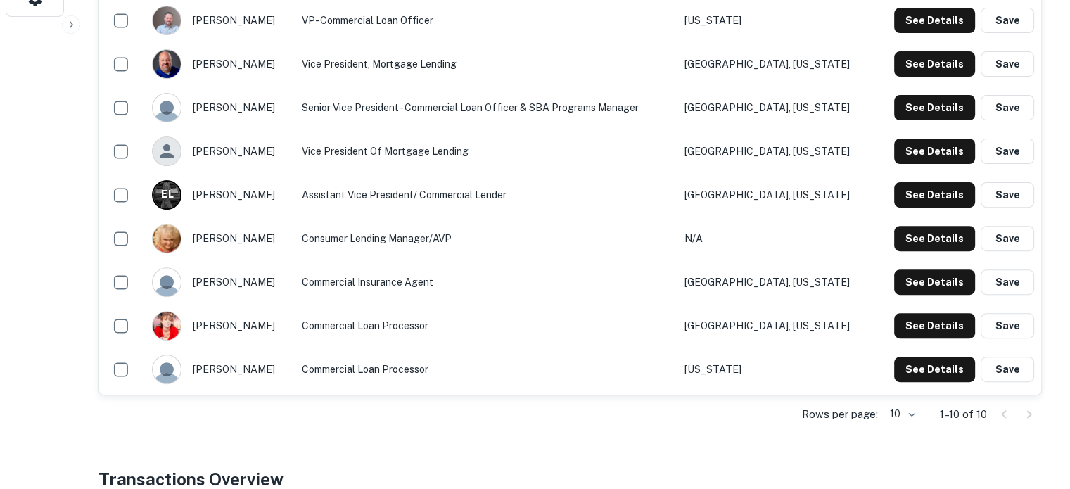
scroll to position [492, 0]
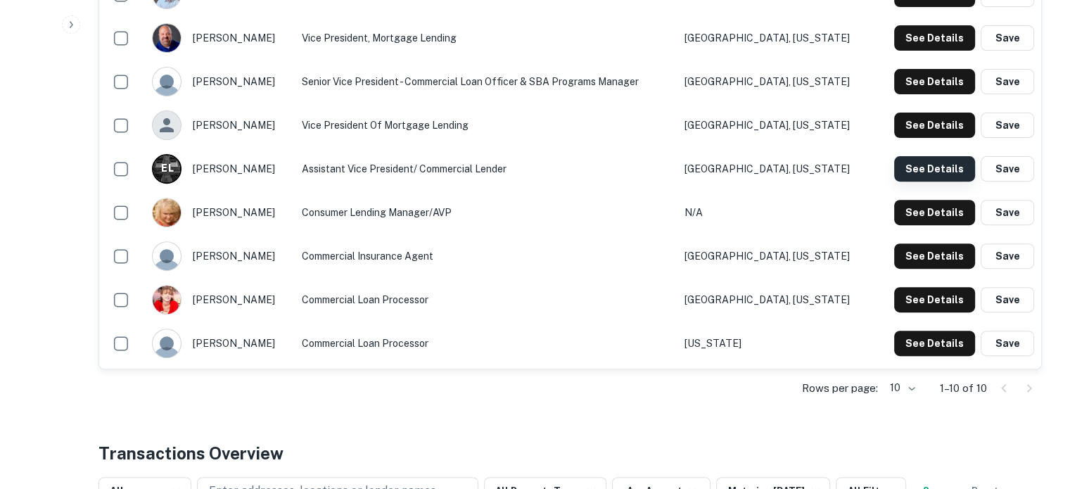
click at [921, 156] on button "See Details" at bounding box center [934, 168] width 81 height 25
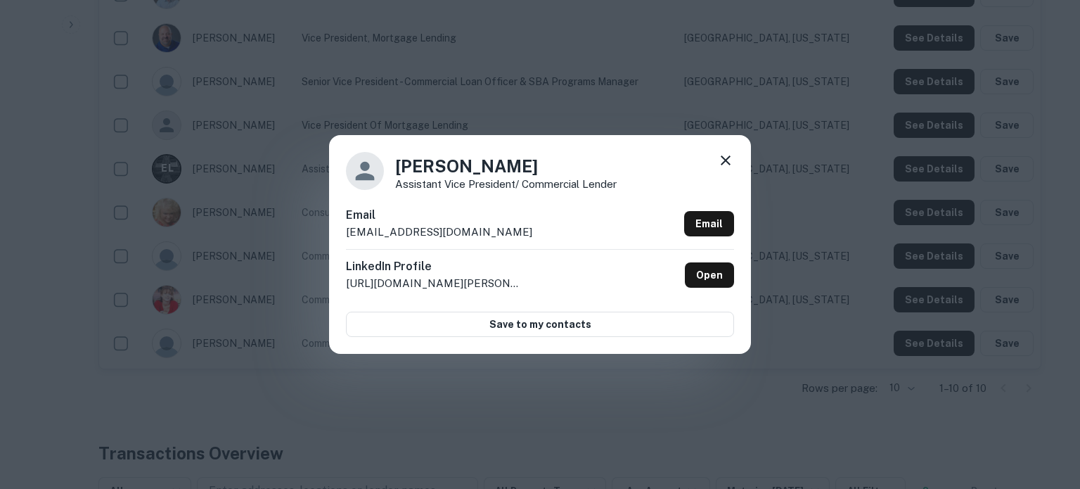
drag, startPoint x: 339, startPoint y: 237, endPoint x: 532, endPoint y: 235, distance: 192.7
click at [532, 235] on div "[PERSON_NAME] Assistant Vice President/ Commercial Lender Email [EMAIL_ADDRESS]…" at bounding box center [540, 244] width 422 height 218
copy p "[EMAIL_ADDRESS][DOMAIN_NAME]"
click at [726, 164] on icon at bounding box center [725, 160] width 17 height 17
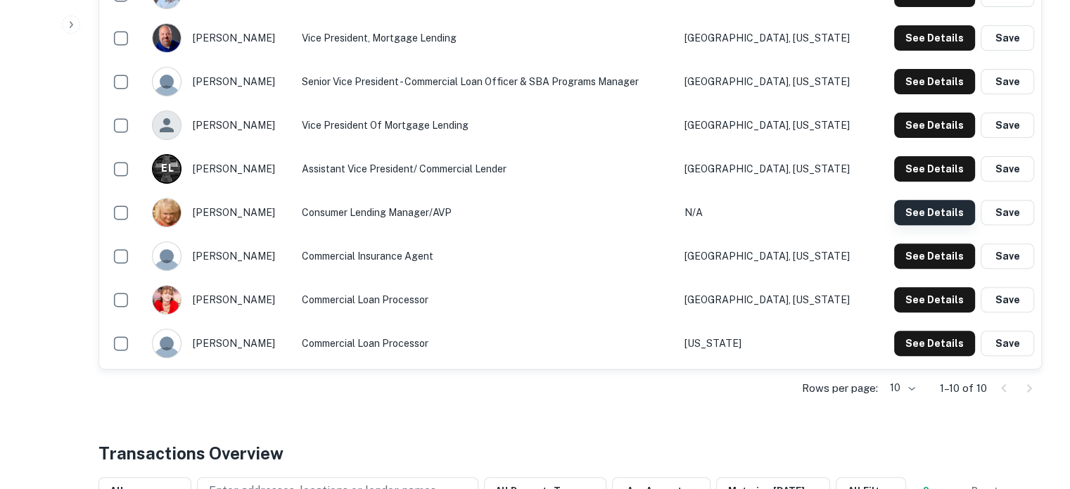
click at [939, 200] on button "See Details" at bounding box center [934, 212] width 81 height 25
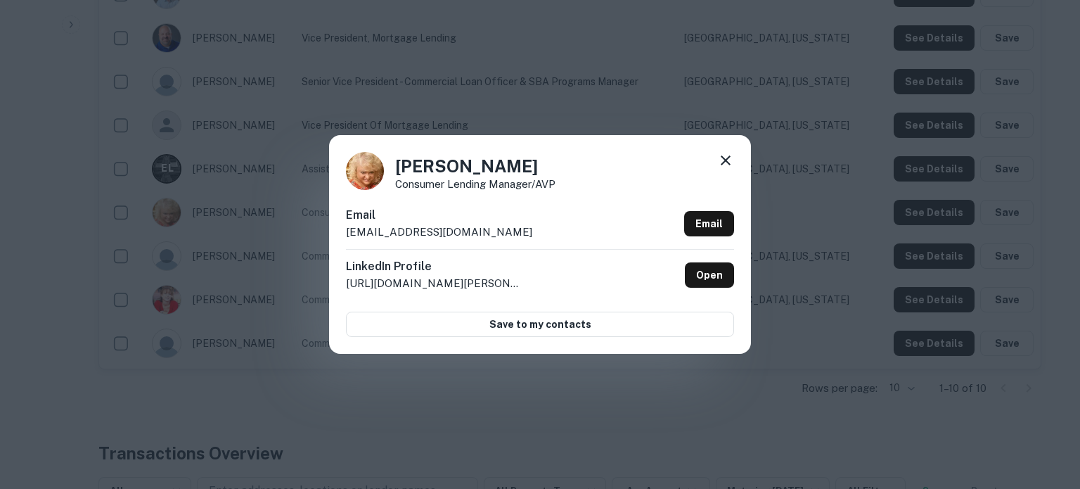
drag, startPoint x: 346, startPoint y: 235, endPoint x: 529, endPoint y: 231, distance: 183.6
click at [529, 231] on div "Email [EMAIL_ADDRESS][DOMAIN_NAME] Email" at bounding box center [540, 228] width 388 height 42
copy p "[EMAIL_ADDRESS][DOMAIN_NAME]"
click at [723, 165] on icon at bounding box center [725, 160] width 17 height 17
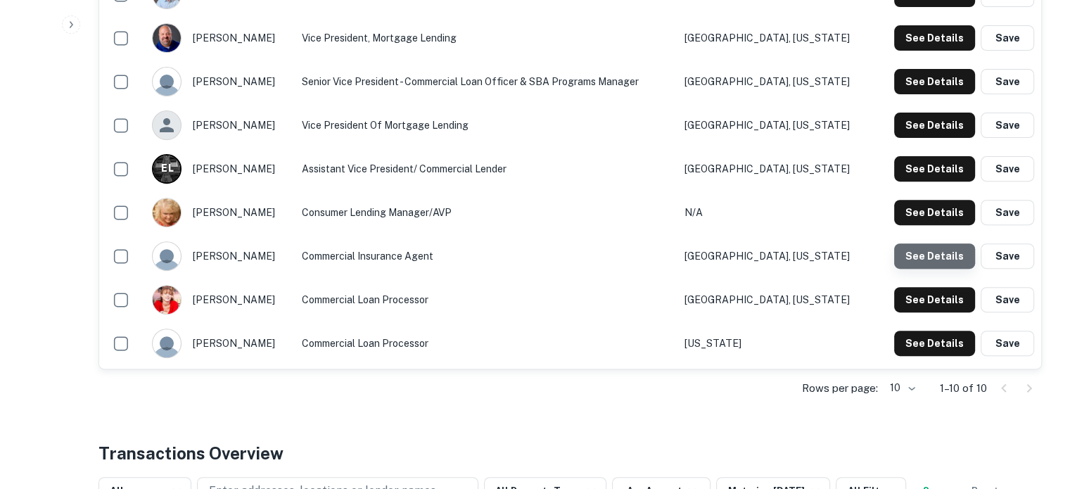
click at [937, 243] on button "See Details" at bounding box center [934, 255] width 81 height 25
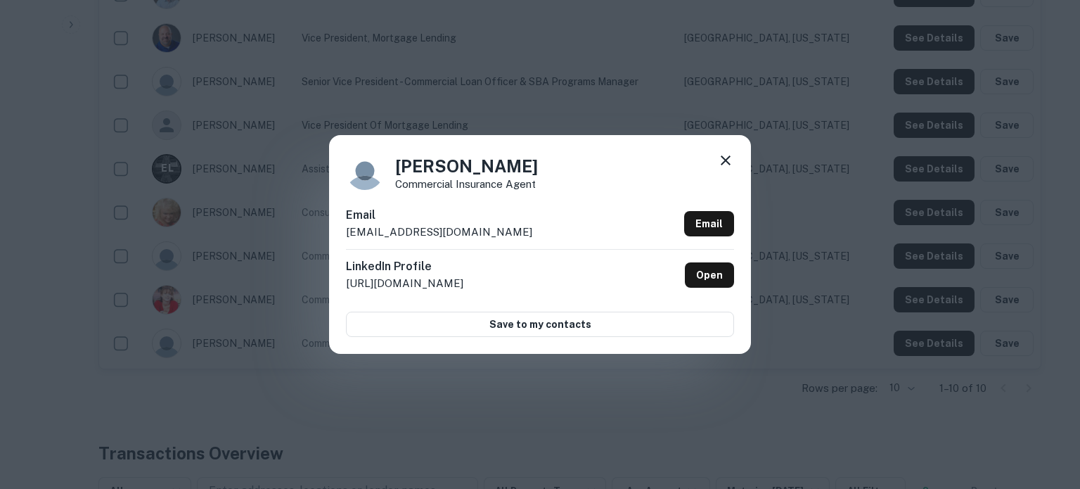
drag, startPoint x: 342, startPoint y: 236, endPoint x: 532, endPoint y: 233, distance: 189.2
click at [532, 233] on div "[PERSON_NAME] Commercial Insurance Agent Email [EMAIL_ADDRESS][DOMAIN_NAME] Ema…" at bounding box center [540, 244] width 422 height 218
copy p "[EMAIL_ADDRESS][DOMAIN_NAME]"
click at [724, 163] on icon at bounding box center [725, 160] width 17 height 17
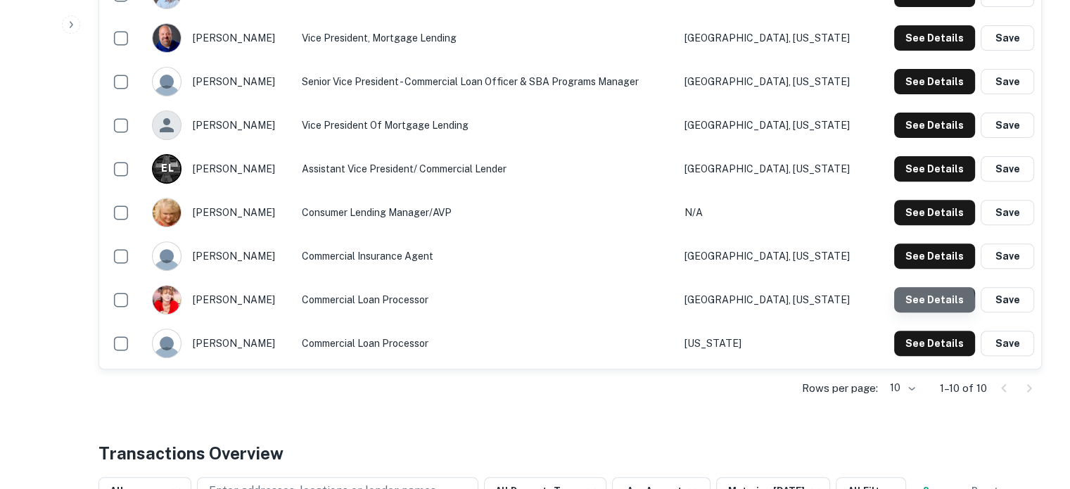
click at [921, 288] on button "See Details" at bounding box center [934, 299] width 81 height 25
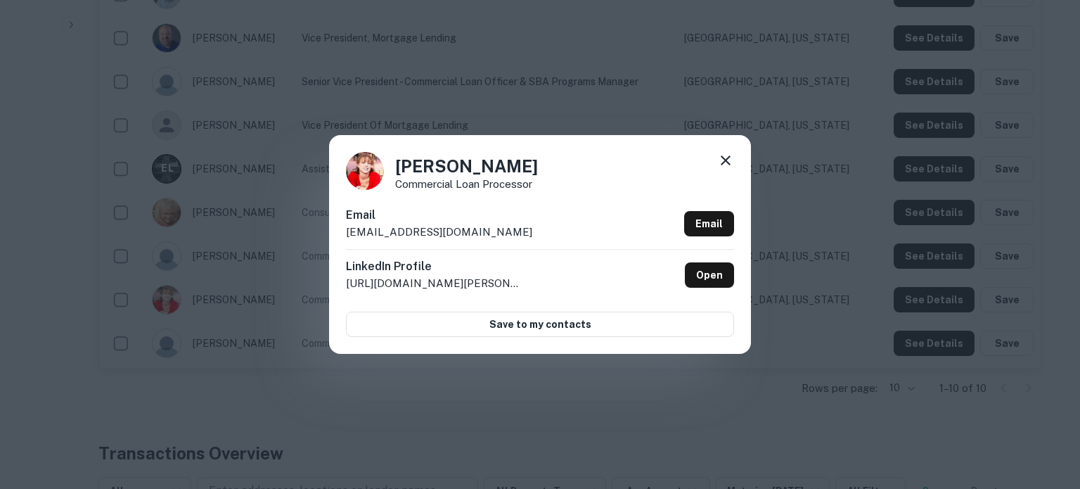
drag, startPoint x: 340, startPoint y: 238, endPoint x: 531, endPoint y: 237, distance: 190.6
click at [531, 237] on div "[PERSON_NAME] Commercial Loan Processor Email [EMAIL_ADDRESS][DOMAIN_NAME] Emai…" at bounding box center [540, 244] width 422 height 218
copy p "[EMAIL_ADDRESS][DOMAIN_NAME]"
click at [725, 161] on icon at bounding box center [726, 160] width 10 height 10
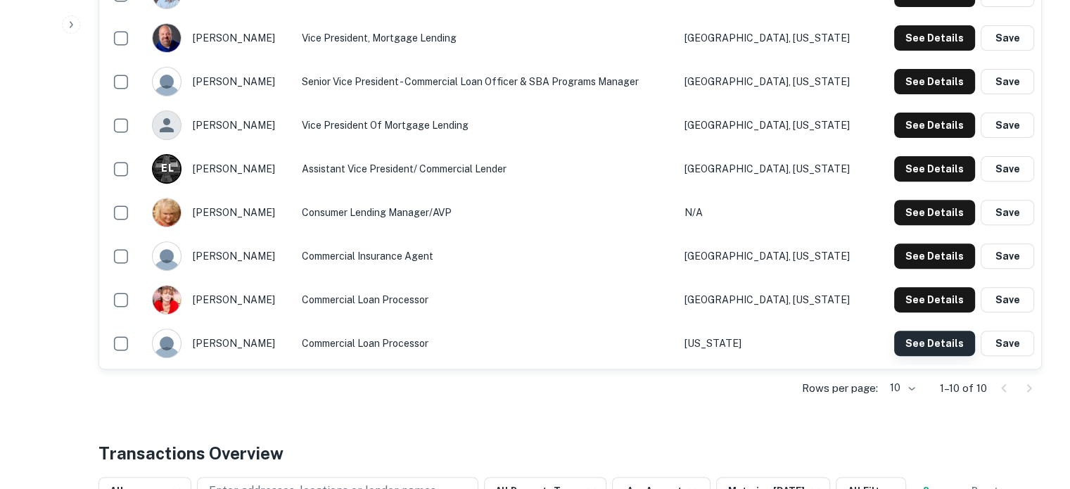
click at [934, 330] on button "See Details" at bounding box center [934, 342] width 81 height 25
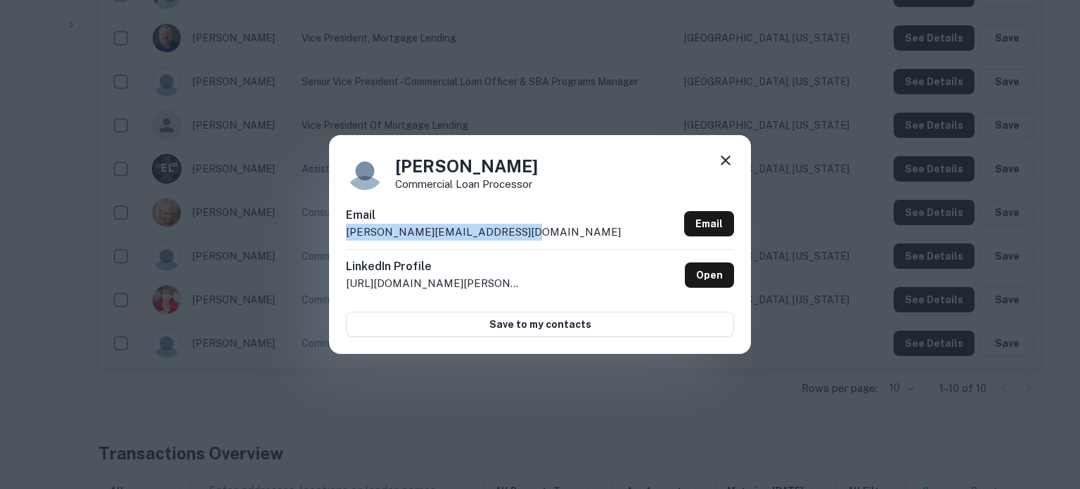
drag, startPoint x: 339, startPoint y: 233, endPoint x: 548, endPoint y: 240, distance: 209.7
click at [548, 240] on div "[PERSON_NAME] Commercial Loan Processor Email [PERSON_NAME][EMAIL_ADDRESS][DOMA…" at bounding box center [540, 244] width 422 height 218
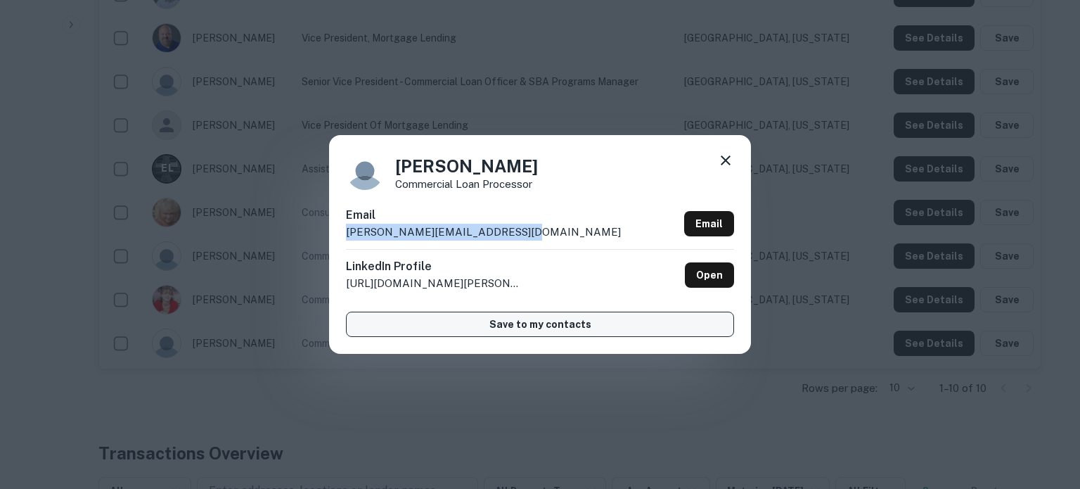
copy p "[PERSON_NAME][EMAIL_ADDRESS][DOMAIN_NAME]"
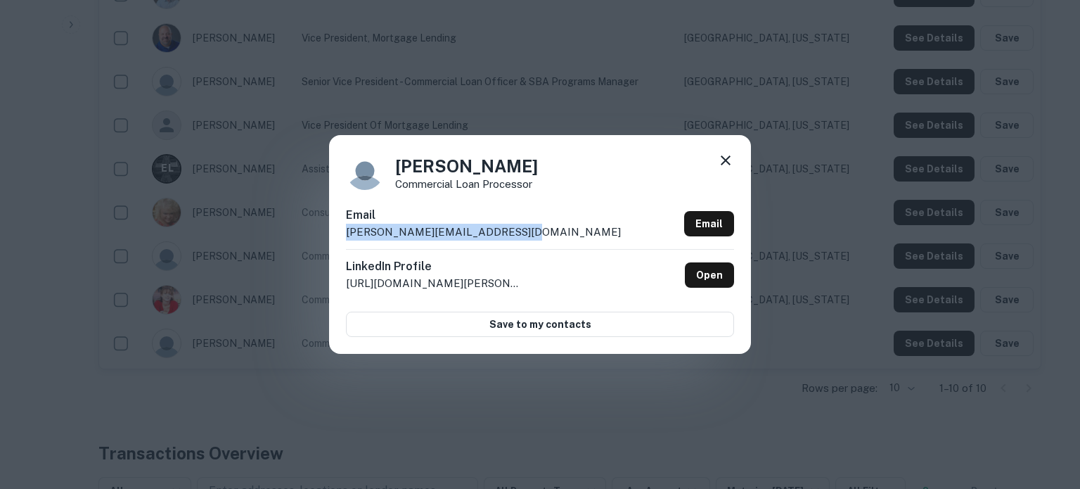
click at [727, 159] on icon at bounding box center [726, 160] width 10 height 10
